Goal: Task Accomplishment & Management: Use online tool/utility

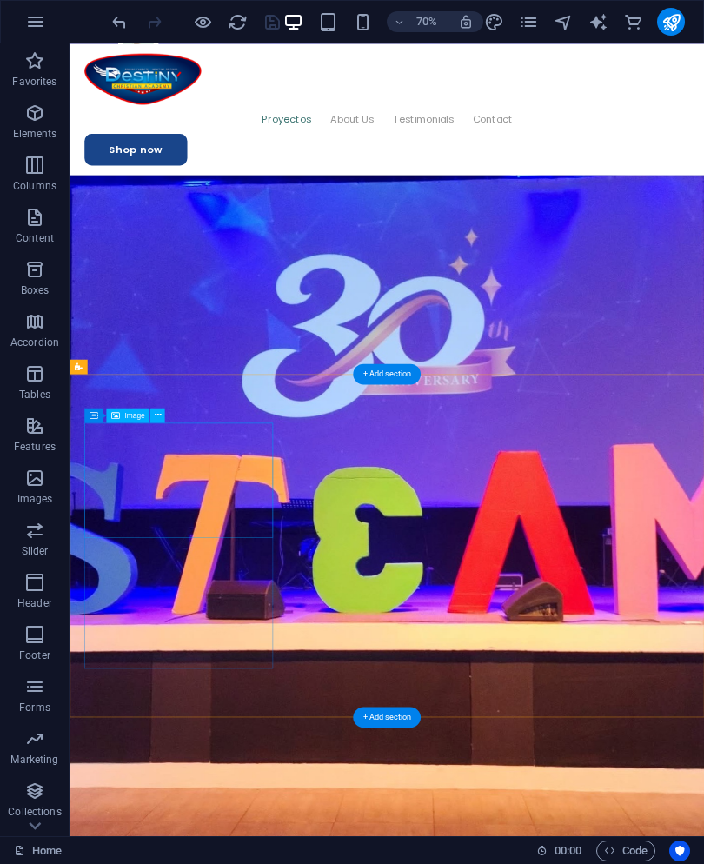
scroll to position [2359, 0]
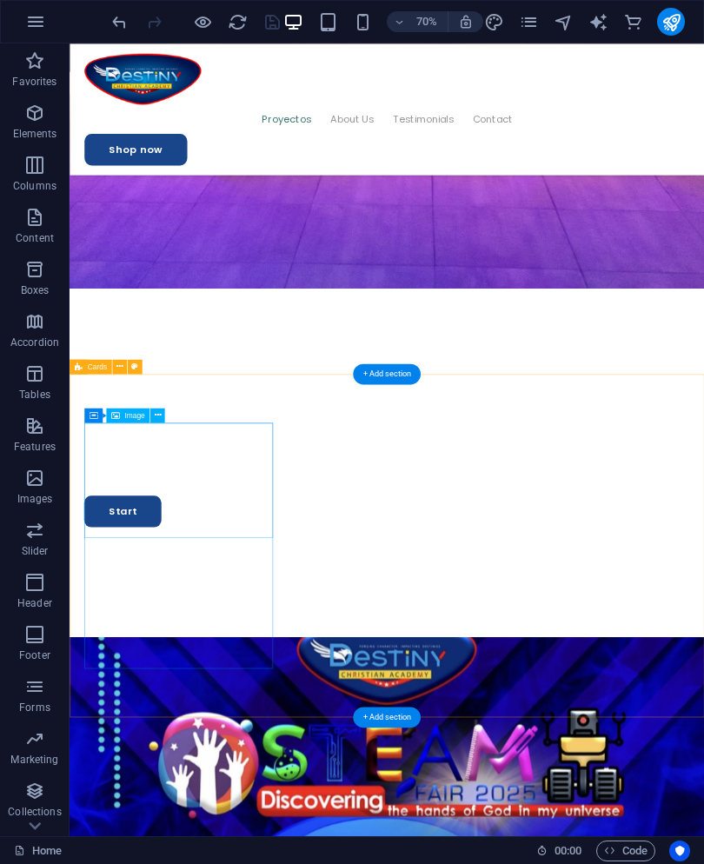
click at [156, 416] on icon at bounding box center [157, 415] width 7 height 13
click at [157, 422] on icon at bounding box center [157, 415] width 7 height 13
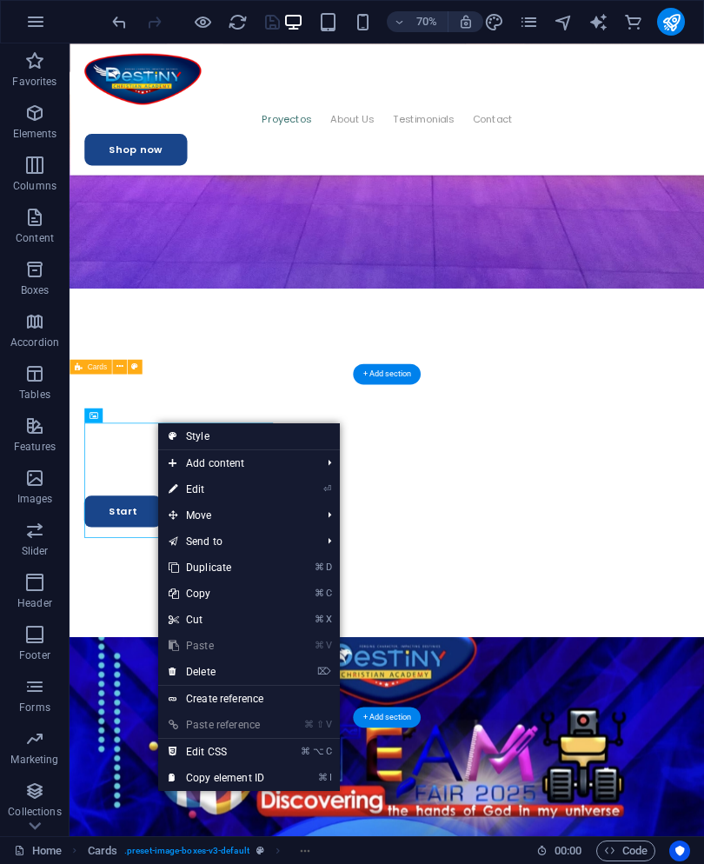
click at [324, 493] on icon "⏎" at bounding box center [328, 489] width 8 height 11
select select "%"
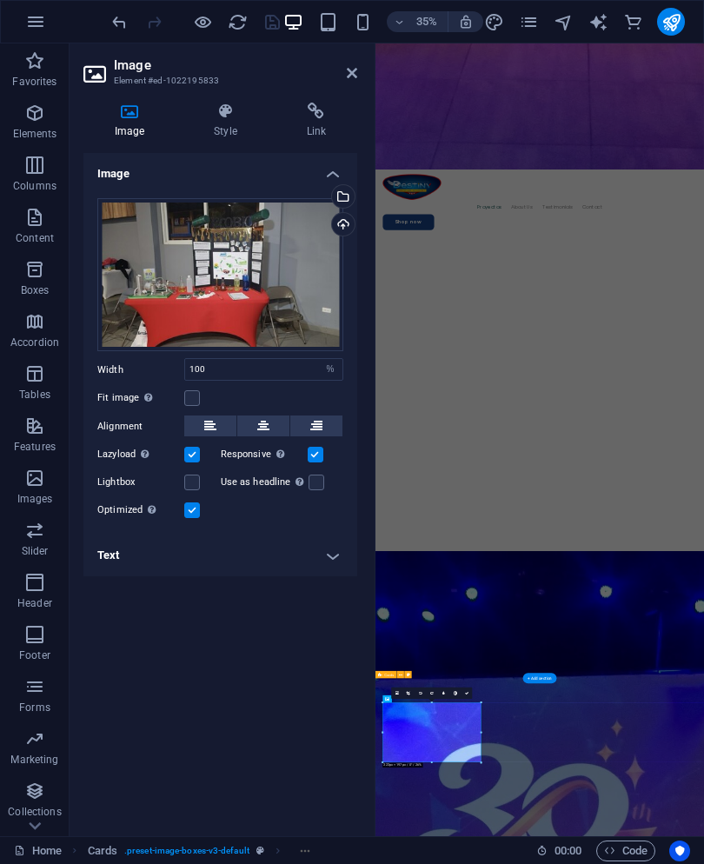
click at [350, 201] on div "Select files from the file manager, stock photos, or upload file(s)" at bounding box center [342, 198] width 26 height 26
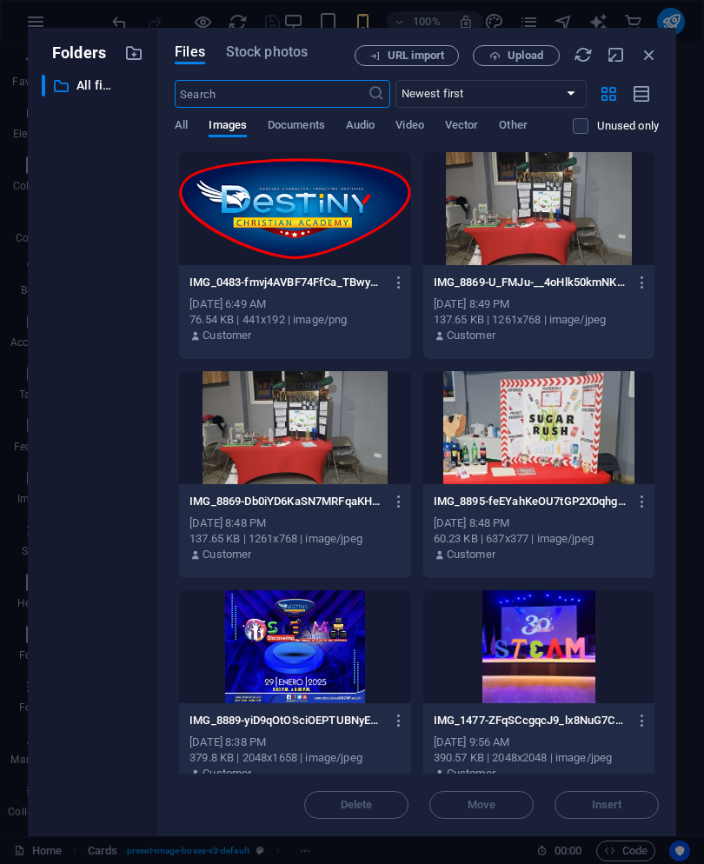
scroll to position [32622, 0]
click at [638, 63] on div "URL import Upload" at bounding box center [507, 55] width 304 height 21
click at [651, 59] on icon "button" at bounding box center [649, 54] width 19 height 19
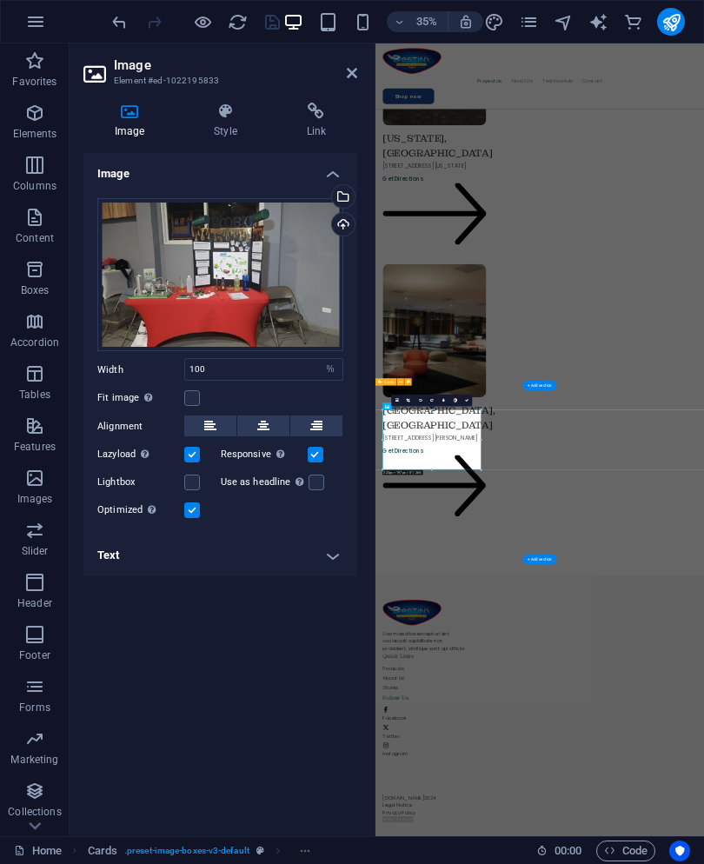
scroll to position [3196, 0]
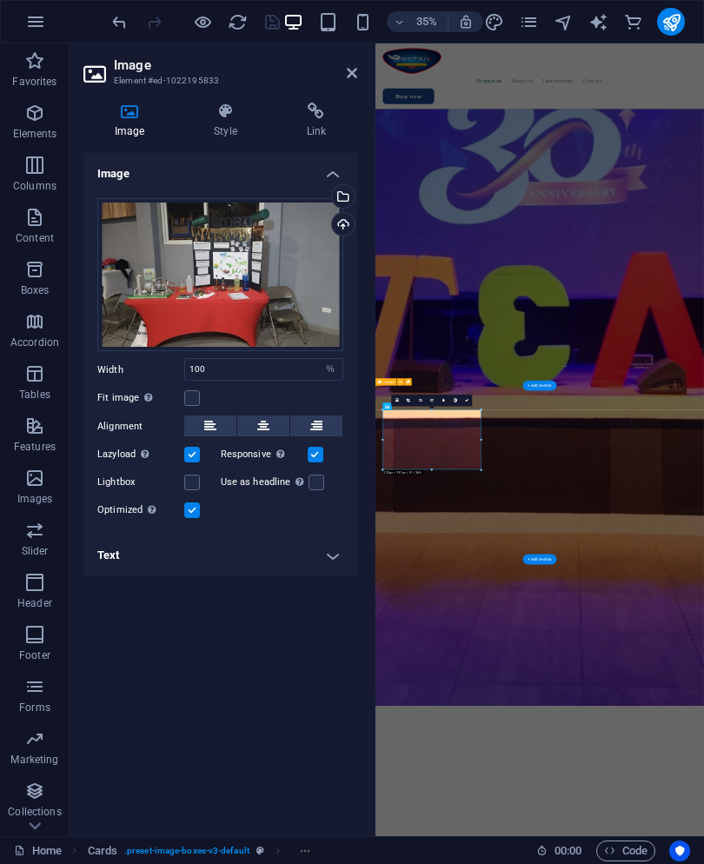
click at [351, 223] on div "Upload" at bounding box center [342, 226] width 26 height 26
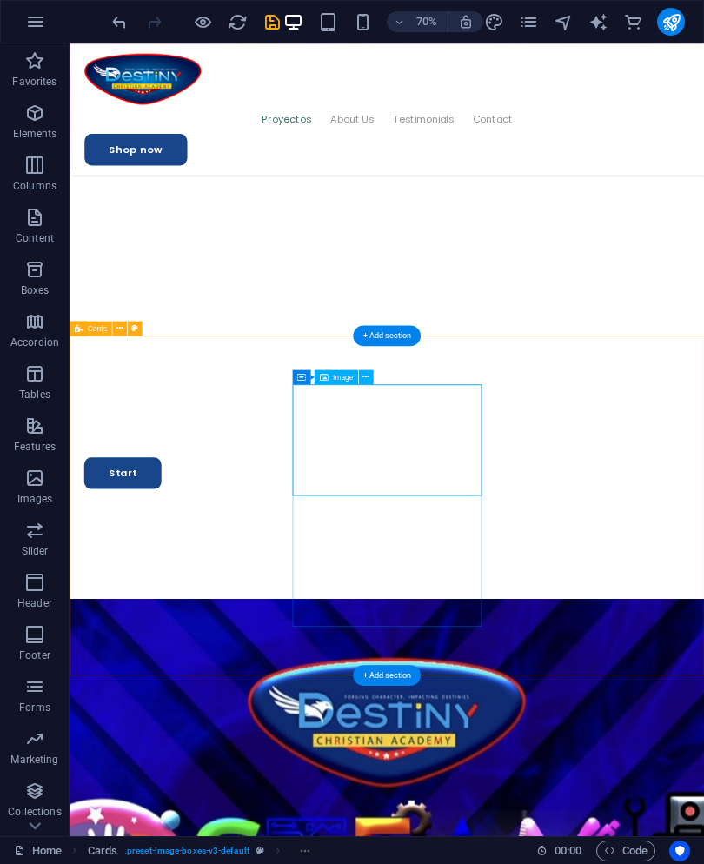
click at [370, 382] on button at bounding box center [365, 377] width 15 height 15
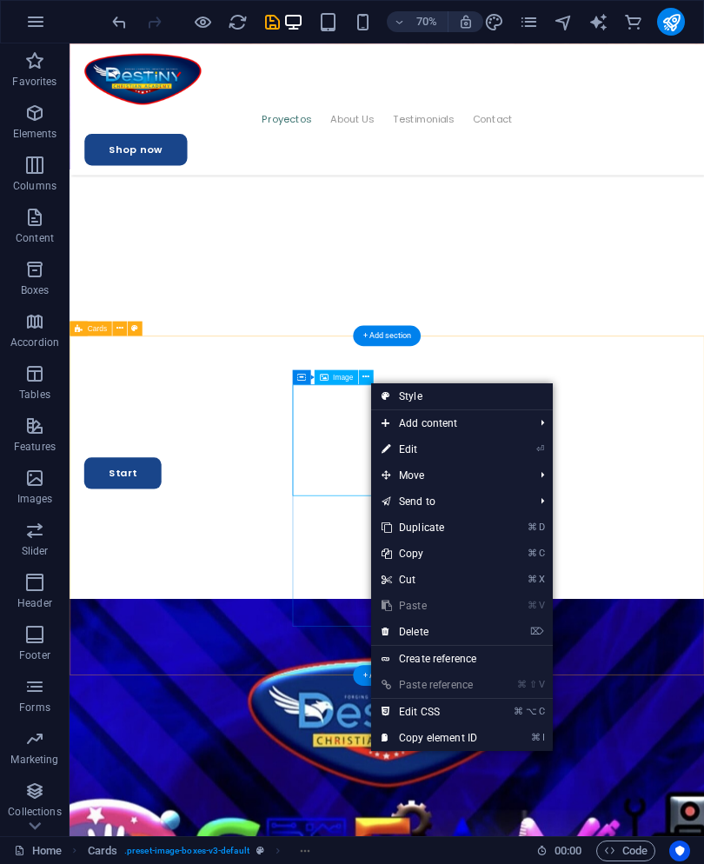
click at [465, 455] on link "⏎ Edit" at bounding box center [429, 450] width 117 height 26
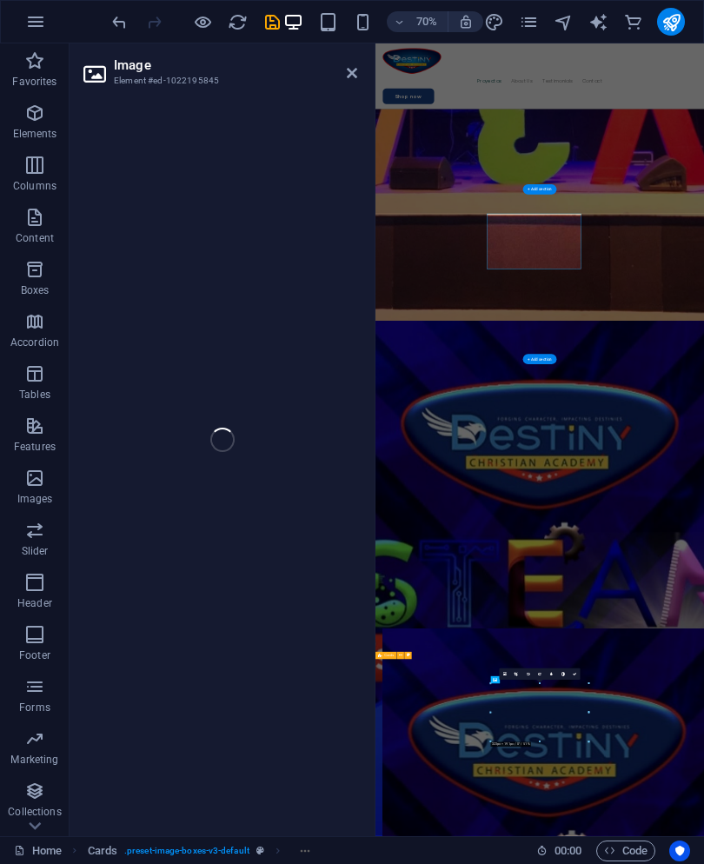
select select "%"
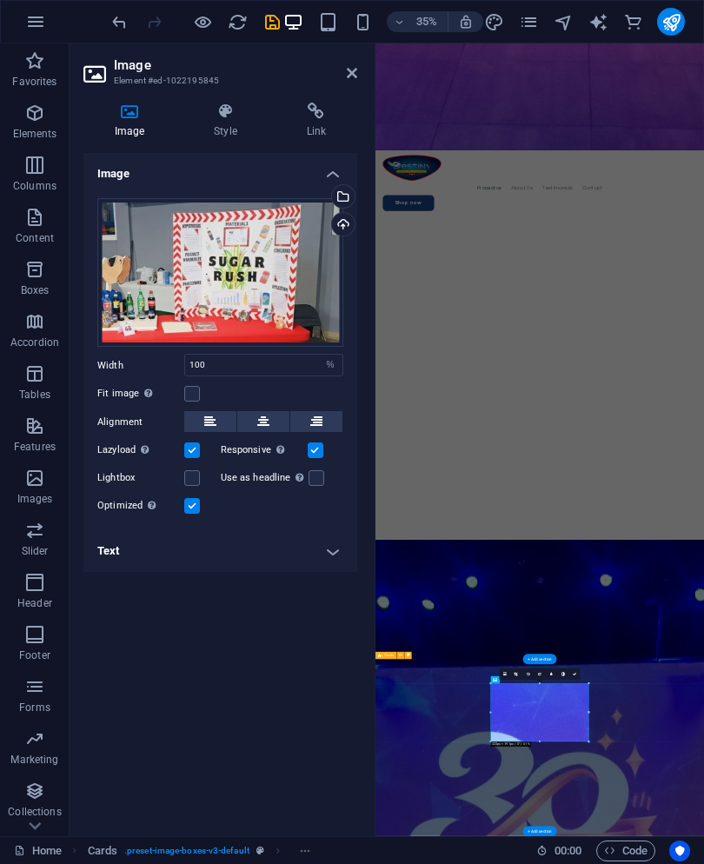
click at [348, 226] on div "Upload" at bounding box center [342, 226] width 26 height 26
click at [345, 197] on div "Select files from the file manager, stock photos, or upload file(s)" at bounding box center [342, 198] width 26 height 26
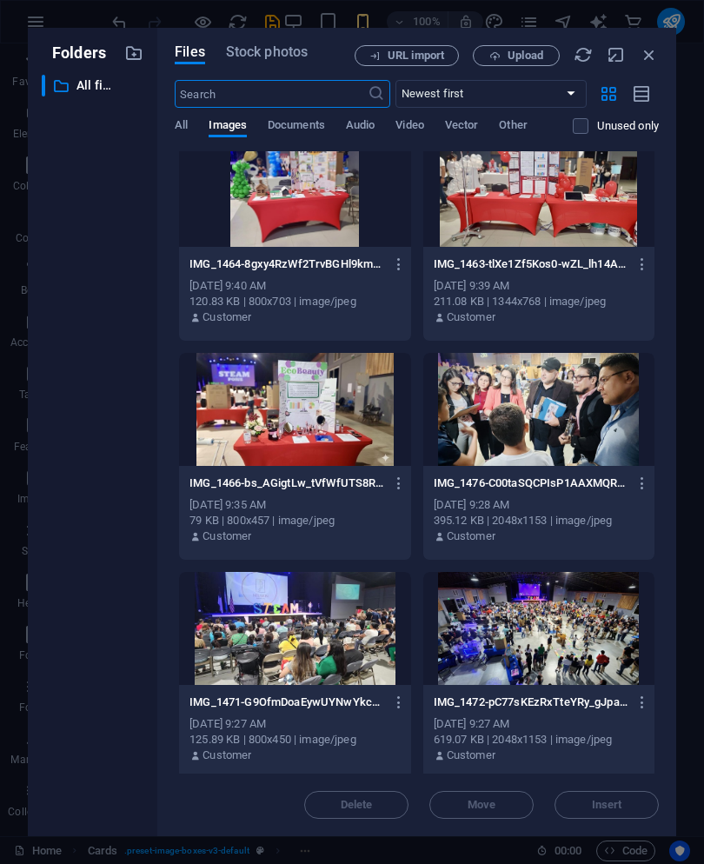
scroll to position [1111, 0]
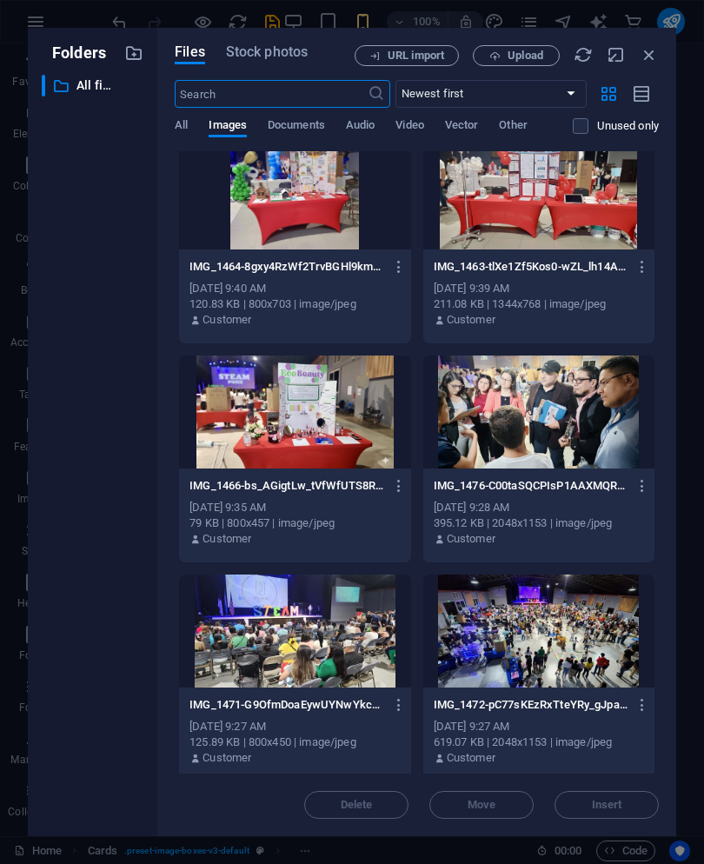
click at [213, 448] on div at bounding box center [294, 412] width 231 height 113
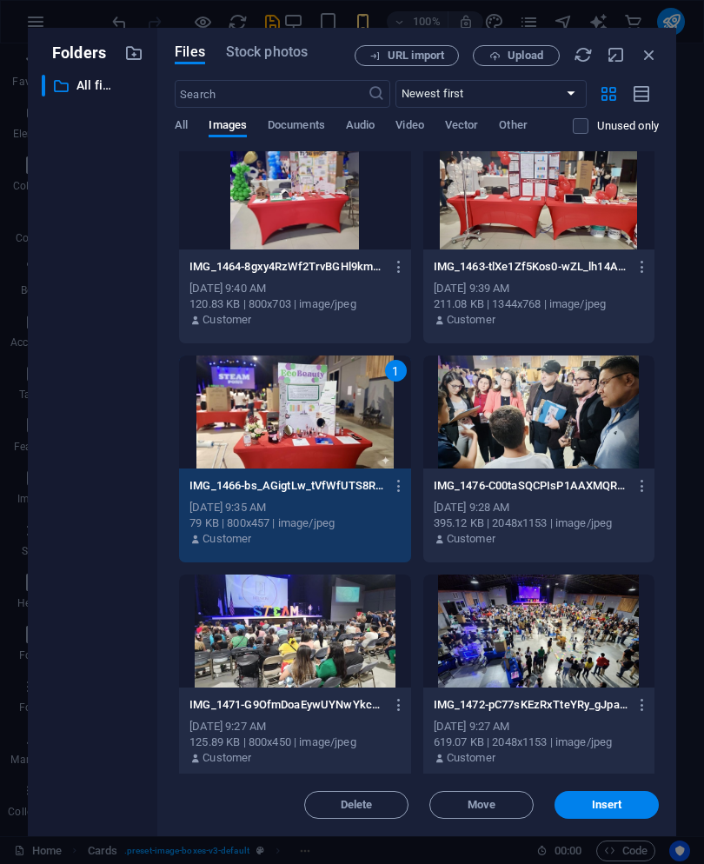
click at [622, 791] on button "Insert" at bounding box center [607, 805] width 104 height 28
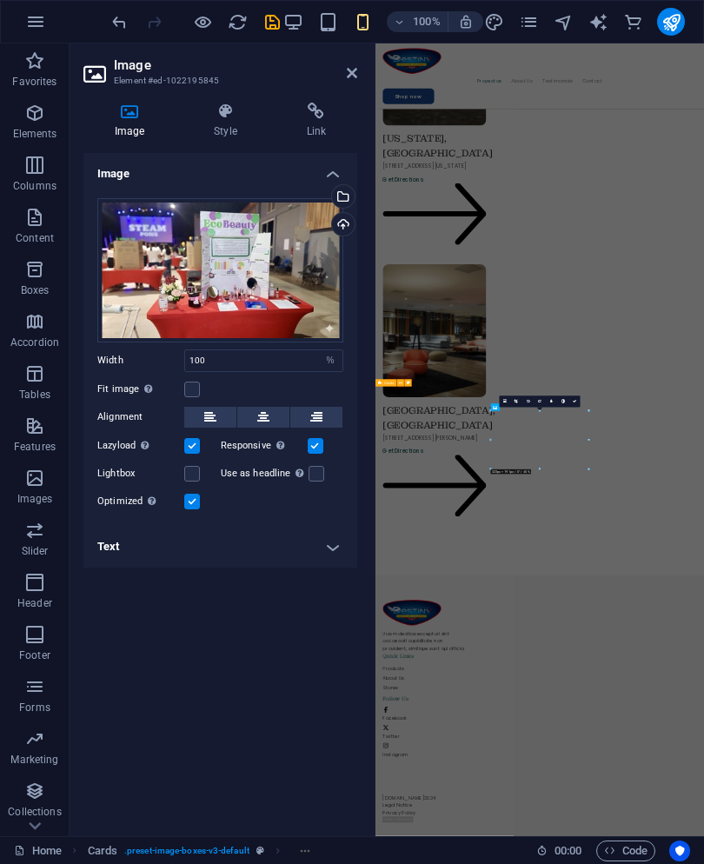
scroll to position [3193, 0]
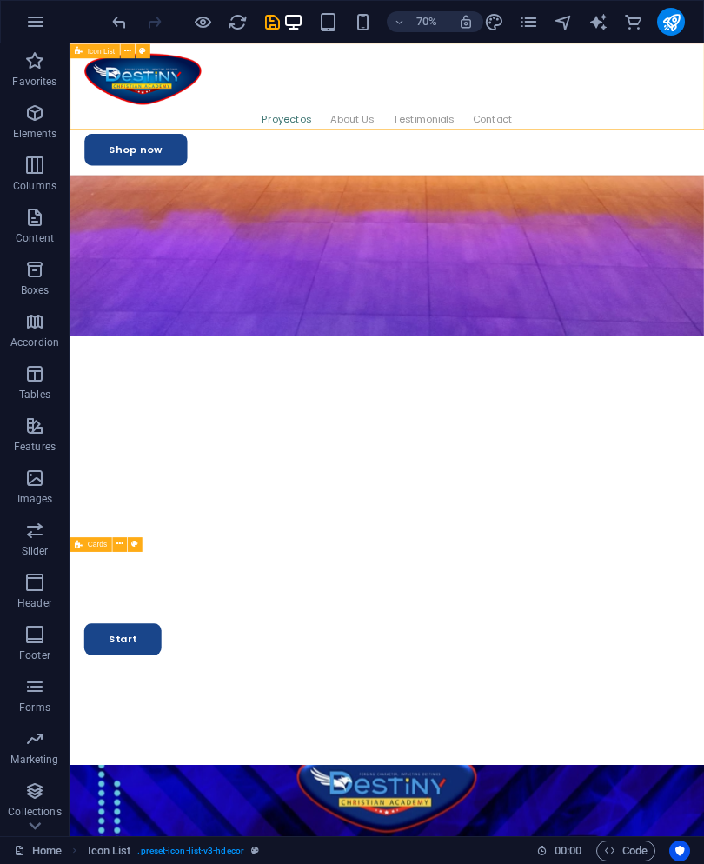
scroll to position [2188, 0]
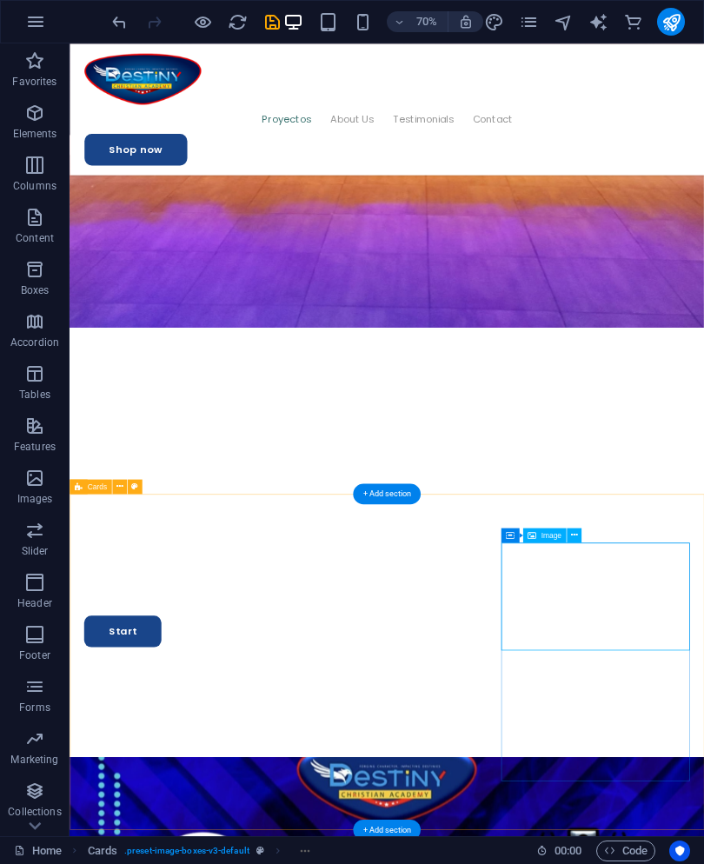
click at [575, 541] on icon at bounding box center [573, 535] width 7 height 13
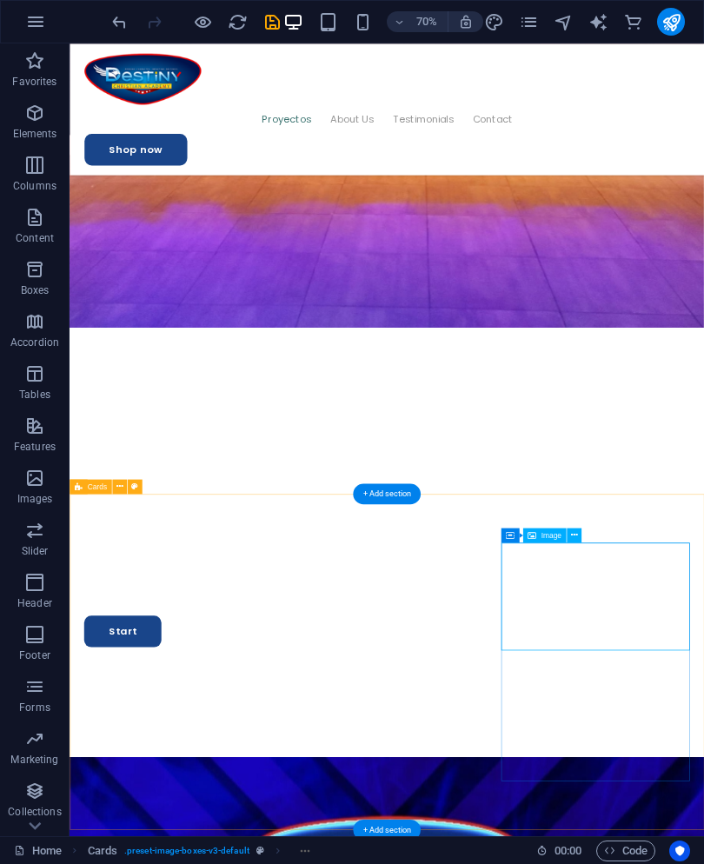
click at [579, 538] on button at bounding box center [574, 535] width 15 height 15
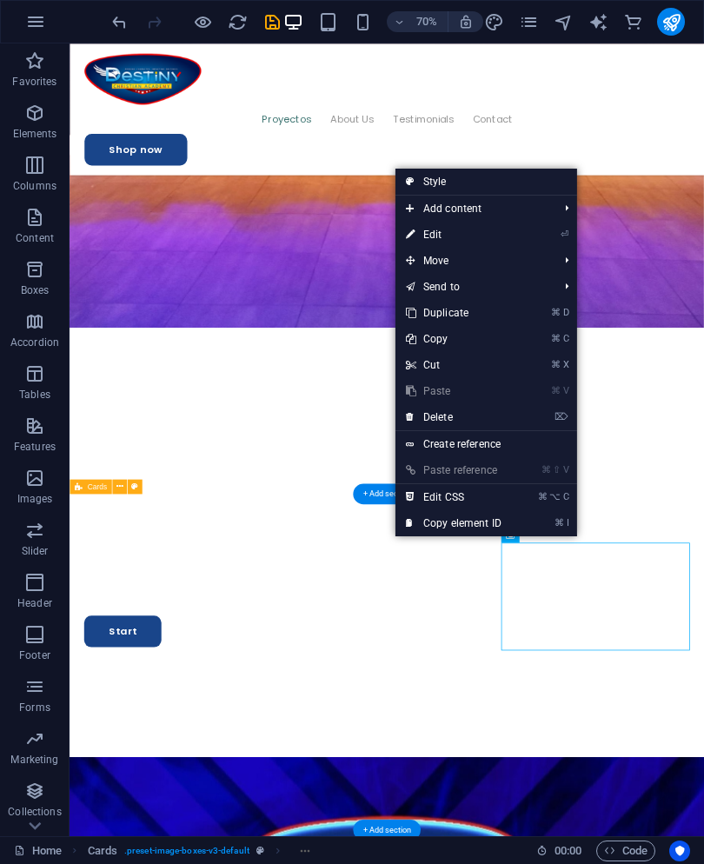
click at [547, 240] on li "⏎ Edit" at bounding box center [487, 235] width 182 height 26
click at [561, 239] on icon "⏎" at bounding box center [565, 234] width 8 height 11
select select "%"
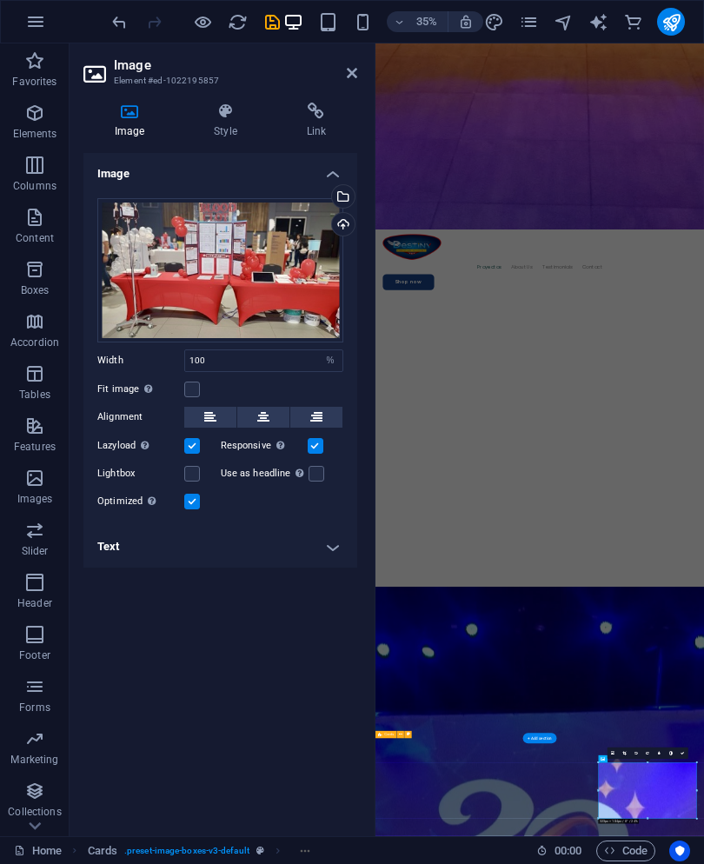
click at [350, 194] on div "Select files from the file manager, stock photos, or upload file(s)" at bounding box center [342, 198] width 26 height 26
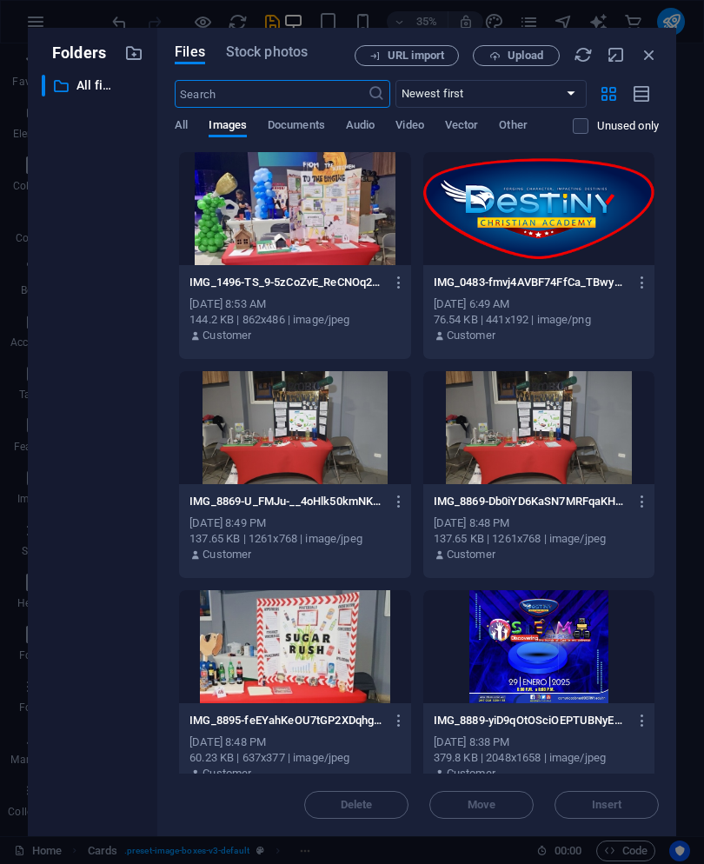
scroll to position [41047, 0]
click at [645, 53] on icon "button" at bounding box center [649, 54] width 19 height 19
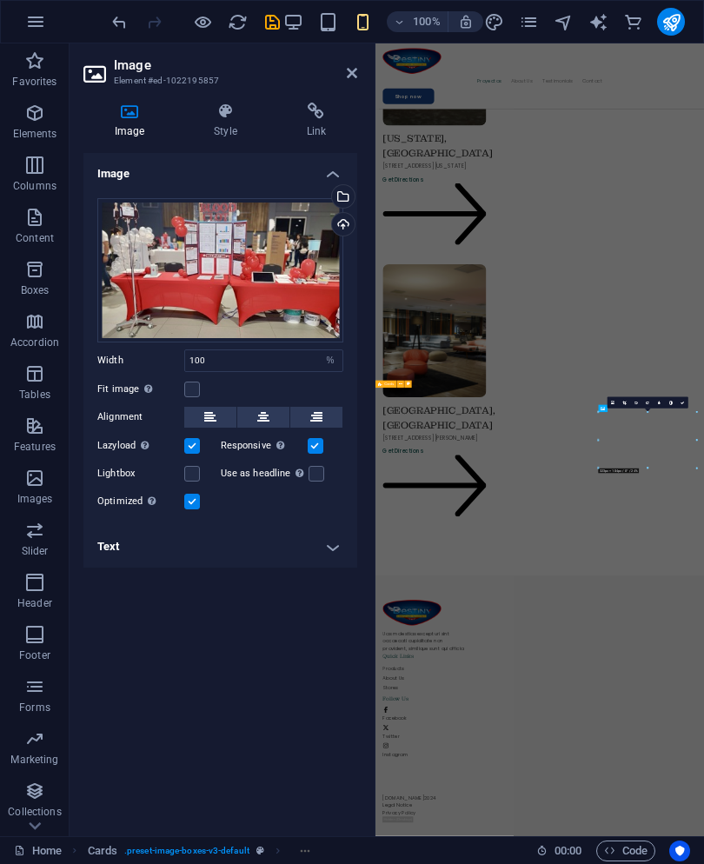
scroll to position [3190, 0]
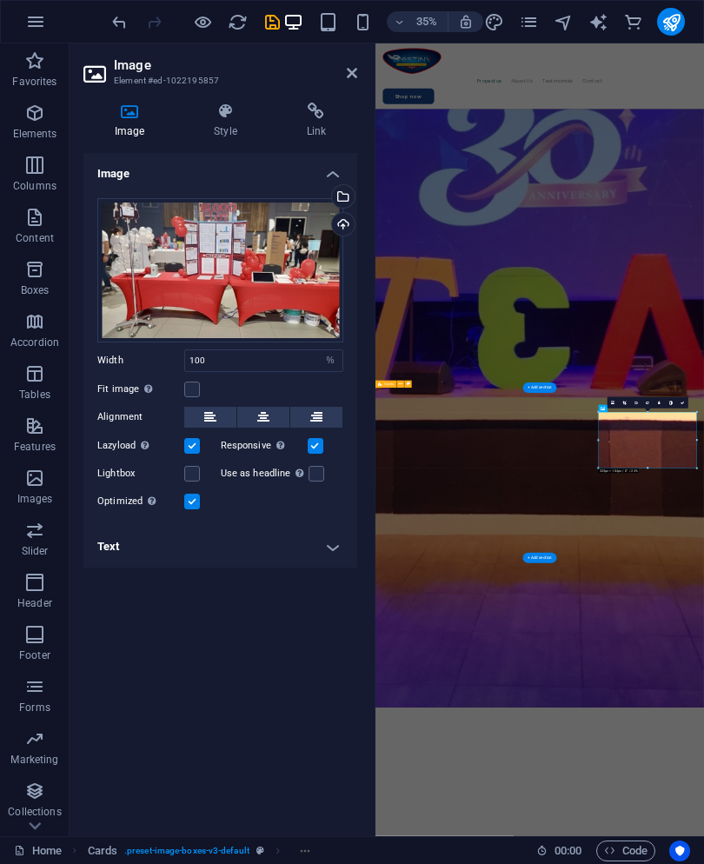
click at [354, 220] on div "Upload" at bounding box center [342, 226] width 26 height 26
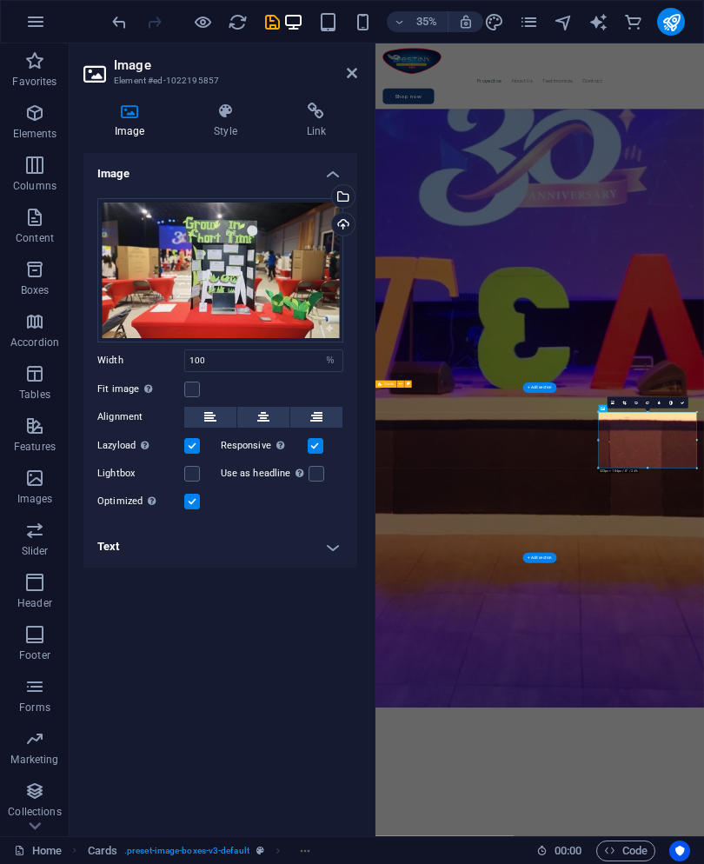
click at [347, 70] on icon at bounding box center [352, 73] width 10 height 14
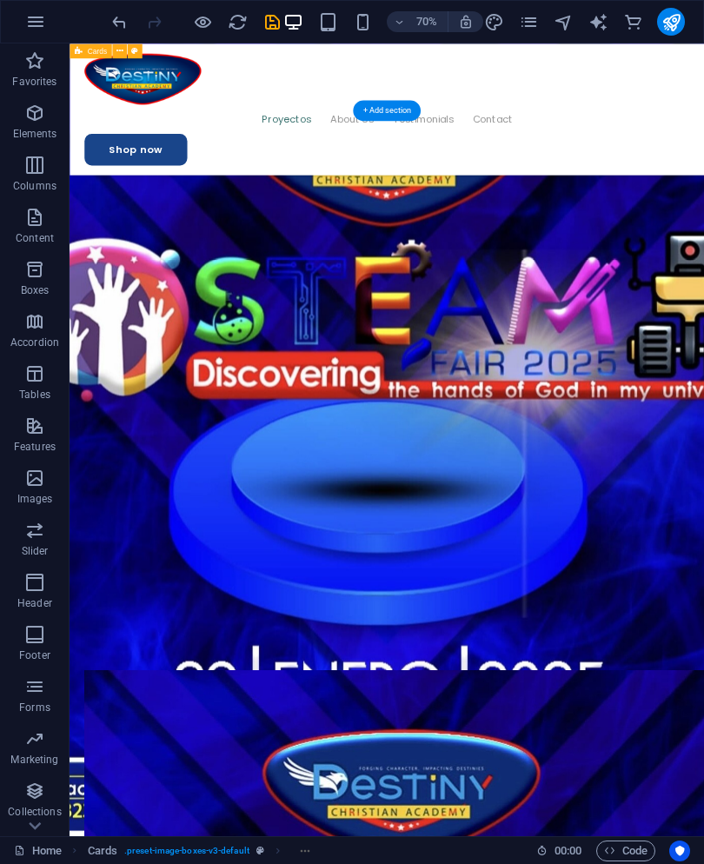
scroll to position [3215, 0]
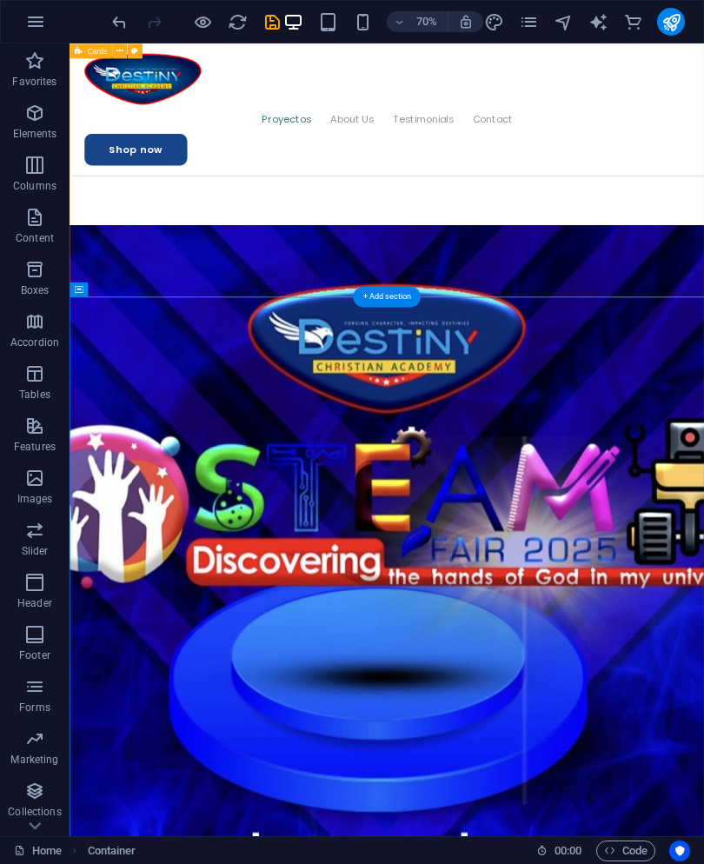
scroll to position [2946, 0]
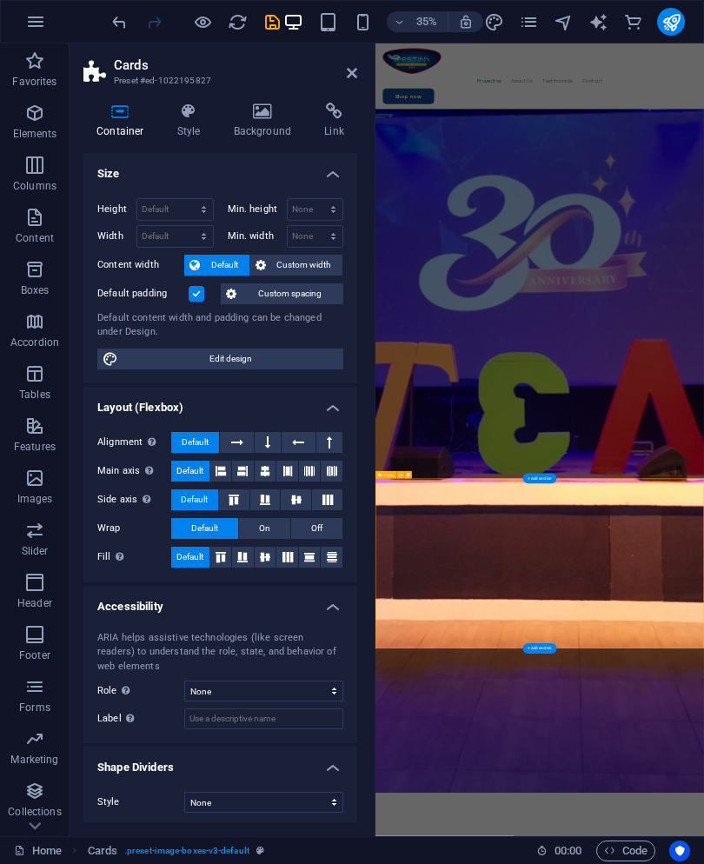
scroll to position [2931, 0]
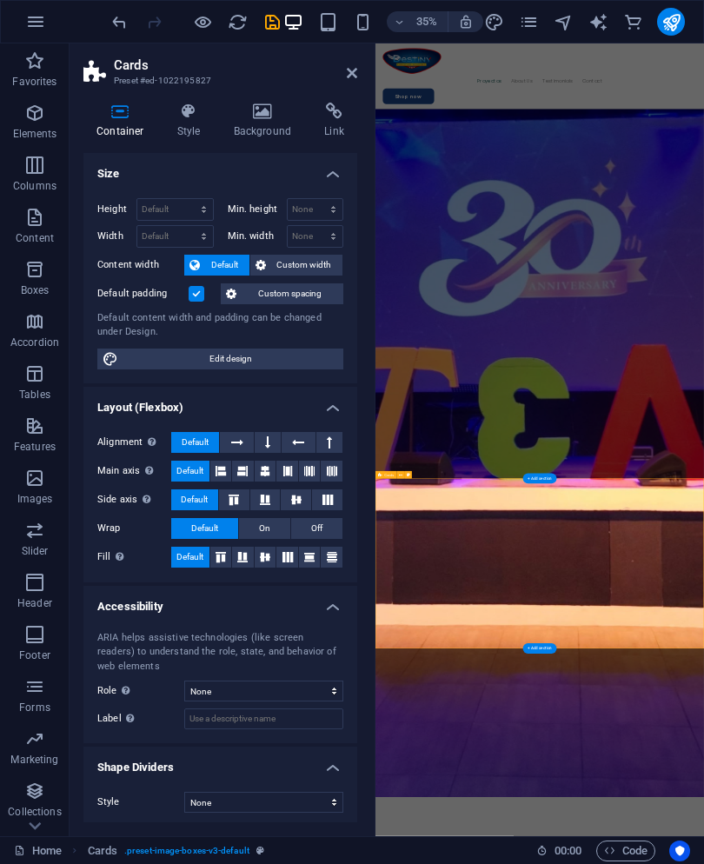
click at [14, 218] on span "Content" at bounding box center [35, 228] width 70 height 42
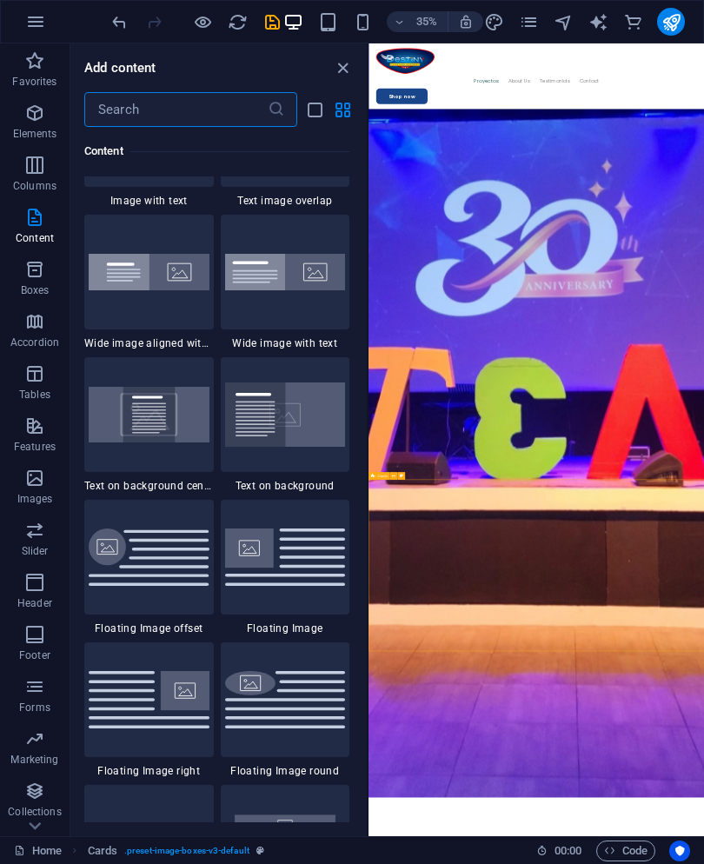
scroll to position [3437, 0]
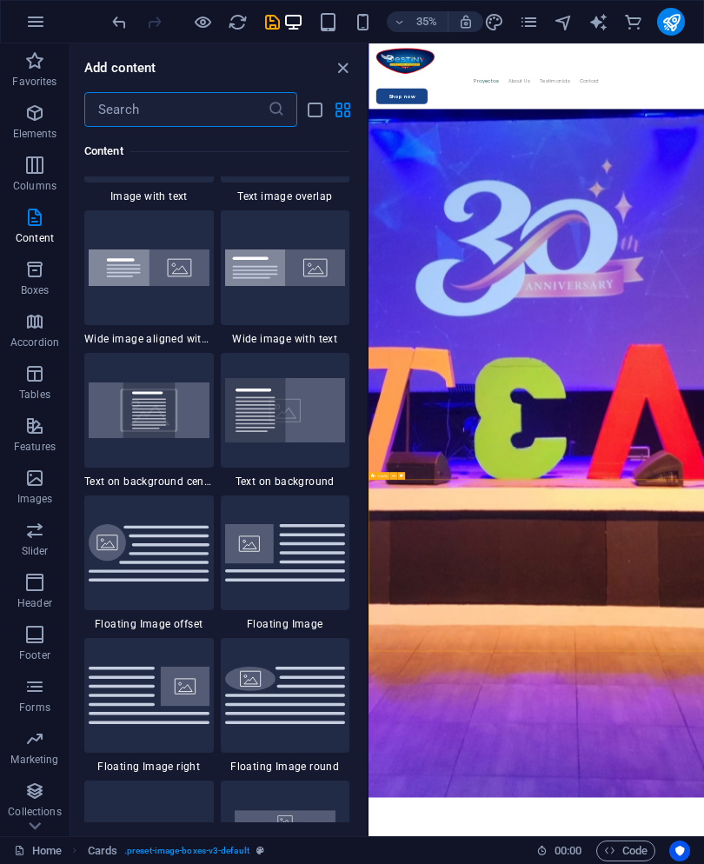
click at [123, 286] on img at bounding box center [149, 268] width 121 height 37
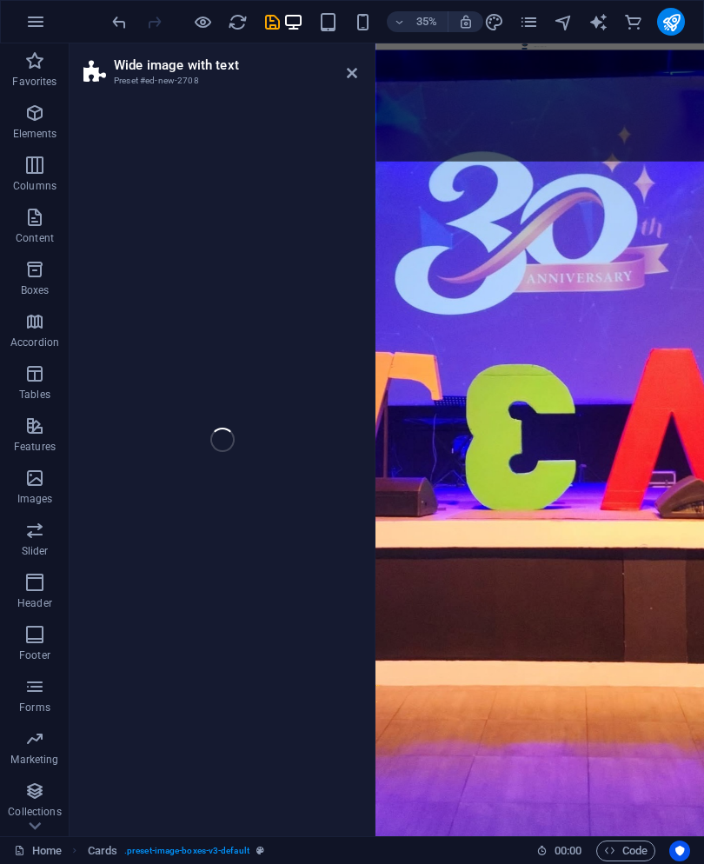
select select "%"
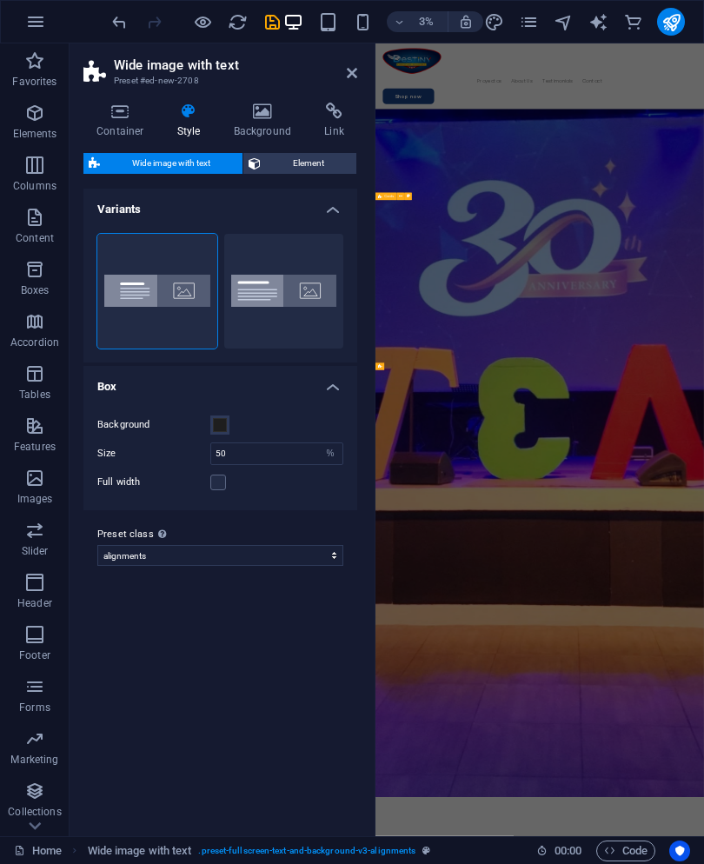
scroll to position [3726, 0]
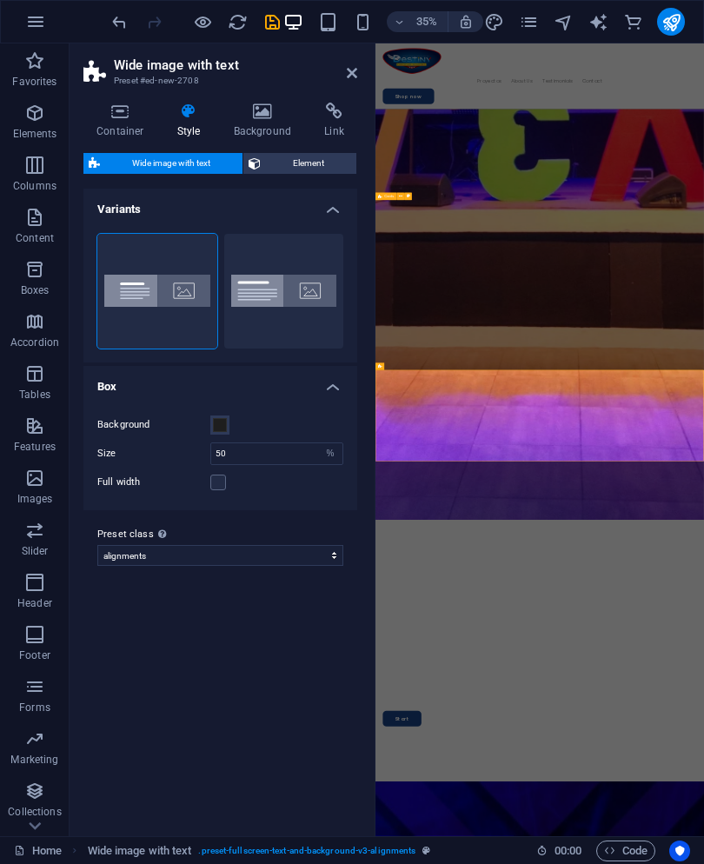
click at [258, 108] on icon at bounding box center [263, 111] width 84 height 17
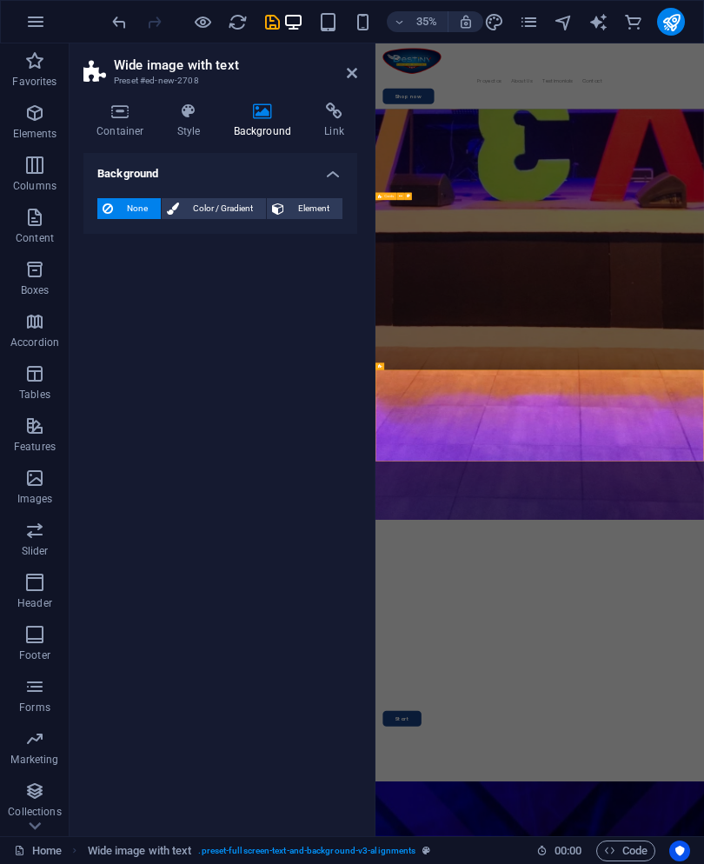
click at [348, 81] on link at bounding box center [352, 73] width 10 height 15
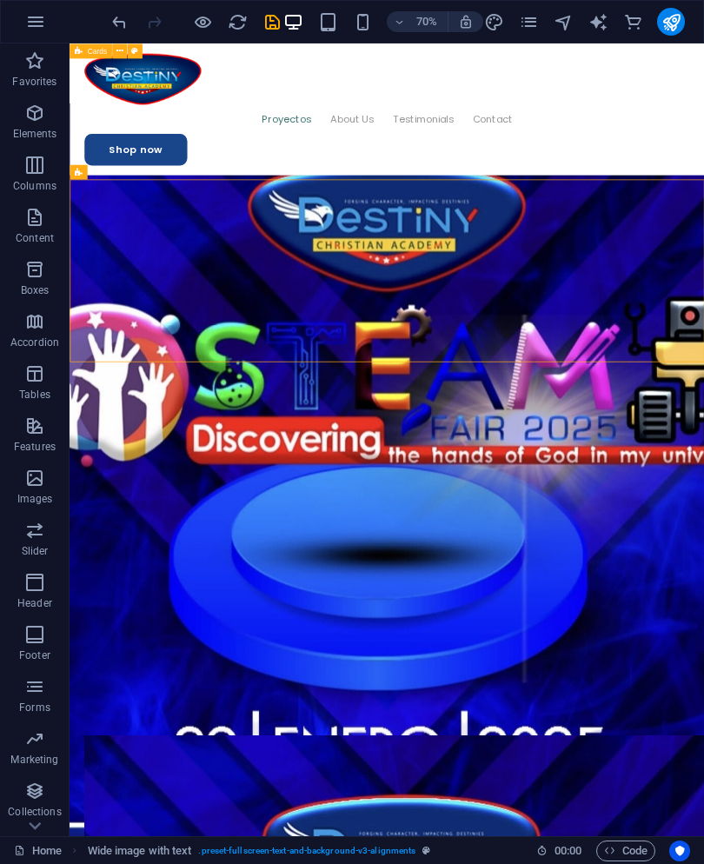
scroll to position [3127, 0]
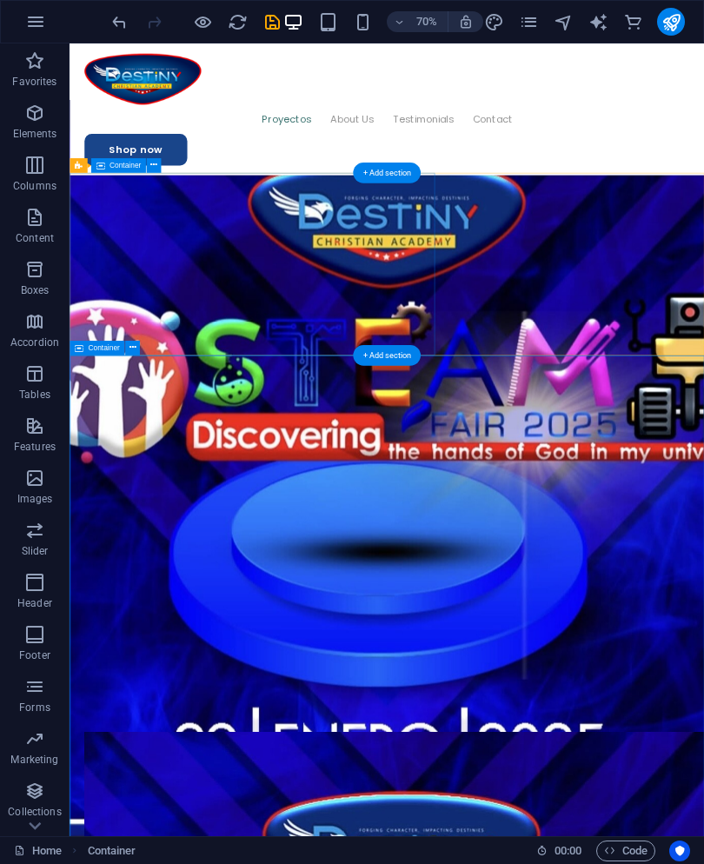
click at [139, 350] on button at bounding box center [132, 348] width 15 height 15
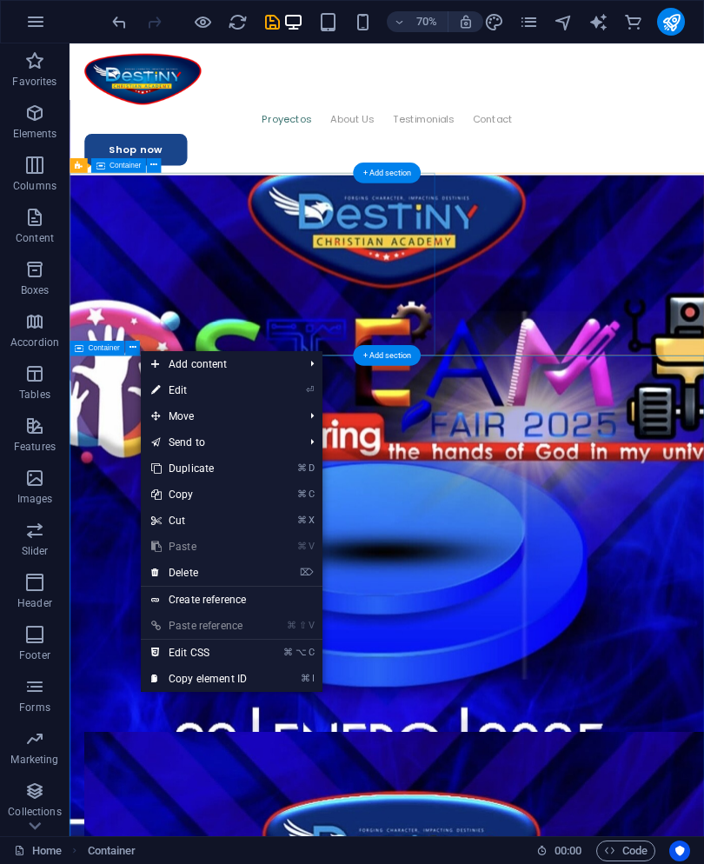
click at [254, 575] on link "⌦ Delete" at bounding box center [199, 573] width 117 height 26
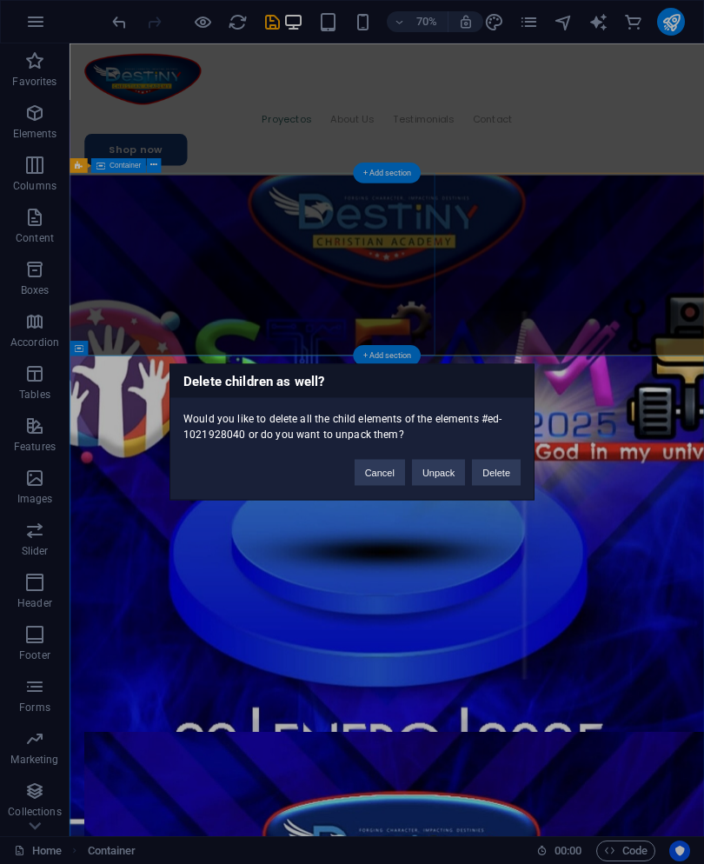
click at [509, 476] on button "Delete" at bounding box center [496, 473] width 49 height 26
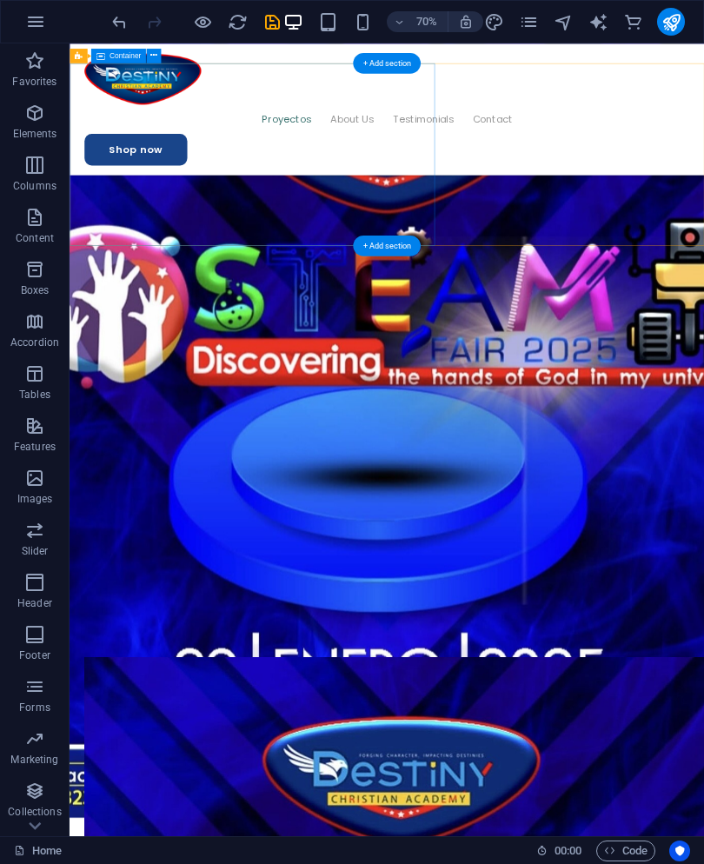
scroll to position [3298, 0]
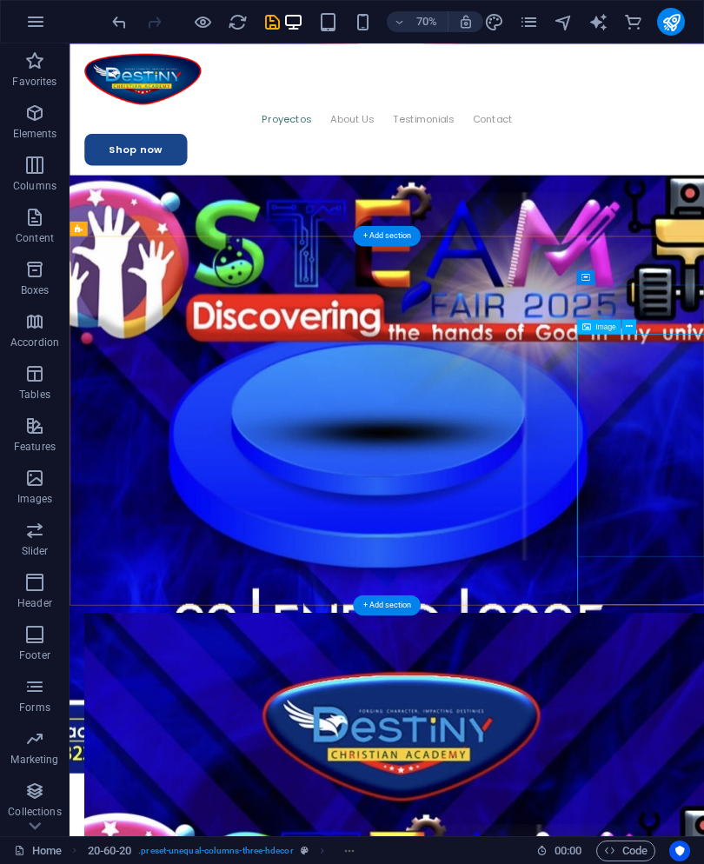
click at [618, 323] on div "Image" at bounding box center [598, 326] width 43 height 15
select select "px"
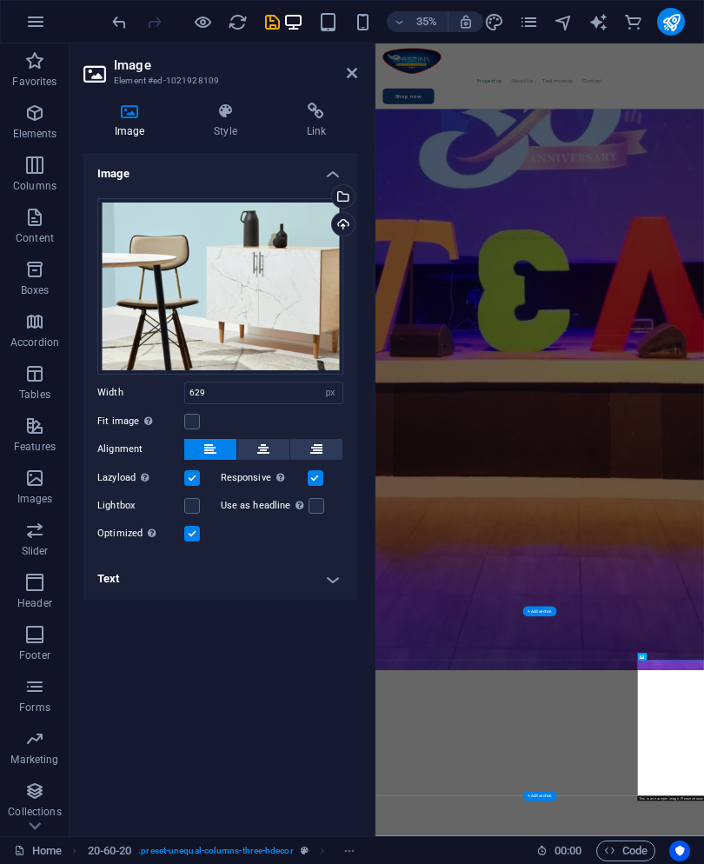
click at [344, 226] on div "Upload" at bounding box center [342, 226] width 26 height 26
click at [350, 188] on div "Select files from the file manager, stock photos, or upload file(s)" at bounding box center [342, 198] width 26 height 26
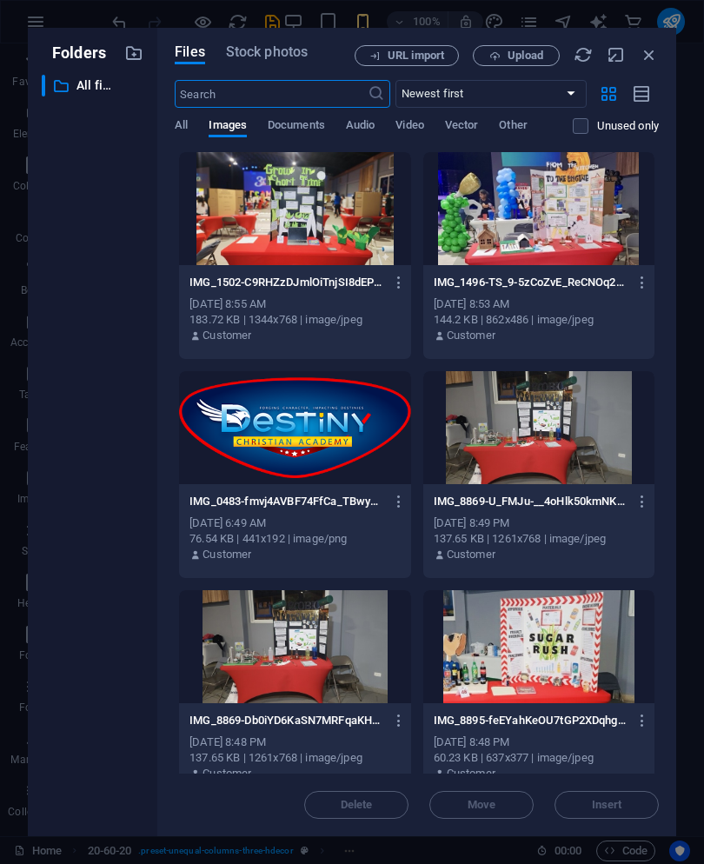
scroll to position [62531, 0]
click at [344, 196] on div at bounding box center [294, 208] width 231 height 113
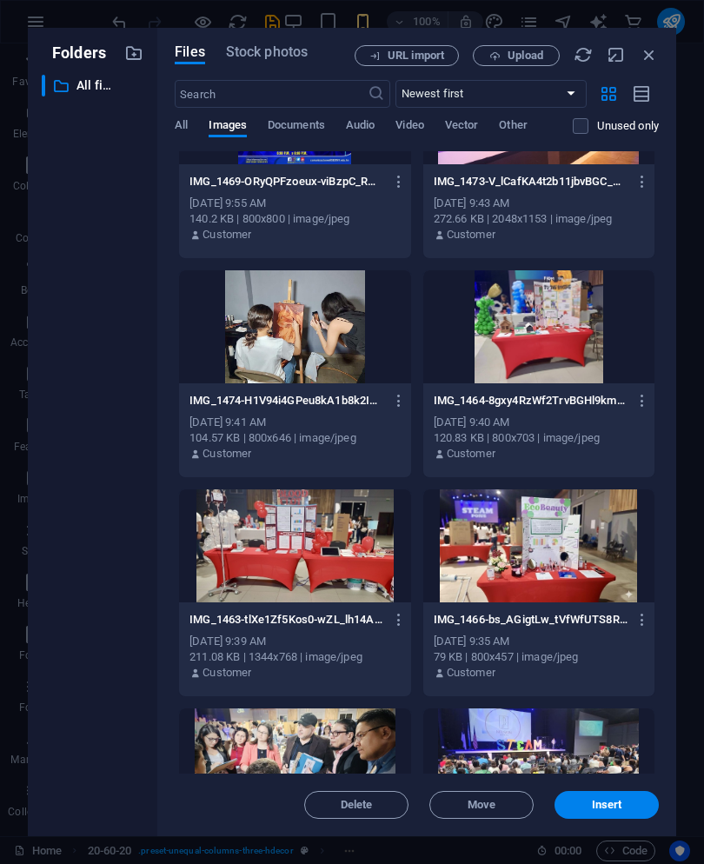
scroll to position [1011, 0]
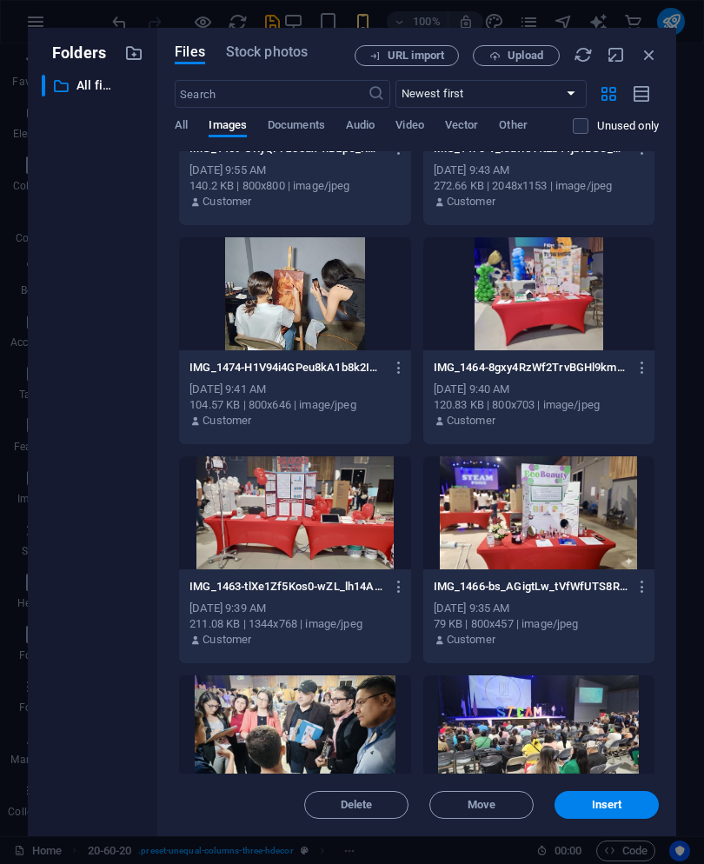
click at [317, 285] on div at bounding box center [294, 293] width 231 height 113
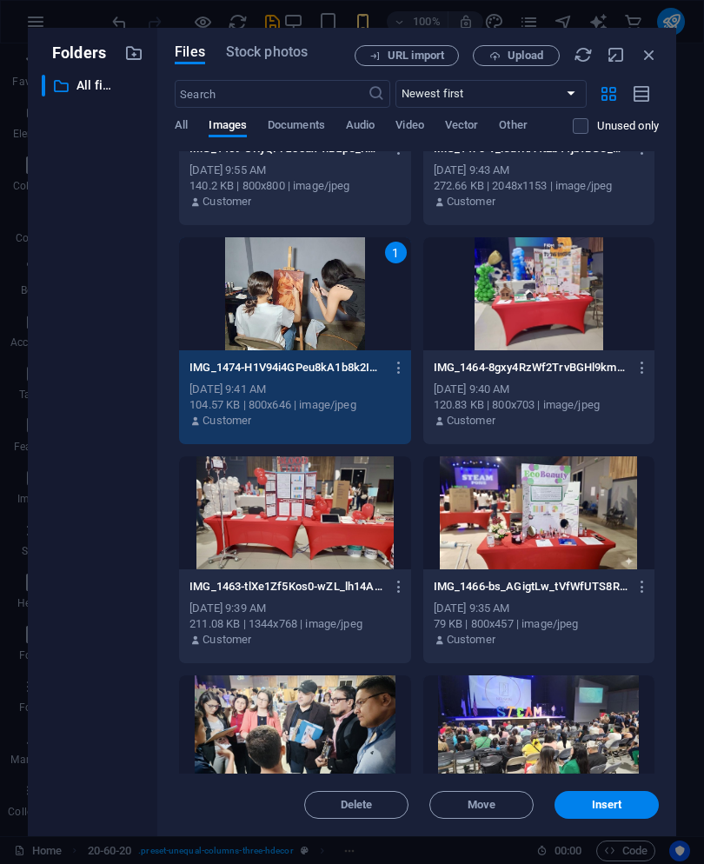
click at [634, 804] on span "Insert" at bounding box center [607, 805] width 90 height 10
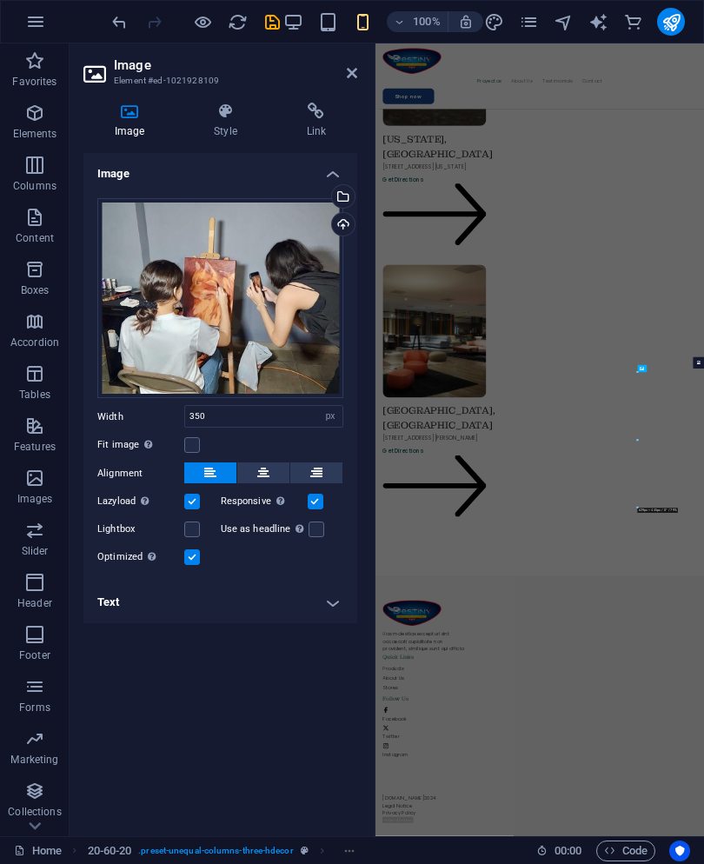
type input "629"
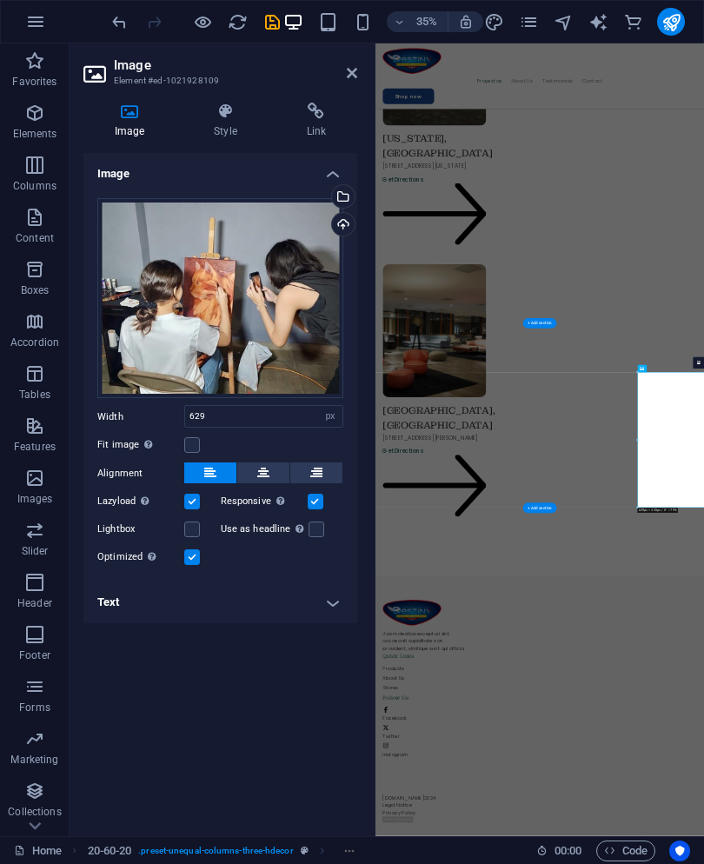
scroll to position [4121, 0]
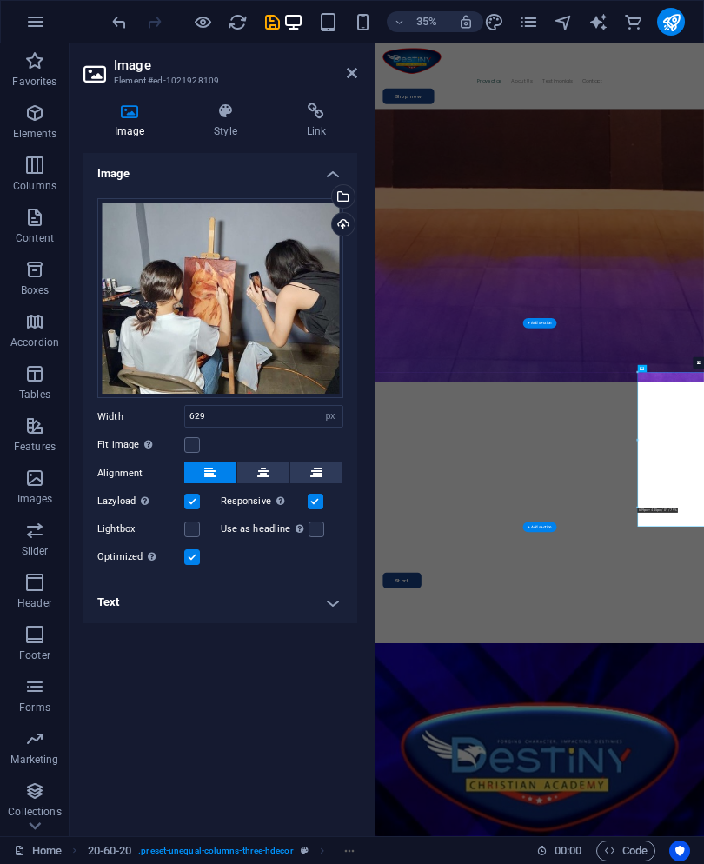
click at [213, 132] on h4 "Style" at bounding box center [229, 121] width 92 height 37
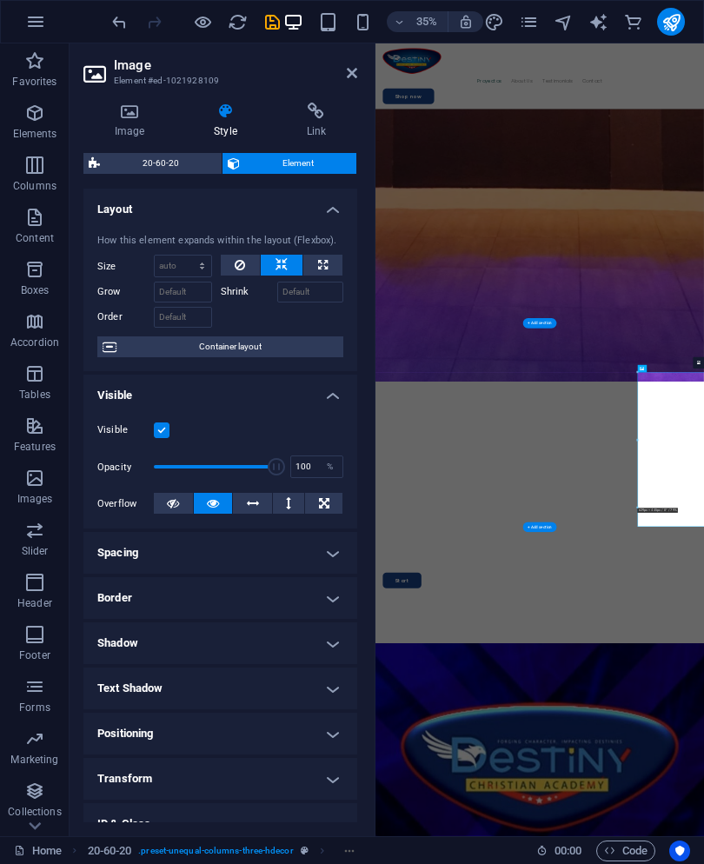
click at [312, 717] on h4 "Positioning" at bounding box center [220, 734] width 274 height 42
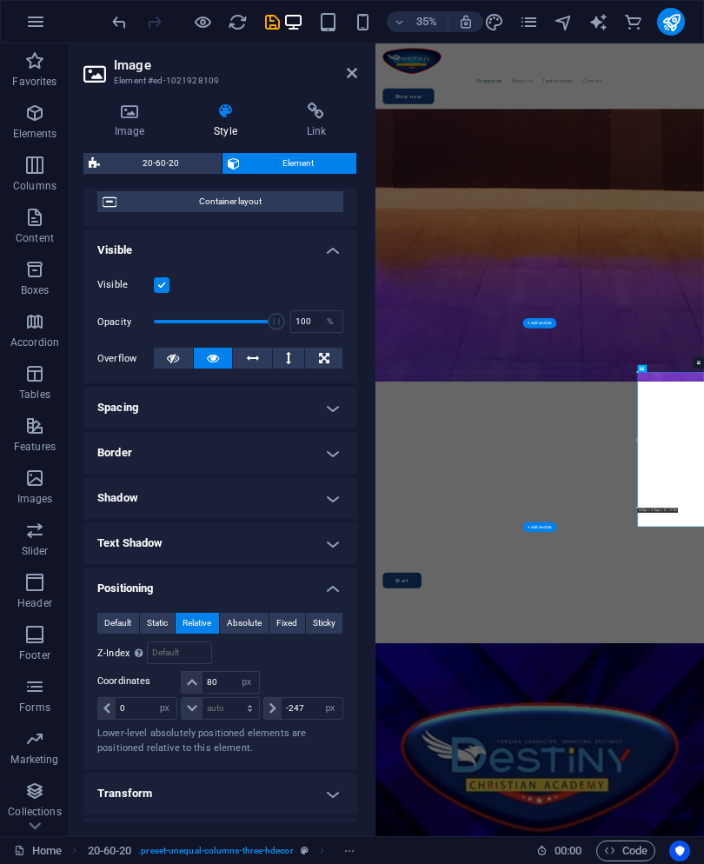
scroll to position [151, 0]
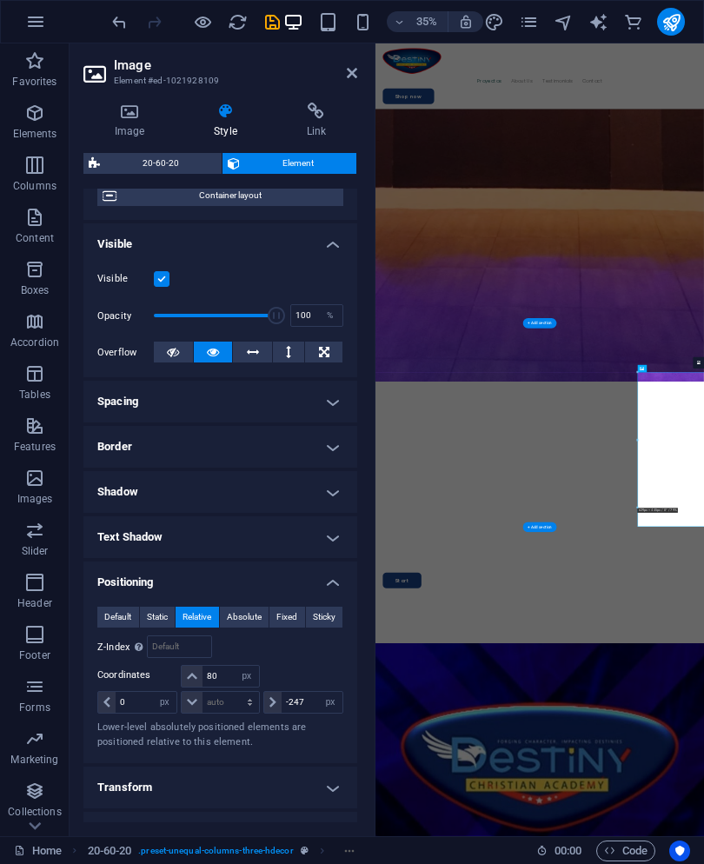
click at [164, 609] on span "Static" at bounding box center [157, 617] width 21 height 21
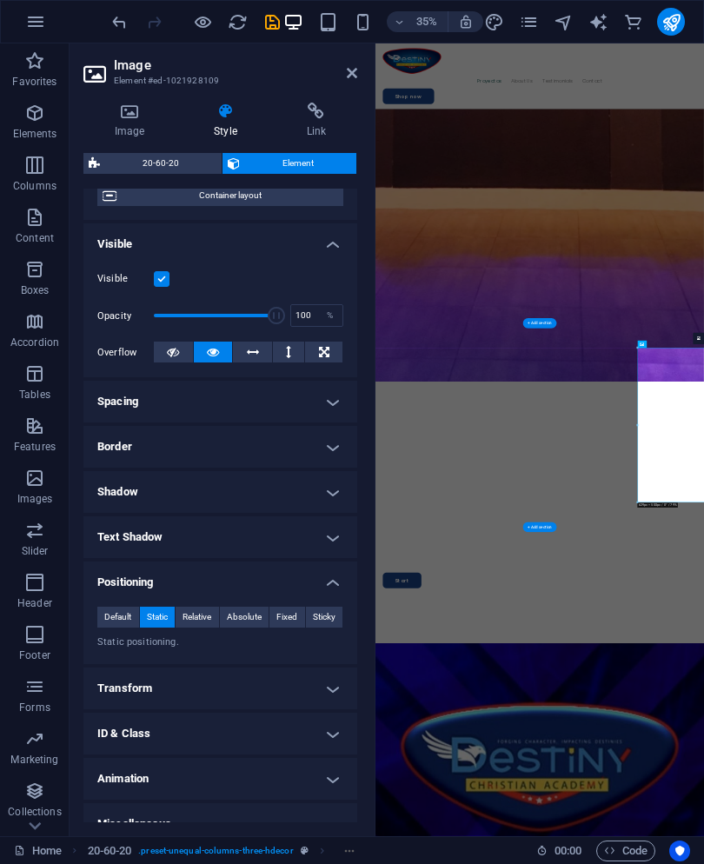
click at [122, 615] on span "Default" at bounding box center [117, 617] width 27 height 21
click at [205, 610] on span "Relative" at bounding box center [197, 617] width 29 height 21
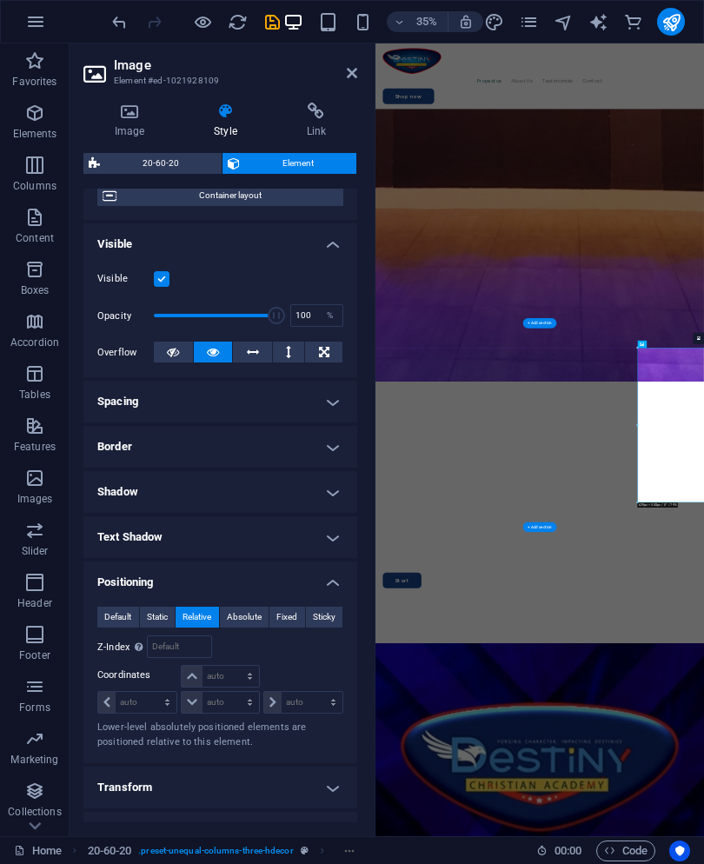
click at [354, 74] on icon at bounding box center [352, 73] width 10 height 14
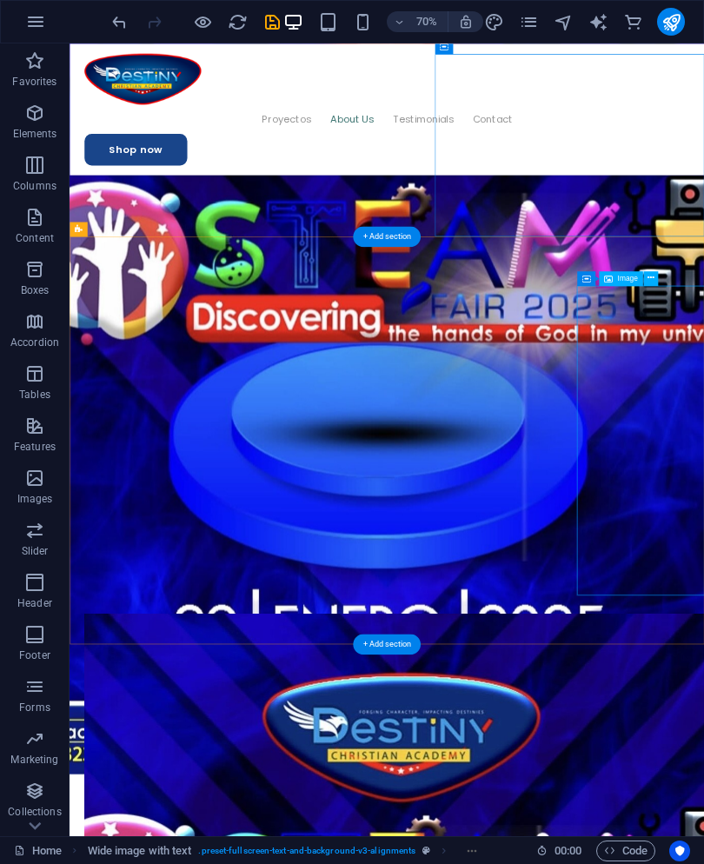
click at [632, 278] on span "Image" at bounding box center [627, 278] width 20 height 7
click at [655, 281] on icon at bounding box center [655, 277] width 9 height 13
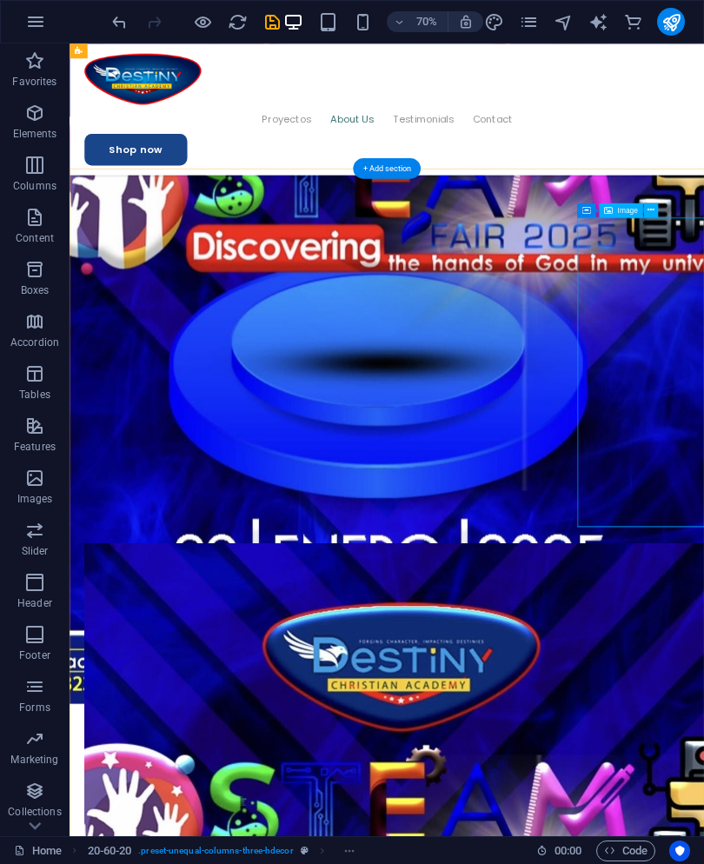
scroll to position [3394, 0]
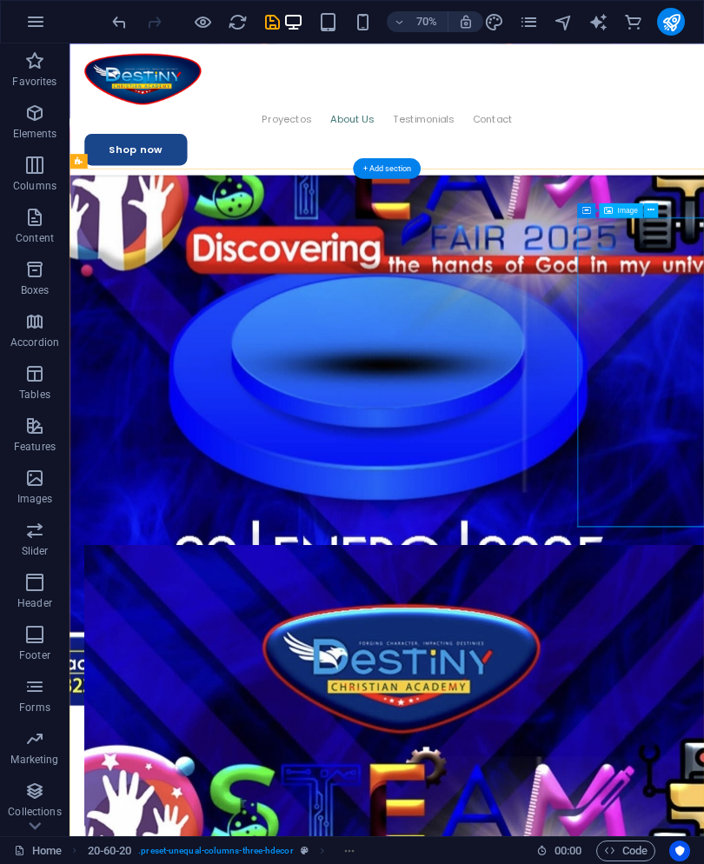
click at [656, 207] on button at bounding box center [651, 210] width 15 height 15
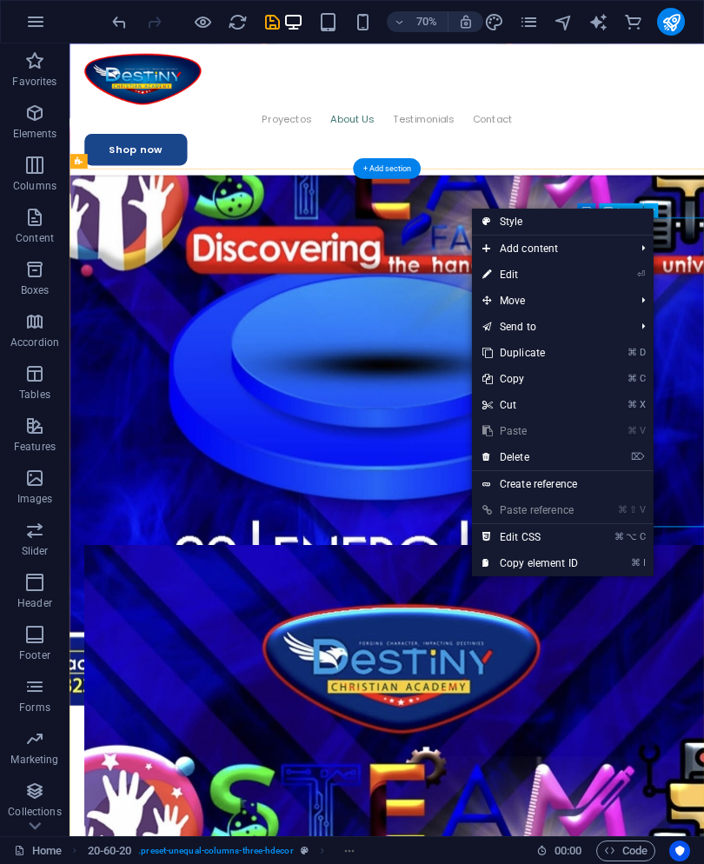
click at [557, 458] on link "⌦ Delete" at bounding box center [530, 457] width 117 height 26
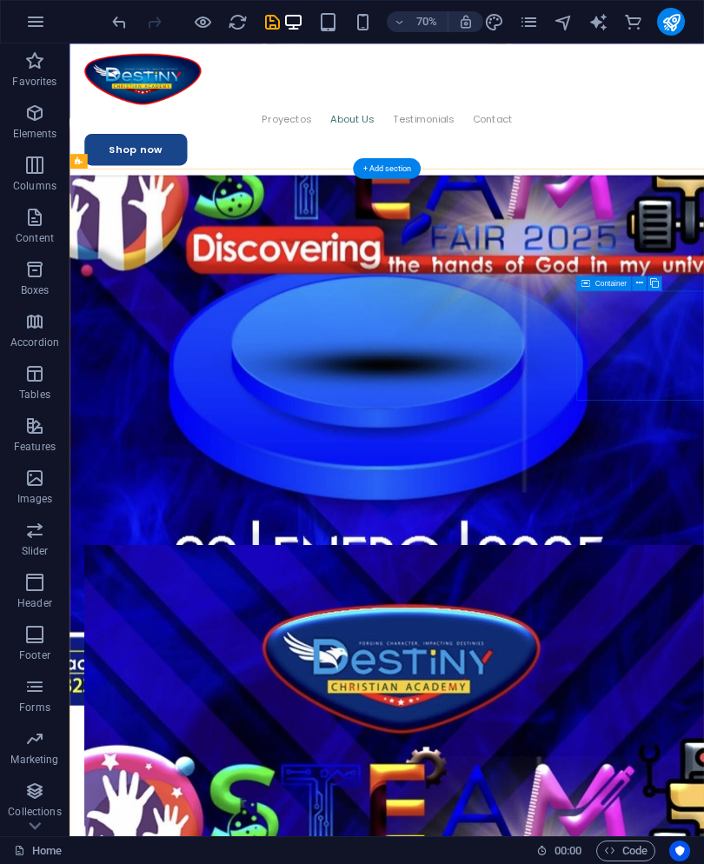
click at [637, 287] on icon at bounding box center [640, 283] width 7 height 13
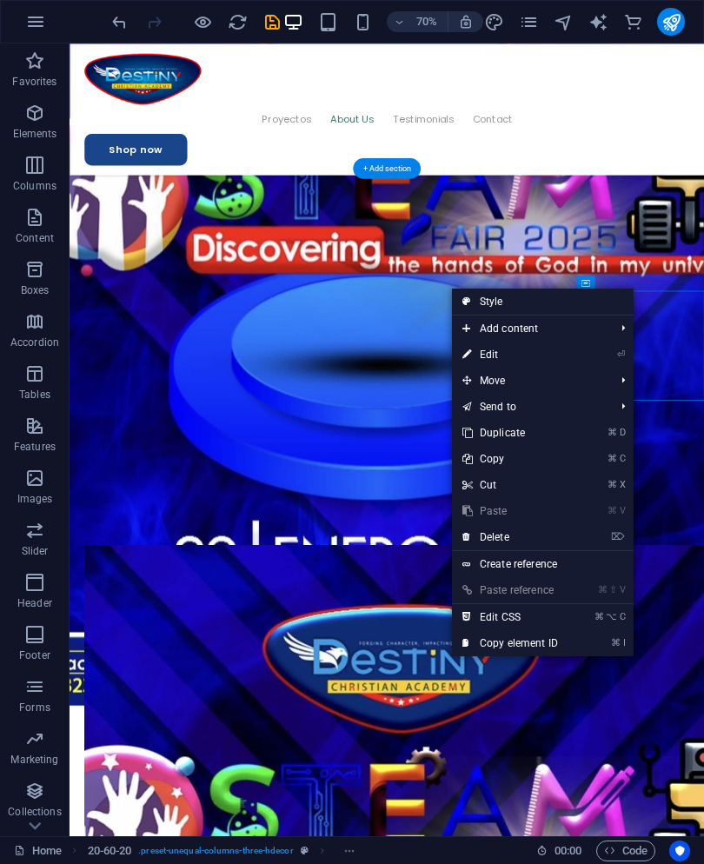
click at [551, 537] on link "⌦ Delete" at bounding box center [510, 537] width 117 height 26
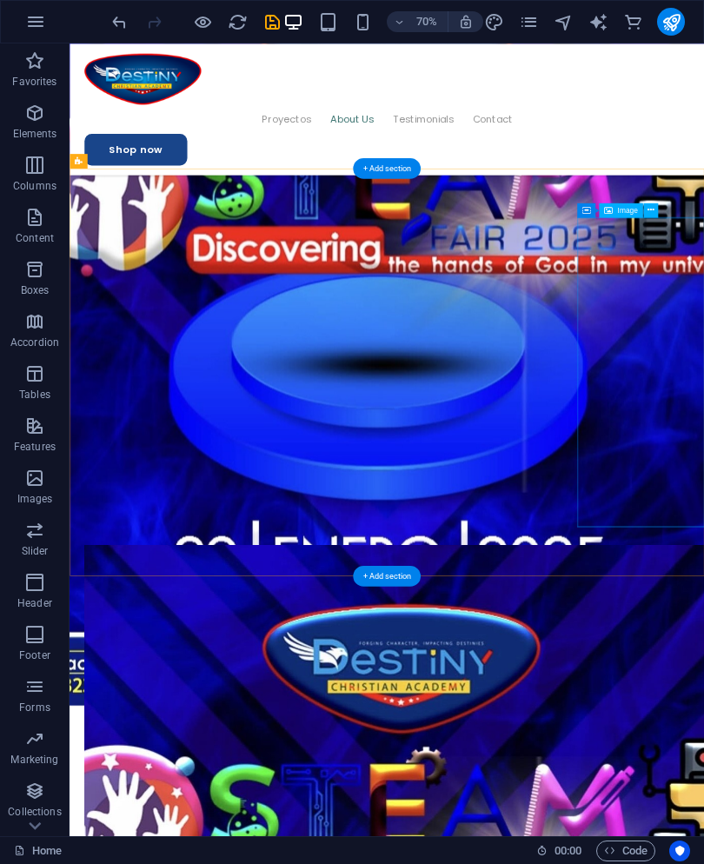
select select "px"
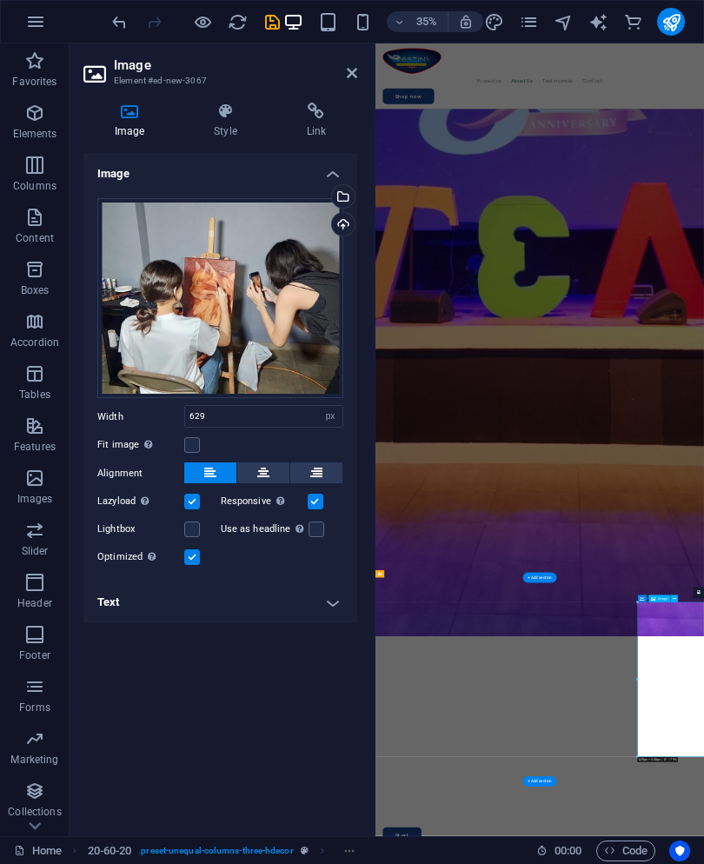
click at [347, 79] on icon at bounding box center [352, 73] width 10 height 14
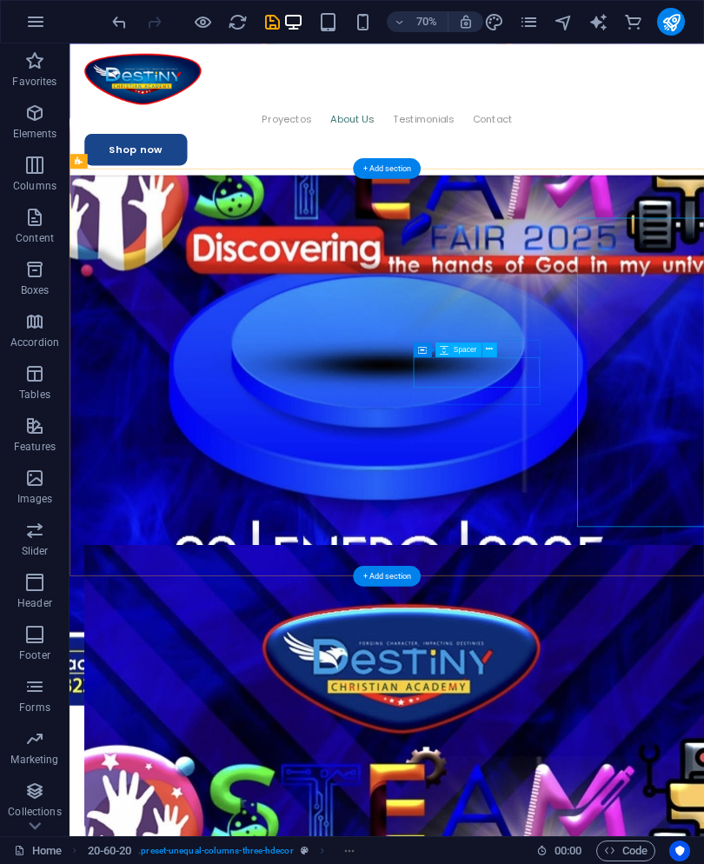
click at [495, 350] on button at bounding box center [489, 350] width 15 height 15
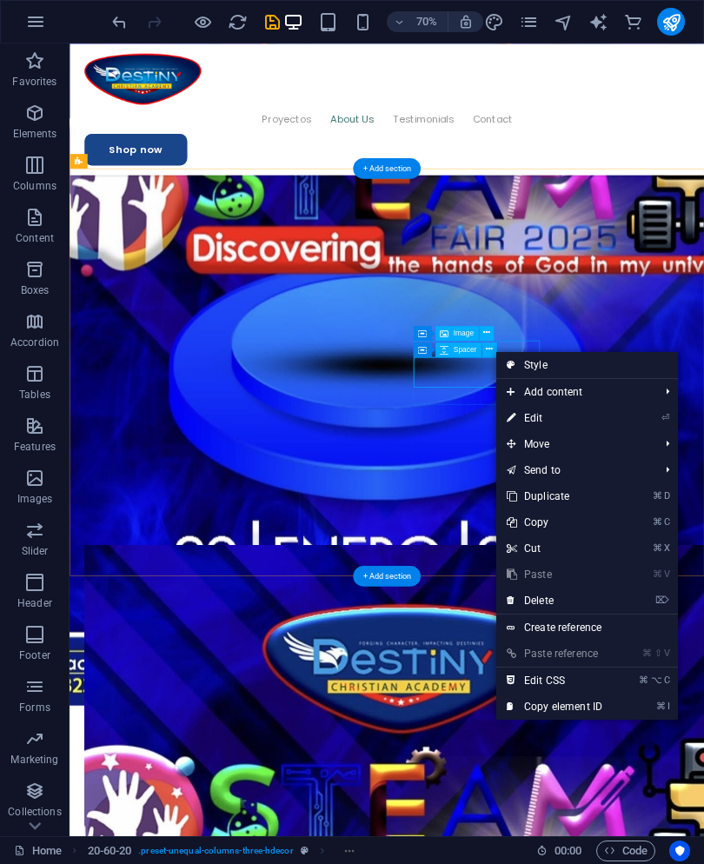
click at [597, 597] on link "⌦ Delete" at bounding box center [555, 601] width 117 height 26
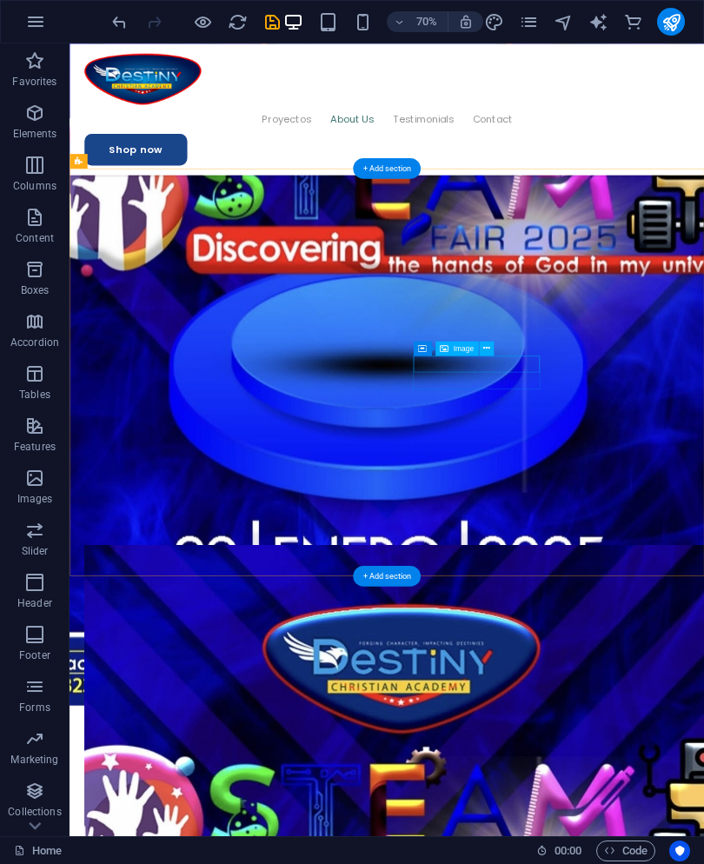
click at [490, 350] on icon at bounding box center [487, 348] width 7 height 13
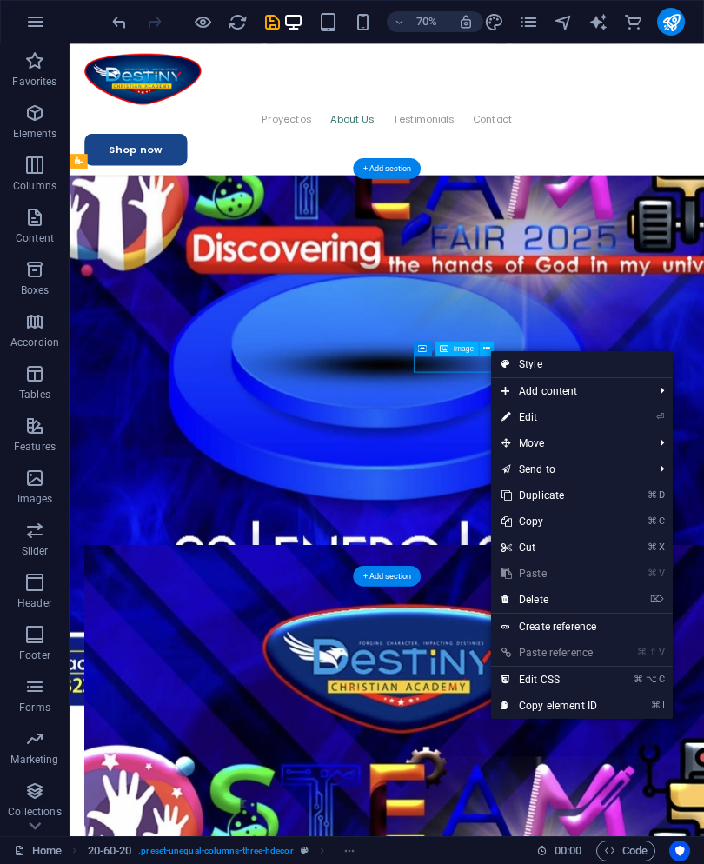
click at [464, 342] on div "Image" at bounding box center [456, 348] width 43 height 15
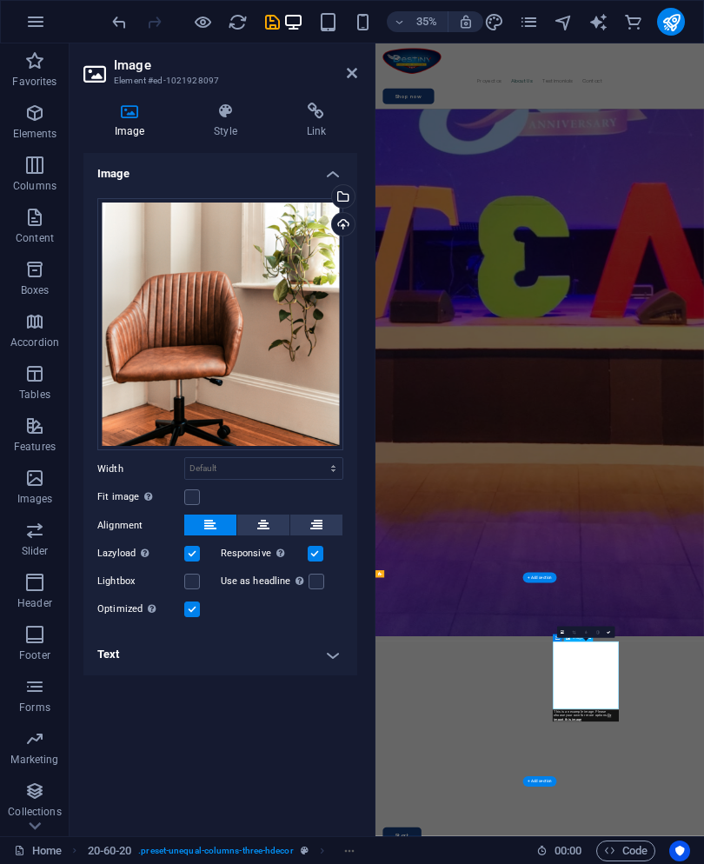
click at [354, 221] on div "Upload" at bounding box center [342, 226] width 26 height 26
click at [355, 196] on link "Select files from the file manager, stock photos, or upload file(s)" at bounding box center [343, 196] width 24 height 24
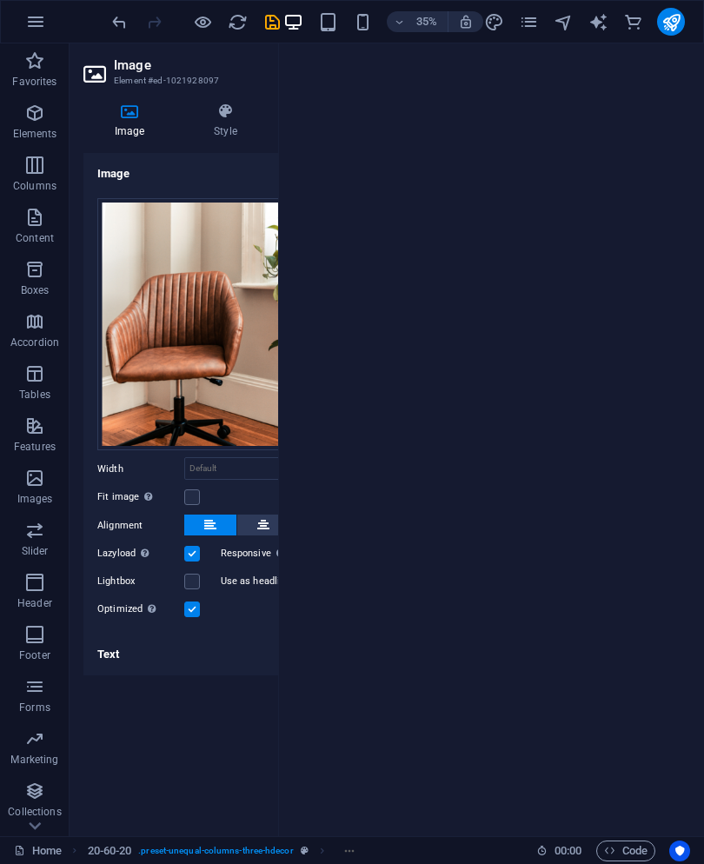
click at [360, 202] on div at bounding box center [491, 439] width 425 height 793
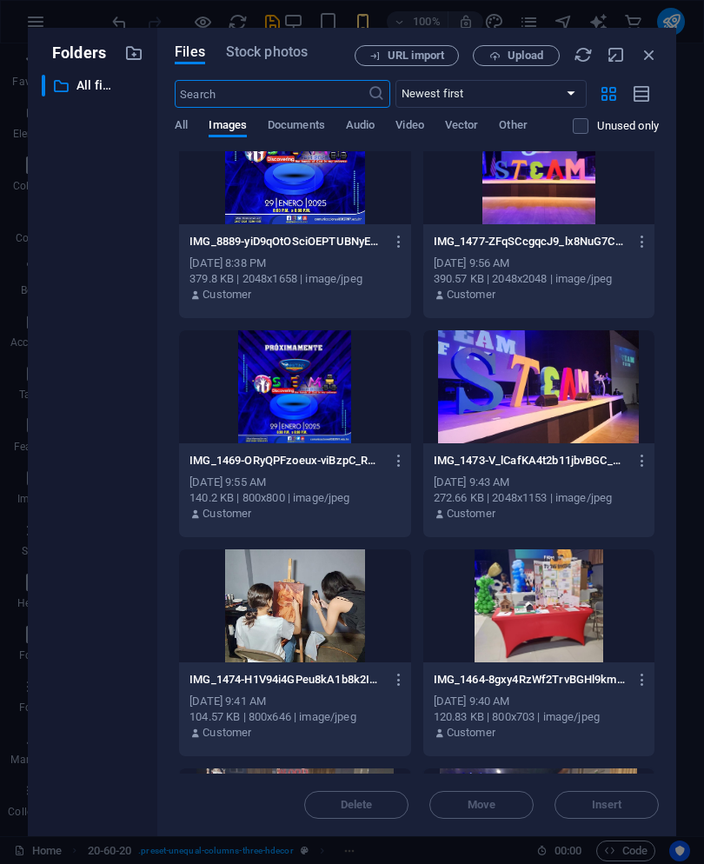
scroll to position [793, 0]
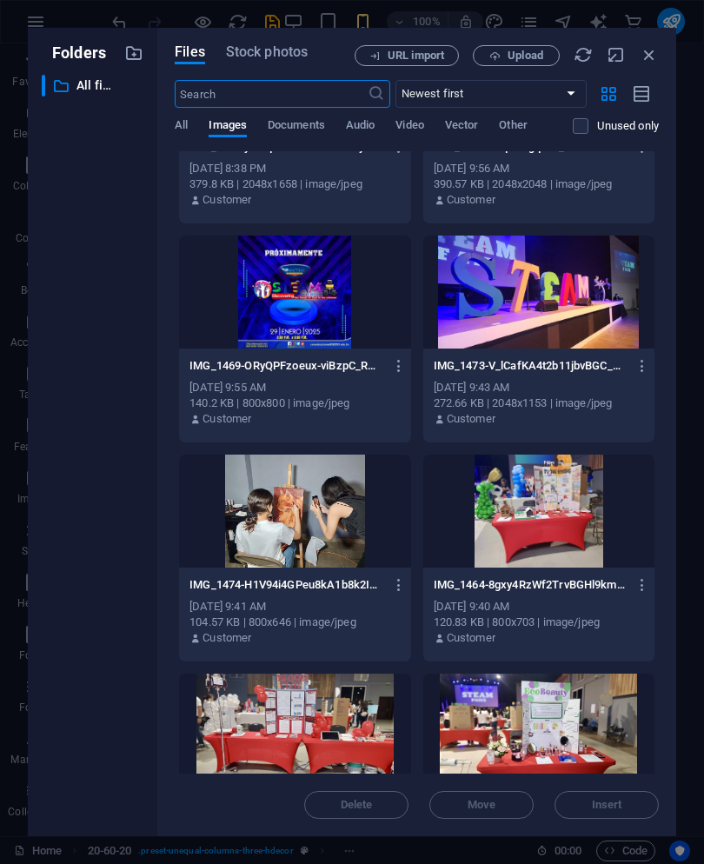
click at [340, 504] on div at bounding box center [294, 511] width 231 height 113
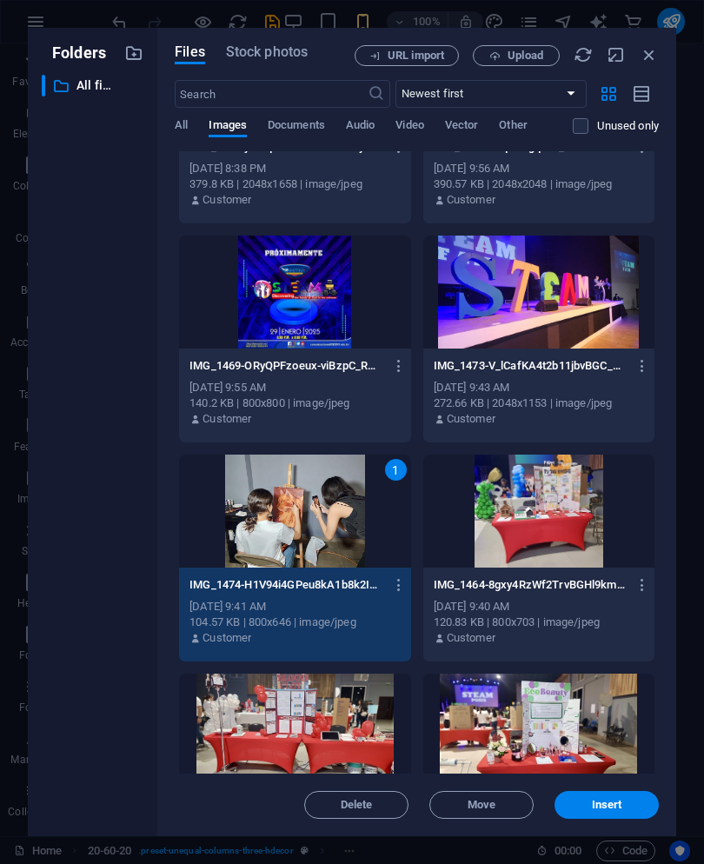
click at [621, 797] on button "Insert" at bounding box center [607, 805] width 104 height 28
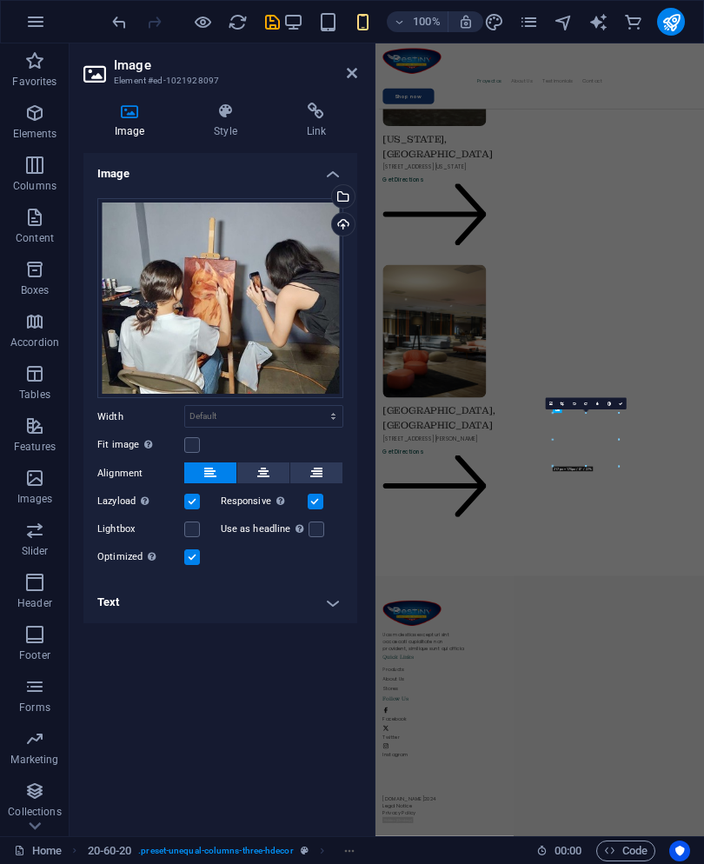
scroll to position [4068, 0]
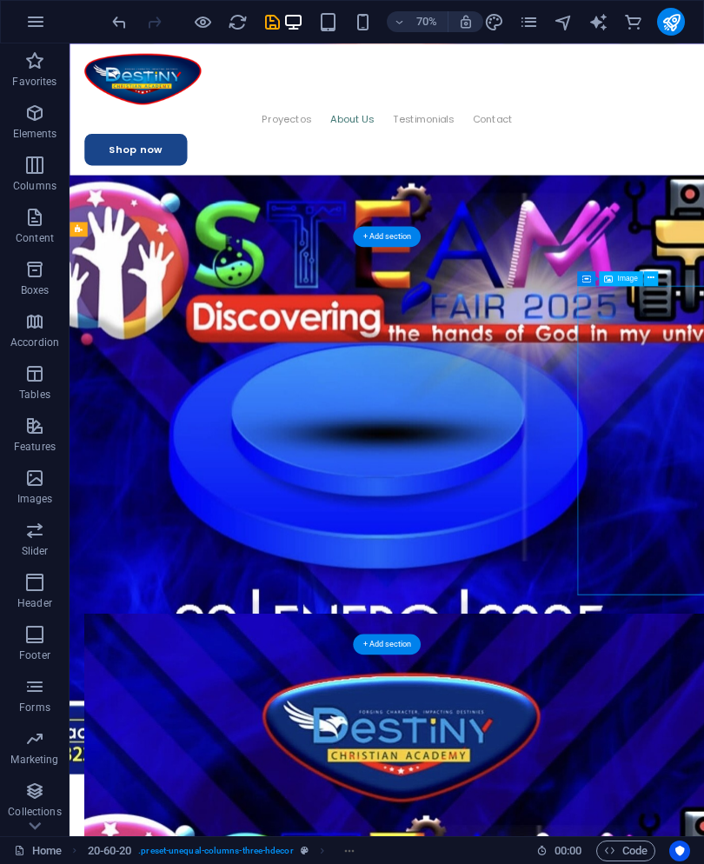
click at [652, 283] on icon at bounding box center [650, 278] width 7 height 13
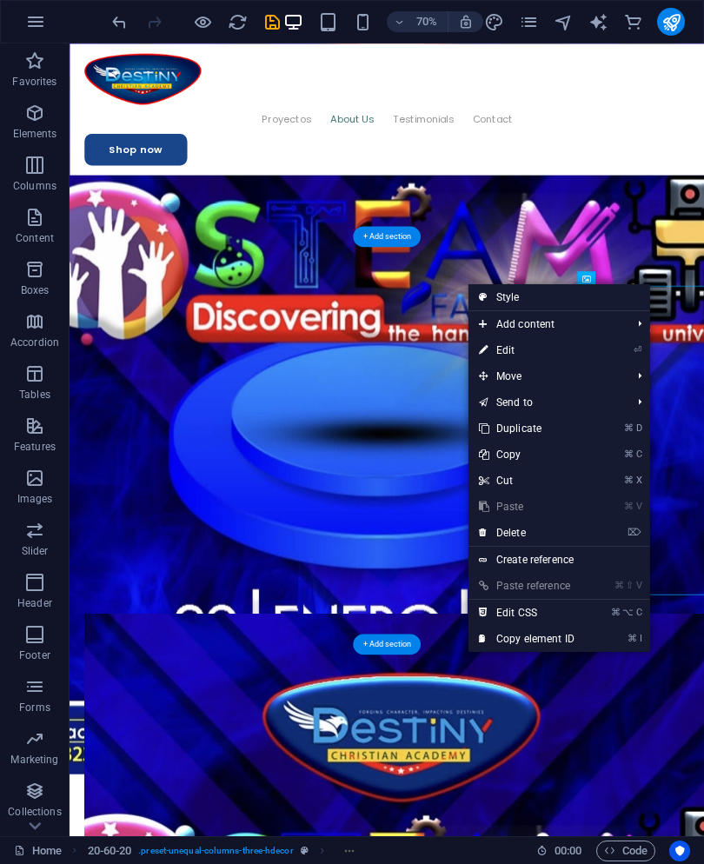
click at [576, 540] on link "⌦ Delete" at bounding box center [527, 533] width 117 height 26
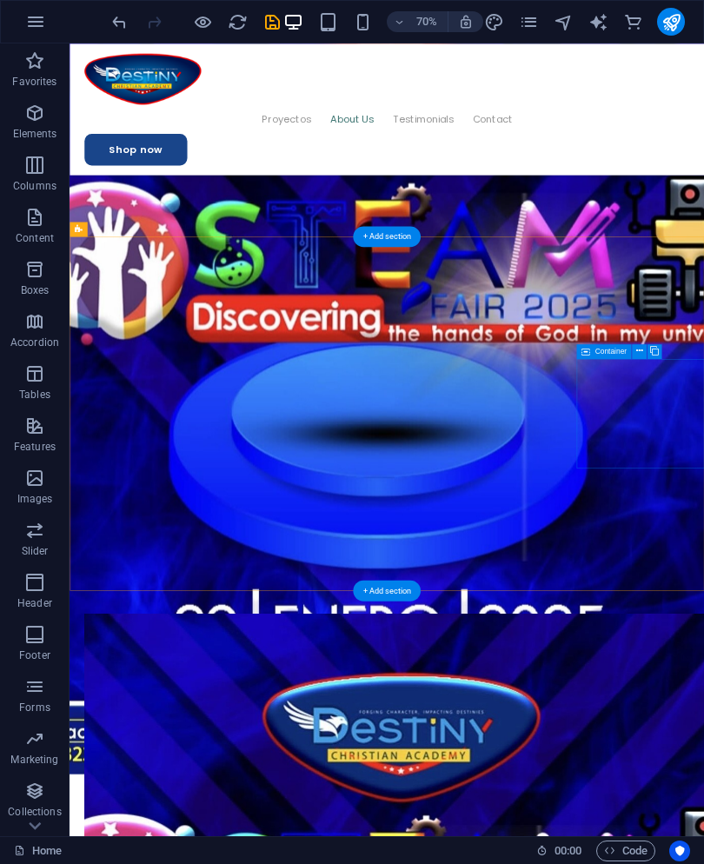
click at [629, 347] on div "Container" at bounding box center [604, 351] width 55 height 15
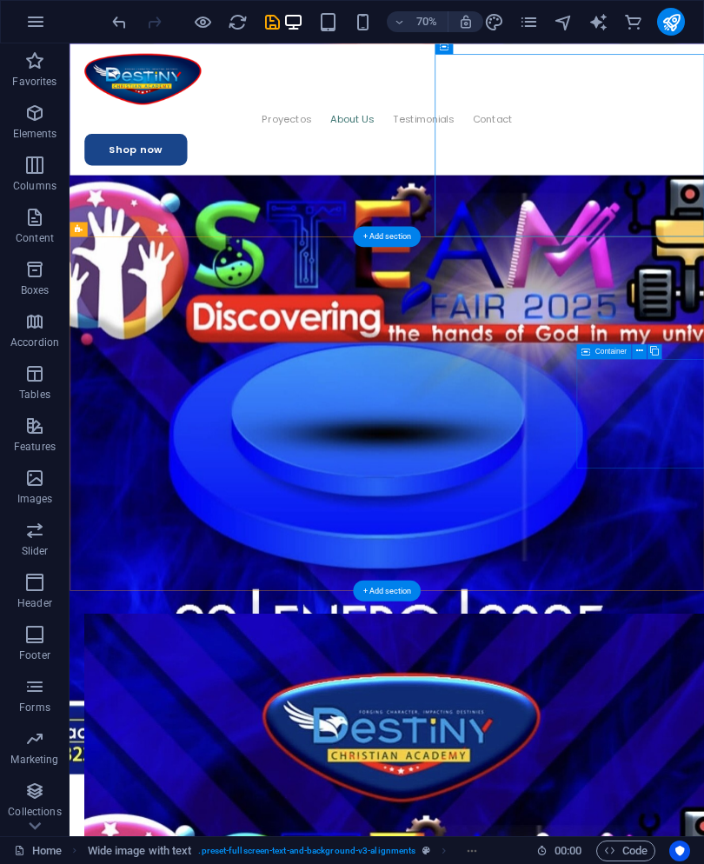
click at [631, 346] on div "Container" at bounding box center [604, 351] width 55 height 15
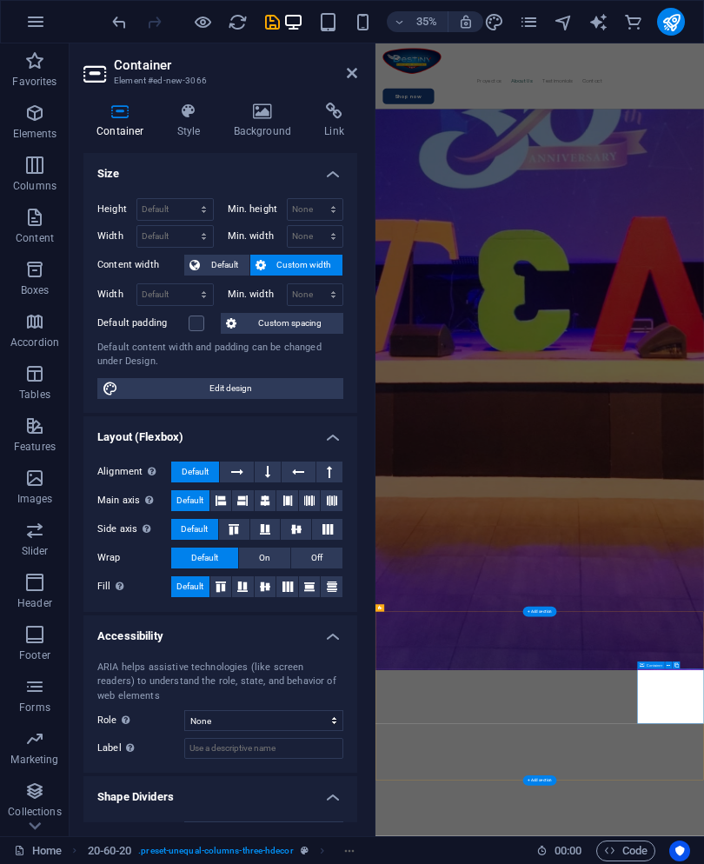
click at [357, 73] on icon at bounding box center [352, 73] width 10 height 14
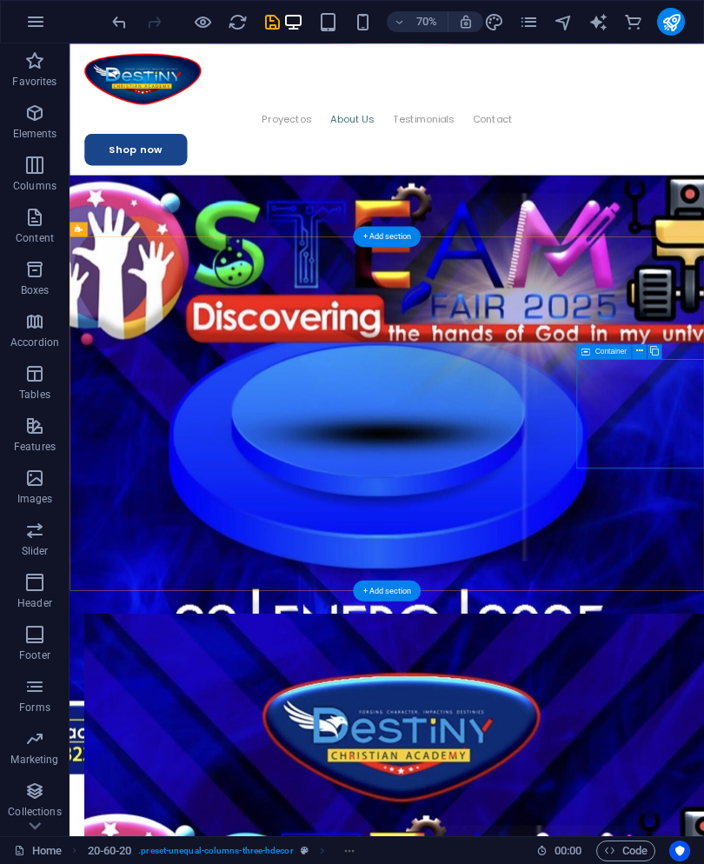
click at [644, 357] on button at bounding box center [639, 351] width 15 height 15
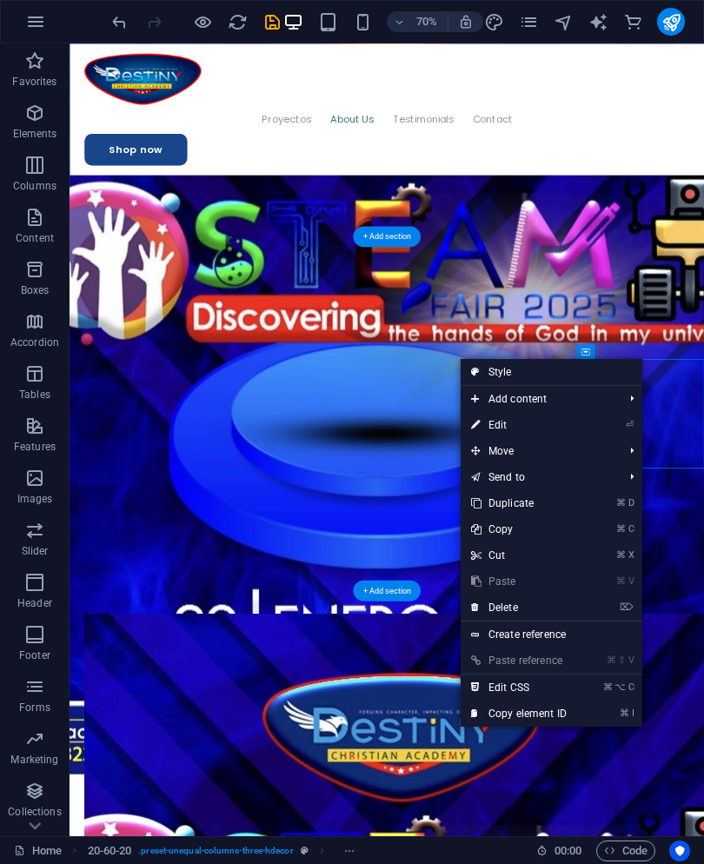
click at [563, 606] on link "⌦ Delete" at bounding box center [519, 608] width 117 height 26
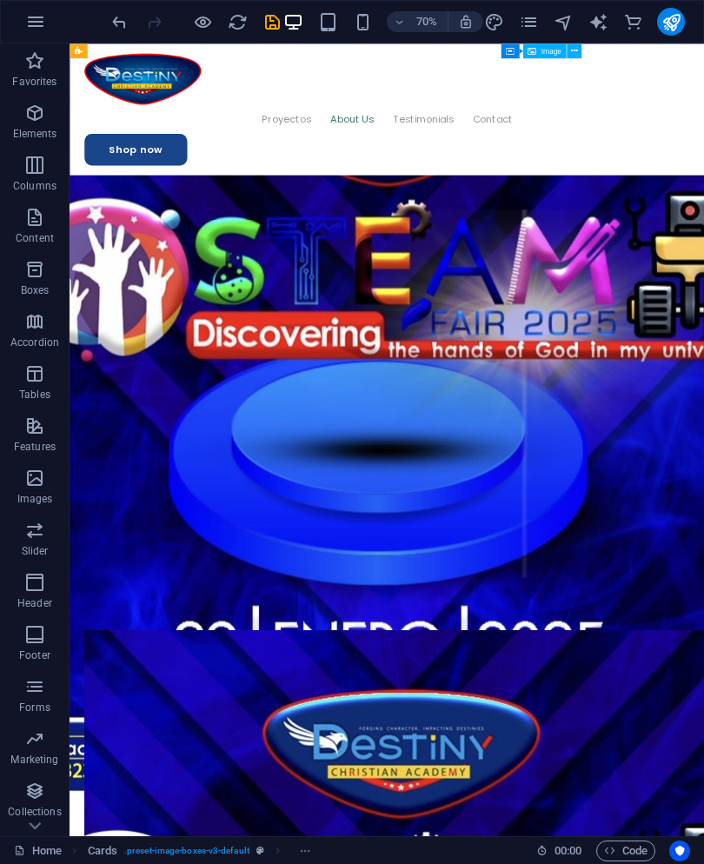
scroll to position [3257, 0]
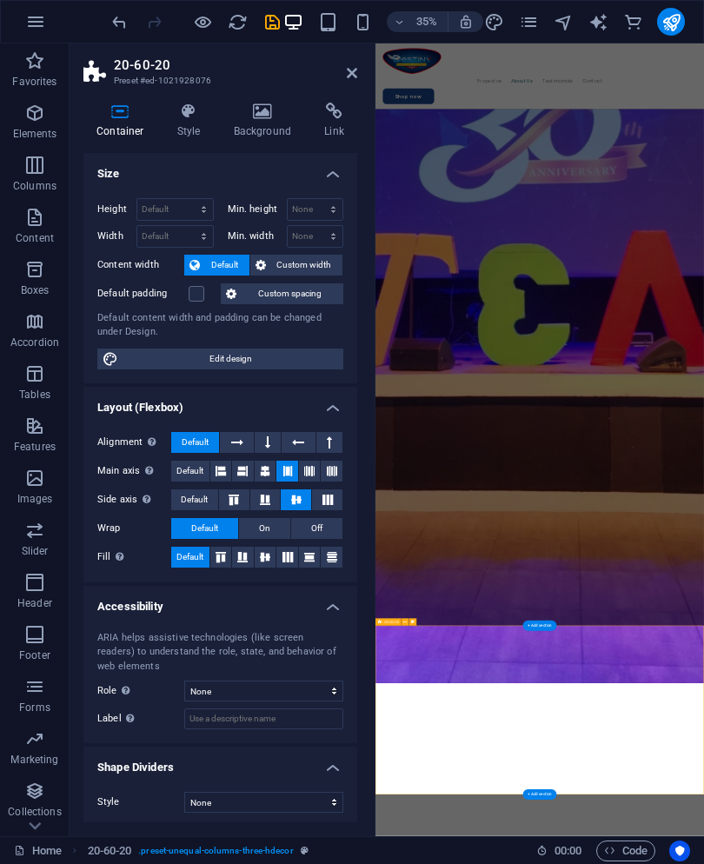
click at [175, 117] on icon at bounding box center [189, 111] width 50 height 17
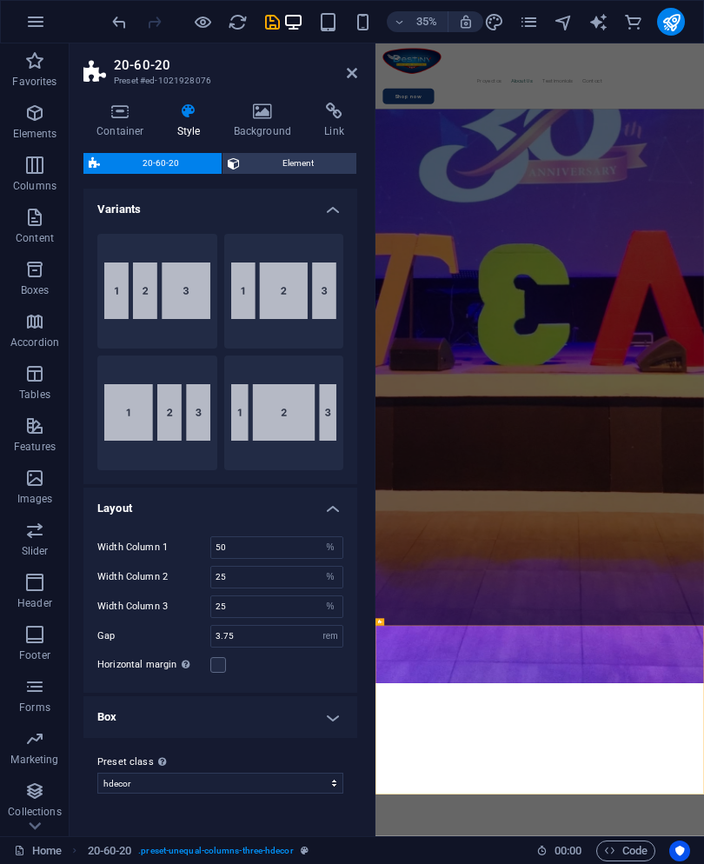
click at [247, 274] on button "25-50-25" at bounding box center [284, 291] width 120 height 115
type input "25"
type input "50"
type input "25"
type input "2"
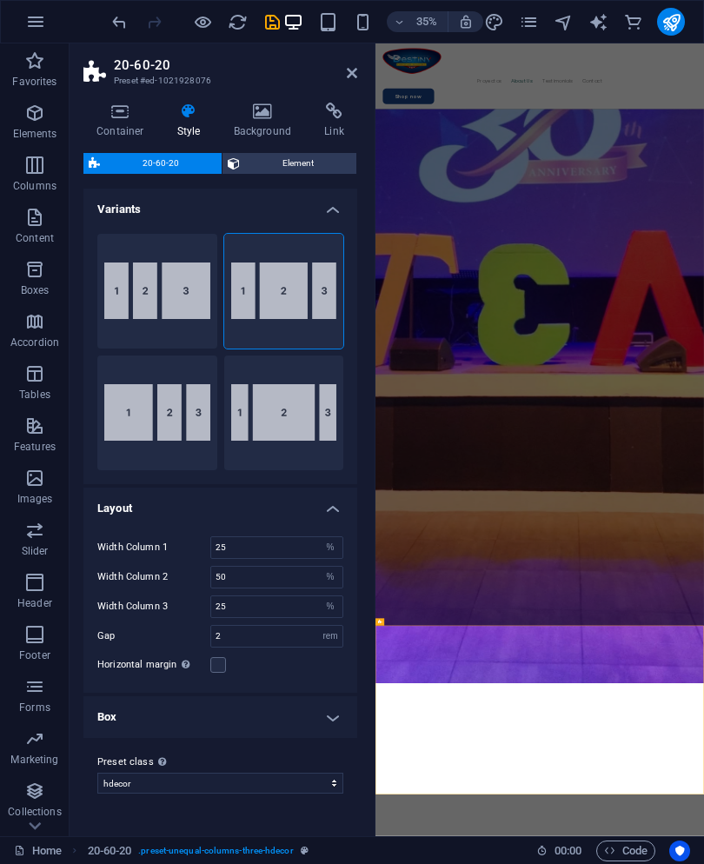
click at [156, 272] on button "25-25-50" at bounding box center [157, 291] width 120 height 115
type input "25"
type input "50"
click at [154, 380] on button "50-25-25" at bounding box center [157, 413] width 120 height 115
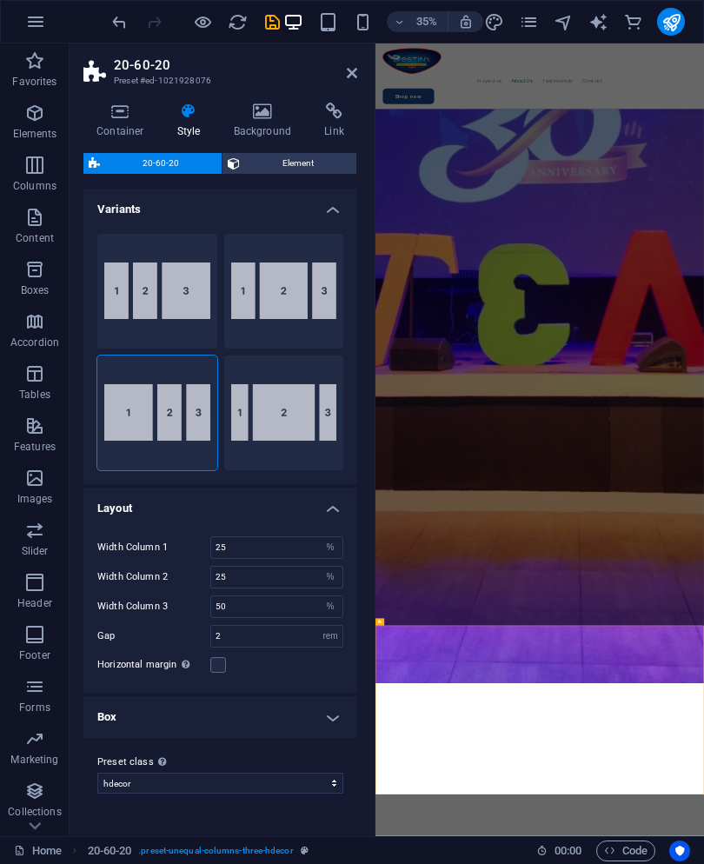
type input "50"
type input "25"
click at [242, 373] on button "Default" at bounding box center [284, 413] width 120 height 115
type input "20"
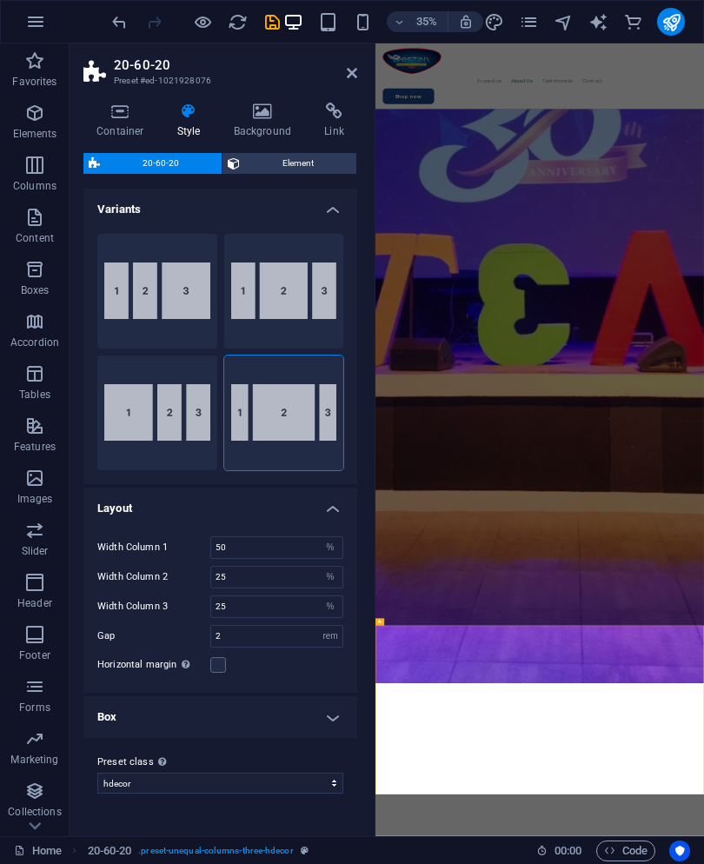
type input "60"
type input "20"
click at [237, 161] on icon at bounding box center [234, 163] width 12 height 21
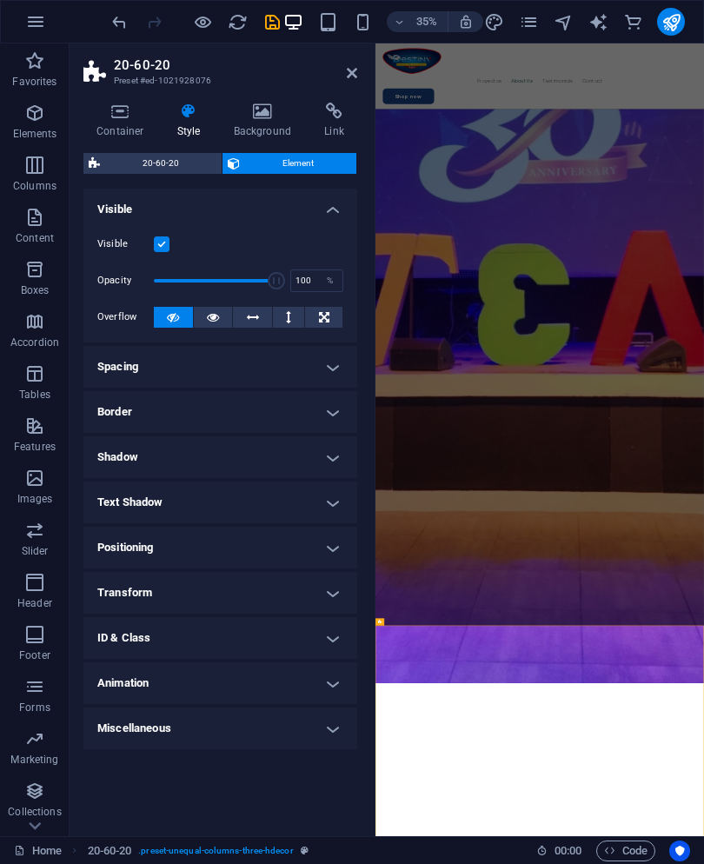
click at [123, 163] on span "20-60-20" at bounding box center [160, 163] width 111 height 21
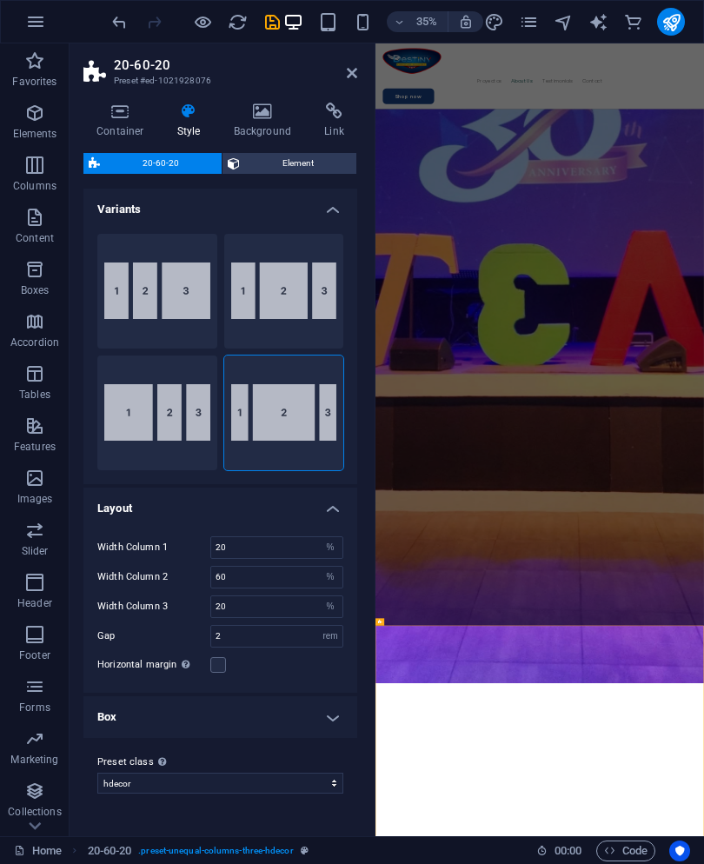
click at [159, 383] on button "50-25-25" at bounding box center [157, 413] width 120 height 115
type input "50"
type input "25"
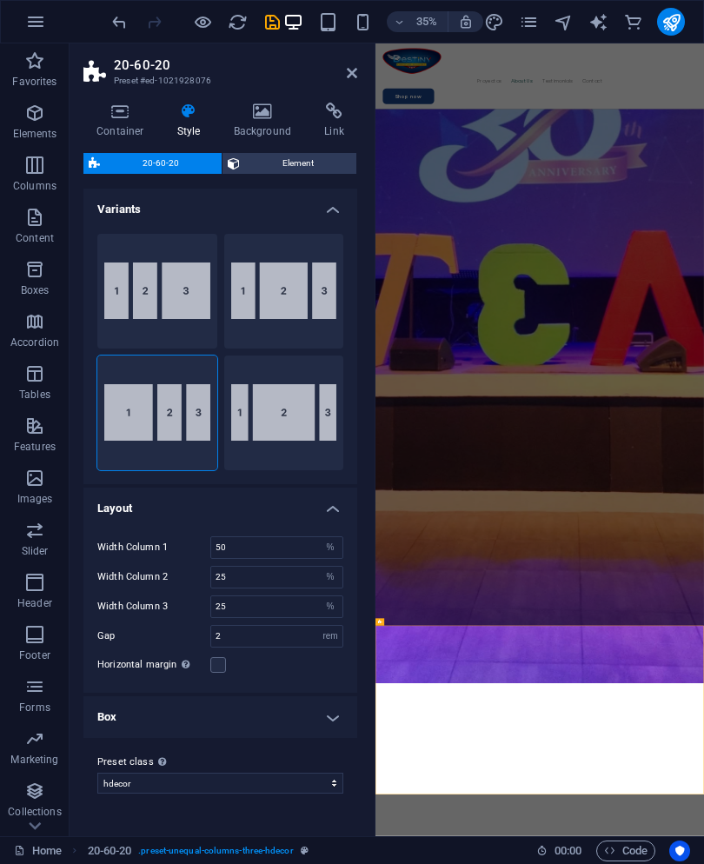
click at [126, 296] on button "25-25-50" at bounding box center [157, 291] width 120 height 115
type input "25"
type input "50"
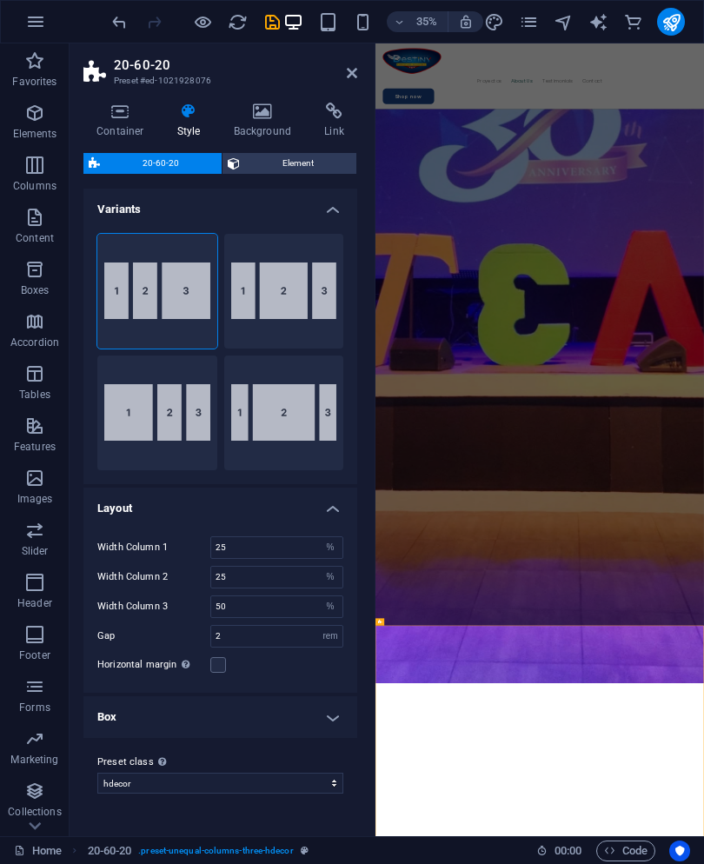
click at [242, 282] on button "25-50-25" at bounding box center [284, 291] width 120 height 115
type input "25"
type input "50"
type input "25"
click at [356, 63] on h2 "20-60-20" at bounding box center [236, 65] width 244 height 16
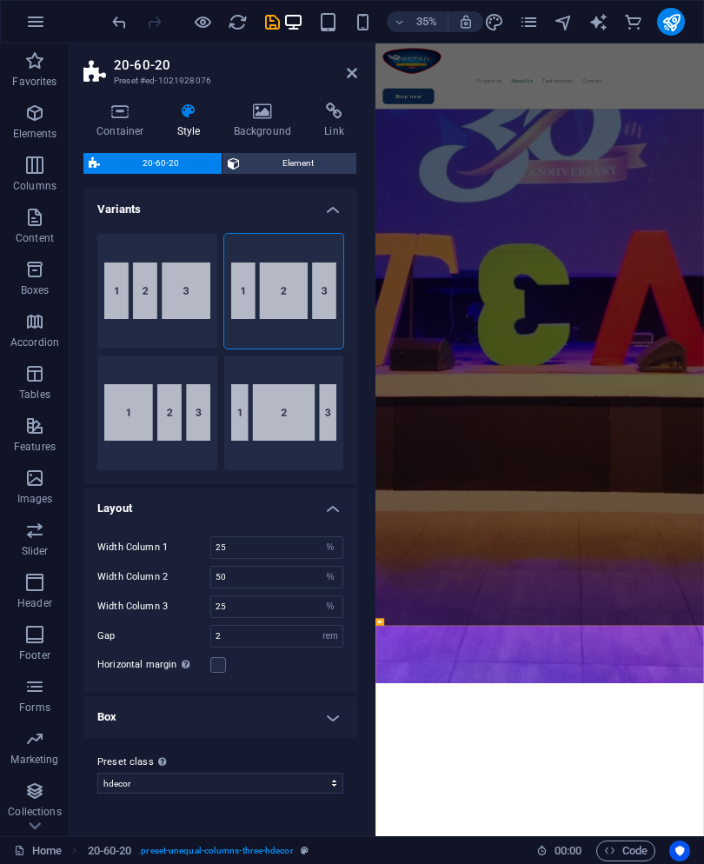
click at [351, 72] on icon at bounding box center [352, 73] width 10 height 14
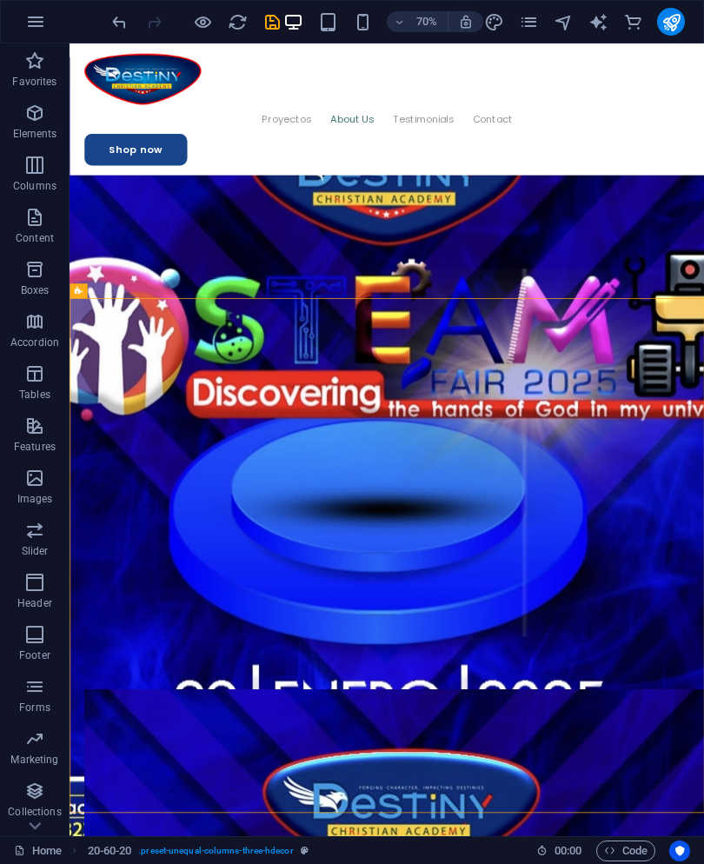
scroll to position [3173, 0]
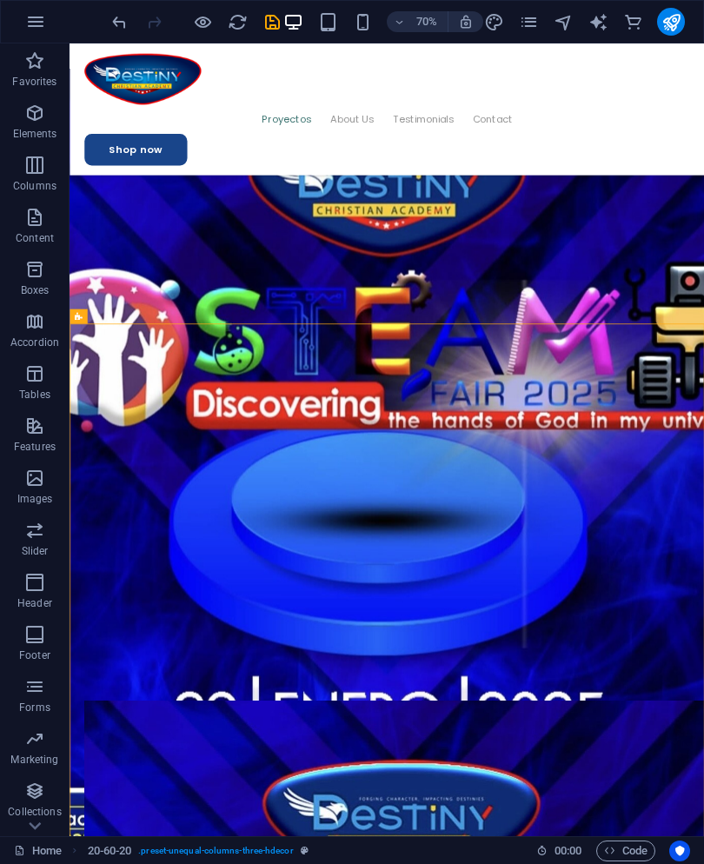
click at [400, 321] on div "+ Add section" at bounding box center [387, 323] width 68 height 21
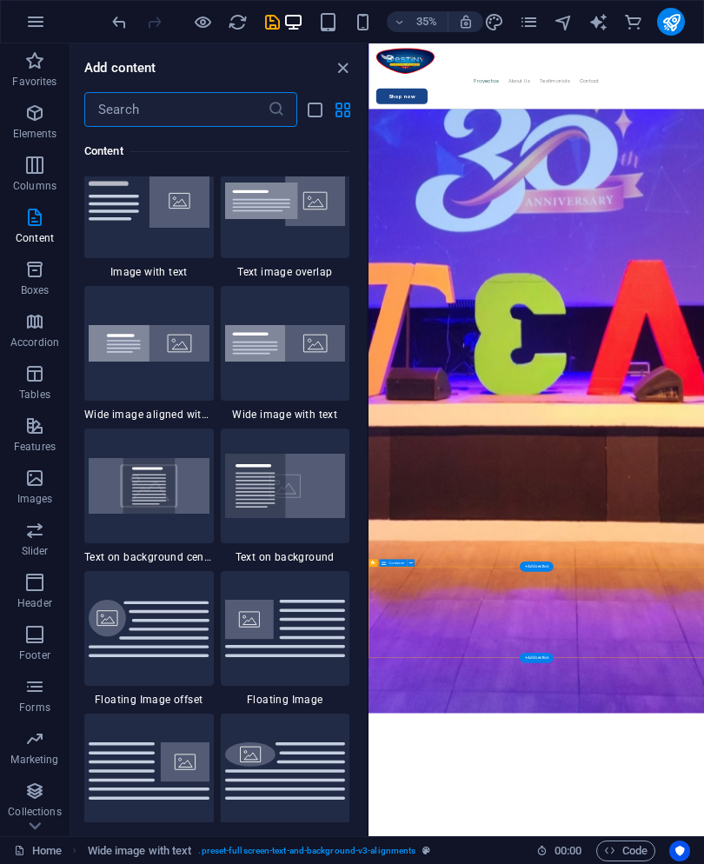
scroll to position [3370, 0]
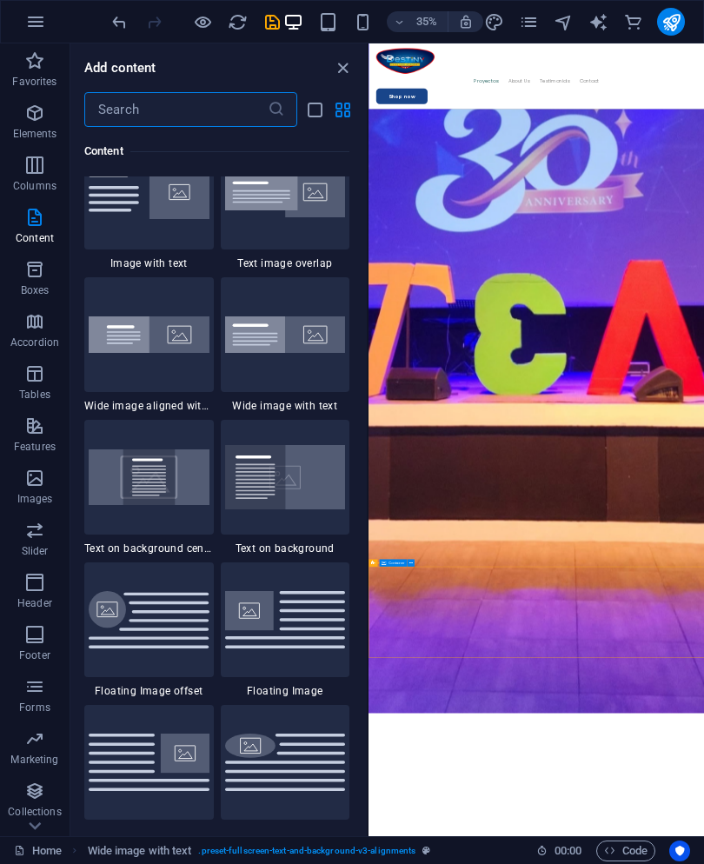
click at [123, 219] on img at bounding box center [149, 192] width 121 height 54
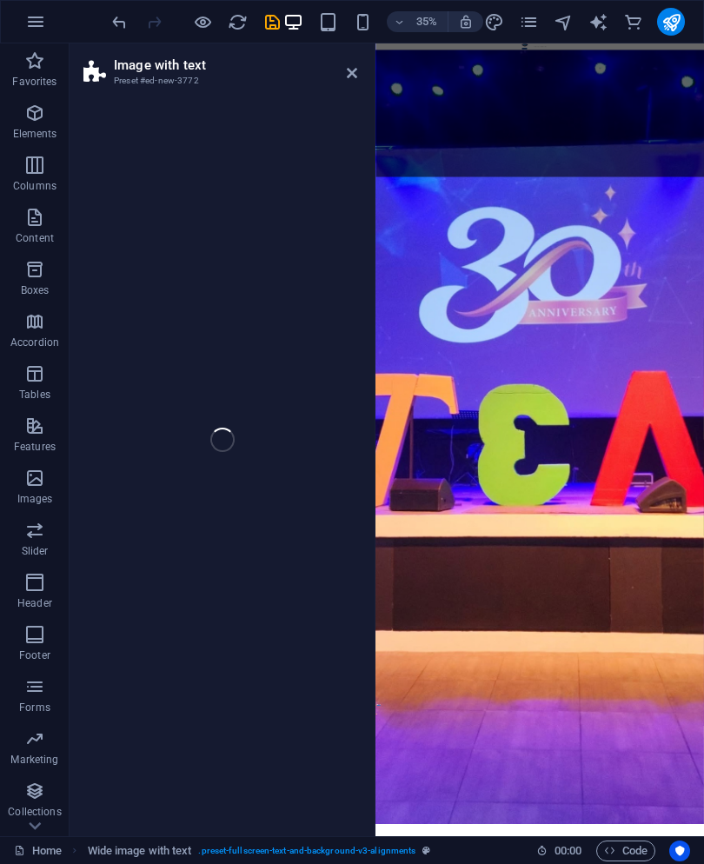
select select "rem"
select select "px"
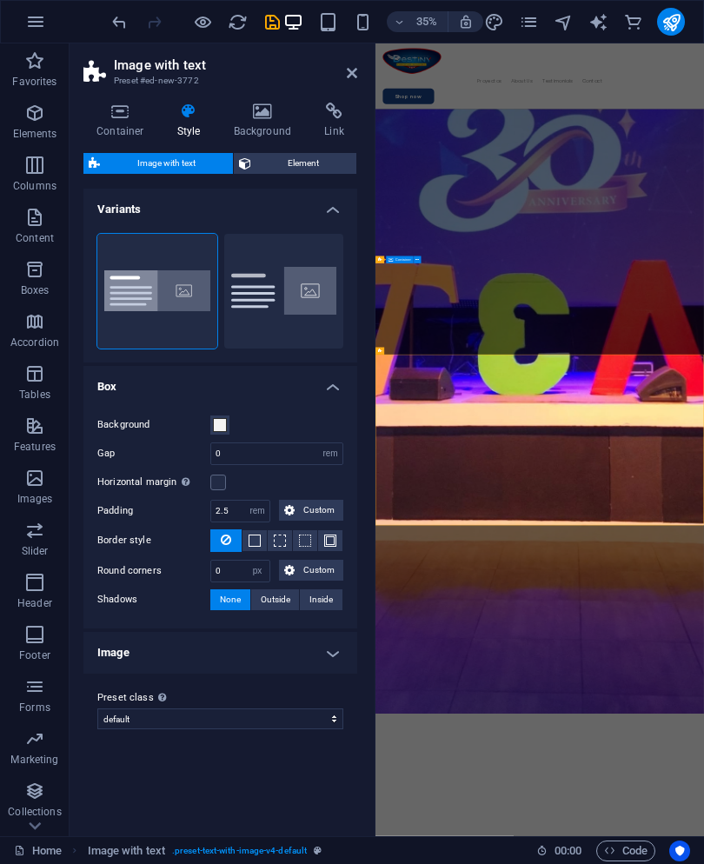
scroll to position [4032, 0]
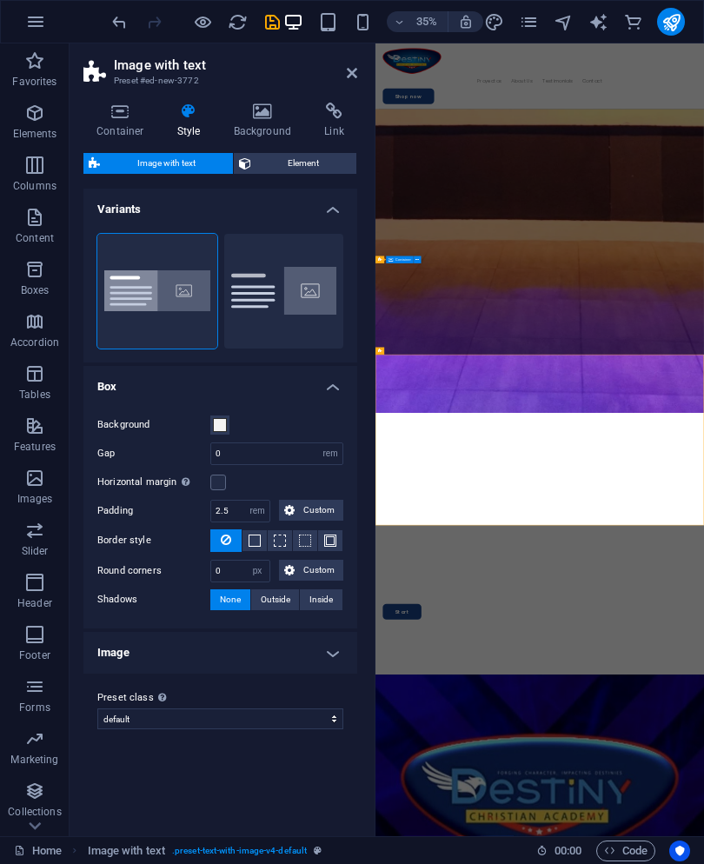
click at [95, 130] on h4 "Container" at bounding box center [123, 121] width 81 height 37
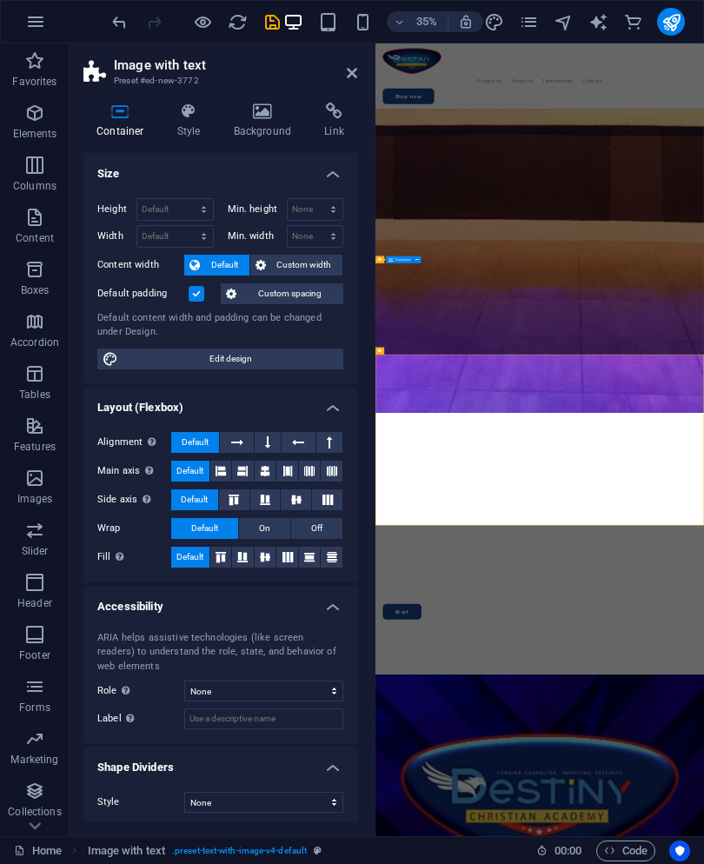
click at [349, 66] on link at bounding box center [352, 73] width 10 height 15
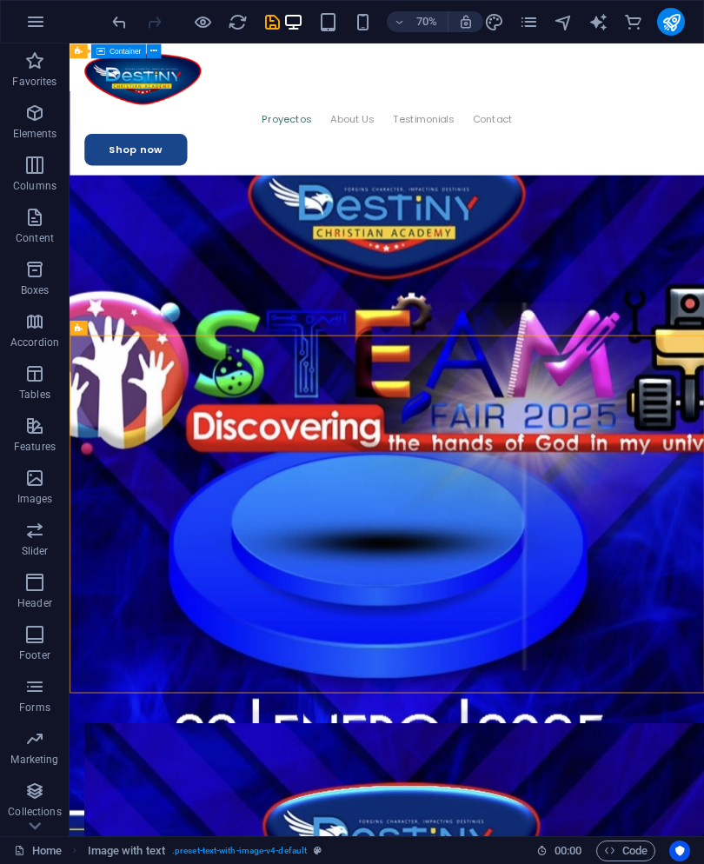
scroll to position [3126, 0]
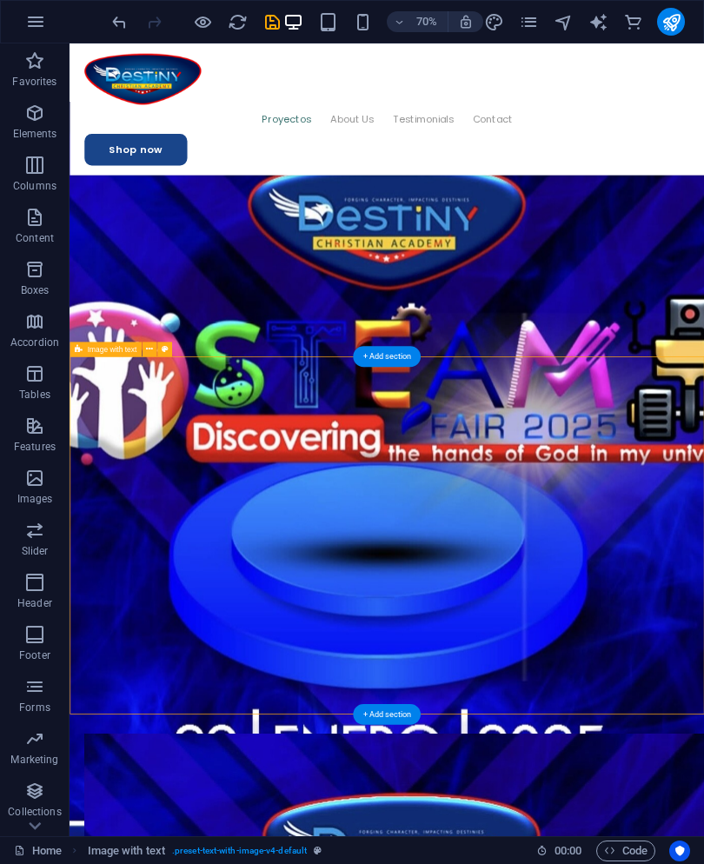
click at [390, 361] on div "+ Add section" at bounding box center [387, 356] width 68 height 21
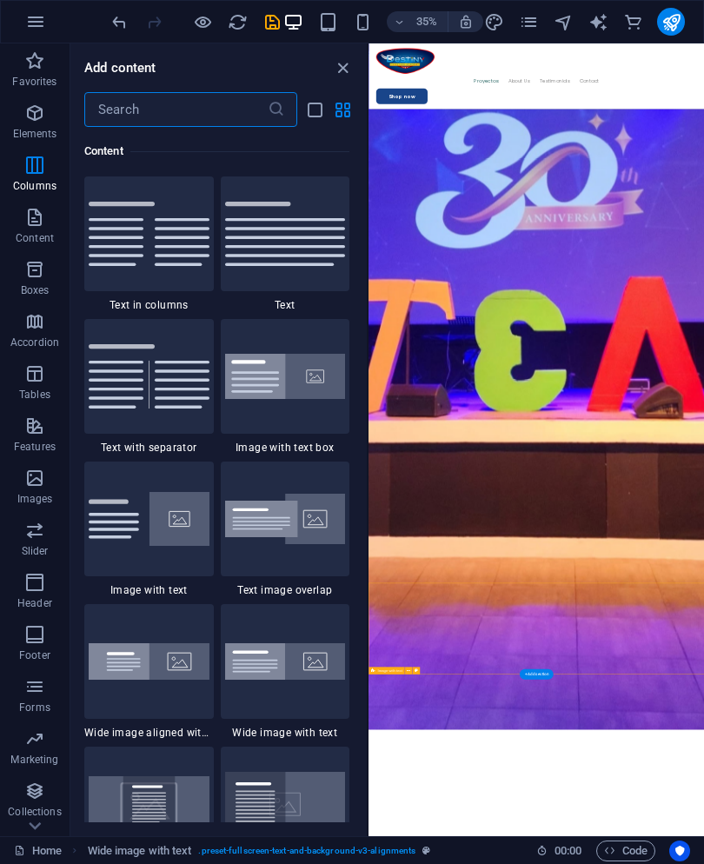
scroll to position [3039, 0]
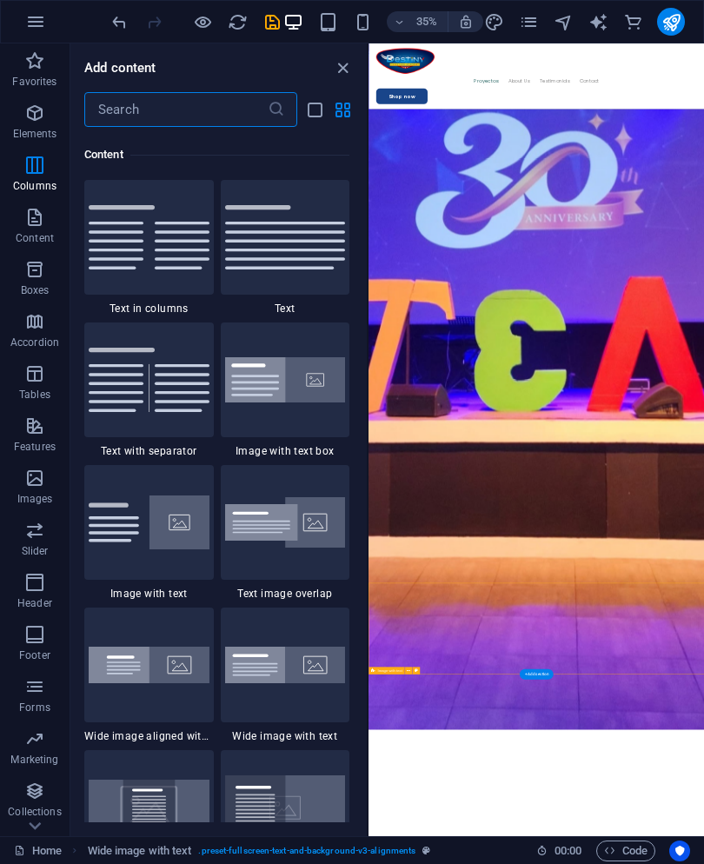
click at [350, 61] on icon "close panel" at bounding box center [343, 68] width 20 height 20
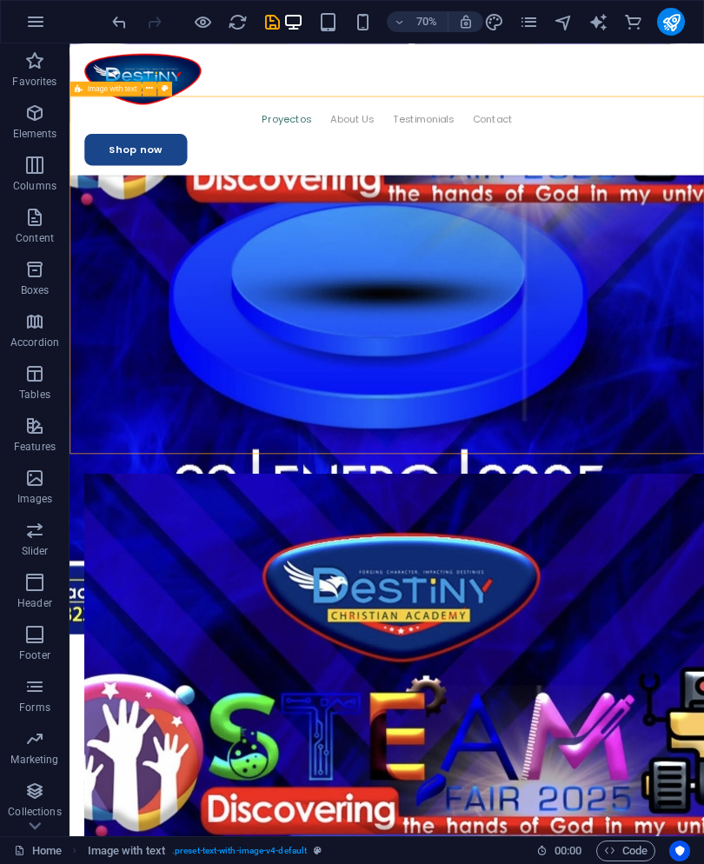
scroll to position [3498, 0]
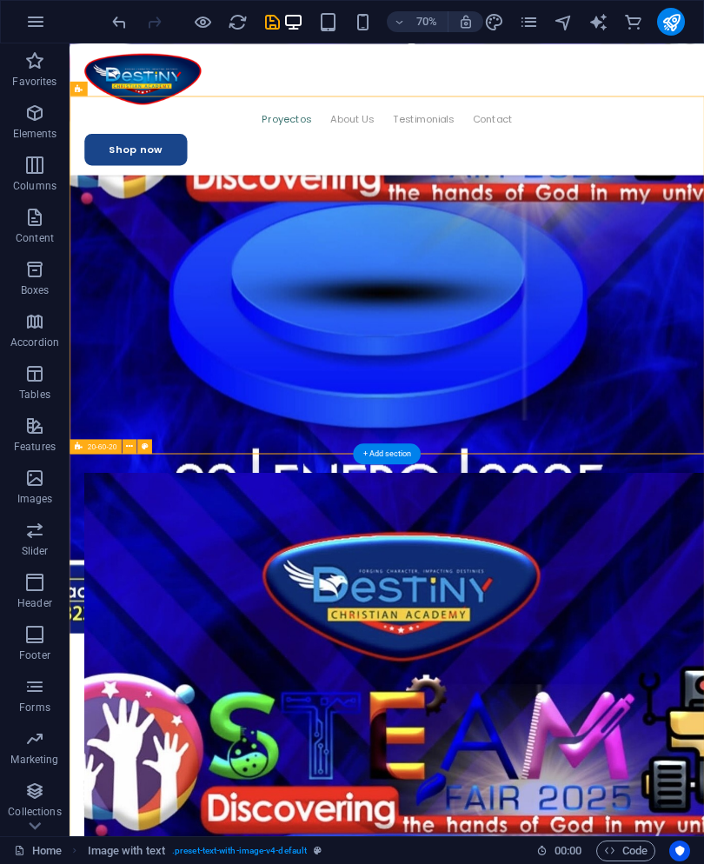
click at [123, 447] on button at bounding box center [129, 446] width 15 height 15
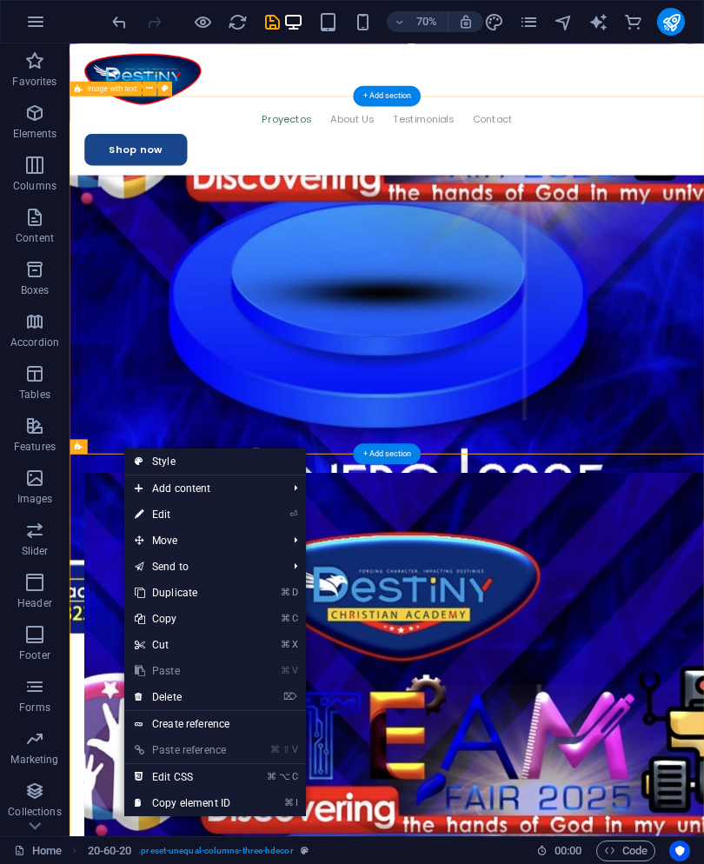
click at [241, 683] on link "⌘ V Paste" at bounding box center [182, 671] width 117 height 26
click at [264, 697] on li "⌦ Delete" at bounding box center [215, 697] width 182 height 27
click at [144, 692] on link "⌦ Delete" at bounding box center [182, 697] width 117 height 26
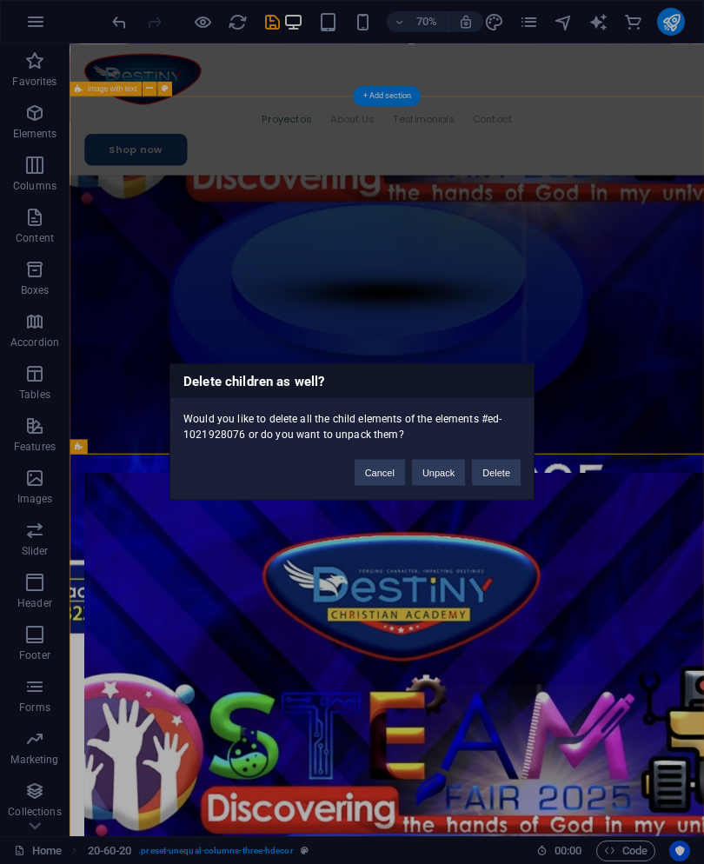
click at [503, 475] on button "Delete" at bounding box center [496, 473] width 49 height 26
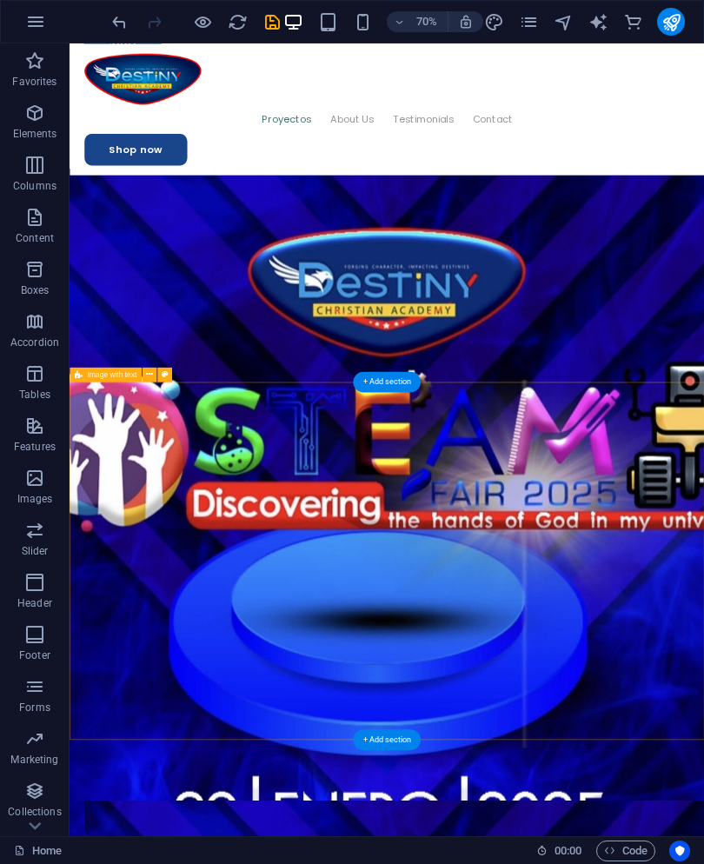
scroll to position [3028, 0]
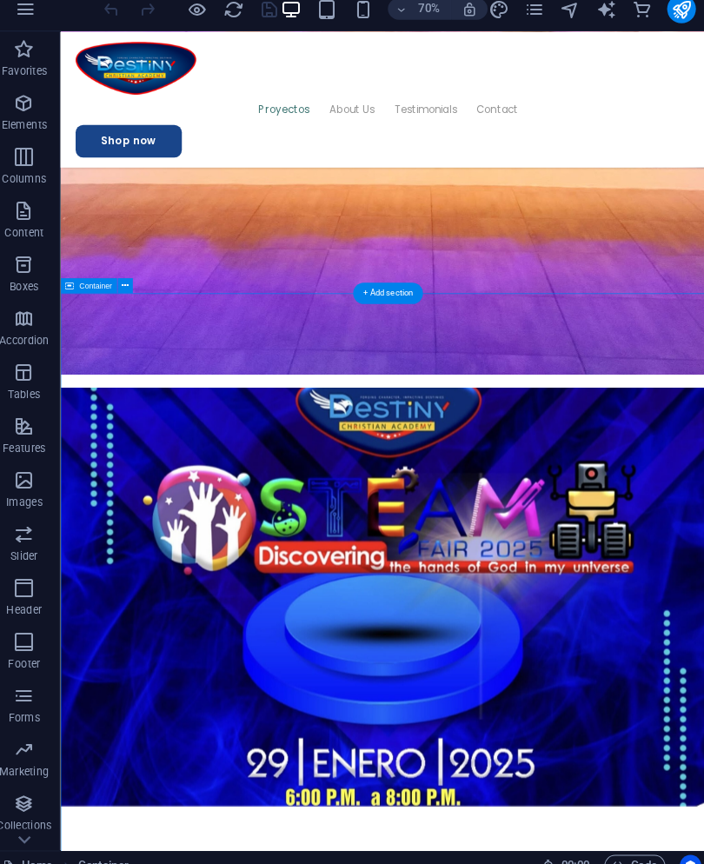
scroll to position [2653, 0]
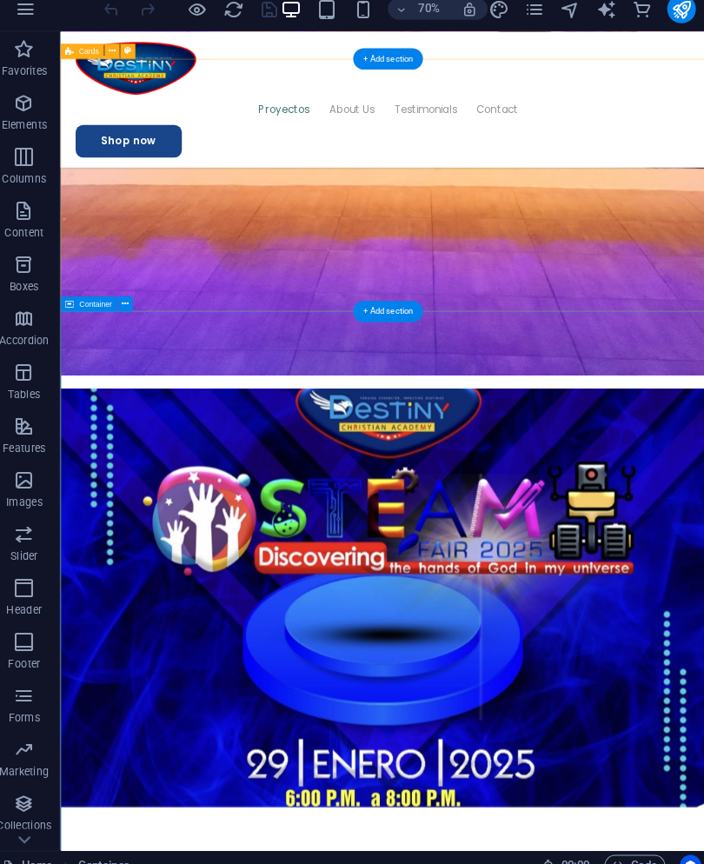
click at [129, 300] on icon at bounding box center [132, 306] width 7 height 13
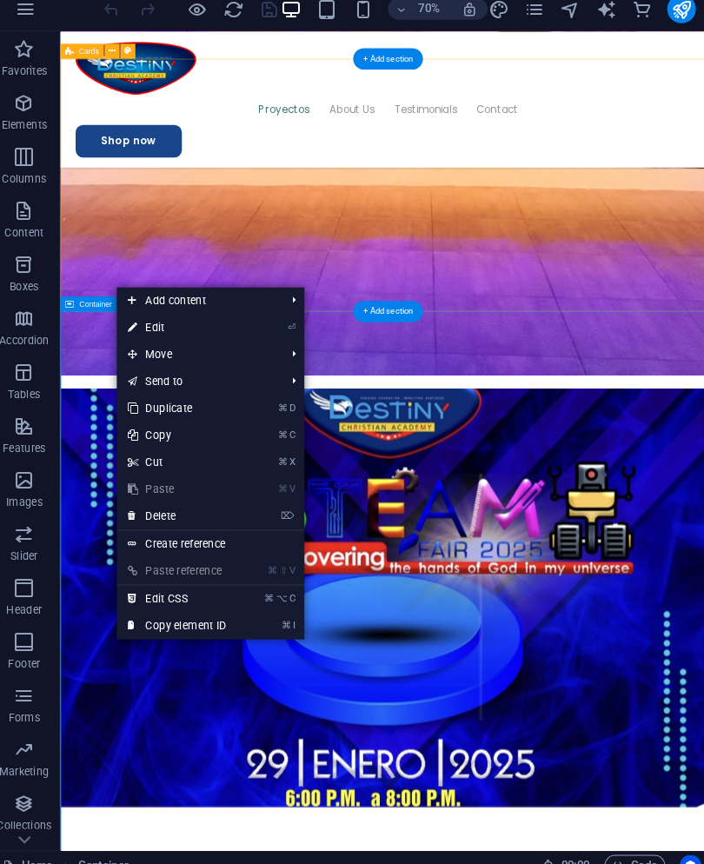
click at [135, 500] on icon at bounding box center [139, 513] width 9 height 26
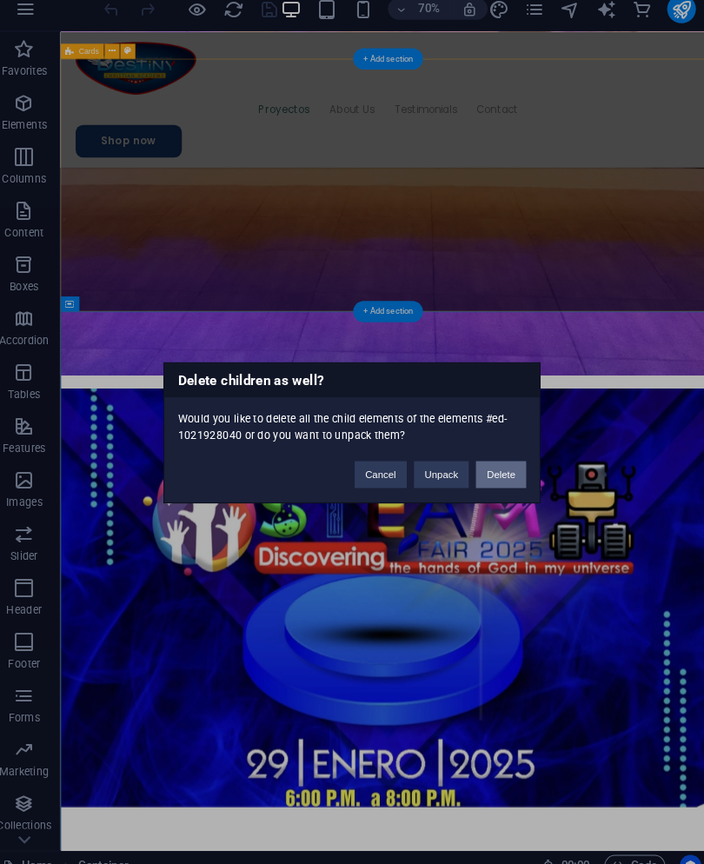
click at [501, 460] on button "Delete" at bounding box center [496, 473] width 49 height 26
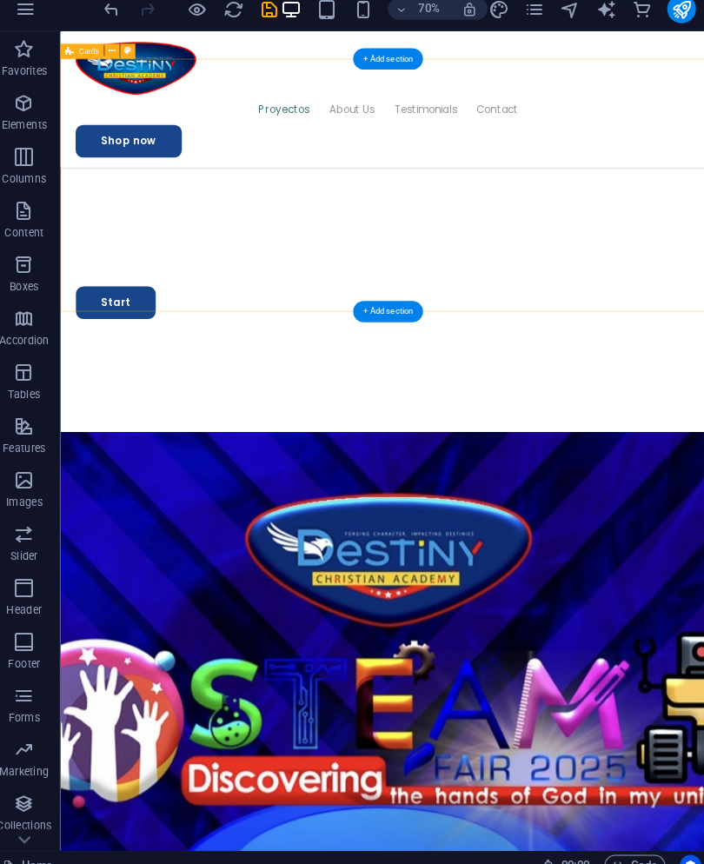
click at [399, 305] on div "+ Add section" at bounding box center [387, 314] width 68 height 21
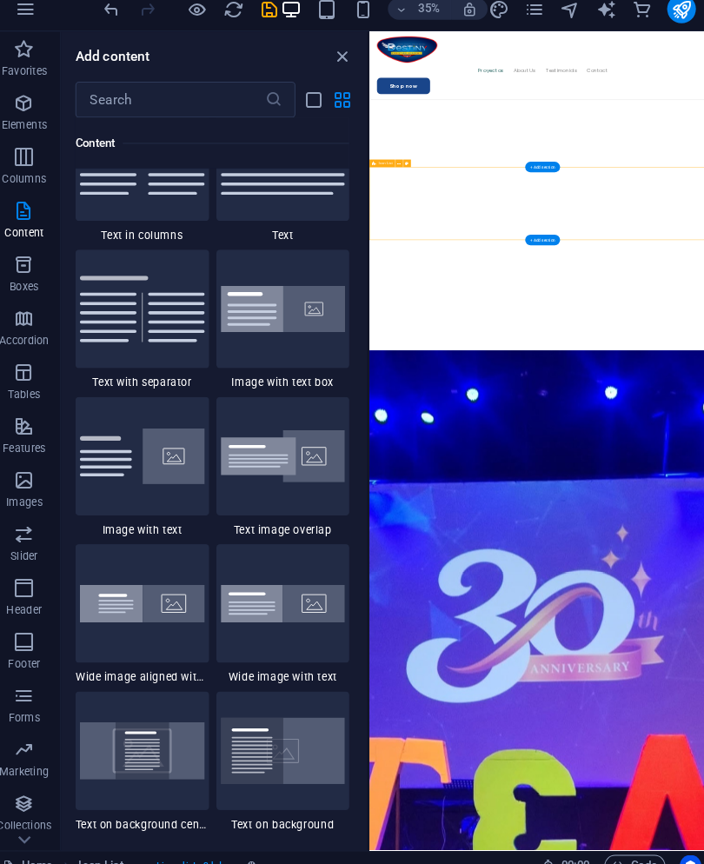
scroll to position [2986, 0]
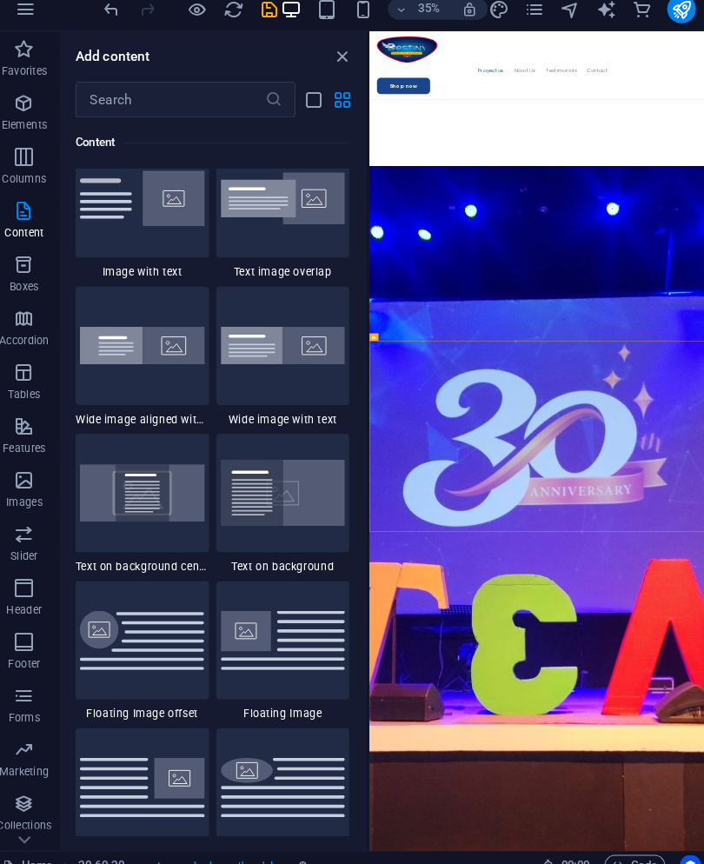
scroll to position [3543, 0]
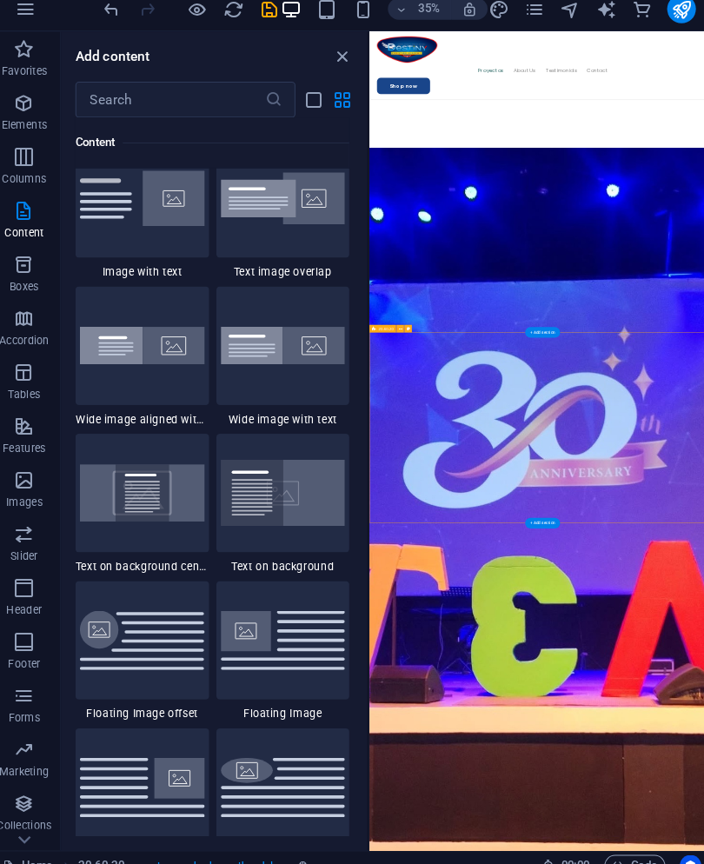
click at [525, 330] on div "+ Add section" at bounding box center [537, 335] width 34 height 10
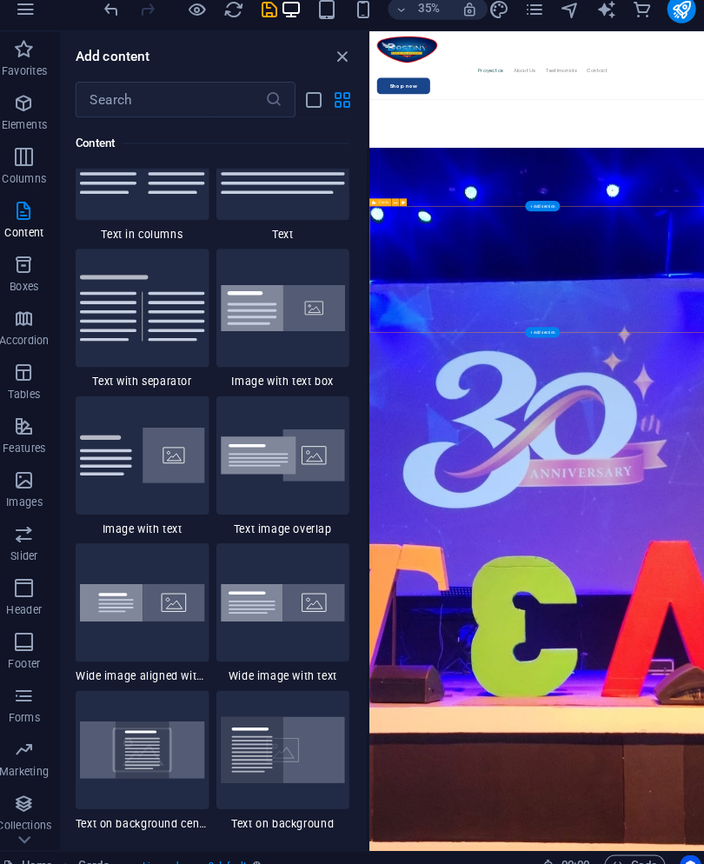
scroll to position [3107, 0]
click at [250, 336] on img at bounding box center [285, 313] width 121 height 46
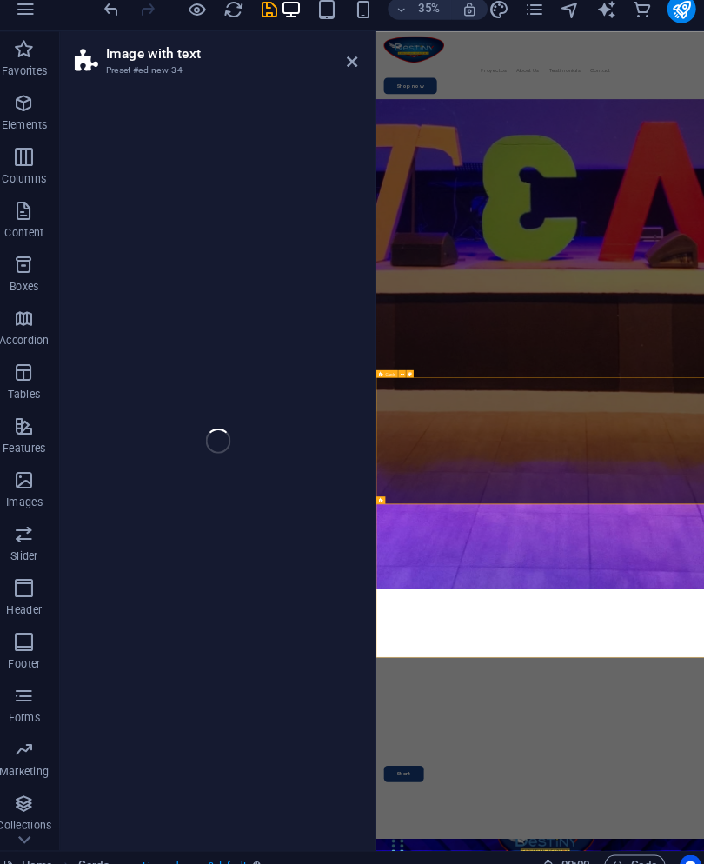
select select "rem"
select select "px"
select select "preset-text-with-image-v4-boxed"
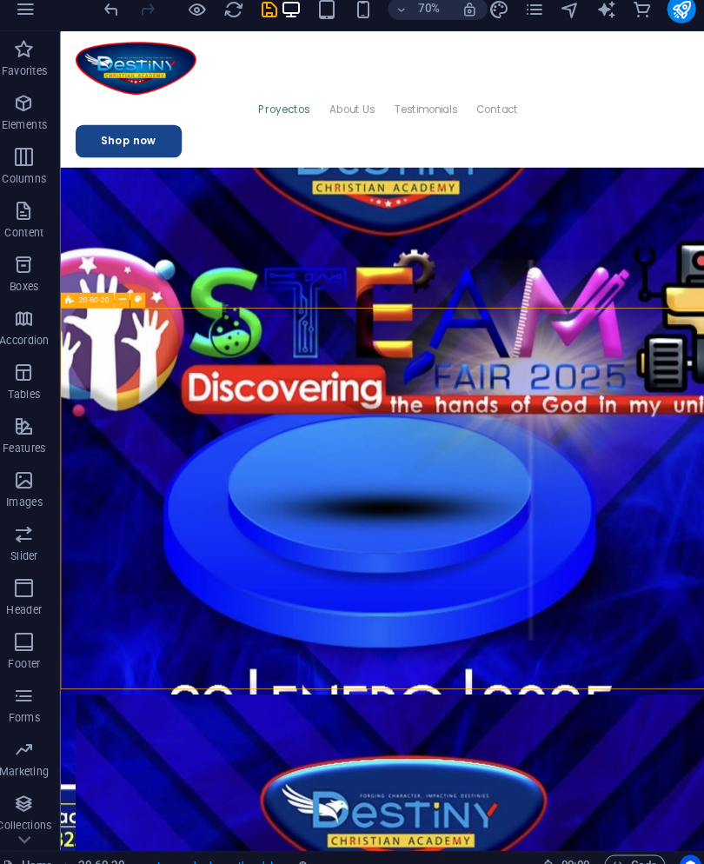
scroll to position [3159, 0]
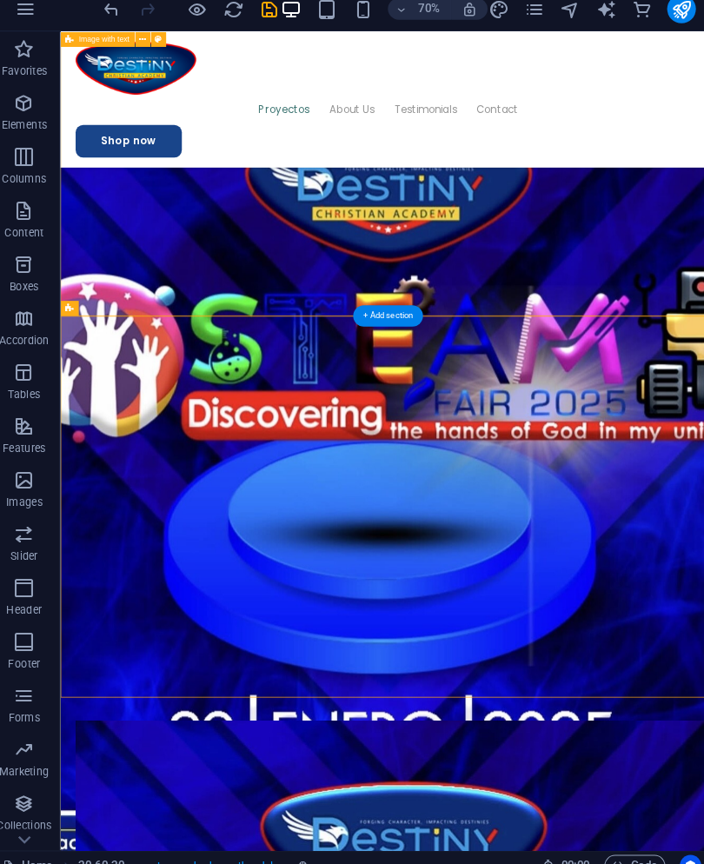
click at [396, 308] on div "+ Add section" at bounding box center [387, 318] width 68 height 21
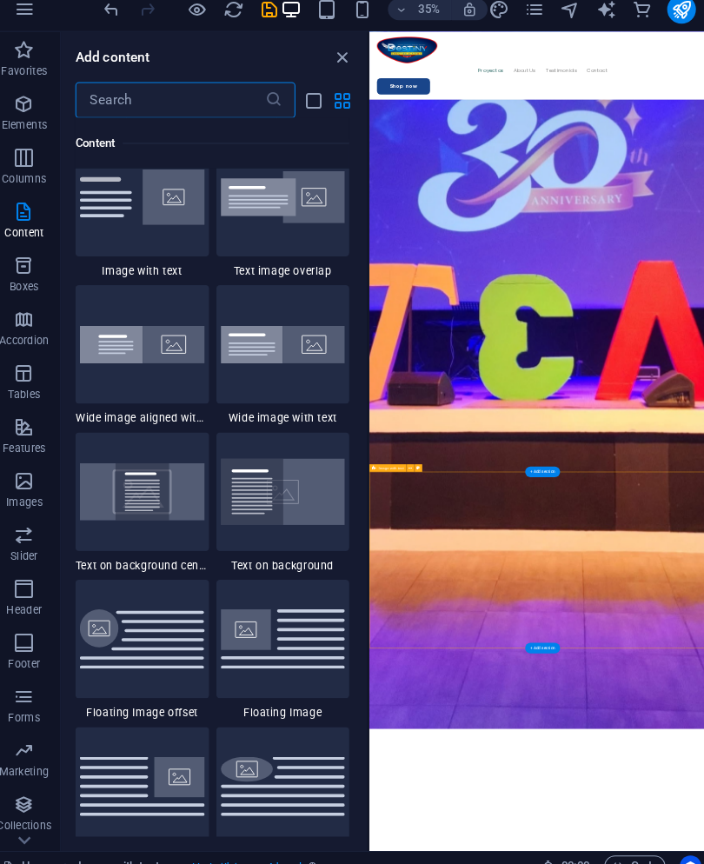
scroll to position [3362, 0]
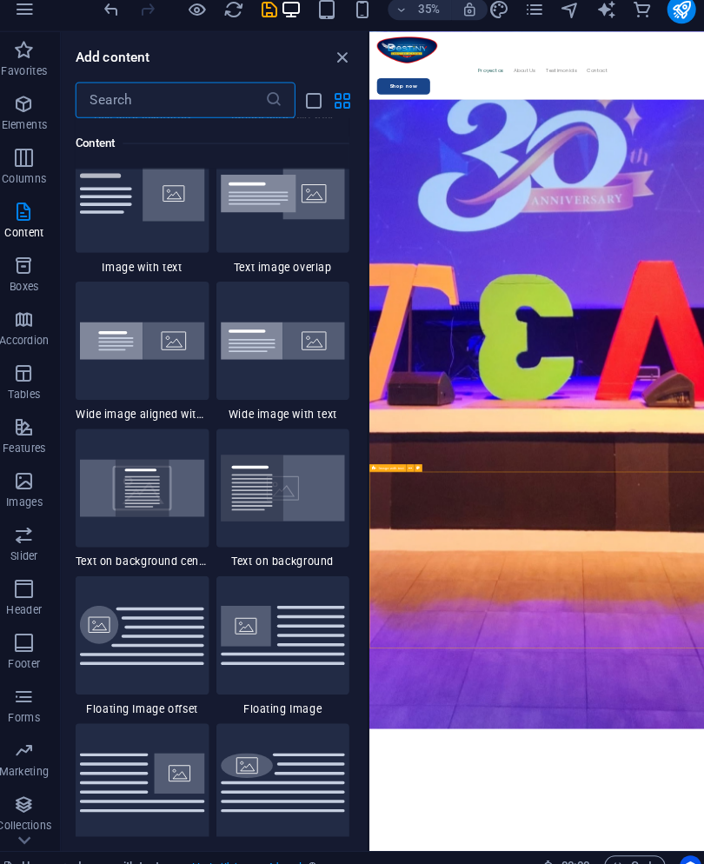
click at [247, 257] on div at bounding box center [286, 200] width 130 height 115
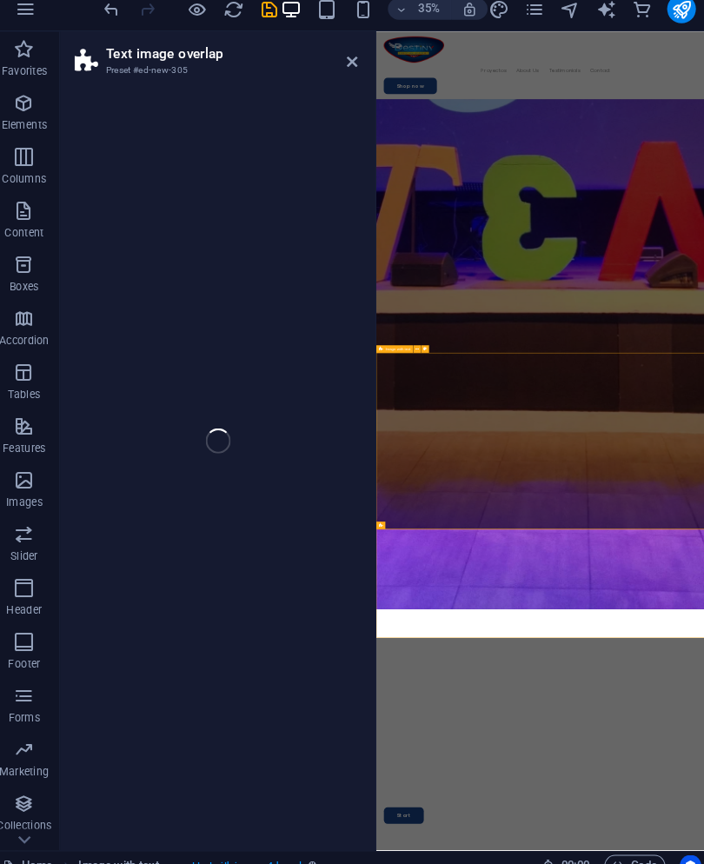
select select "rem"
select select "px"
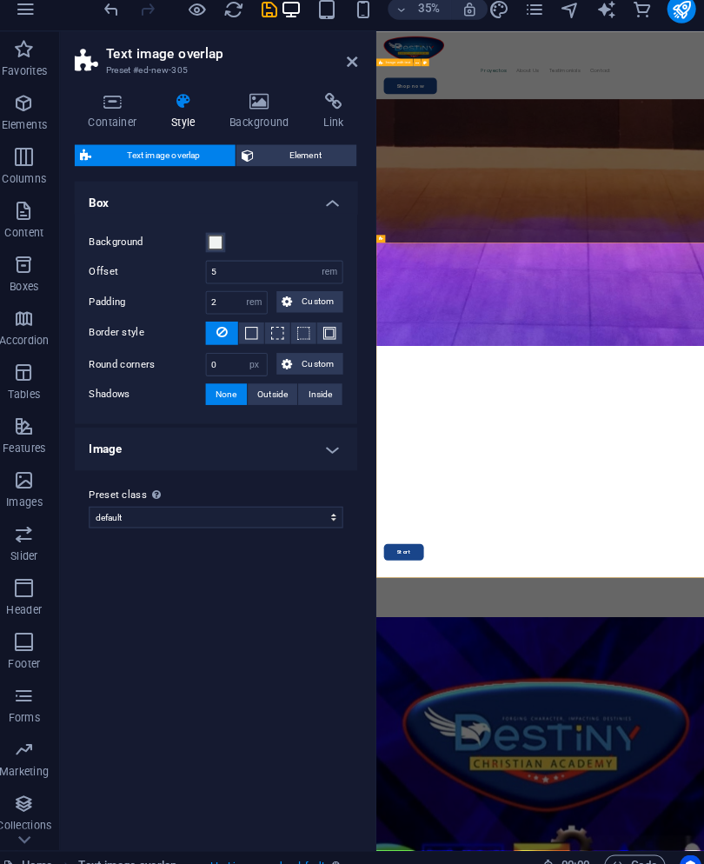
scroll to position [4293, 0]
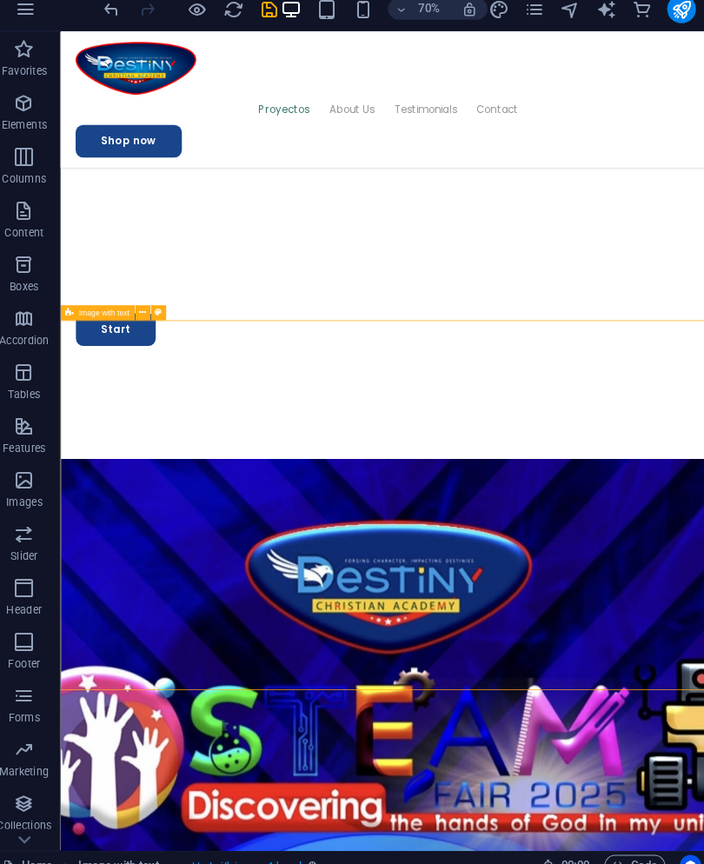
scroll to position [2565, 0]
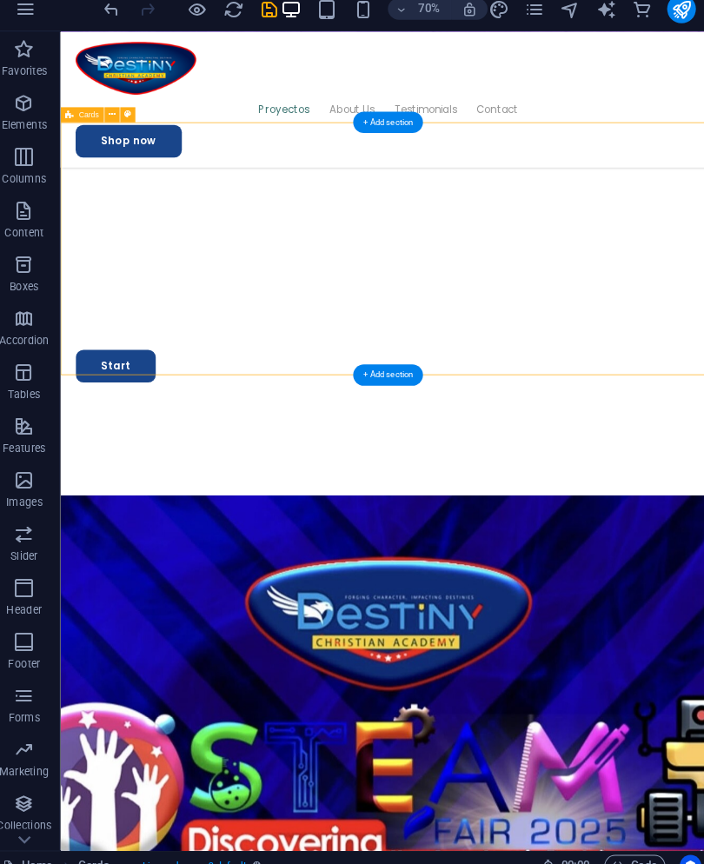
click at [388, 365] on div "+ Add section" at bounding box center [387, 375] width 68 height 21
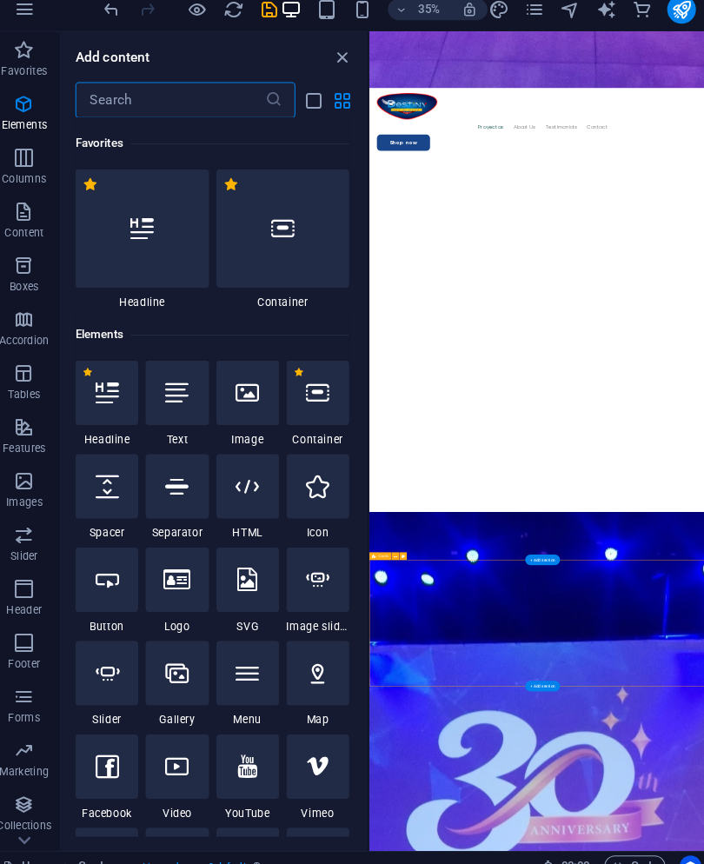
scroll to position [3043, 0]
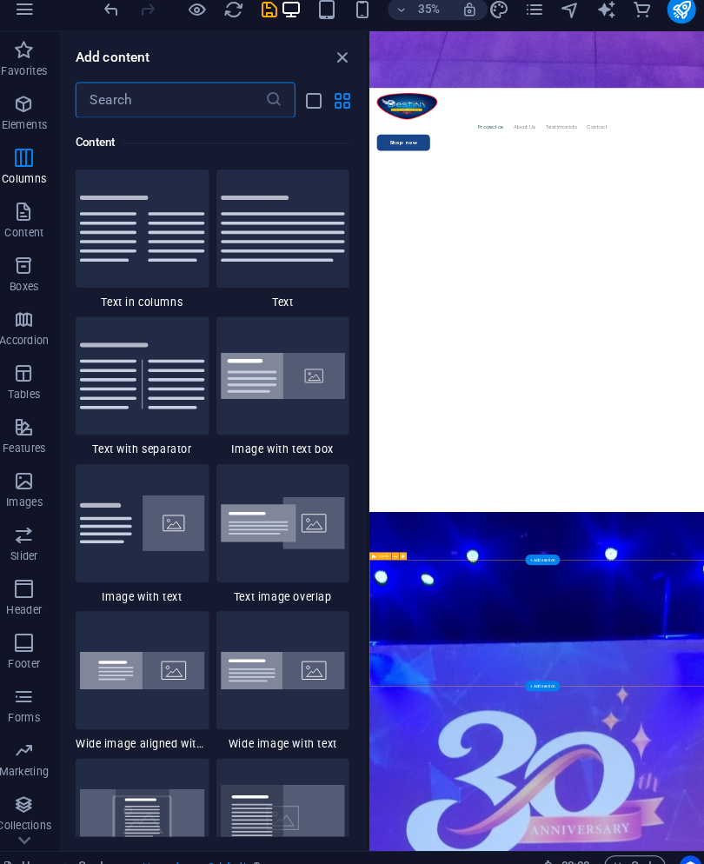
click at [15, 127] on p "Elements" at bounding box center [35, 134] width 44 height 14
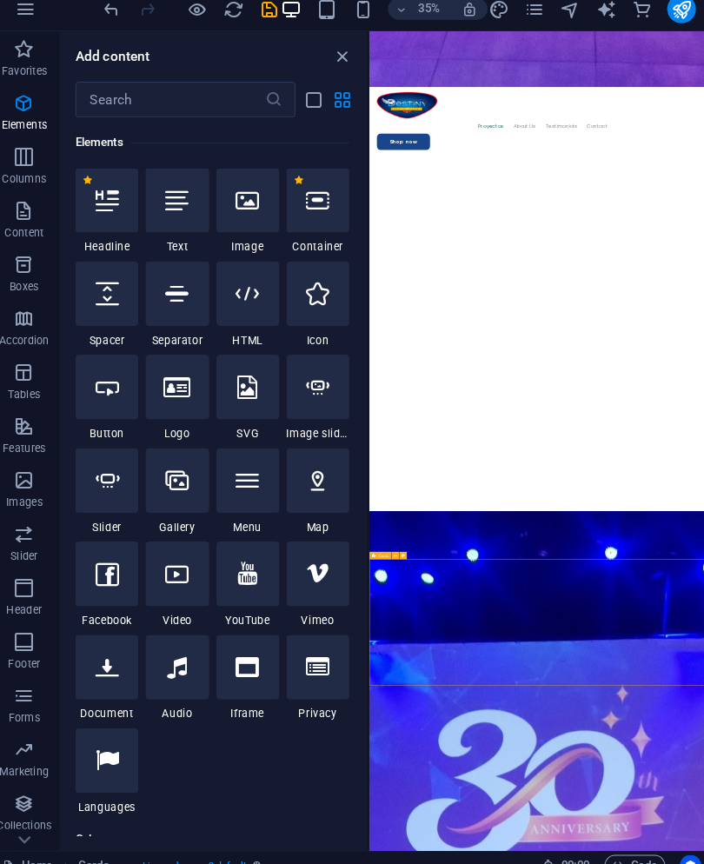
scroll to position [185, 0]
click at [103, 294] on icon at bounding box center [114, 298] width 23 height 23
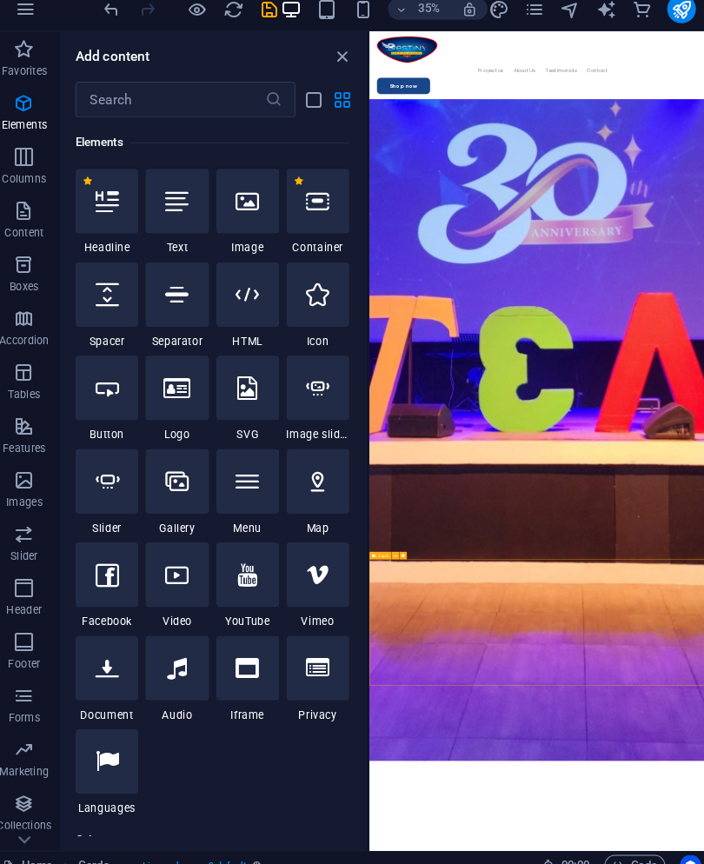
select select "px"
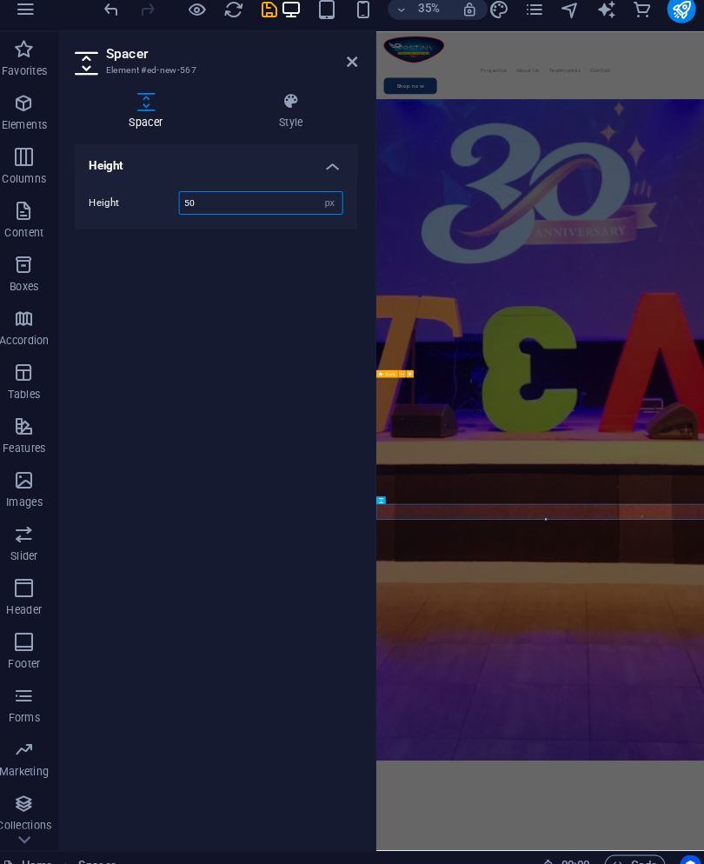
click at [199, 199] on input "50" at bounding box center [263, 209] width 157 height 21
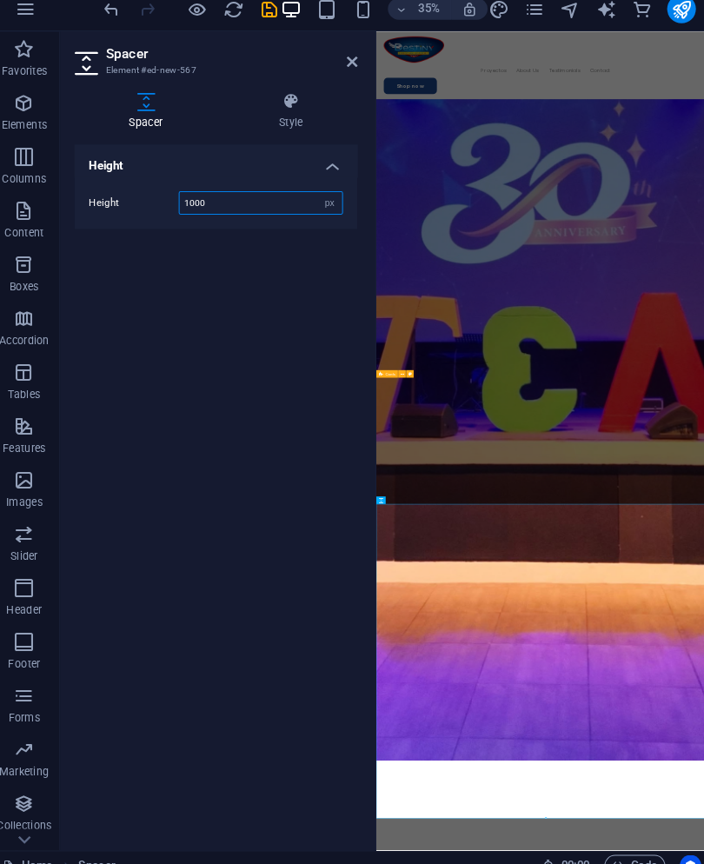
click at [271, 203] on input "1000" at bounding box center [263, 209] width 157 height 21
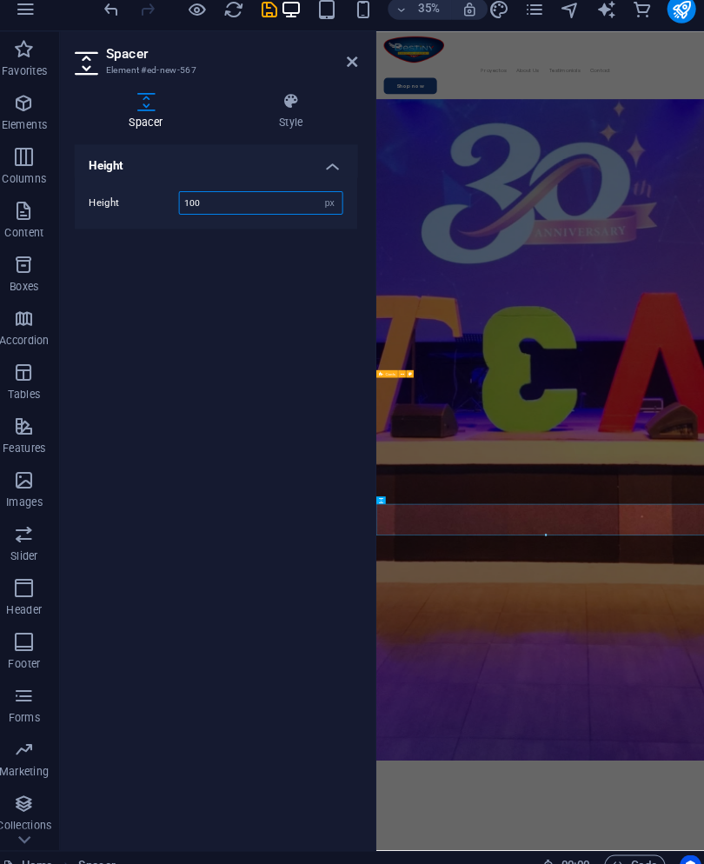
click at [257, 199] on input "100" at bounding box center [263, 209] width 157 height 21
type input "1"
type input "200"
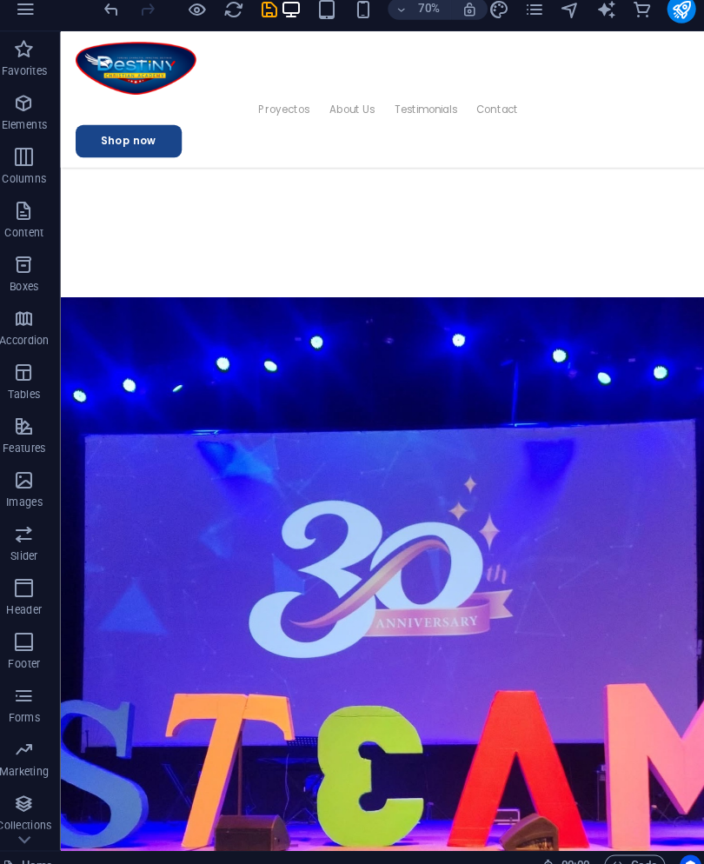
scroll to position [1625, 0]
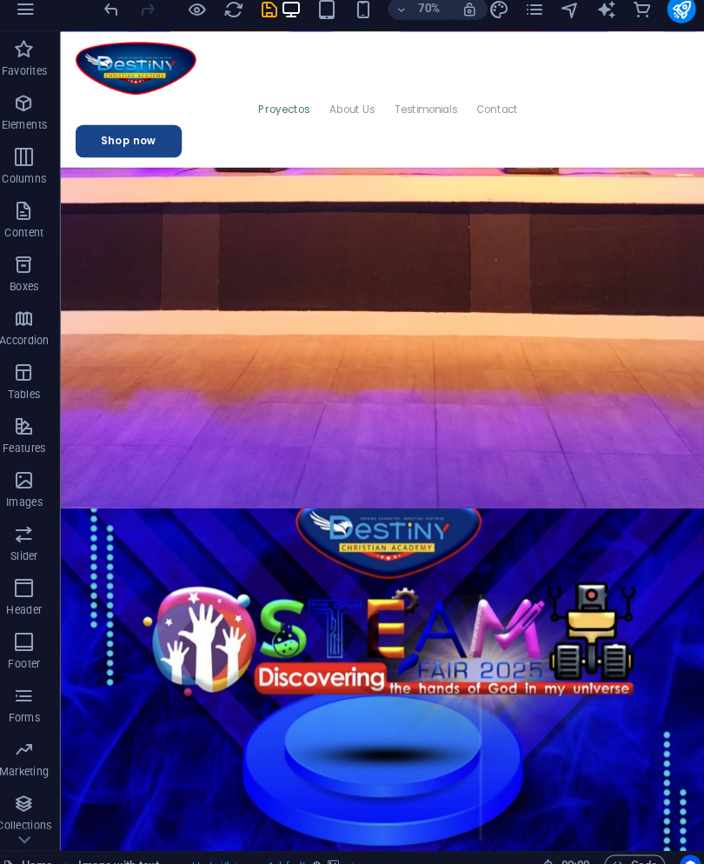
scroll to position [2552, 0]
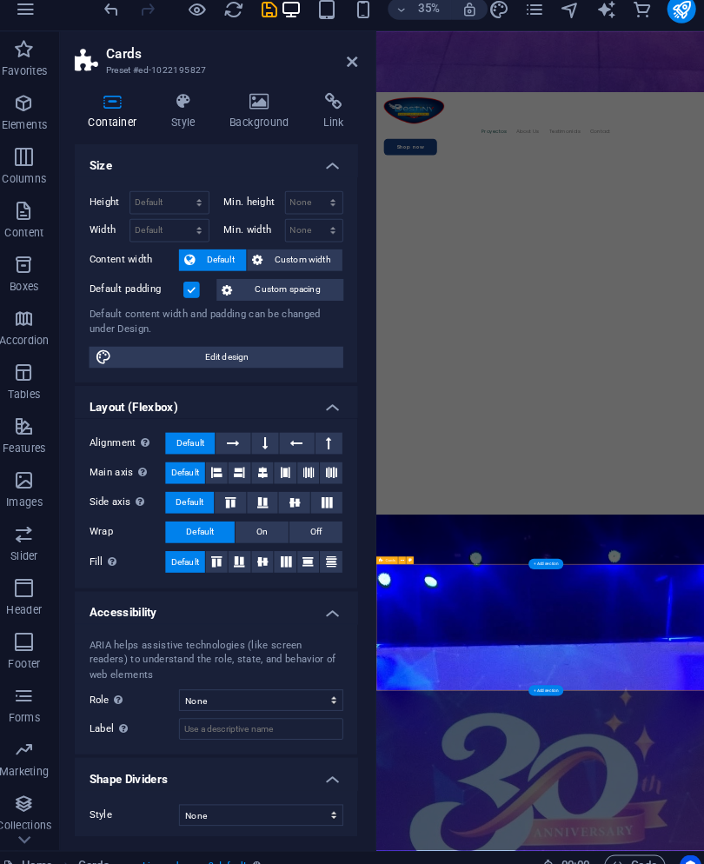
click at [243, 104] on icon at bounding box center [263, 111] width 84 height 17
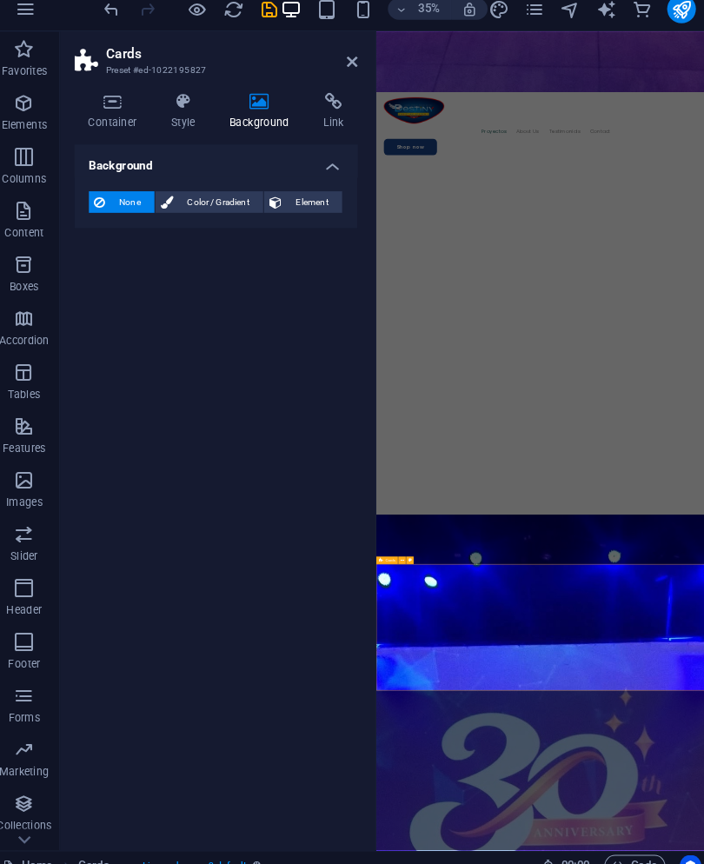
click at [331, 69] on header "Cards Preset #ed-1022195827" at bounding box center [220, 65] width 274 height 45
click at [347, 66] on icon at bounding box center [352, 73] width 10 height 14
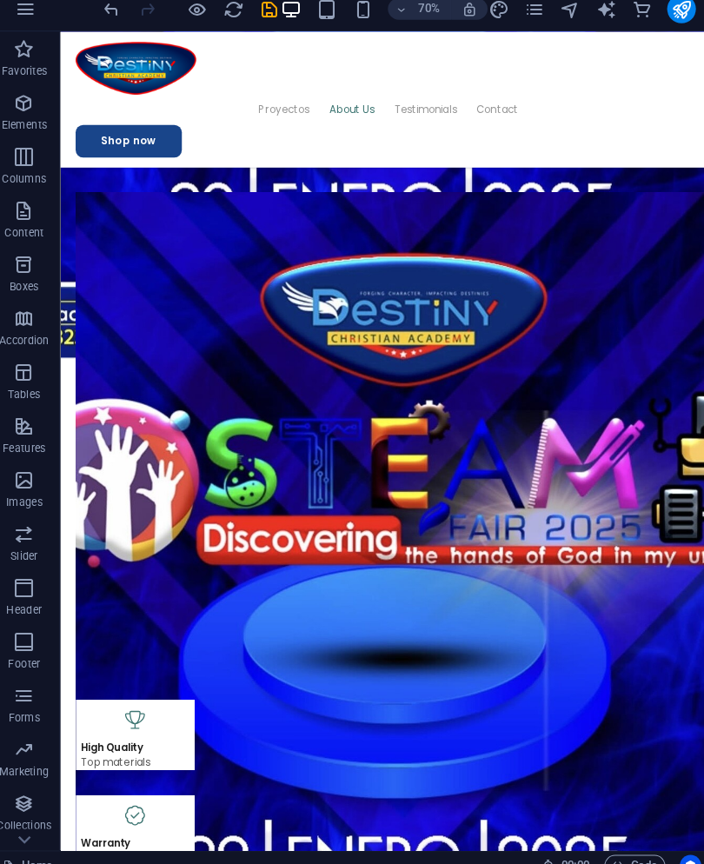
scroll to position [3868, 0]
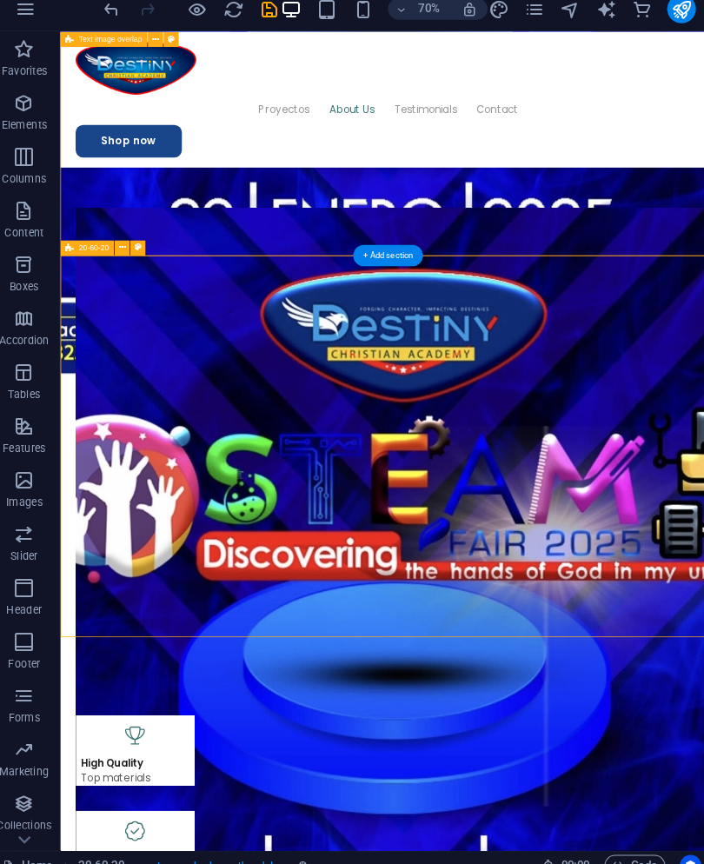
click at [122, 245] on button at bounding box center [129, 252] width 15 height 15
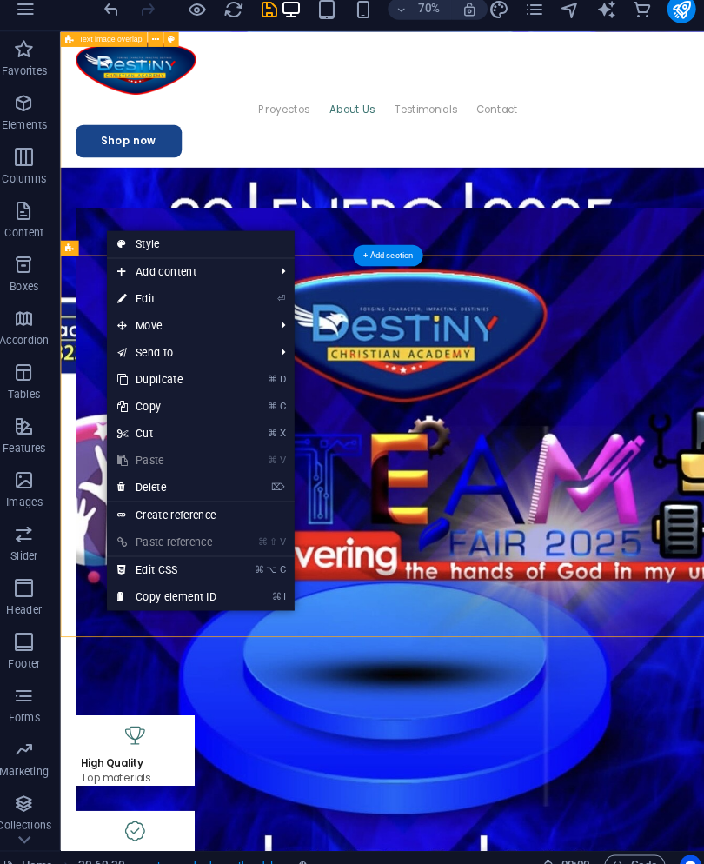
click at [178, 472] on link "⌦ Delete" at bounding box center [173, 485] width 117 height 26
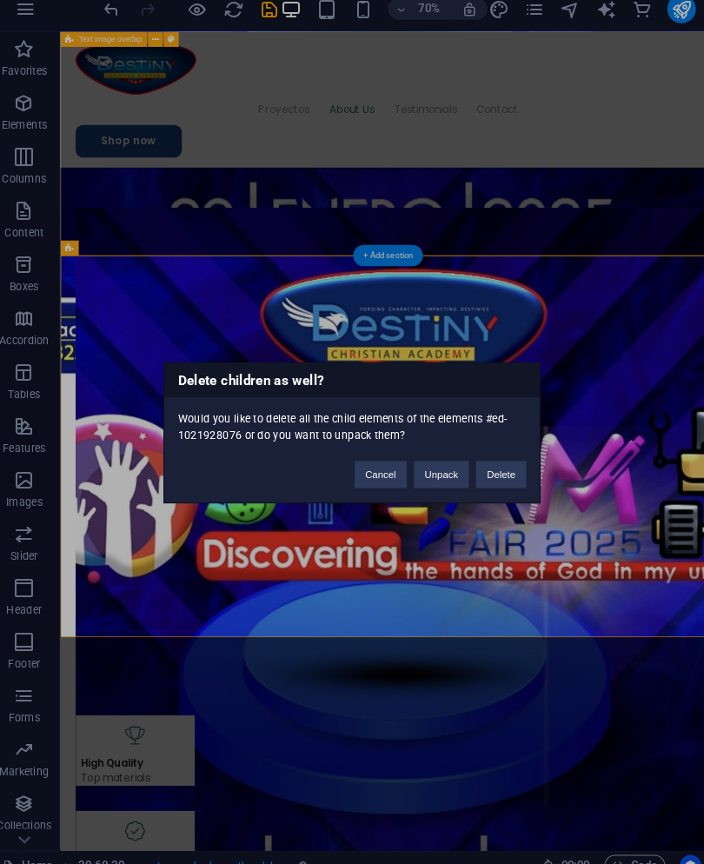
click at [497, 460] on button "Delete" at bounding box center [496, 473] width 49 height 26
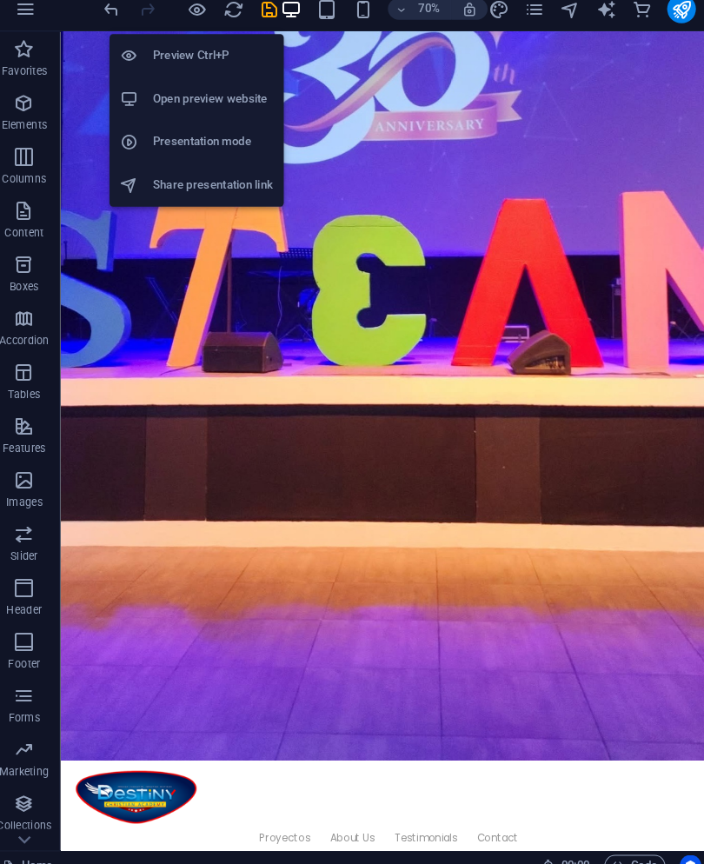
click at [193, 12] on icon "button" at bounding box center [203, 22] width 20 height 20
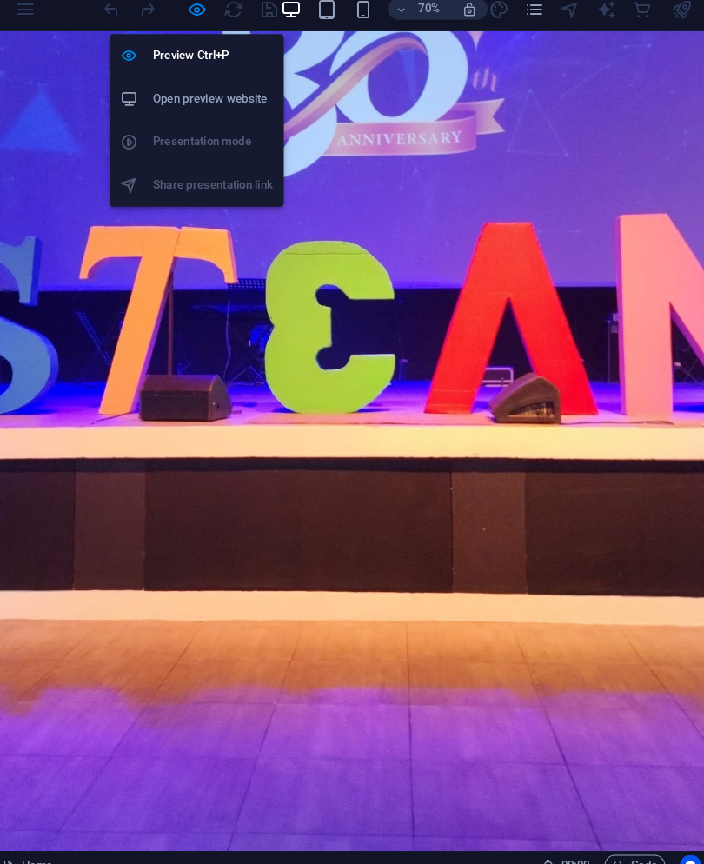
scroll to position [331, 0]
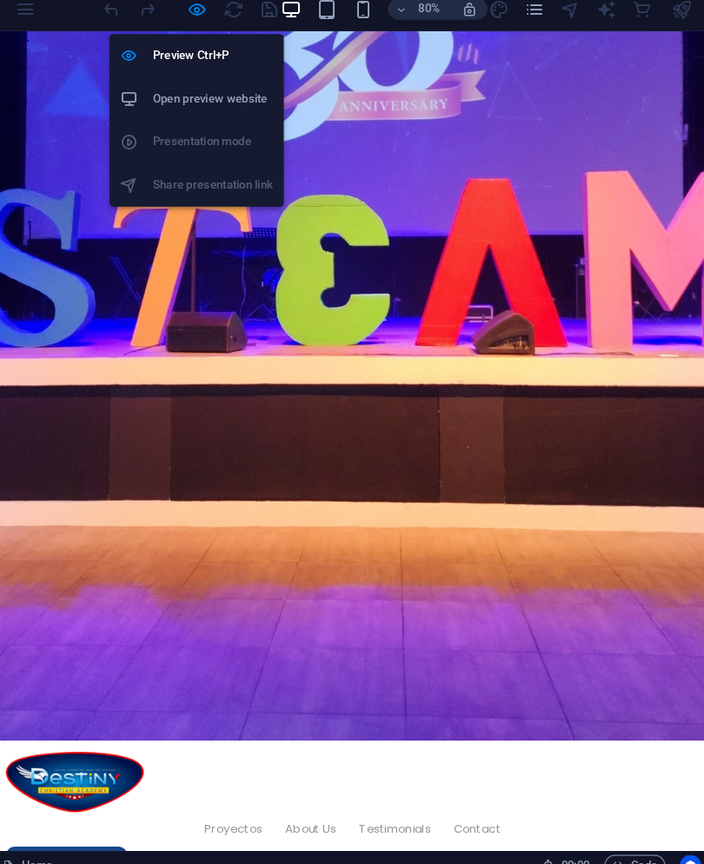
click at [171, 57] on h6 "Preview Ctrl+P" at bounding box center [217, 67] width 117 height 21
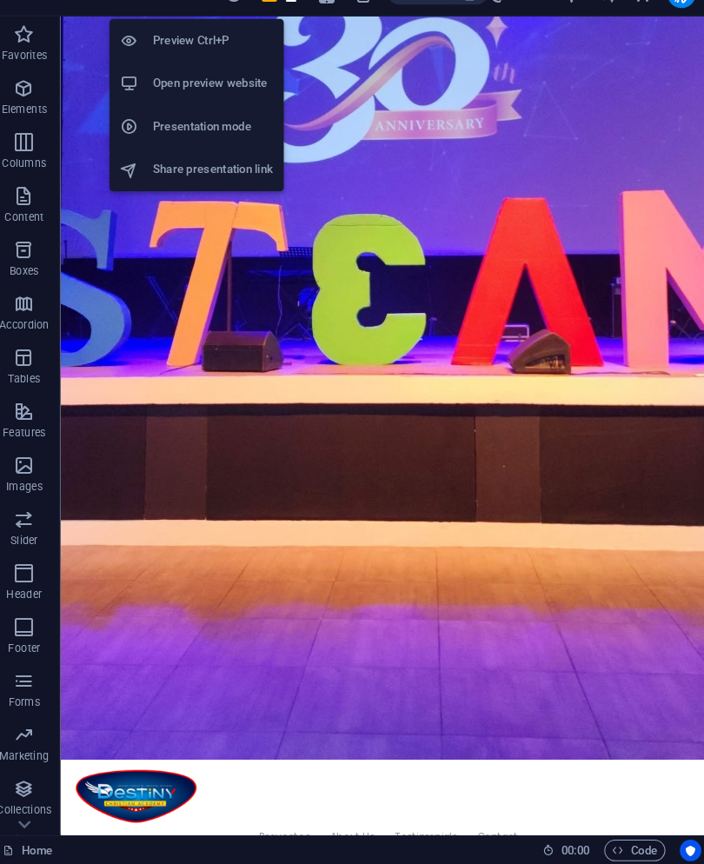
scroll to position [0, 0]
click at [146, 58] on div at bounding box center [143, 66] width 31 height 17
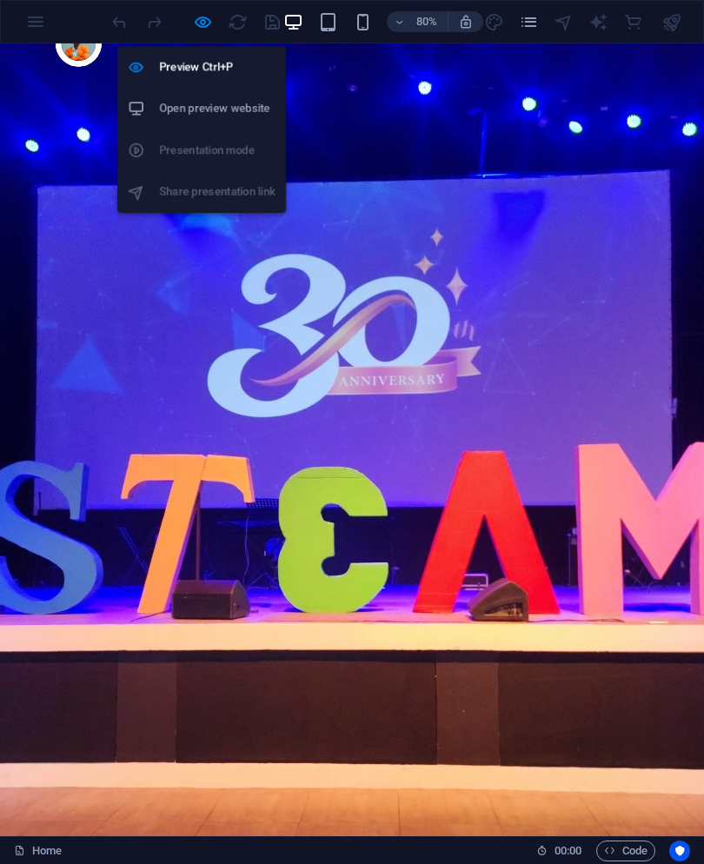
scroll to position [-1, 0]
click at [158, 68] on div at bounding box center [143, 66] width 31 height 17
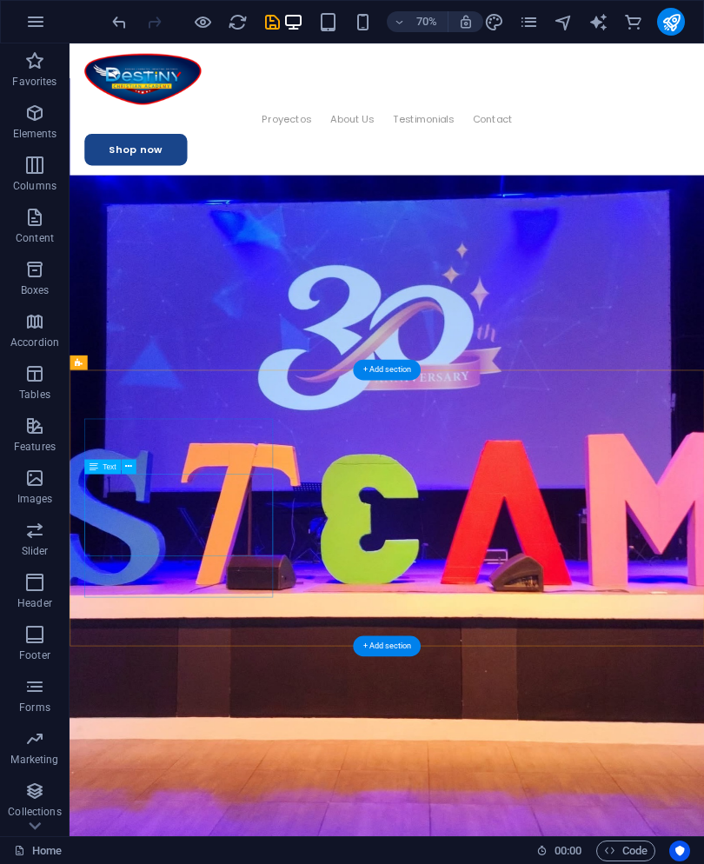
scroll to position [1830, 0]
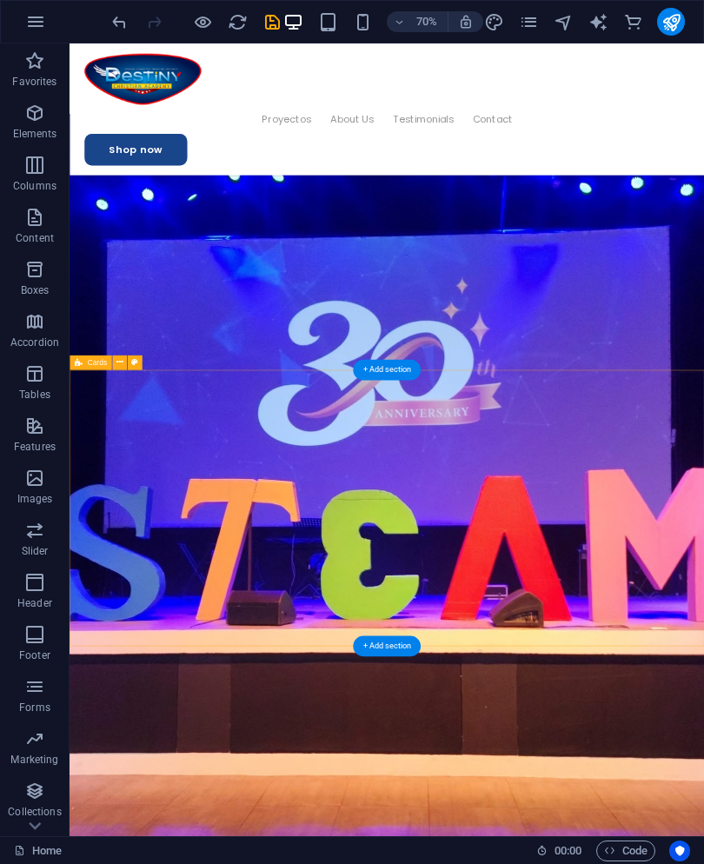
click at [83, 359] on div "Cards" at bounding box center [91, 362] width 42 height 15
click at [117, 360] on icon at bounding box center [120, 362] width 7 height 13
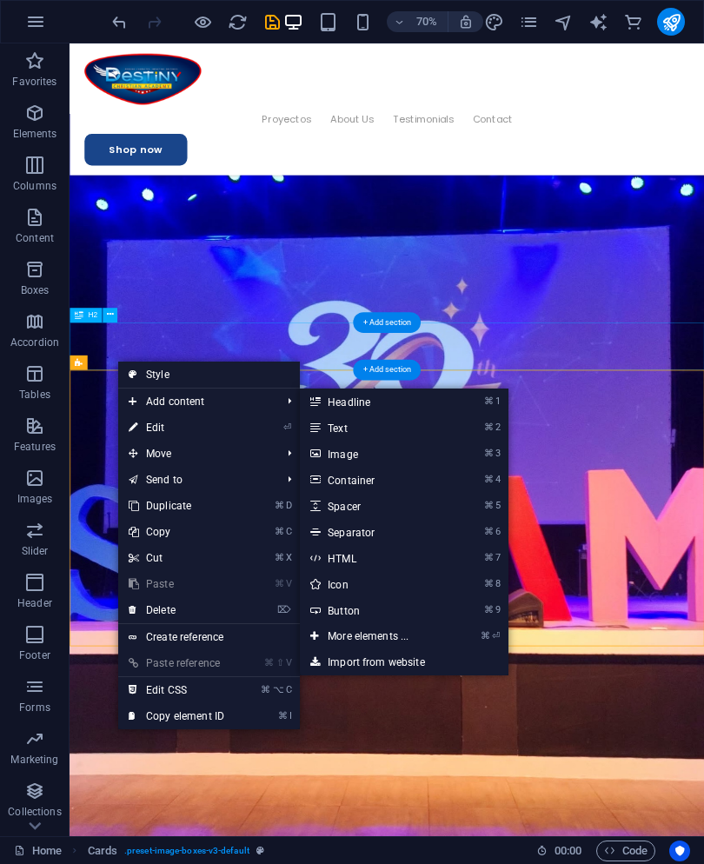
click at [380, 456] on link "⌘ 3 Image" at bounding box center [371, 454] width 143 height 26
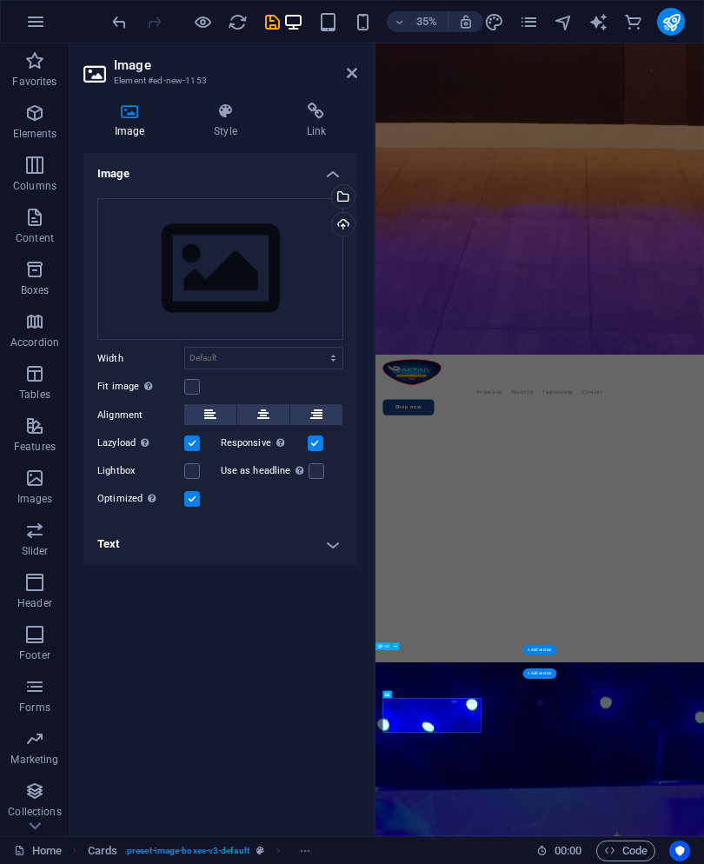
click at [355, 76] on icon at bounding box center [352, 73] width 10 height 14
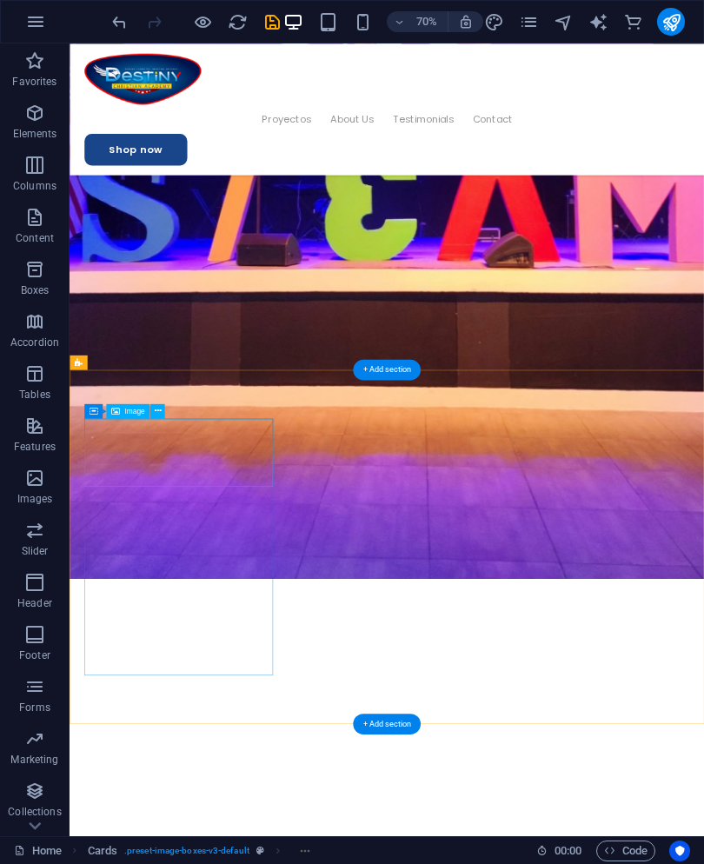
click at [163, 415] on button at bounding box center [157, 411] width 15 height 15
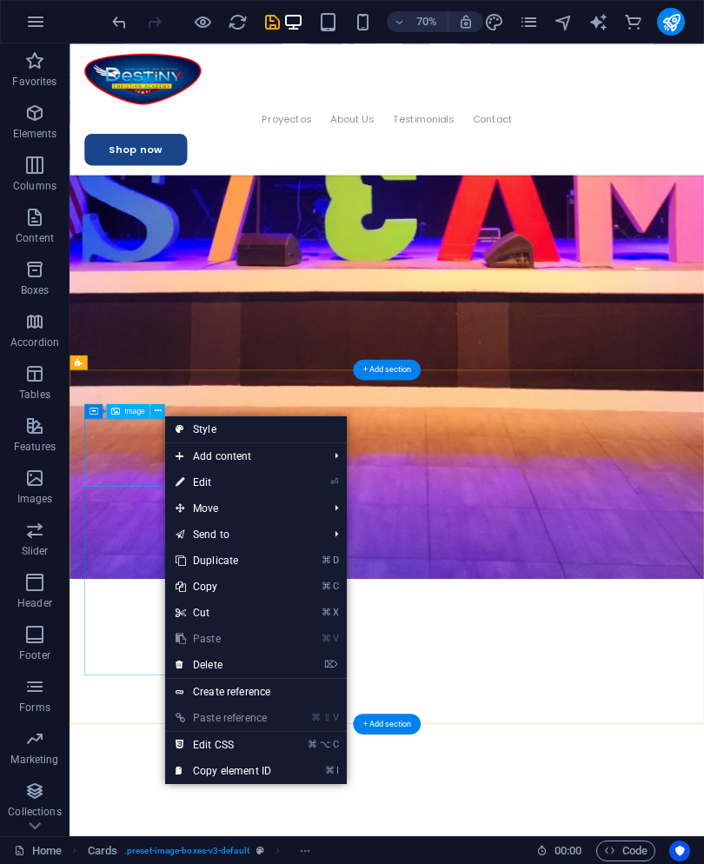
click at [260, 485] on link "⏎ Edit" at bounding box center [223, 483] width 117 height 26
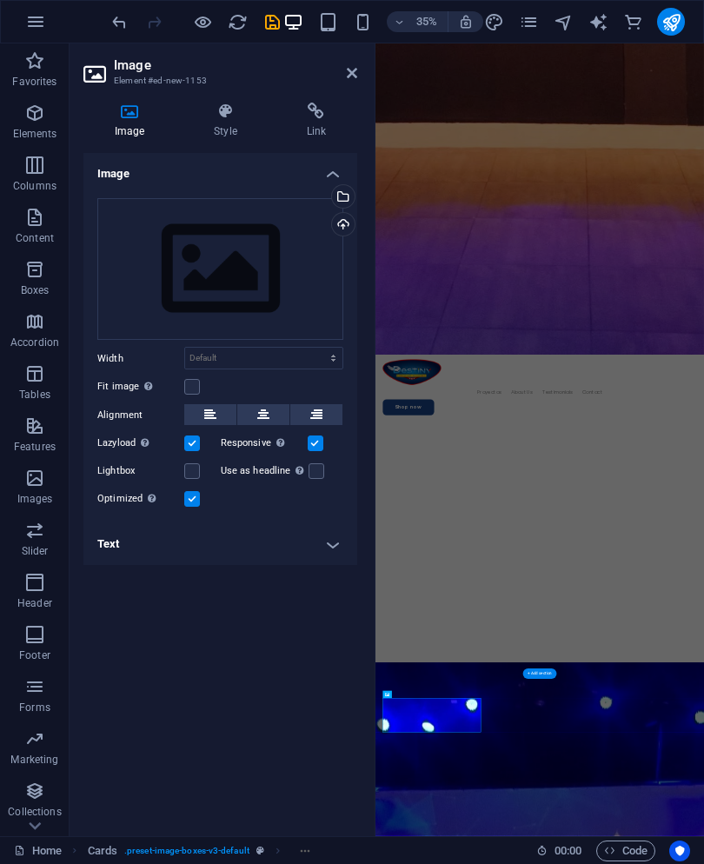
click at [345, 201] on div "Select files from the file manager, stock photos, or upload file(s)" at bounding box center [342, 198] width 26 height 26
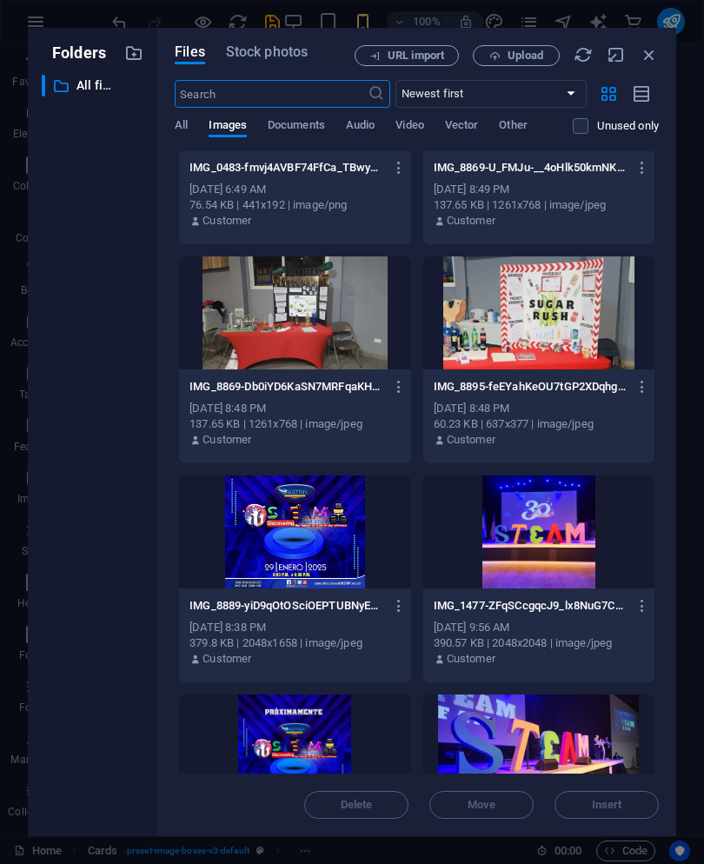
scroll to position [313, 0]
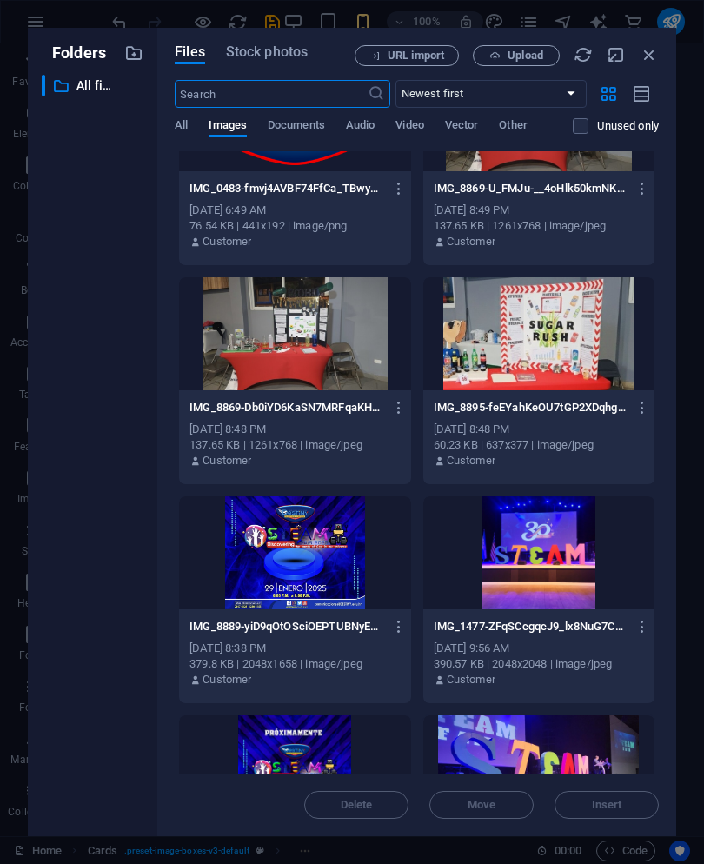
click at [224, 373] on div at bounding box center [294, 333] width 231 height 113
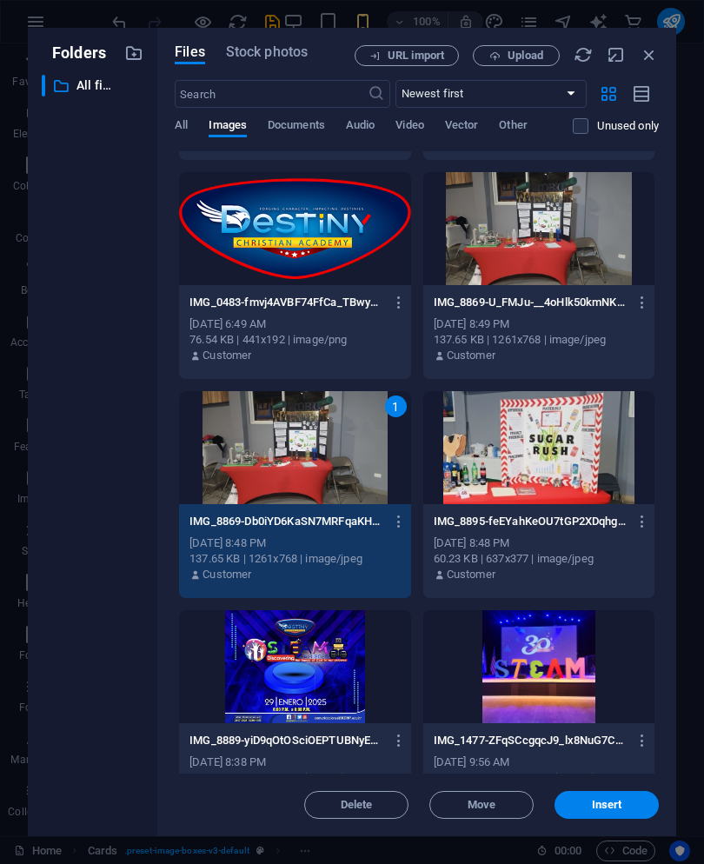
scroll to position [189, 0]
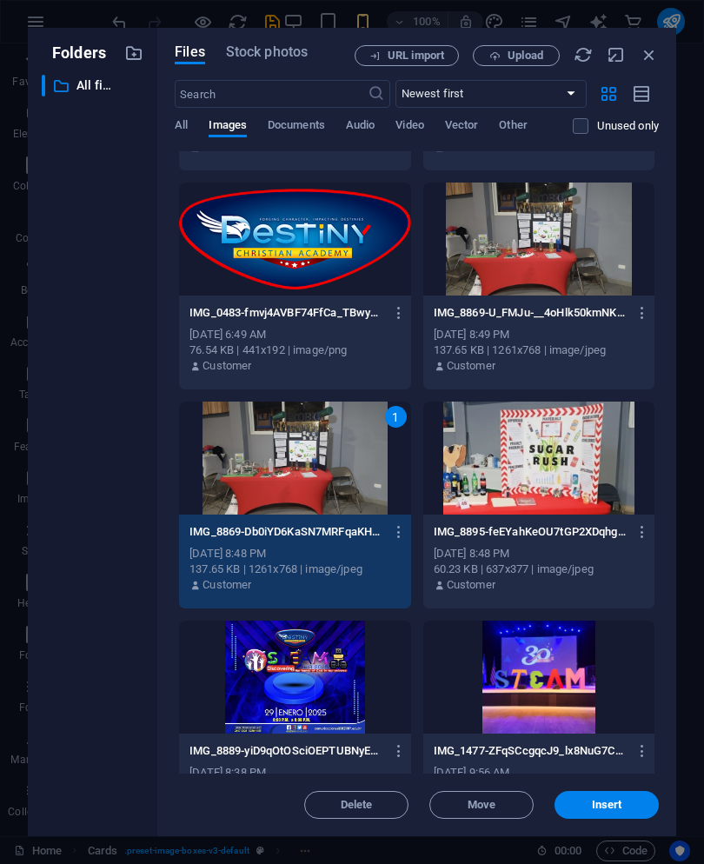
click at [219, 441] on div "1" at bounding box center [294, 458] width 231 height 113
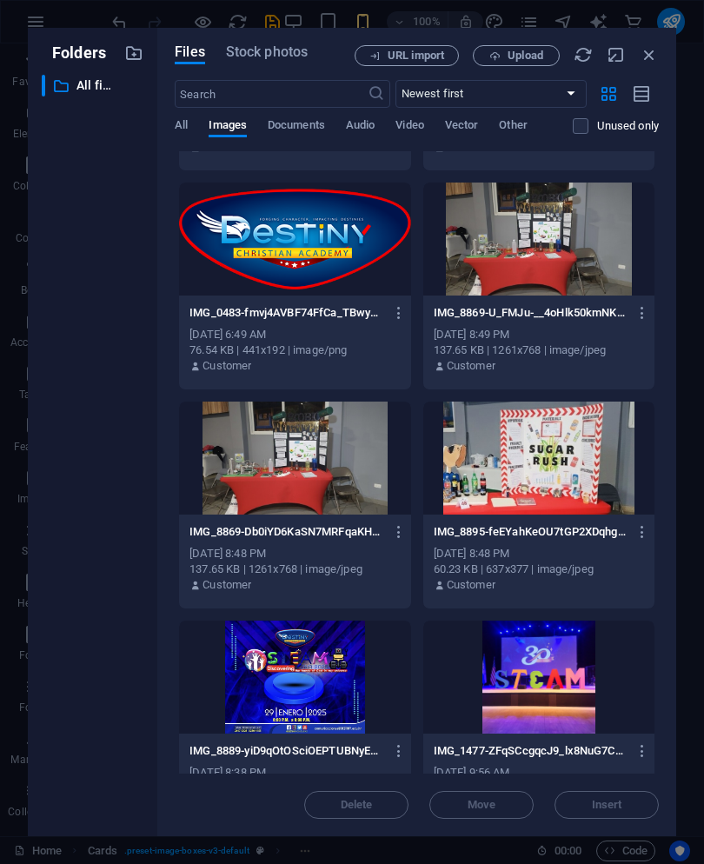
click at [596, 271] on div at bounding box center [539, 239] width 231 height 113
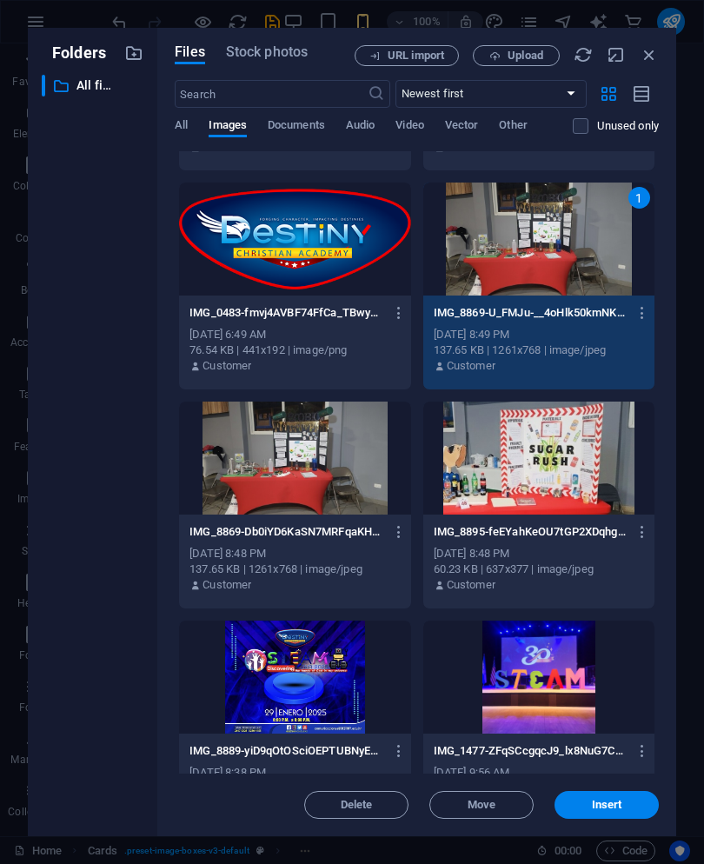
click at [617, 800] on span "Insert" at bounding box center [607, 805] width 30 height 10
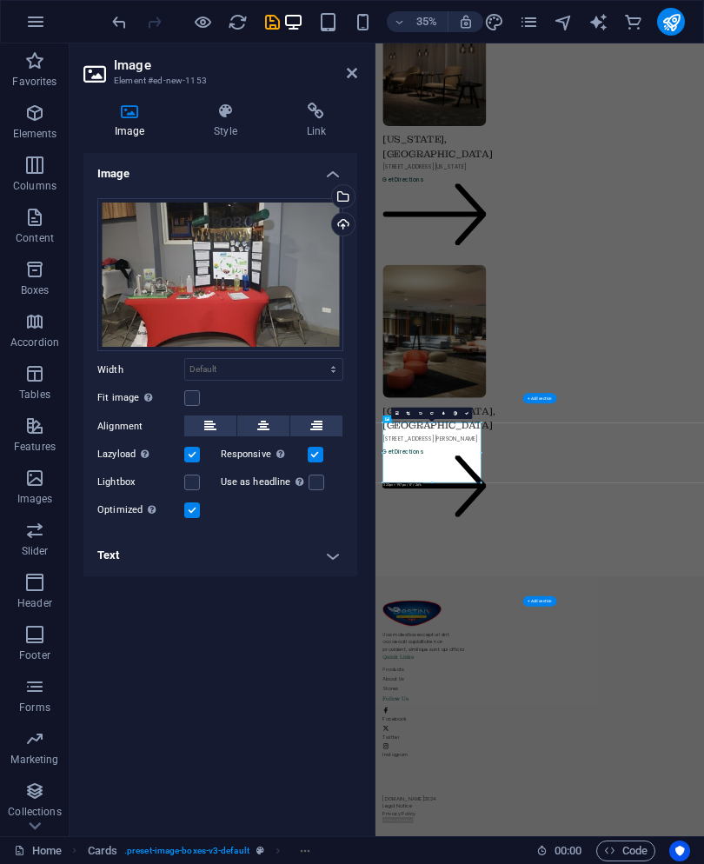
scroll to position [2617, 0]
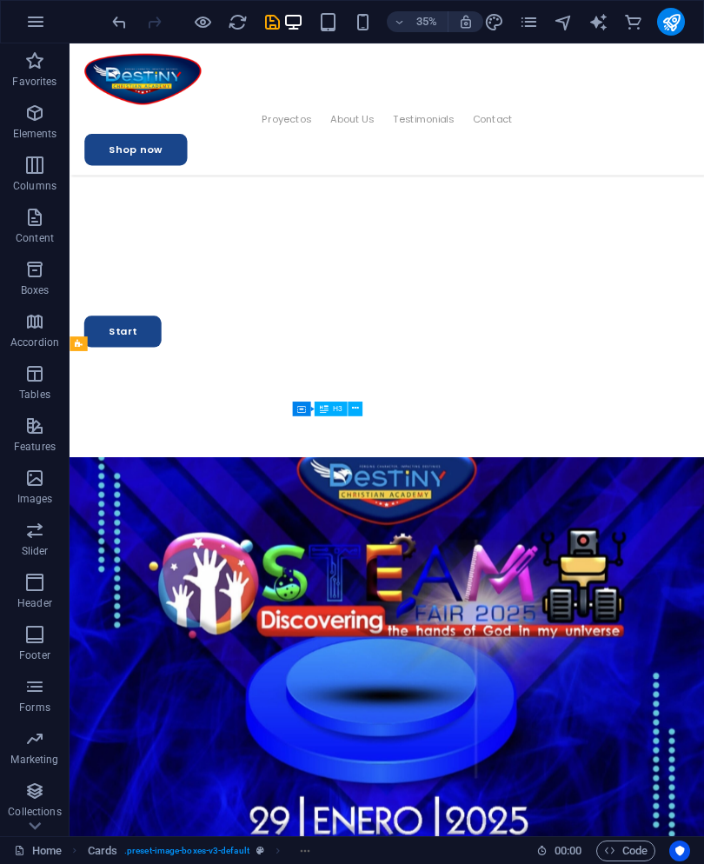
scroll to position [1857, 0]
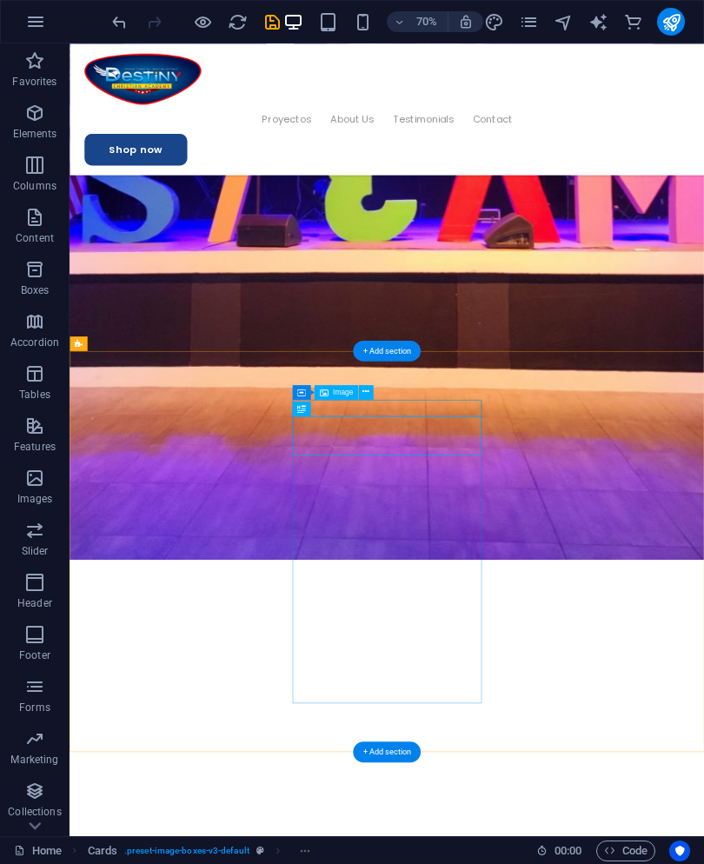
click at [356, 394] on div "Image" at bounding box center [336, 391] width 43 height 15
click at [373, 390] on button at bounding box center [365, 391] width 15 height 15
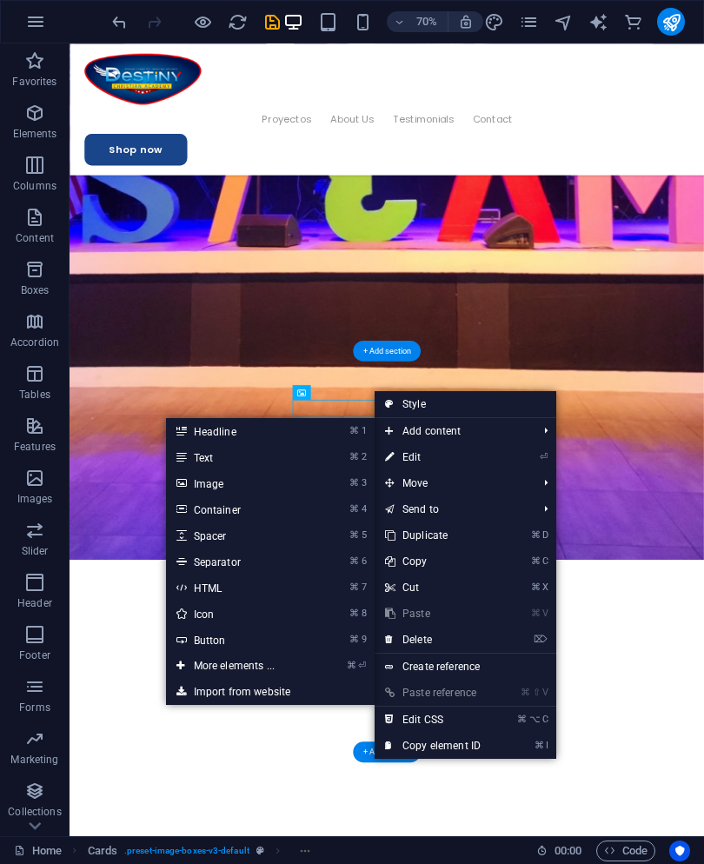
click at [166, 484] on link "⌘ 3 Image" at bounding box center [237, 483] width 143 height 26
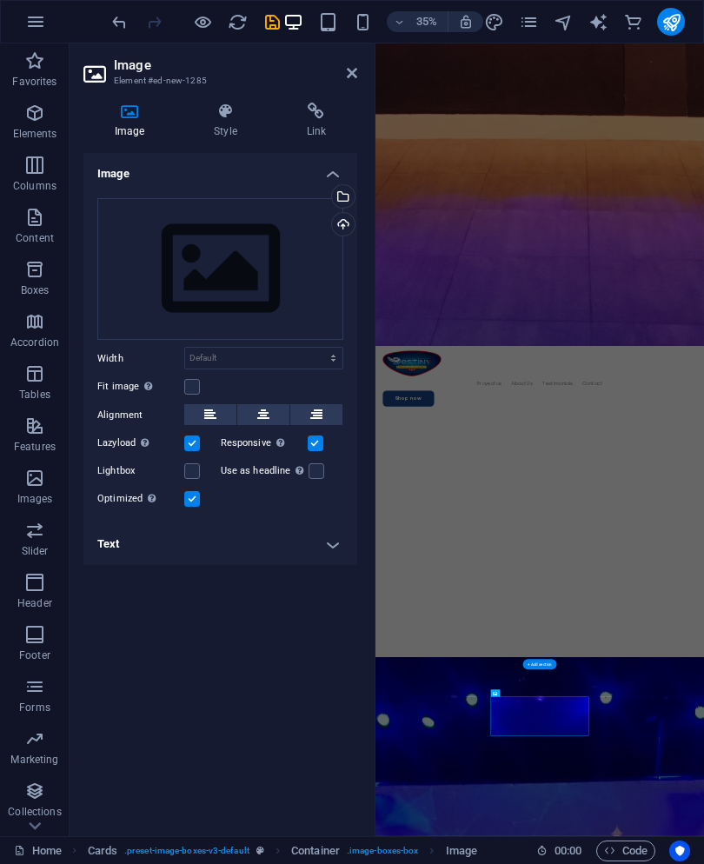
click at [344, 201] on div "Select files from the file manager, stock photos, or upload file(s)" at bounding box center [342, 198] width 26 height 26
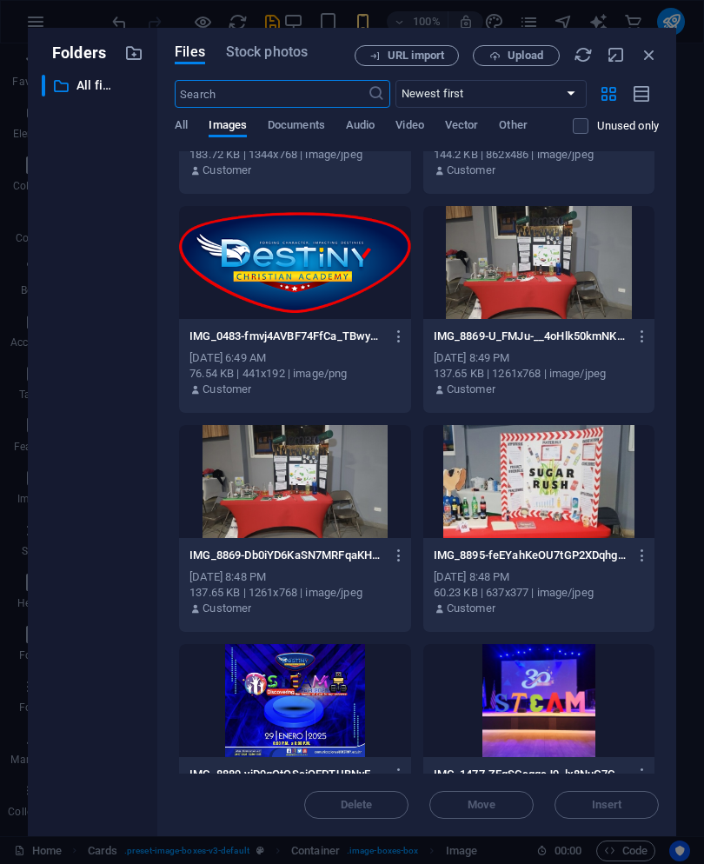
scroll to position [170, 0]
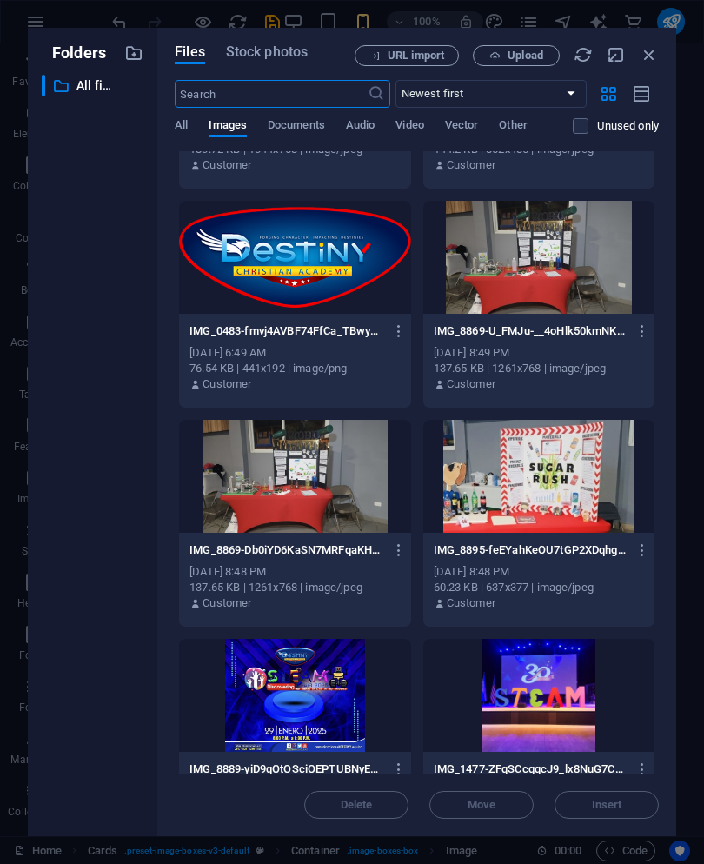
click at [564, 465] on div at bounding box center [539, 476] width 231 height 113
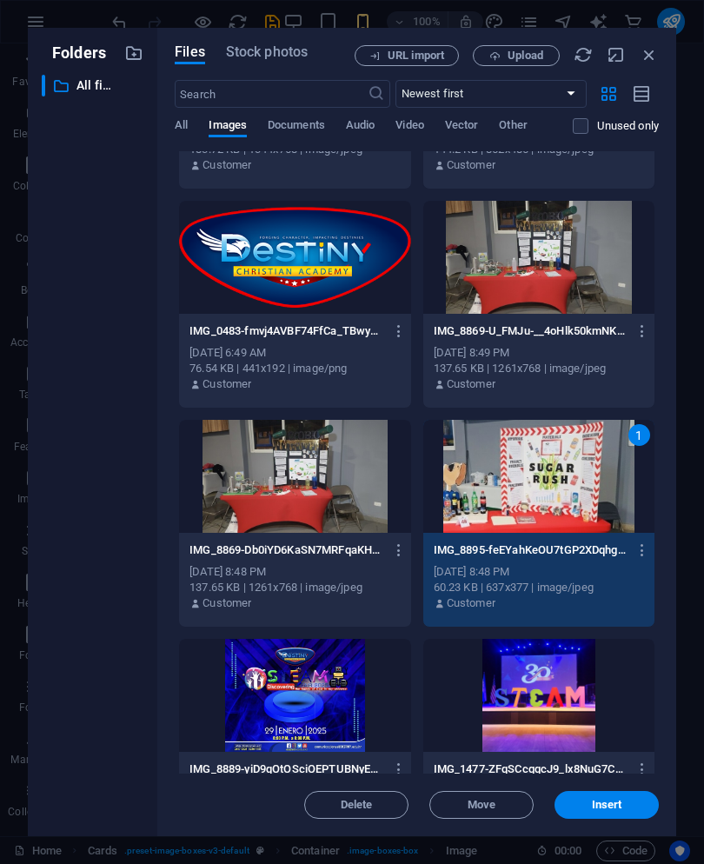
click at [637, 799] on button "Insert" at bounding box center [607, 805] width 104 height 28
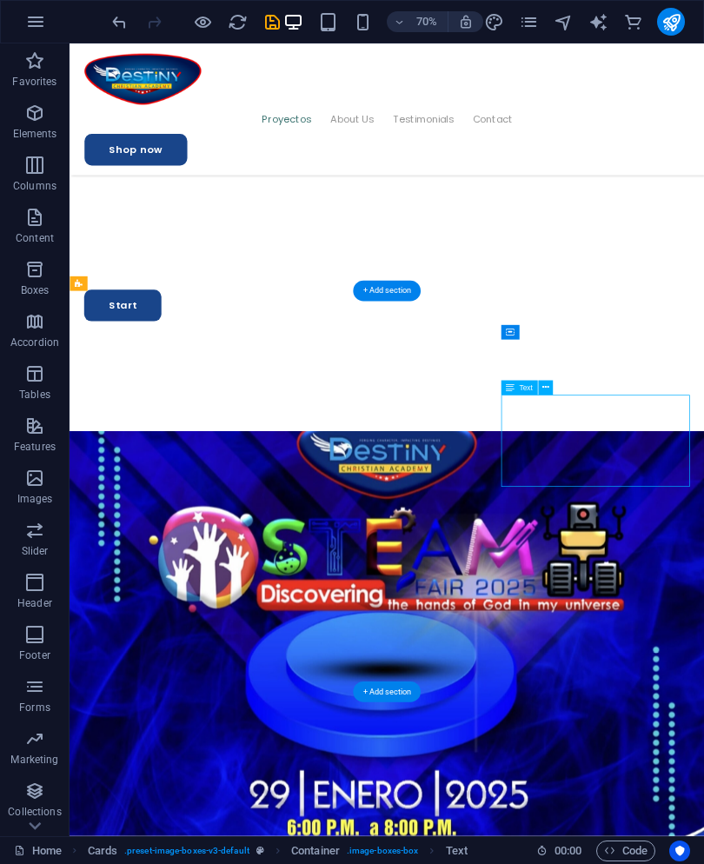
scroll to position [1943, 0]
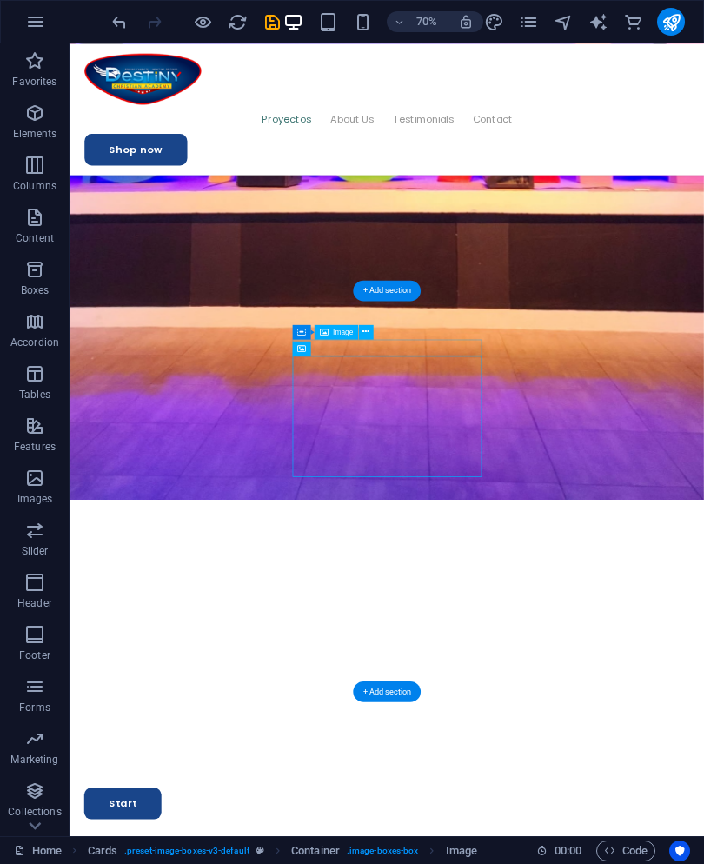
click at [103, 20] on div "70% More" at bounding box center [352, 22] width 703 height 42
click at [122, 23] on icon "undo" at bounding box center [120, 22] width 20 height 20
click at [110, 22] on icon "undo" at bounding box center [120, 22] width 20 height 20
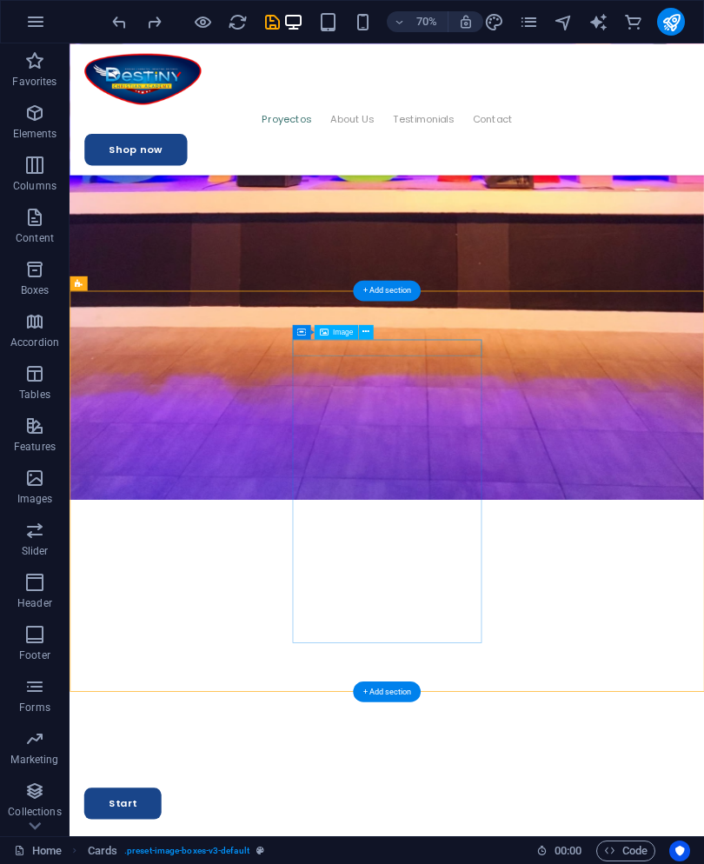
click at [370, 332] on button at bounding box center [365, 331] width 15 height 15
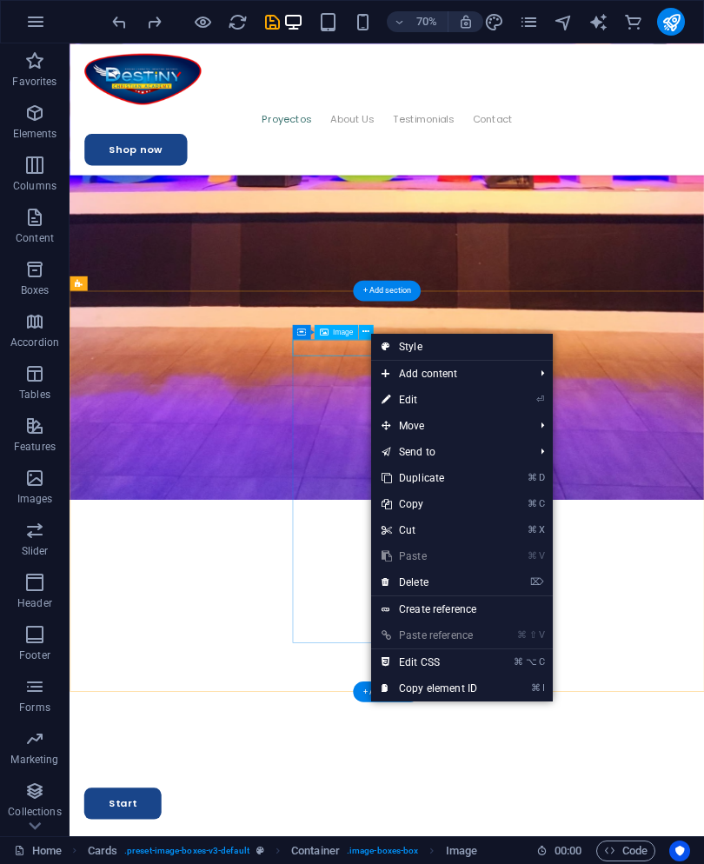
click at [457, 399] on link "⏎ Edit" at bounding box center [429, 400] width 117 height 26
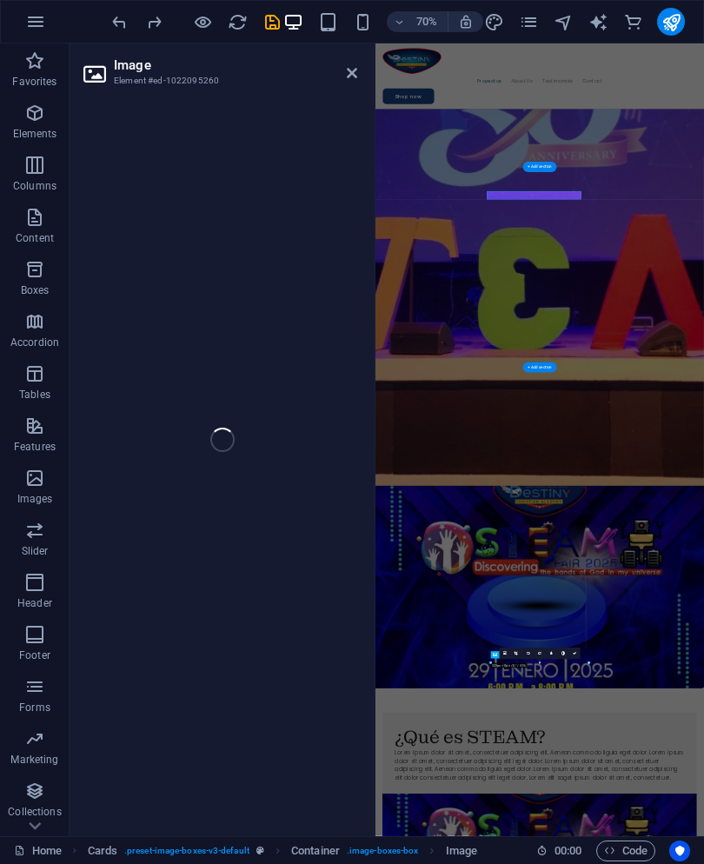
select select "%"
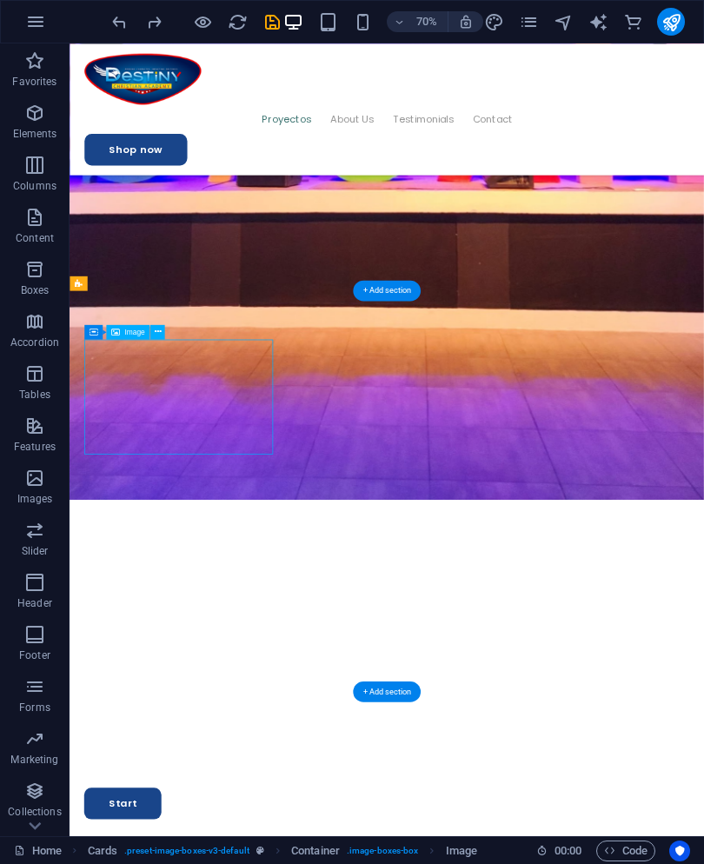
click at [163, 330] on button at bounding box center [157, 331] width 15 height 15
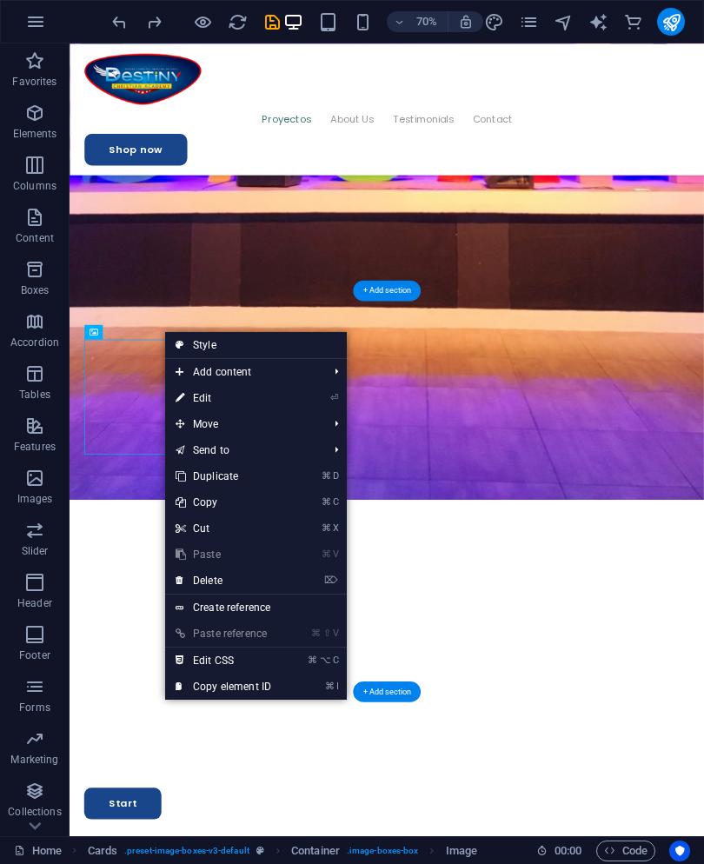
click at [240, 393] on link "⏎ Edit" at bounding box center [223, 398] width 117 height 26
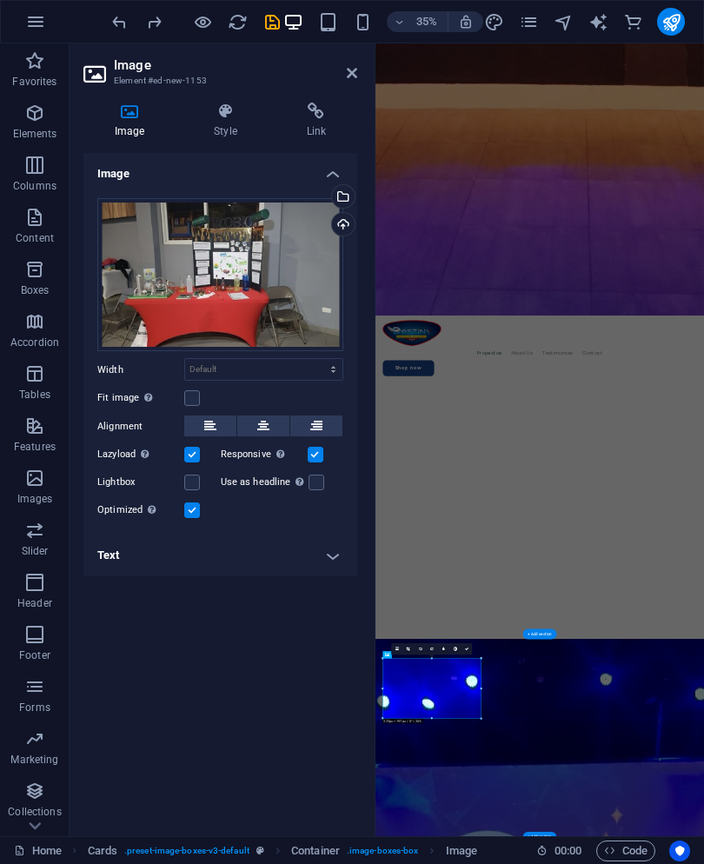
click at [353, 77] on icon at bounding box center [352, 73] width 10 height 14
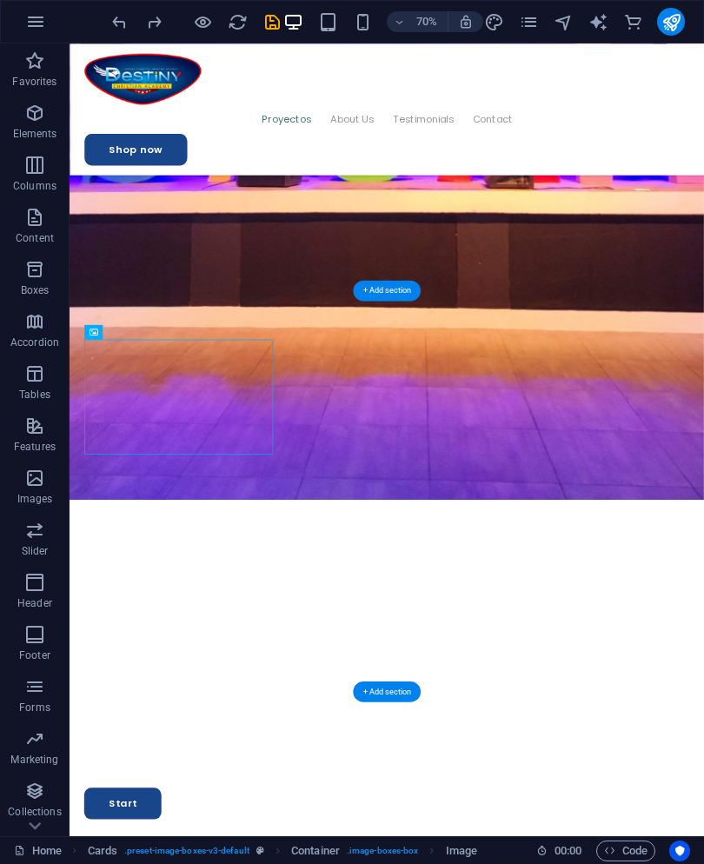
click at [110, 30] on icon "undo" at bounding box center [120, 22] width 20 height 20
click at [118, 21] on icon "undo" at bounding box center [120, 22] width 20 height 20
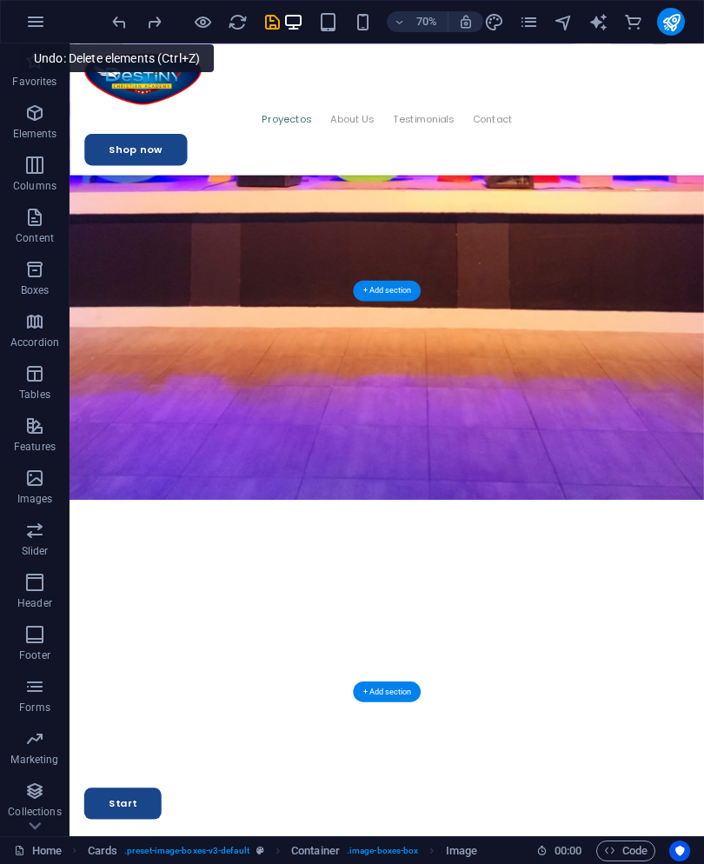
click at [118, 21] on icon "undo" at bounding box center [120, 22] width 20 height 20
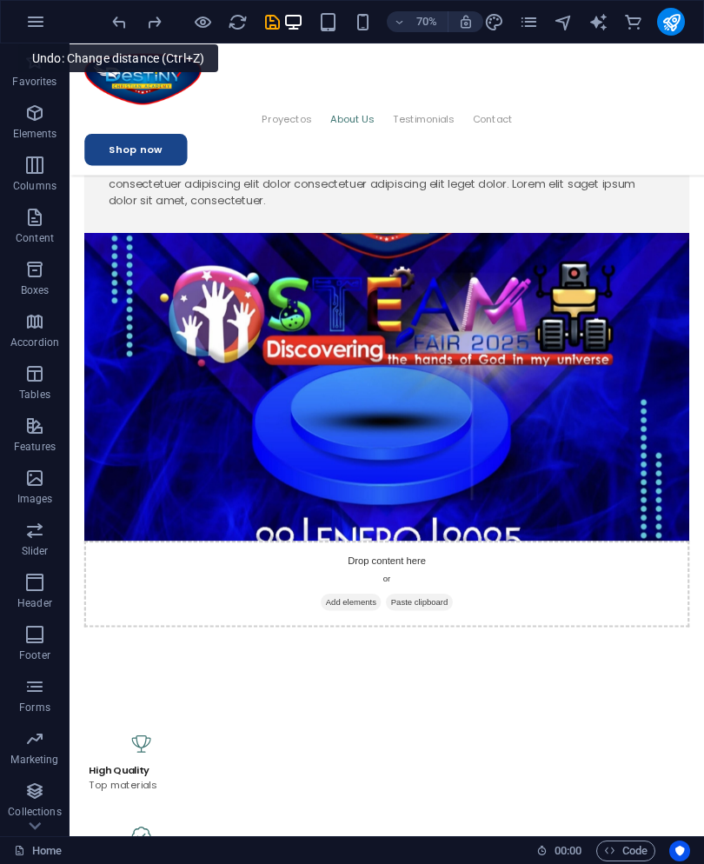
scroll to position [3966, 0]
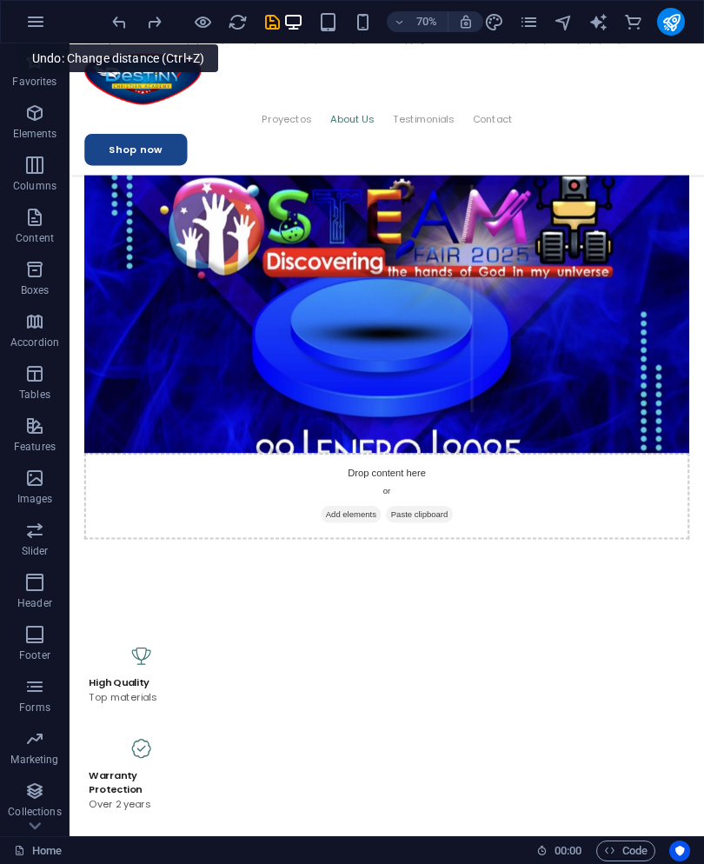
click at [155, 25] on icon "redo" at bounding box center [154, 22] width 20 height 20
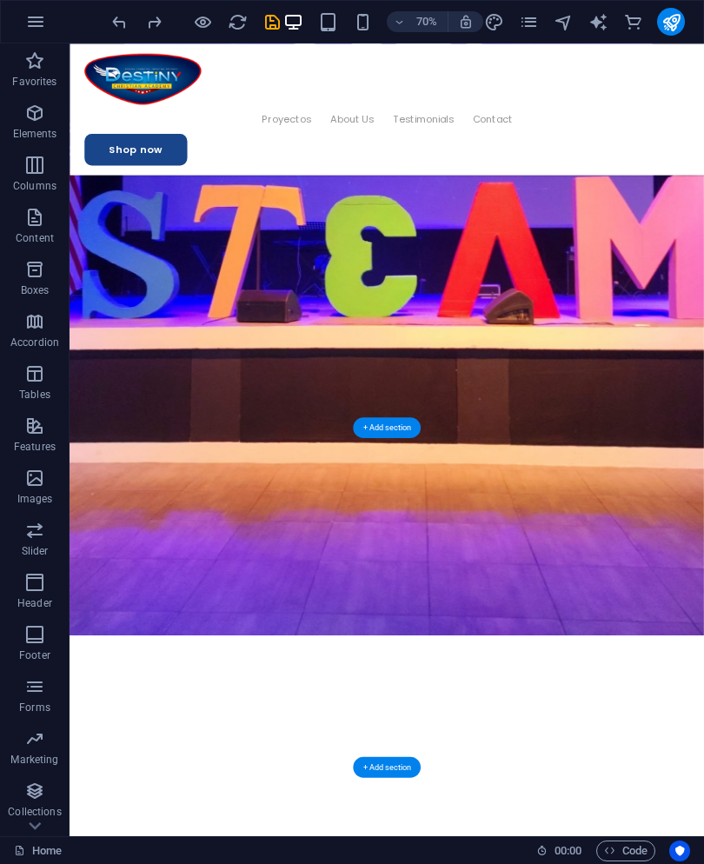
scroll to position [1750, 0]
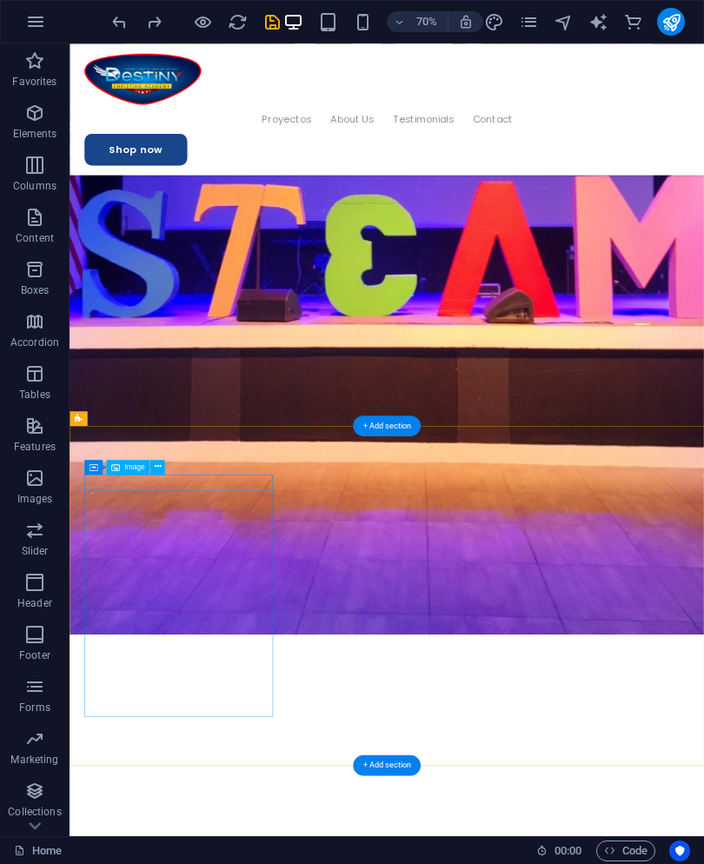
click at [164, 460] on button at bounding box center [157, 467] width 15 height 15
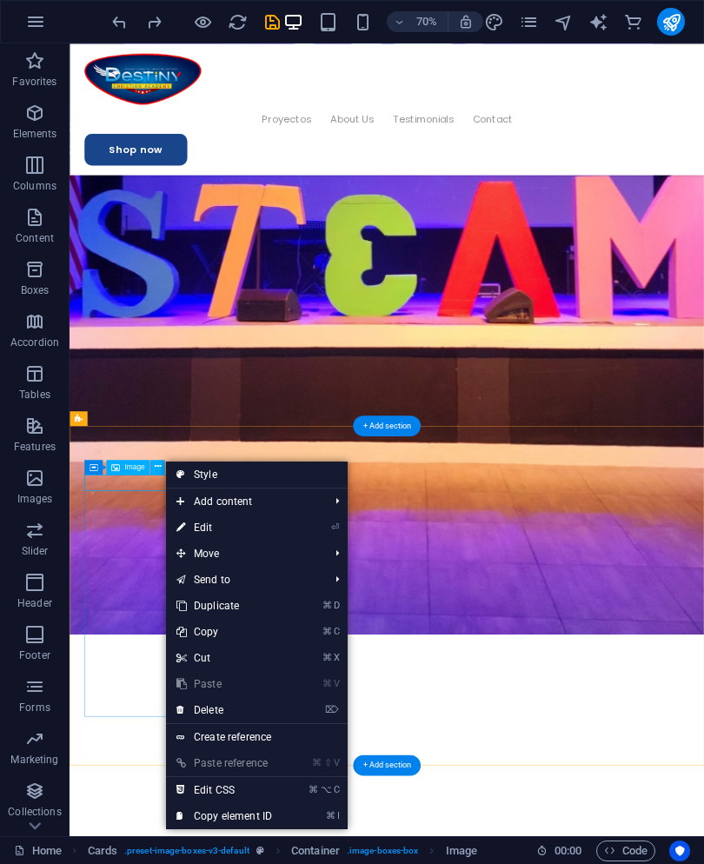
click at [224, 521] on link "⏎ Edit" at bounding box center [224, 528] width 117 height 26
select select "%"
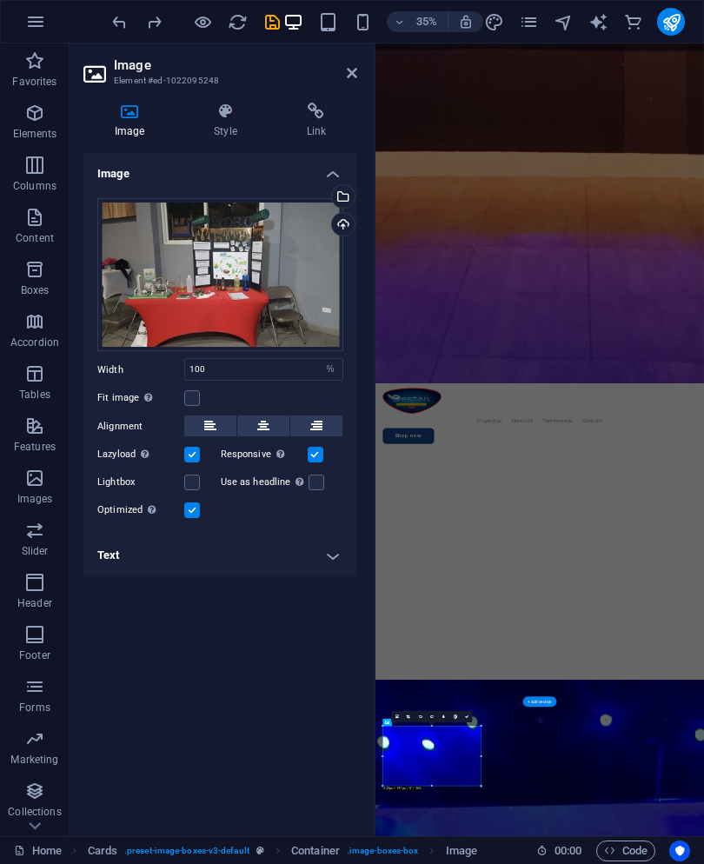
click at [357, 72] on icon at bounding box center [352, 73] width 10 height 14
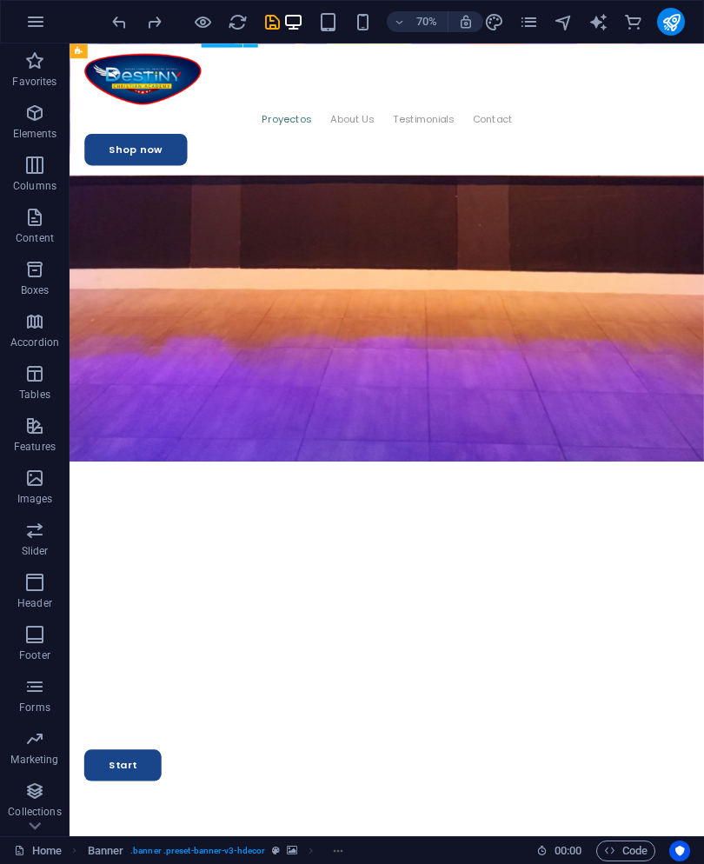
scroll to position [2039, 0]
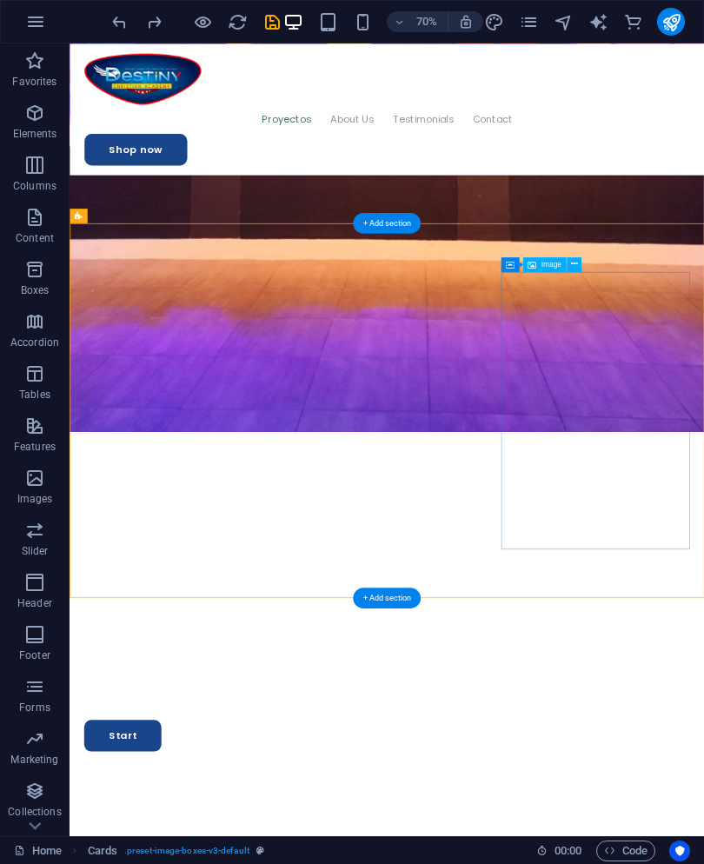
click at [578, 264] on button at bounding box center [574, 264] width 15 height 15
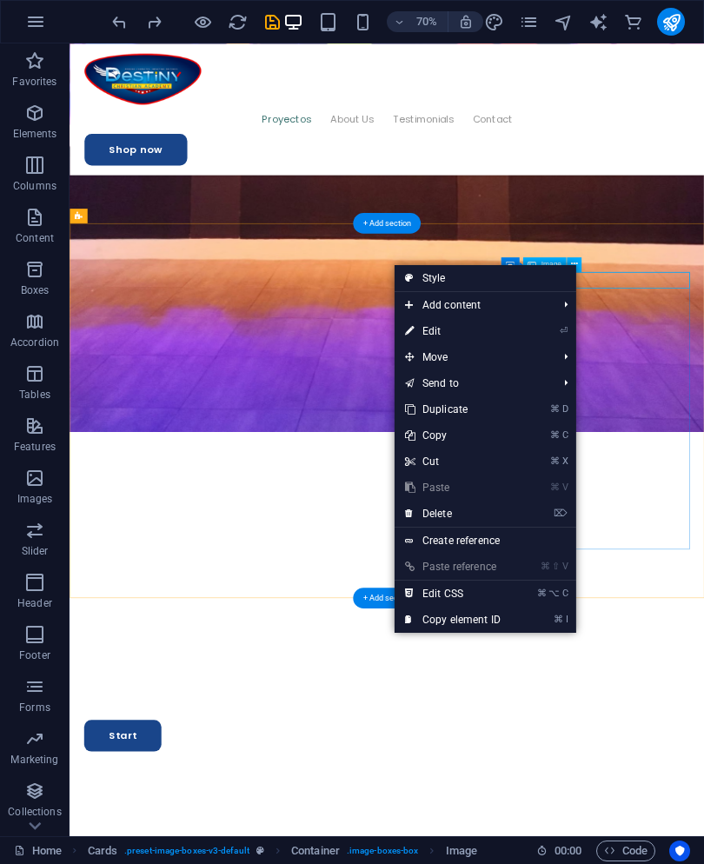
click at [560, 332] on icon "⏎" at bounding box center [564, 330] width 8 height 11
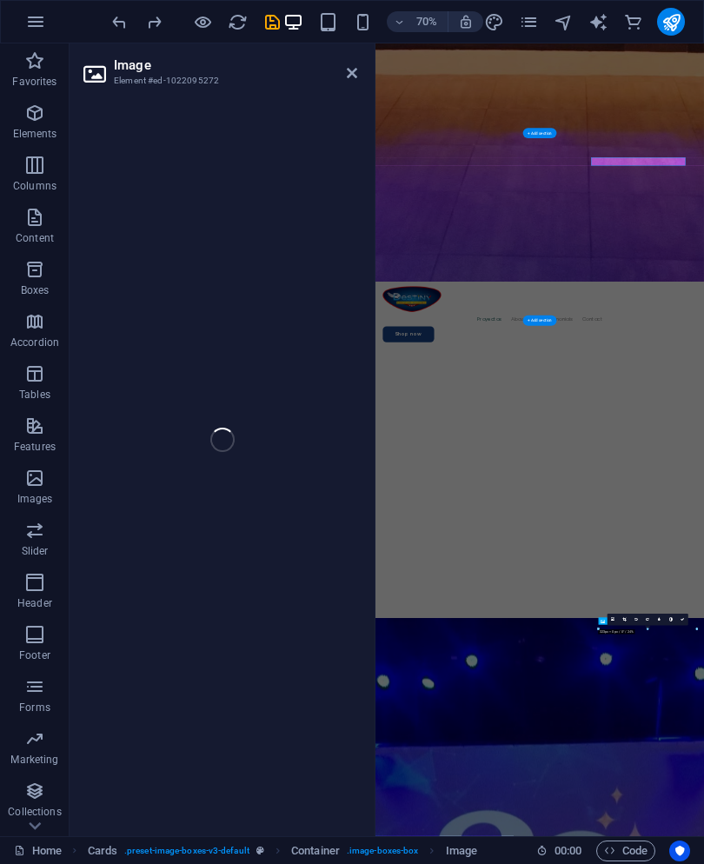
select select "%"
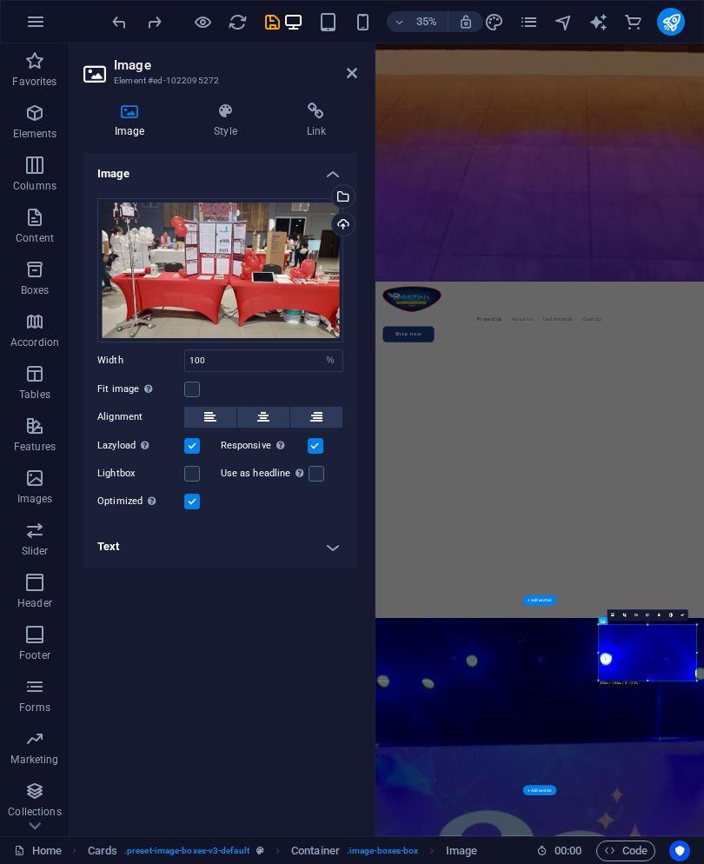
click at [356, 70] on icon at bounding box center [352, 73] width 10 height 14
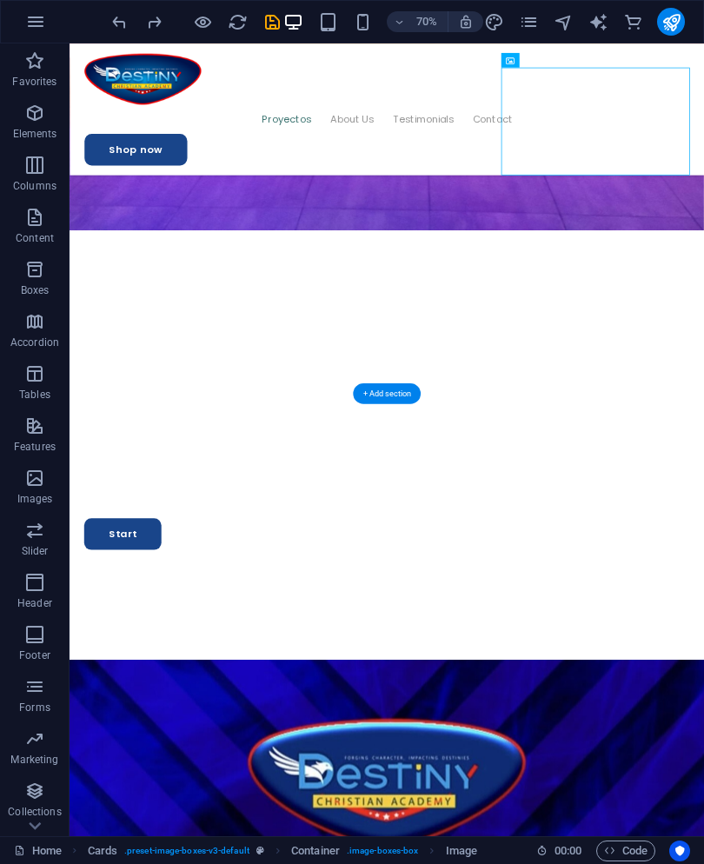
scroll to position [2332, 0]
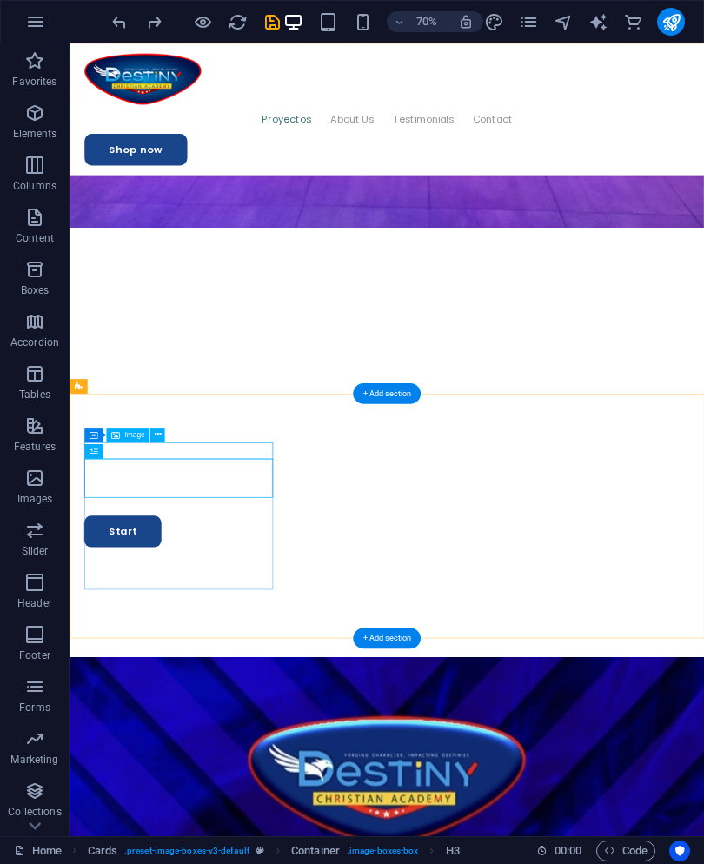
click at [161, 435] on icon at bounding box center [157, 435] width 7 height 13
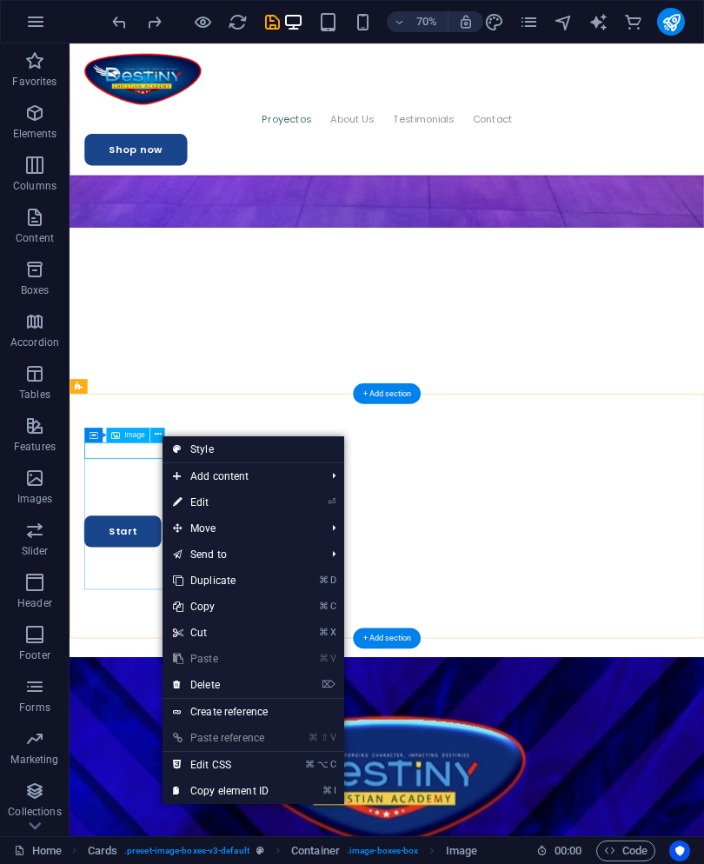
click at [239, 502] on link "⏎ Edit" at bounding box center [221, 503] width 117 height 26
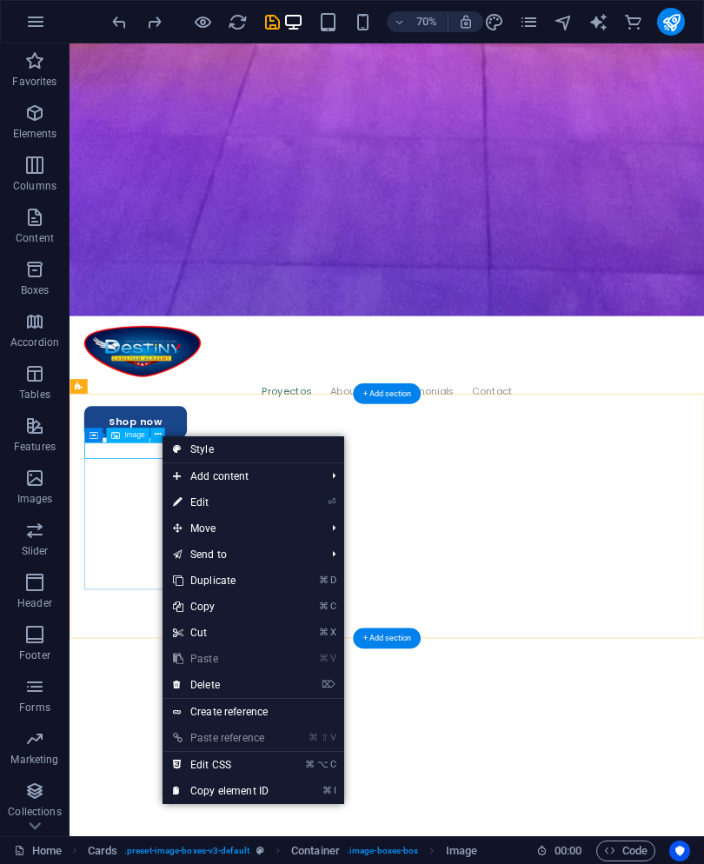
select select "%"
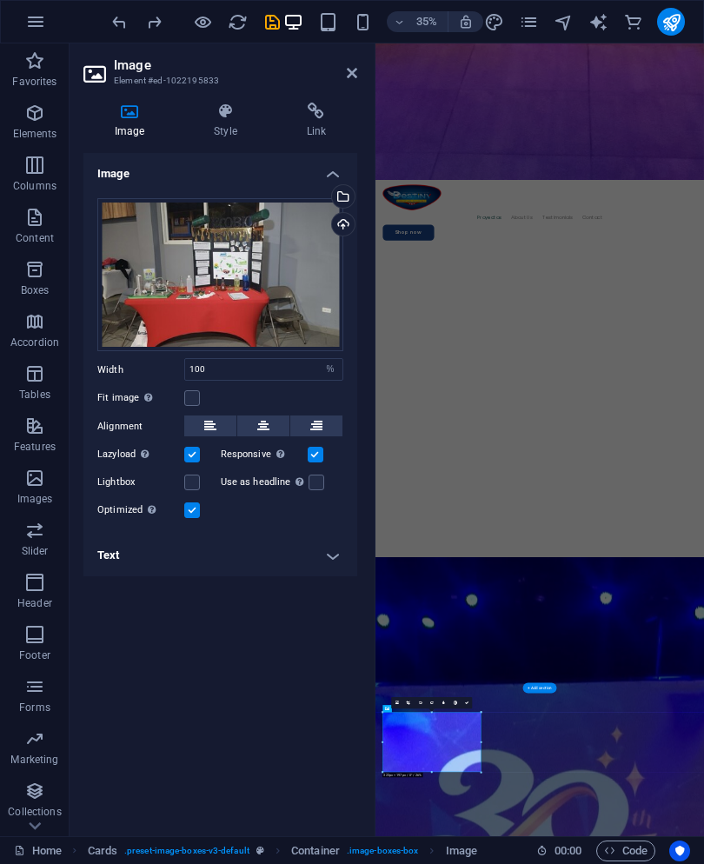
click at [350, 71] on icon at bounding box center [352, 73] width 10 height 14
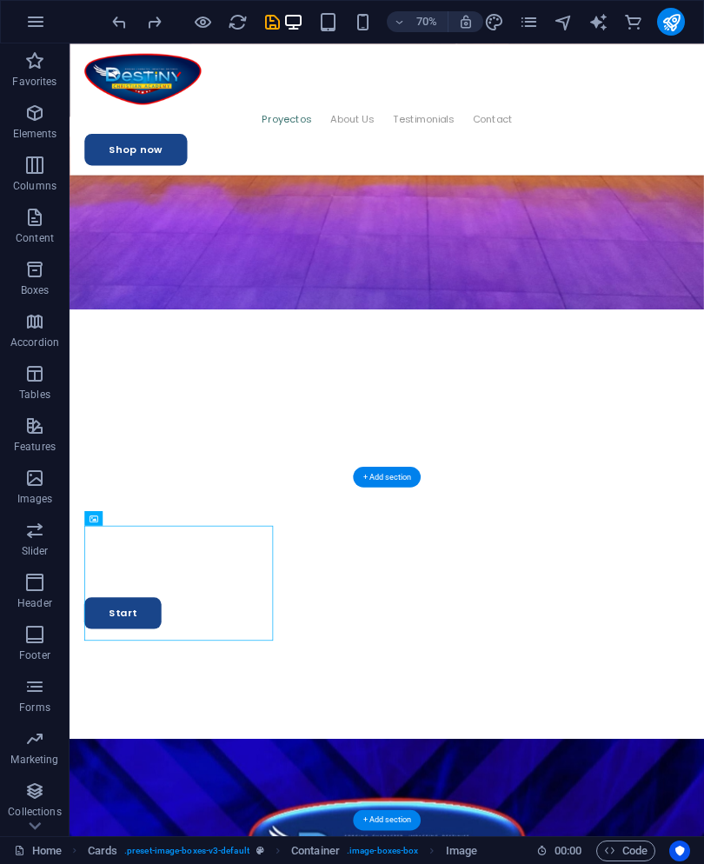
scroll to position [2212, 0]
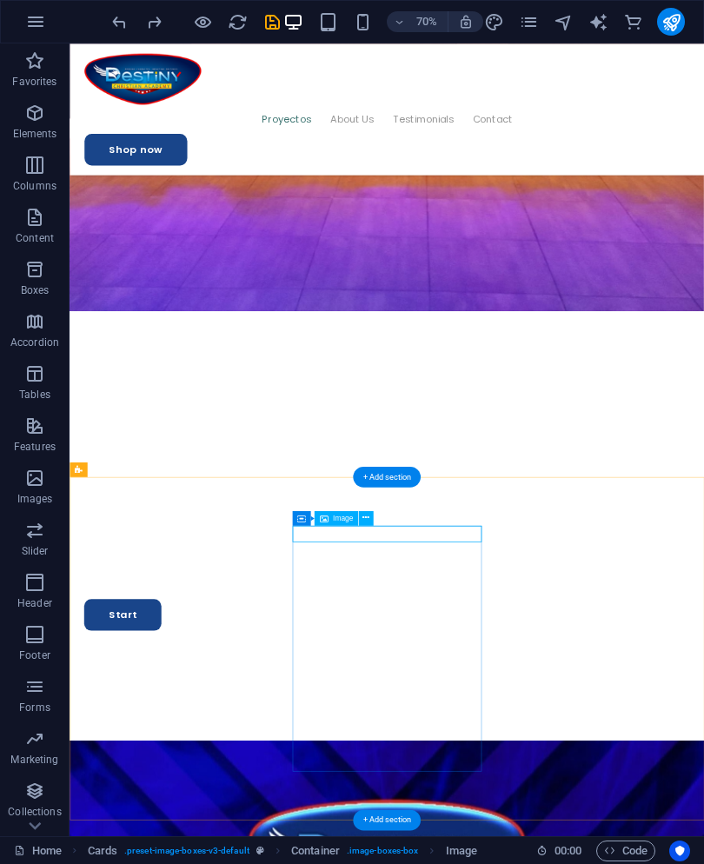
click at [371, 517] on button at bounding box center [365, 517] width 15 height 15
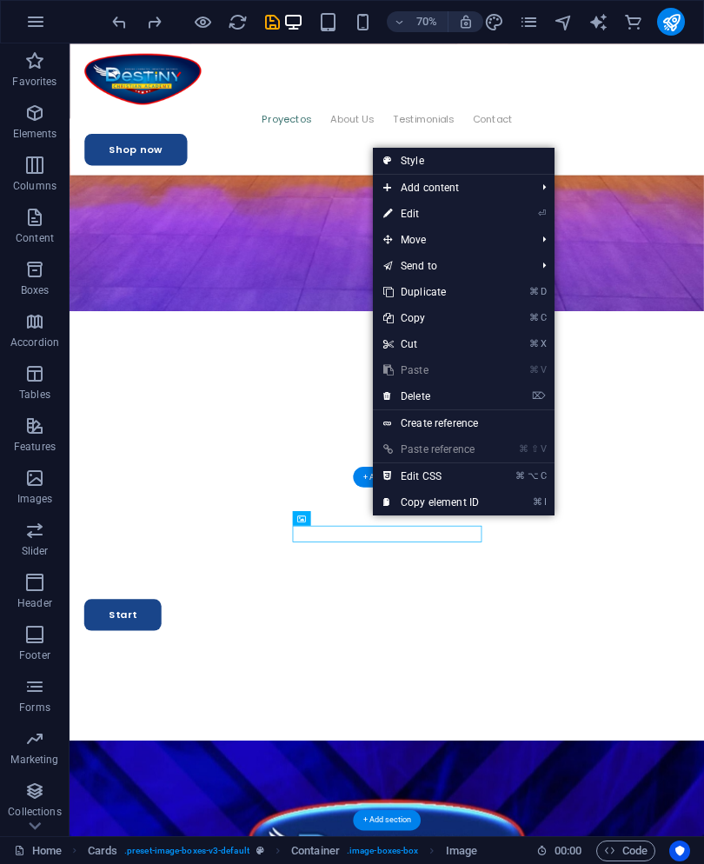
click at [477, 218] on link "⏎ Edit" at bounding box center [431, 214] width 117 height 26
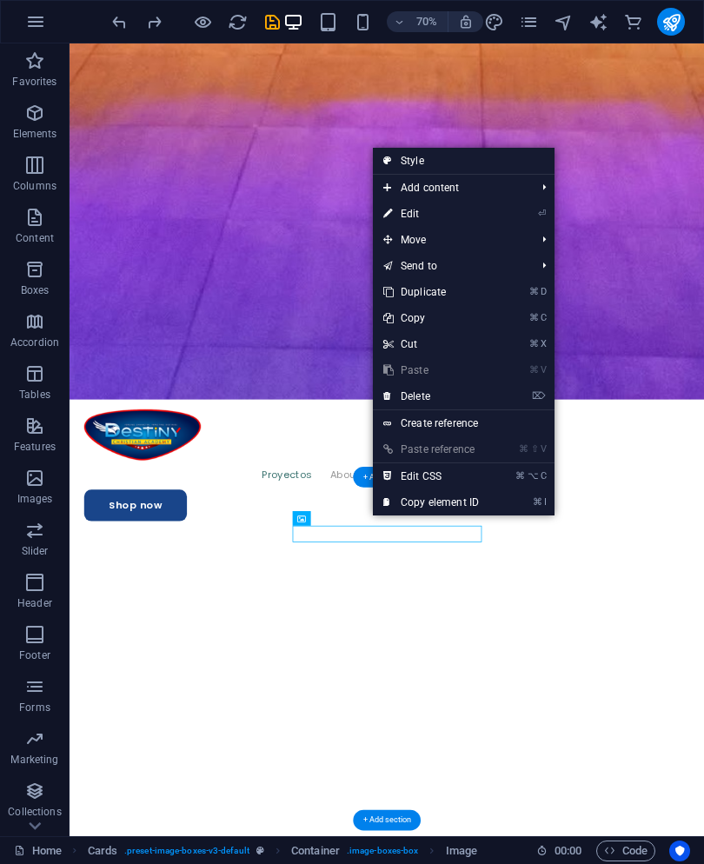
select select "%"
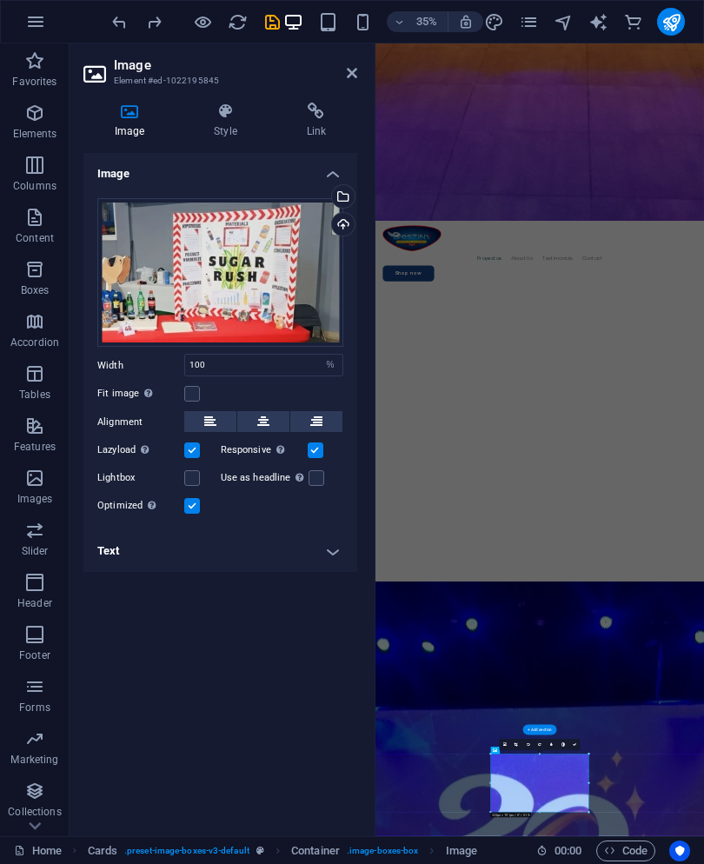
click at [347, 198] on div "Select files from the file manager, stock photos, or upload file(s)" at bounding box center [342, 198] width 26 height 26
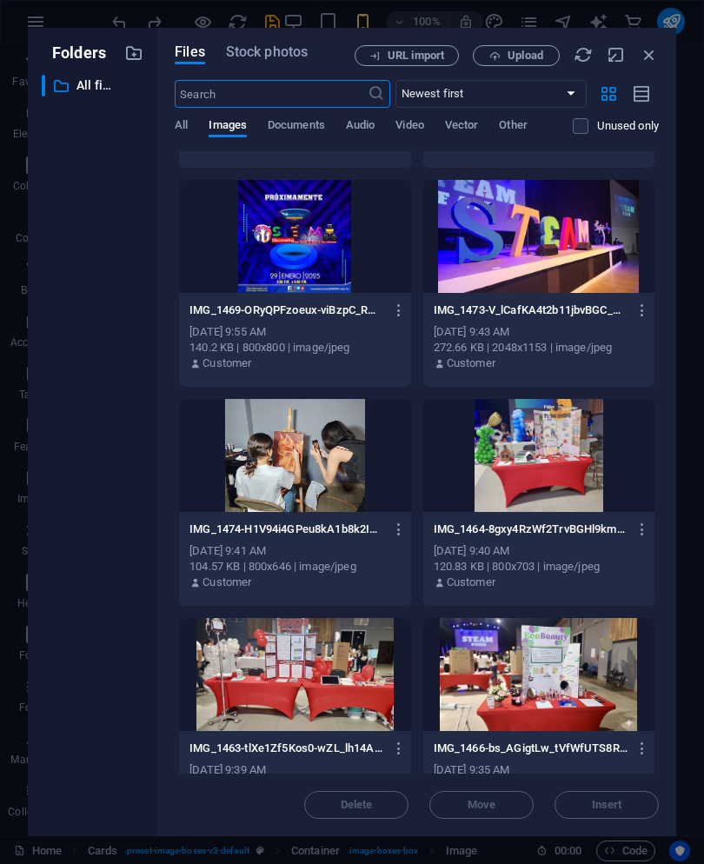
scroll to position [855, 0]
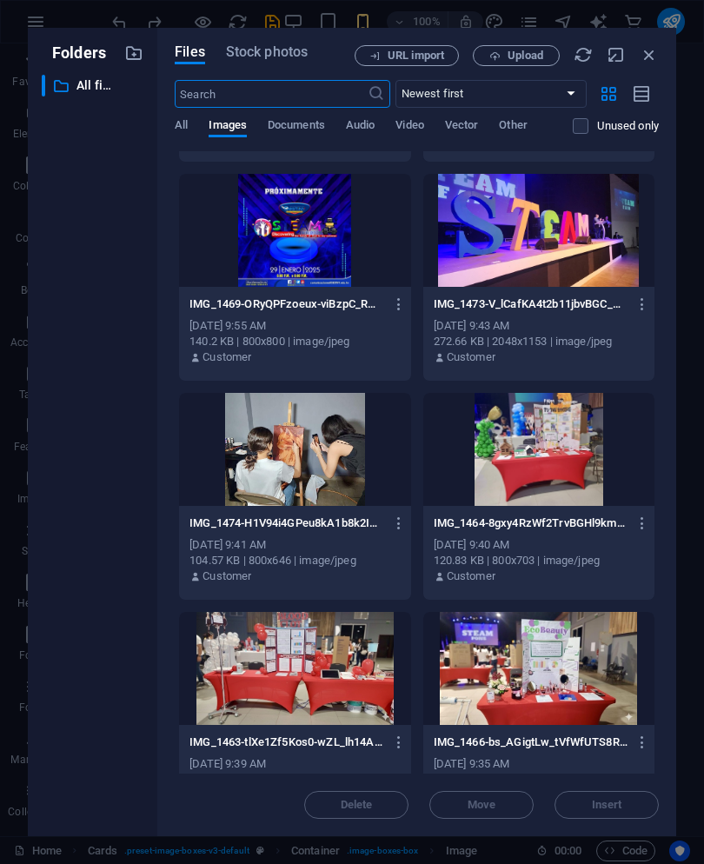
click at [465, 657] on div at bounding box center [539, 668] width 231 height 113
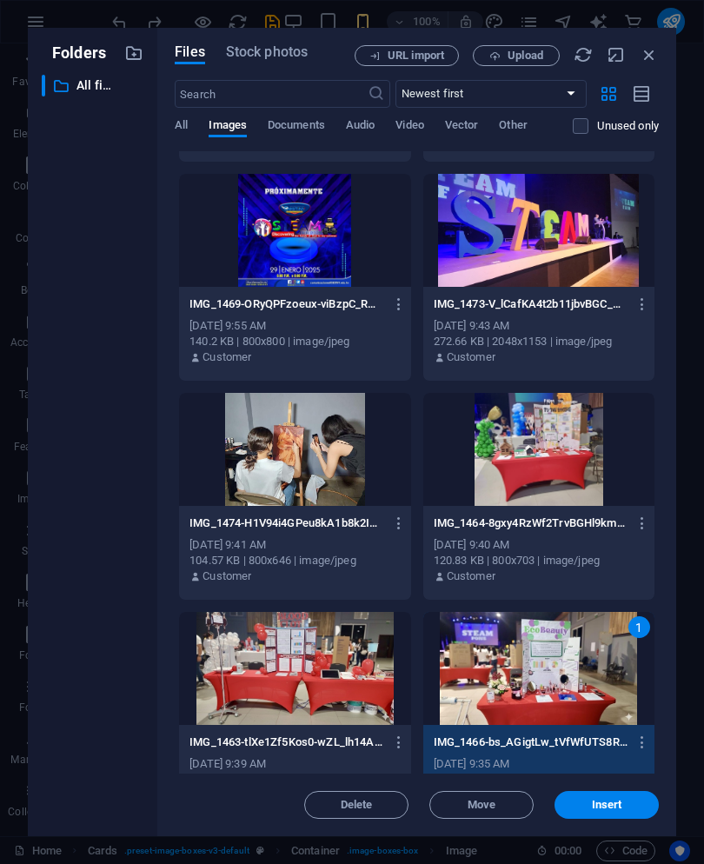
click at [602, 804] on span "Insert" at bounding box center [607, 805] width 30 height 10
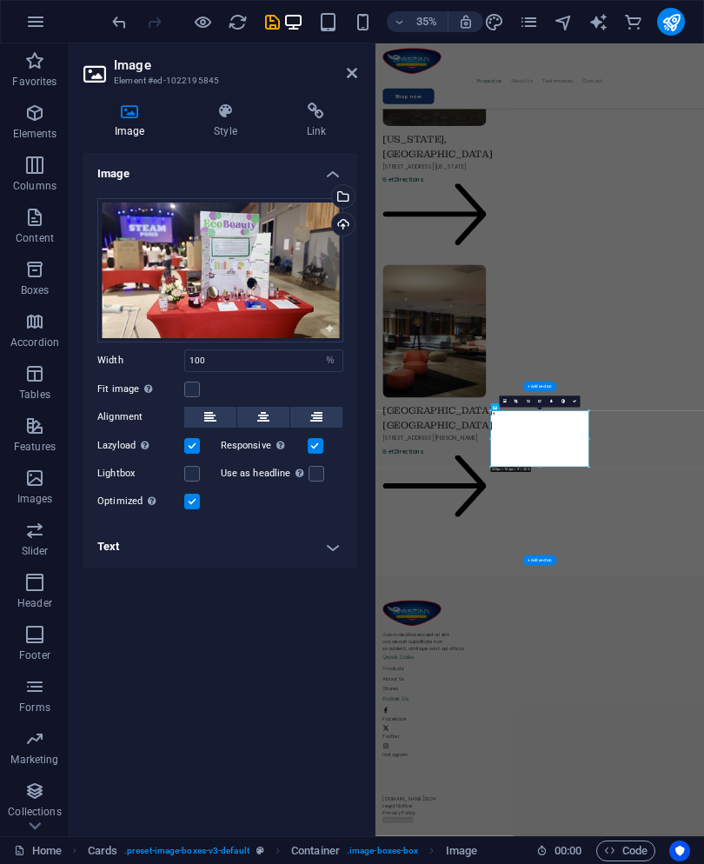
scroll to position [3193, 0]
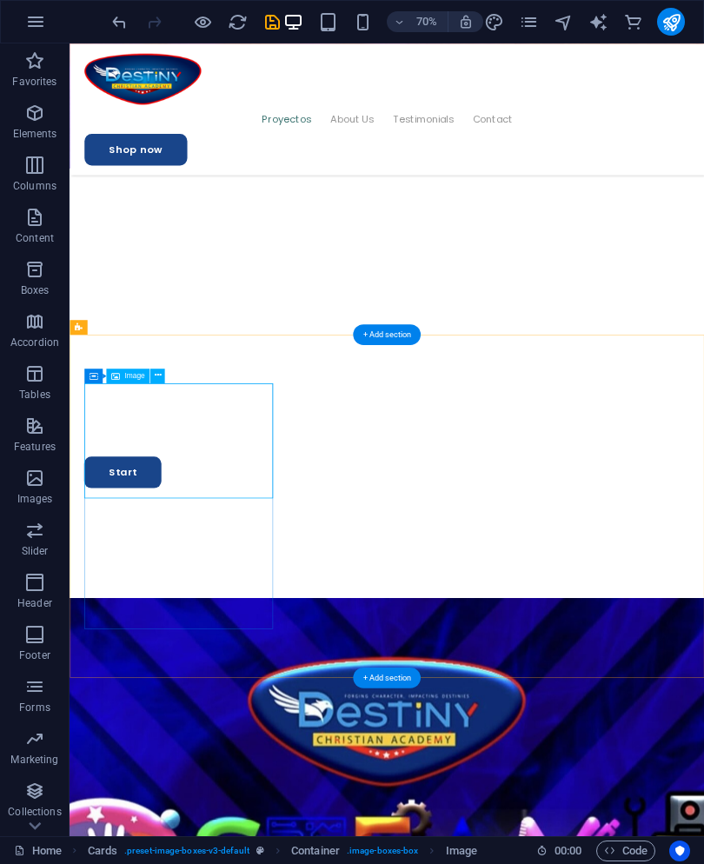
click at [164, 372] on button at bounding box center [157, 376] width 15 height 15
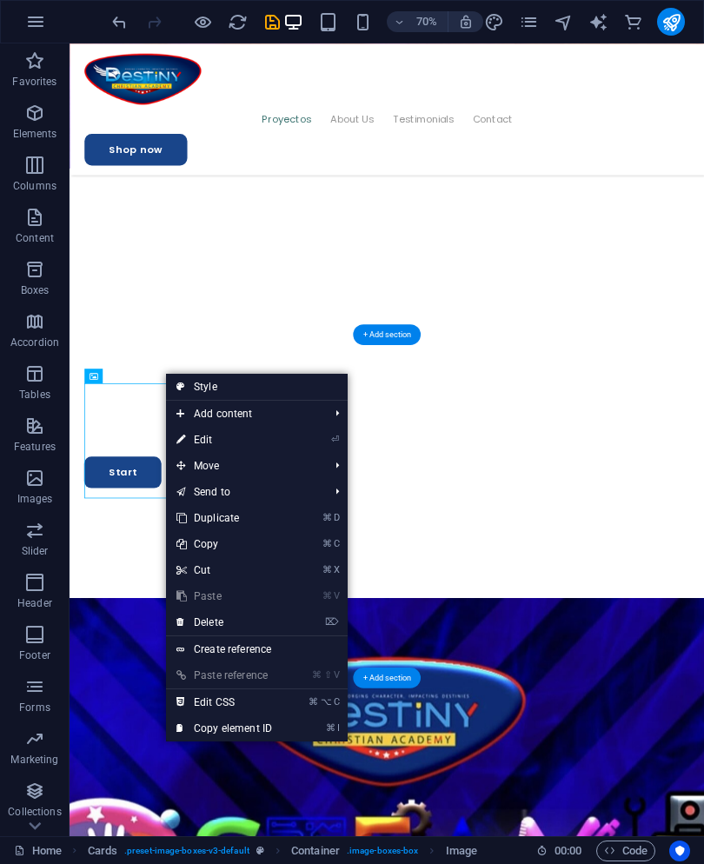
click at [251, 444] on link "⏎ Edit" at bounding box center [224, 440] width 117 height 26
select select "%"
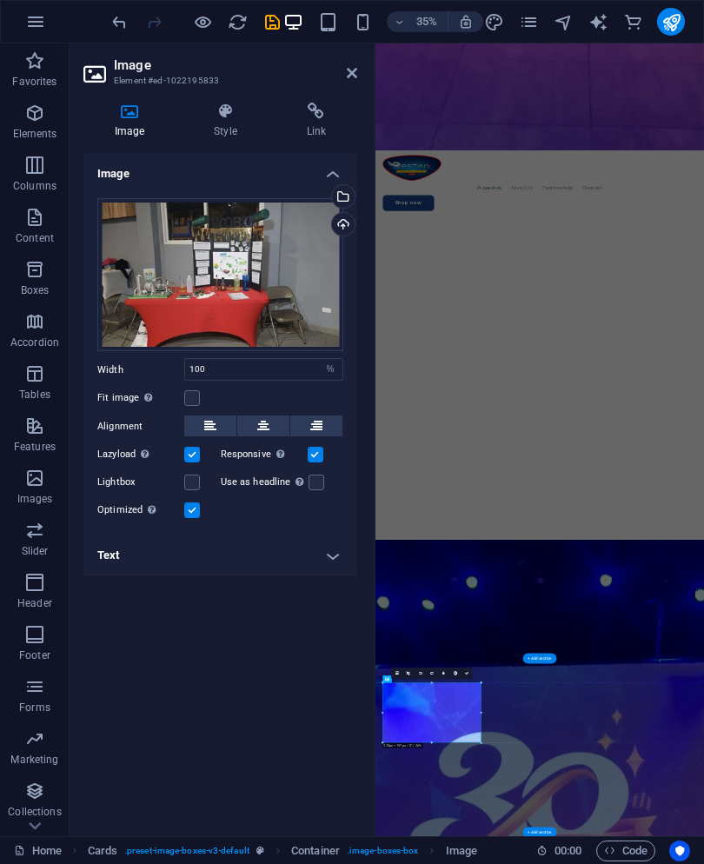
click at [353, 198] on div "Select files from the file manager, stock photos, or upload file(s)" at bounding box center [342, 198] width 26 height 26
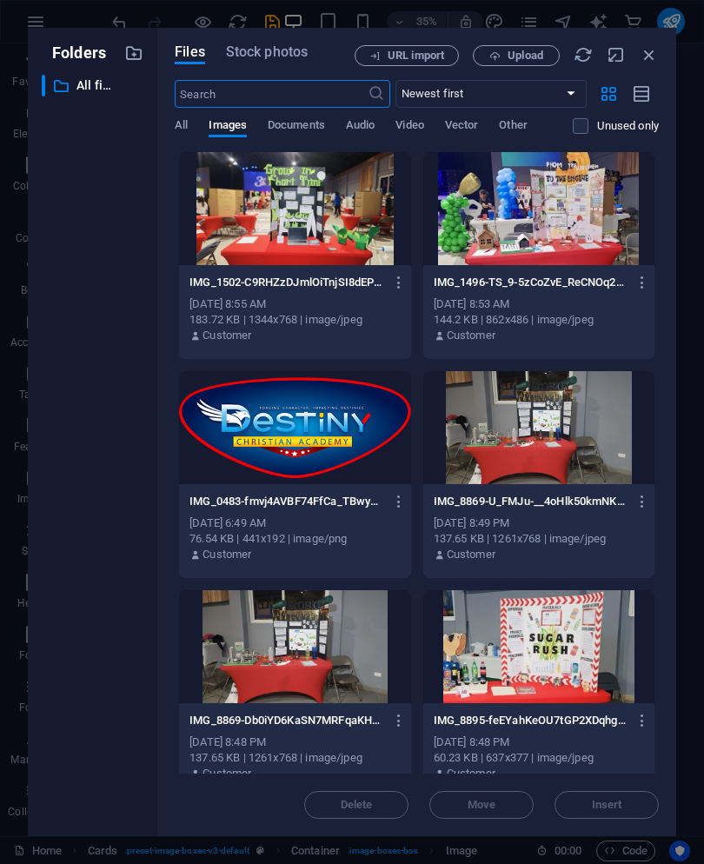
scroll to position [32622, 0]
click at [552, 188] on div at bounding box center [539, 208] width 231 height 113
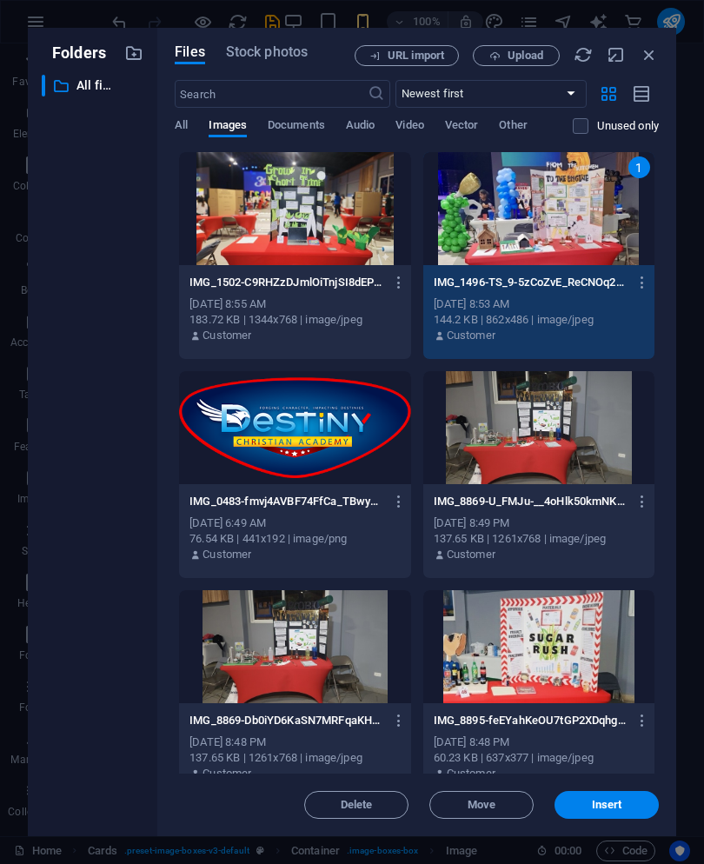
click at [619, 804] on span "Insert" at bounding box center [607, 805] width 30 height 10
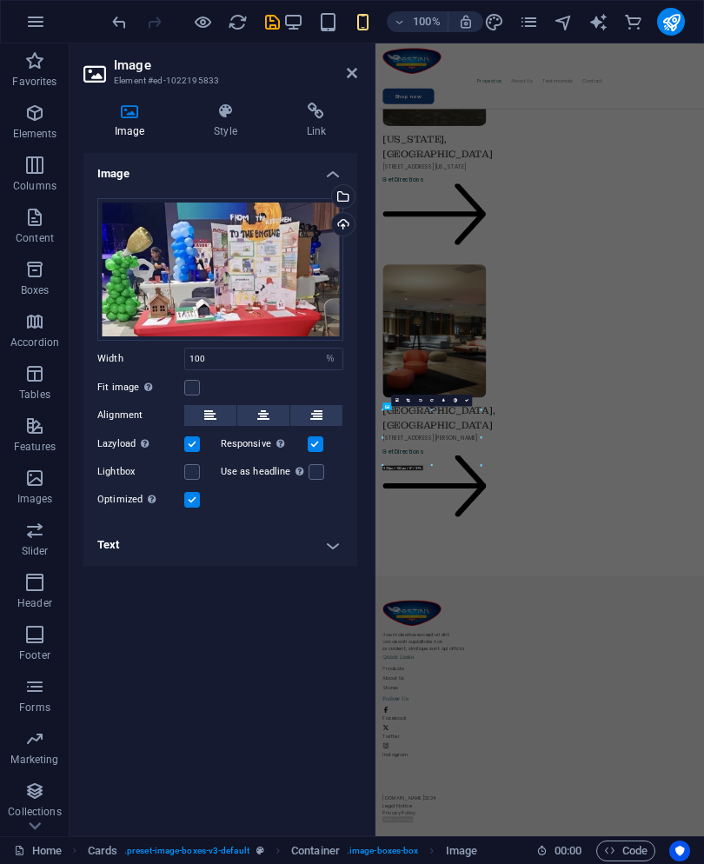
scroll to position [3196, 0]
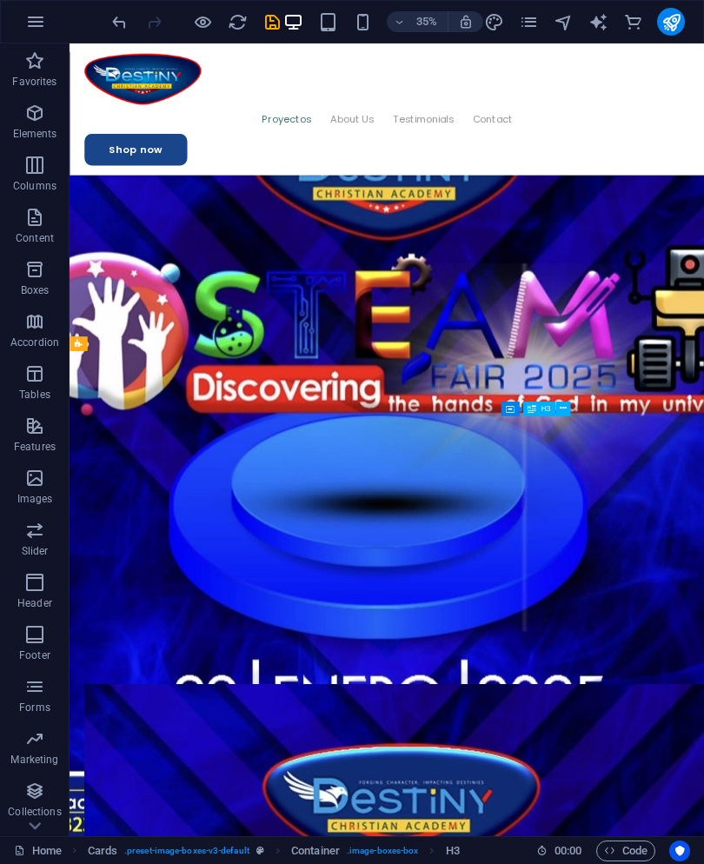
scroll to position [2392, 0]
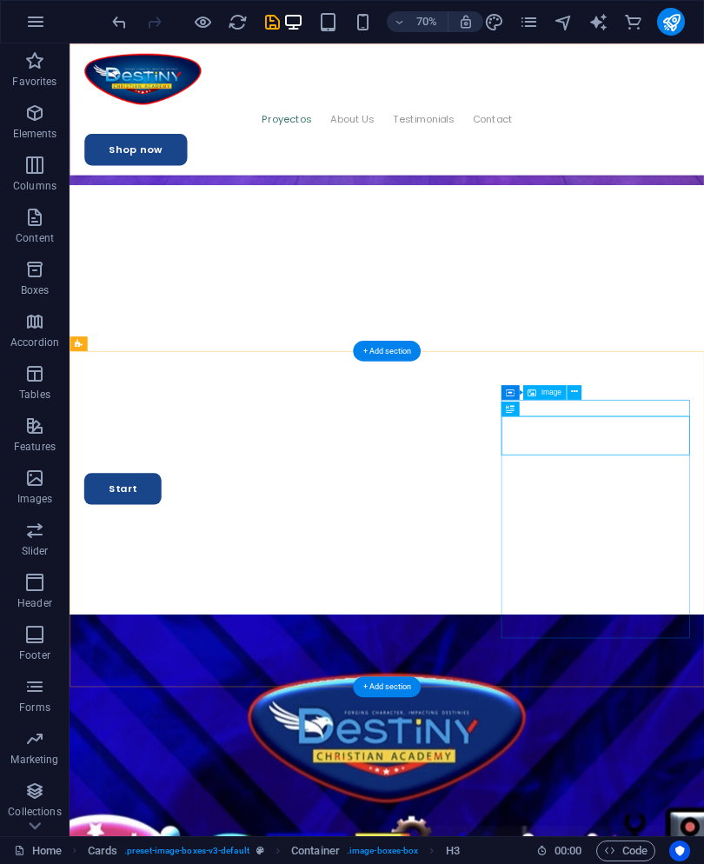
click at [565, 384] on div "Image" at bounding box center [544, 391] width 43 height 15
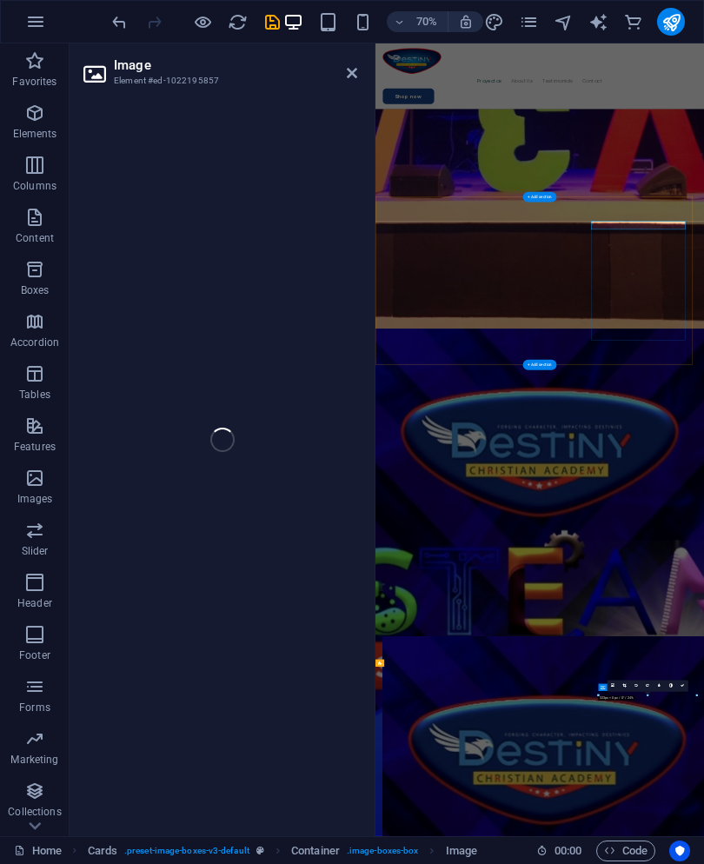
select select "%"
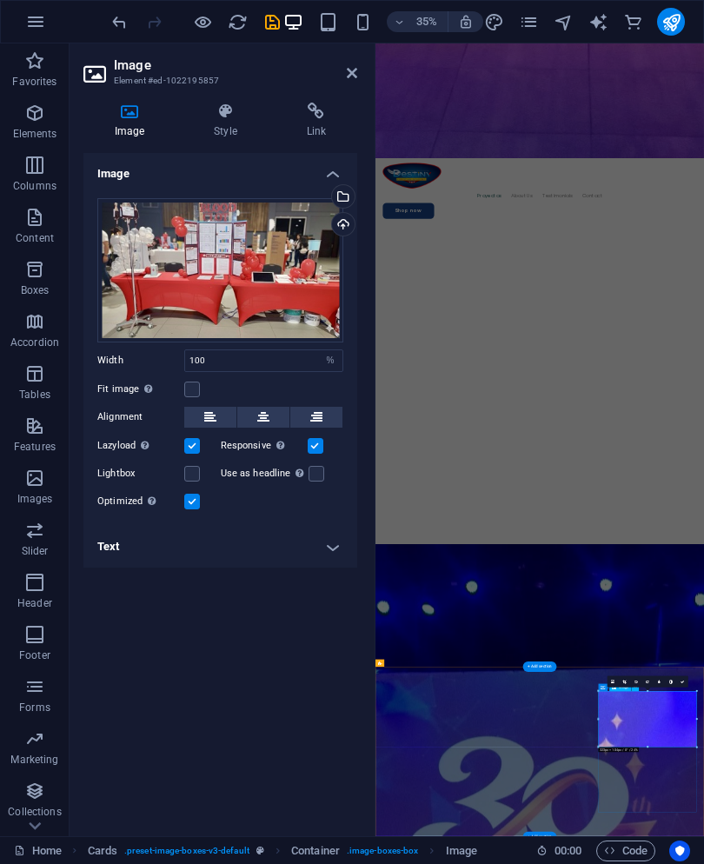
click at [349, 193] on div "Select files from the file manager, stock photos, or upload file(s)" at bounding box center [342, 198] width 26 height 26
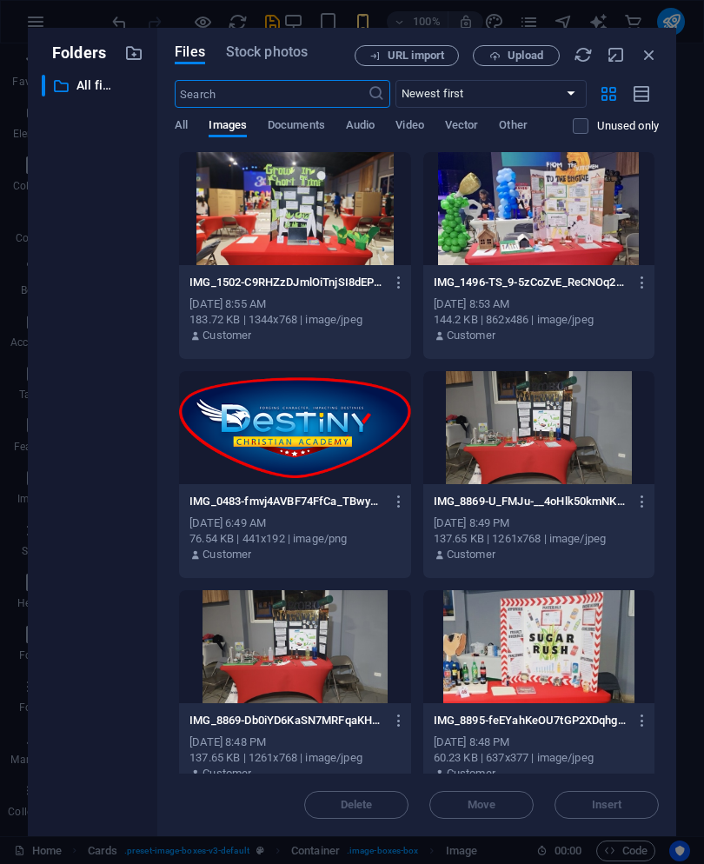
click at [346, 191] on div at bounding box center [294, 208] width 231 height 113
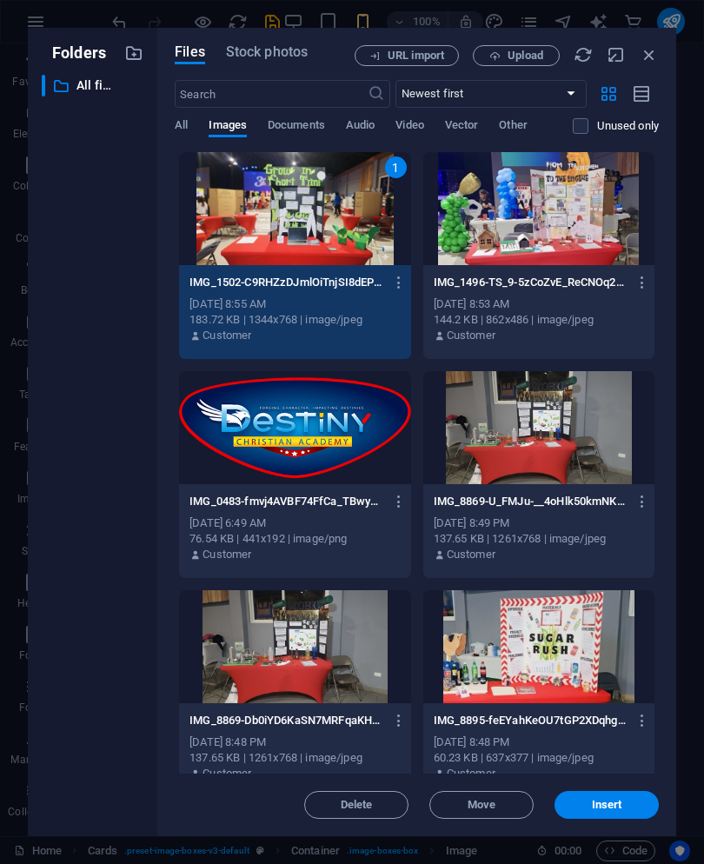
click at [364, 211] on div "1" at bounding box center [294, 208] width 231 height 113
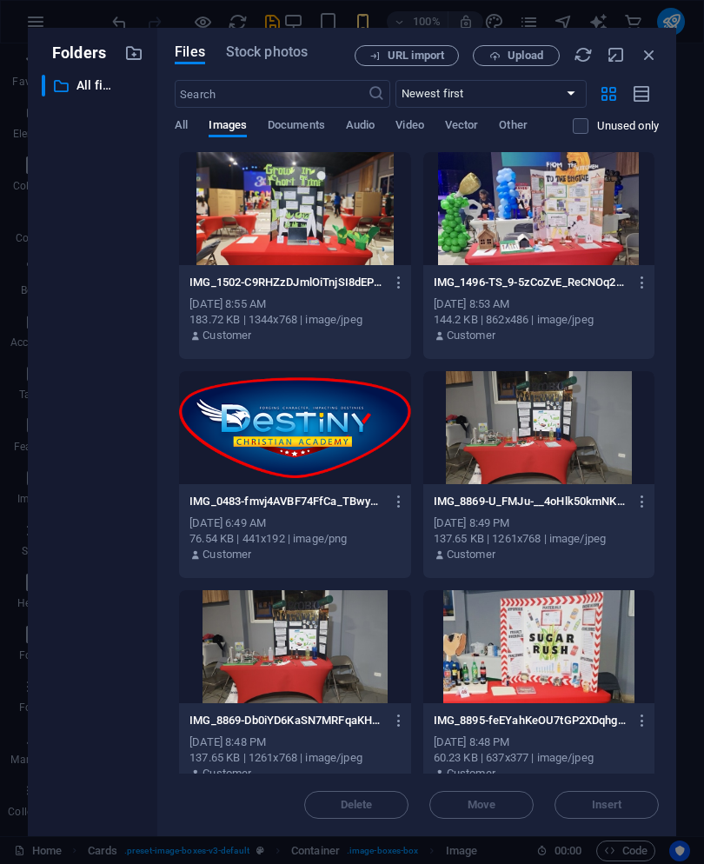
click at [365, 217] on div at bounding box center [294, 208] width 231 height 113
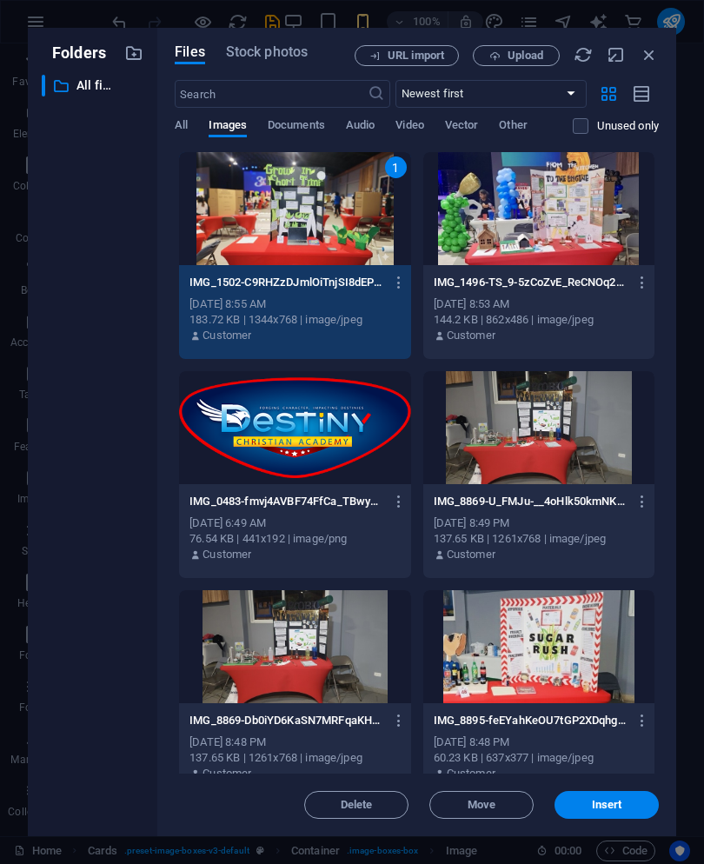
click at [598, 805] on span "Insert" at bounding box center [607, 805] width 30 height 10
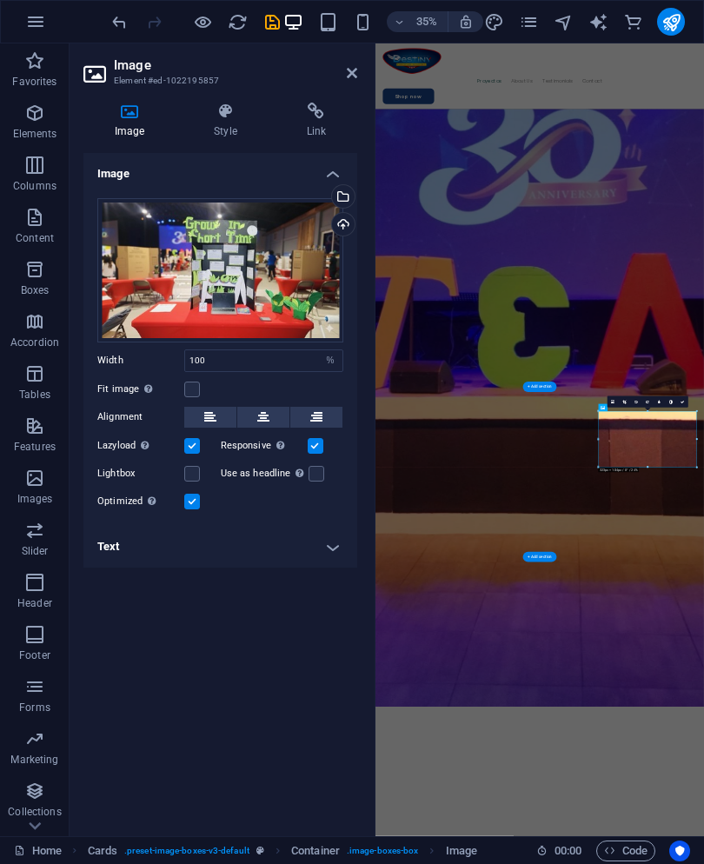
click at [355, 71] on icon at bounding box center [352, 73] width 10 height 14
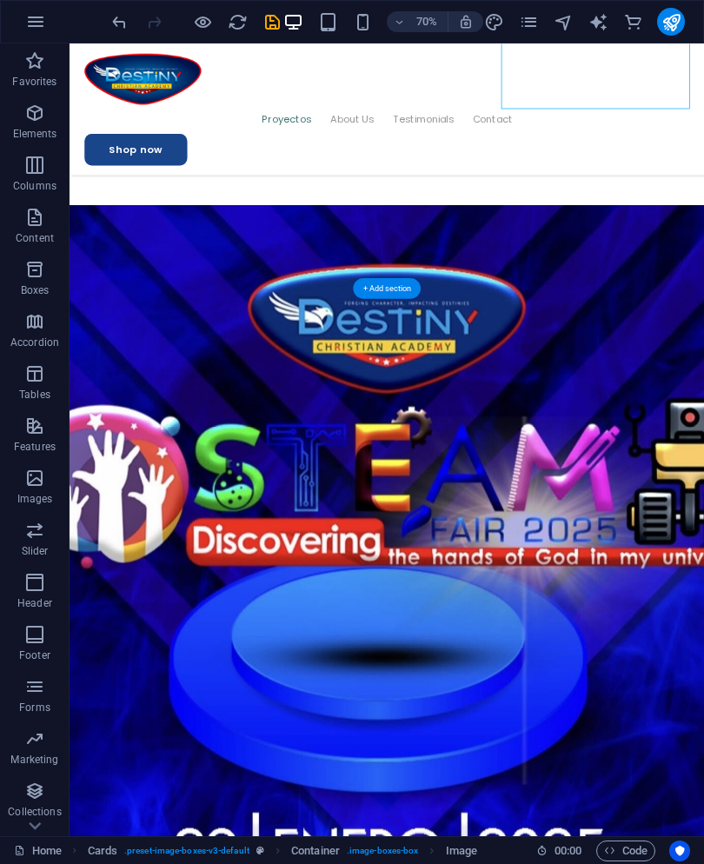
scroll to position [2996, 0]
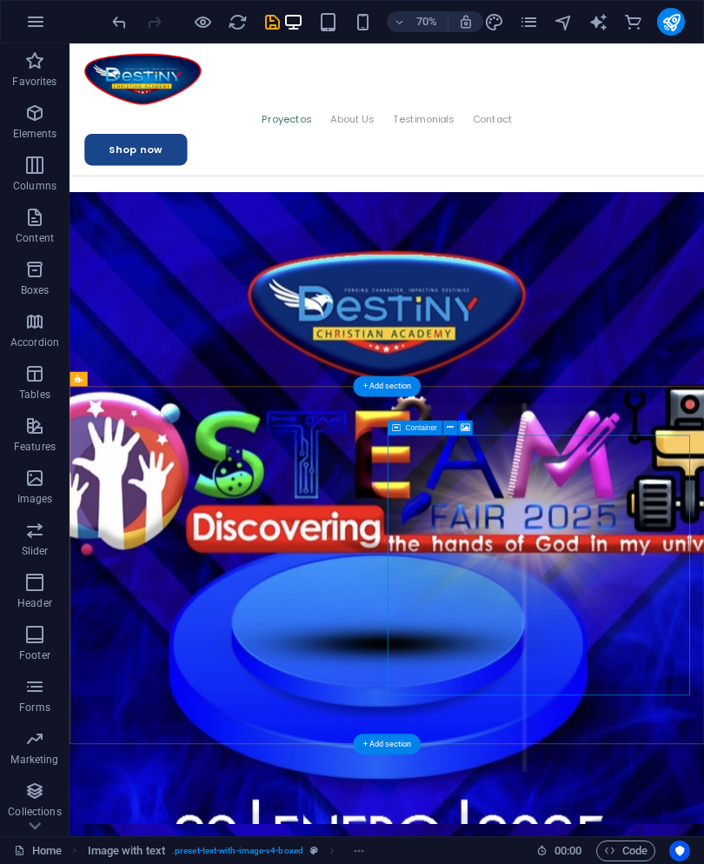
click at [448, 427] on icon at bounding box center [449, 427] width 7 height 13
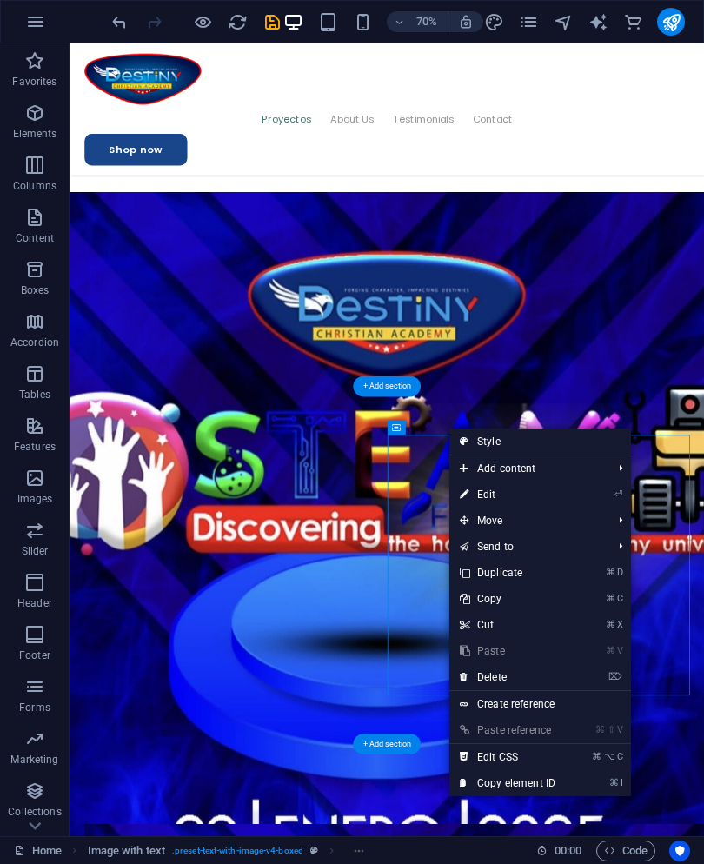
click at [497, 503] on link "⏎ Edit" at bounding box center [508, 495] width 117 height 26
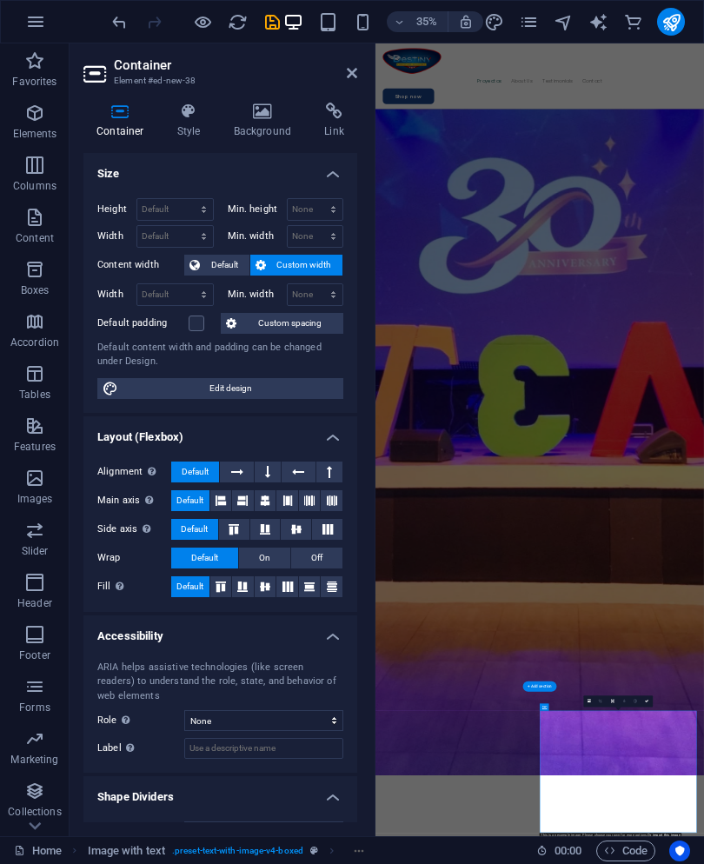
click at [265, 117] on icon at bounding box center [263, 111] width 84 height 17
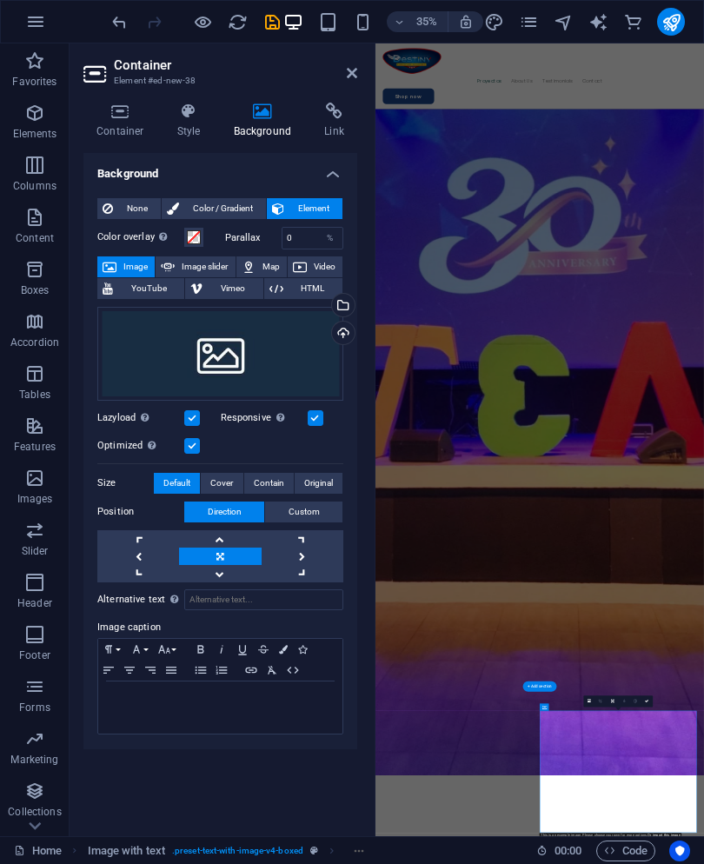
click at [344, 334] on div "Upload" at bounding box center [342, 335] width 26 height 26
click at [346, 302] on div "Select files from the file manager, stock photos, or upload file(s)" at bounding box center [342, 307] width 26 height 26
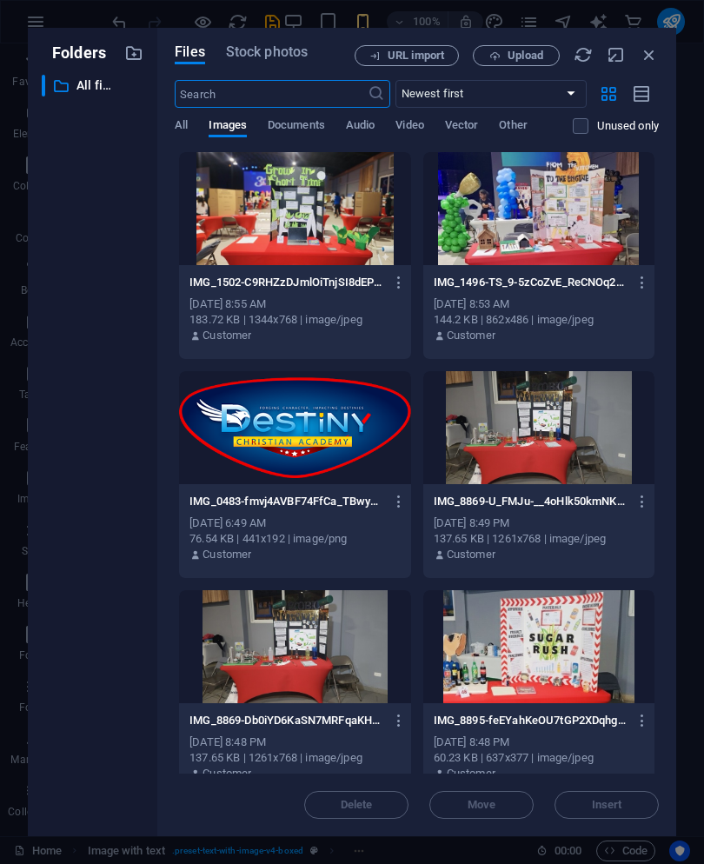
scroll to position [57948, 0]
click at [652, 57] on icon "button" at bounding box center [649, 54] width 19 height 19
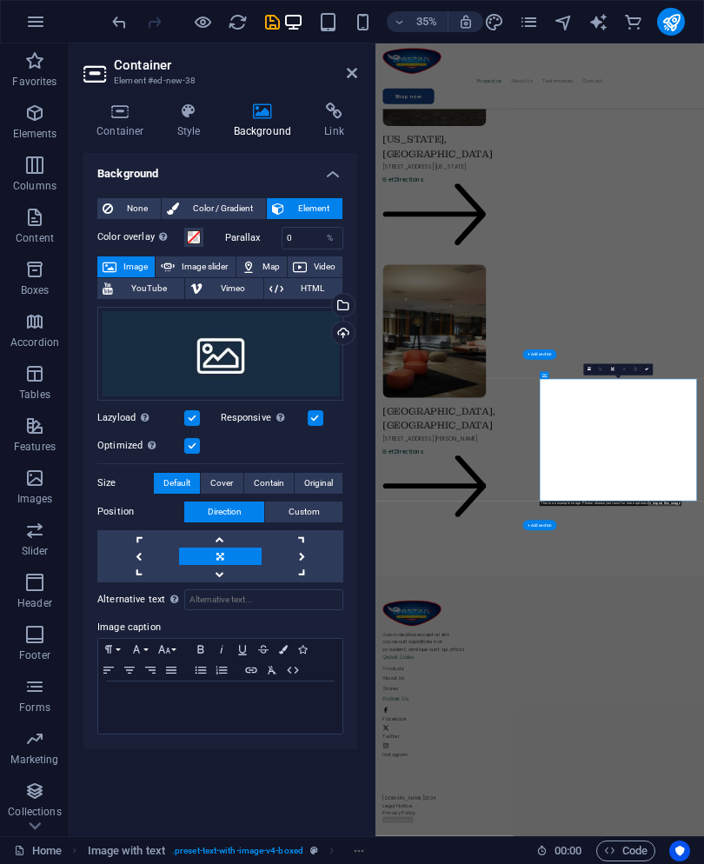
scroll to position [3945, 0]
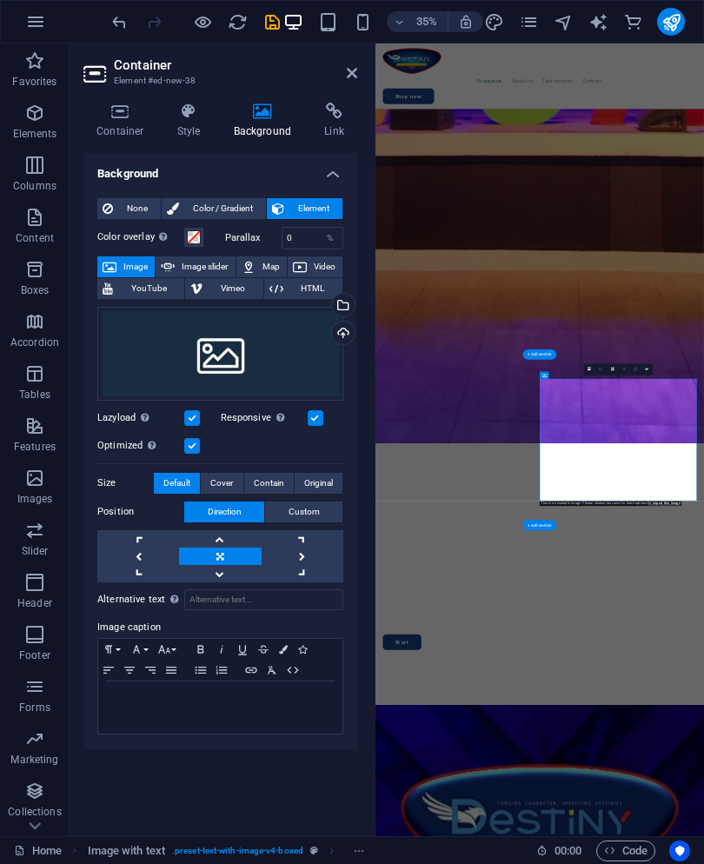
click at [331, 338] on div "Upload" at bounding box center [342, 335] width 26 height 26
click at [331, 339] on div "Upload" at bounding box center [342, 335] width 26 height 26
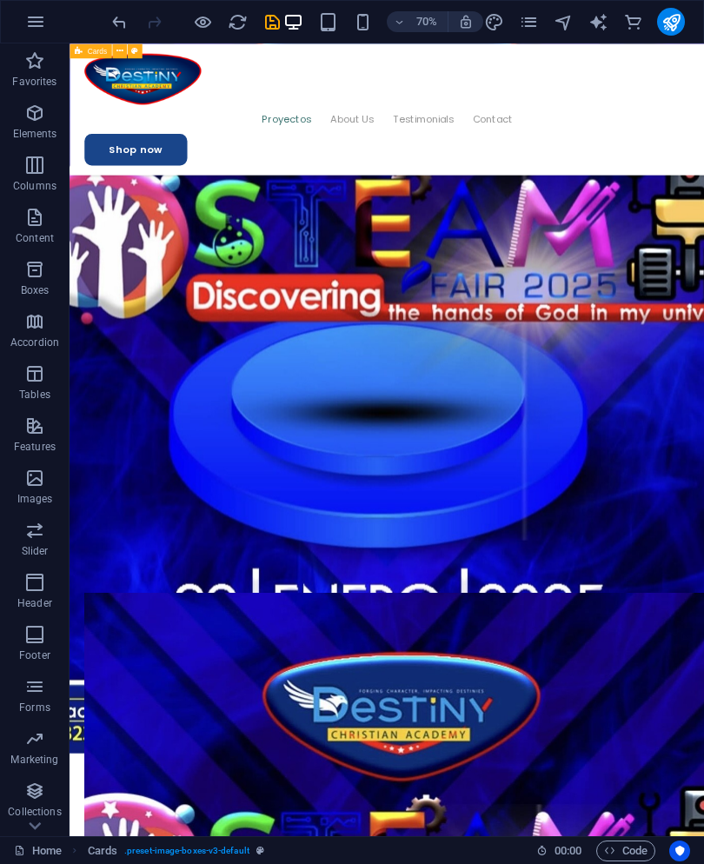
scroll to position [3327, 0]
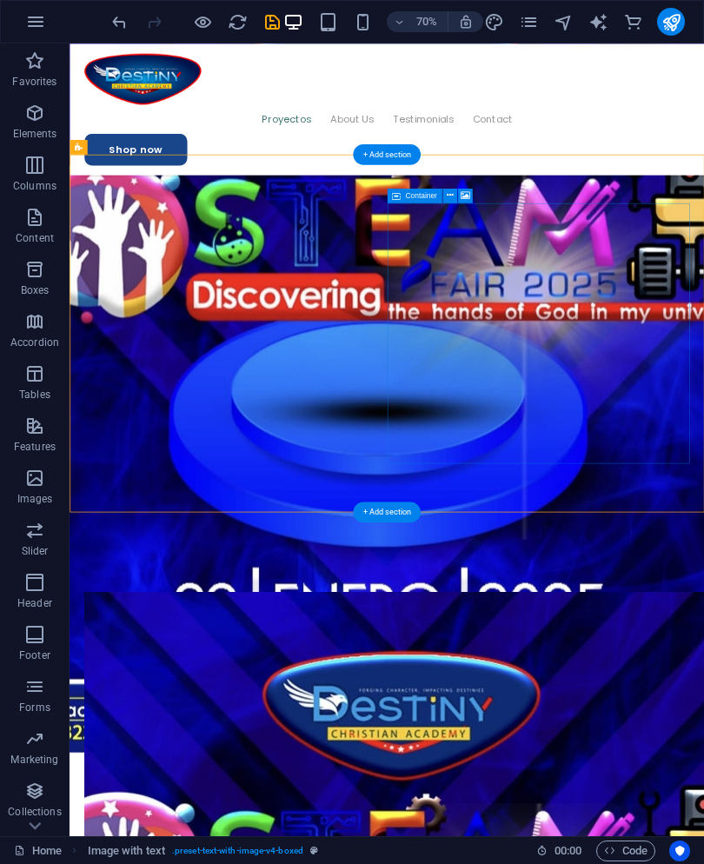
click at [456, 199] on button at bounding box center [450, 196] width 15 height 15
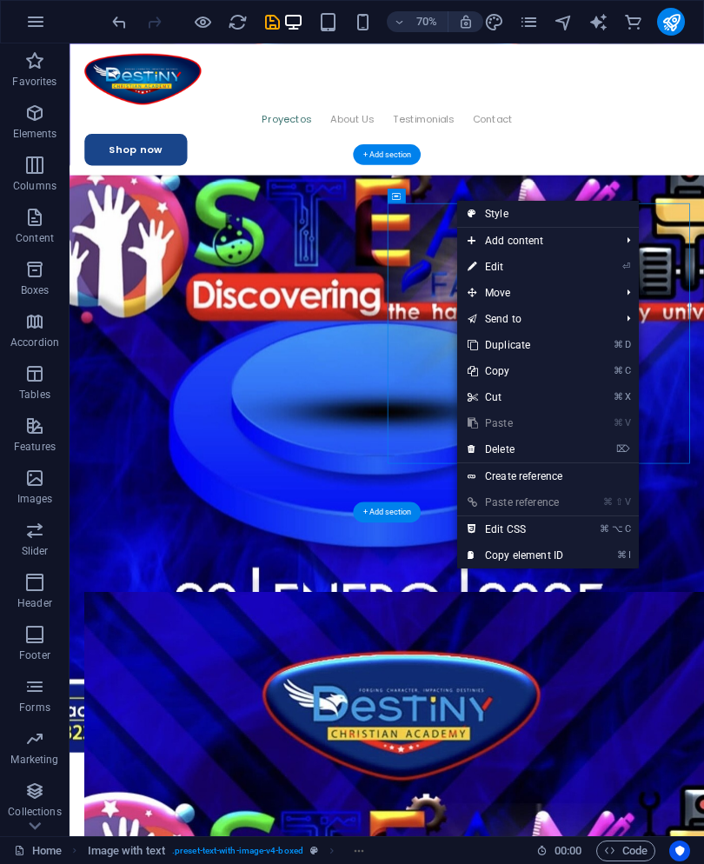
click at [524, 267] on link "⏎ Edit" at bounding box center [515, 267] width 117 height 26
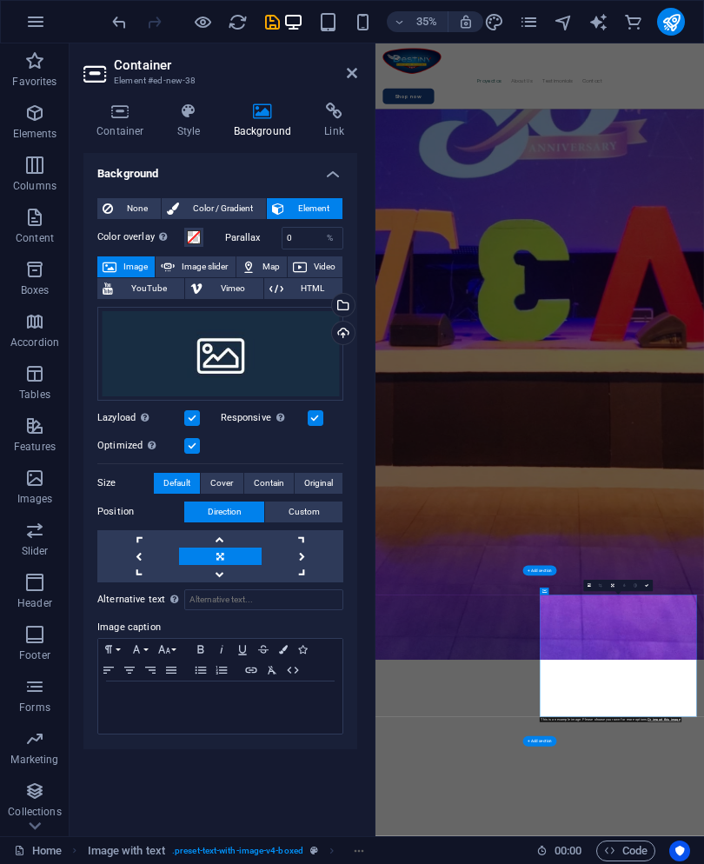
click at [352, 337] on div "Upload" at bounding box center [342, 335] width 26 height 26
click at [353, 307] on div "Select files from the file manager, stock photos, or upload file(s)" at bounding box center [342, 307] width 26 height 26
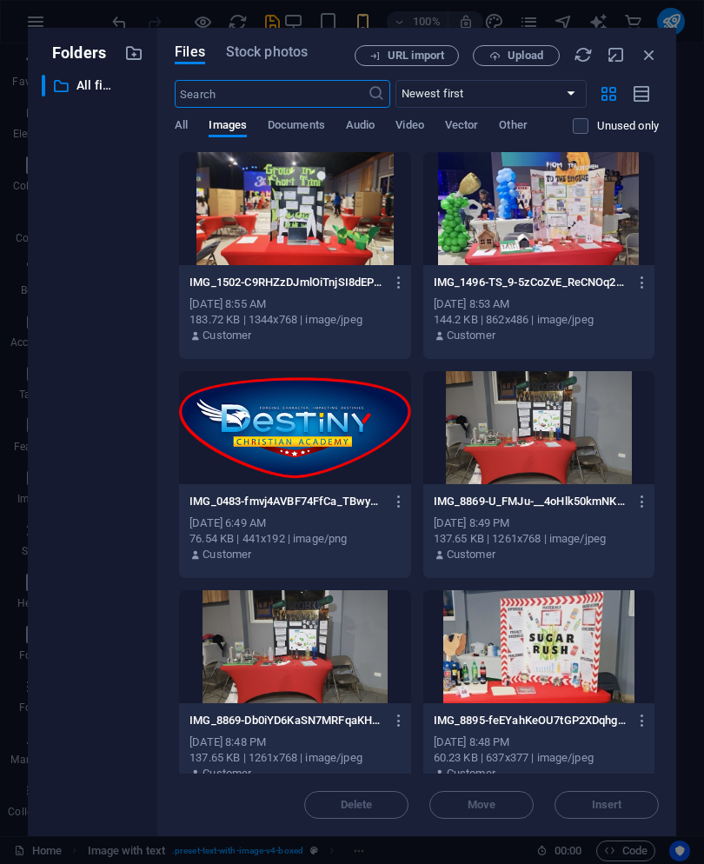
scroll to position [57948, 0]
click at [646, 54] on icon "button" at bounding box center [649, 54] width 19 height 19
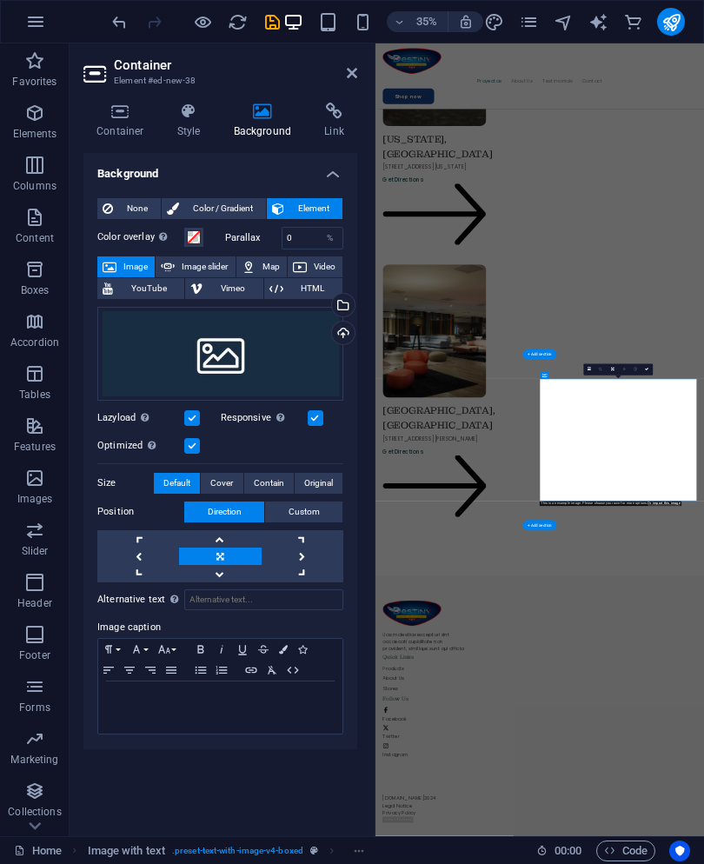
scroll to position [3945, 0]
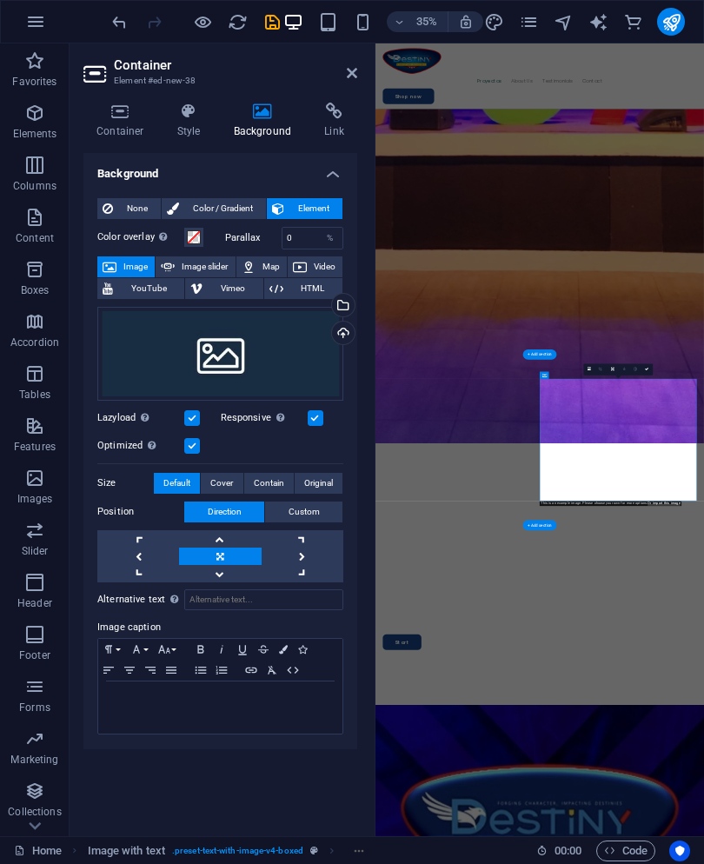
click at [352, 330] on div "Upload" at bounding box center [342, 335] width 26 height 26
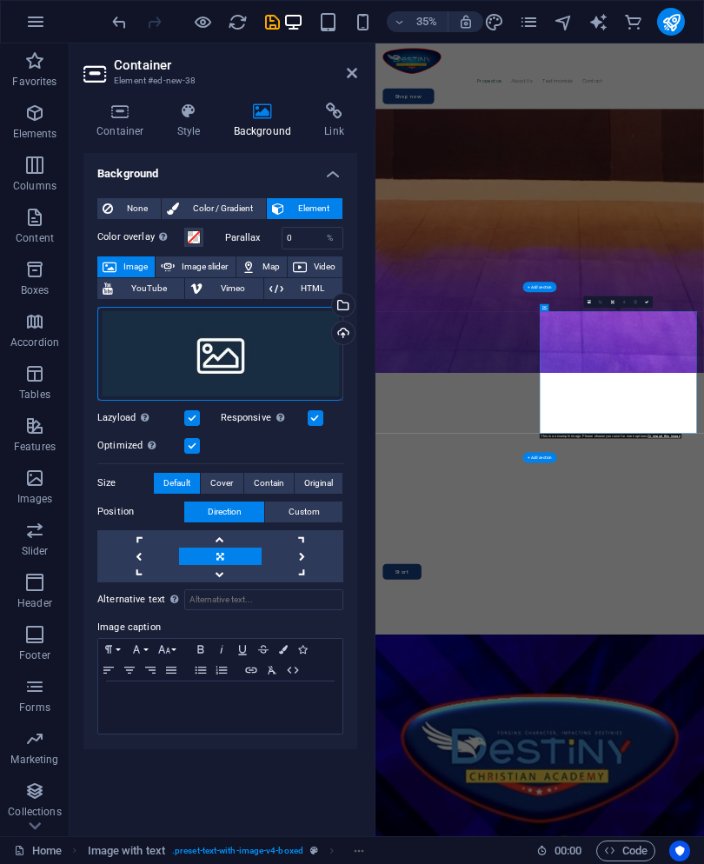
scroll to position [4149, 0]
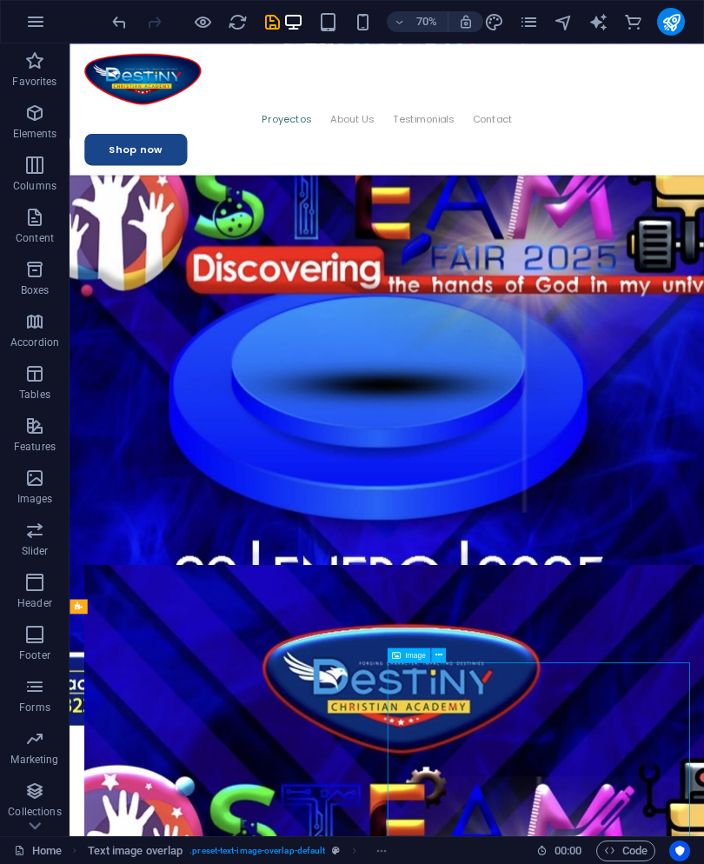
scroll to position [3404, 0]
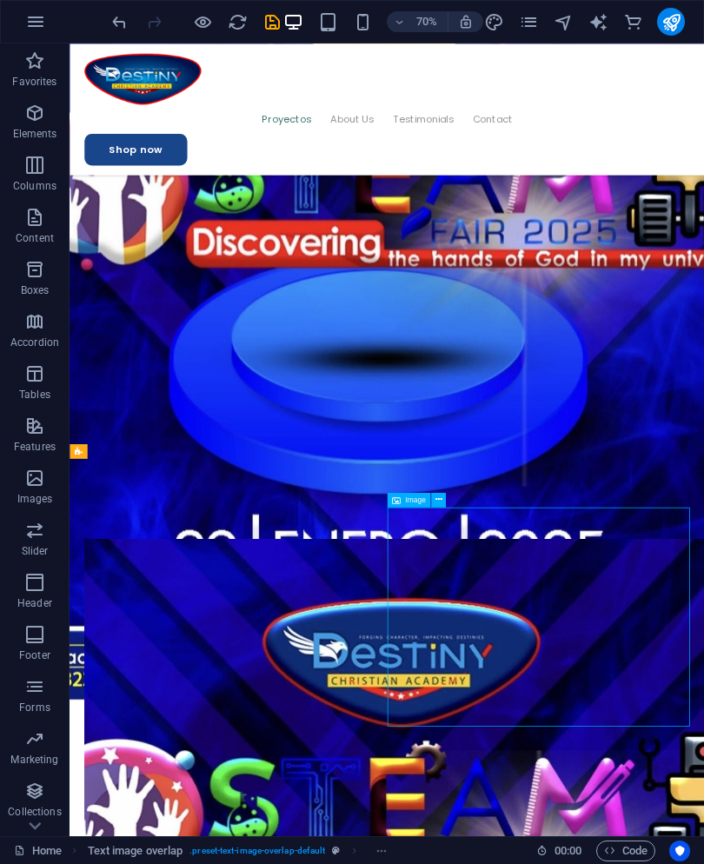
click at [444, 497] on button at bounding box center [438, 500] width 15 height 15
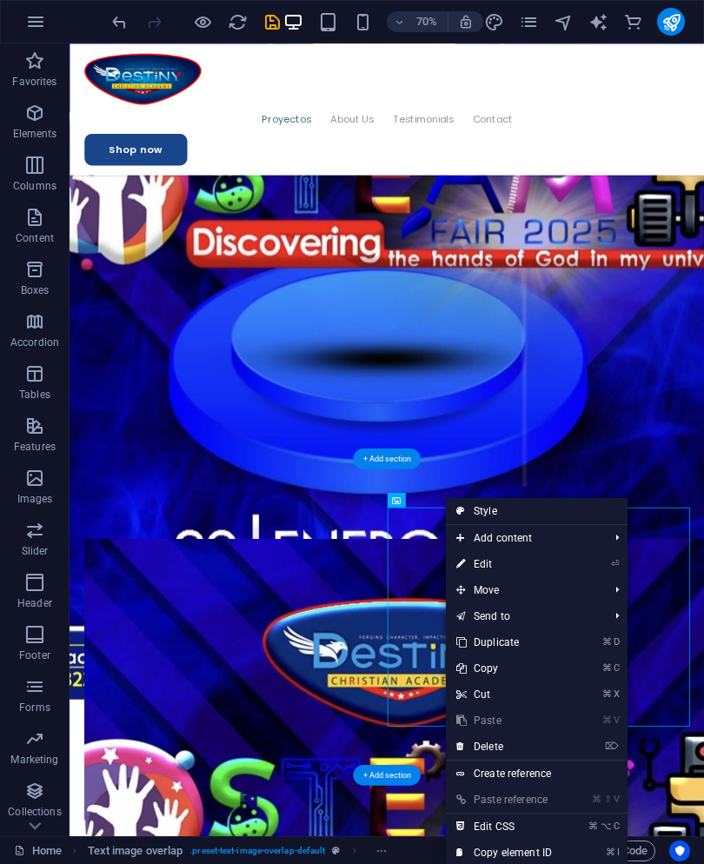
click at [545, 563] on link "⏎ Edit" at bounding box center [504, 564] width 117 height 26
select select "%"
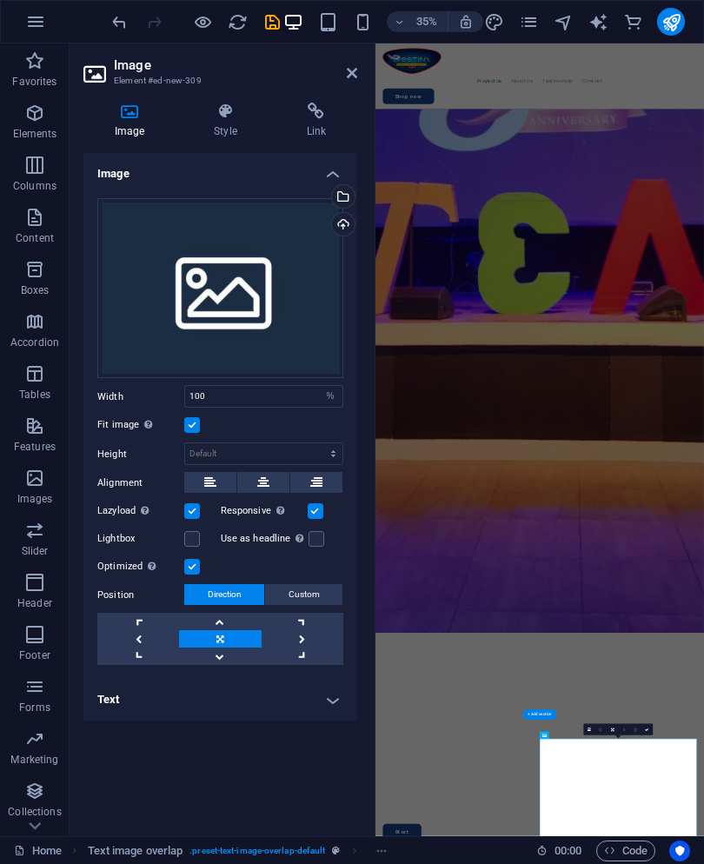
click at [349, 199] on div "Select files from the file manager, stock photos, or upload file(s)" at bounding box center [342, 198] width 26 height 26
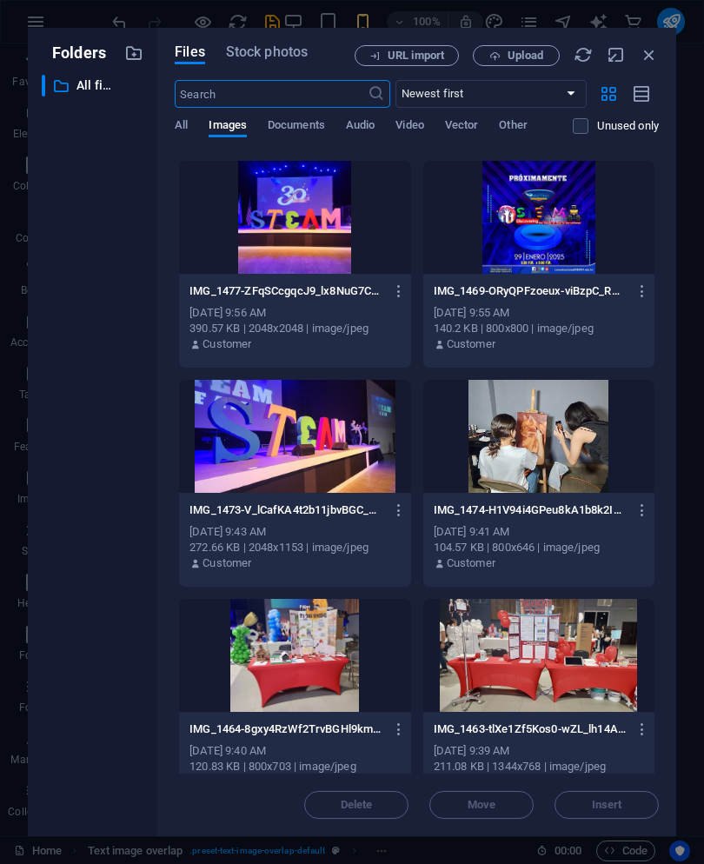
scroll to position [915, 0]
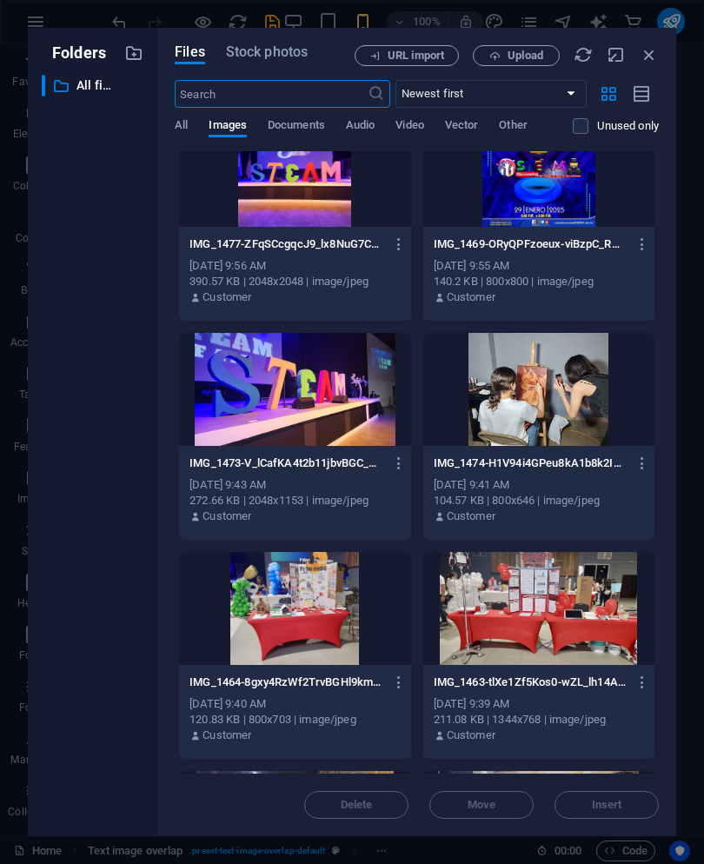
click at [589, 397] on div at bounding box center [539, 389] width 231 height 113
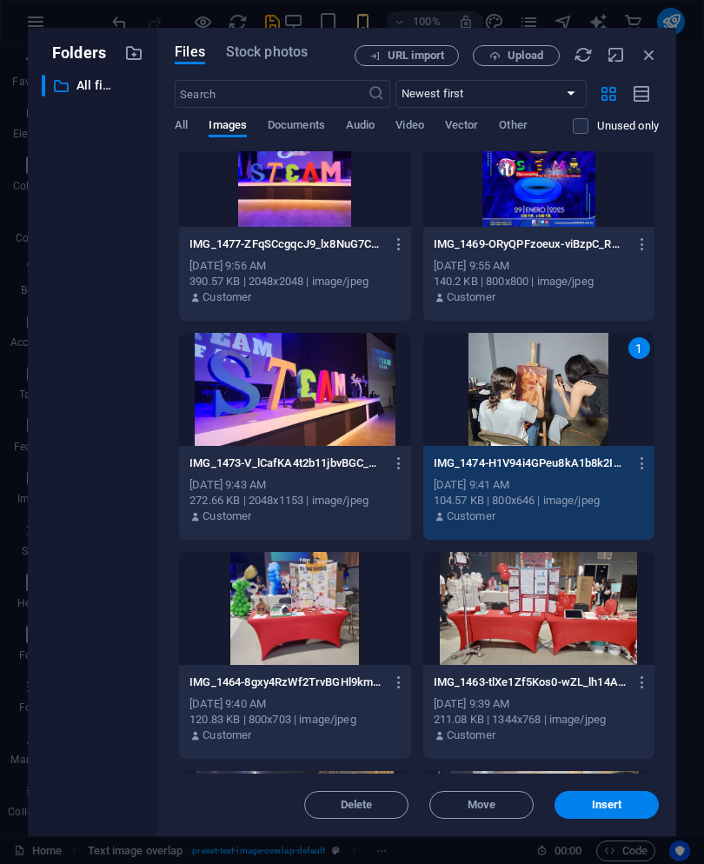
click at [631, 793] on button "Insert" at bounding box center [607, 805] width 104 height 28
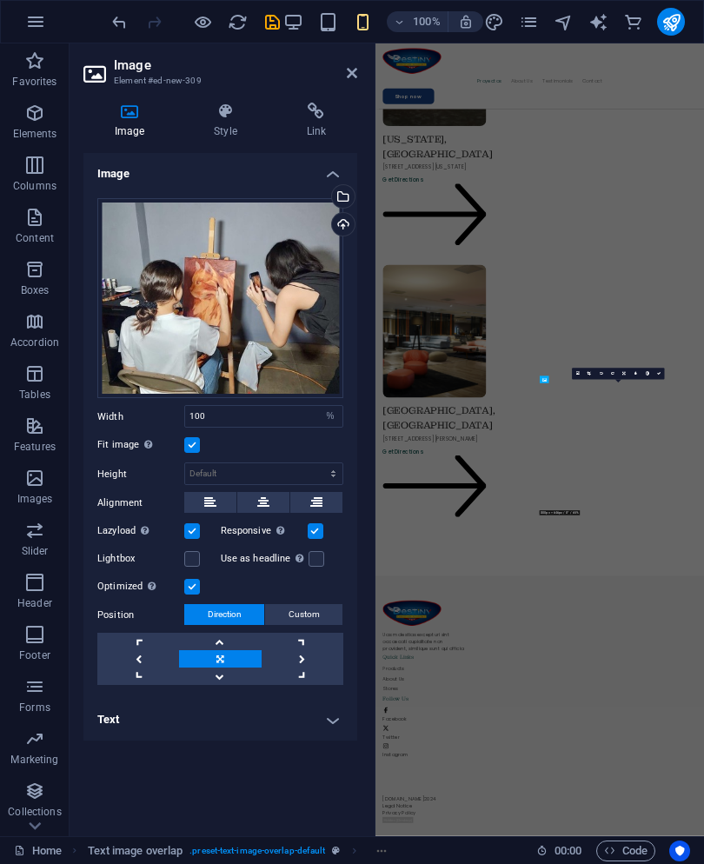
scroll to position [4420, 0]
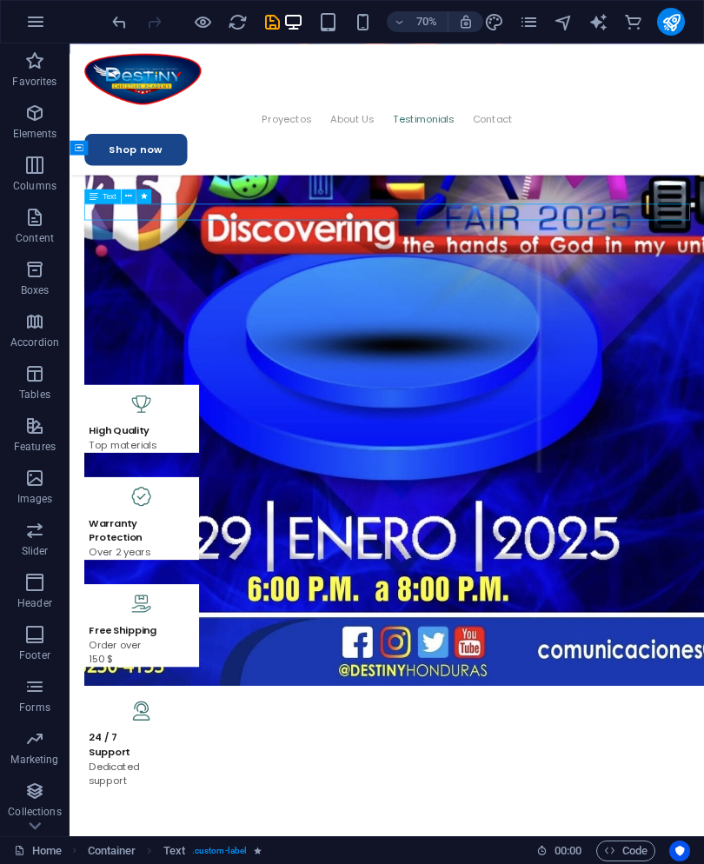
scroll to position [4353, 0]
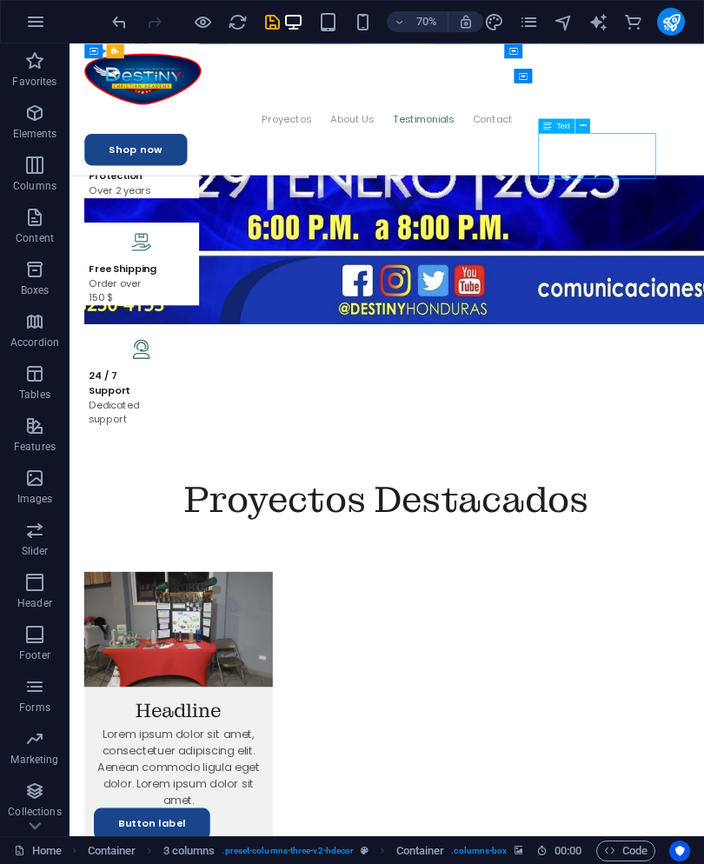
scroll to position [4871, 0]
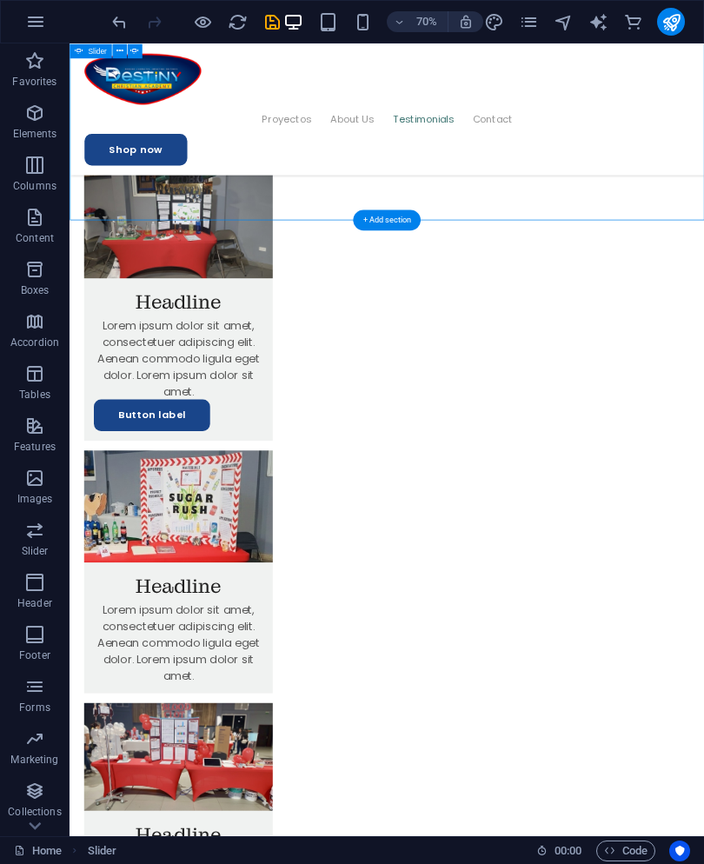
scroll to position [5427, 0]
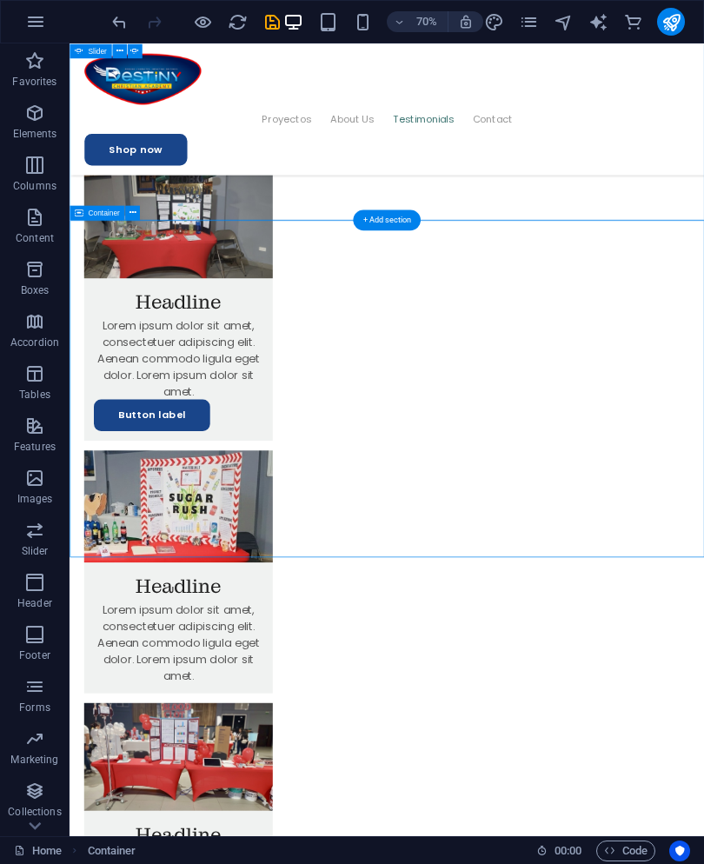
click at [136, 209] on icon at bounding box center [132, 212] width 7 height 13
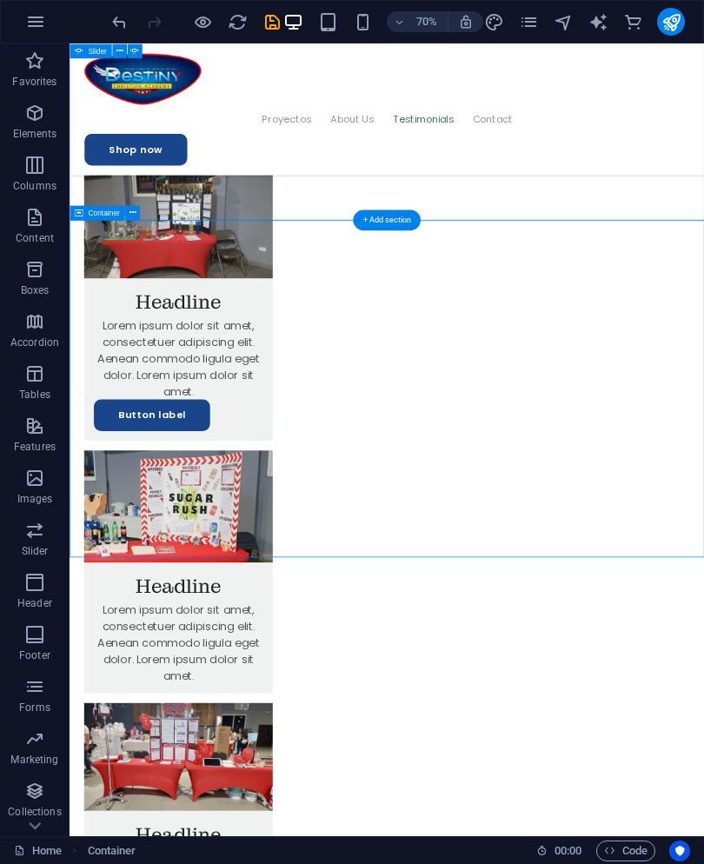
click at [137, 214] on button at bounding box center [132, 212] width 15 height 15
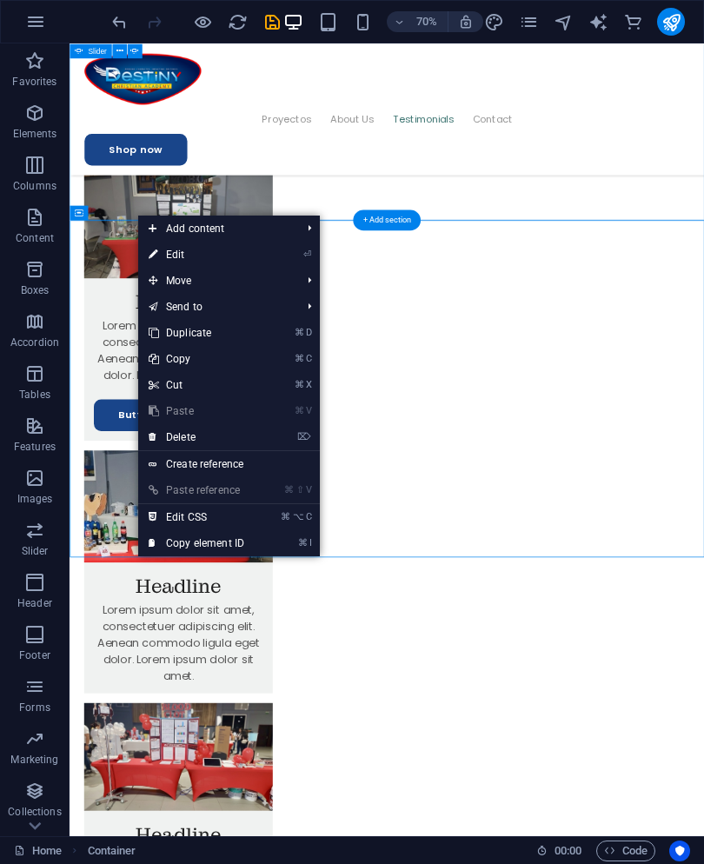
click at [150, 442] on icon at bounding box center [153, 437] width 9 height 26
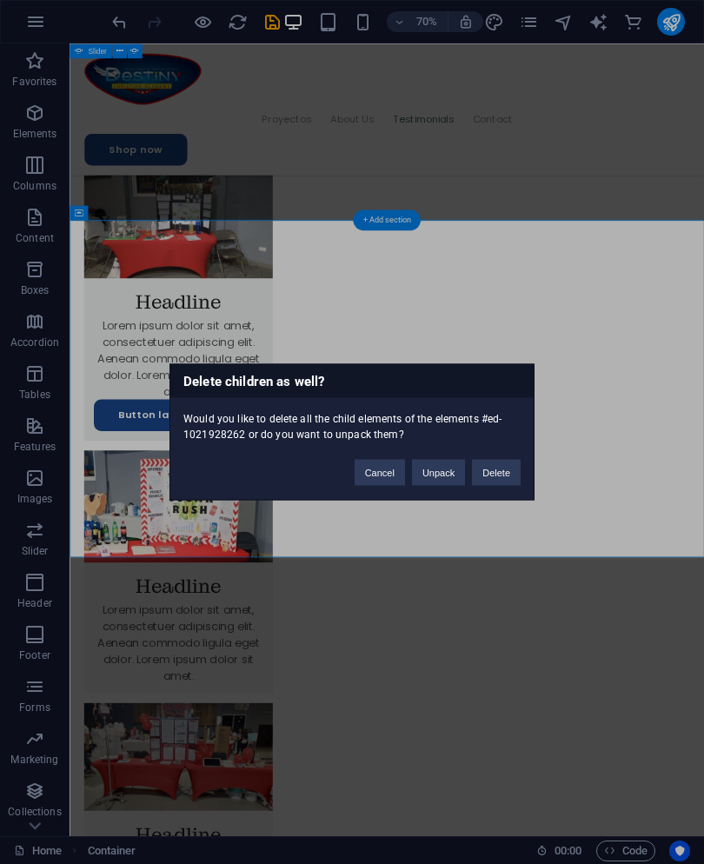
click at [504, 475] on button "Delete" at bounding box center [496, 473] width 49 height 26
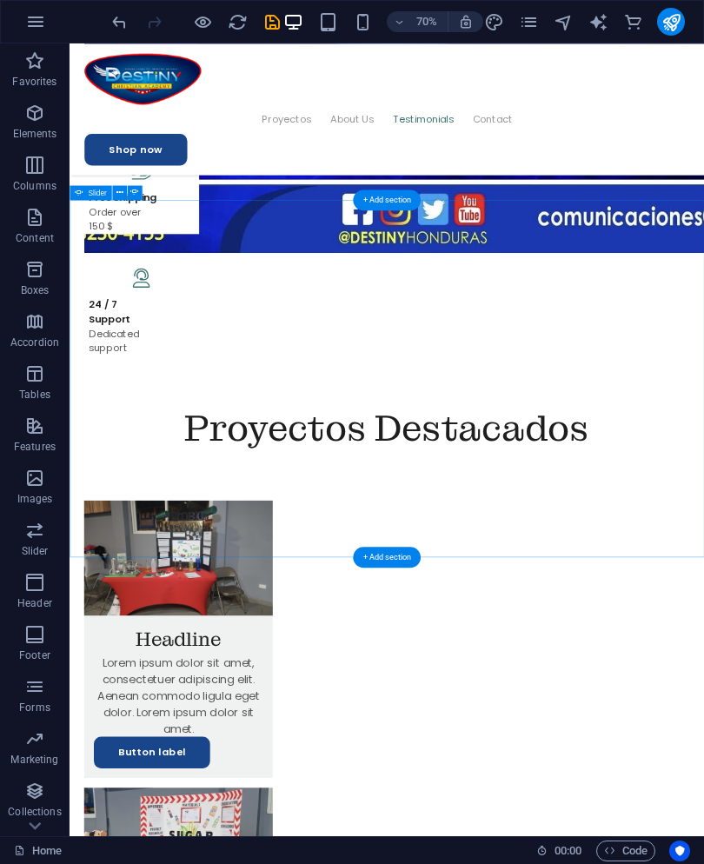
scroll to position [4913, 0]
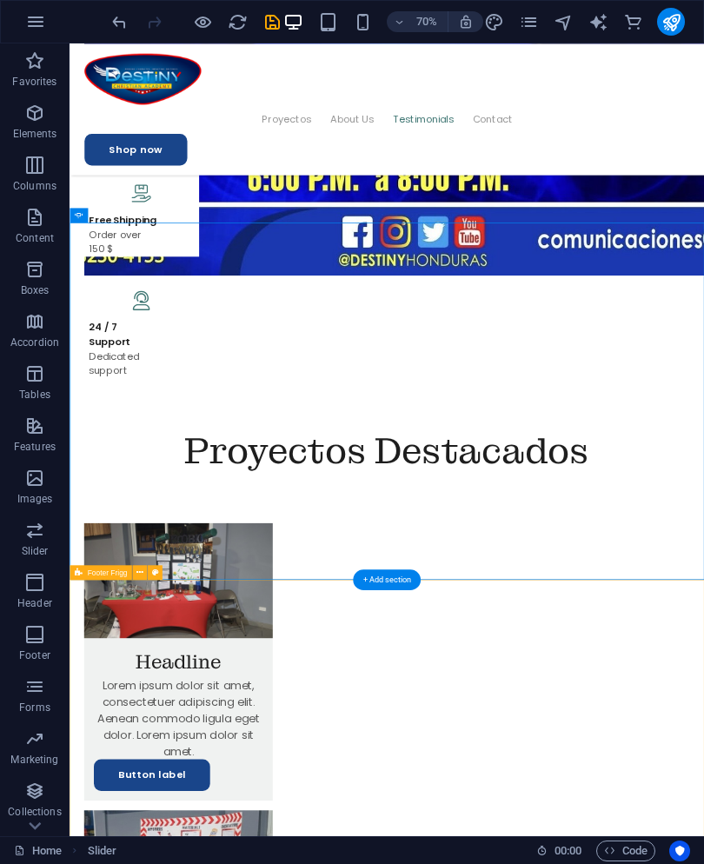
click at [397, 582] on div "+ Add section" at bounding box center [387, 580] width 68 height 21
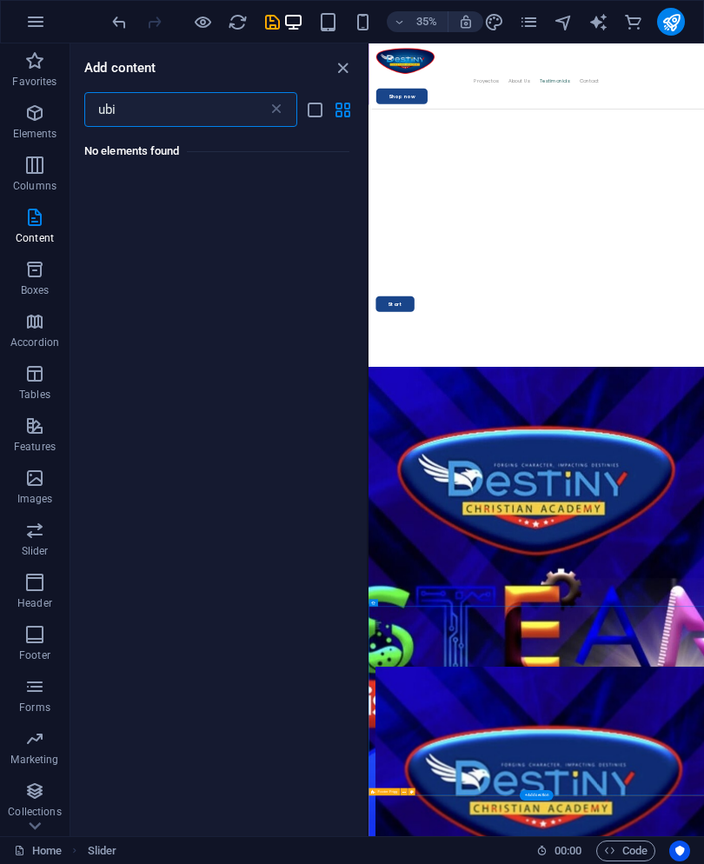
scroll to position [0, 0]
type input "u"
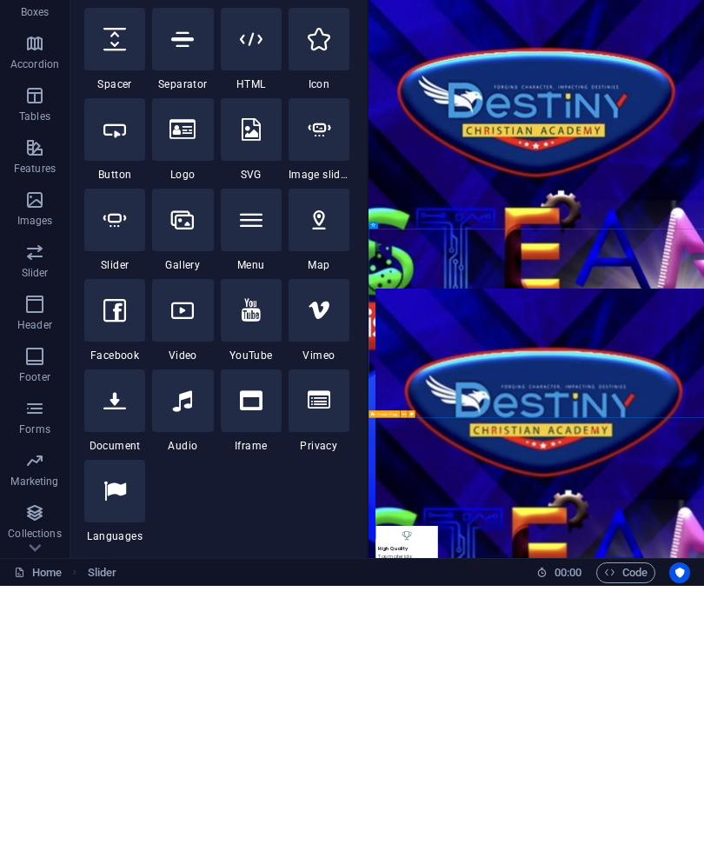
scroll to position [5196, 0]
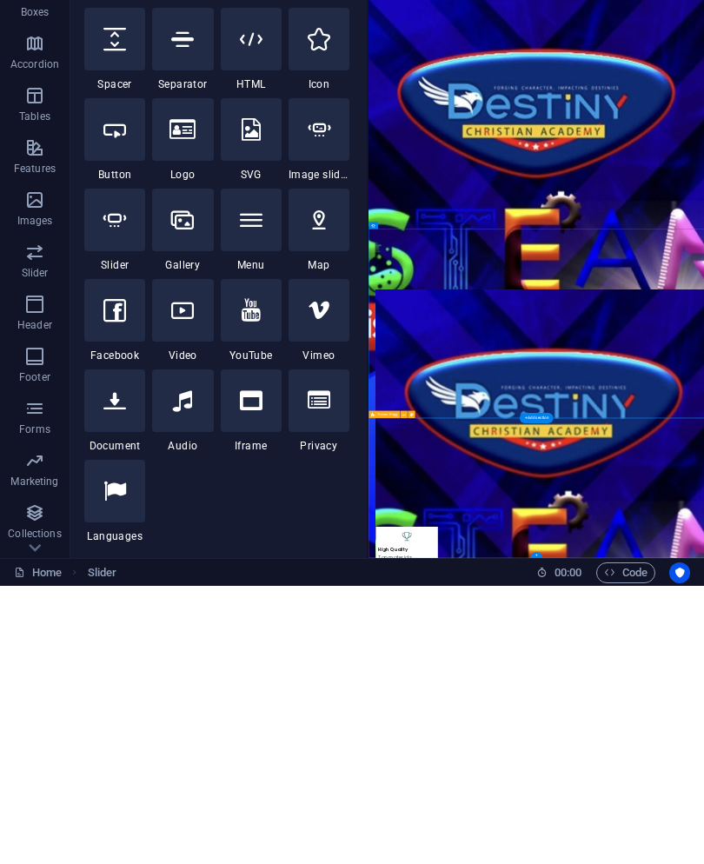
click at [539, 691] on div "+ Add section" at bounding box center [537, 696] width 34 height 10
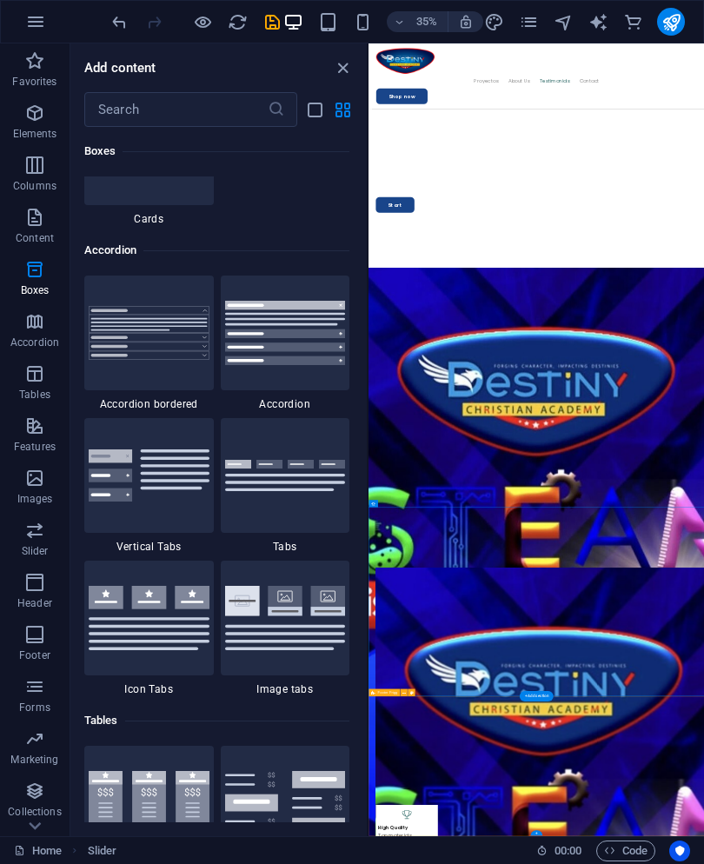
scroll to position [5474, 0]
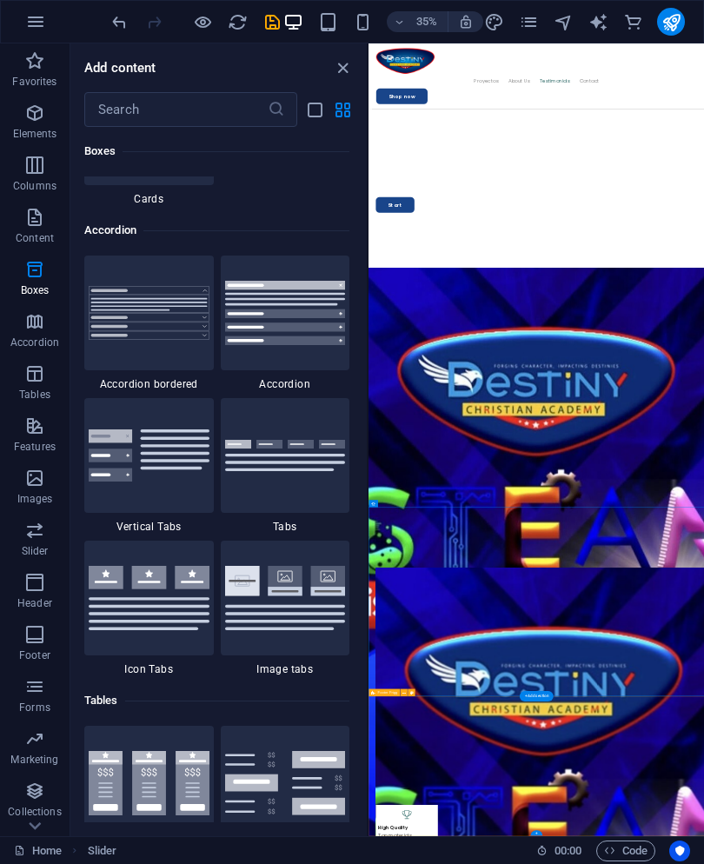
click at [124, 106] on input "text" at bounding box center [175, 109] width 183 height 35
type input "g"
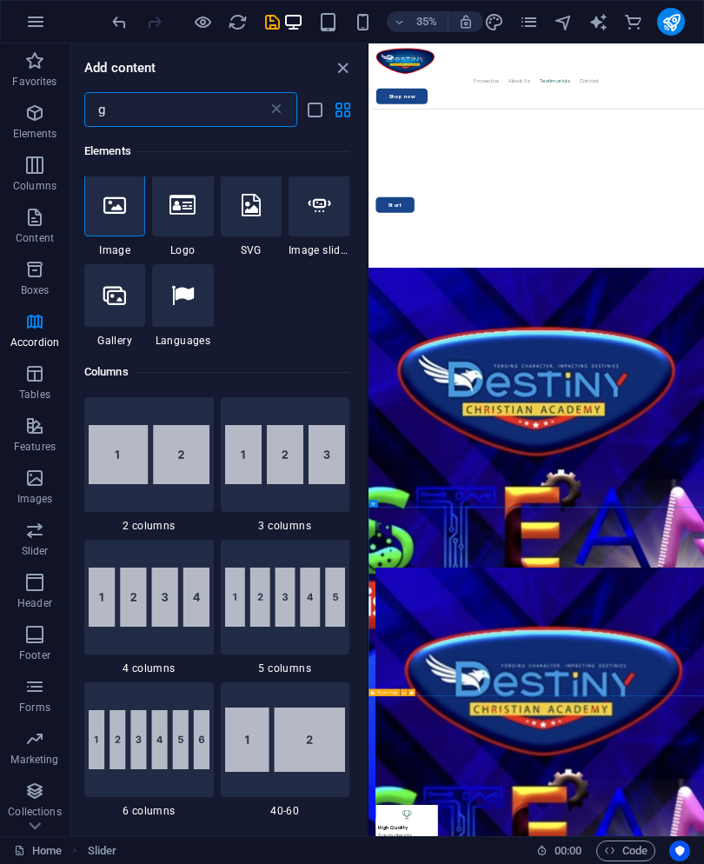
scroll to position [0, 0]
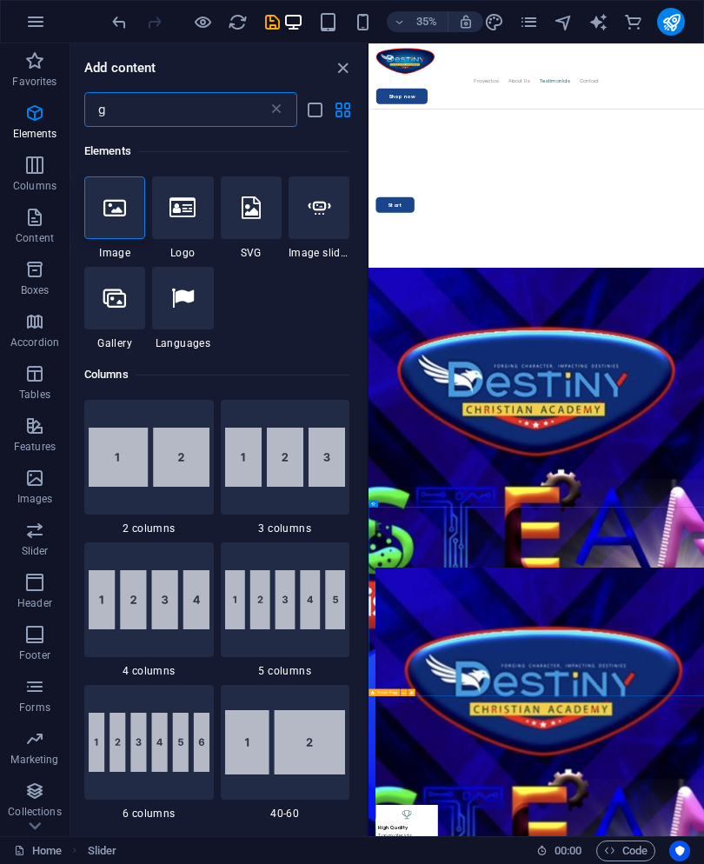
click at [110, 304] on icon at bounding box center [114, 298] width 23 height 23
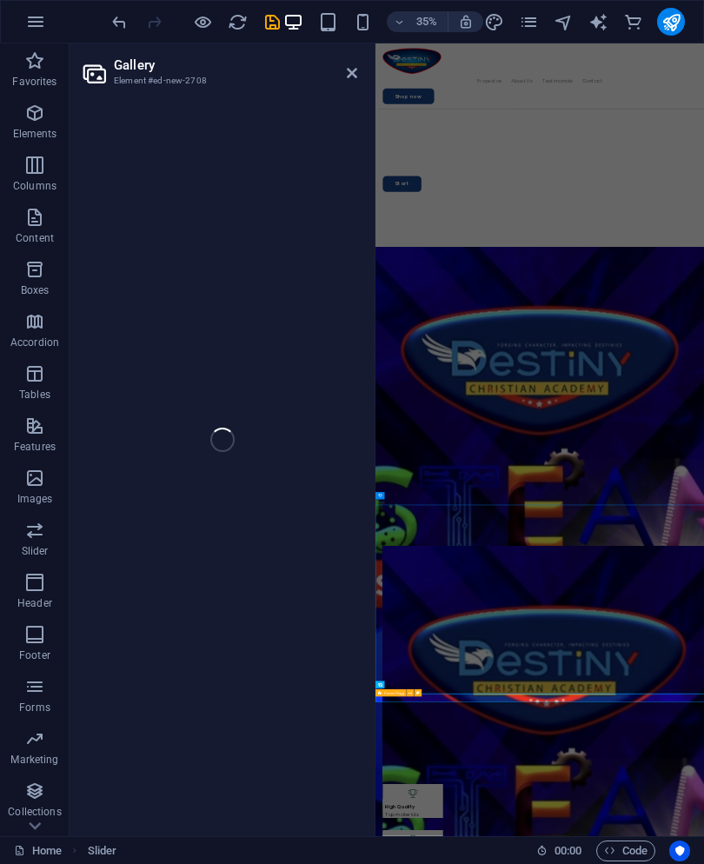
select select "4"
select select "%"
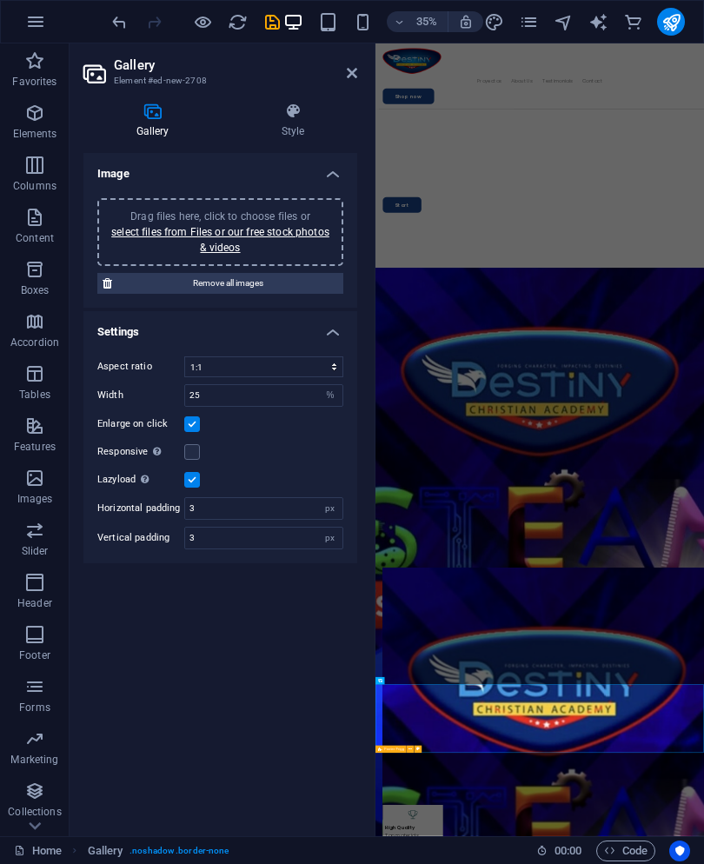
click at [115, 305] on div "Drag files here, click to choose files or select files from Files or our free s…" at bounding box center [220, 245] width 274 height 123
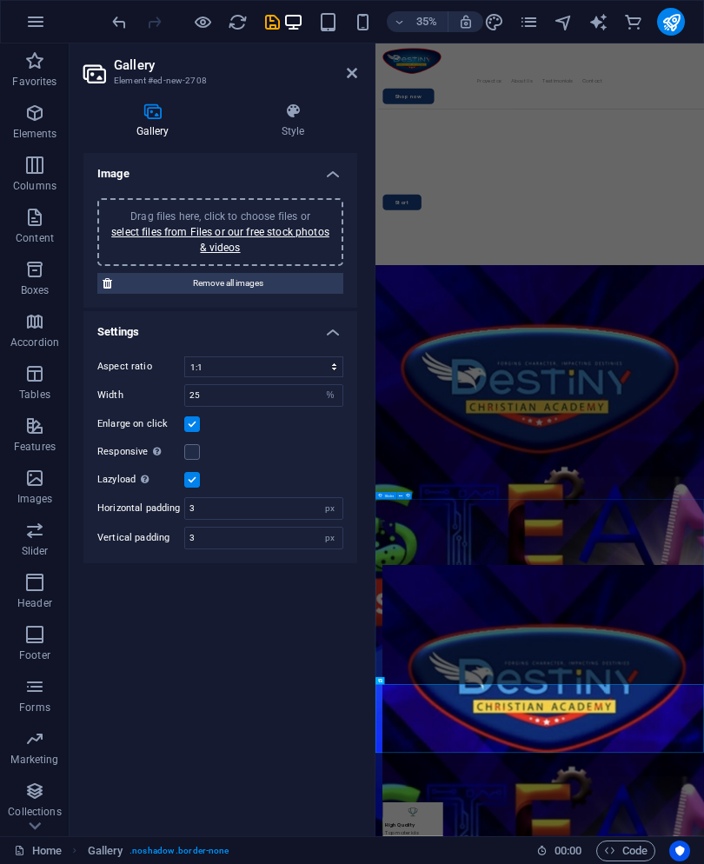
click at [355, 71] on icon at bounding box center [352, 73] width 10 height 14
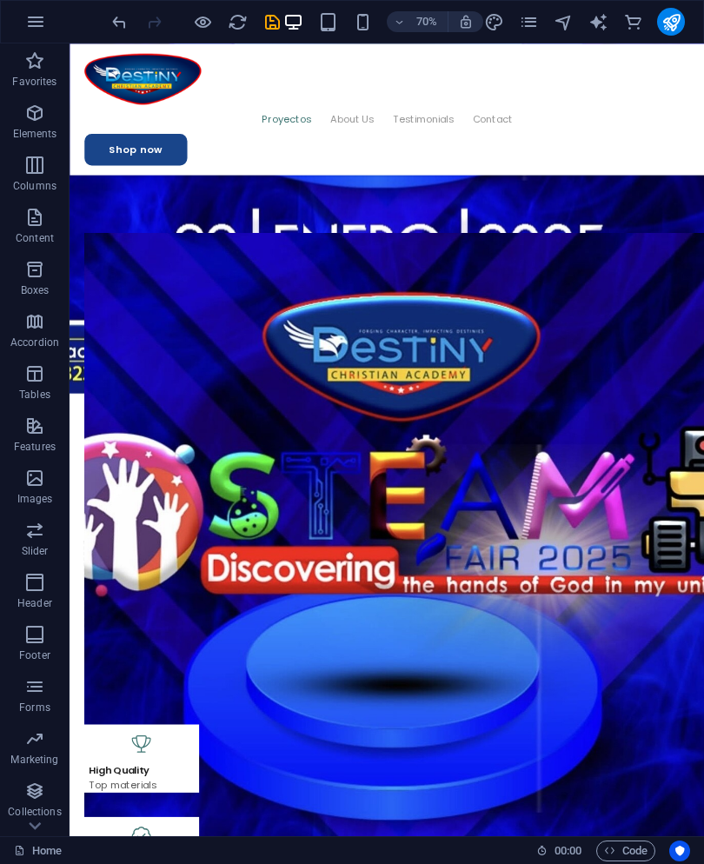
scroll to position [3835, 0]
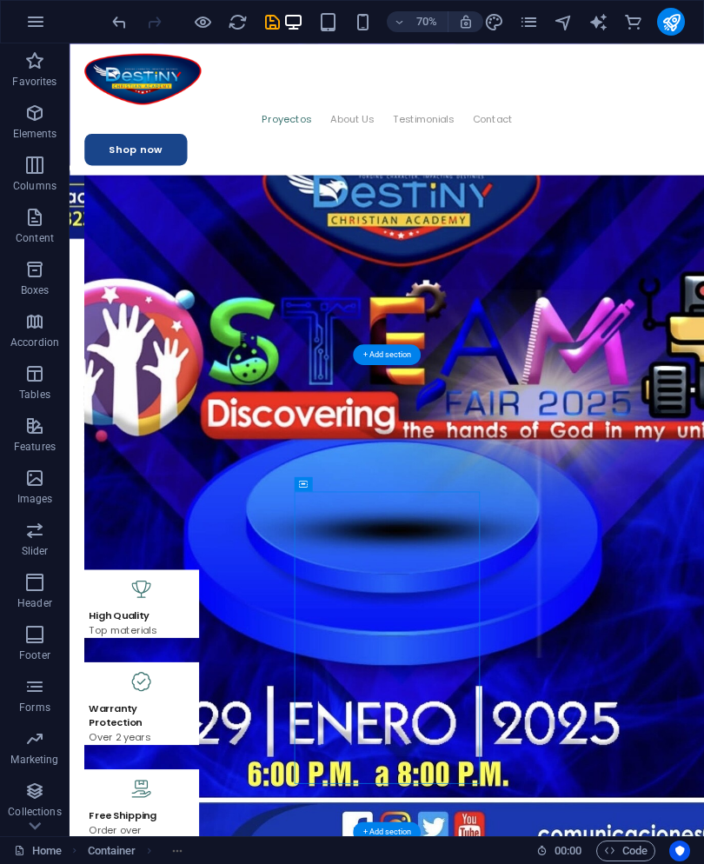
scroll to position [4072, 0]
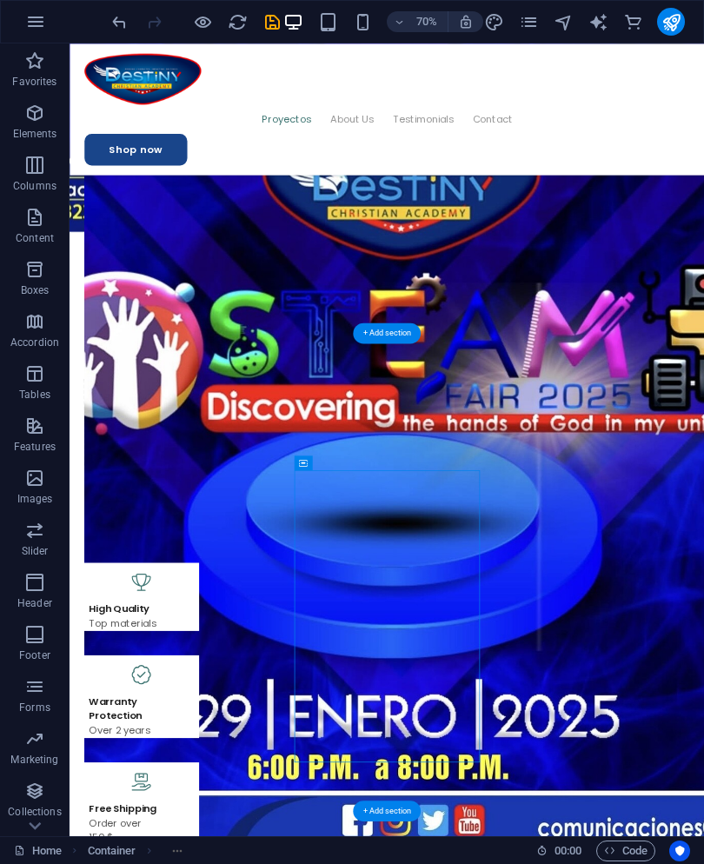
click at [278, 26] on icon "save" at bounding box center [273, 22] width 20 height 20
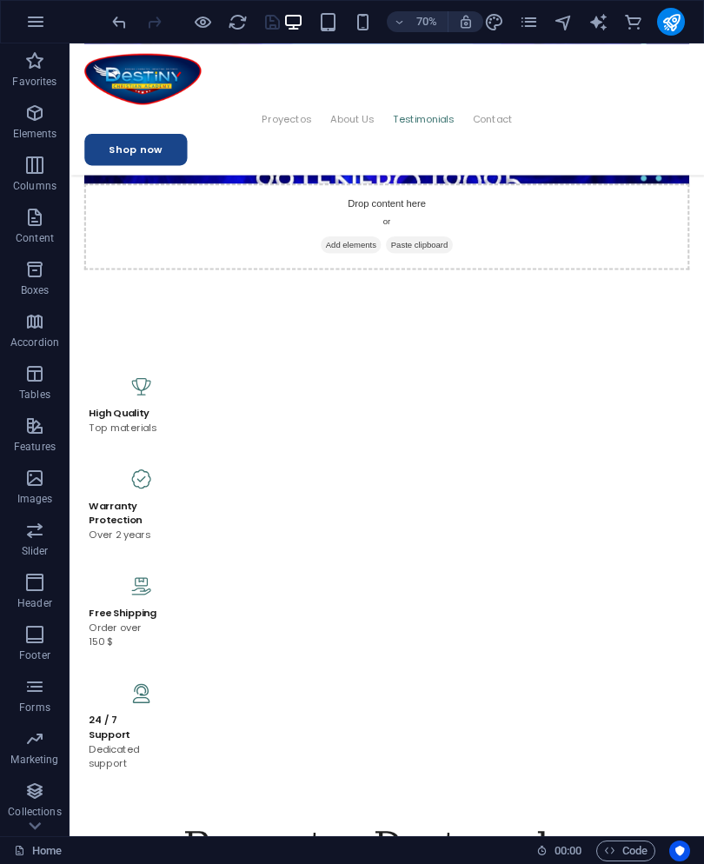
scroll to position [4355, 0]
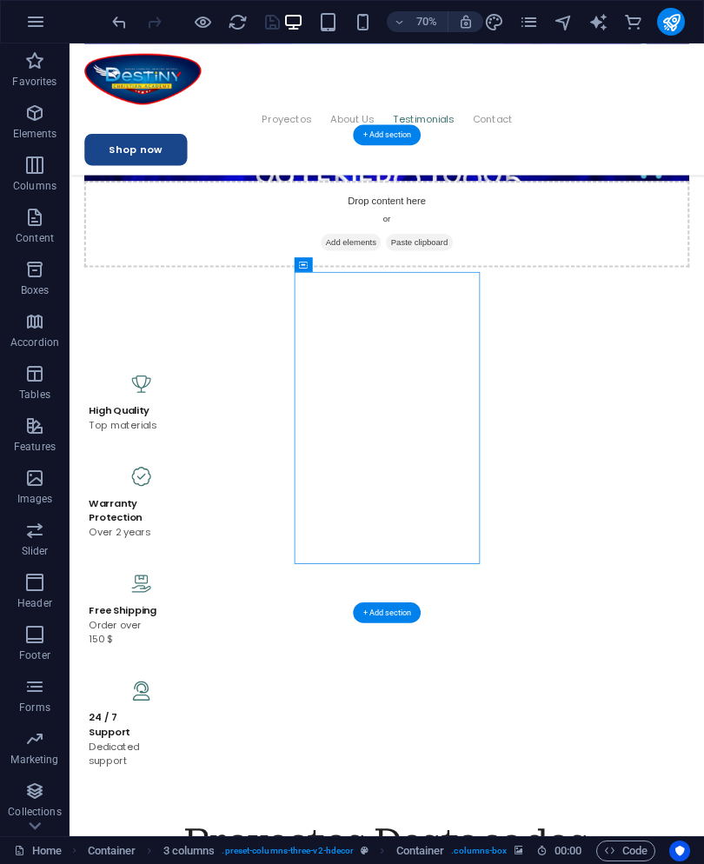
click at [310, 266] on div "Container" at bounding box center [303, 264] width 18 height 15
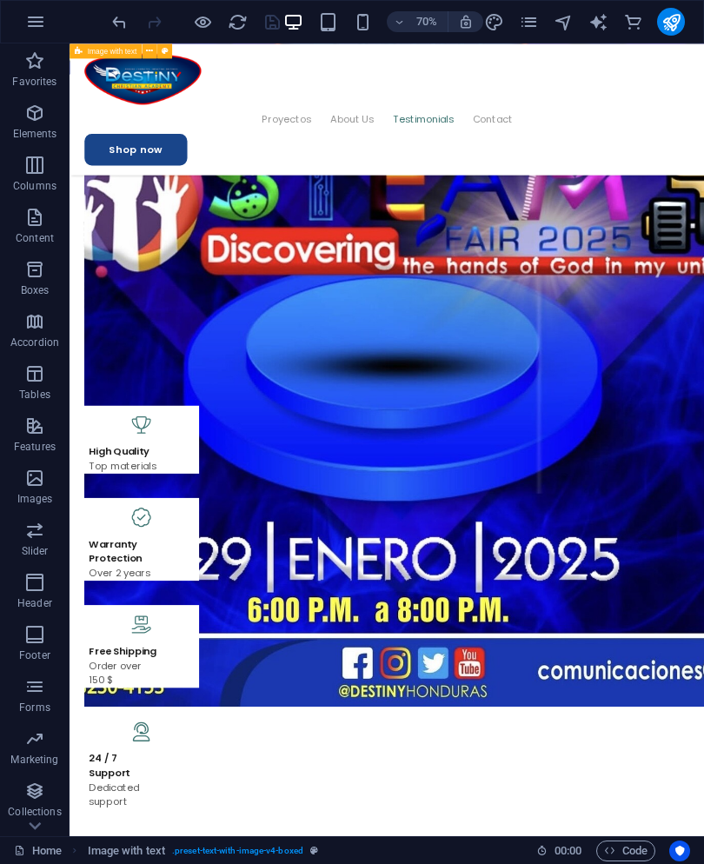
scroll to position [4301, 0]
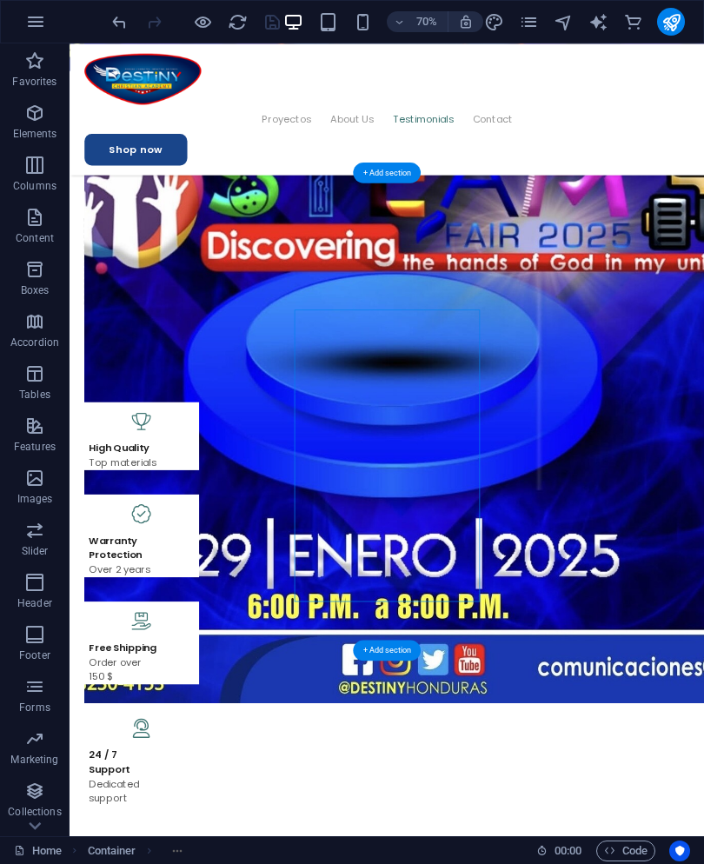
select select "px"
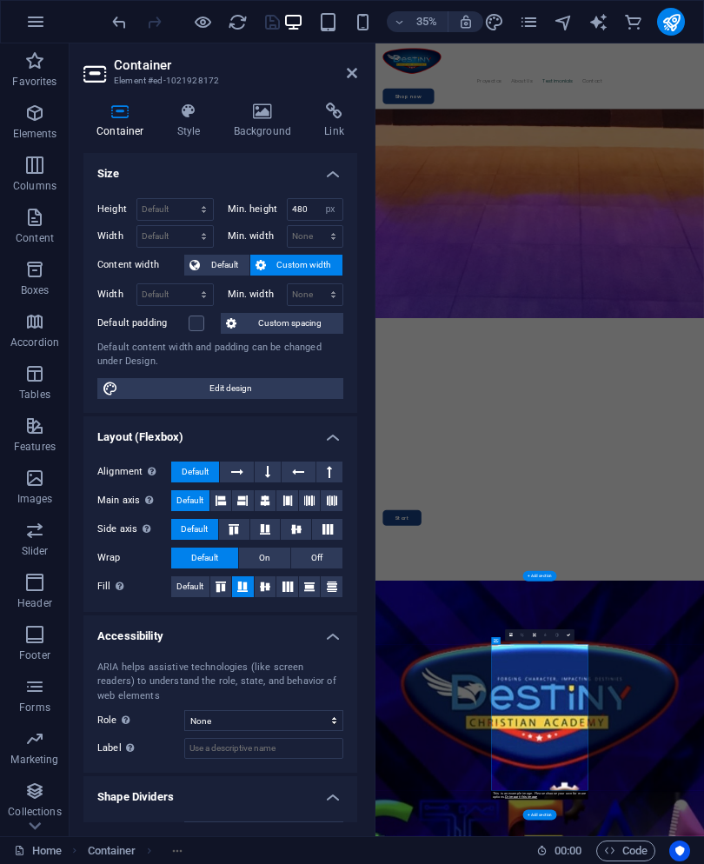
click at [268, 117] on icon at bounding box center [263, 111] width 84 height 17
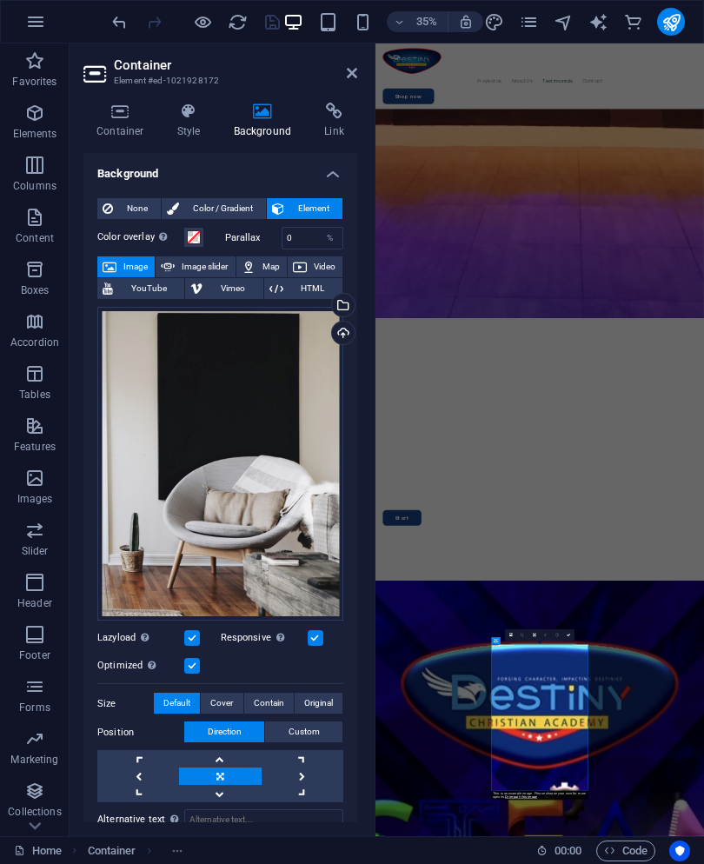
click at [261, 118] on icon at bounding box center [263, 111] width 84 height 17
click at [350, 334] on div "Upload" at bounding box center [342, 335] width 26 height 26
click at [346, 306] on div "Select files from the file manager, stock photos, or upload file(s)" at bounding box center [342, 307] width 26 height 26
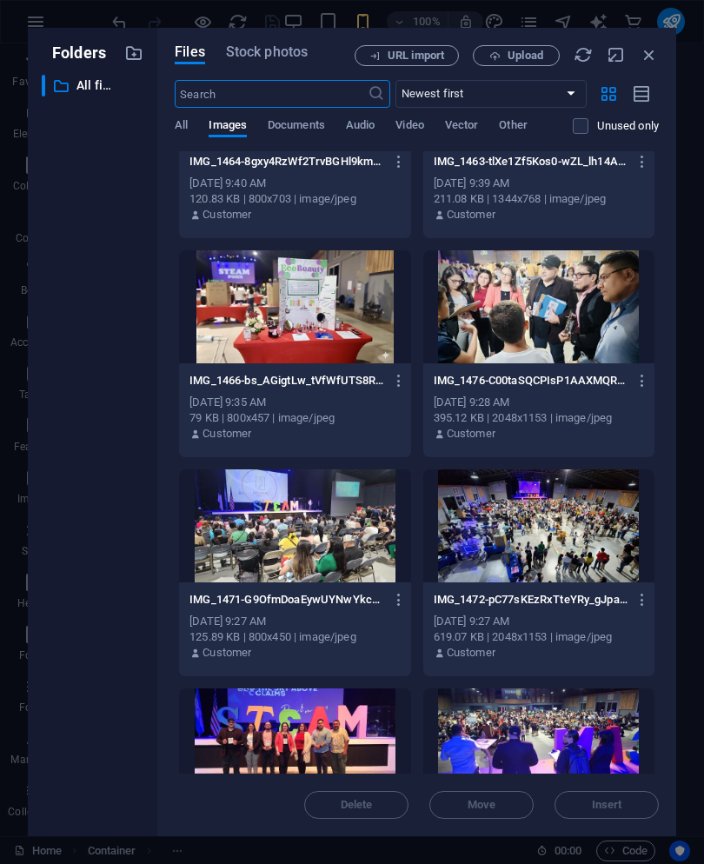
scroll to position [1438, 0]
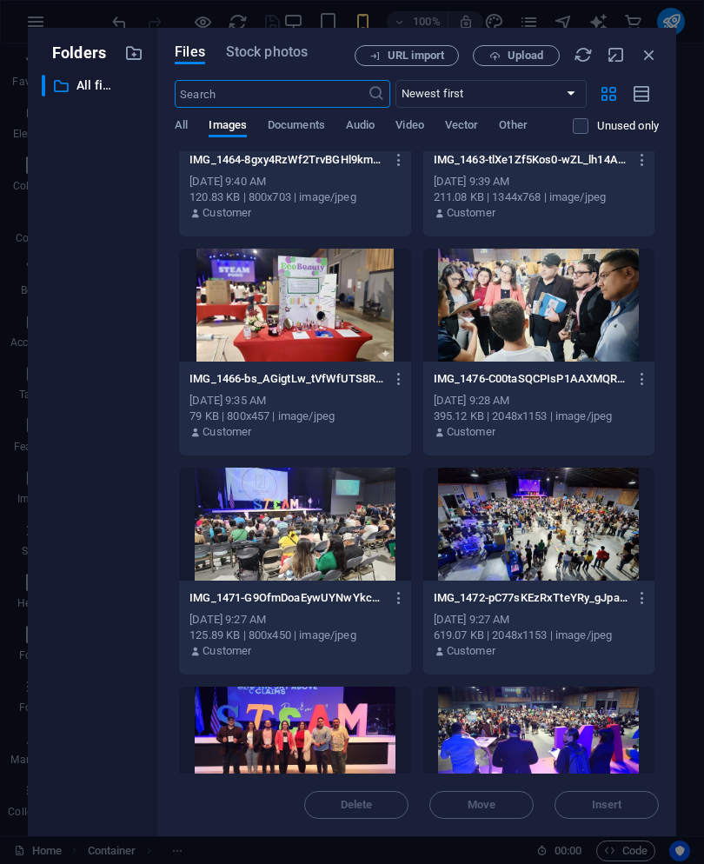
click at [519, 510] on div at bounding box center [539, 524] width 231 height 113
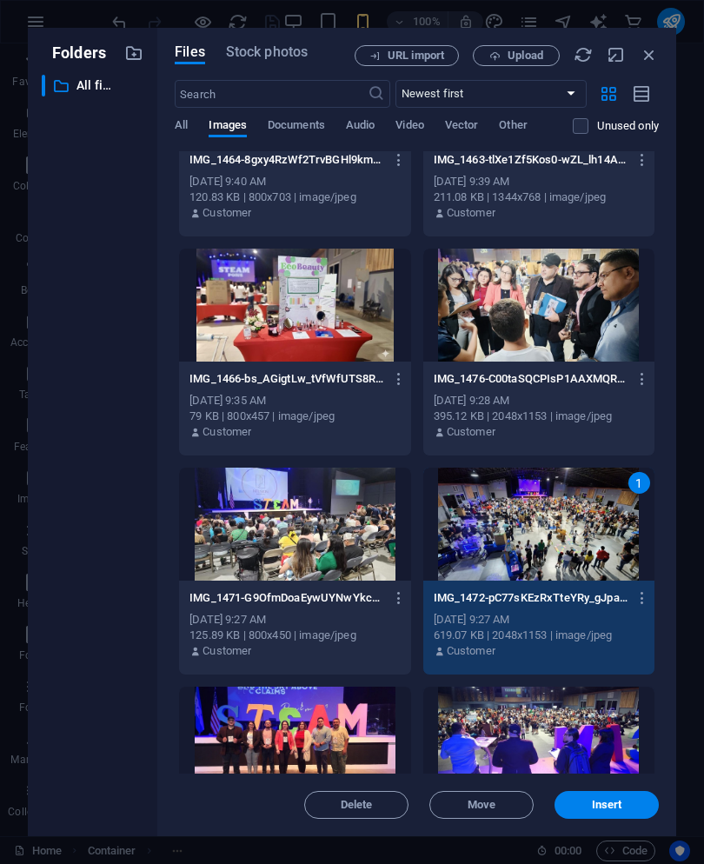
click at [630, 797] on button "Insert" at bounding box center [607, 805] width 104 height 28
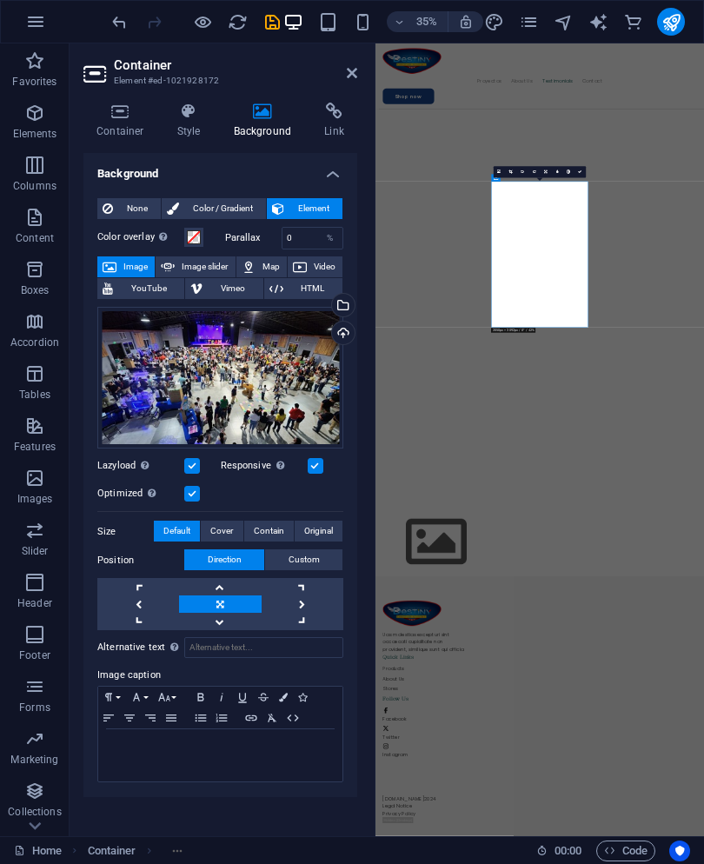
scroll to position [5364, 0]
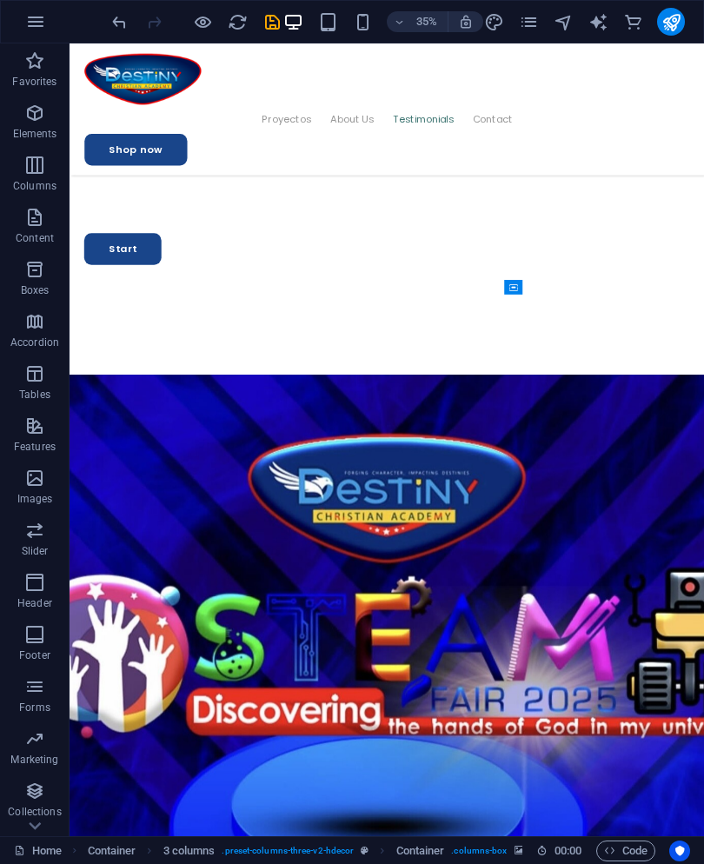
scroll to position [4323, 0]
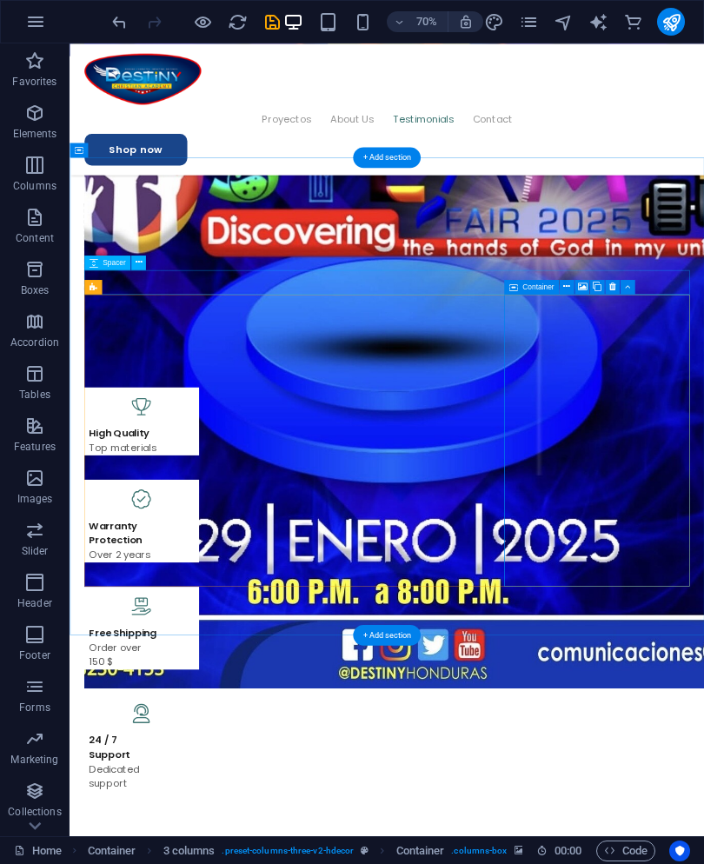
click at [585, 286] on icon at bounding box center [583, 286] width 10 height 13
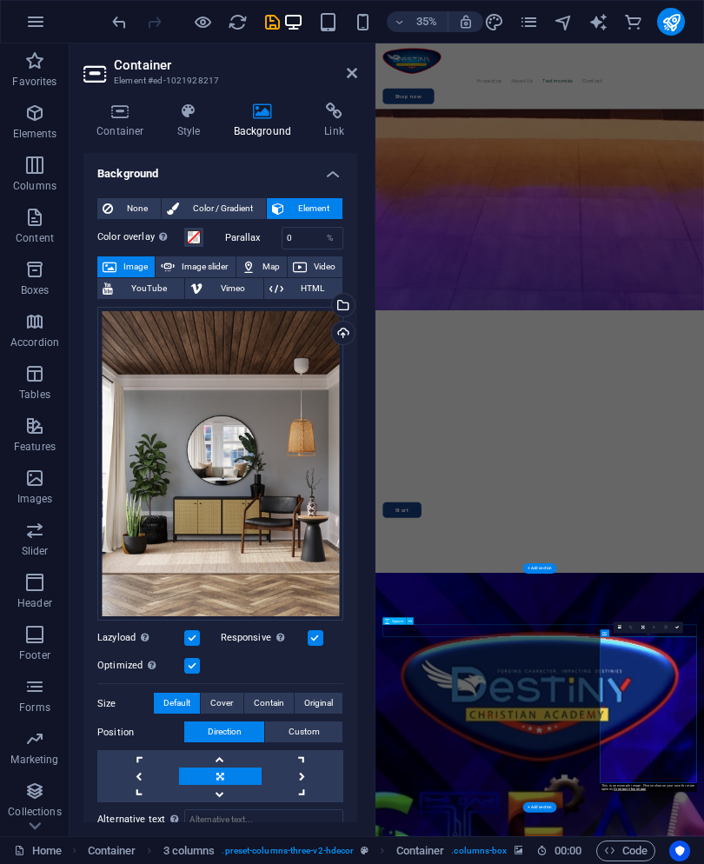
click at [342, 298] on div "Select files from the file manager, stock photos, or upload file(s)" at bounding box center [342, 307] width 26 height 26
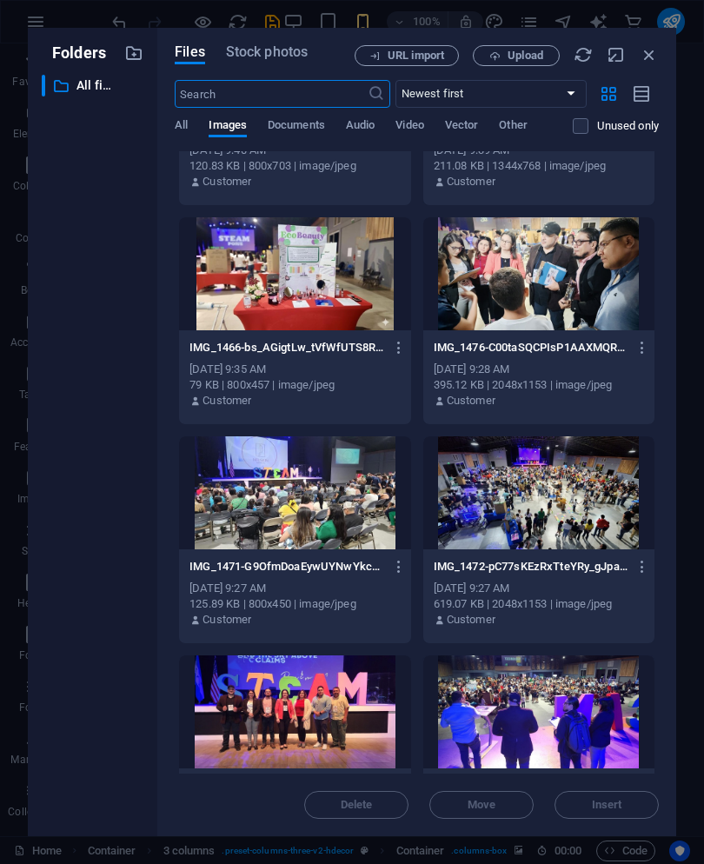
scroll to position [1473, 0]
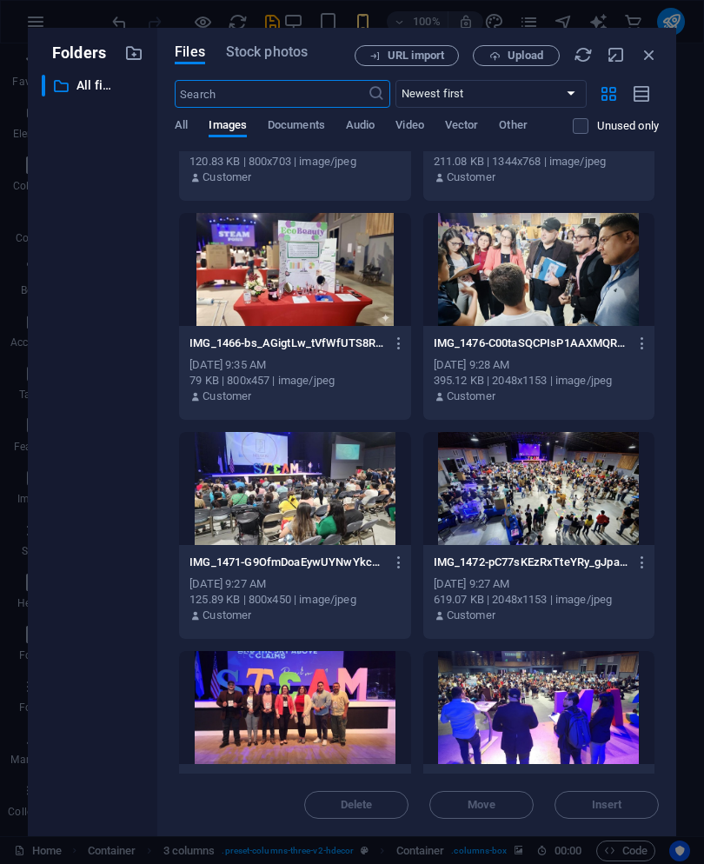
click at [370, 502] on div at bounding box center [294, 488] width 231 height 113
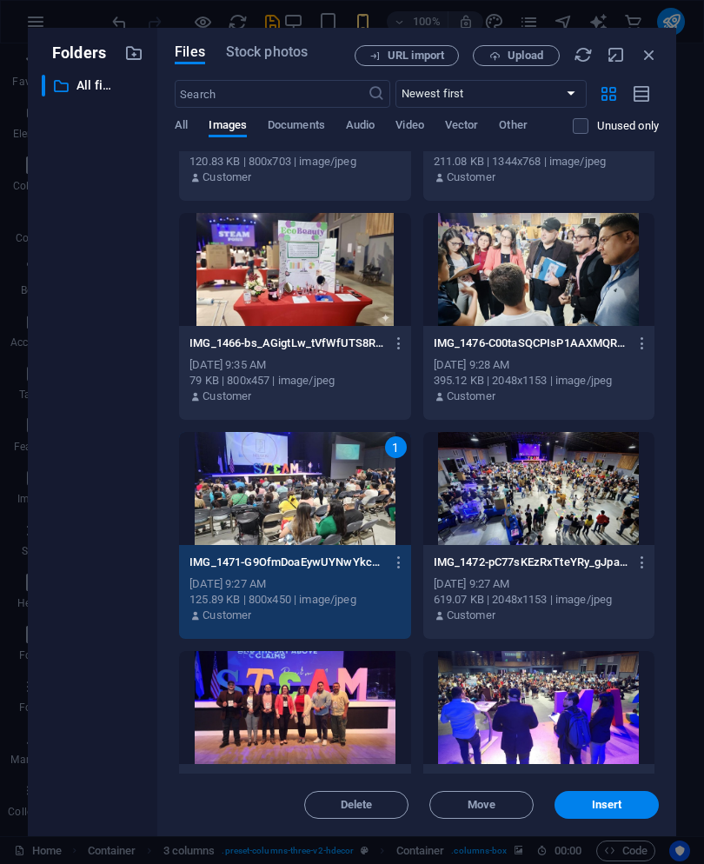
click at [615, 800] on span "Insert" at bounding box center [607, 805] width 30 height 10
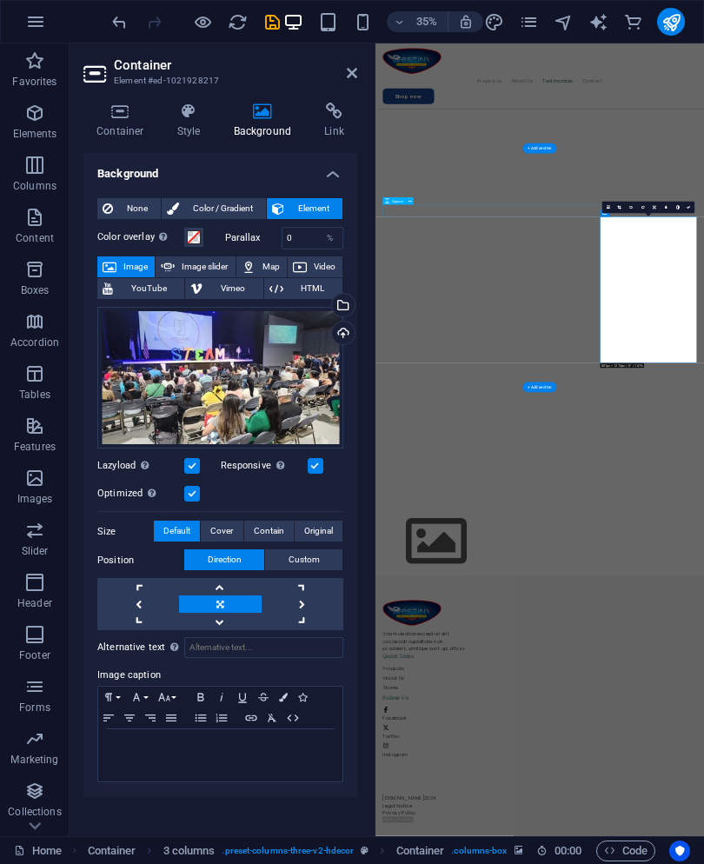
scroll to position [5364, 0]
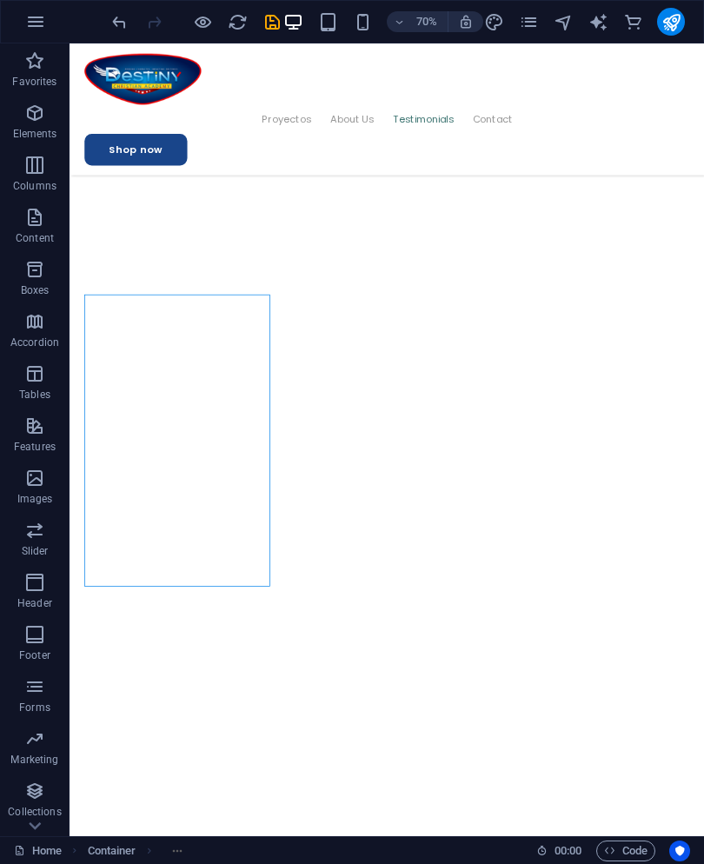
select select "px"
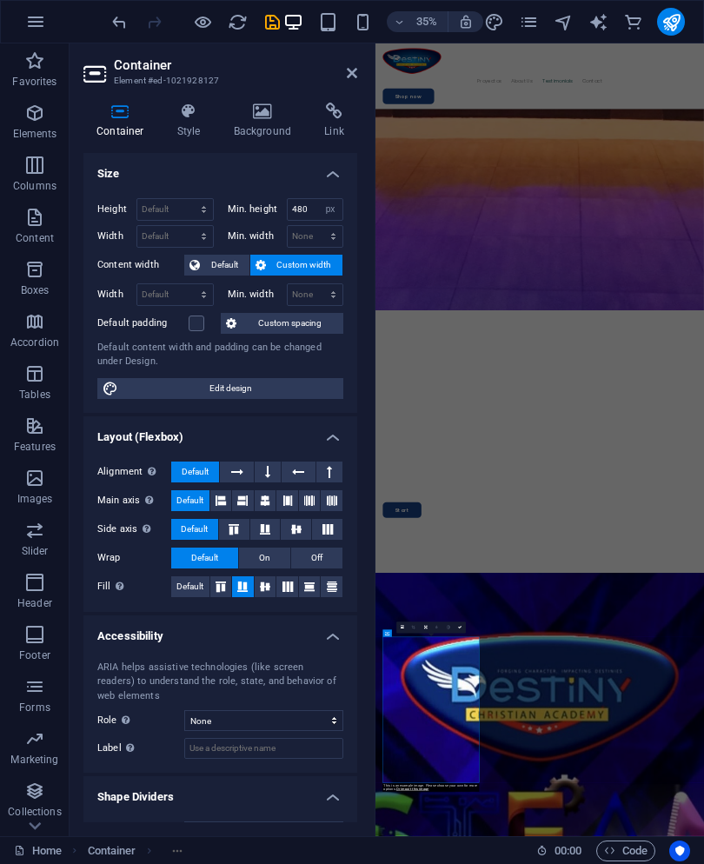
click at [257, 118] on icon at bounding box center [263, 111] width 84 height 17
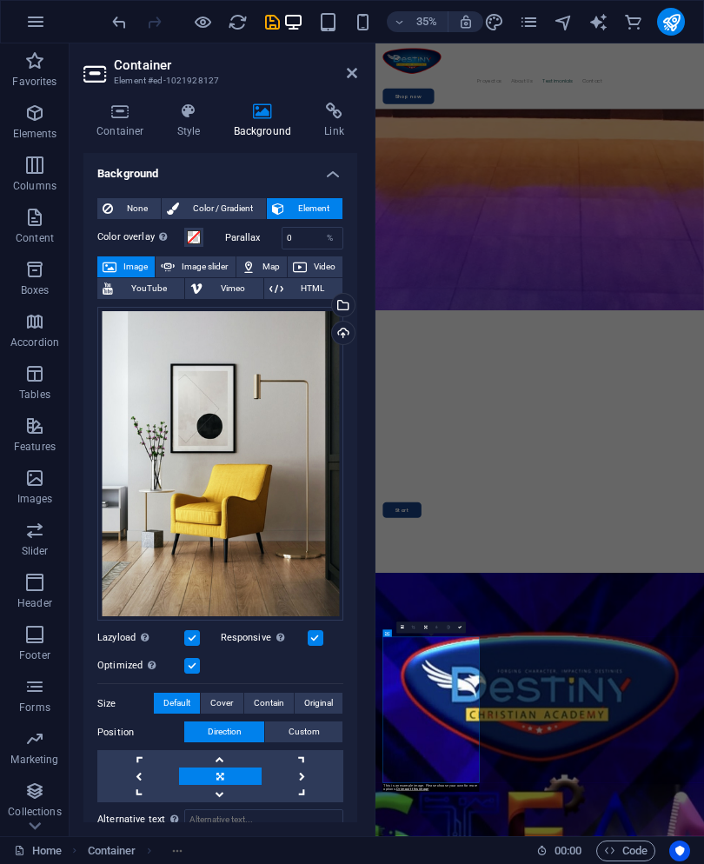
click at [344, 312] on div "Select files from the file manager, stock photos, or upload file(s)" at bounding box center [342, 307] width 26 height 26
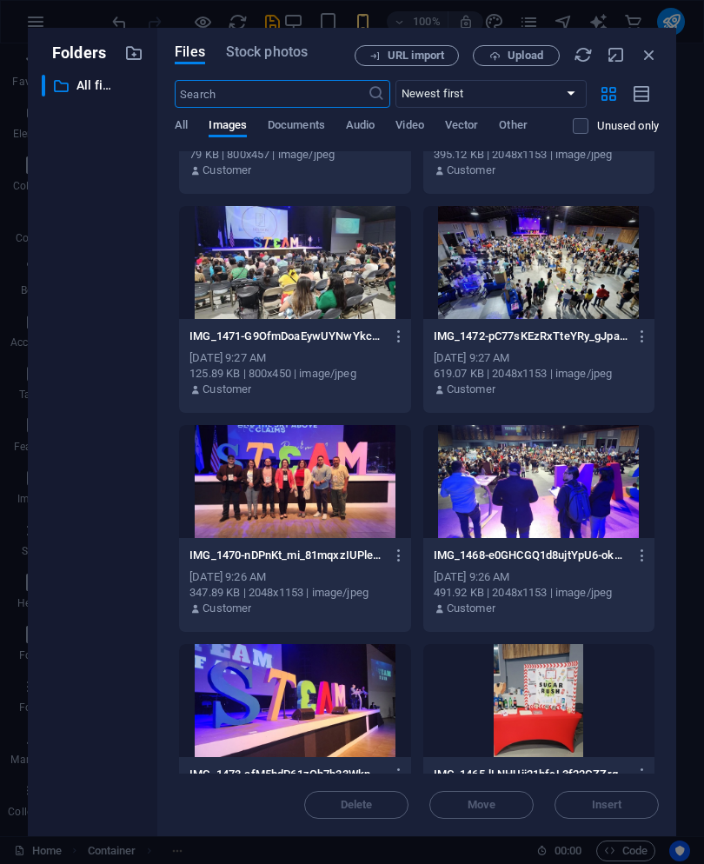
scroll to position [1758, 0]
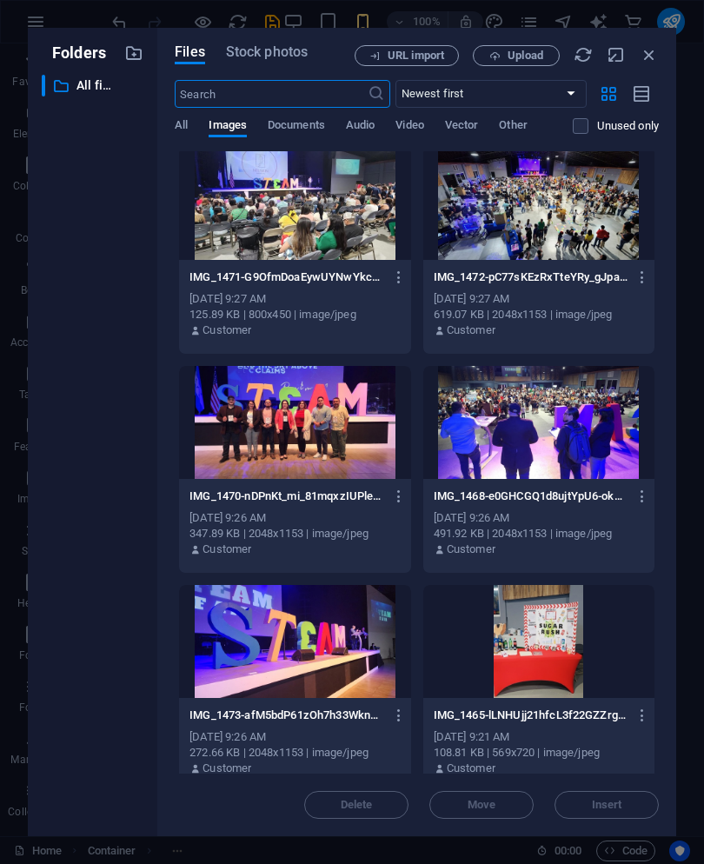
click at [589, 406] on div at bounding box center [539, 422] width 231 height 113
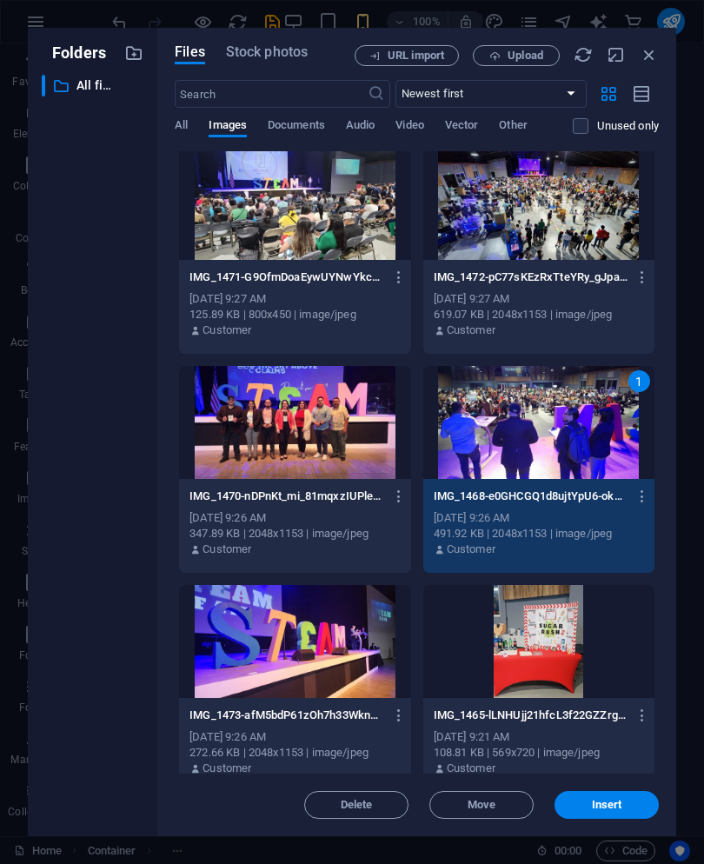
click at [615, 797] on button "Insert" at bounding box center [607, 805] width 104 height 28
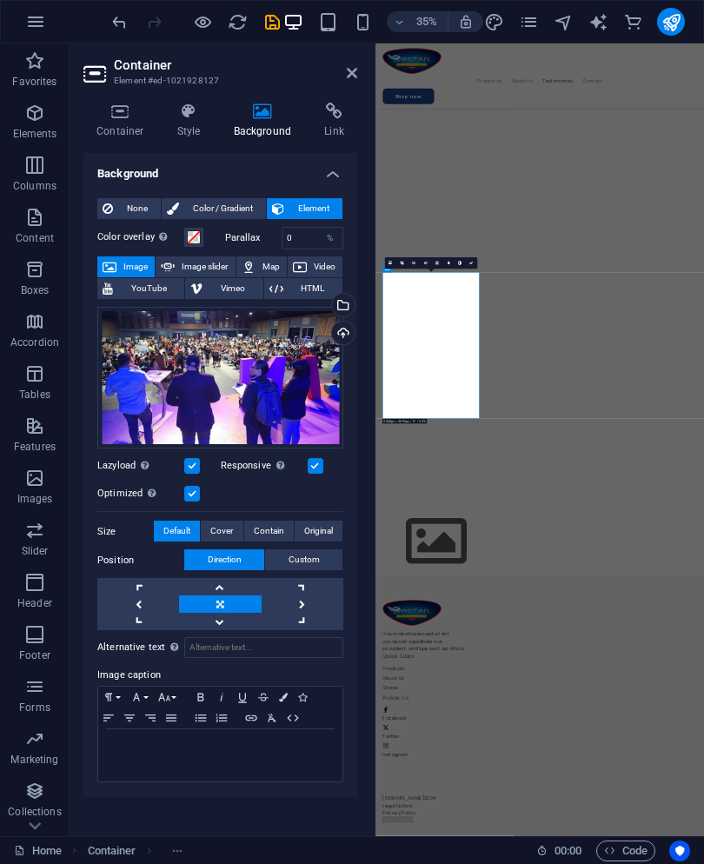
scroll to position [5364, 0]
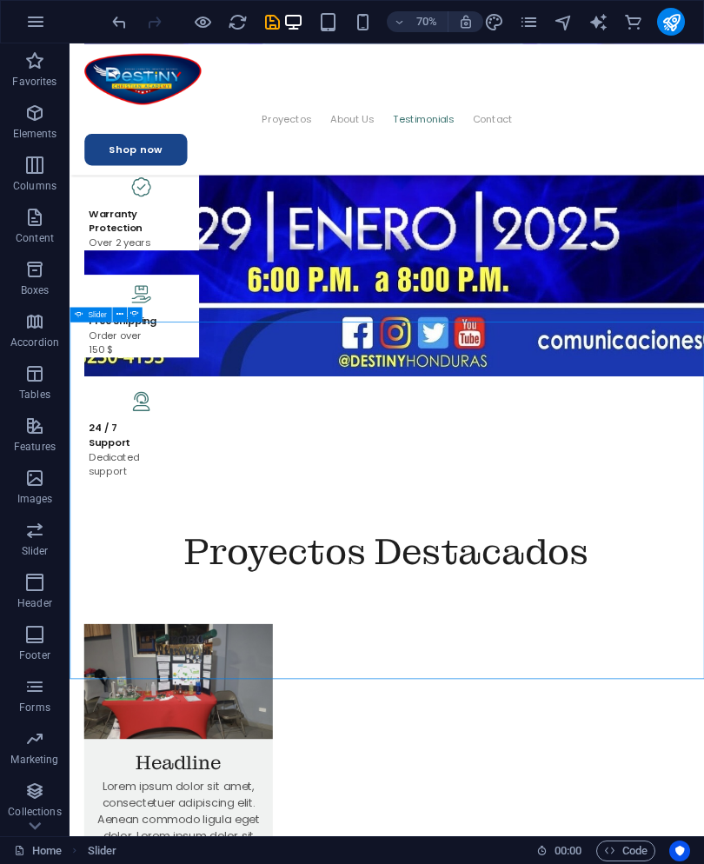
scroll to position [4758, 0]
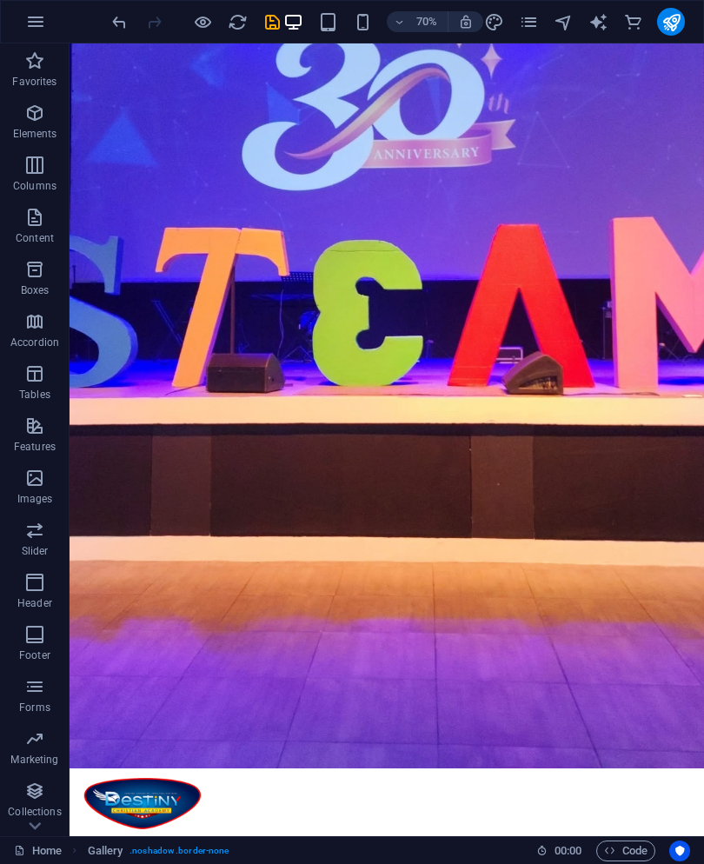
scroll to position [323, 0]
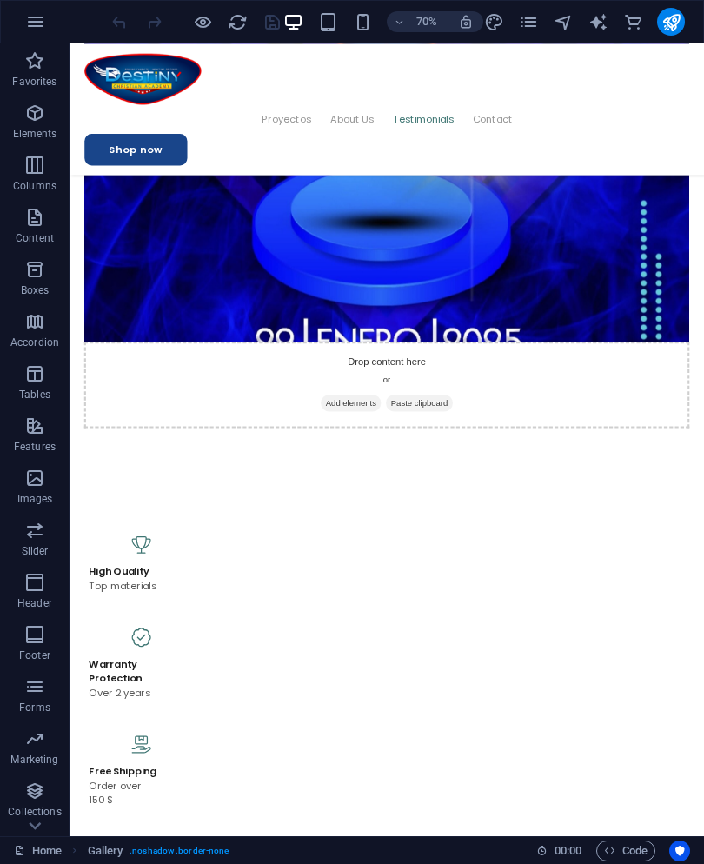
scroll to position [4069, 0]
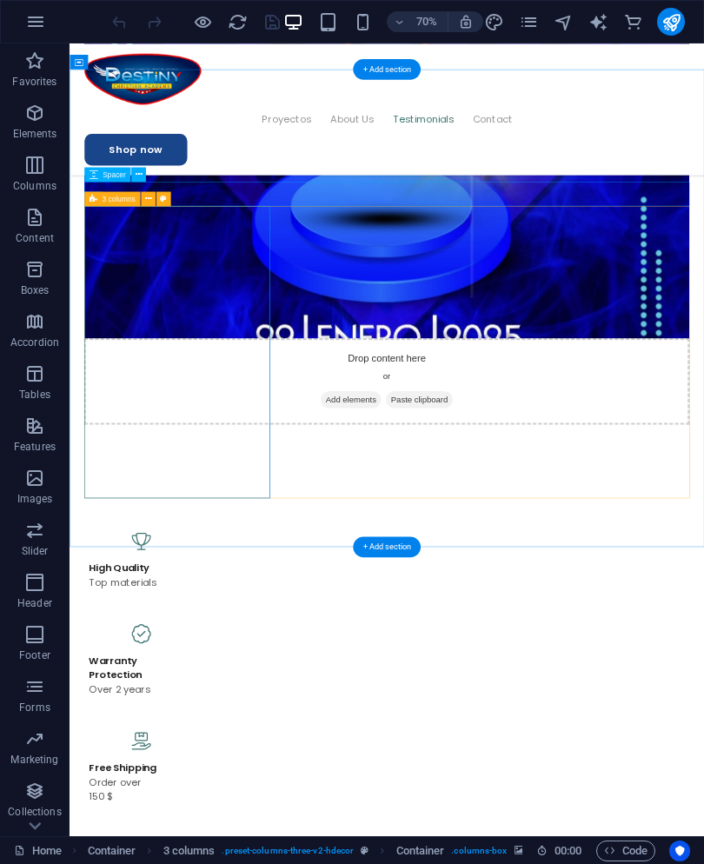
click at [150, 198] on icon at bounding box center [147, 198] width 7 height 13
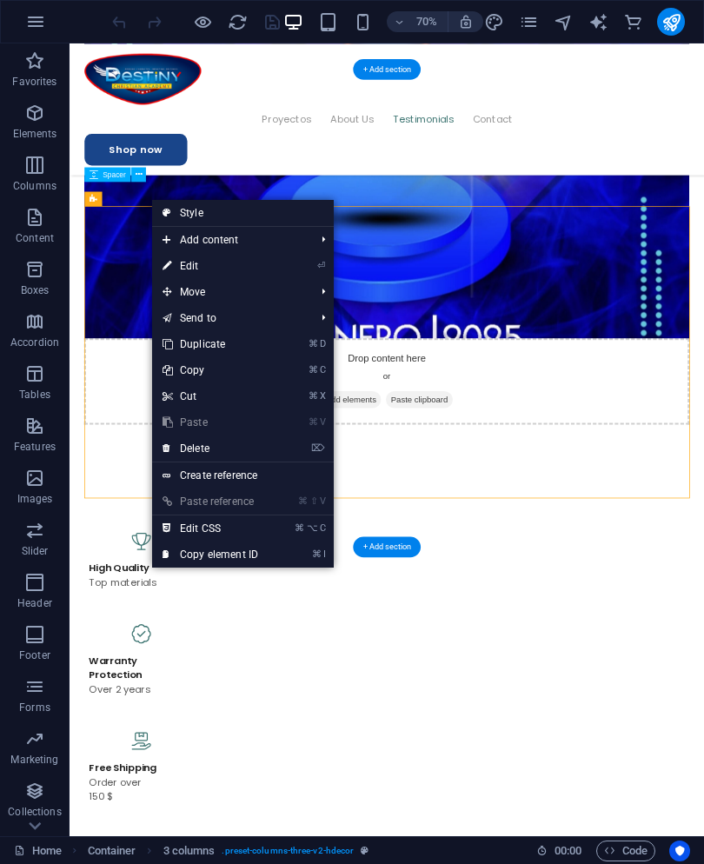
click at [293, 265] on li "⏎ Edit" at bounding box center [243, 266] width 182 height 26
click at [319, 264] on icon "⏎" at bounding box center [321, 265] width 8 height 11
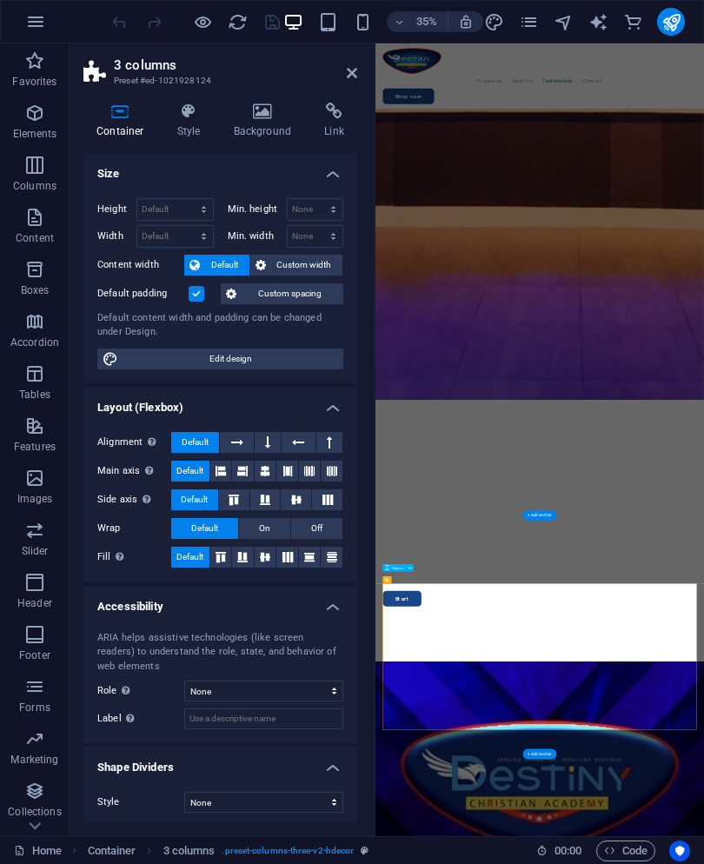
click at [278, 115] on icon at bounding box center [263, 111] width 84 height 17
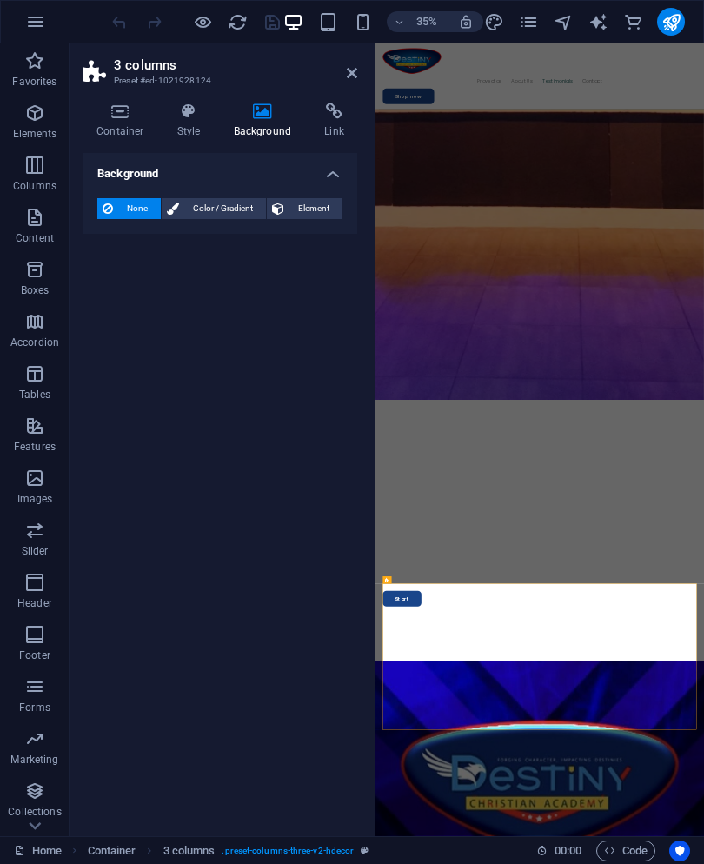
select select "px"
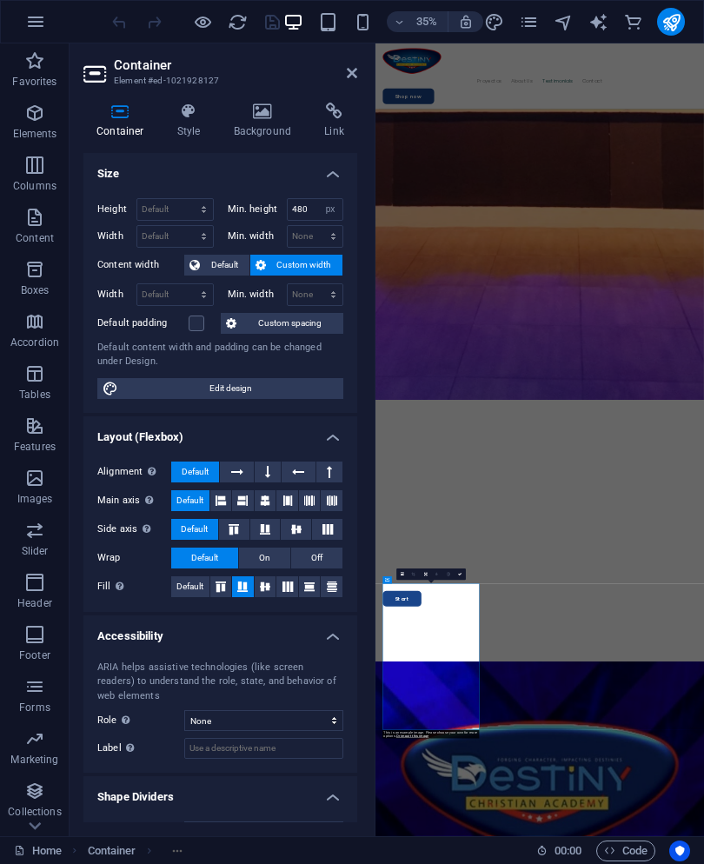
click at [266, 123] on h4 "Background" at bounding box center [266, 121] width 91 height 37
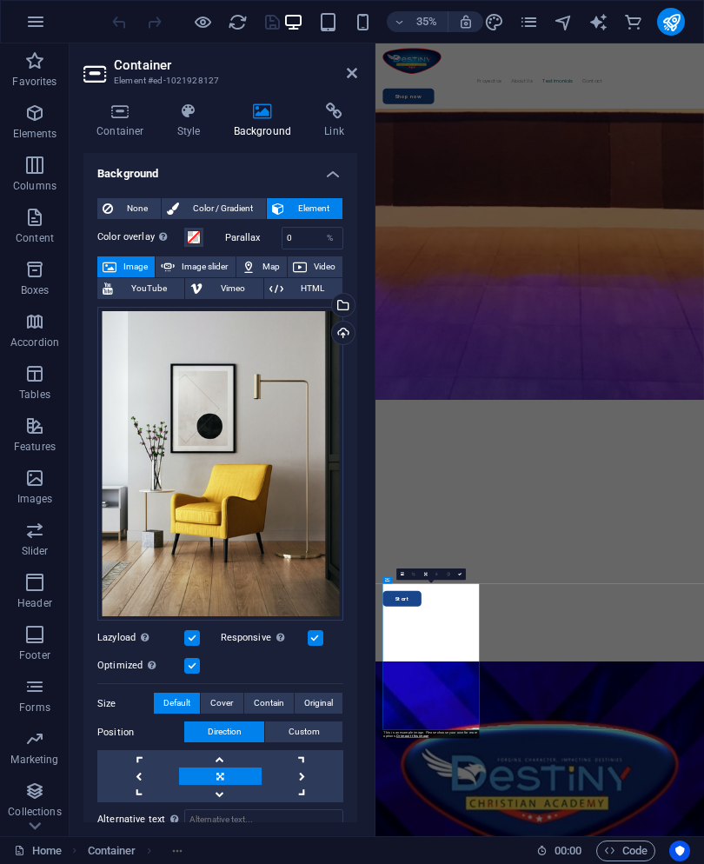
click at [329, 304] on div "Select files from the file manager, stock photos, or upload file(s)" at bounding box center [272, 306] width 113 height 65
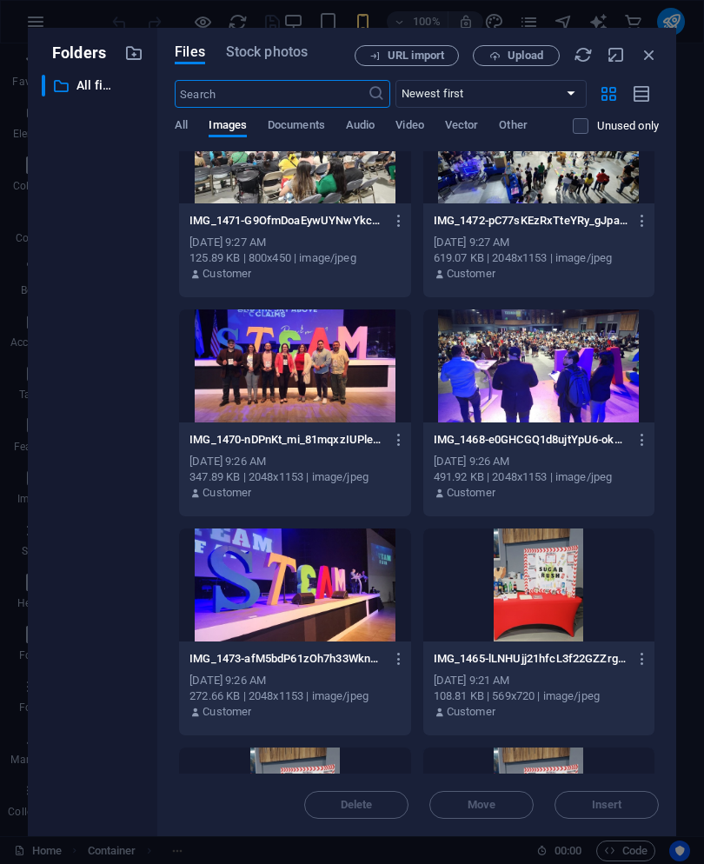
scroll to position [1817, 0]
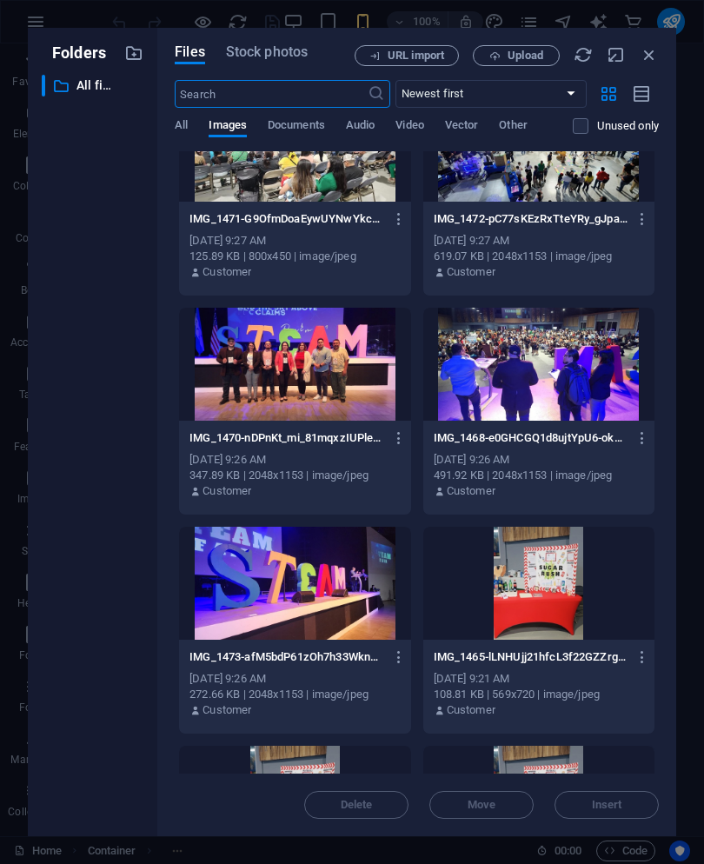
click at [529, 374] on div at bounding box center [539, 364] width 231 height 113
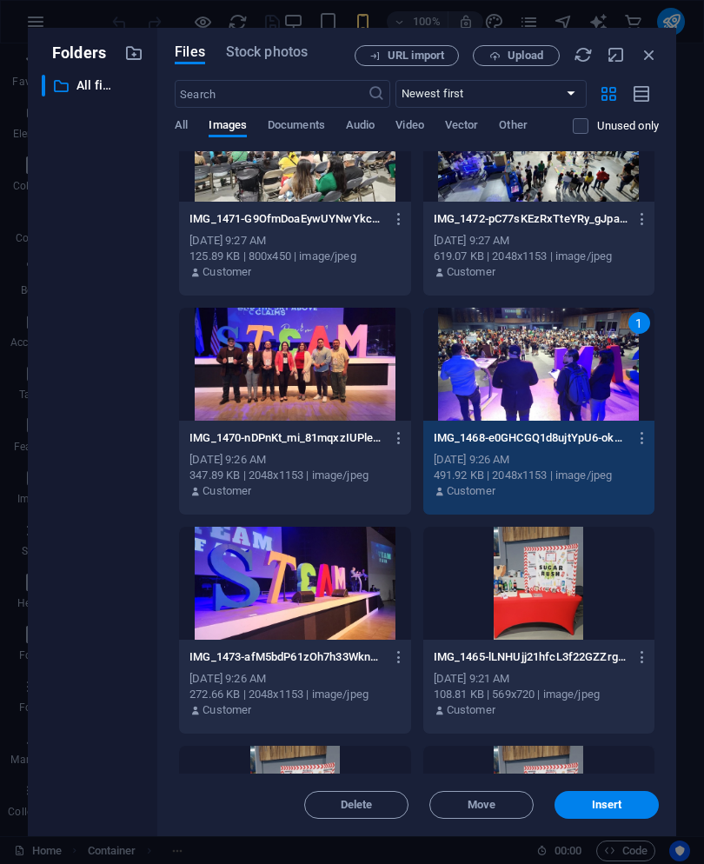
click at [624, 793] on button "Insert" at bounding box center [607, 805] width 104 height 28
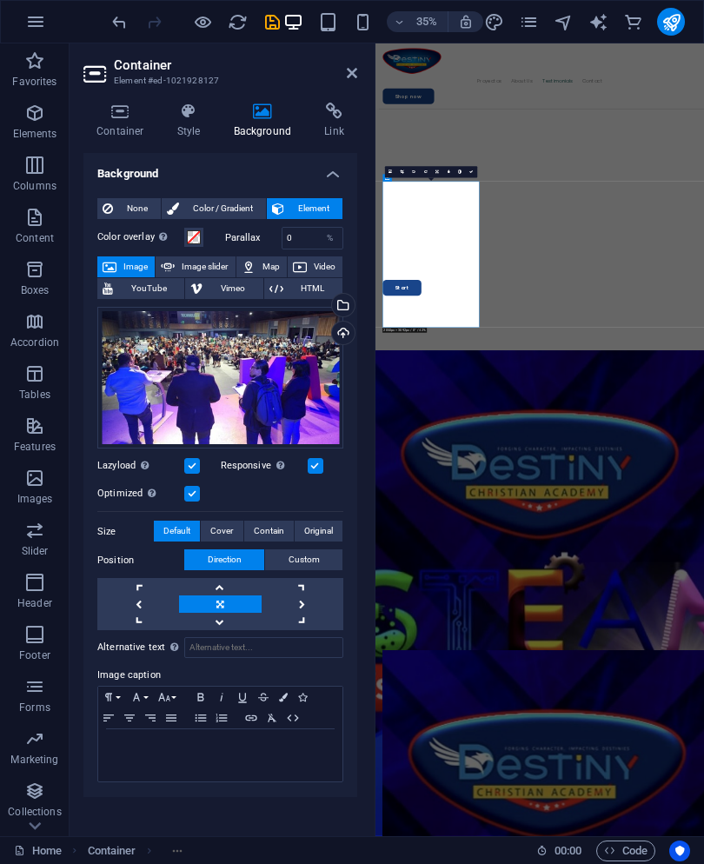
scroll to position [4959, 0]
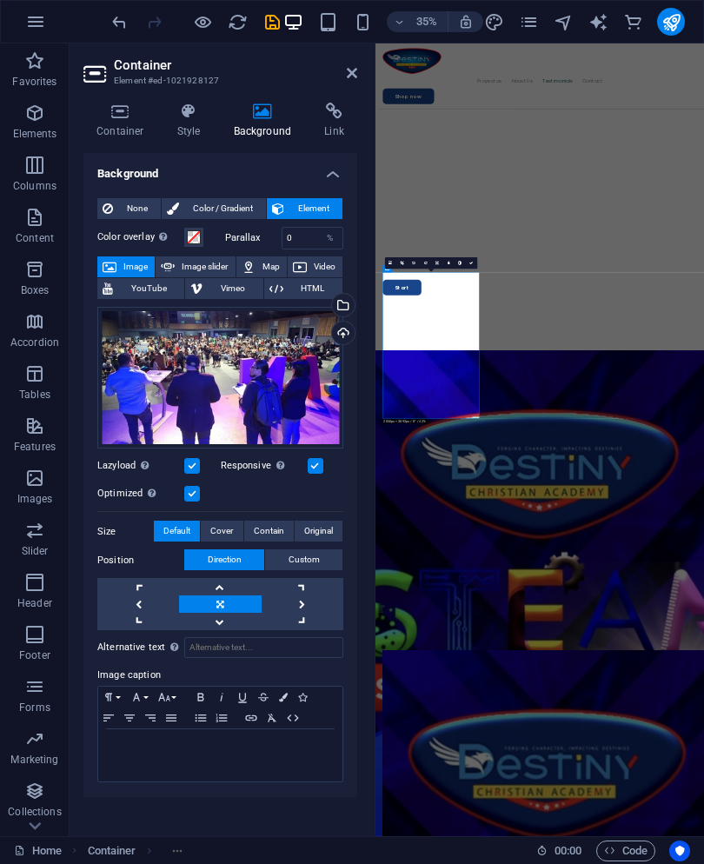
select select "px"
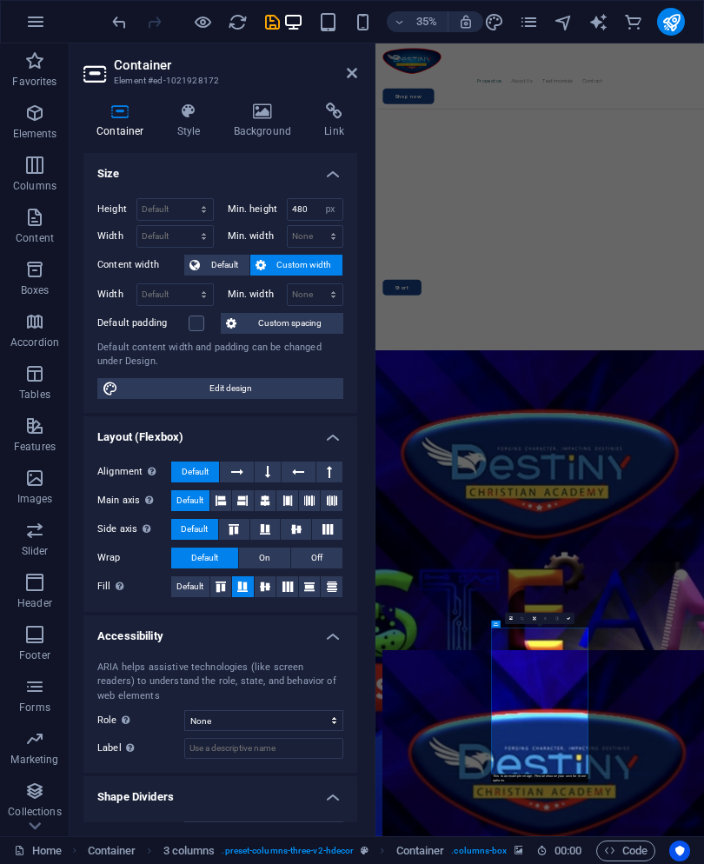
scroll to position [3943, 0]
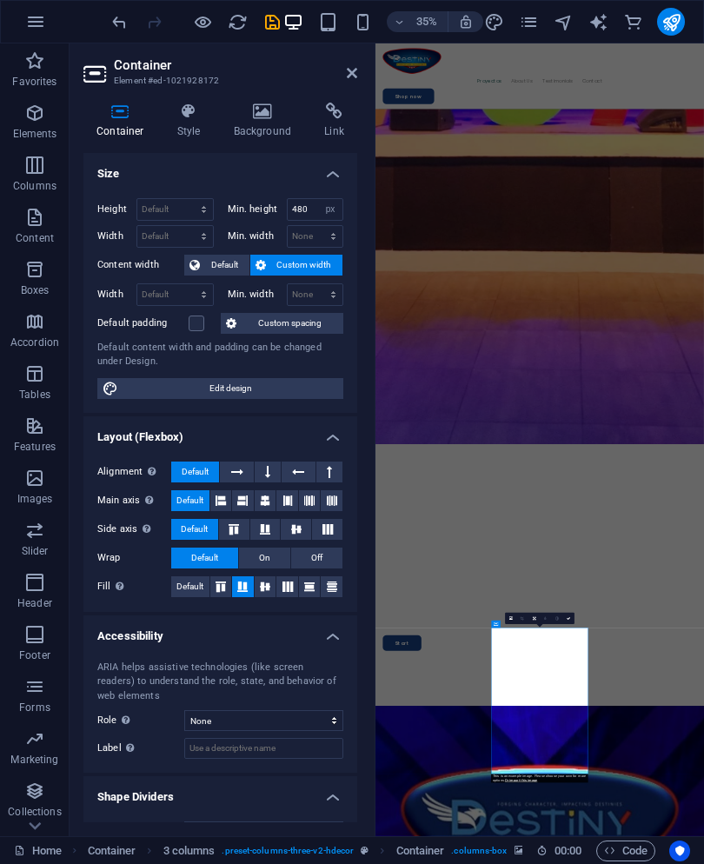
click at [261, 132] on h4 "Background" at bounding box center [266, 121] width 91 height 37
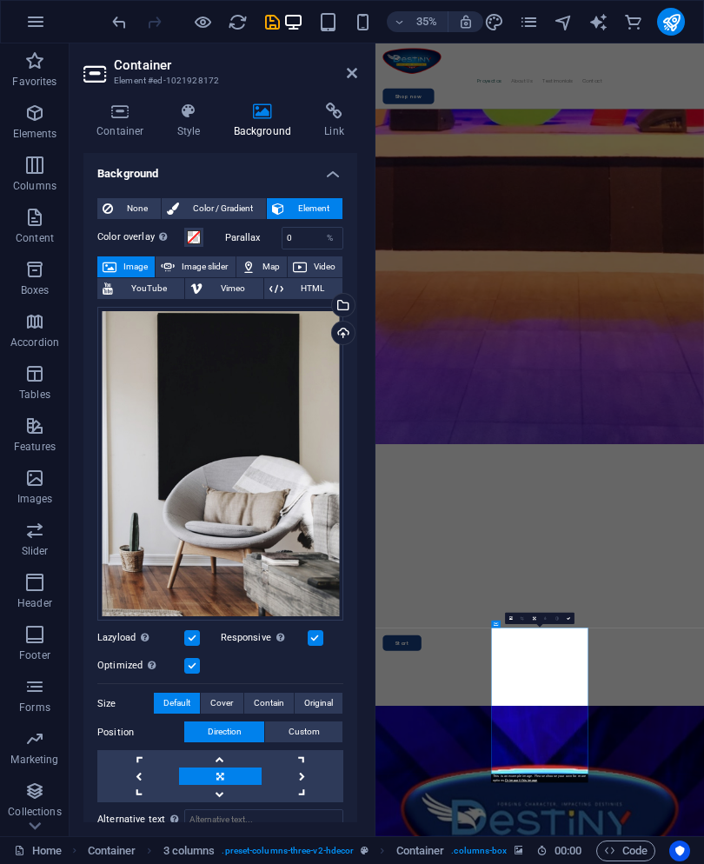
click at [346, 309] on div "Select files from the file manager, stock photos, or upload file(s)" at bounding box center [342, 307] width 26 height 26
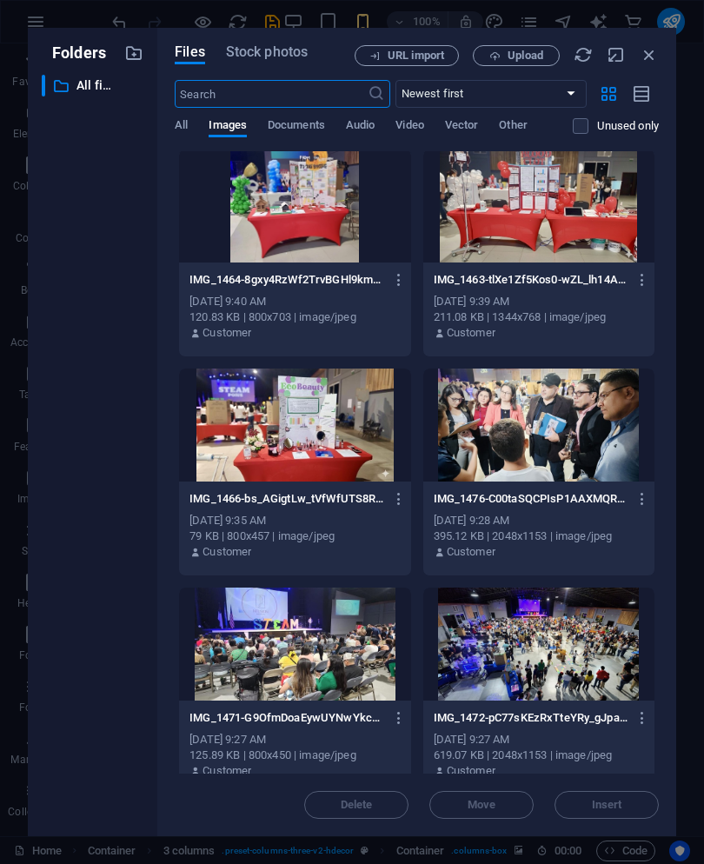
scroll to position [1338, 0]
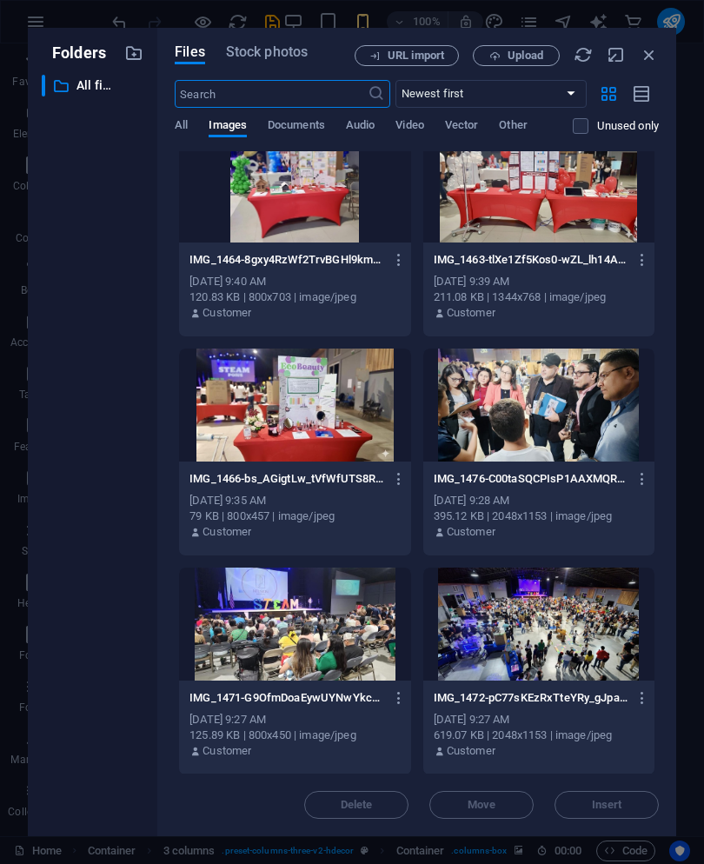
click at [540, 585] on div at bounding box center [539, 624] width 231 height 113
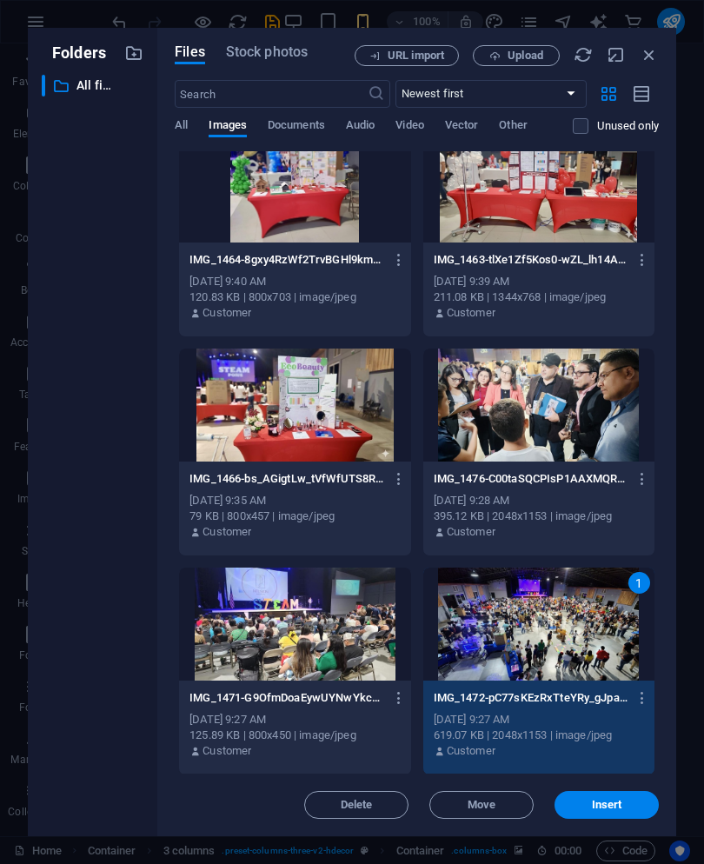
click at [613, 794] on button "Insert" at bounding box center [607, 805] width 104 height 28
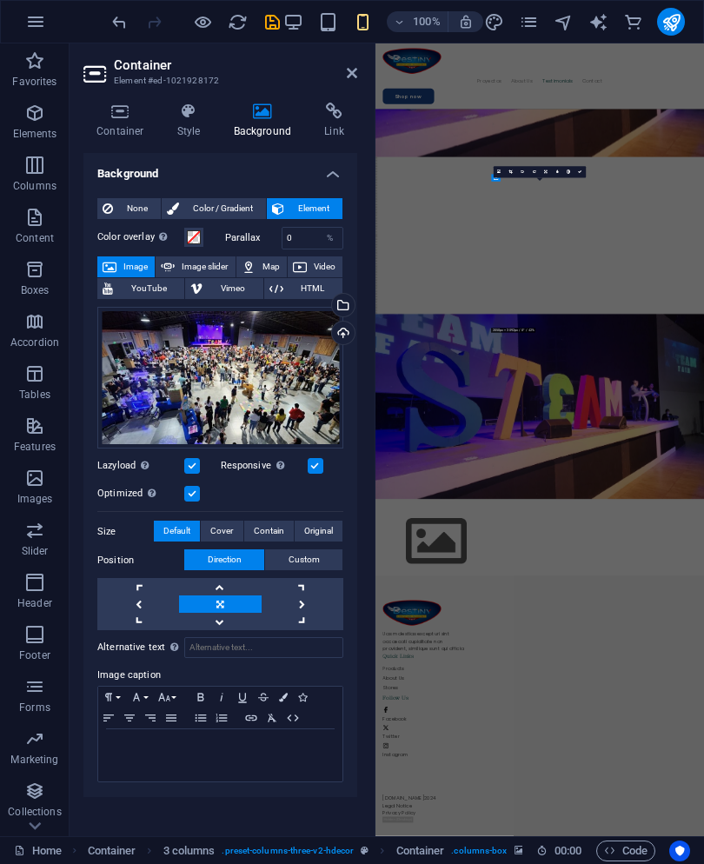
scroll to position [4959, 0]
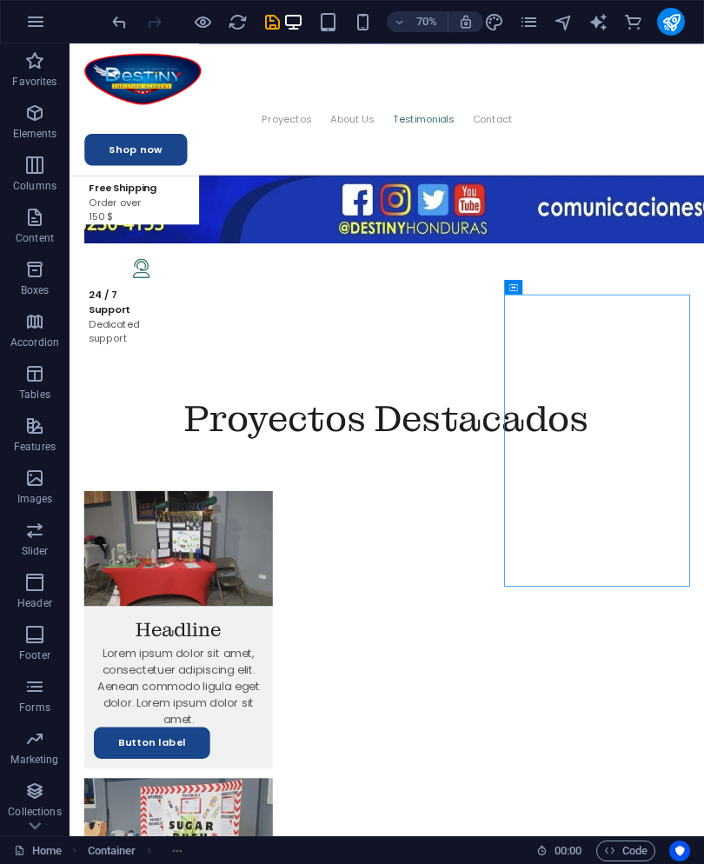
scroll to position [3943, 0]
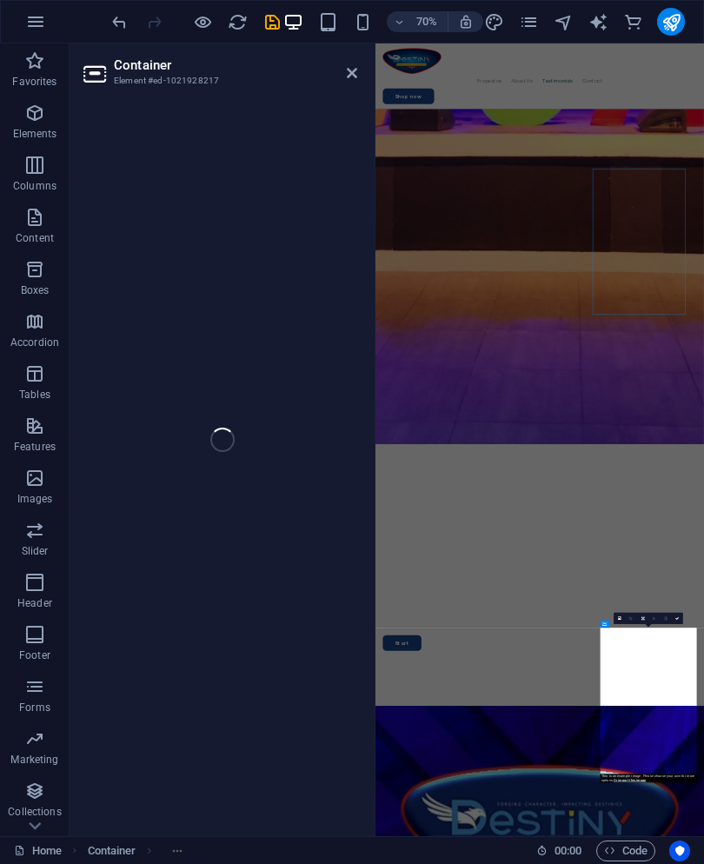
select select "px"
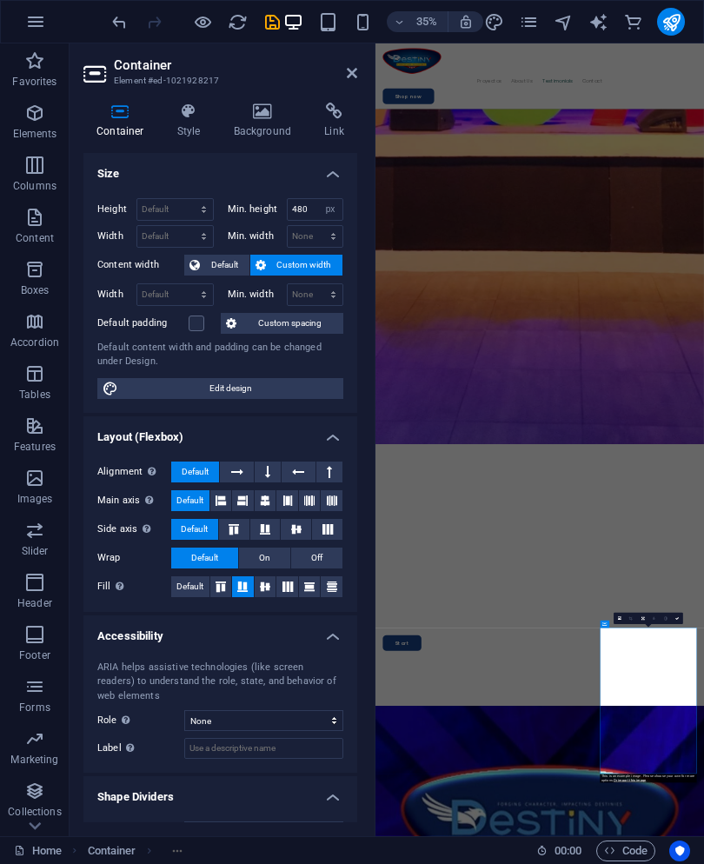
click at [264, 111] on icon at bounding box center [263, 111] width 84 height 17
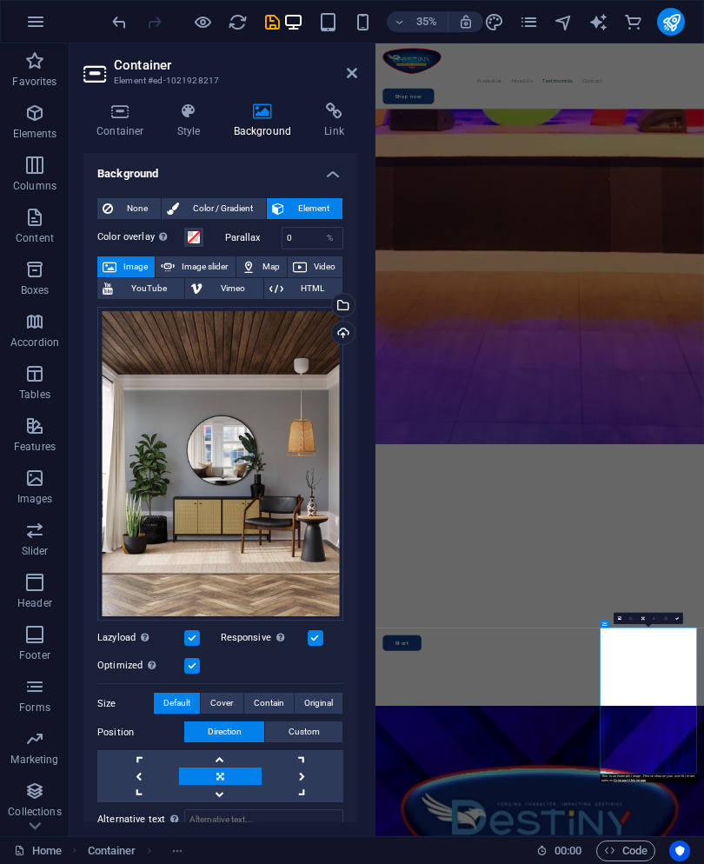
click at [344, 303] on div "Select files from the file manager, stock photos, or upload file(s)" at bounding box center [342, 307] width 26 height 26
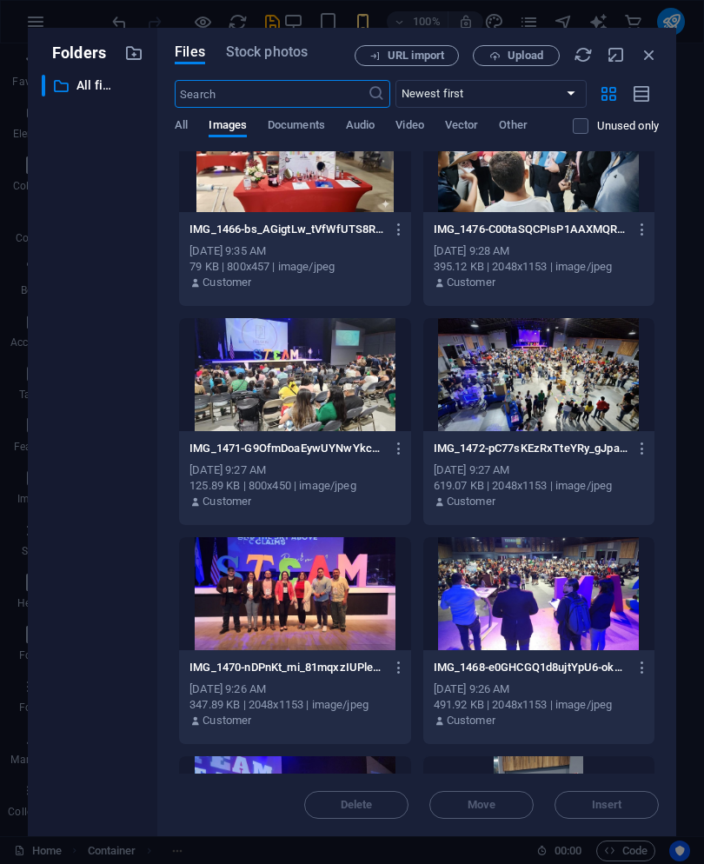
scroll to position [1618, 0]
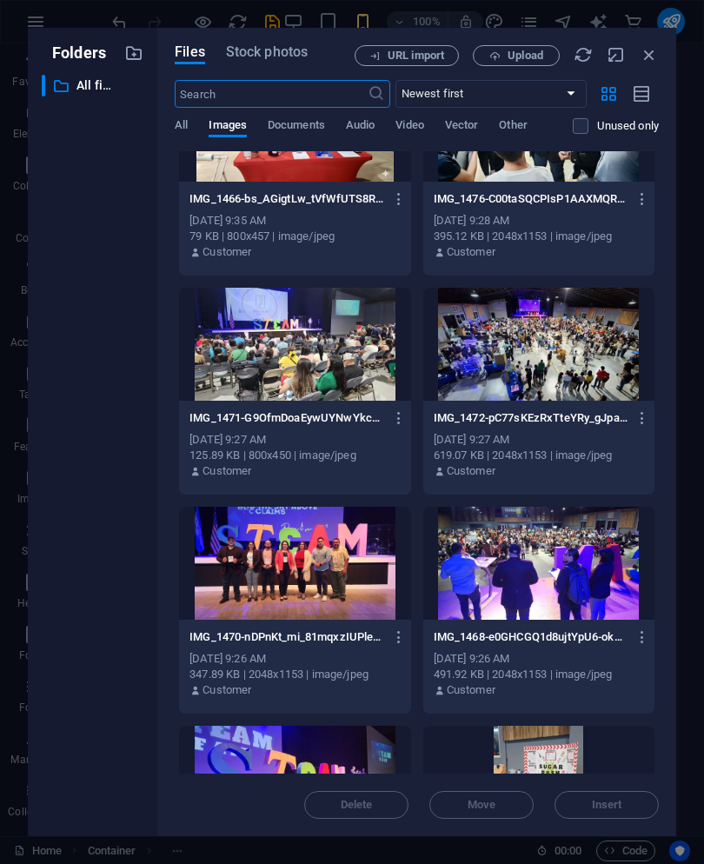
click at [213, 349] on div at bounding box center [294, 344] width 231 height 113
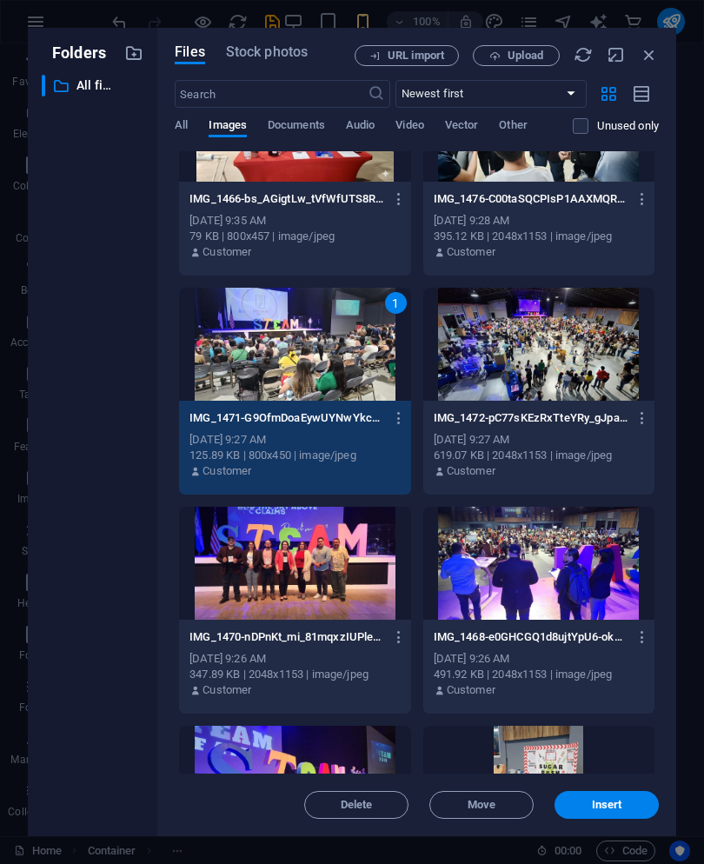
click at [632, 795] on button "Insert" at bounding box center [607, 805] width 104 height 28
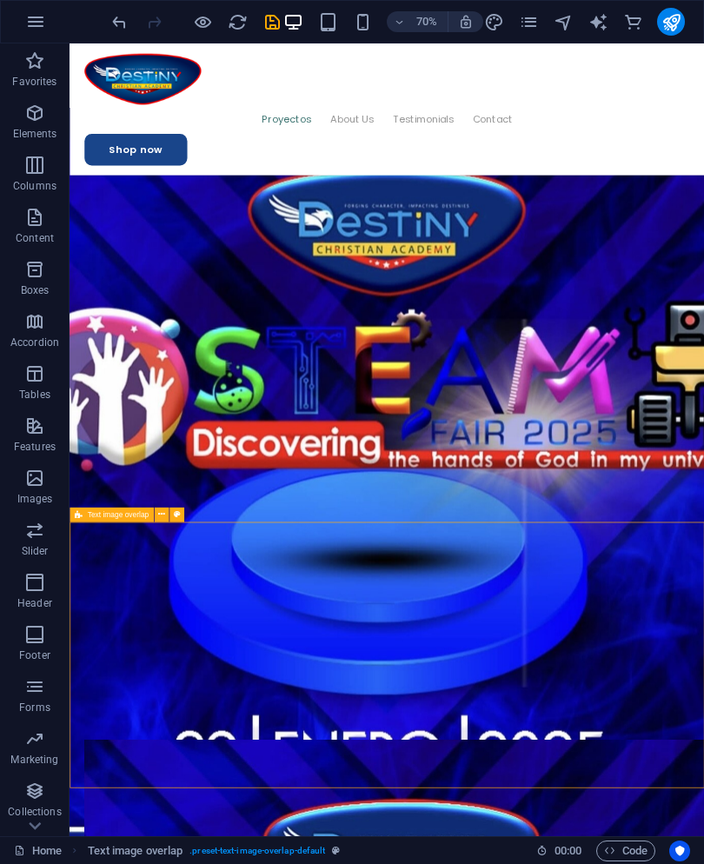
scroll to position [3171, 0]
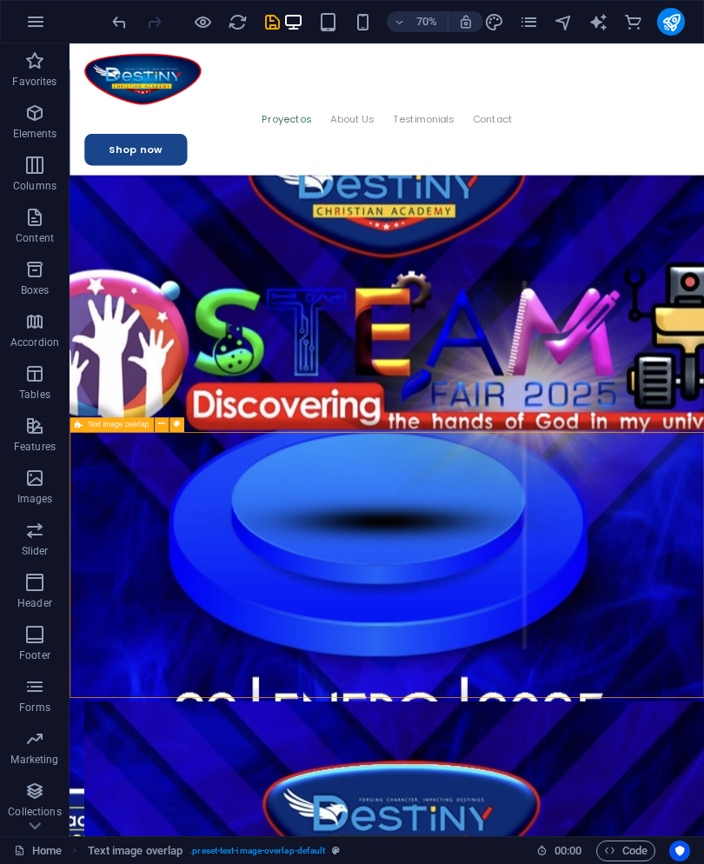
click at [166, 419] on button at bounding box center [161, 424] width 15 height 15
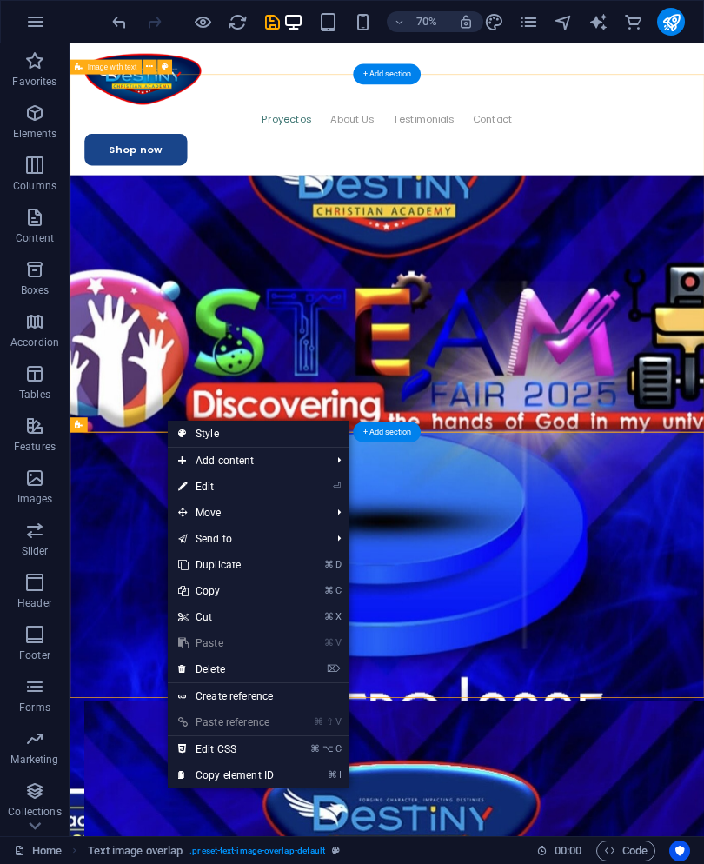
click at [190, 486] on link "⏎ Edit" at bounding box center [226, 487] width 117 height 26
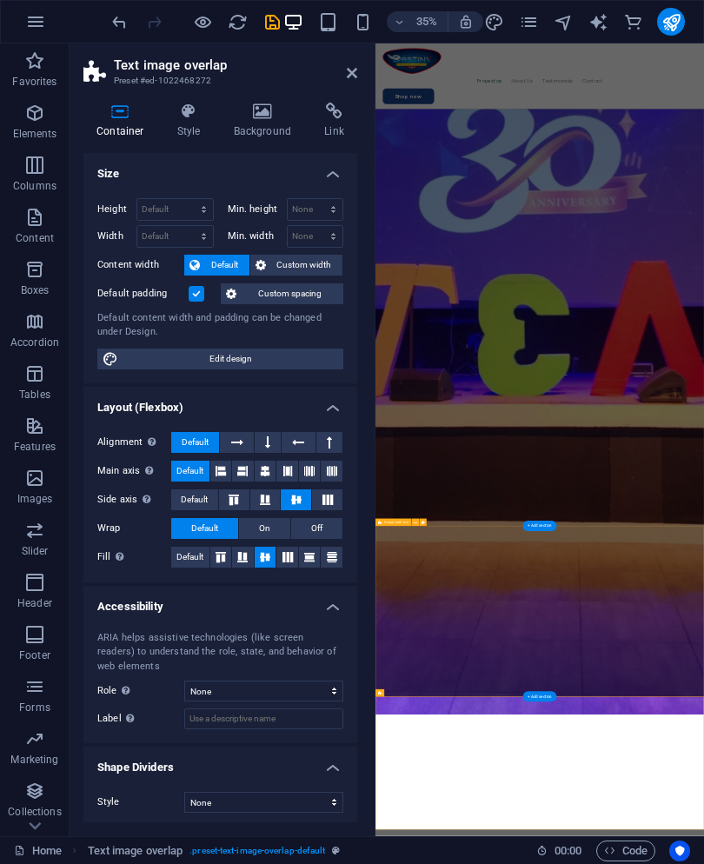
click at [268, 122] on h4 "Background" at bounding box center [266, 121] width 91 height 37
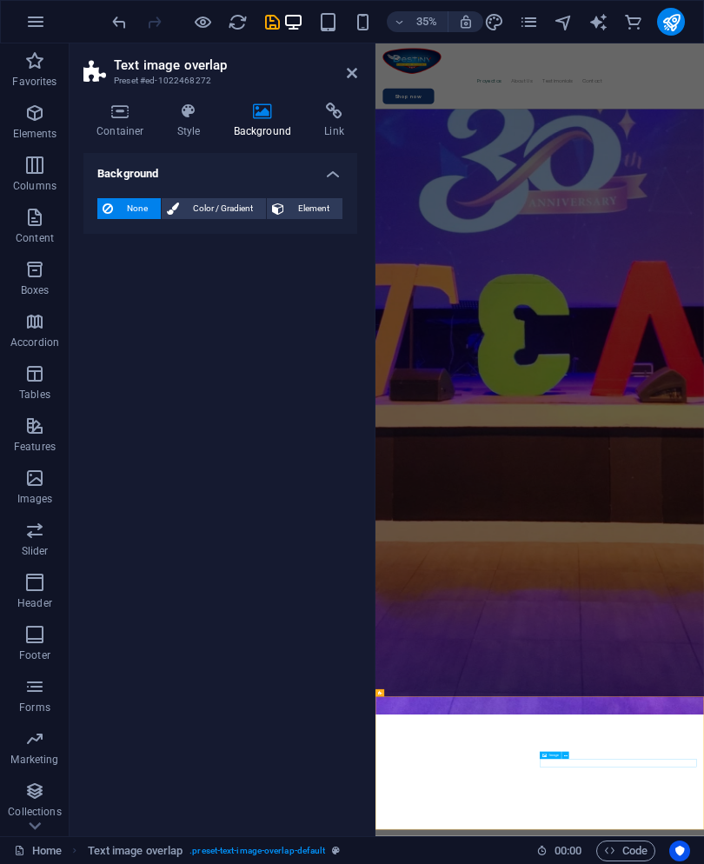
select select "%"
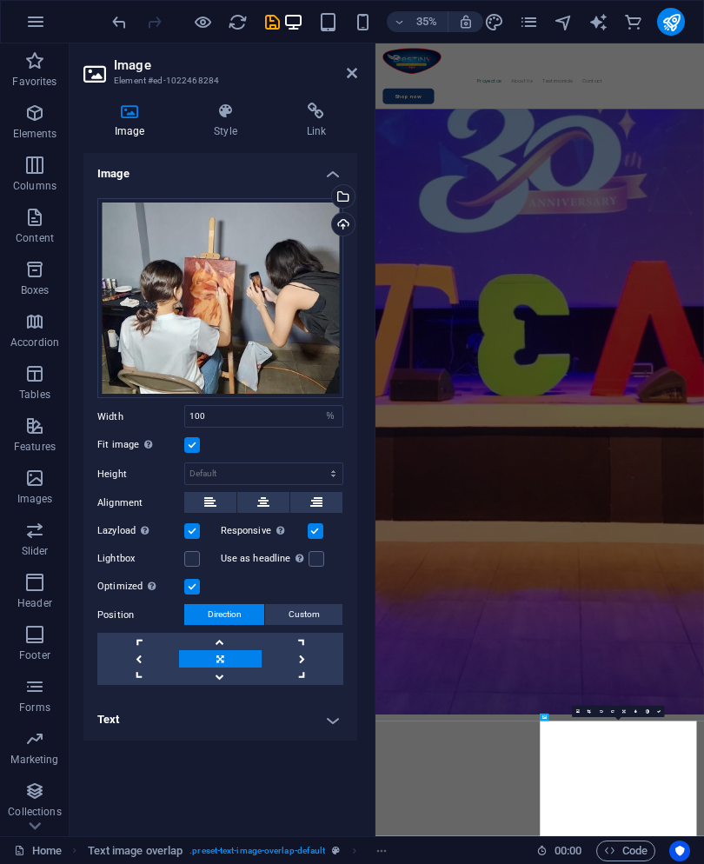
click at [354, 67] on icon at bounding box center [352, 73] width 10 height 14
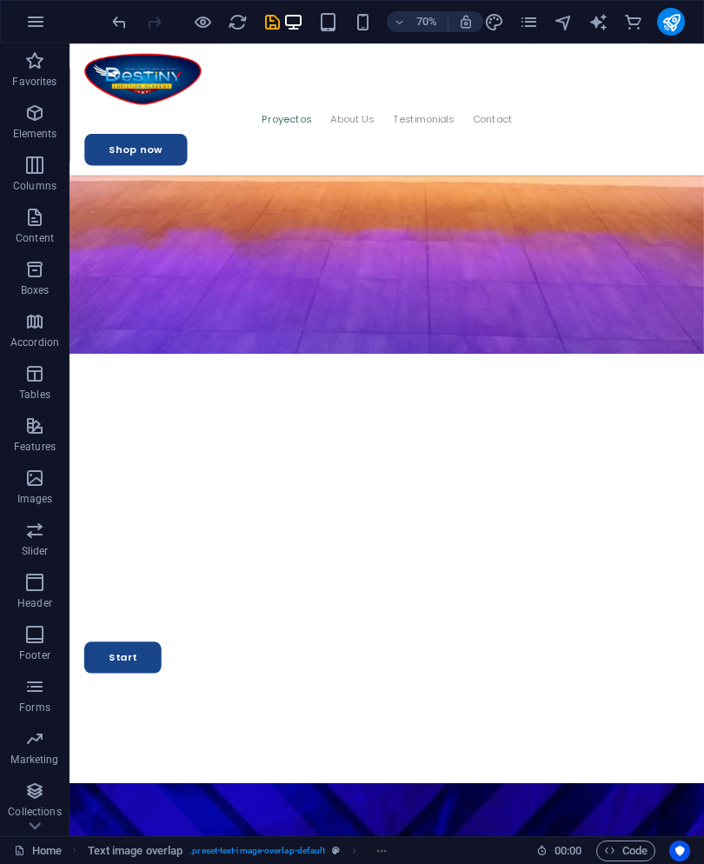
scroll to position [2132, 0]
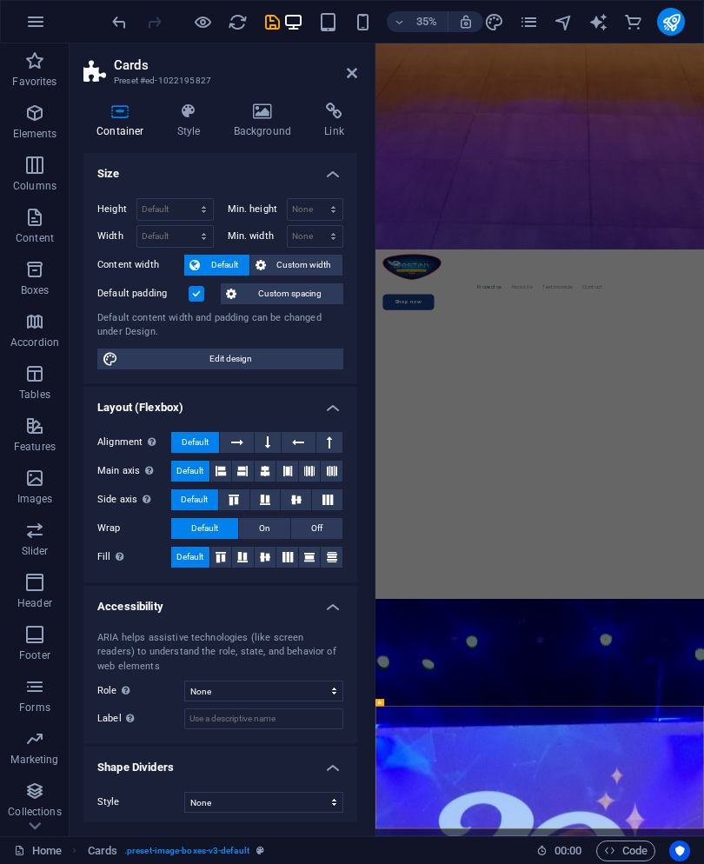
click at [266, 132] on h4 "Background" at bounding box center [266, 121] width 91 height 37
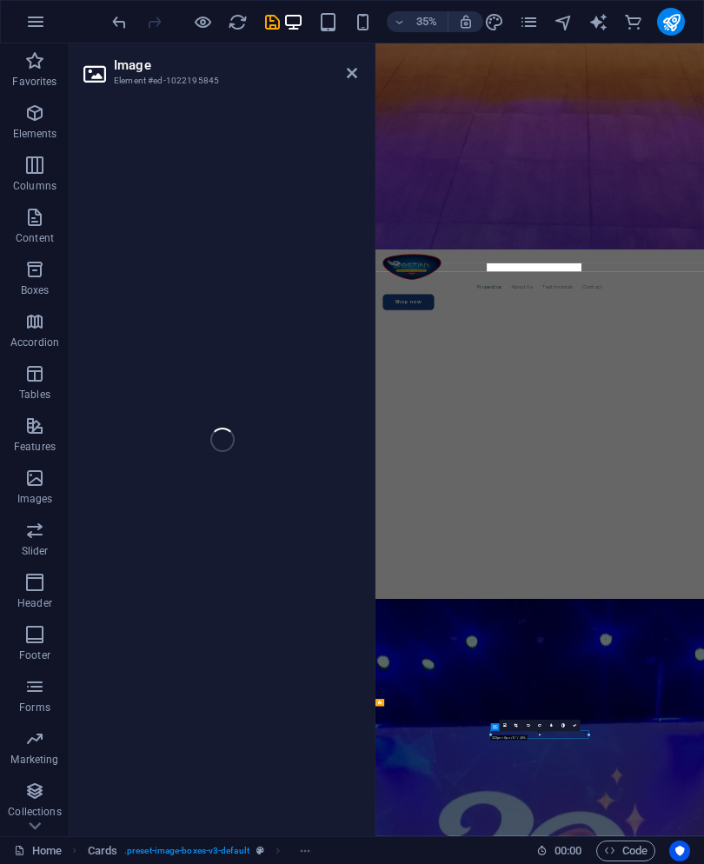
select select "%"
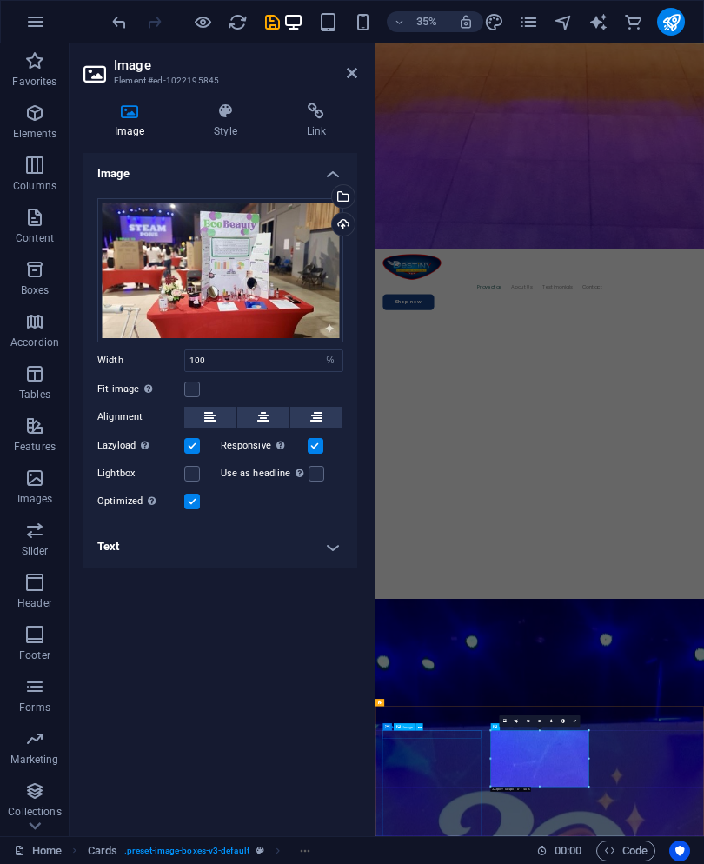
select select "%"
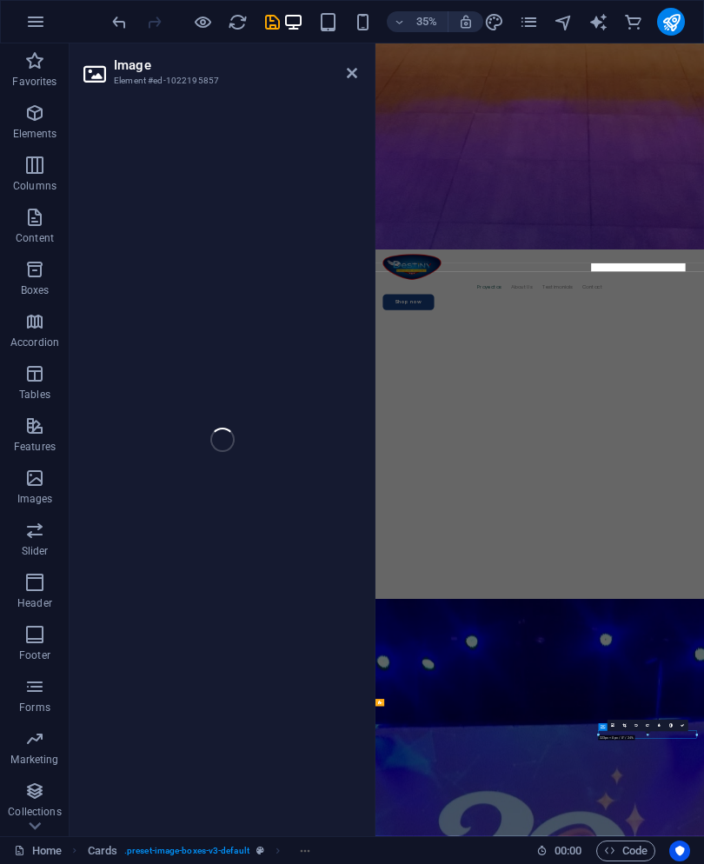
select select "%"
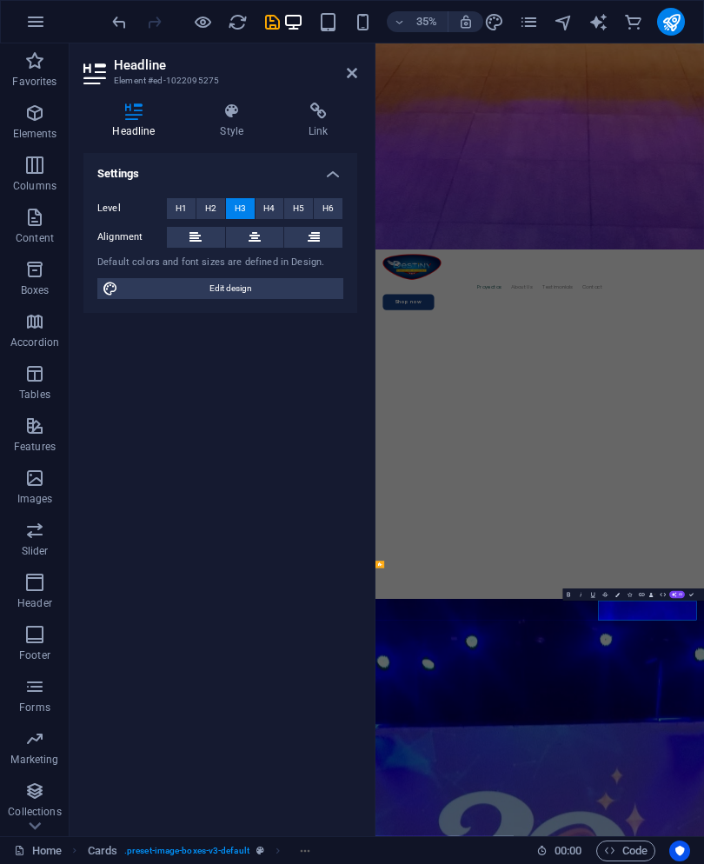
click at [657, 596] on button "HTML" at bounding box center [662, 595] width 11 height 12
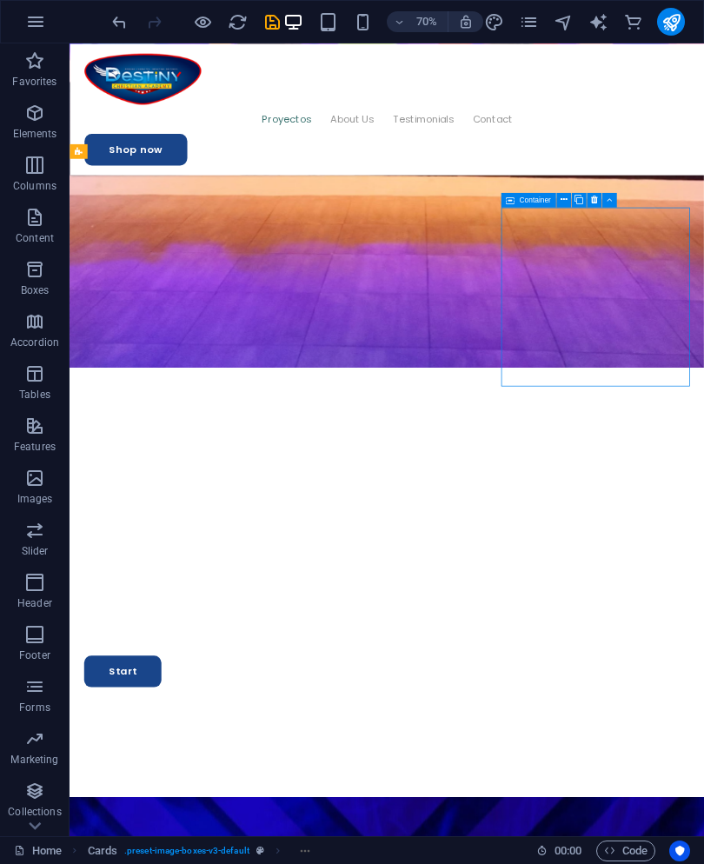
click at [266, 22] on icon "save" at bounding box center [273, 22] width 20 height 20
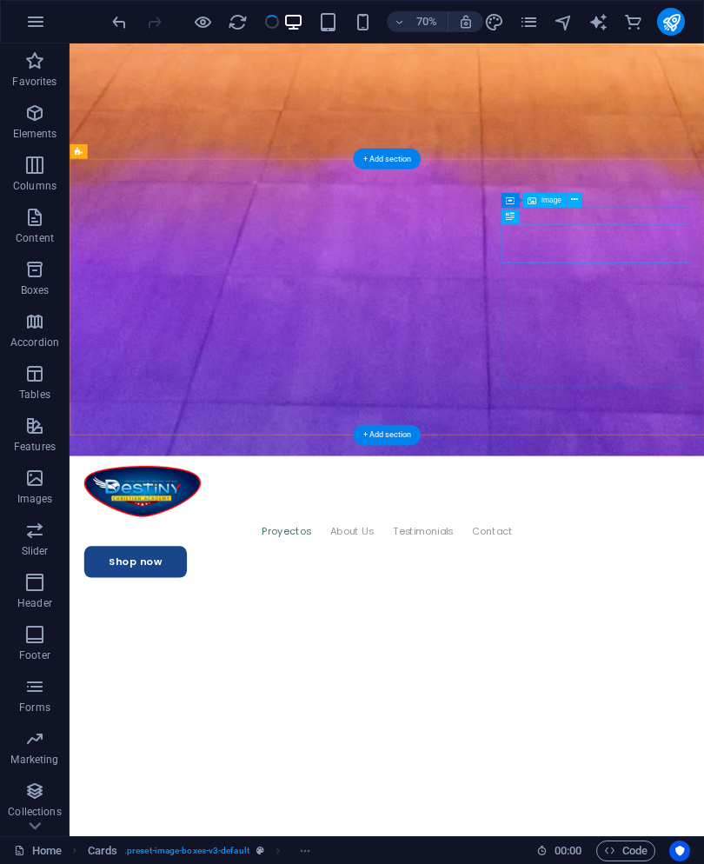
select select "%"
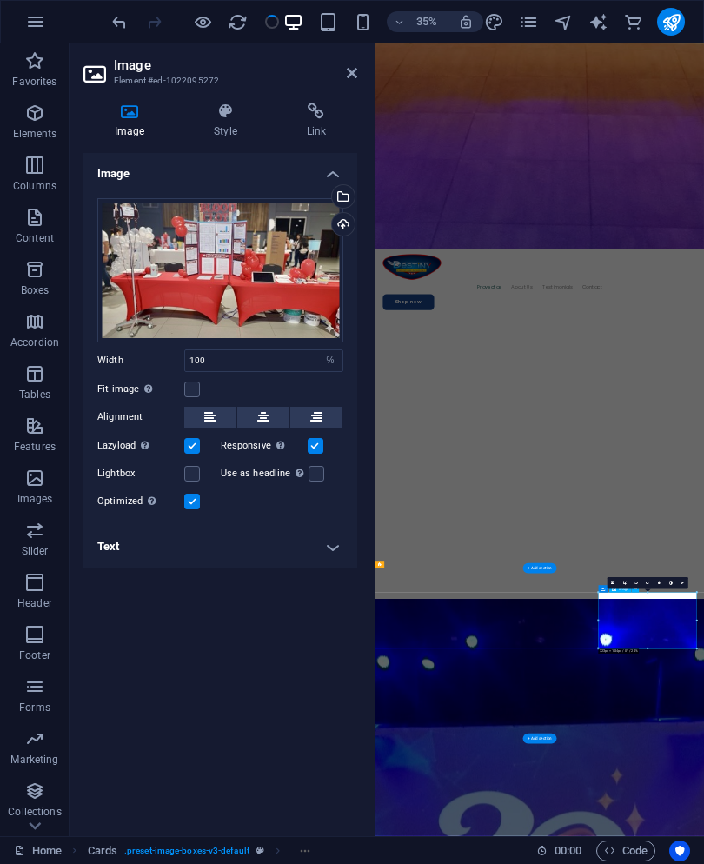
click at [357, 74] on icon at bounding box center [352, 73] width 10 height 14
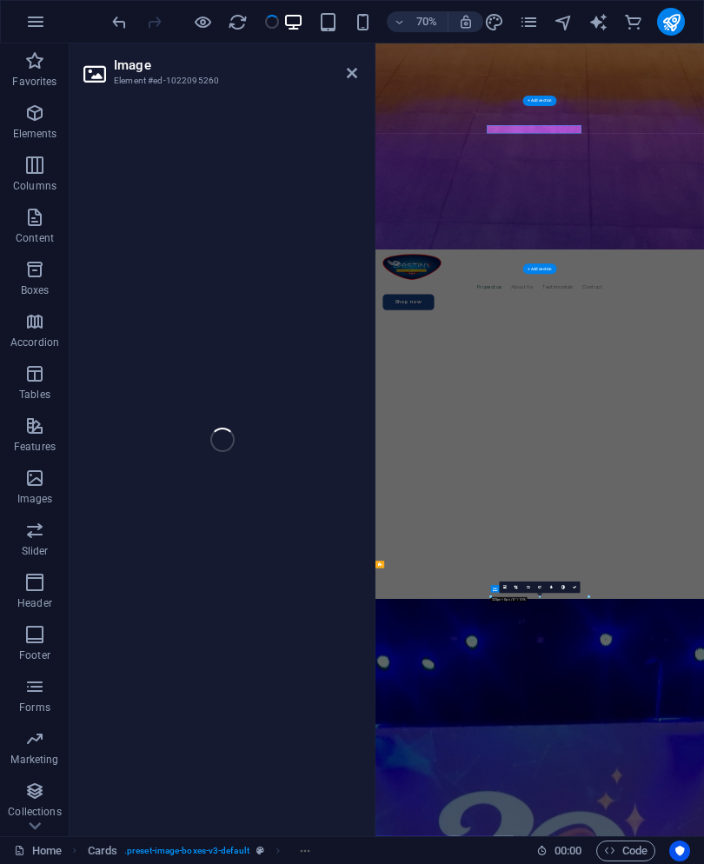
select select "%"
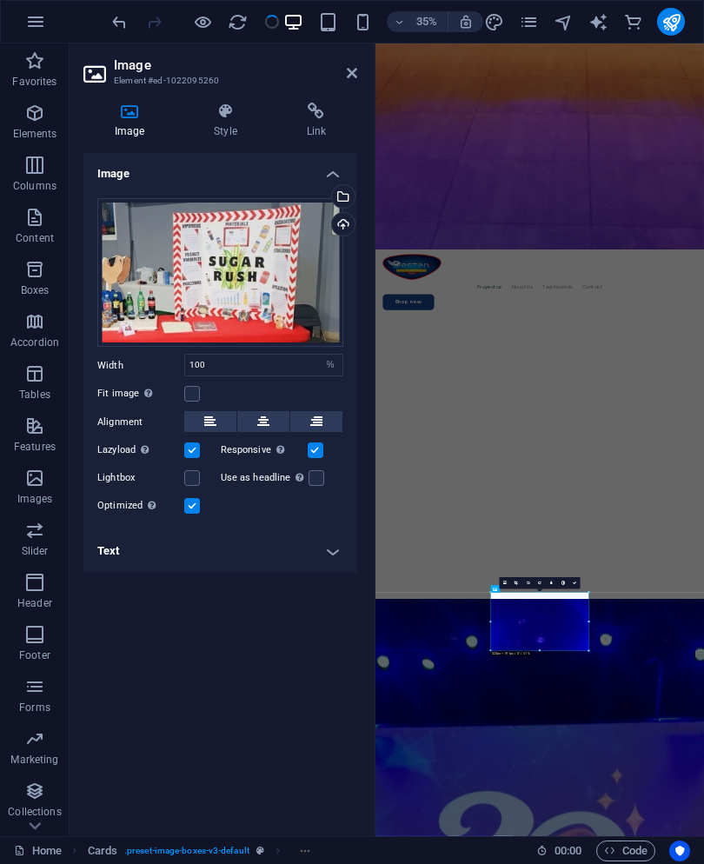
click at [355, 74] on icon at bounding box center [352, 73] width 10 height 14
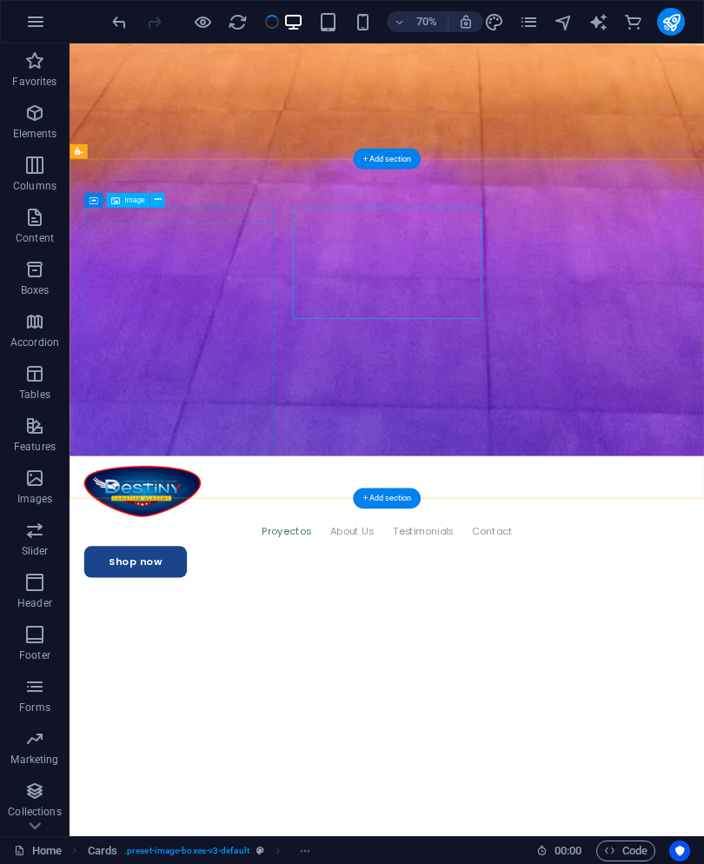
select select "%"
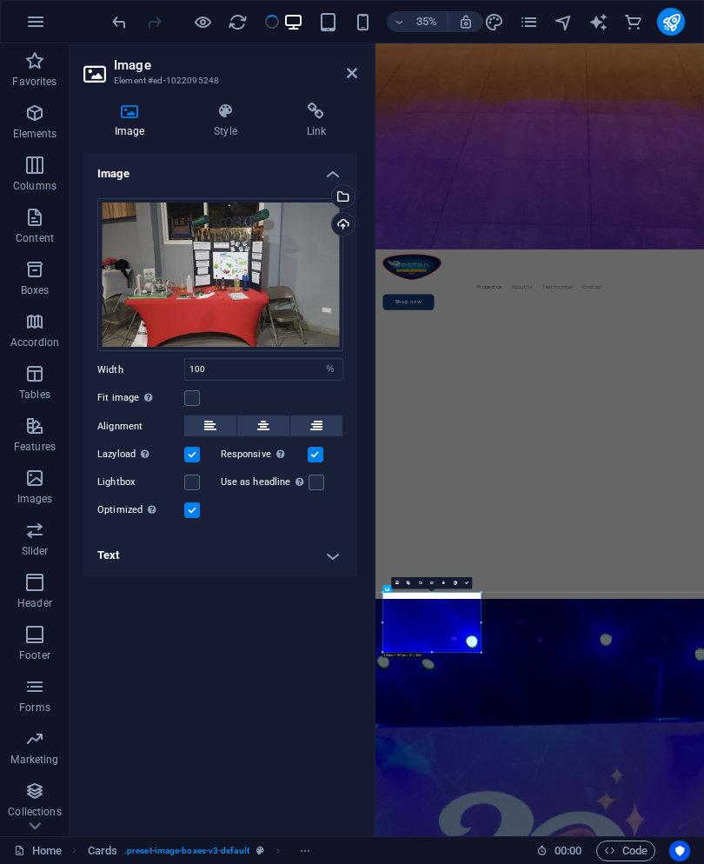
click at [357, 70] on icon at bounding box center [352, 73] width 10 height 14
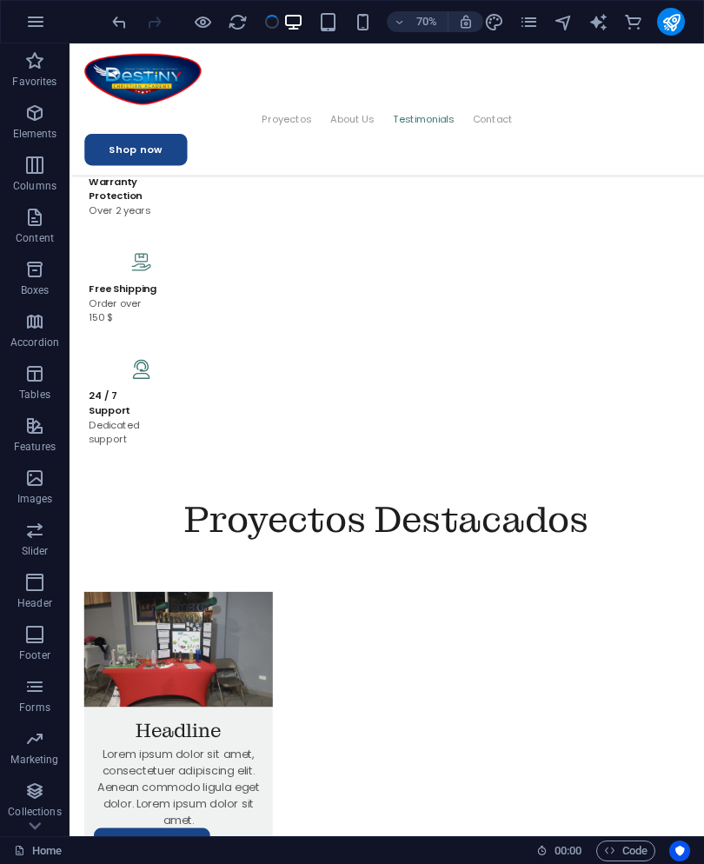
scroll to position [4856, 0]
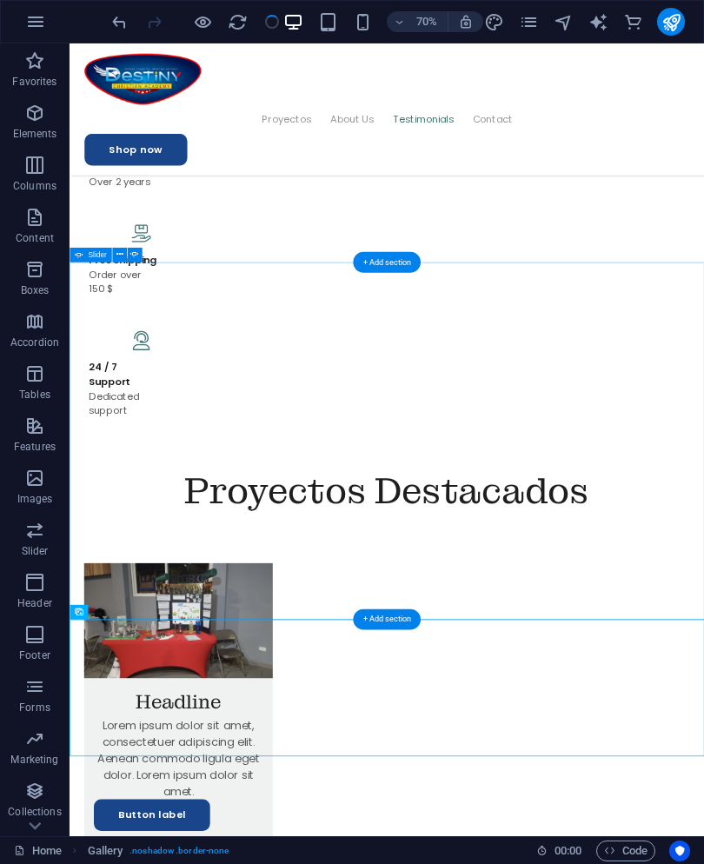
click at [130, 611] on button at bounding box center [124, 611] width 15 height 15
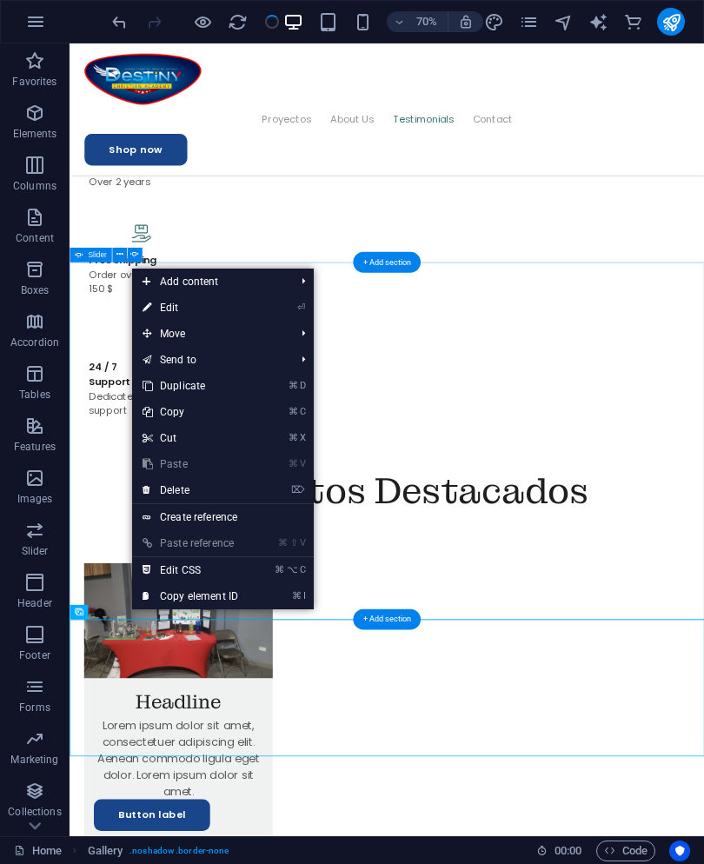
click at [249, 315] on link "⏎ Edit" at bounding box center [190, 308] width 117 height 26
select select "4"
select select "%"
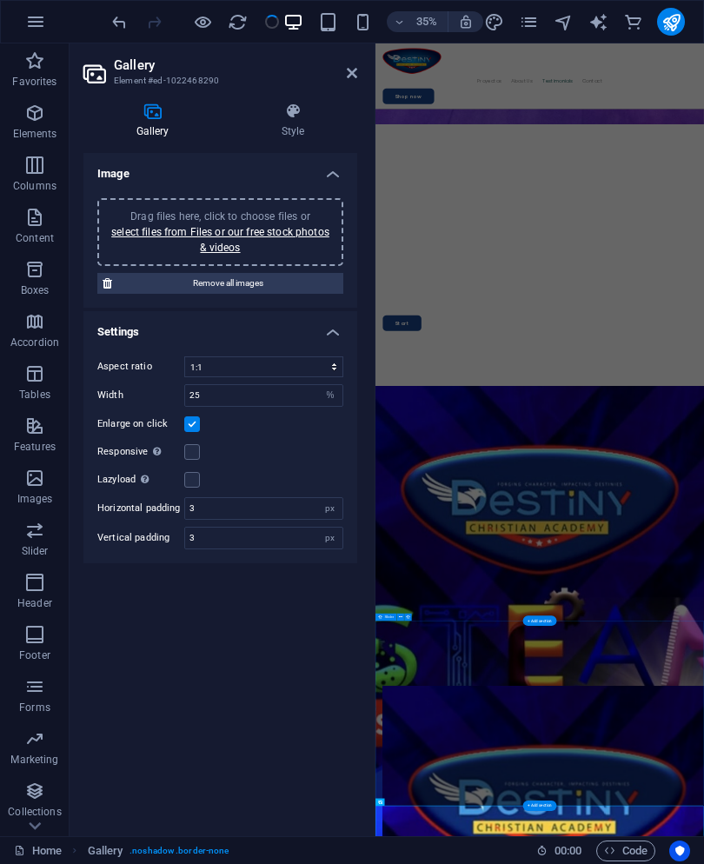
click at [271, 210] on span "Drag files here, click to choose files or select files from Files or our free s…" at bounding box center [220, 231] width 218 height 43
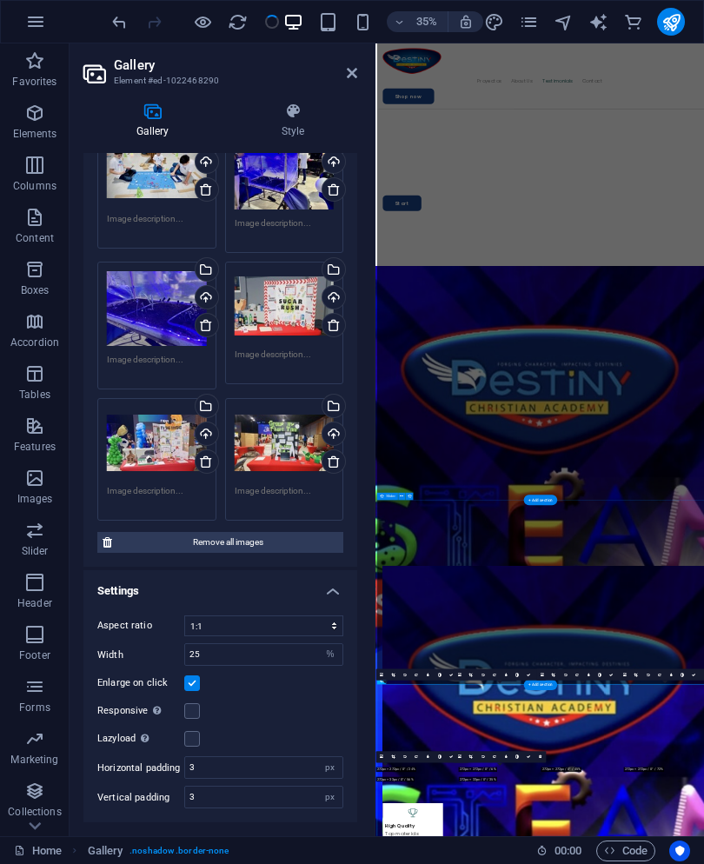
scroll to position [5201, 0]
click at [353, 79] on icon at bounding box center [352, 73] width 10 height 14
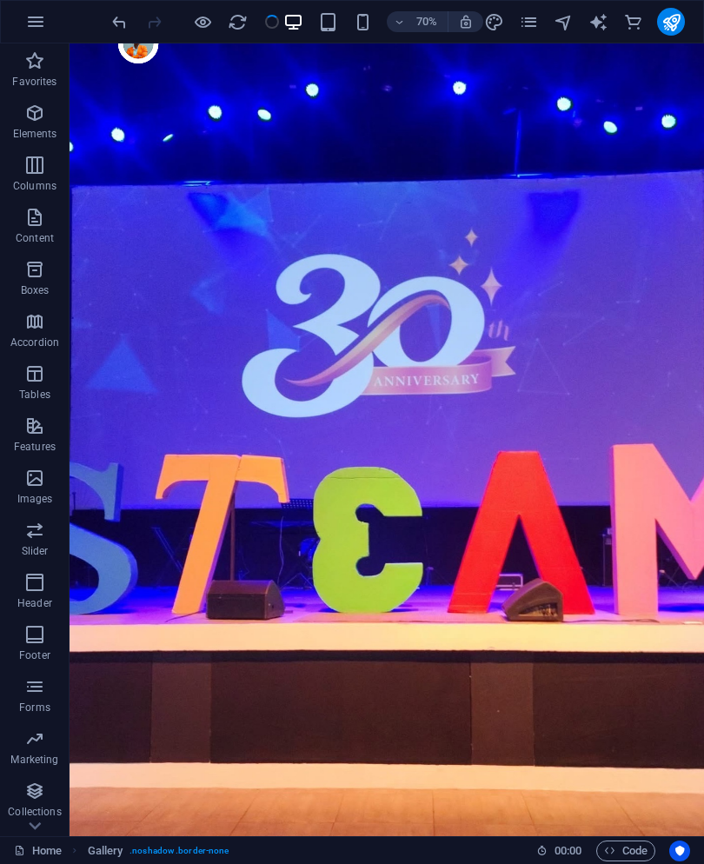
scroll to position [0, 0]
click at [268, 25] on div at bounding box center [196, 22] width 174 height 28
click at [267, 25] on div at bounding box center [196, 22] width 174 height 28
click at [274, 17] on div at bounding box center [196, 22] width 174 height 28
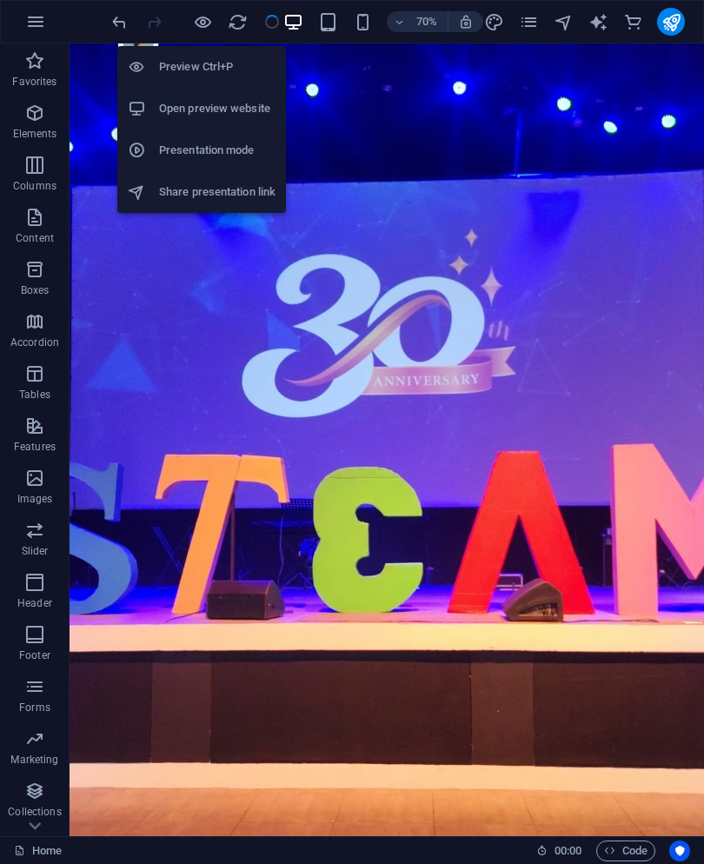
click at [245, 58] on h6 "Preview Ctrl+P" at bounding box center [217, 67] width 117 height 21
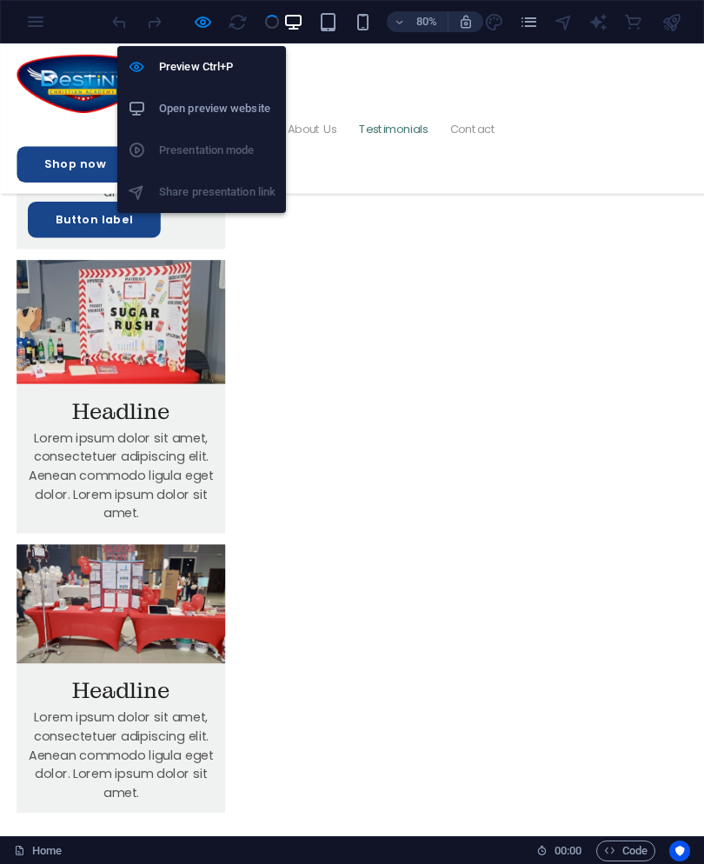
scroll to position [5367, 0]
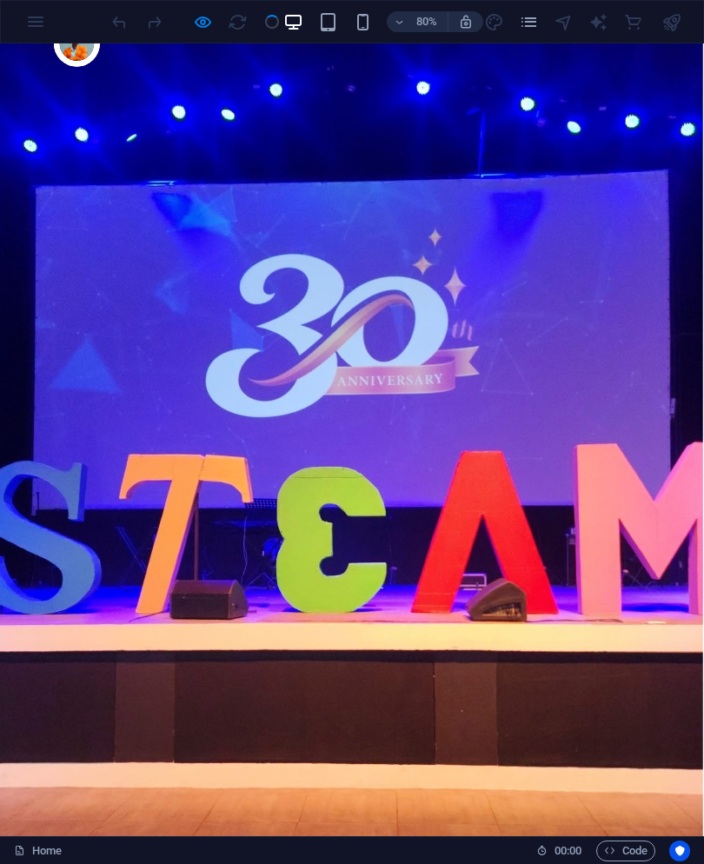
scroll to position [0, 3]
click at [266, 30] on div at bounding box center [196, 22] width 174 height 28
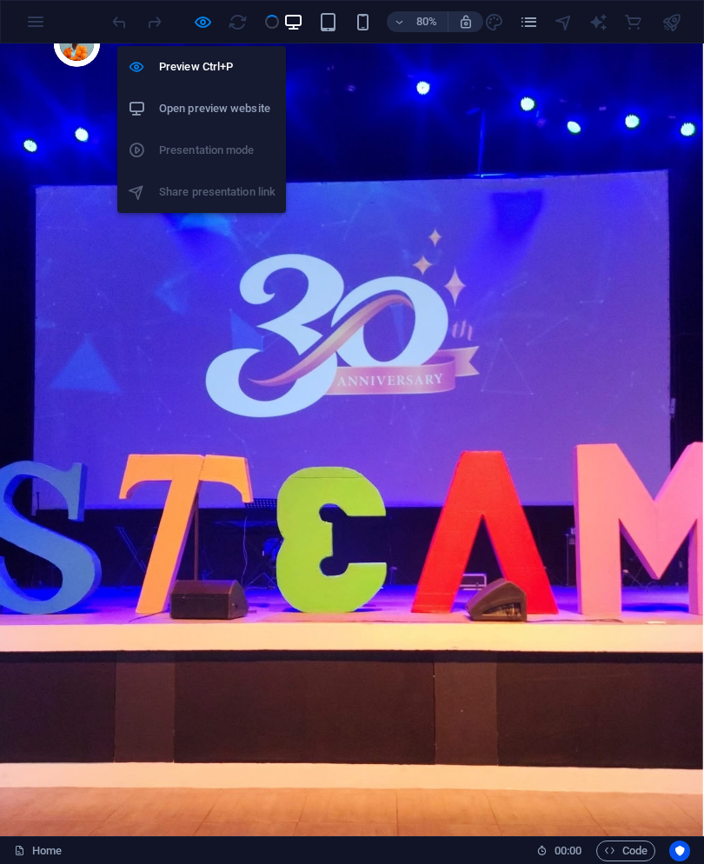
click at [210, 59] on h6 "Preview Ctrl+P" at bounding box center [217, 67] width 117 height 21
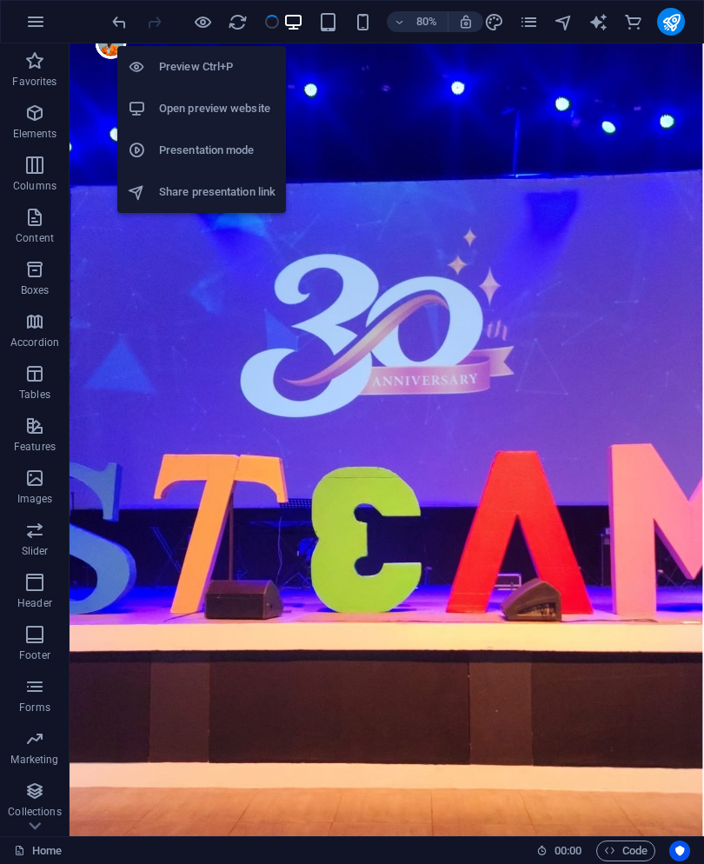
scroll to position [0, 0]
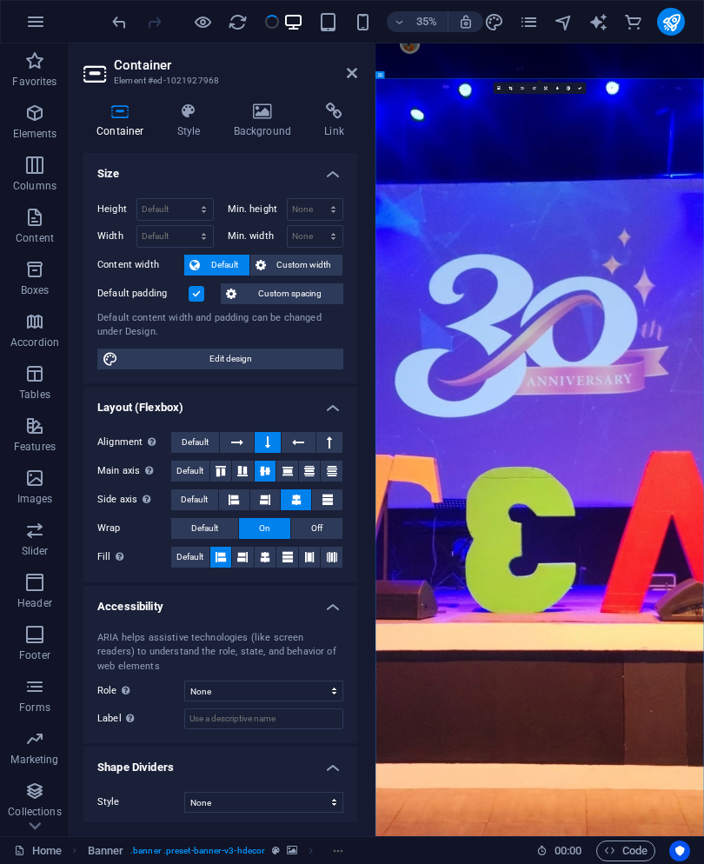
click at [344, 80] on header "Container Element #ed-1021927968" at bounding box center [220, 65] width 274 height 45
click at [343, 80] on header "Container Element #ed-1021927968" at bounding box center [220, 65] width 274 height 45
click at [350, 66] on icon at bounding box center [352, 73] width 10 height 14
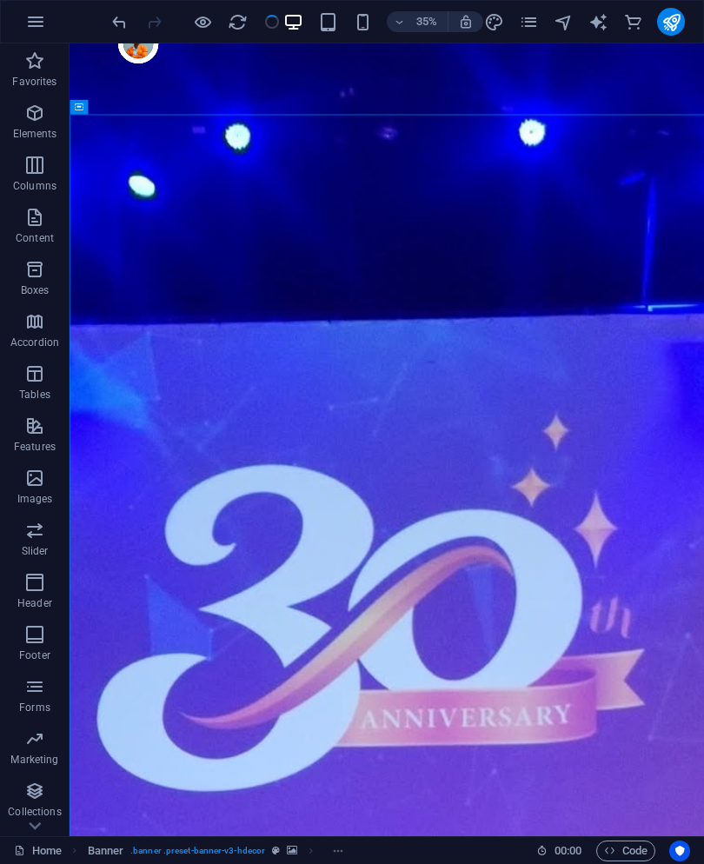
select select "1"
select select
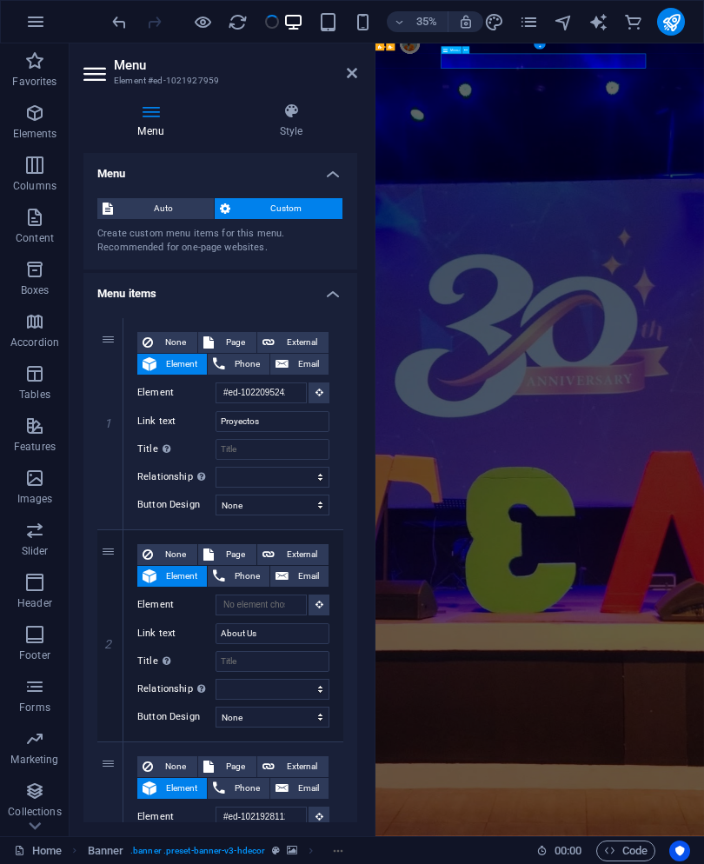
click at [245, 12] on icon "reload" at bounding box center [238, 22] width 20 height 20
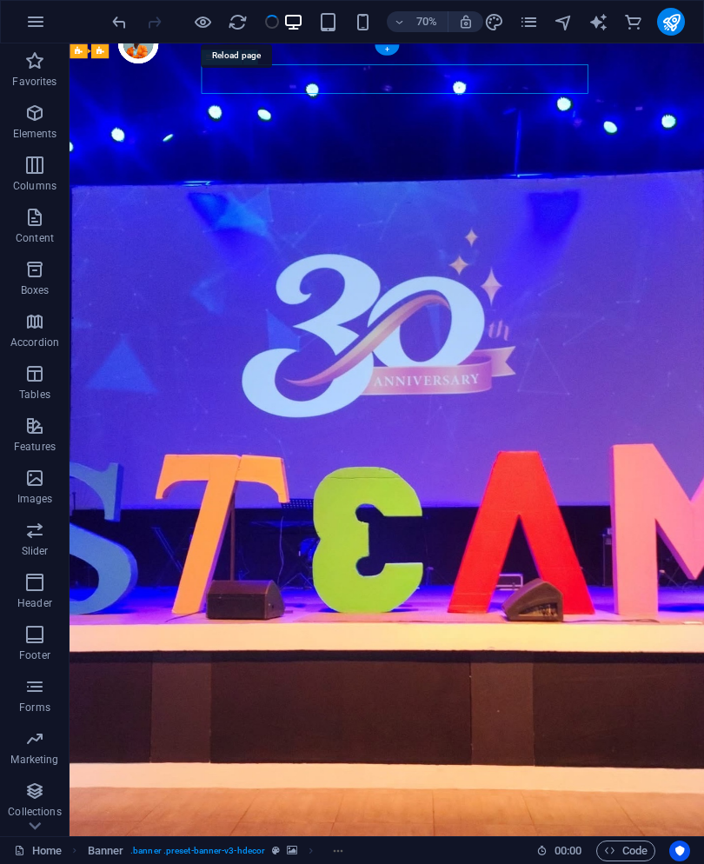
click at [237, 23] on icon "reload" at bounding box center [238, 22] width 20 height 20
click at [242, 23] on icon "reload" at bounding box center [238, 22] width 20 height 20
click at [234, 18] on icon "reload" at bounding box center [238, 22] width 20 height 20
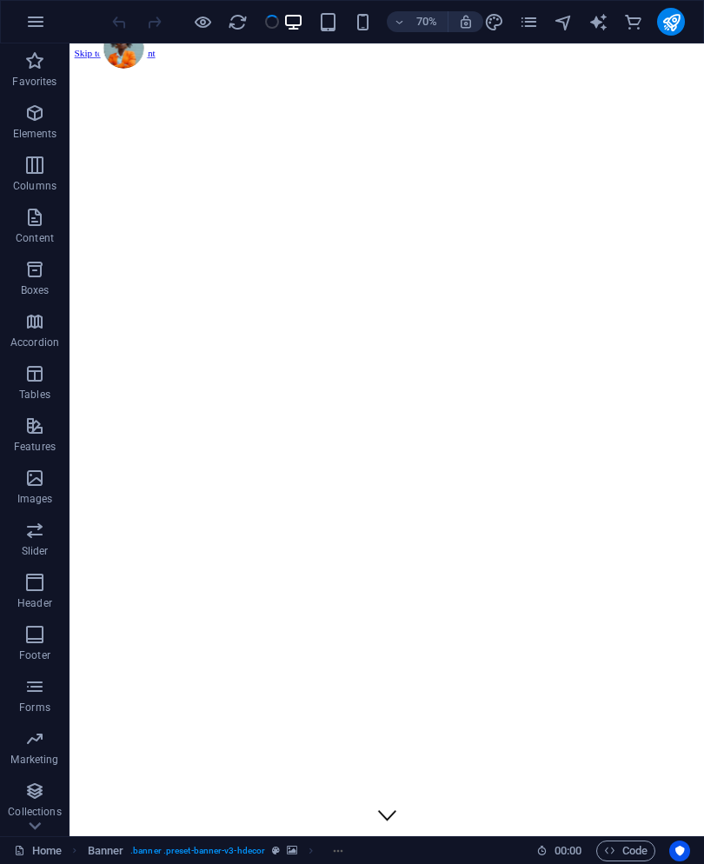
click at [232, 23] on icon "reload" at bounding box center [238, 22] width 20 height 20
click at [237, 20] on icon "reload" at bounding box center [238, 22] width 20 height 20
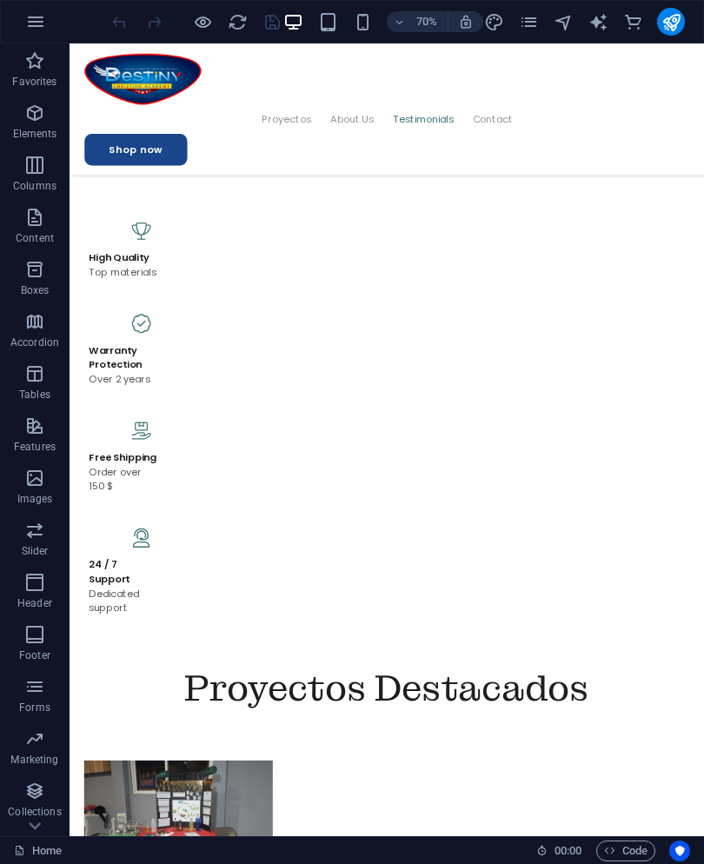
scroll to position [4433, 0]
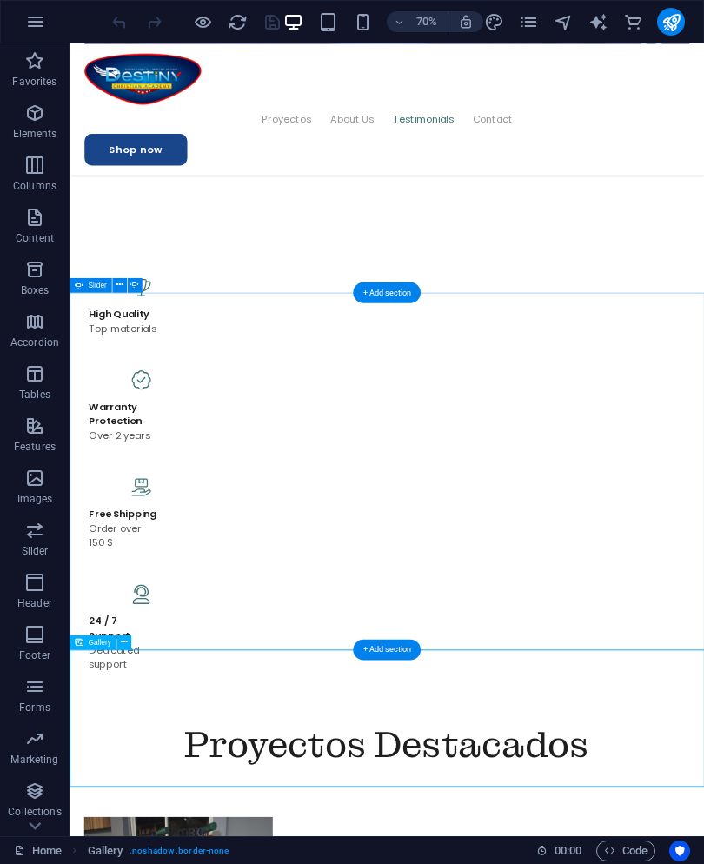
click at [120, 639] on icon at bounding box center [123, 642] width 7 height 13
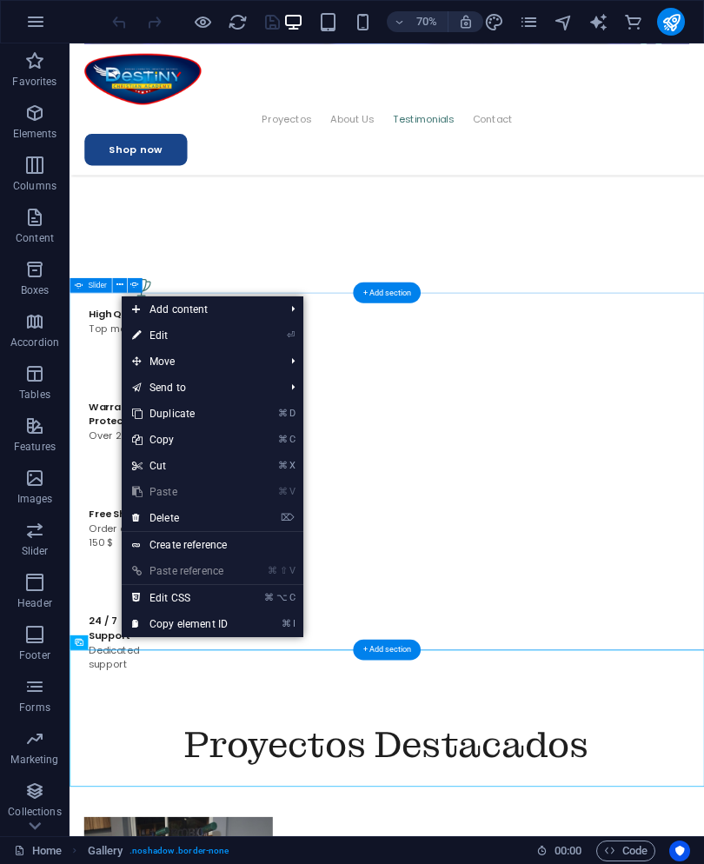
click at [269, 332] on li "⏎ Edit" at bounding box center [213, 336] width 182 height 26
click at [295, 334] on icon "⏎" at bounding box center [291, 335] width 8 height 11
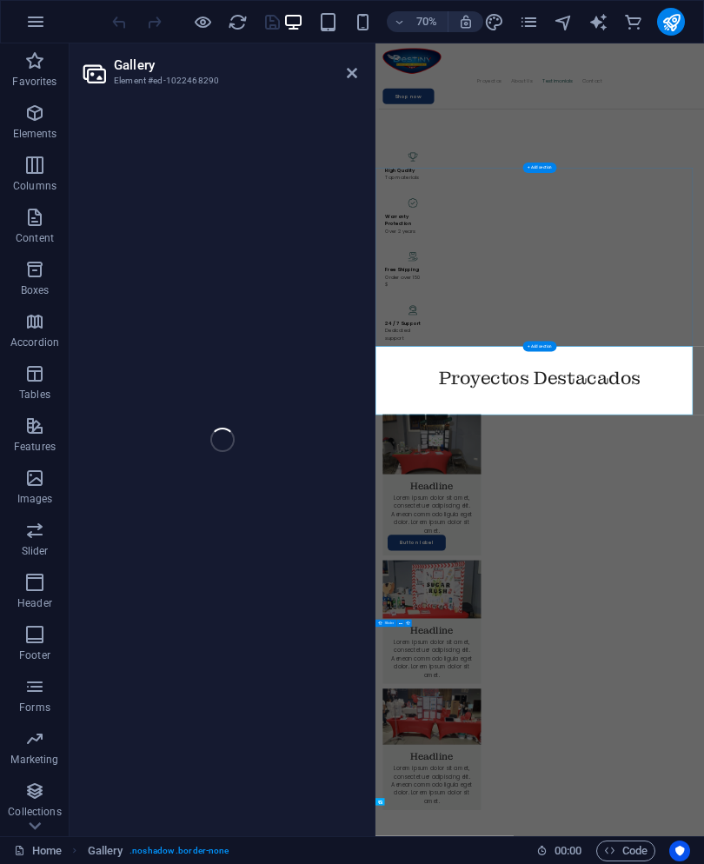
select select "4"
select select "%"
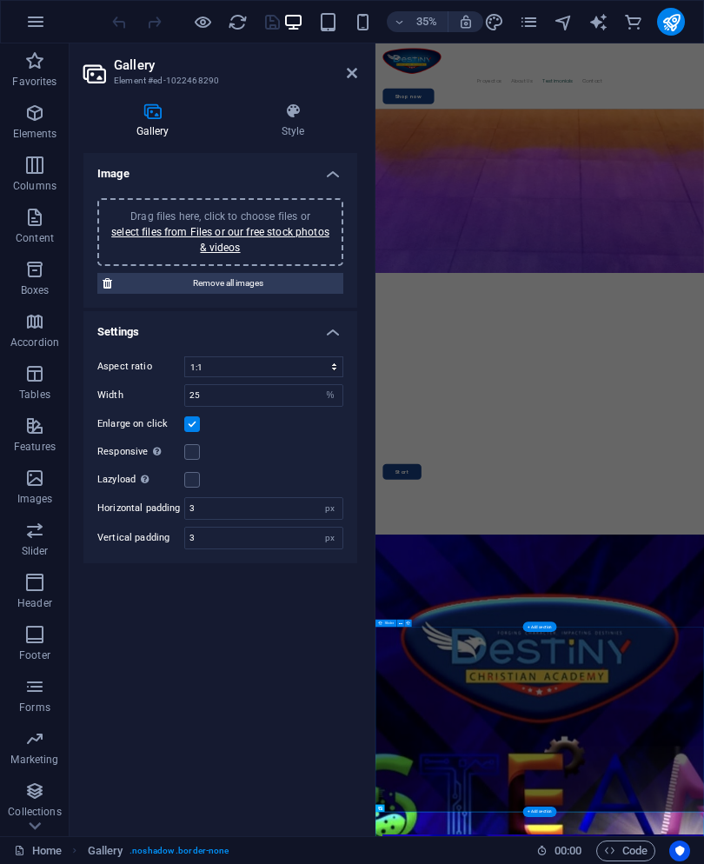
click at [228, 228] on link "select files from Files or our free stock photos & videos" at bounding box center [220, 240] width 218 height 28
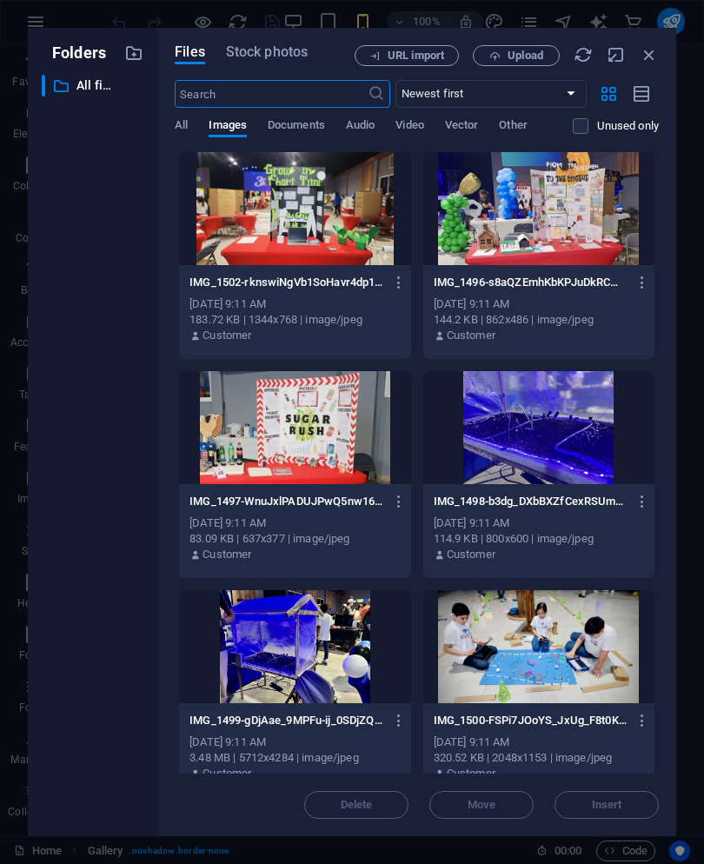
scroll to position [68483, 0]
click at [349, 219] on div at bounding box center [294, 208] width 231 height 113
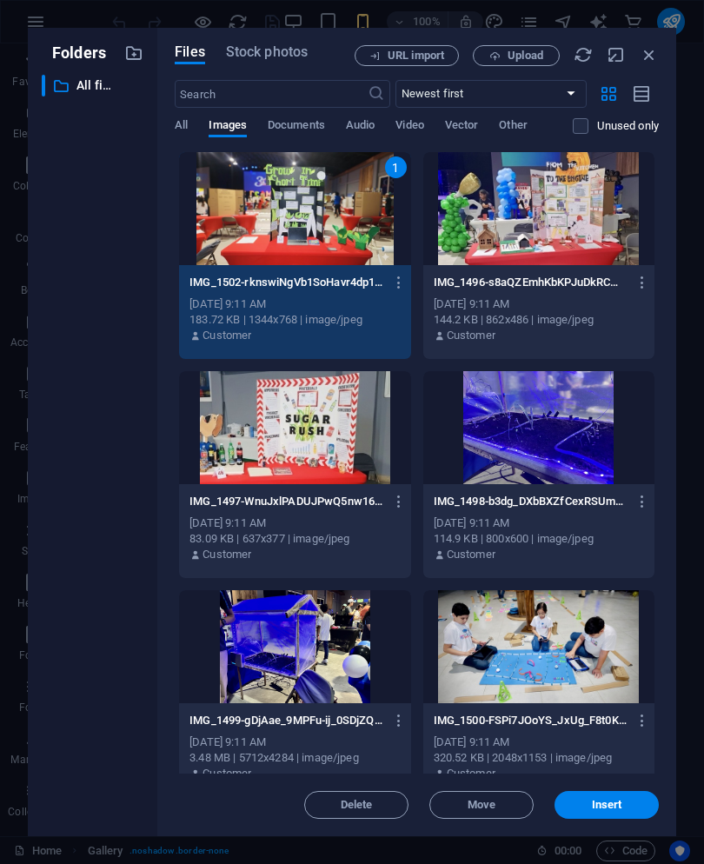
click at [560, 205] on div at bounding box center [539, 208] width 231 height 113
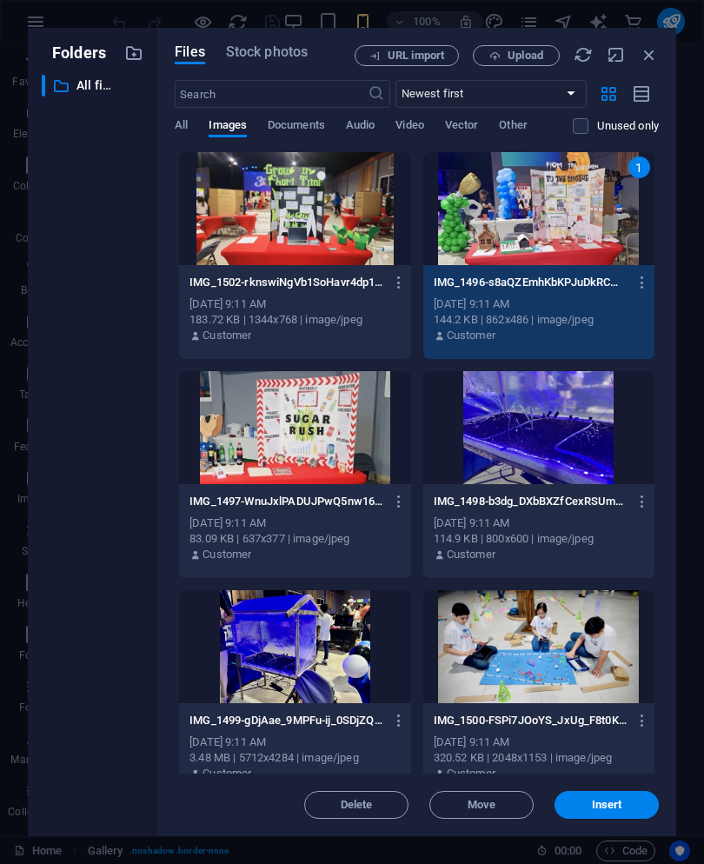
click at [338, 397] on div at bounding box center [294, 427] width 231 height 113
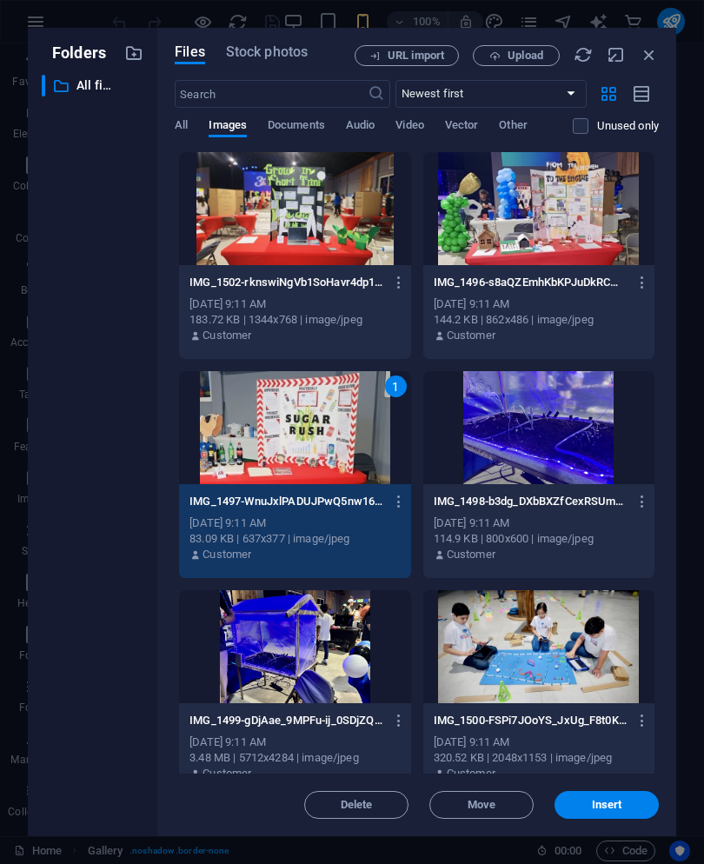
click at [537, 405] on div at bounding box center [539, 427] width 231 height 113
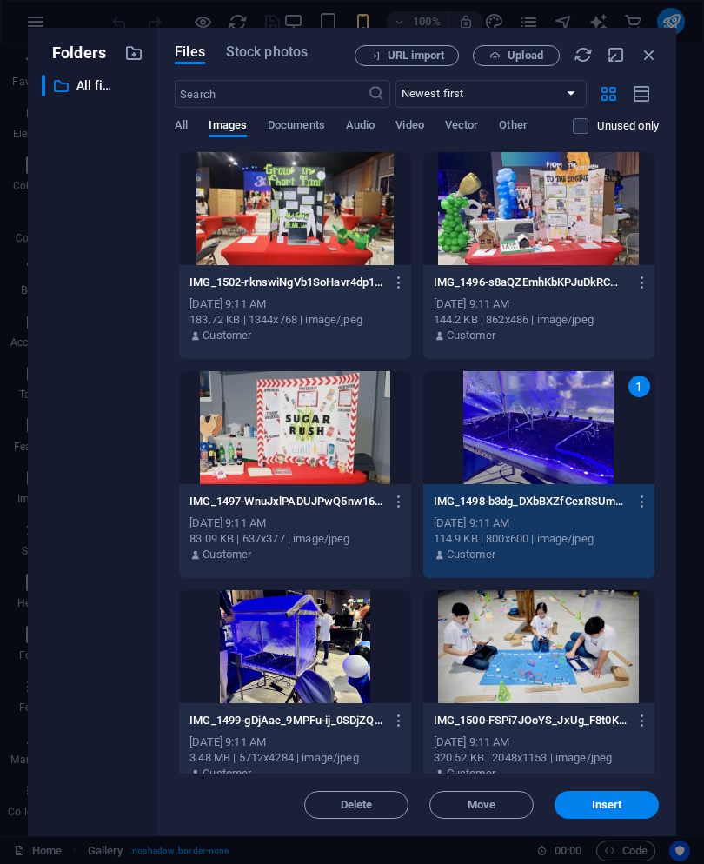
click at [640, 53] on icon "button" at bounding box center [649, 54] width 19 height 19
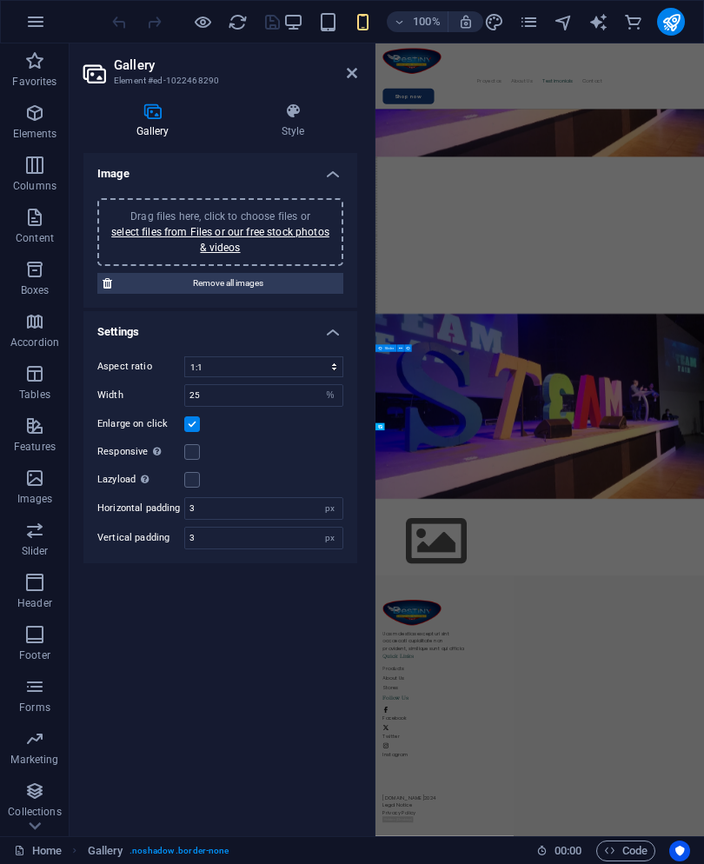
scroll to position [4959, 0]
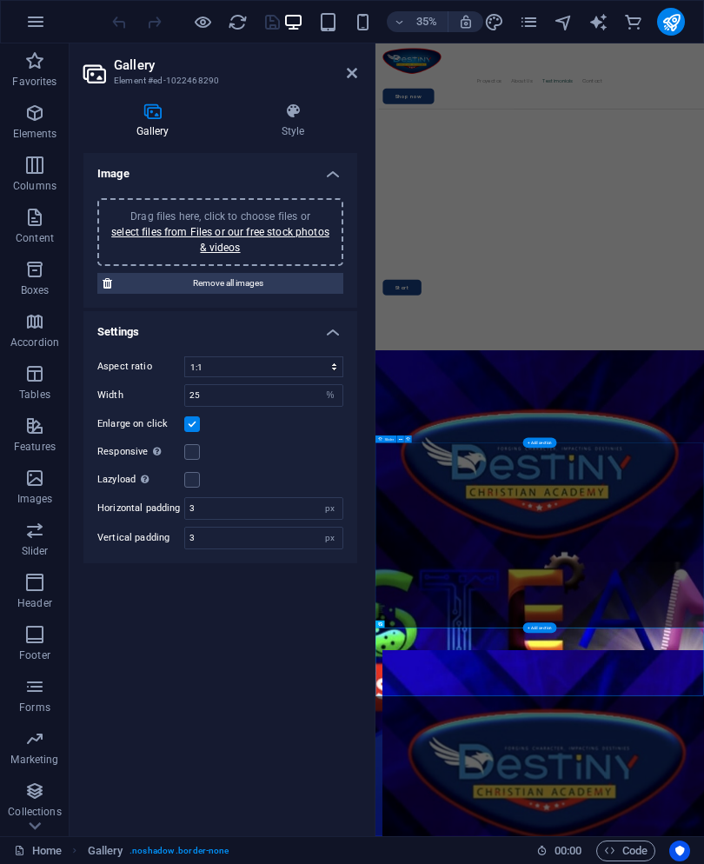
click at [268, 226] on link "select files from Files or our free stock photos & videos" at bounding box center [220, 240] width 218 height 28
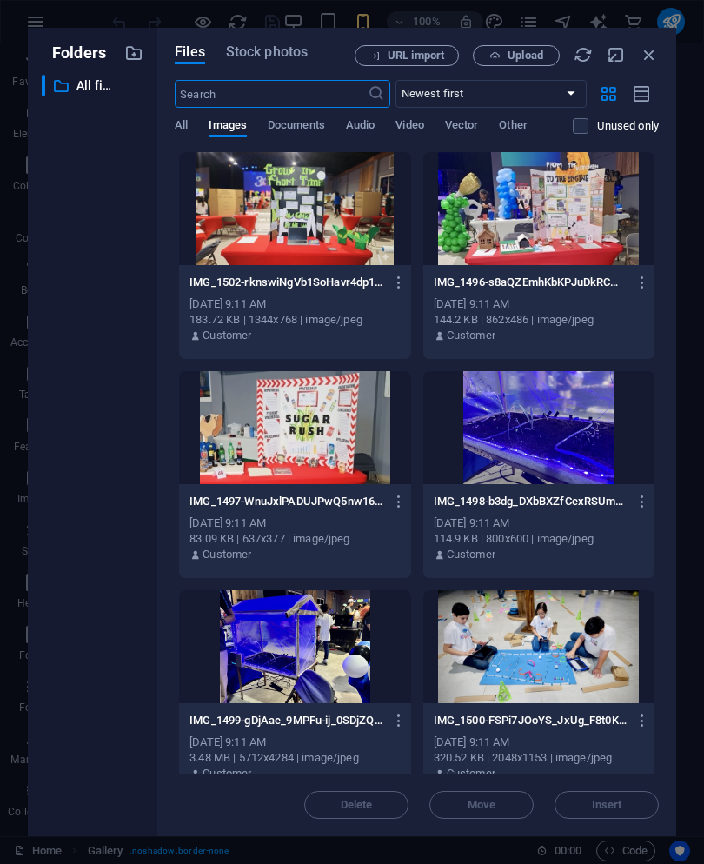
scroll to position [68483, 0]
click at [545, 627] on div at bounding box center [539, 646] width 231 height 113
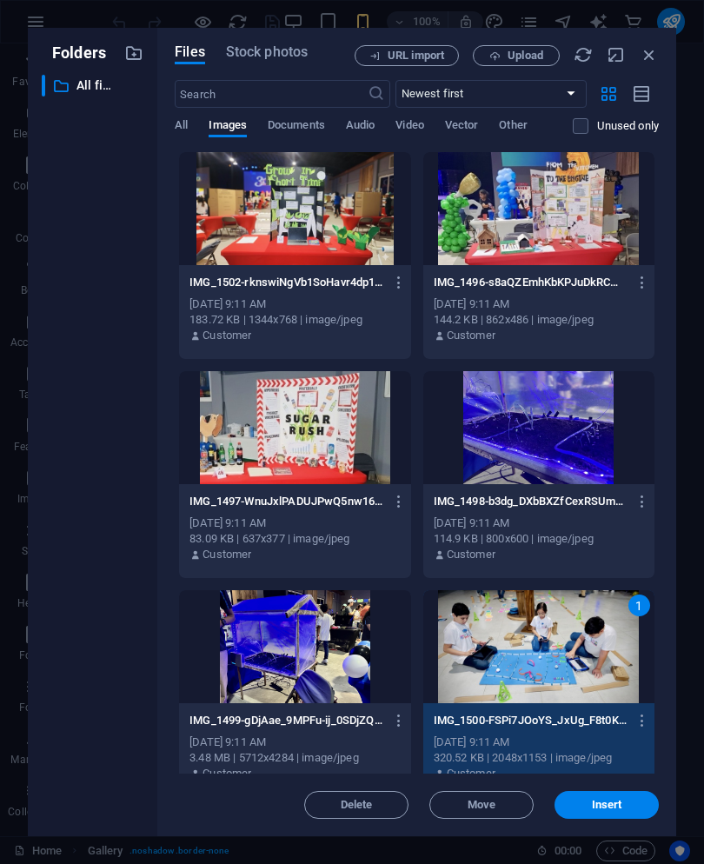
click at [628, 804] on span "Insert" at bounding box center [607, 805] width 90 height 10
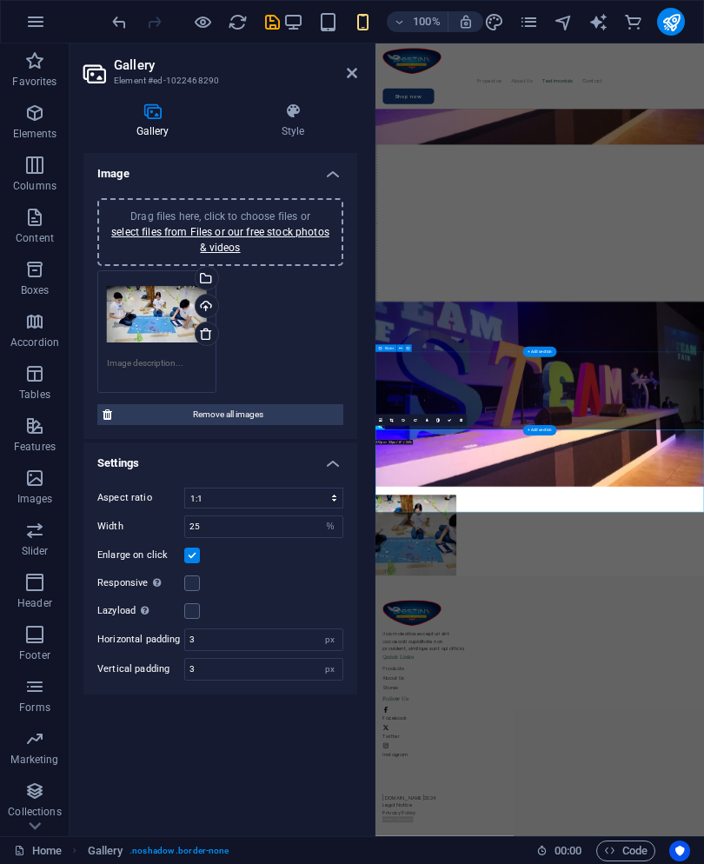
scroll to position [4994, 0]
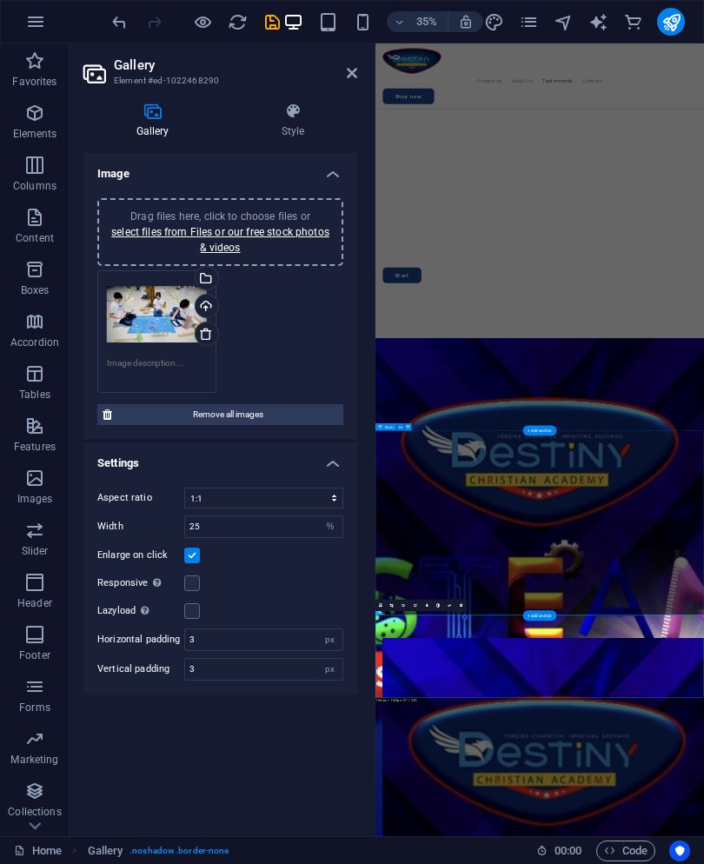
click at [185, 227] on link "select files from Files or our free stock photos & videos" at bounding box center [220, 240] width 218 height 28
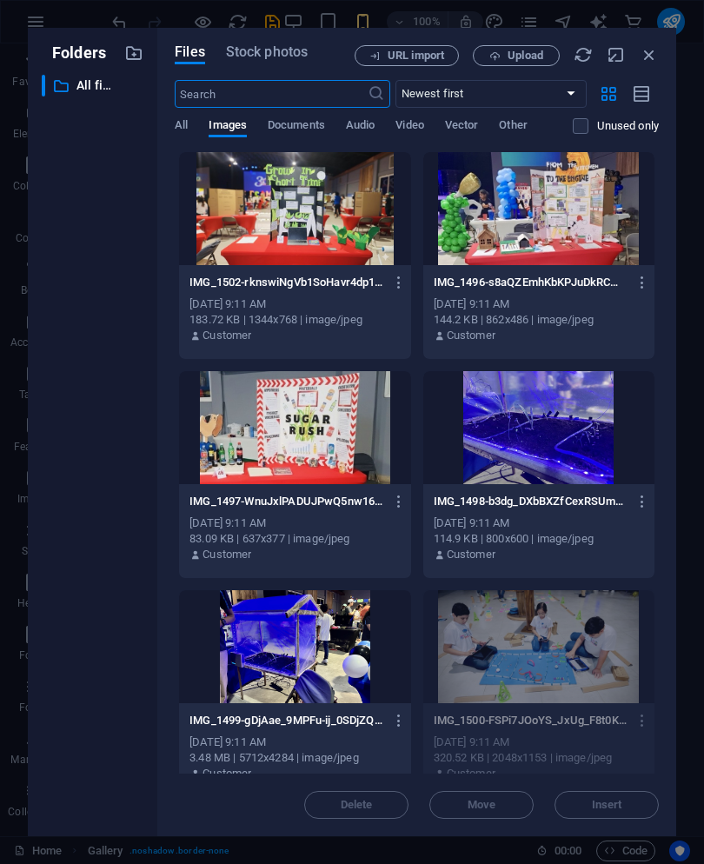
scroll to position [68385, 0]
click at [359, 407] on div at bounding box center [294, 427] width 231 height 113
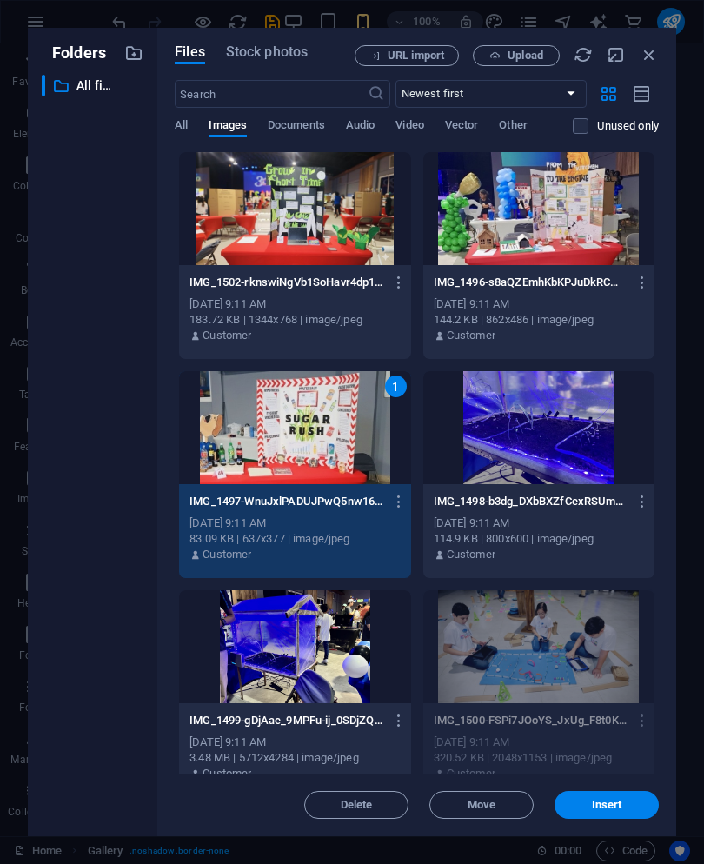
click at [627, 800] on span "Insert" at bounding box center [607, 805] width 90 height 10
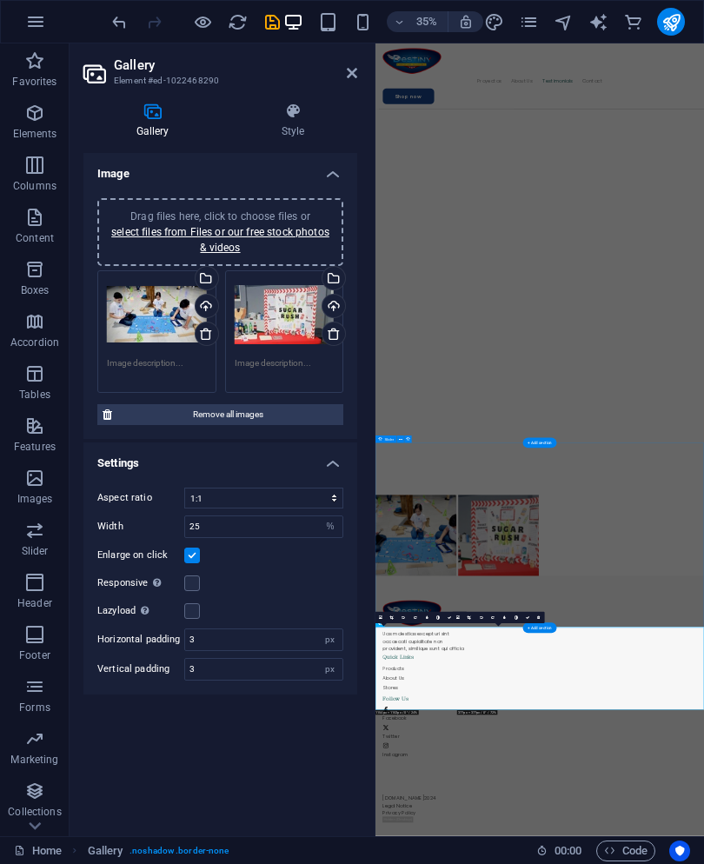
scroll to position [4959, 0]
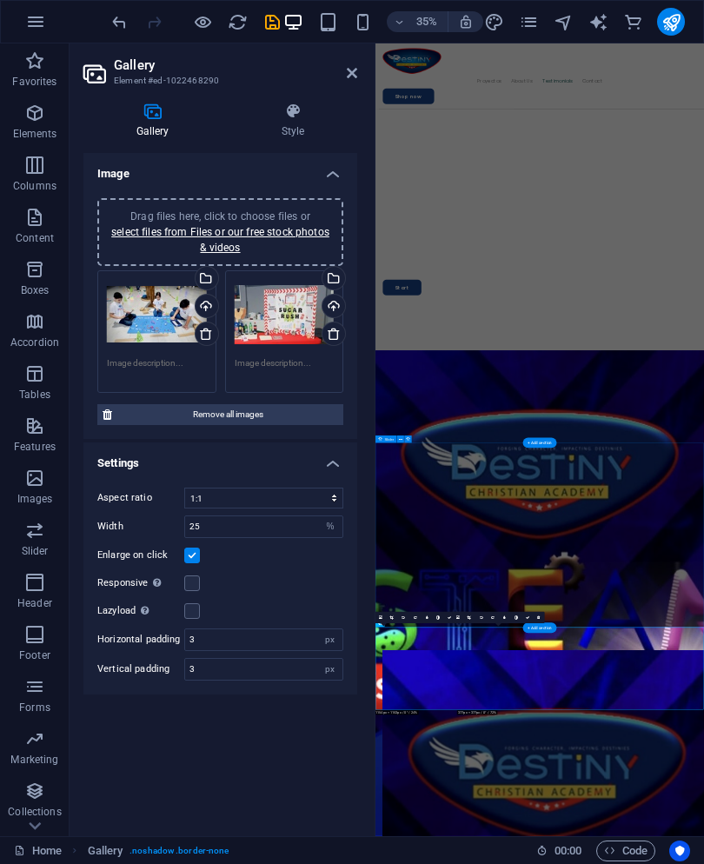
click at [254, 227] on link "select files from Files or our free stock photos & videos" at bounding box center [220, 240] width 218 height 28
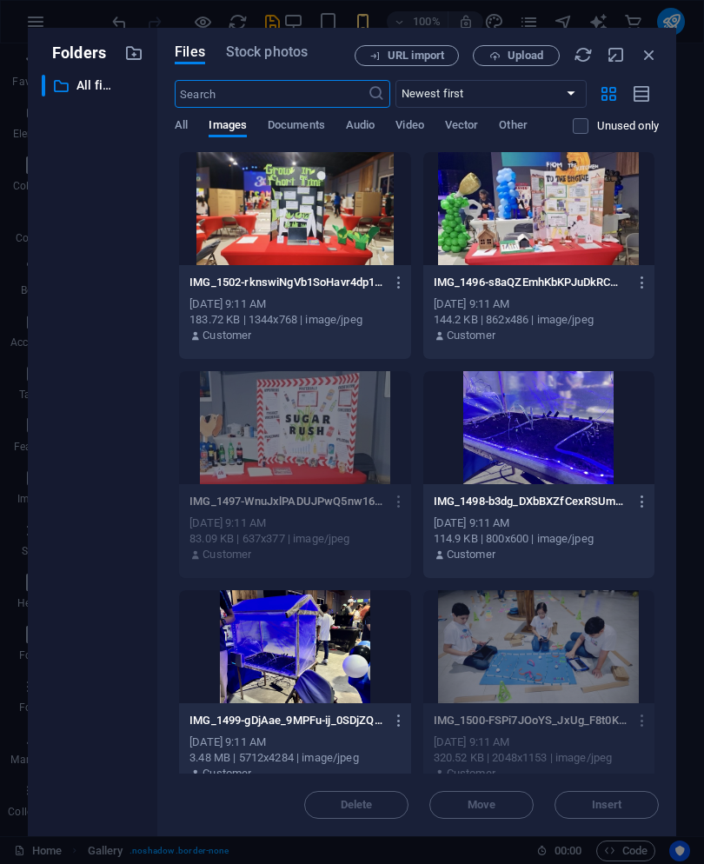
scroll to position [68400, 0]
click at [551, 210] on div at bounding box center [539, 208] width 231 height 113
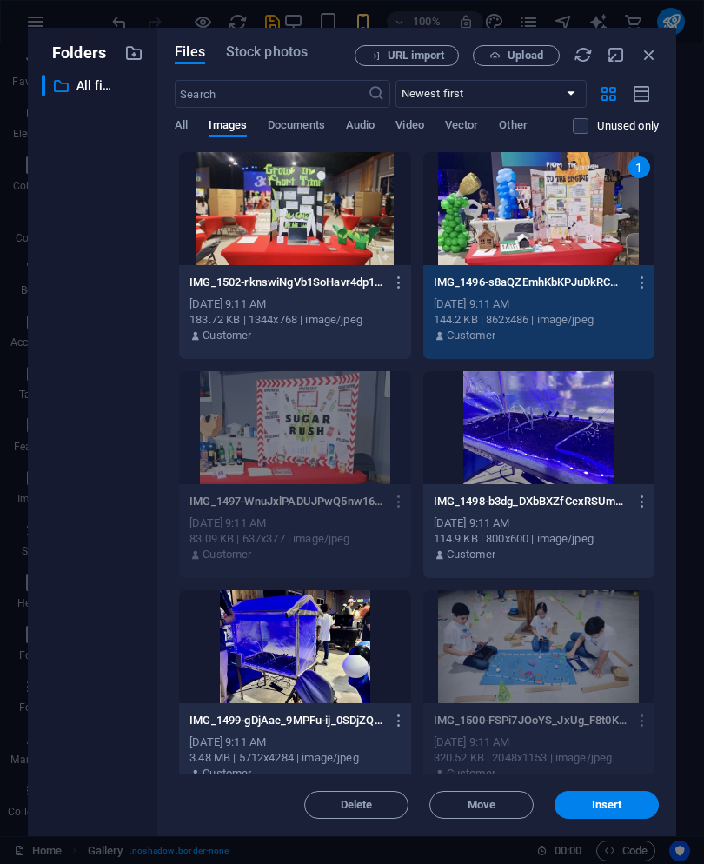
click at [608, 808] on span "Insert" at bounding box center [607, 805] width 30 height 10
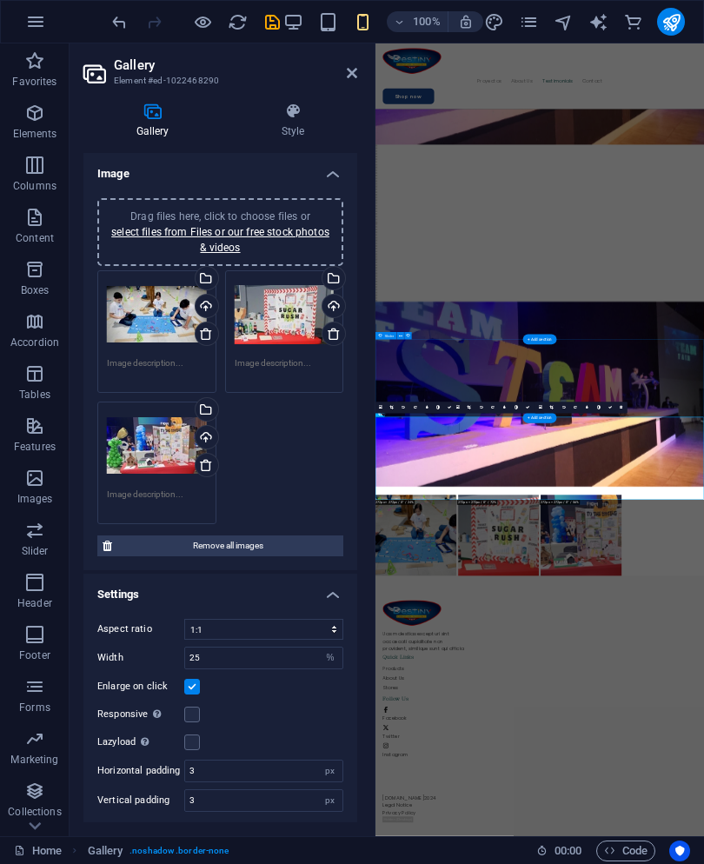
scroll to position [4994, 0]
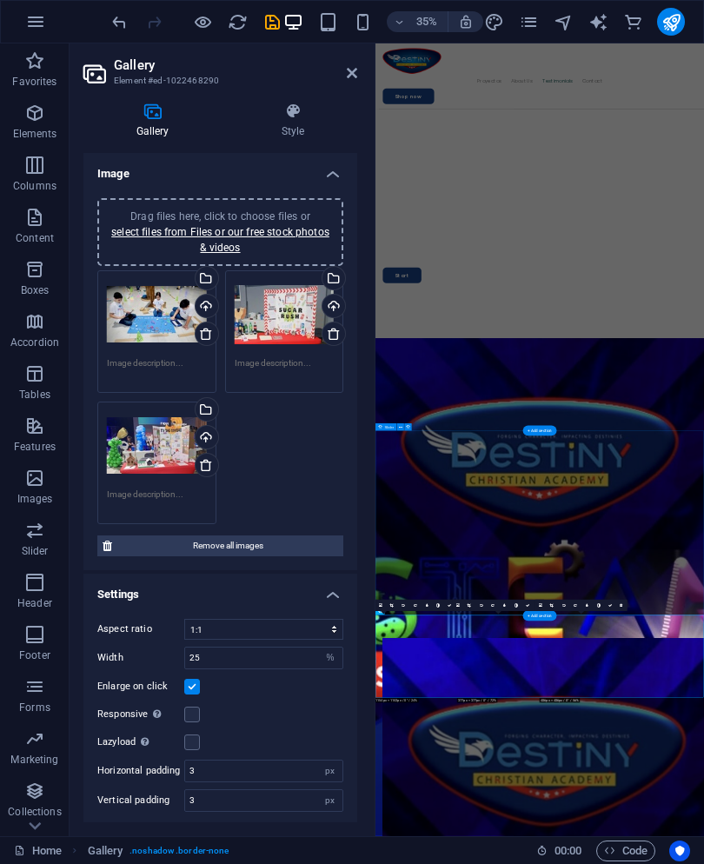
click at [291, 226] on link "select files from Files or our free stock photos & videos" at bounding box center [220, 240] width 218 height 28
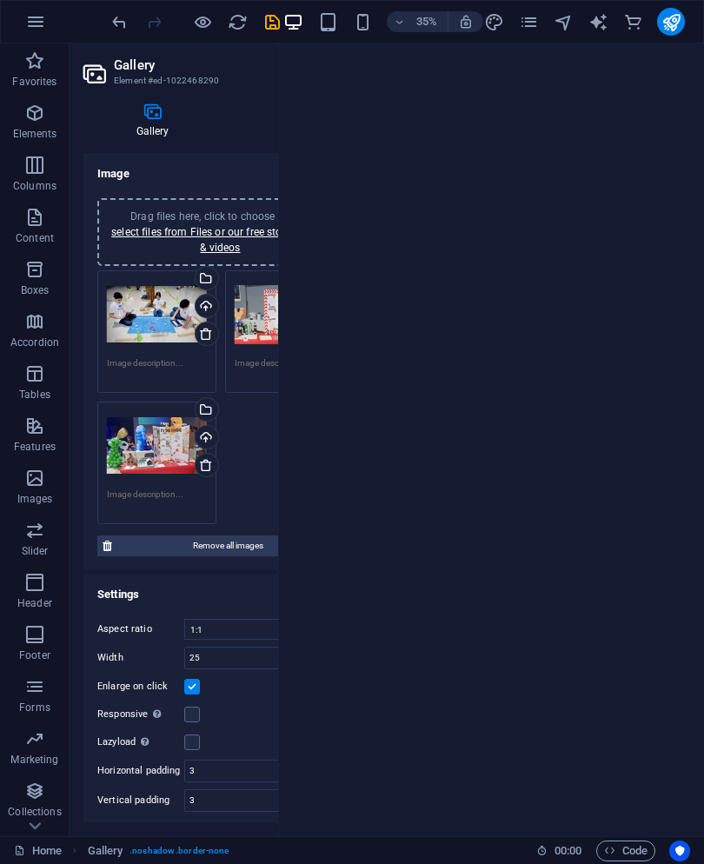
scroll to position [68414, 0]
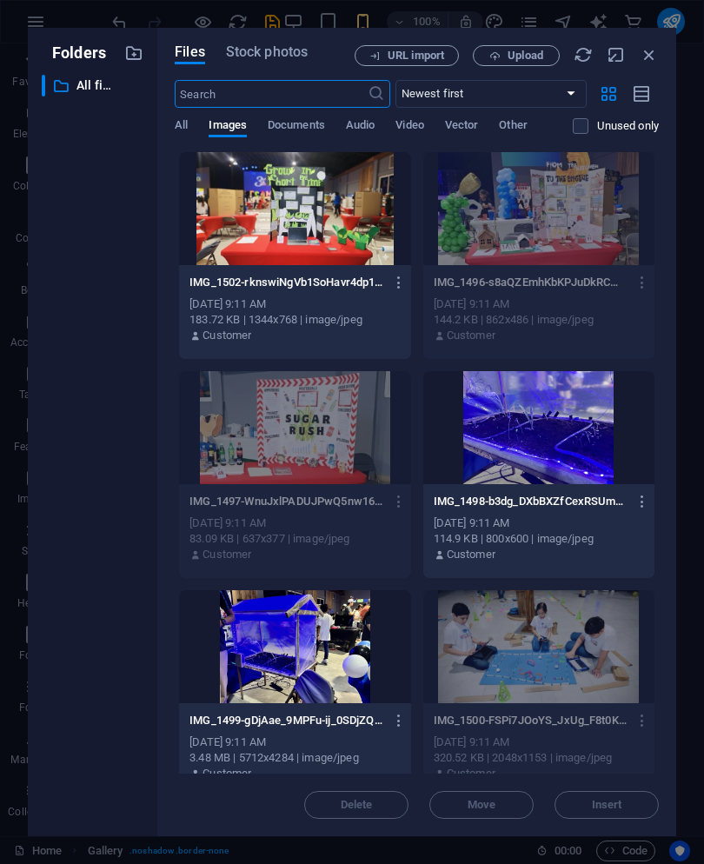
click at [573, 454] on div at bounding box center [539, 427] width 231 height 113
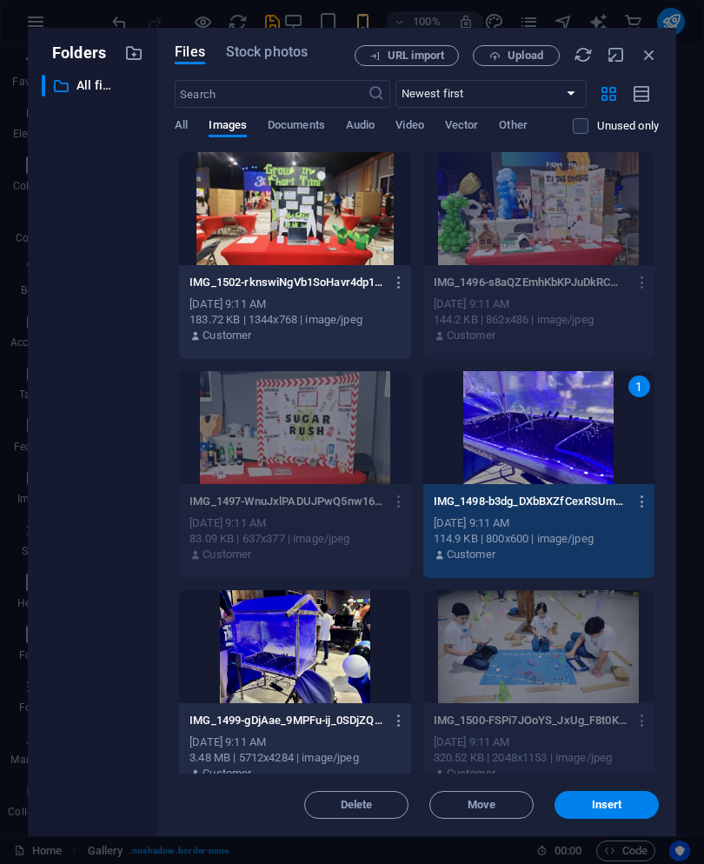
click at [623, 799] on button "Insert" at bounding box center [607, 805] width 104 height 28
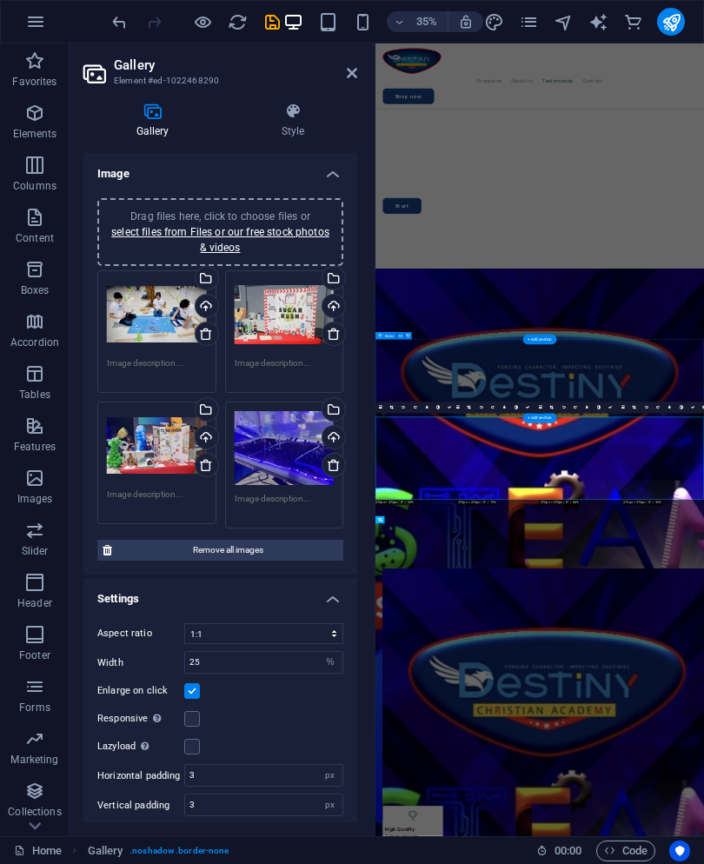
scroll to position [4903, 0]
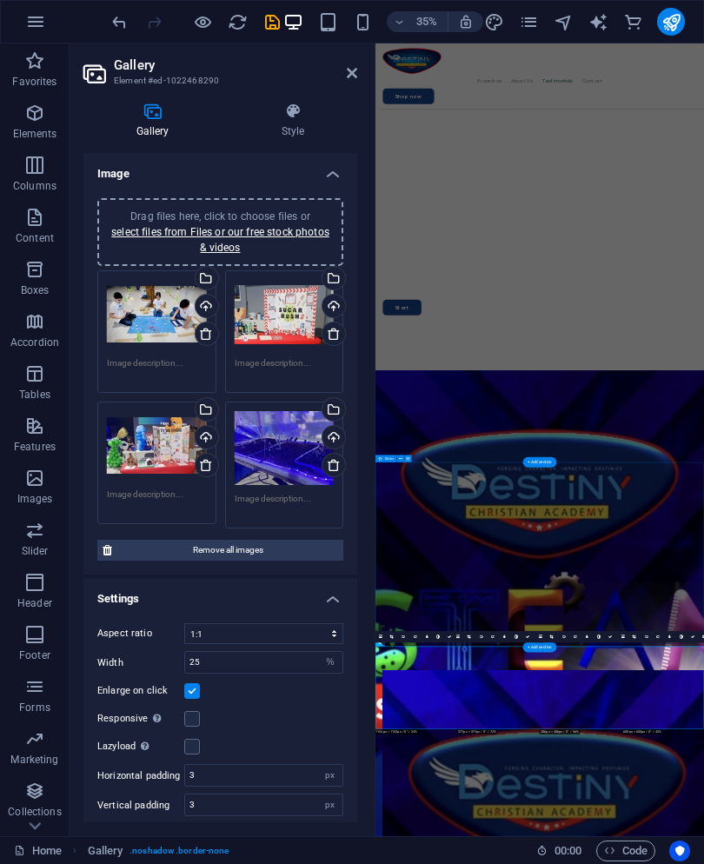
click at [139, 235] on link "select files from Files or our free stock photos & videos" at bounding box center [220, 240] width 218 height 28
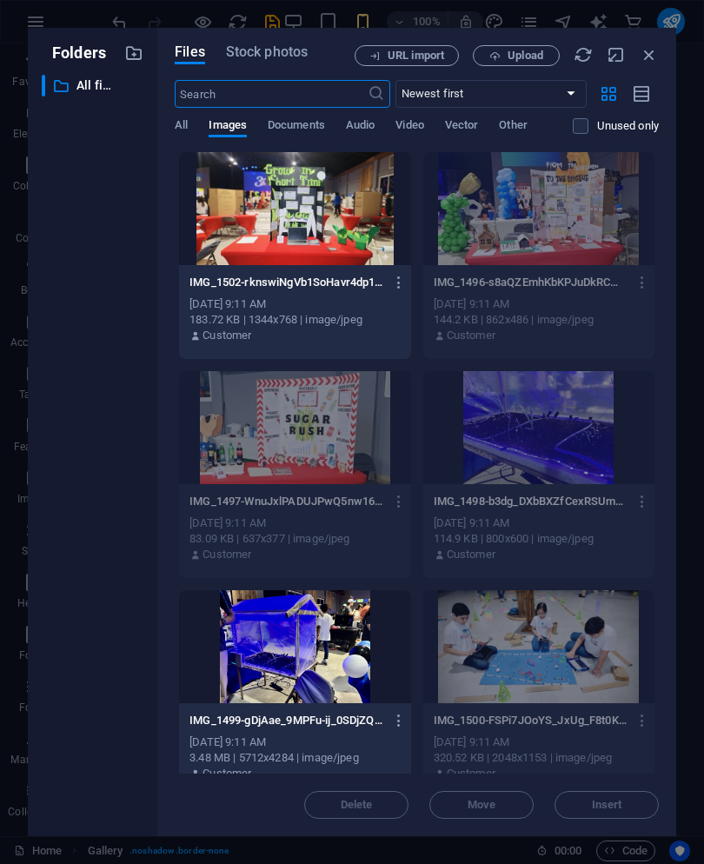
scroll to position [68429, 0]
click at [241, 618] on div at bounding box center [294, 646] width 231 height 113
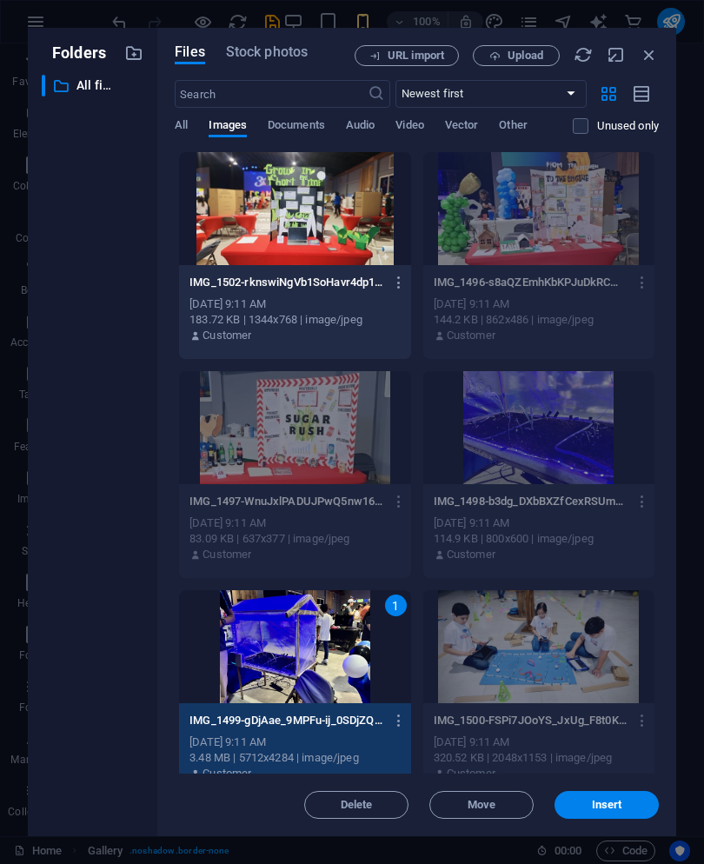
click at [631, 804] on span "Insert" at bounding box center [607, 805] width 90 height 10
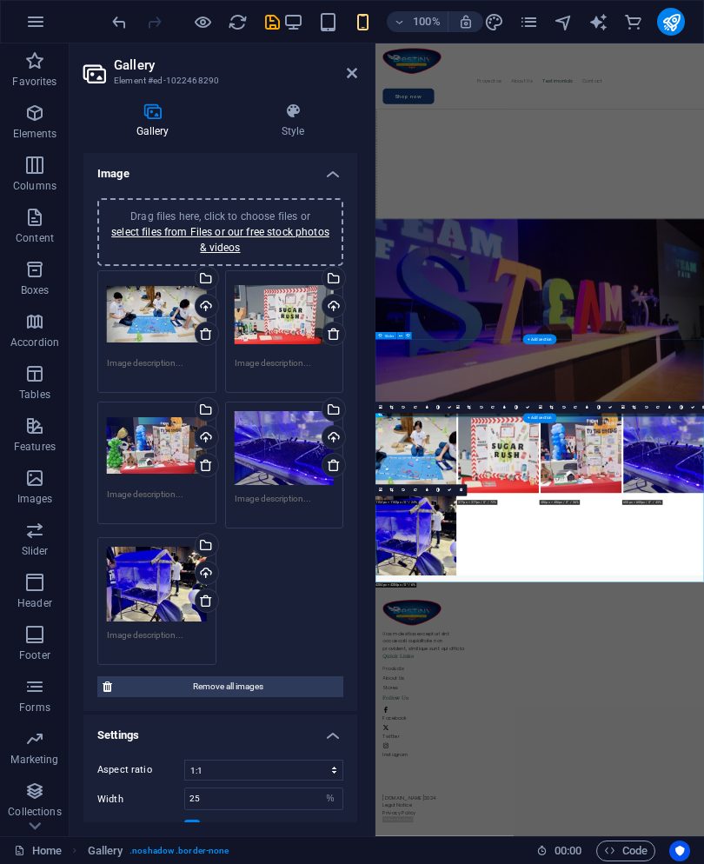
scroll to position [5230, 0]
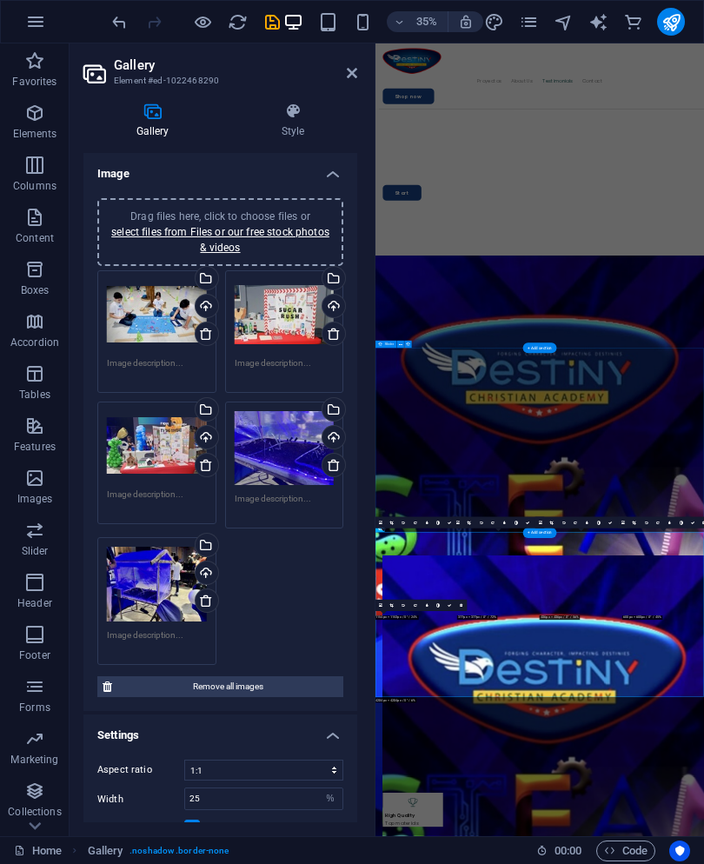
click at [303, 226] on link "select files from Files or our free stock photos & videos" at bounding box center [220, 240] width 218 height 28
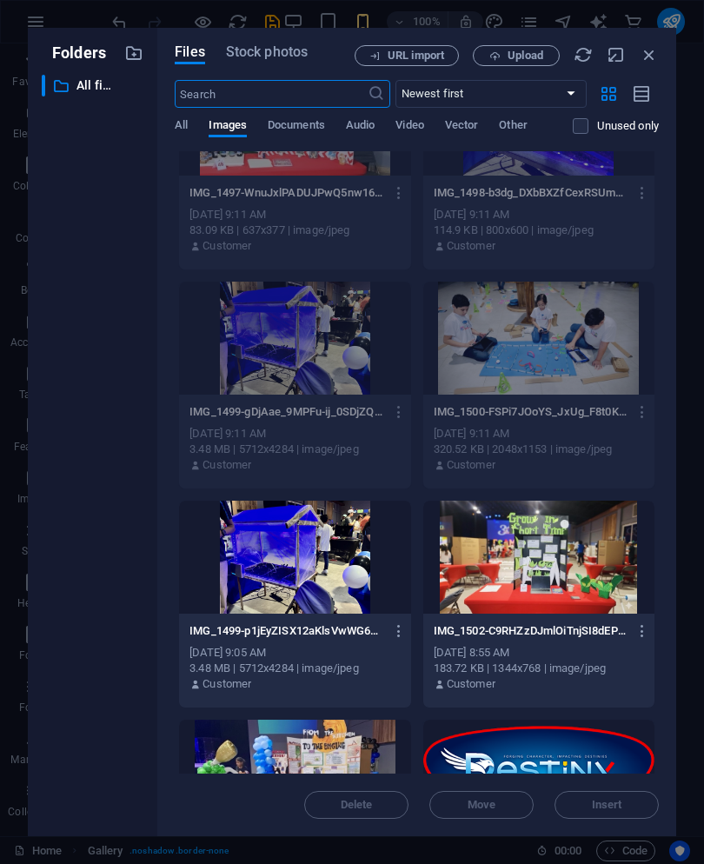
scroll to position [357, 0]
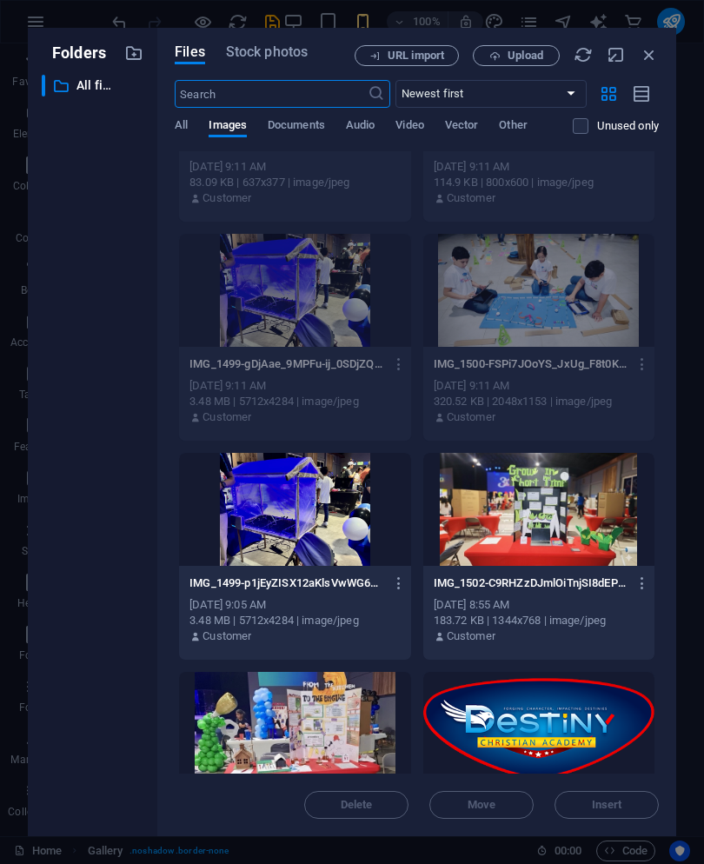
click at [596, 533] on div at bounding box center [539, 509] width 231 height 113
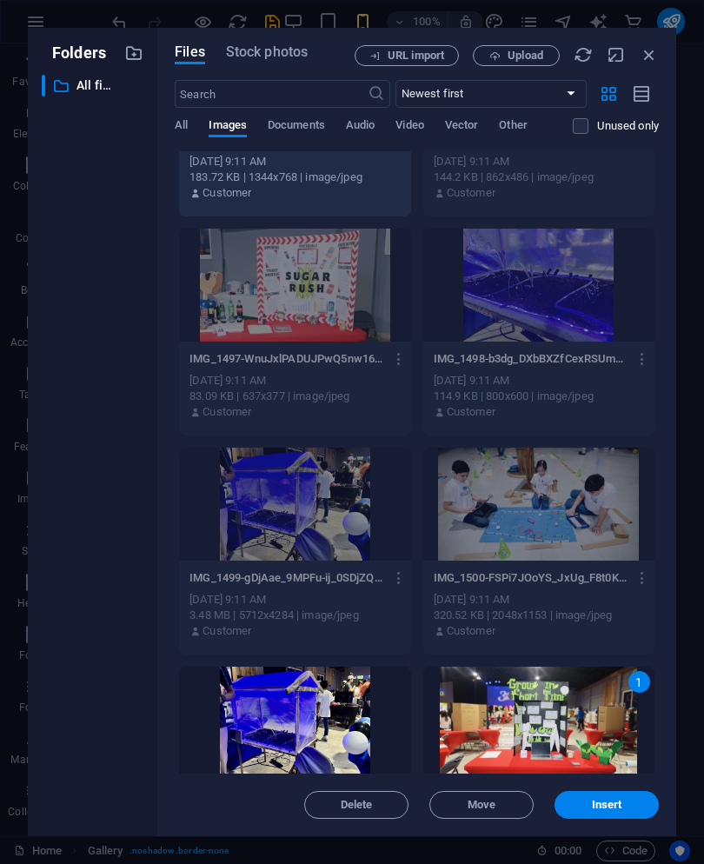
scroll to position [150, 0]
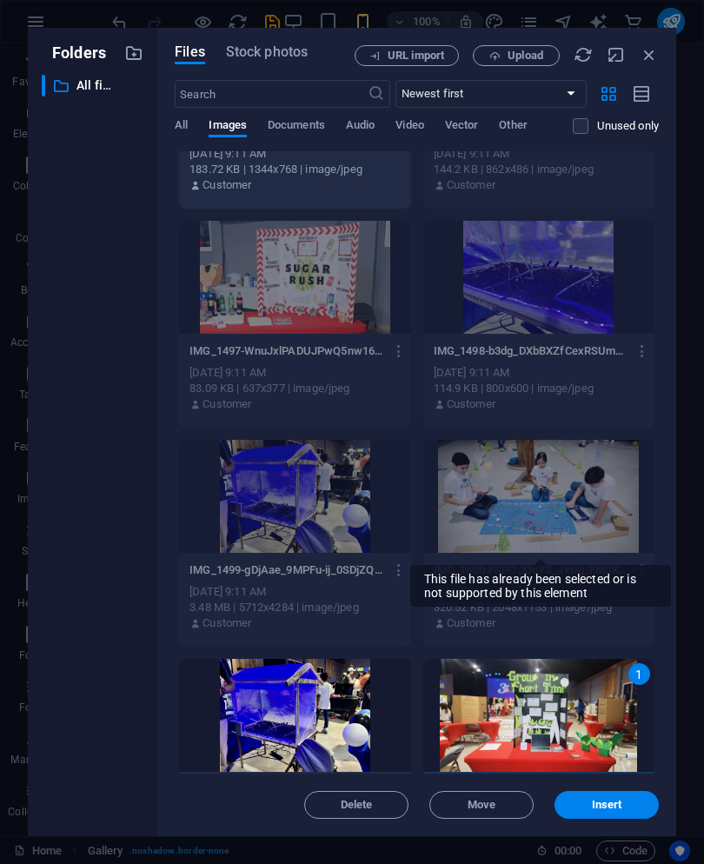
click at [614, 793] on button "Insert" at bounding box center [607, 805] width 104 height 28
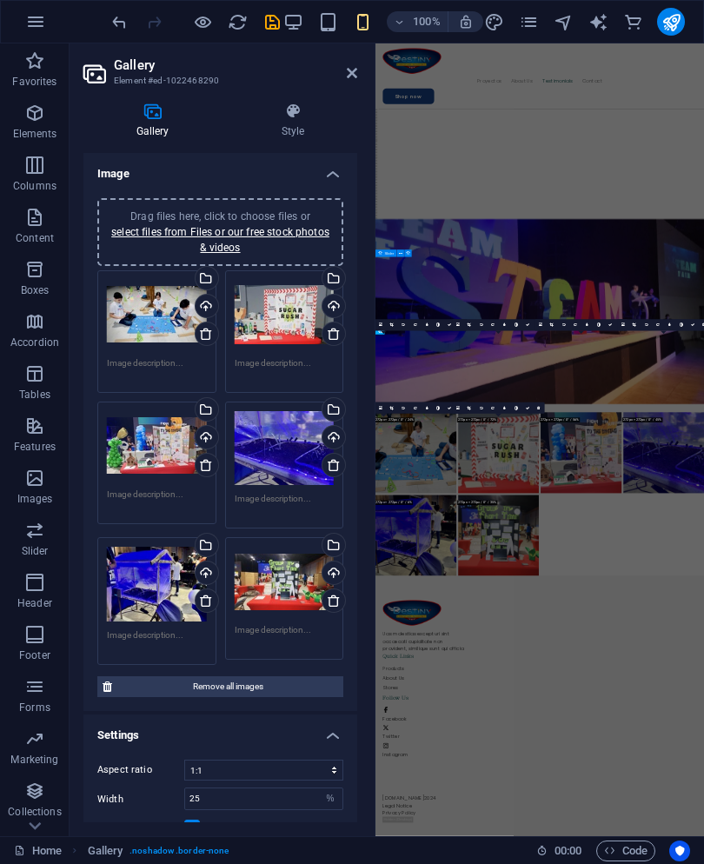
scroll to position [4997, 0]
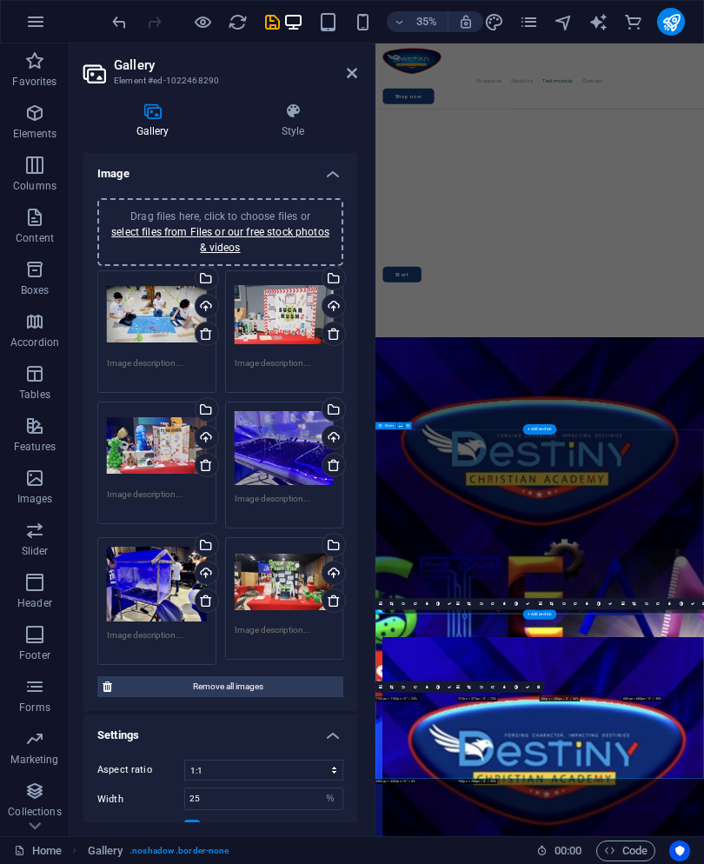
click at [354, 74] on icon at bounding box center [352, 73] width 10 height 14
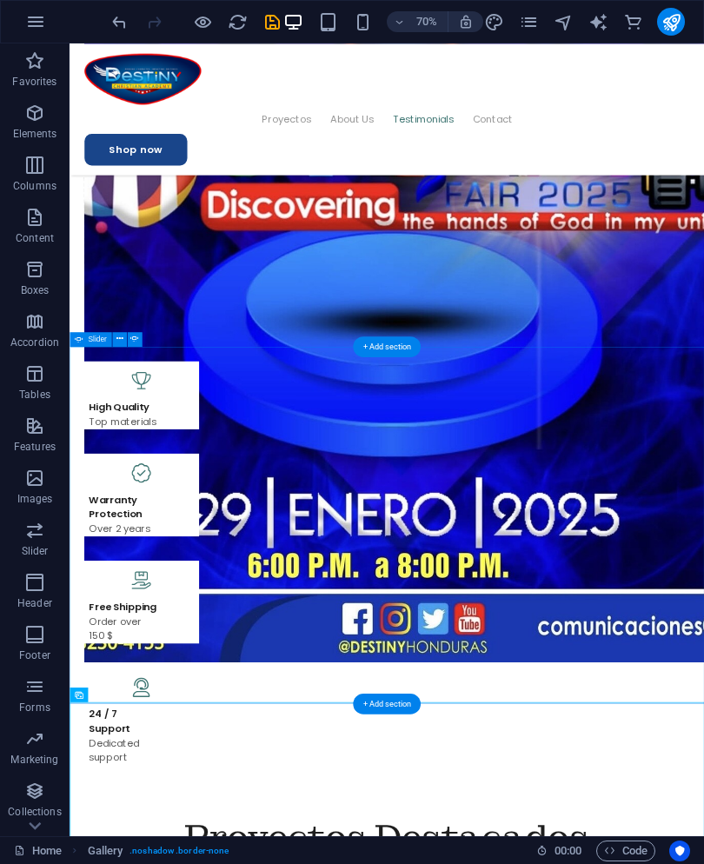
scroll to position [4347, 0]
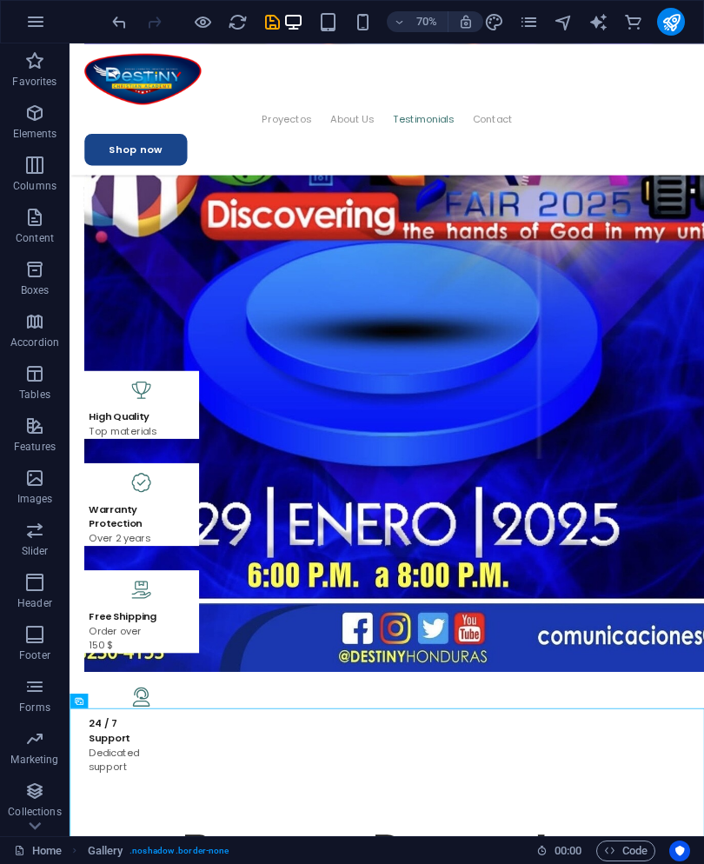
select select "px"
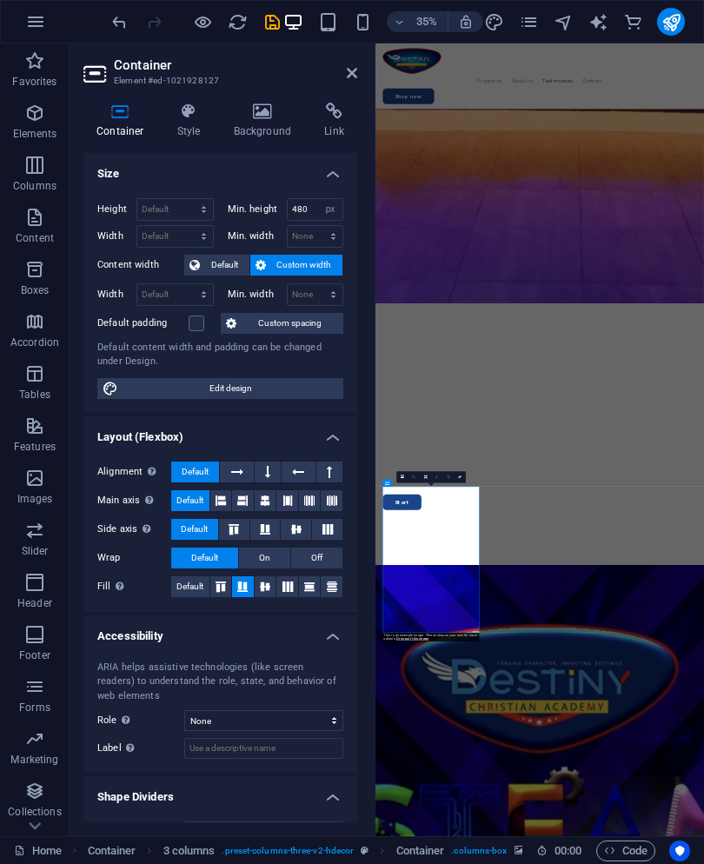
click at [276, 130] on h4 "Background" at bounding box center [266, 121] width 91 height 37
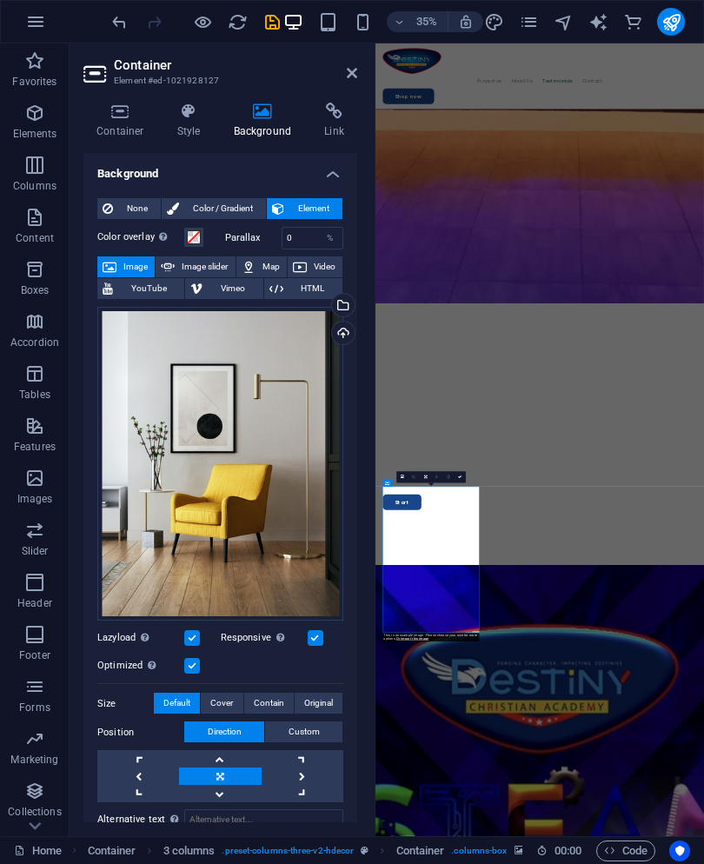
click at [353, 303] on div "Select files from the file manager, stock photos, or upload file(s)" at bounding box center [342, 307] width 26 height 26
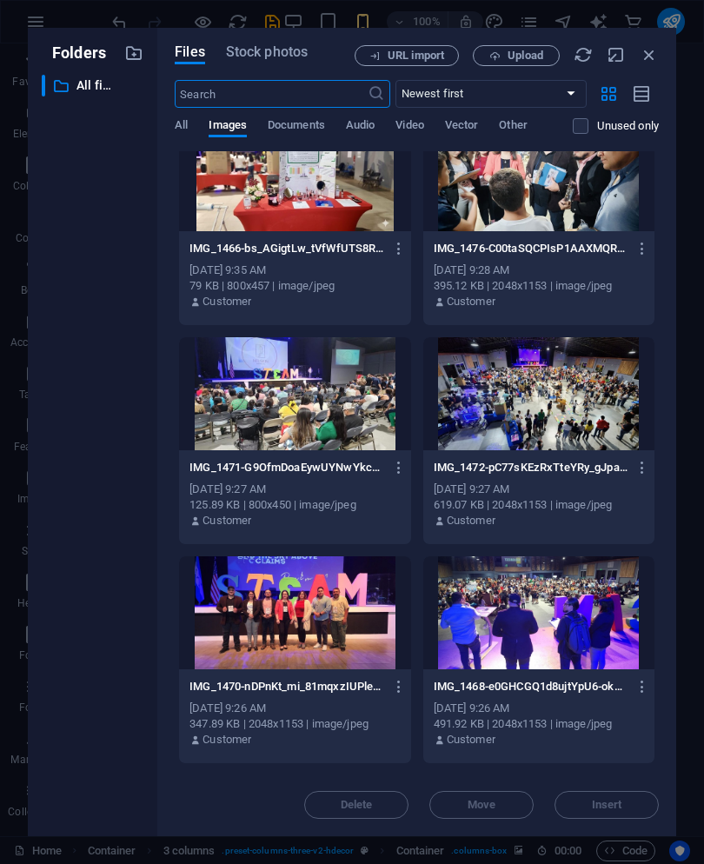
scroll to position [2226, 0]
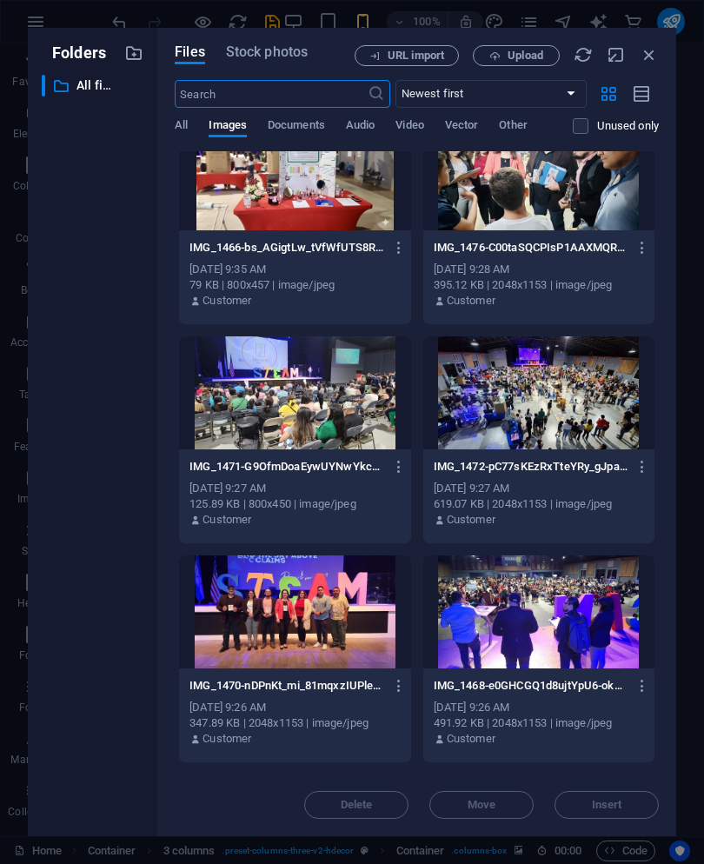
click at [545, 610] on div at bounding box center [539, 612] width 231 height 113
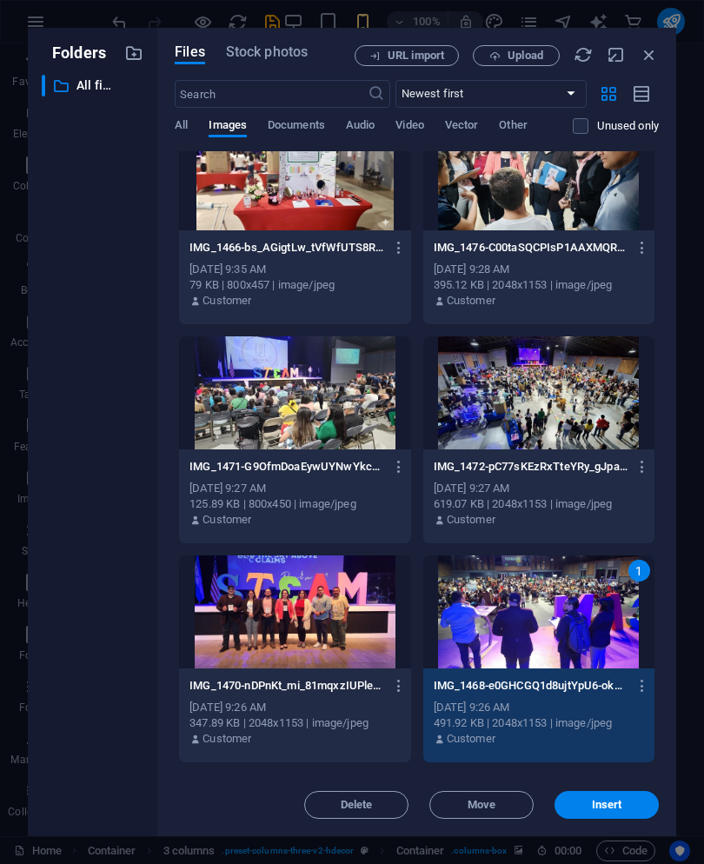
click at [607, 800] on span "Insert" at bounding box center [607, 805] width 30 height 10
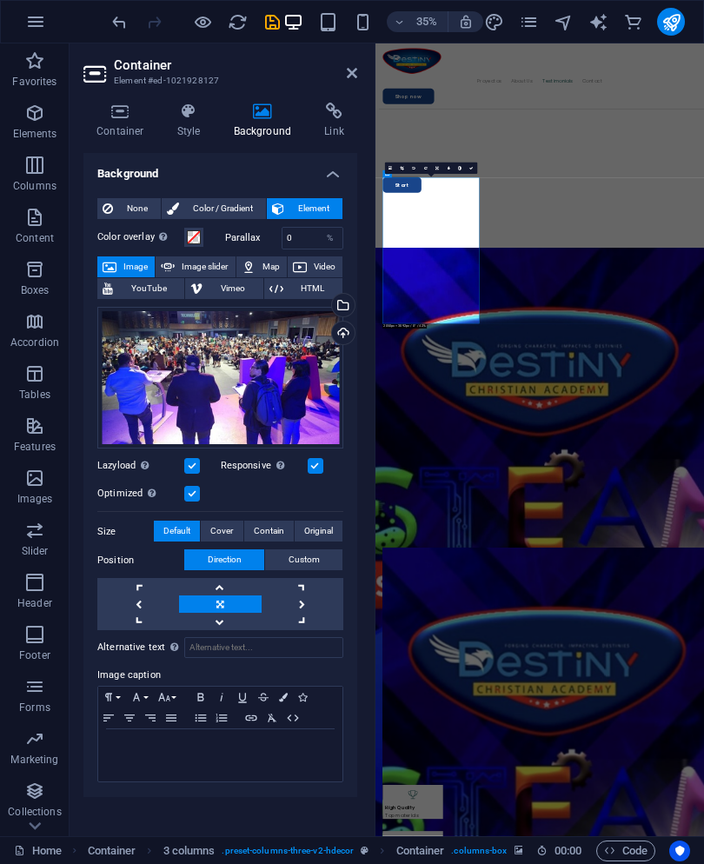
scroll to position [5230, 0]
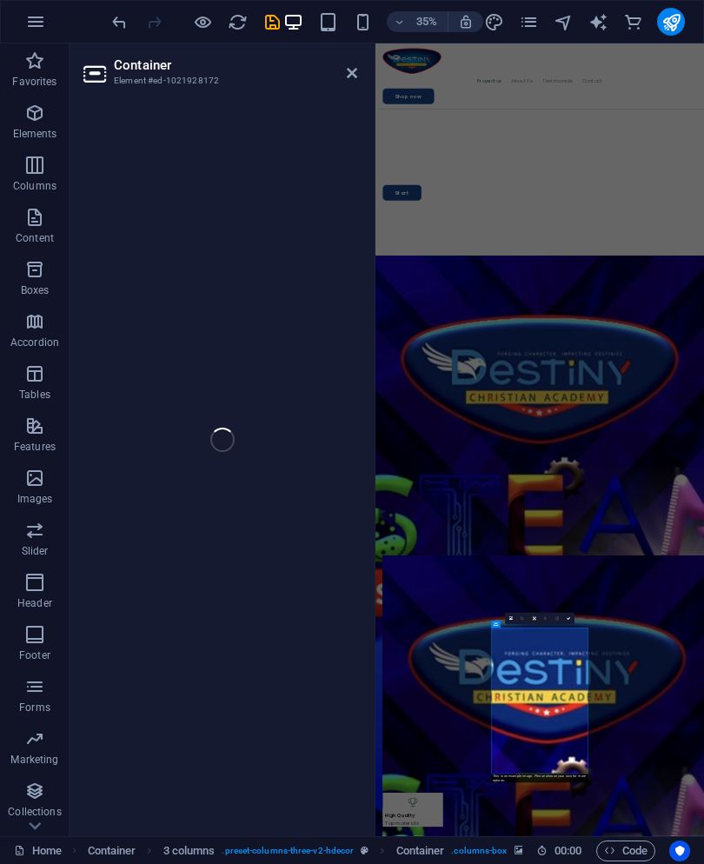
select select "px"
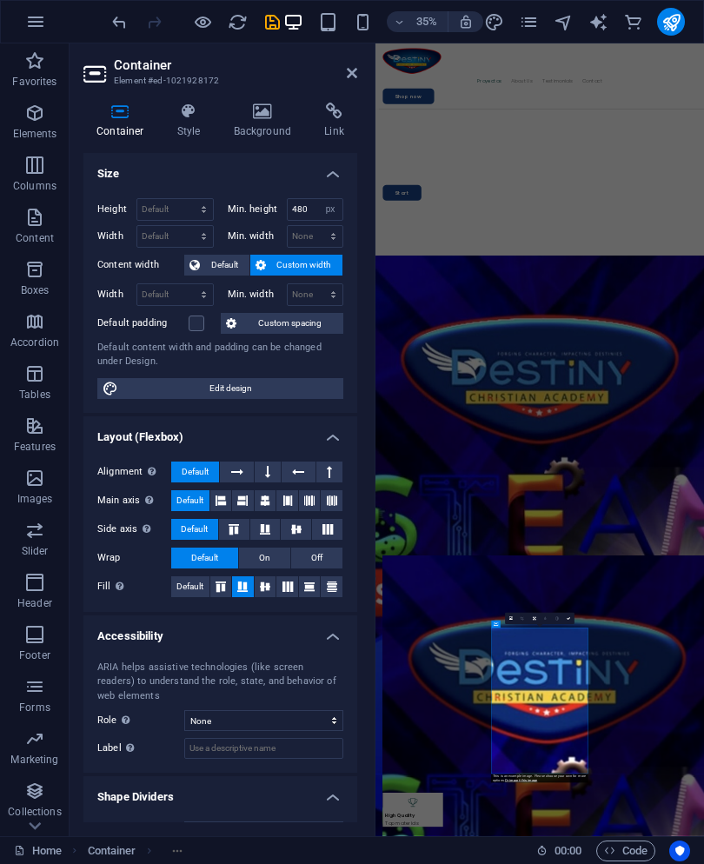
scroll to position [3943, 0]
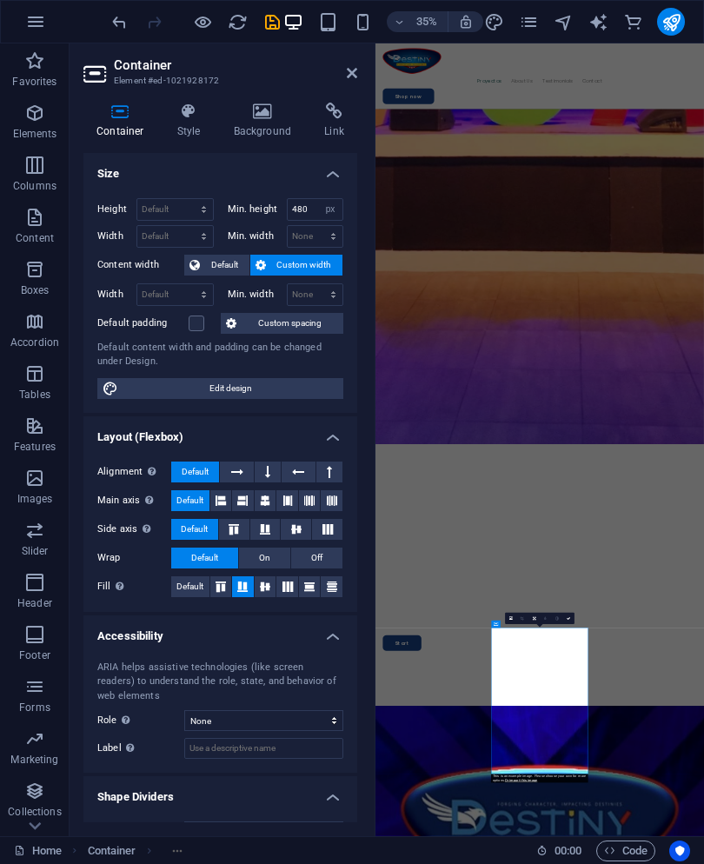
click at [266, 123] on h4 "Background" at bounding box center [266, 121] width 91 height 37
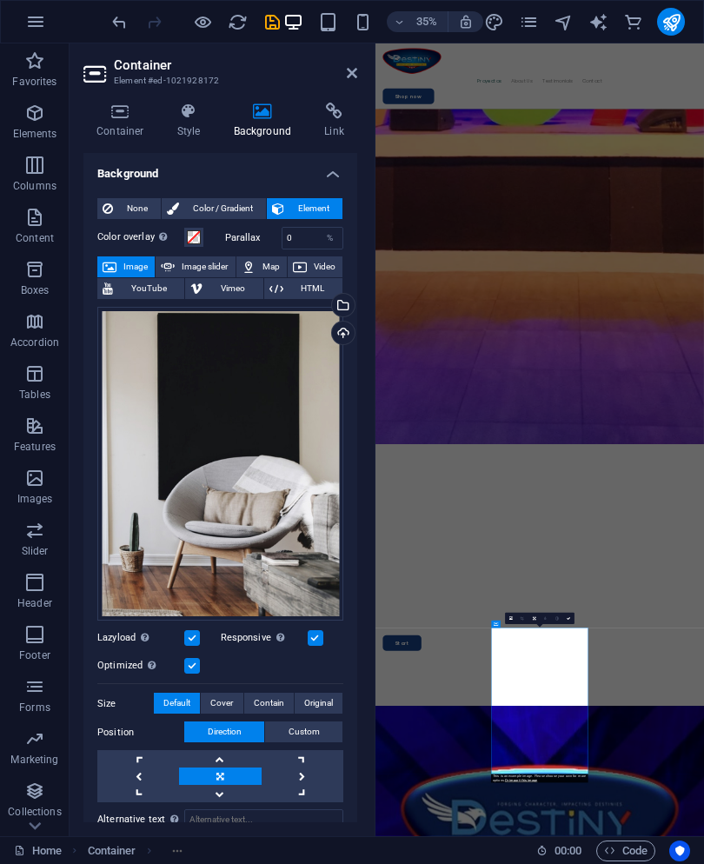
click at [344, 333] on div "Upload" at bounding box center [342, 335] width 26 height 26
click at [347, 305] on div "Select files from the file manager, stock photos, or upload file(s)" at bounding box center [342, 307] width 26 height 26
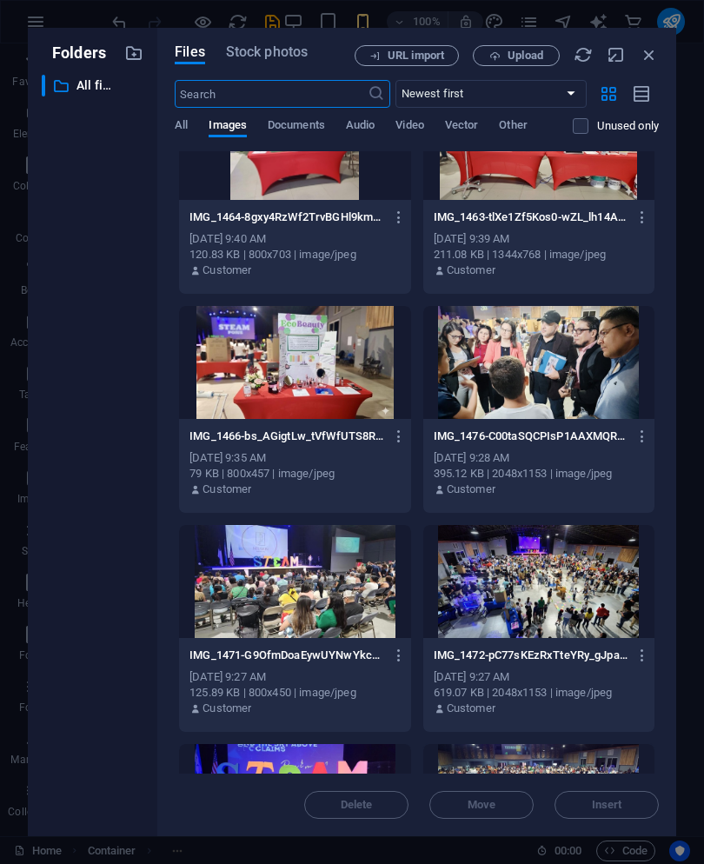
scroll to position [2043, 0]
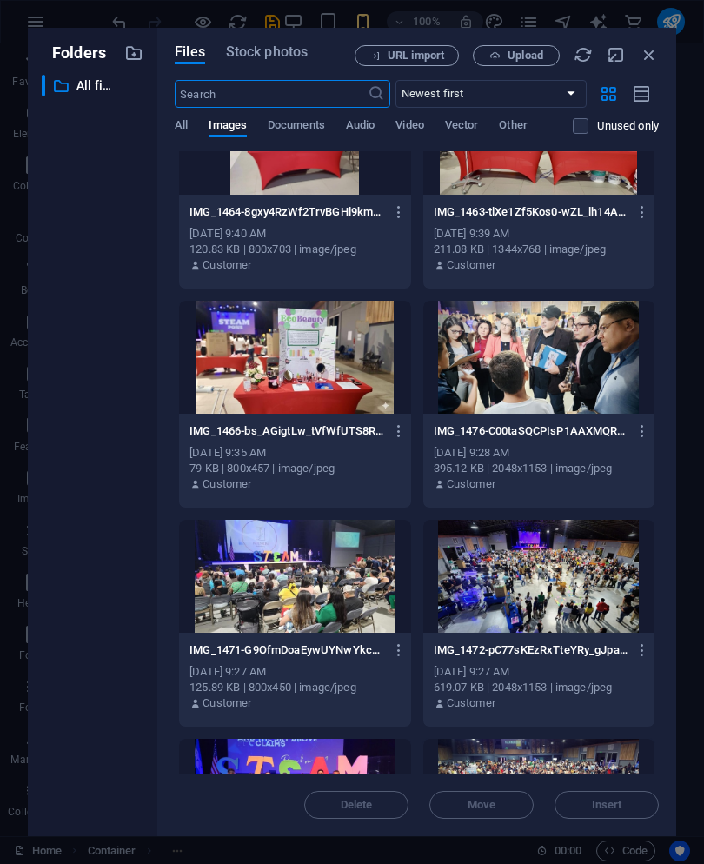
click at [564, 577] on div at bounding box center [539, 576] width 231 height 113
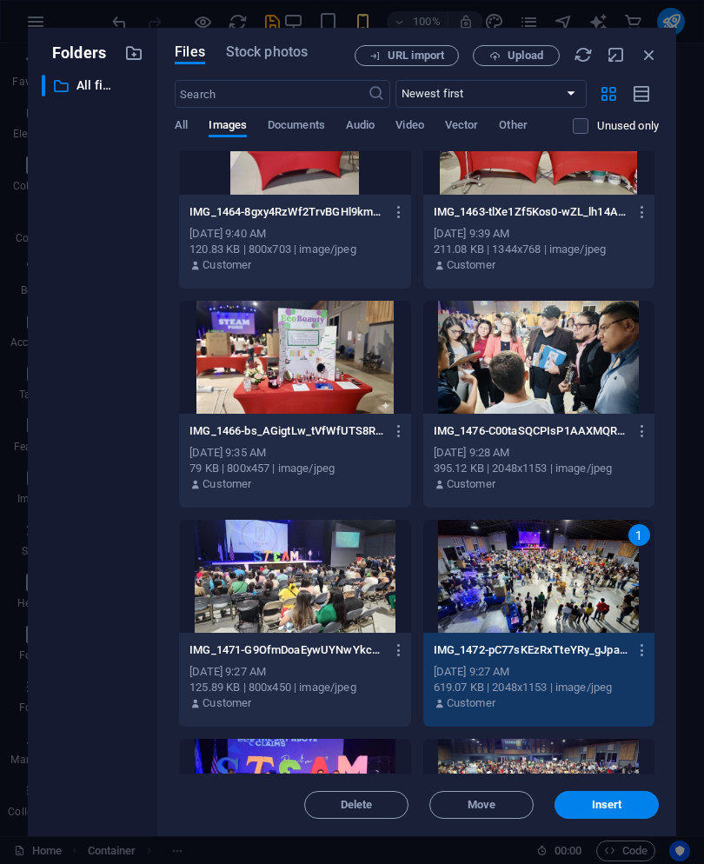
click at [610, 800] on span "Insert" at bounding box center [607, 805] width 30 height 10
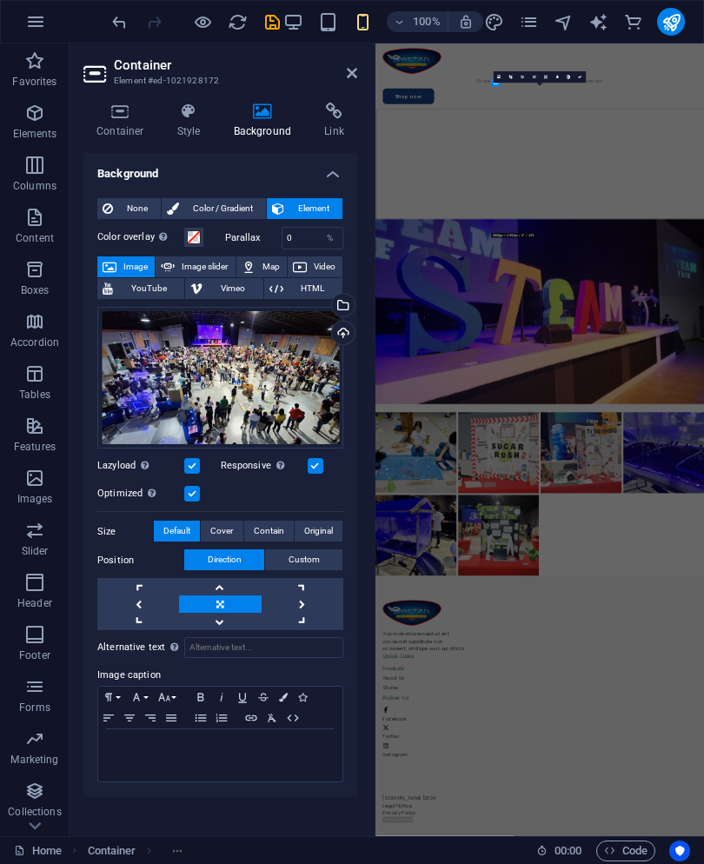
scroll to position [5230, 0]
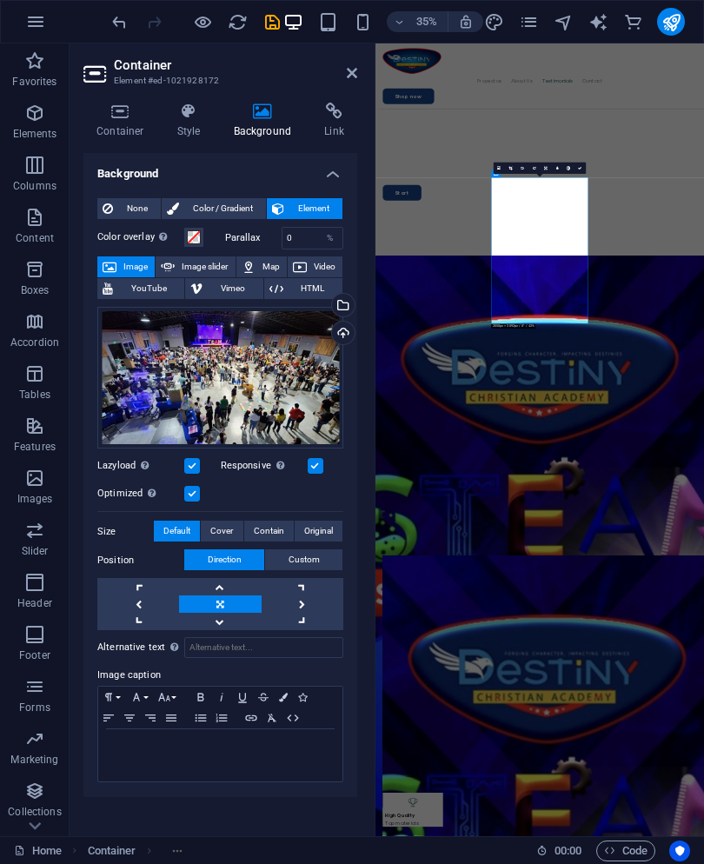
select select "px"
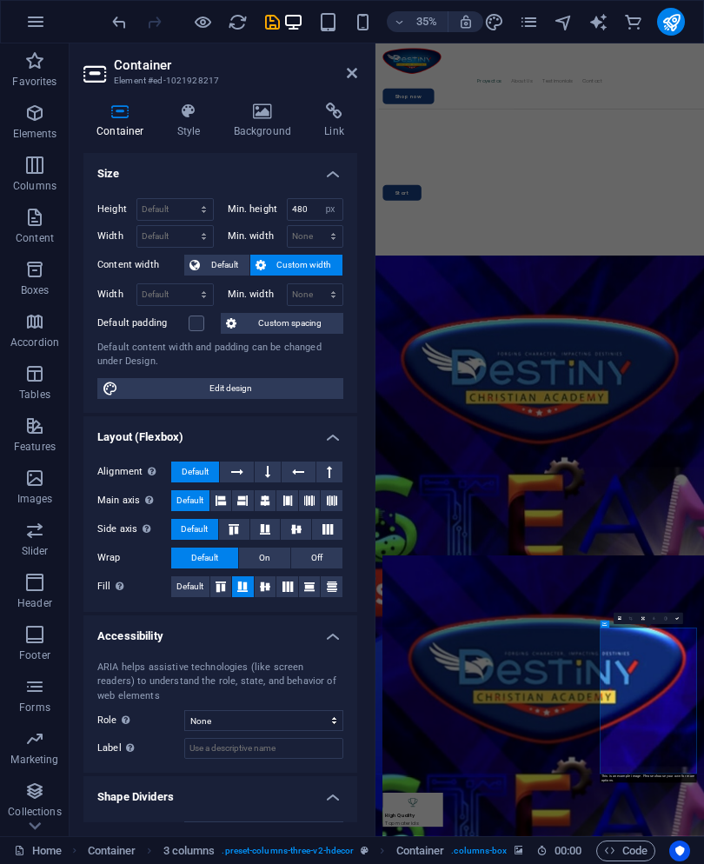
scroll to position [3943, 0]
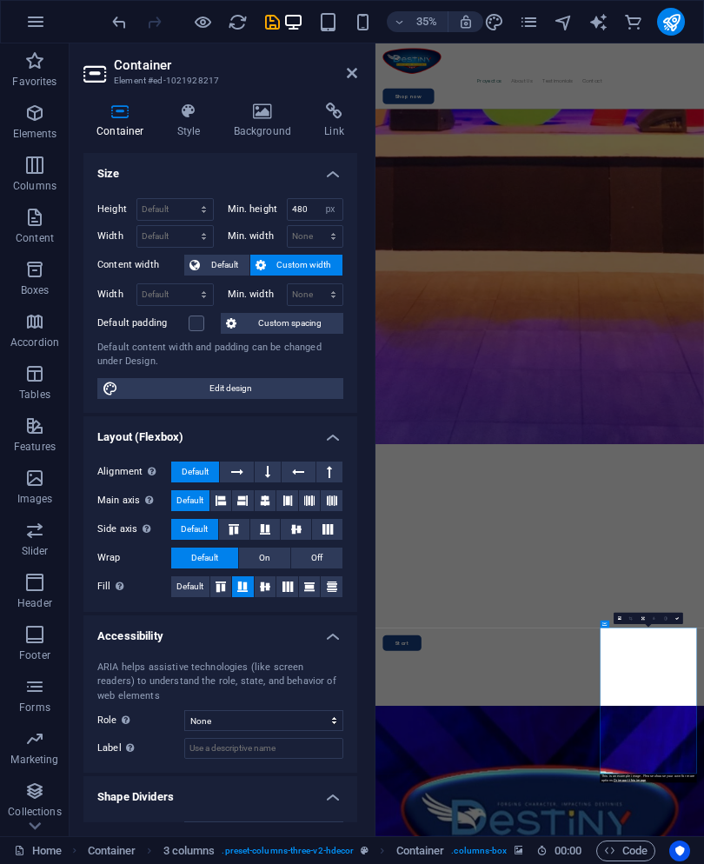
click at [267, 121] on h4 "Background" at bounding box center [266, 121] width 91 height 37
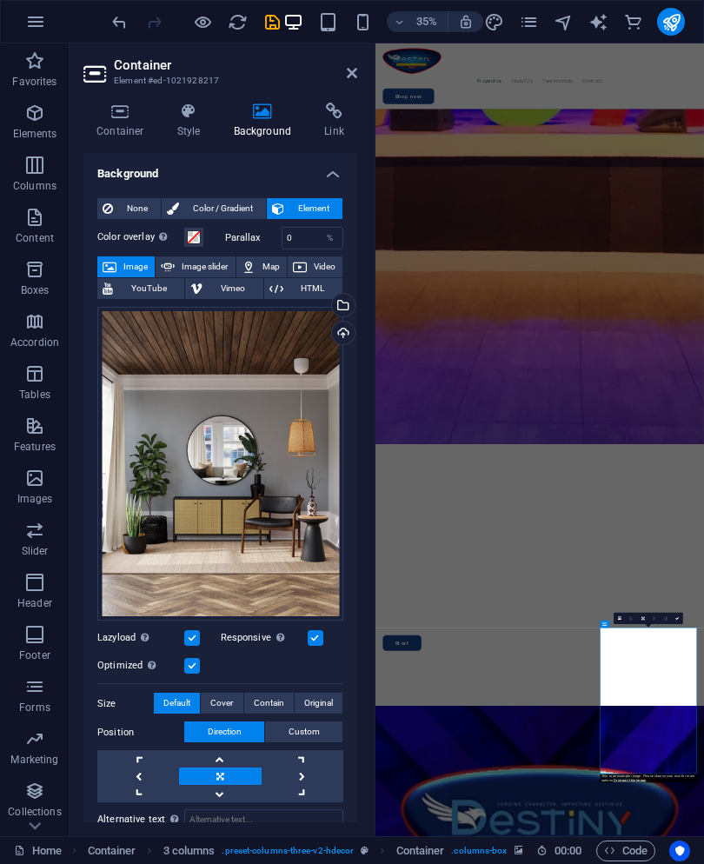
click at [348, 298] on div "Select files from the file manager, stock photos, or upload file(s)" at bounding box center [342, 307] width 26 height 26
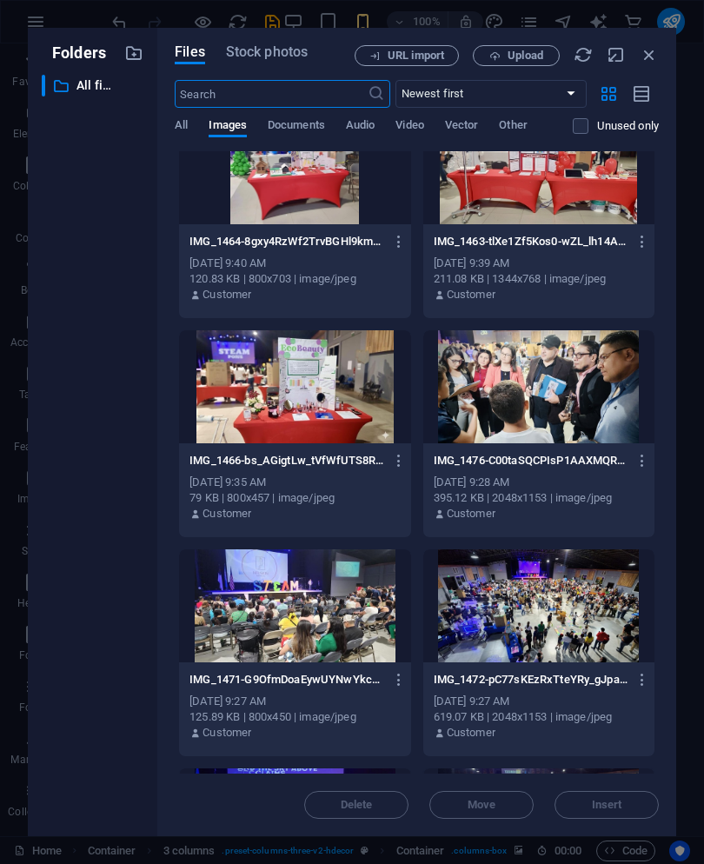
scroll to position [2015, 0]
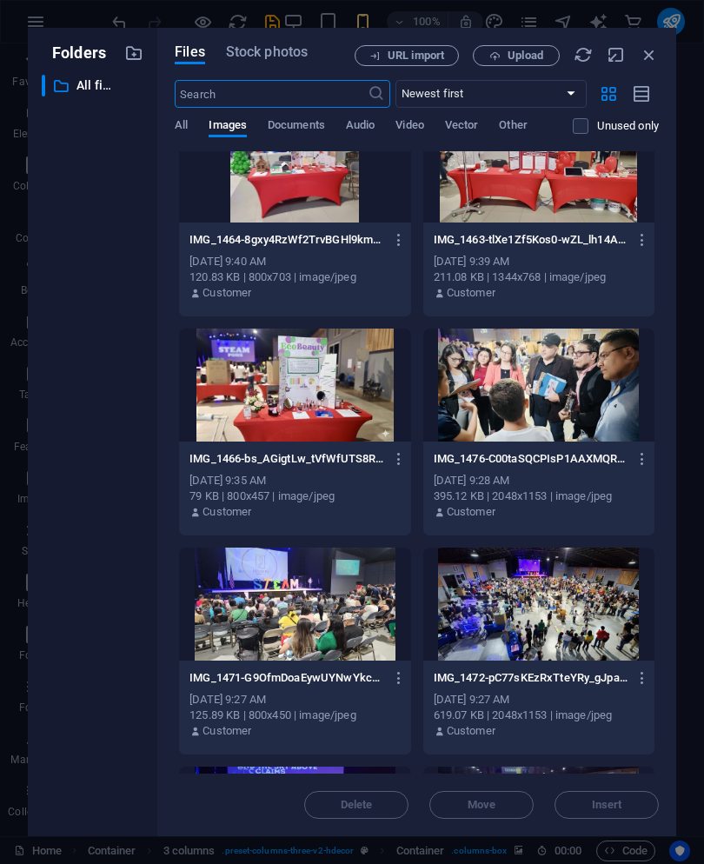
click at [357, 622] on div at bounding box center [294, 604] width 231 height 113
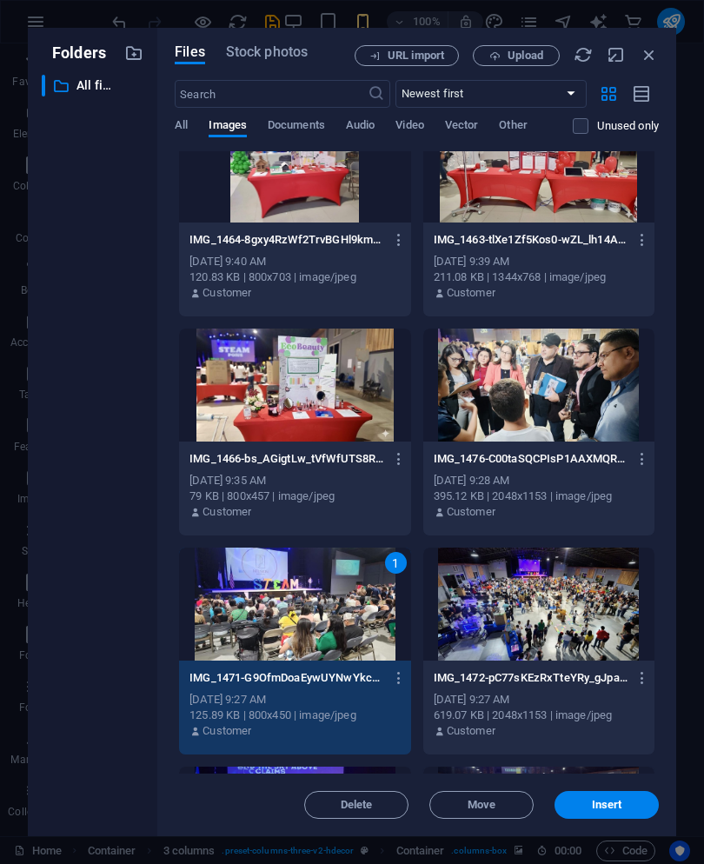
click at [624, 800] on span "Insert" at bounding box center [607, 805] width 90 height 10
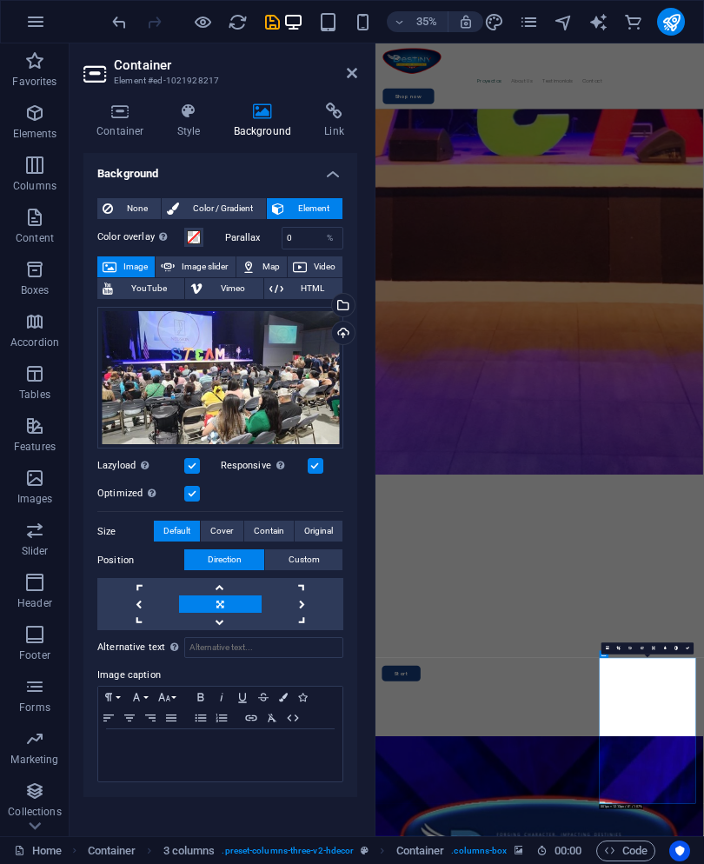
scroll to position [3857, 3]
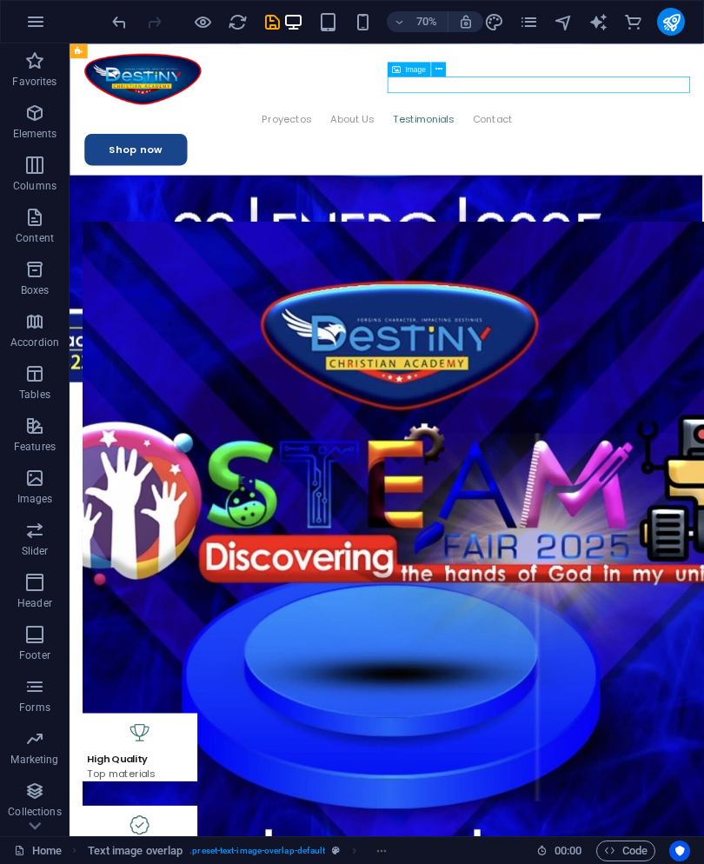
scroll to position [3857, 0]
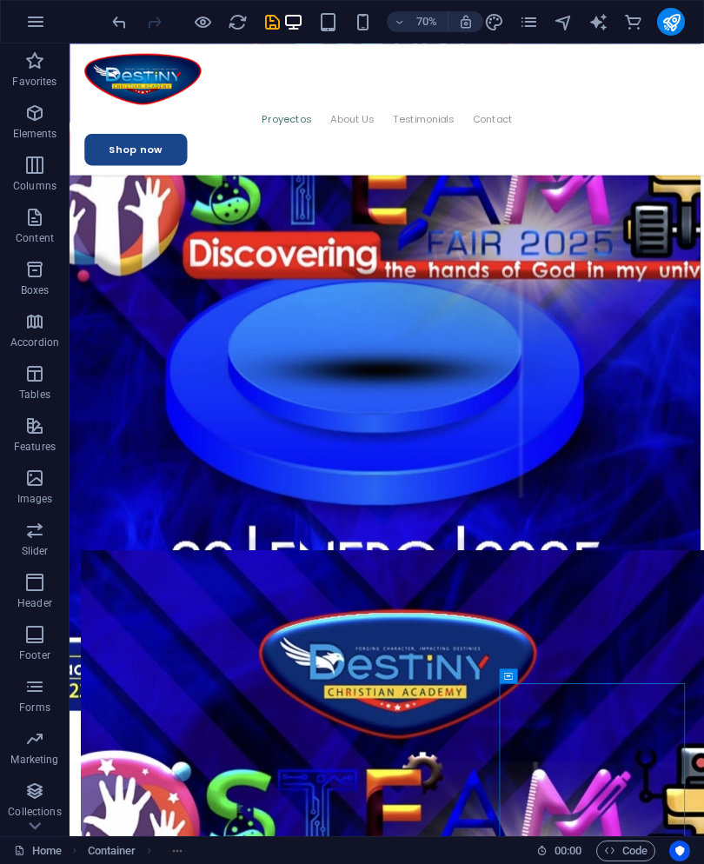
scroll to position [3387, 3]
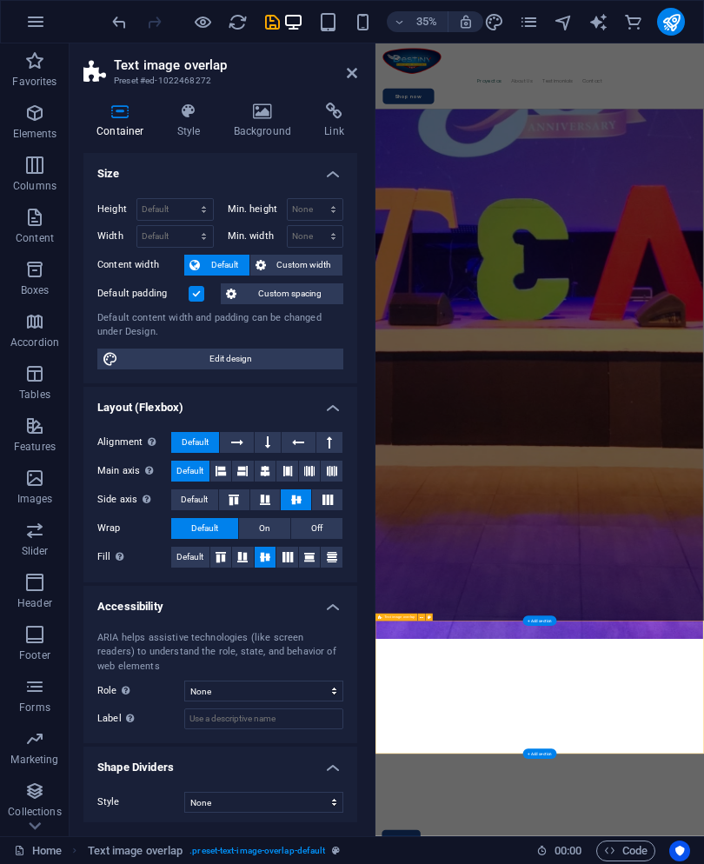
scroll to position [3387, 0]
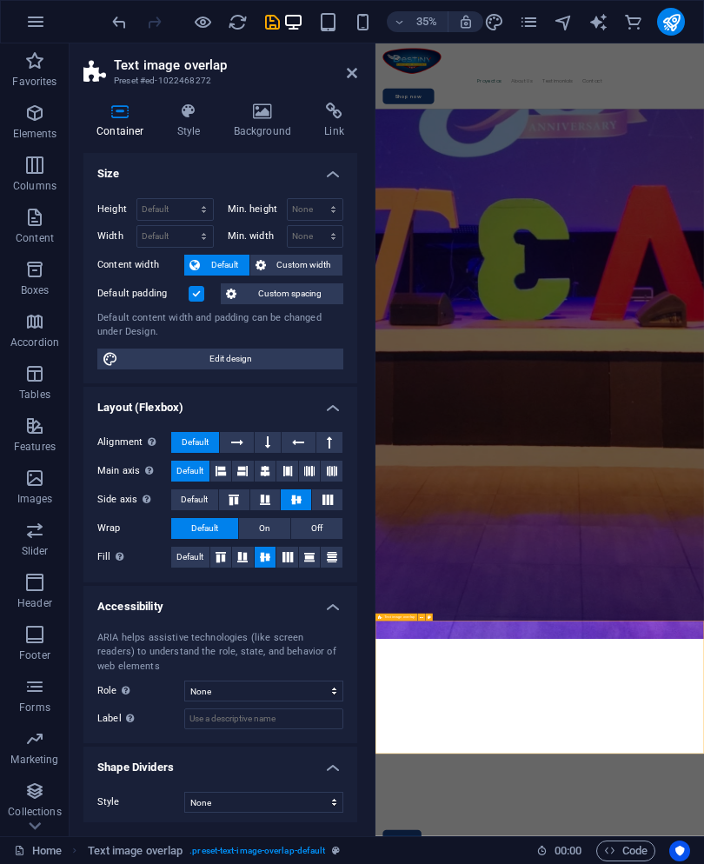
click at [276, 120] on h4 "Background" at bounding box center [266, 121] width 91 height 37
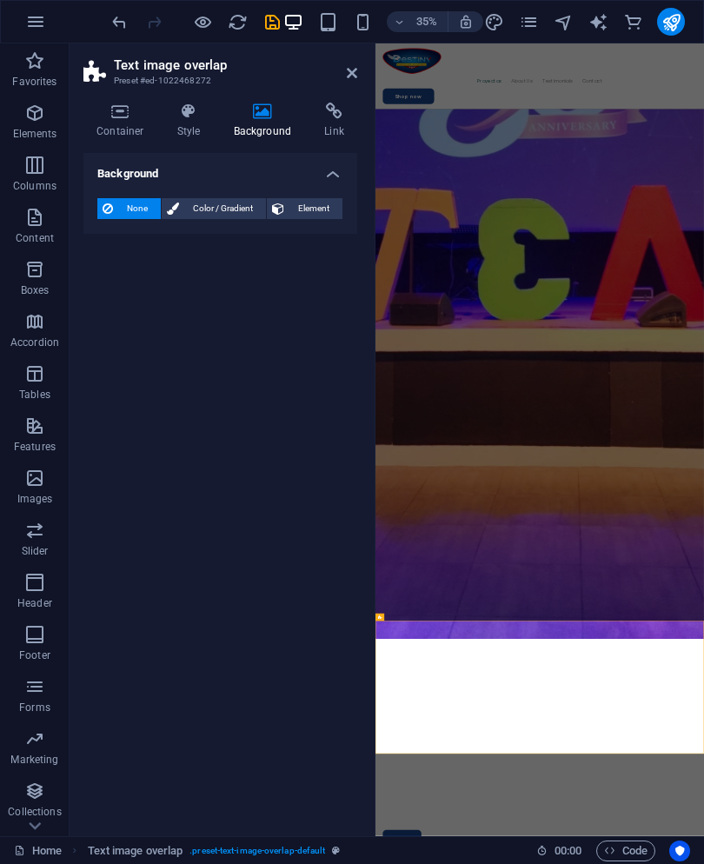
click at [353, 71] on icon at bounding box center [352, 73] width 10 height 14
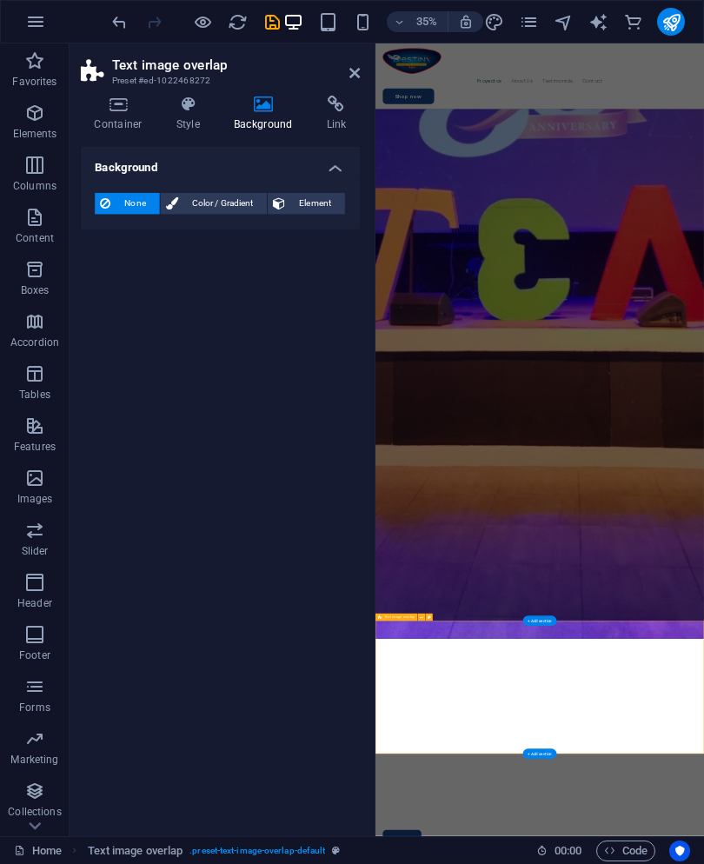
click at [353, 74] on icon at bounding box center [352, 73] width 10 height 14
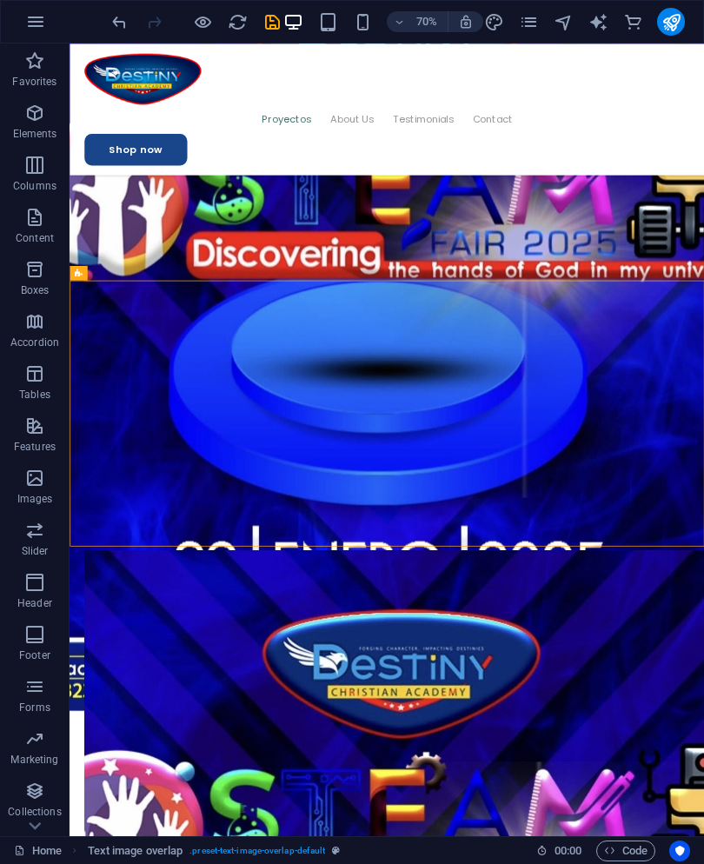
click at [443, 392] on button at bounding box center [438, 397] width 15 height 15
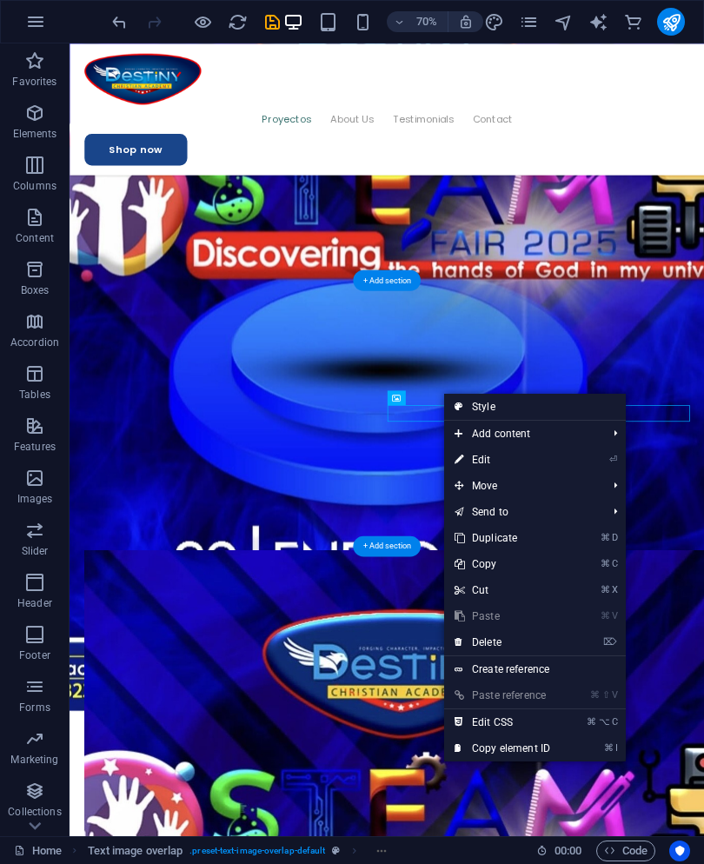
click at [517, 463] on link "⏎ Edit" at bounding box center [502, 460] width 117 height 26
select select "%"
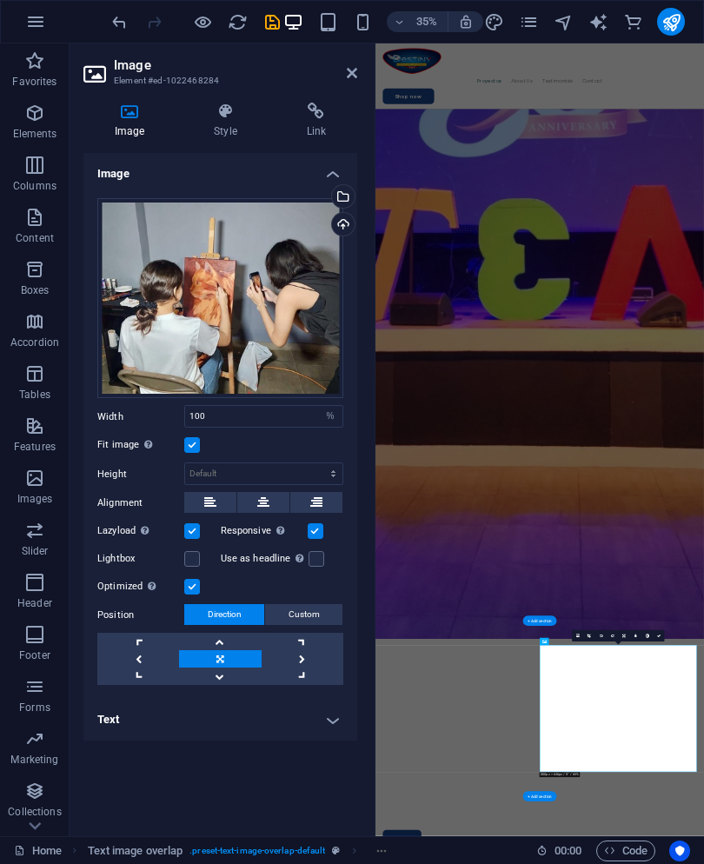
click at [352, 77] on icon at bounding box center [352, 73] width 10 height 14
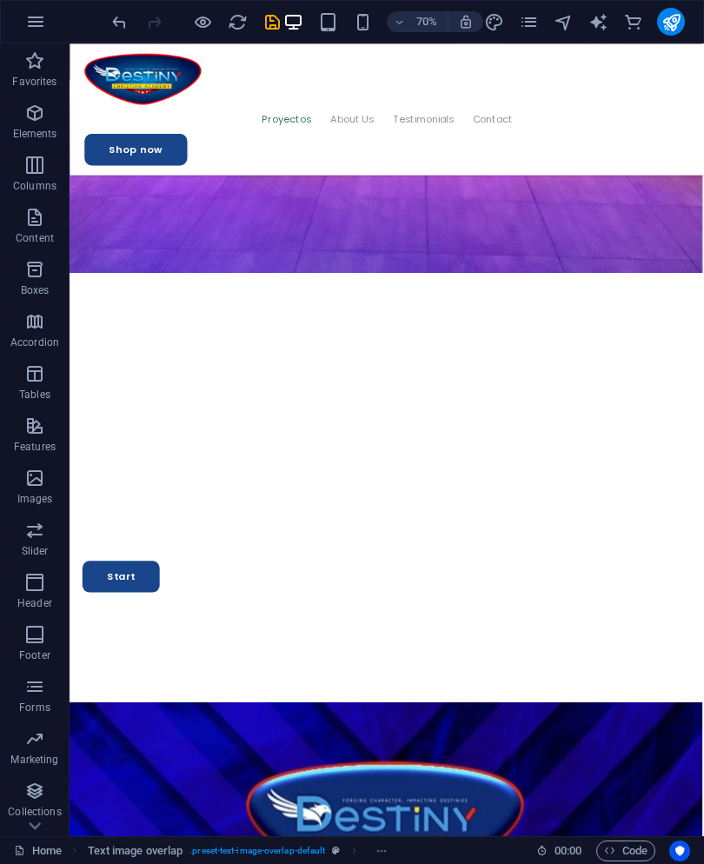
scroll to position [2256, 3]
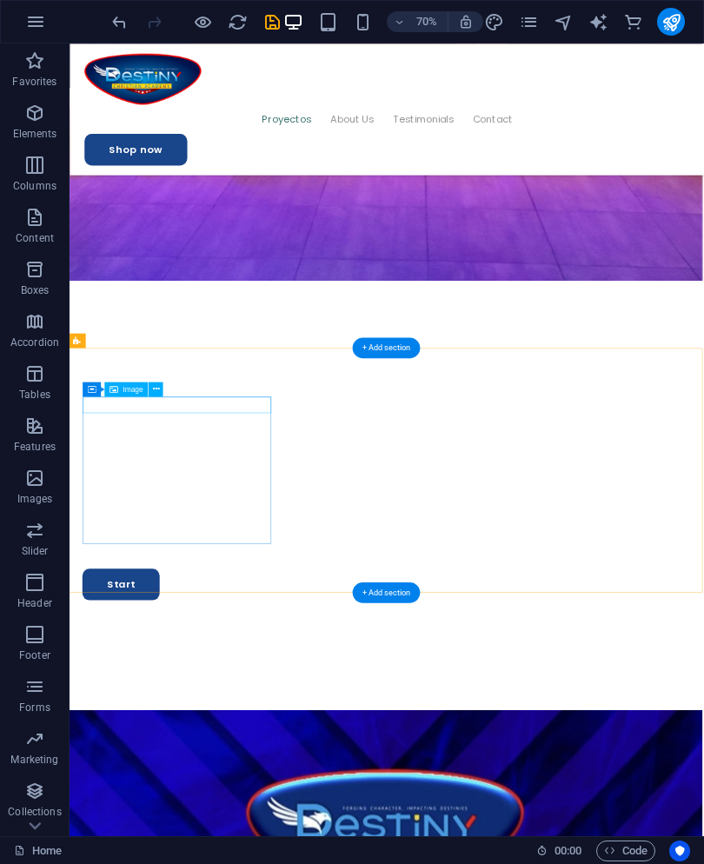
click at [162, 389] on button at bounding box center [156, 389] width 15 height 15
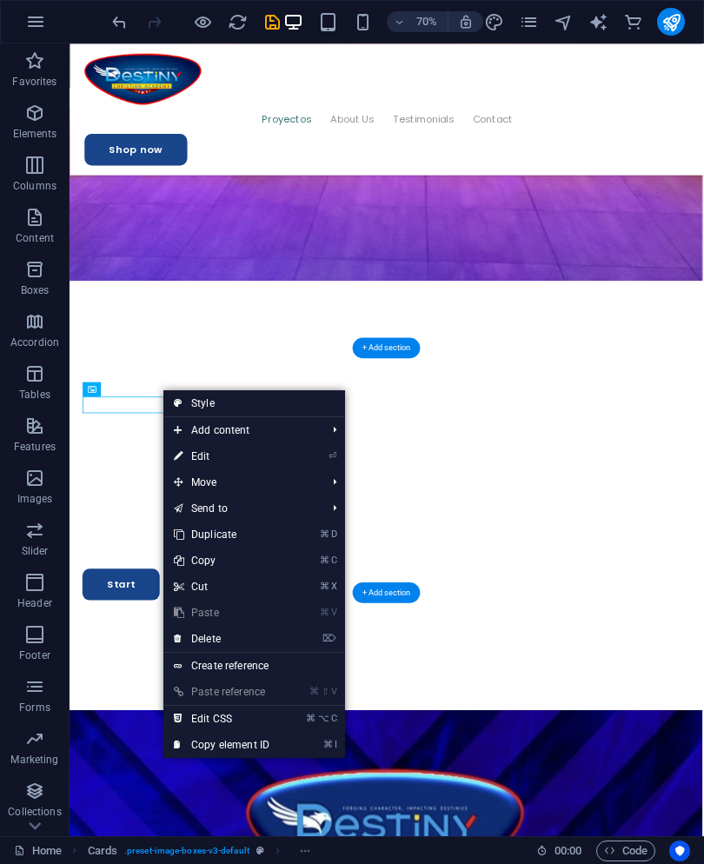
click at [280, 452] on link "⏎ Edit" at bounding box center [221, 457] width 117 height 26
select select "%"
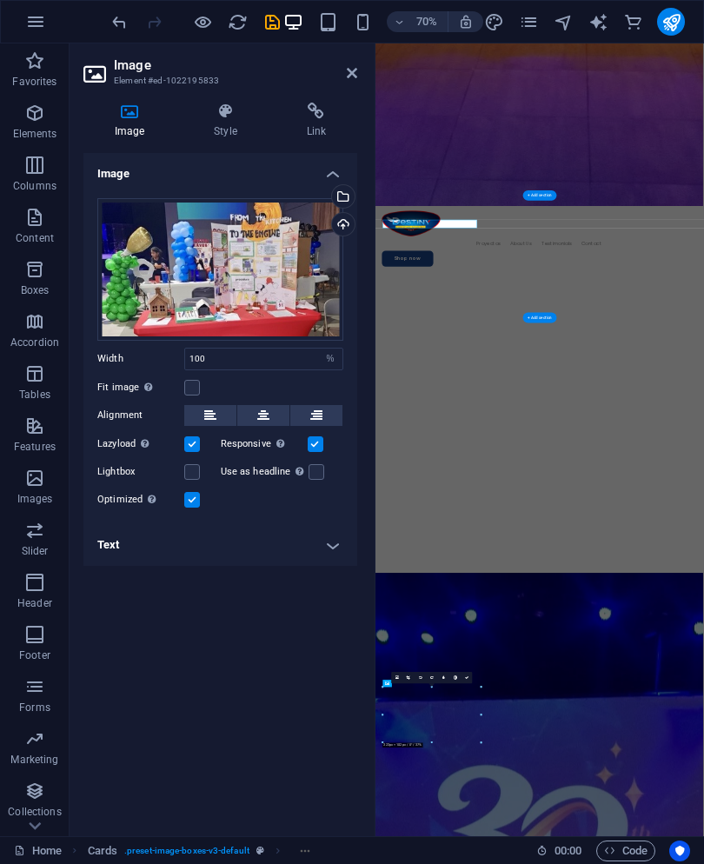
scroll to position [2256, 0]
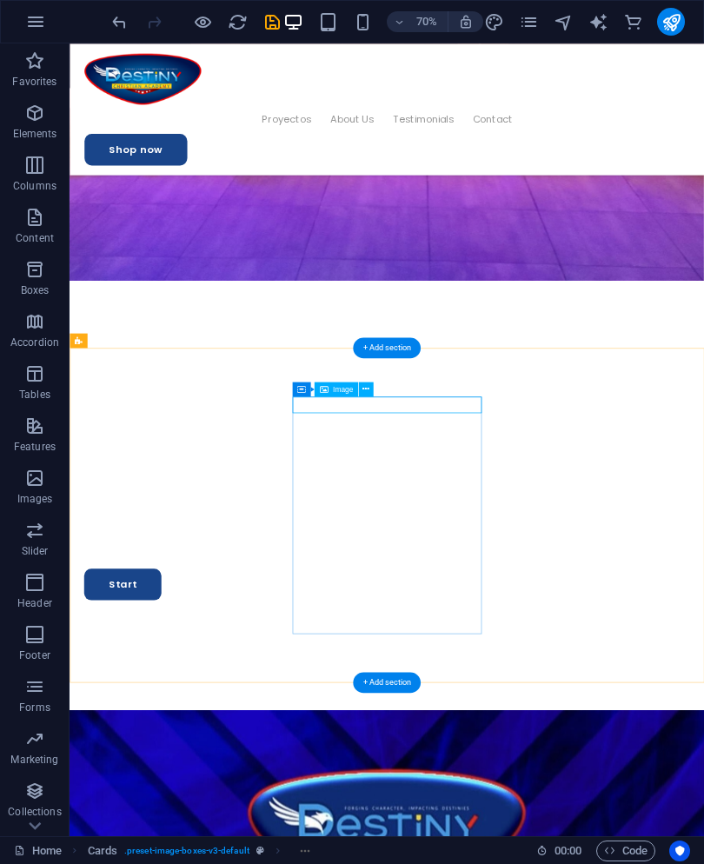
select select "%"
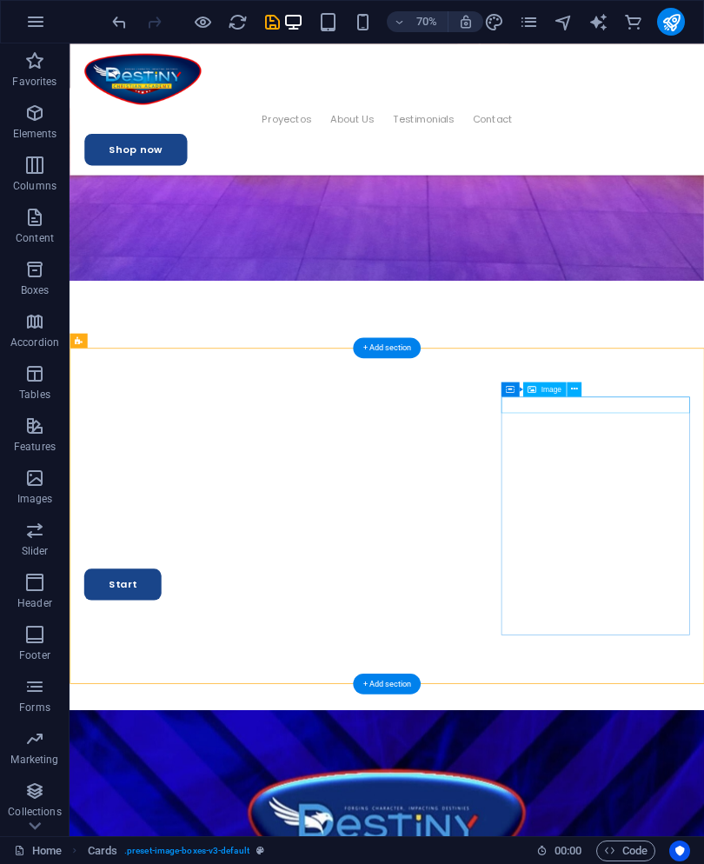
select select "%"
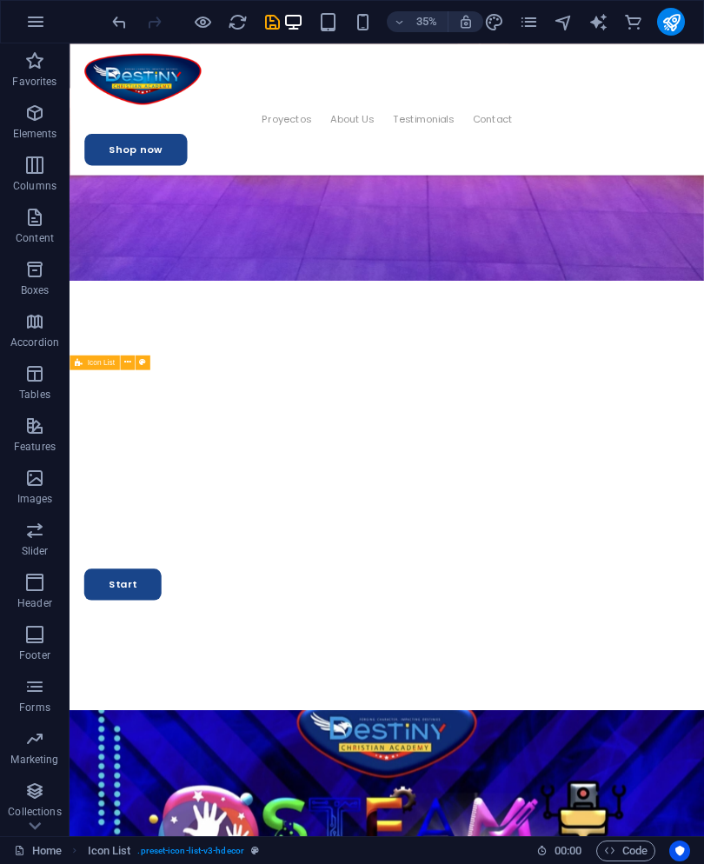
scroll to position [1560, 0]
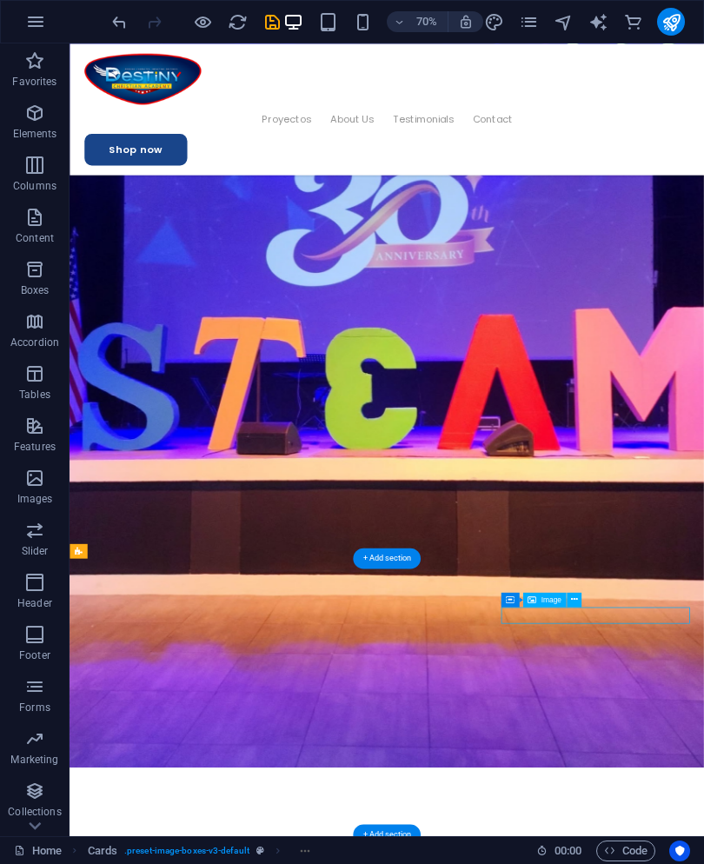
select select "%"
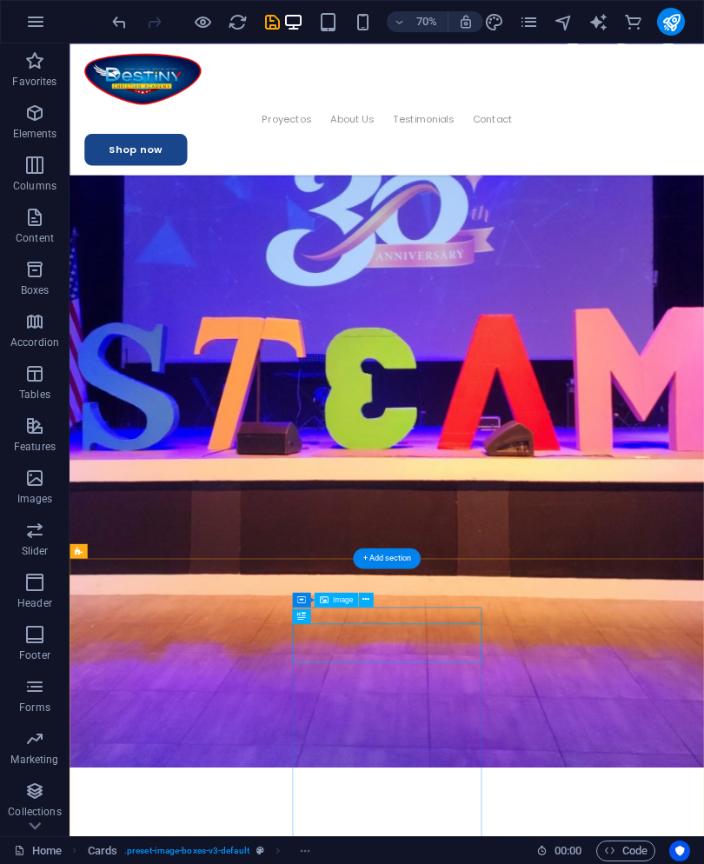
select select "%"
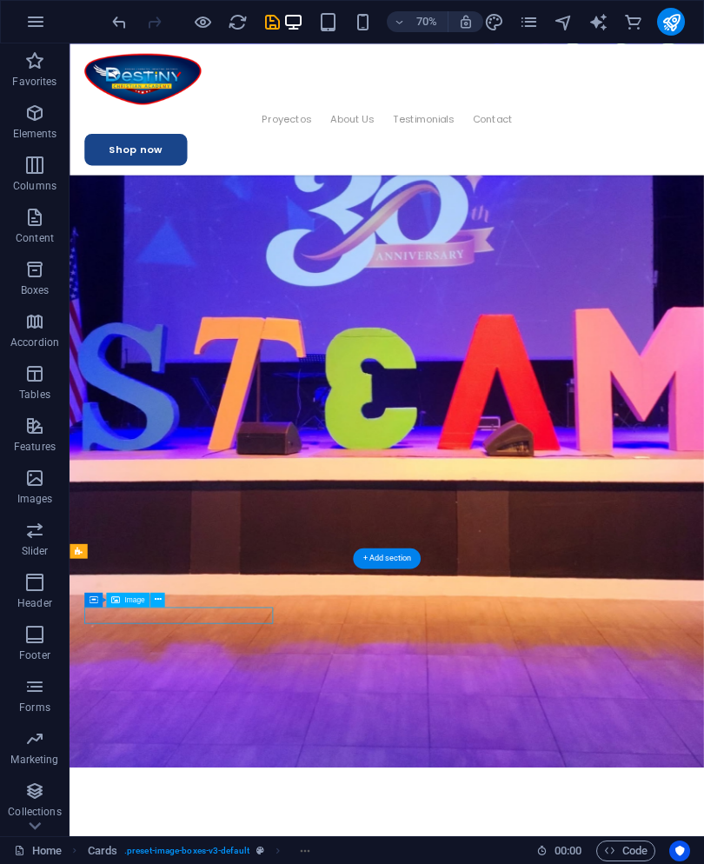
select select "%"
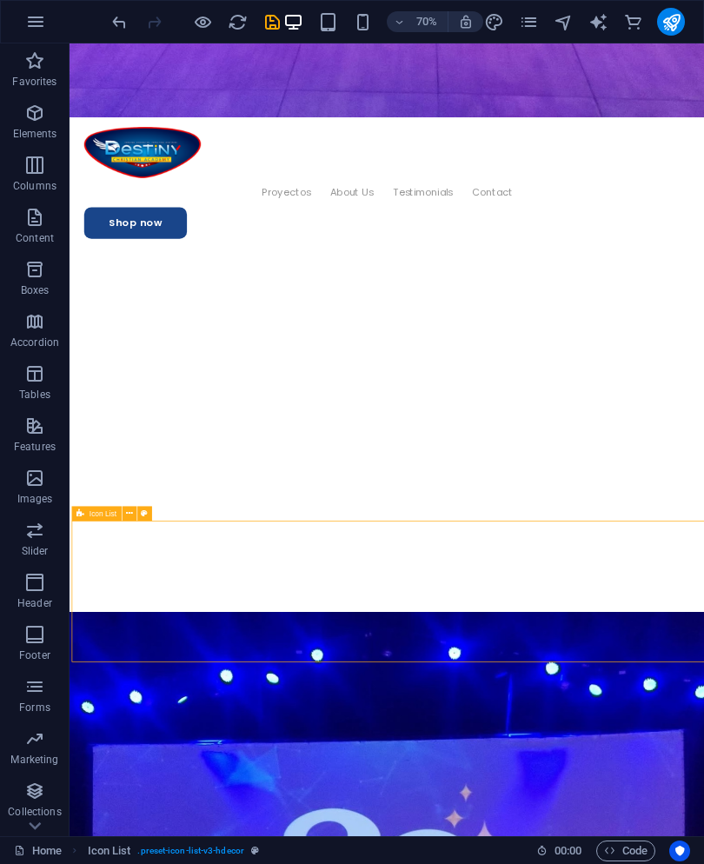
scroll to position [1172, -1]
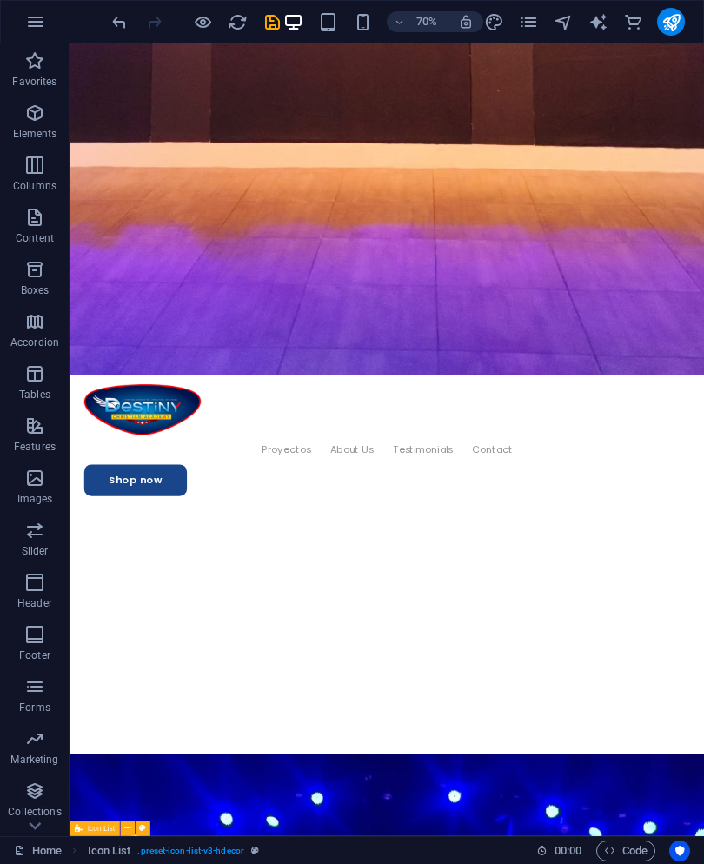
click at [277, 23] on icon "save" at bounding box center [273, 22] width 20 height 20
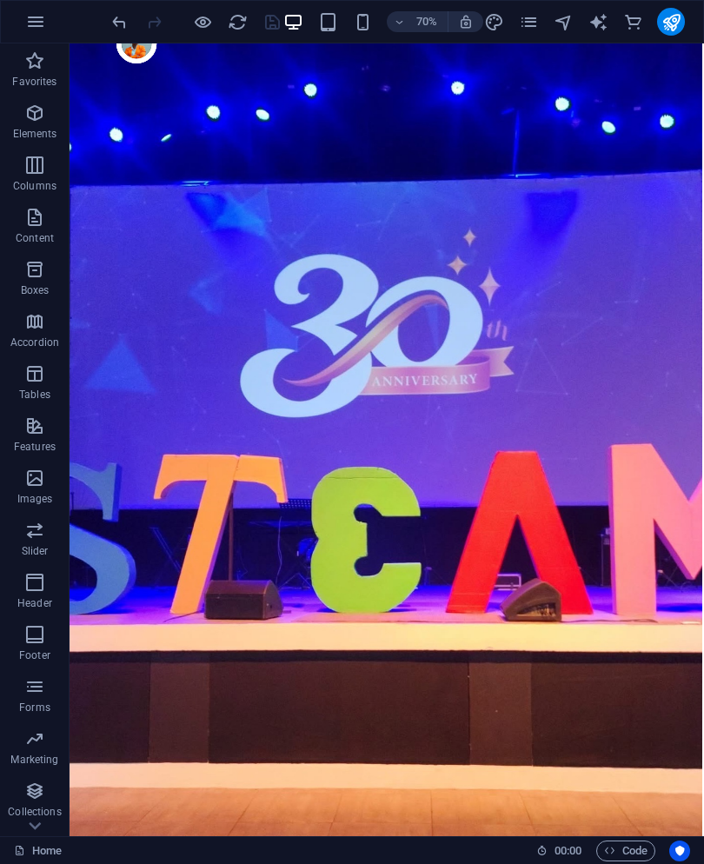
scroll to position [0, 3]
click at [25, 22] on icon "button" at bounding box center [35, 21] width 21 height 21
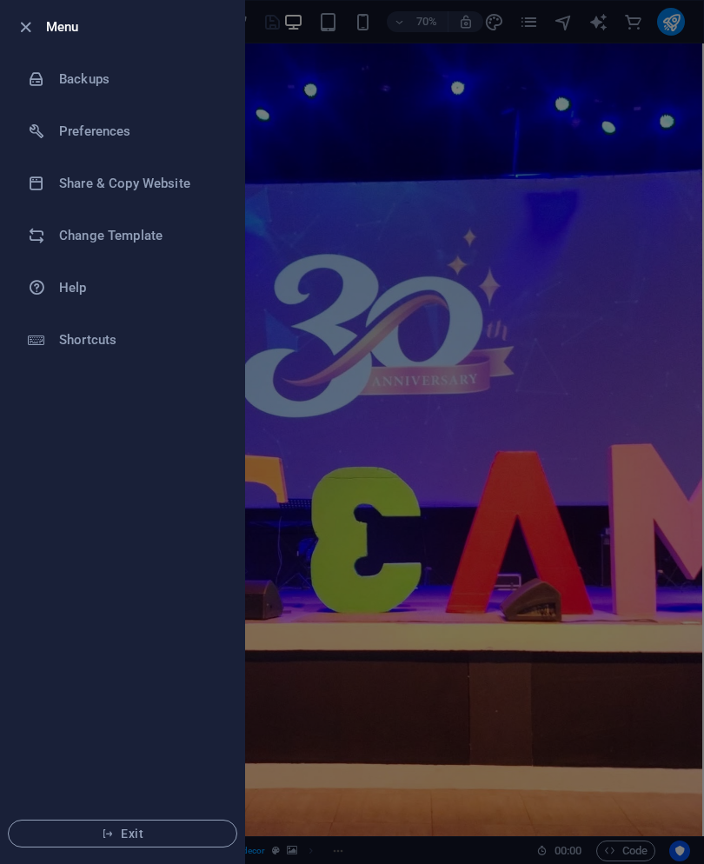
click at [18, 20] on icon "button" at bounding box center [26, 27] width 20 height 20
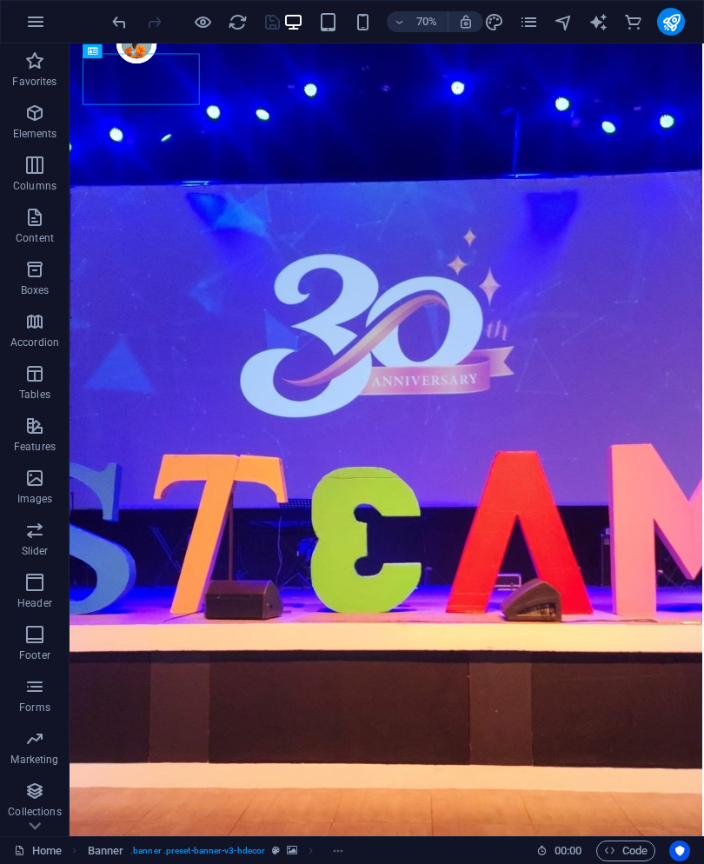
click at [33, 30] on icon "button" at bounding box center [35, 21] width 21 height 21
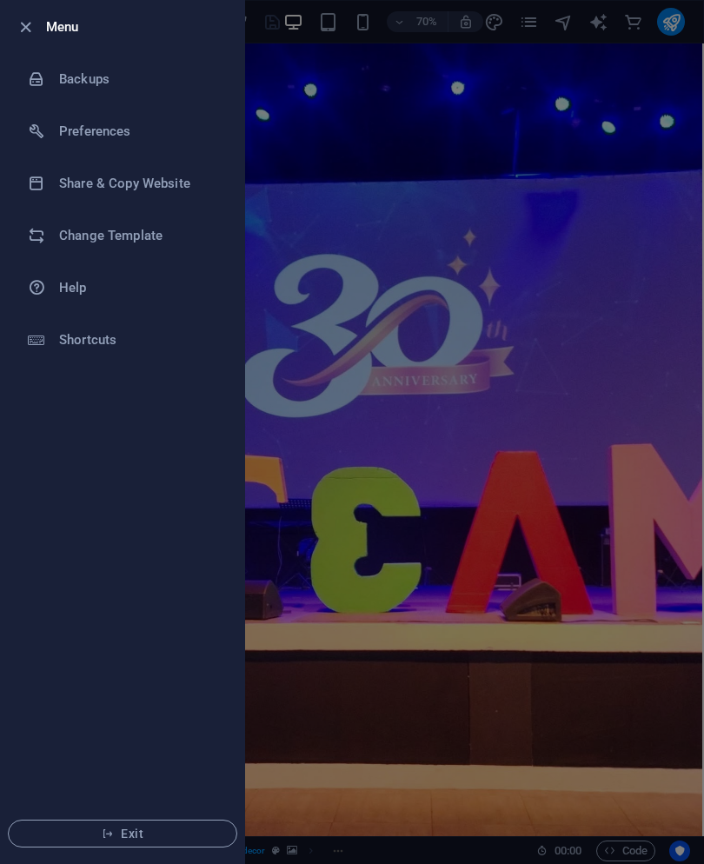
click at [64, 32] on h6 "Menu" at bounding box center [138, 27] width 184 height 21
click at [16, 26] on icon "button" at bounding box center [26, 27] width 20 height 20
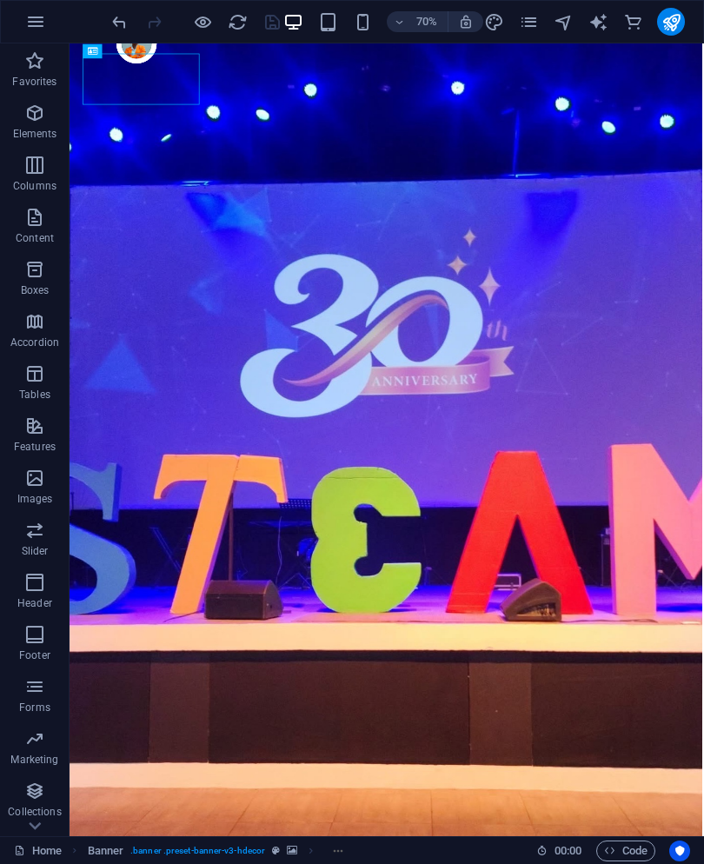
click at [46, 823] on icon at bounding box center [35, 826] width 24 height 24
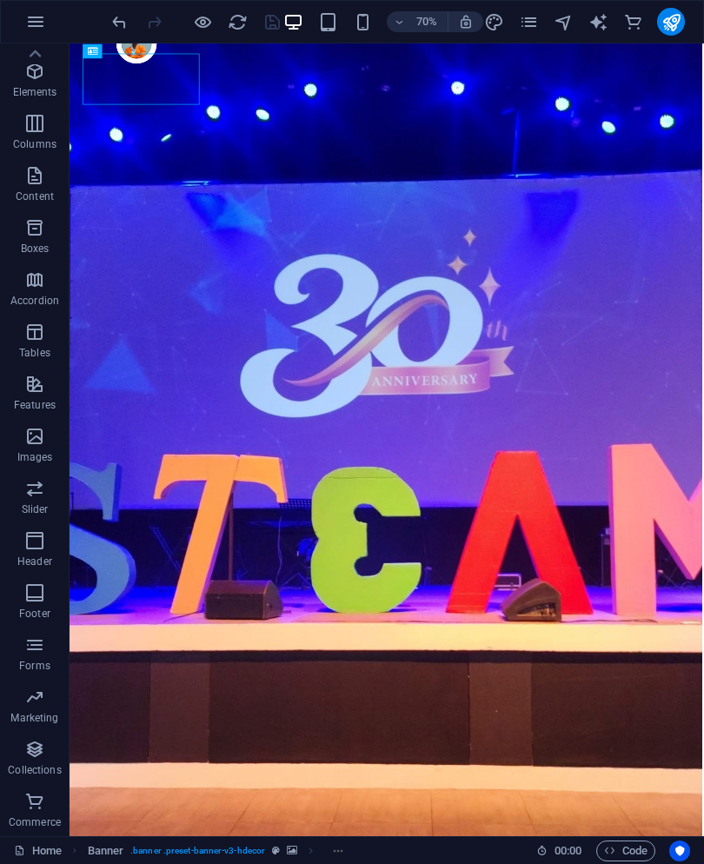
click at [43, 851] on link "Home" at bounding box center [38, 851] width 48 height 21
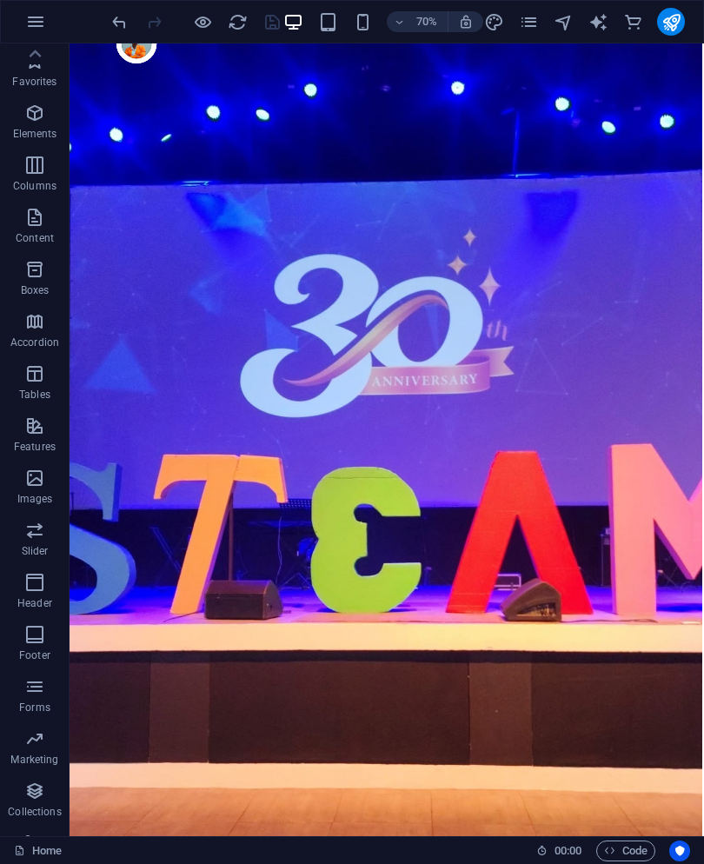
scroll to position [0, 0]
click at [27, 25] on icon "button" at bounding box center [35, 21] width 21 height 21
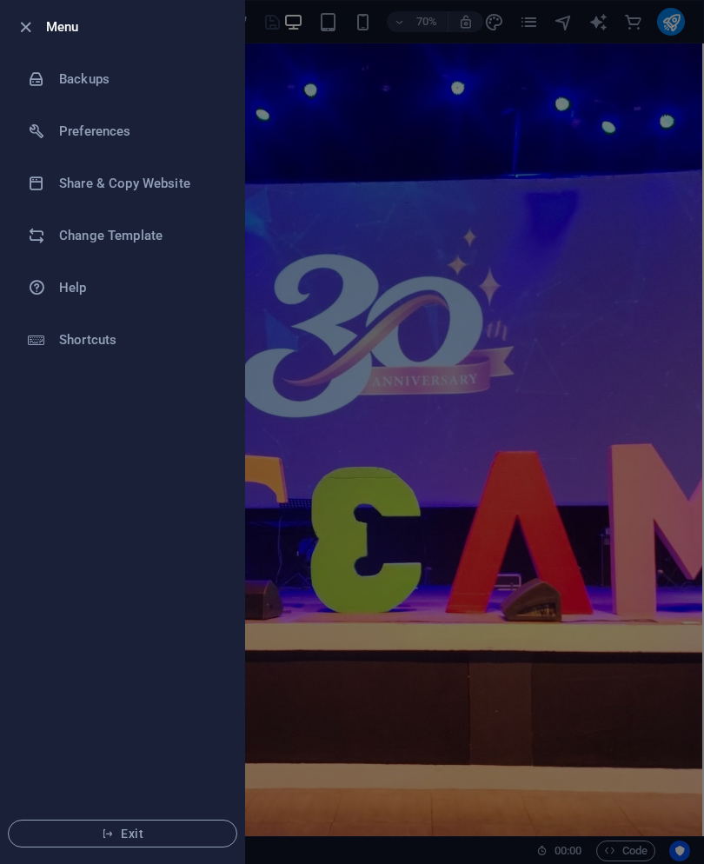
click at [166, 843] on button "Exit" at bounding box center [123, 834] width 230 height 28
click at [135, 829] on span "Exit" at bounding box center [123, 834] width 200 height 14
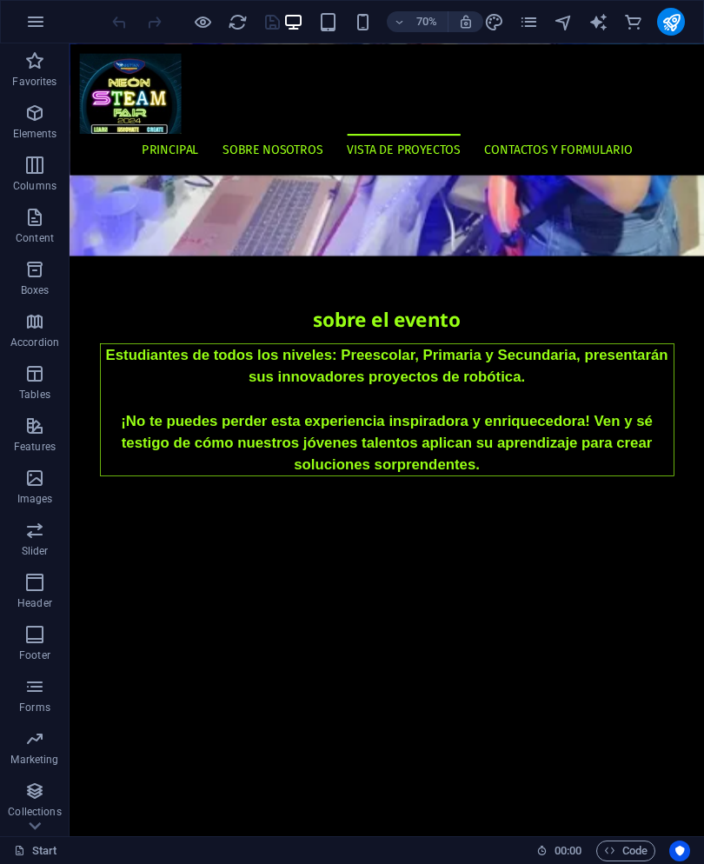
scroll to position [1637, 0]
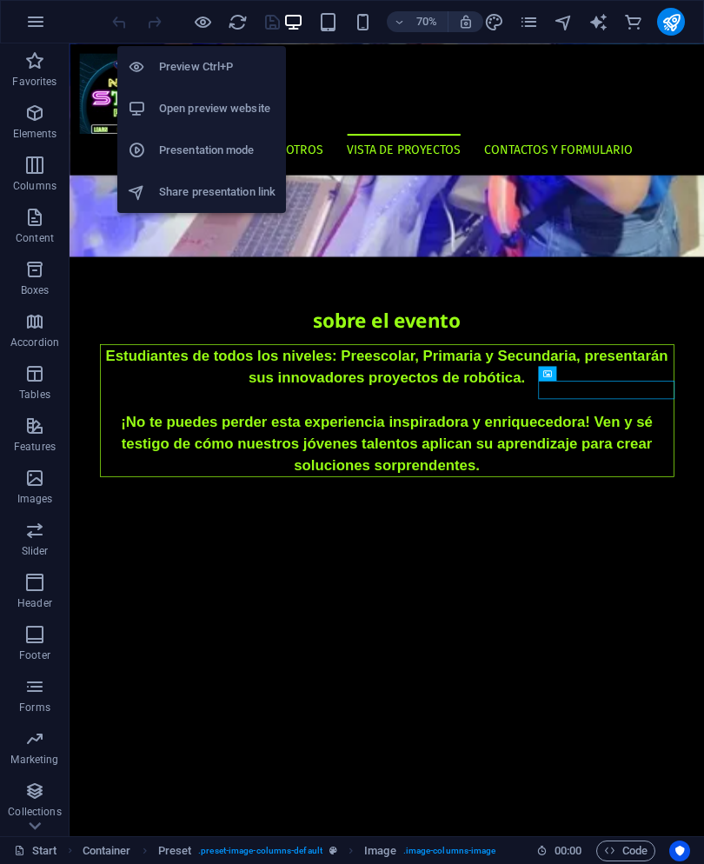
click at [144, 63] on icon at bounding box center [136, 66] width 17 height 17
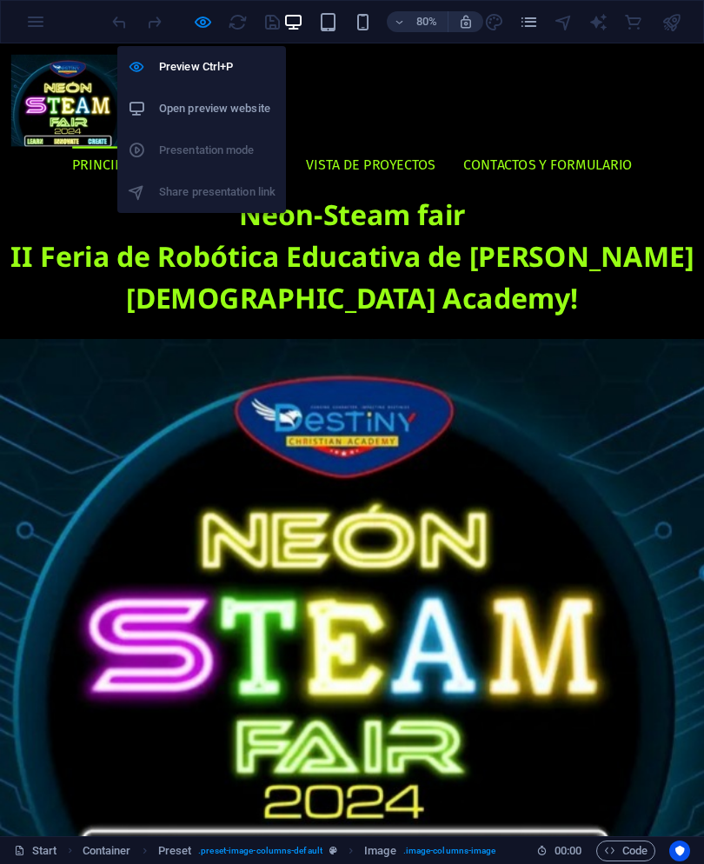
scroll to position [0, 0]
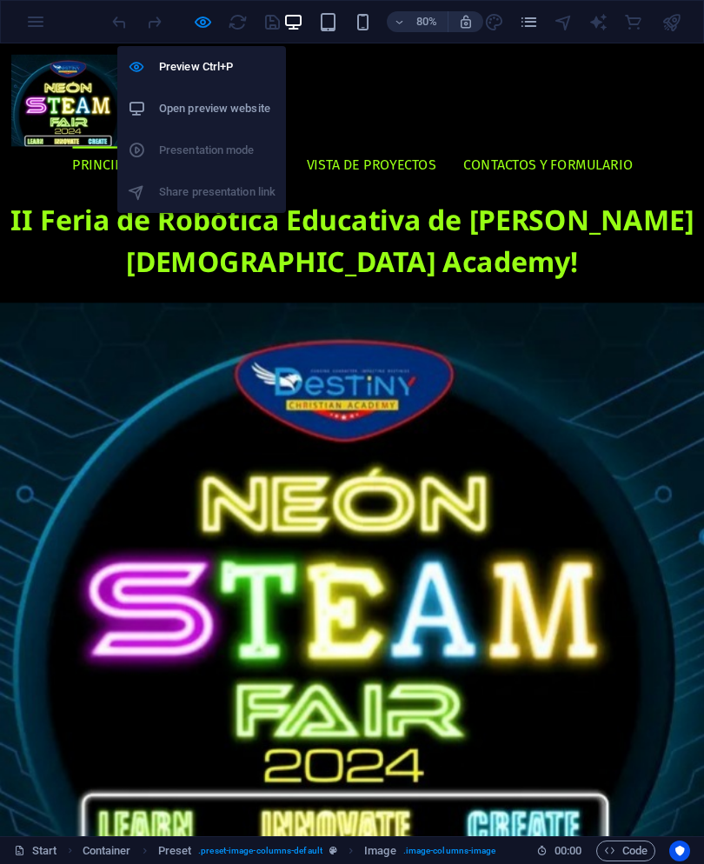
click at [704, 368] on figure at bounding box center [440, 715] width 881 height 694
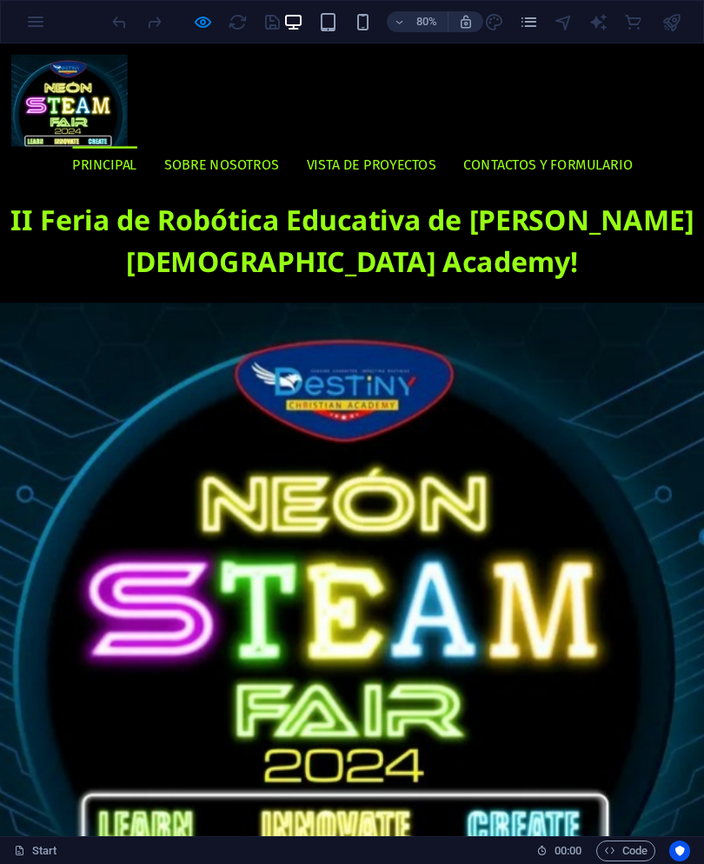
click at [70, 207] on h1 "Neon-Steam fair II Feria de Robótica Educativa de [PERSON_NAME][DEMOGRAPHIC_DAT…" at bounding box center [440, 264] width 881 height 157
click at [153, 221] on h1 "Neon-Steam fair II Feria de Robótica Educativa de [PERSON_NAME][DEMOGRAPHIC_DAT…" at bounding box center [440, 264] width 881 height 157
click at [171, 172] on link "Principal" at bounding box center [130, 194] width 81 height 45
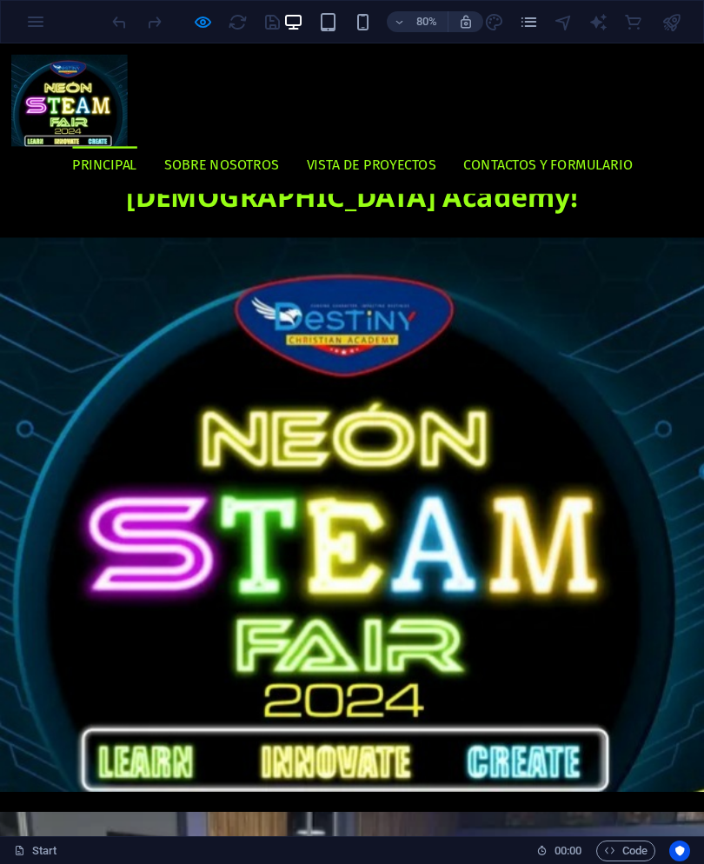
click at [324, 172] on link "Sobre nosotros" at bounding box center [277, 194] width 143 height 45
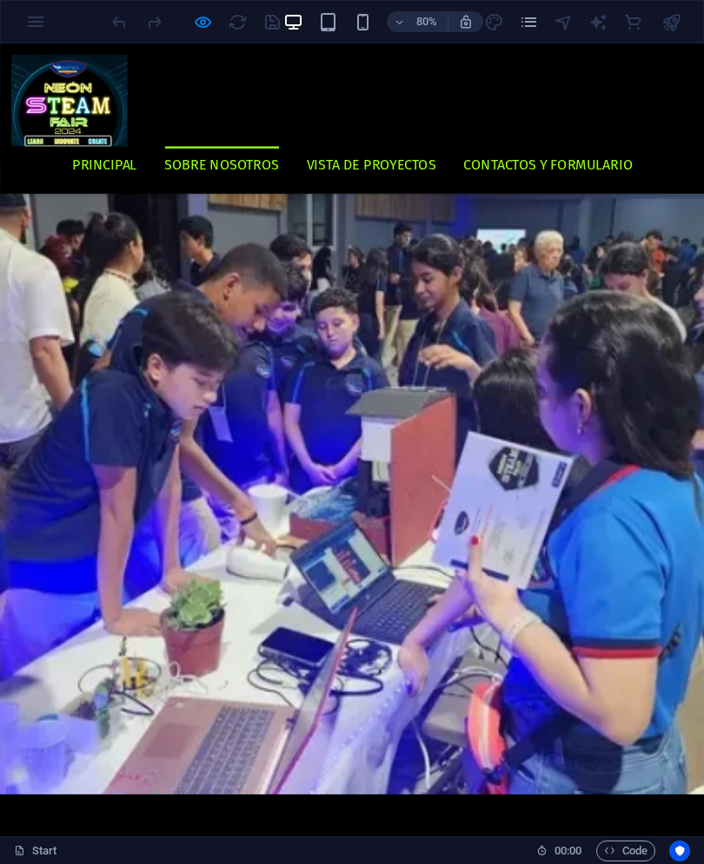
scroll to position [900, 0]
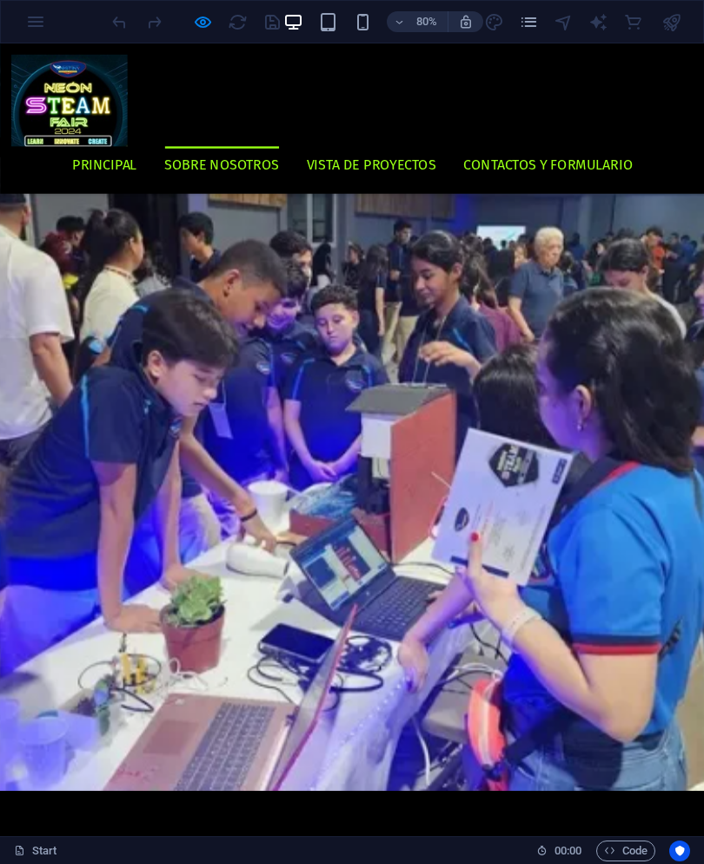
click at [545, 172] on link "Vista de proyectos" at bounding box center [465, 194] width 162 height 45
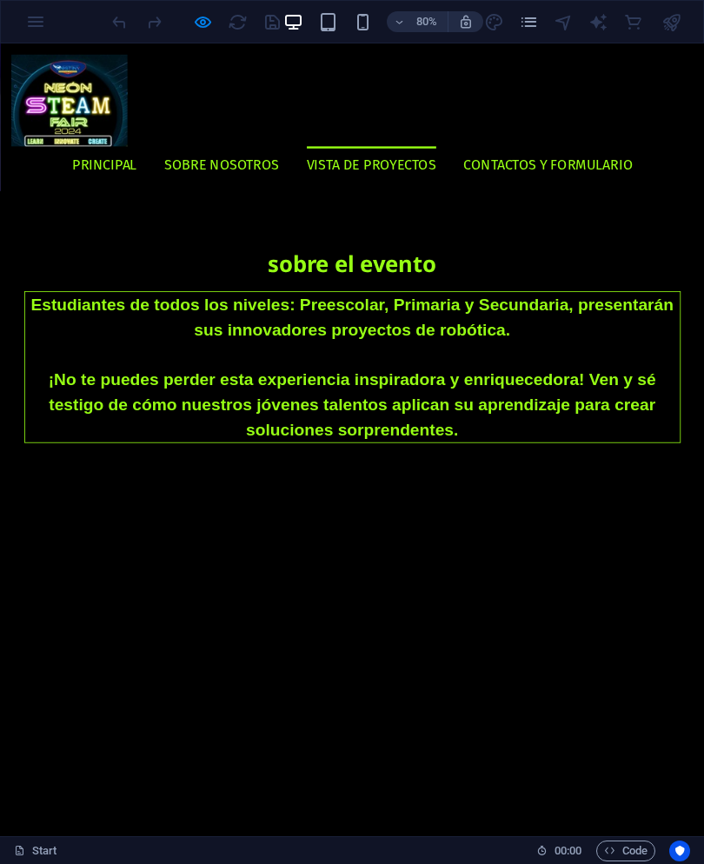
scroll to position [1672, 0]
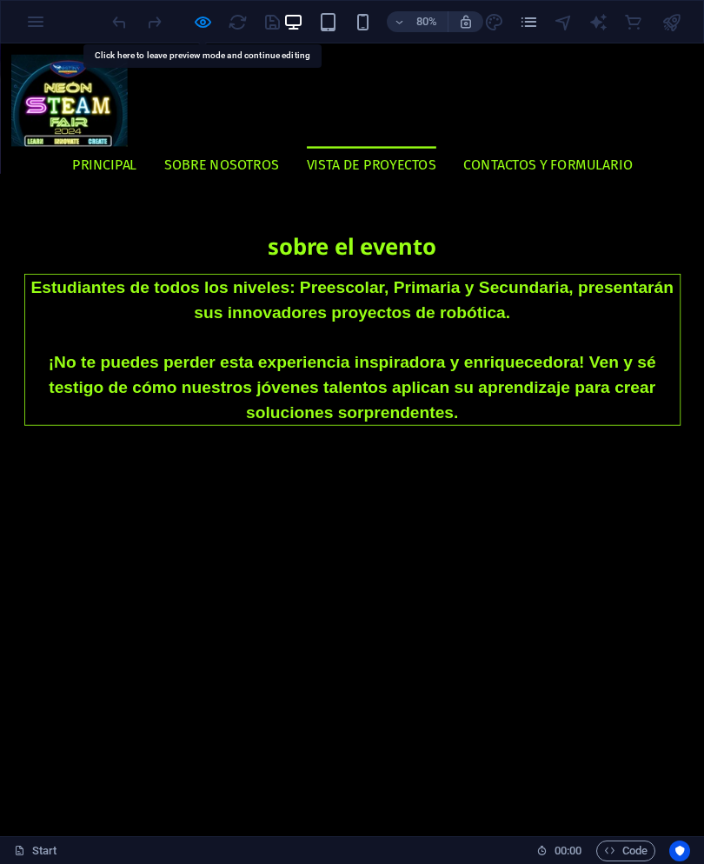
click at [704, 172] on link "Contactos y formulario" at bounding box center [685, 194] width 211 height 45
click at [171, 172] on link "Principal" at bounding box center [130, 194] width 81 height 45
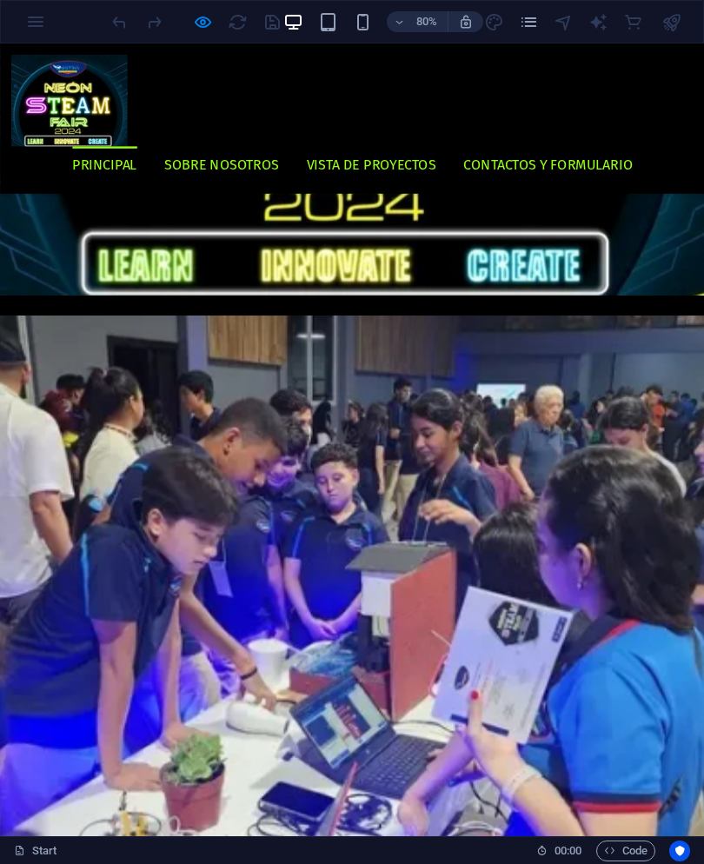
click at [70, 114] on img at bounding box center [86, 114] width 145 height 115
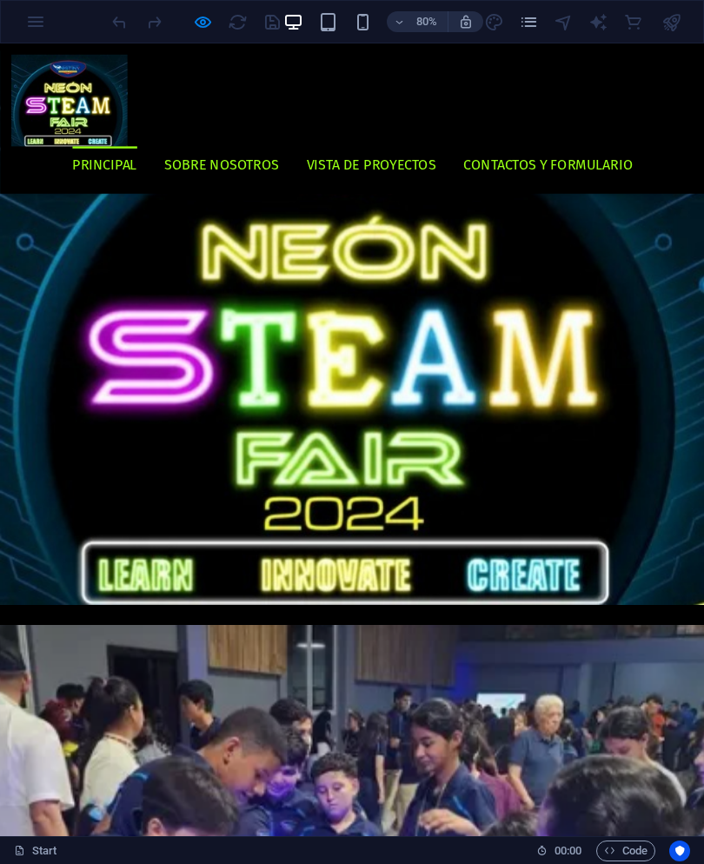
scroll to position [157, 0]
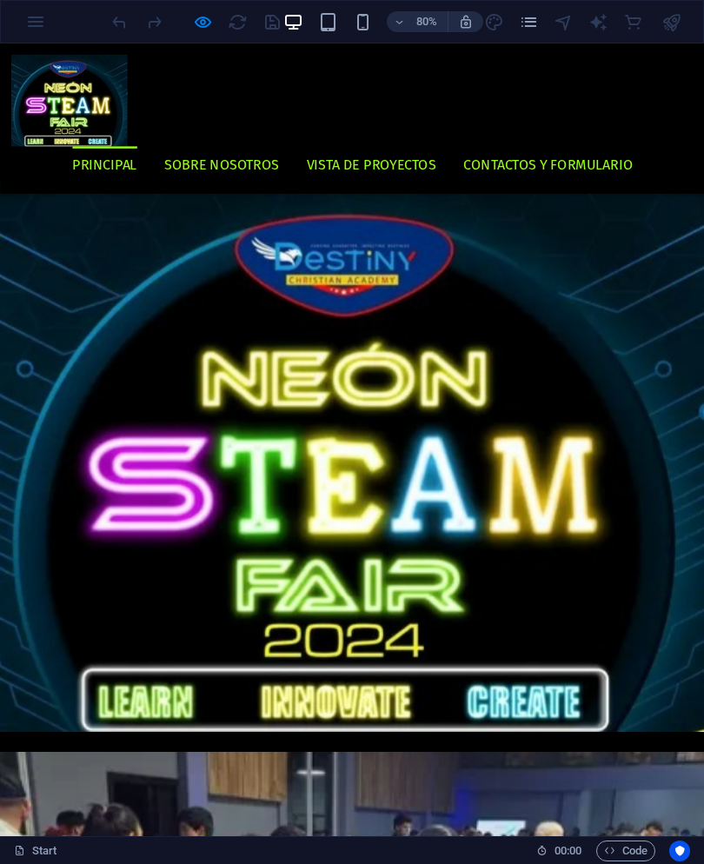
click at [70, 114] on img at bounding box center [86, 114] width 145 height 115
click at [448, 369] on figure at bounding box center [440, 558] width 881 height 694
click at [459, 646] on figure at bounding box center [440, 558] width 881 height 694
